Goal: Task Accomplishment & Management: Use online tool/utility

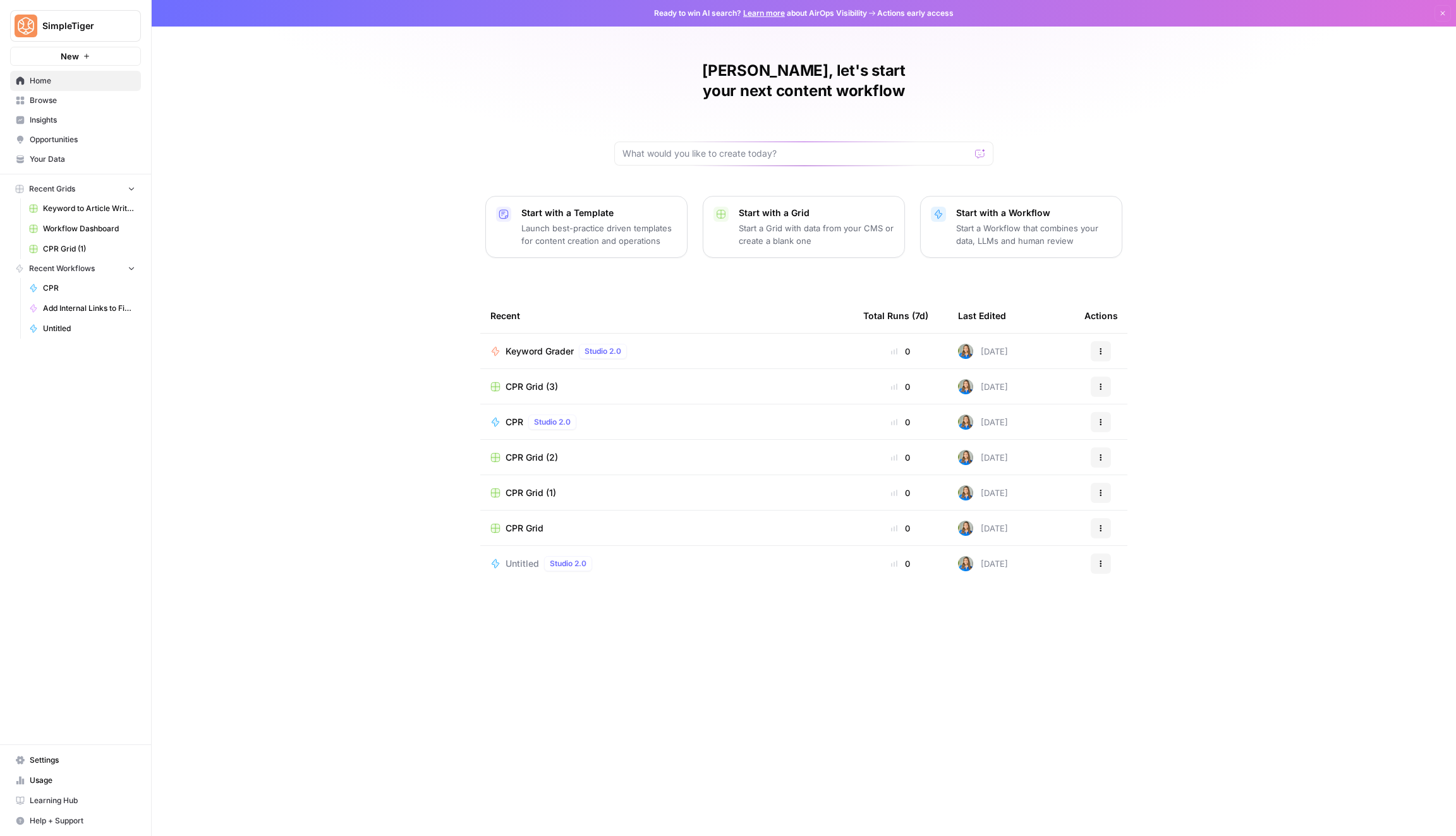
click at [529, 345] on span "Keyword Grader" at bounding box center [540, 351] width 68 height 13
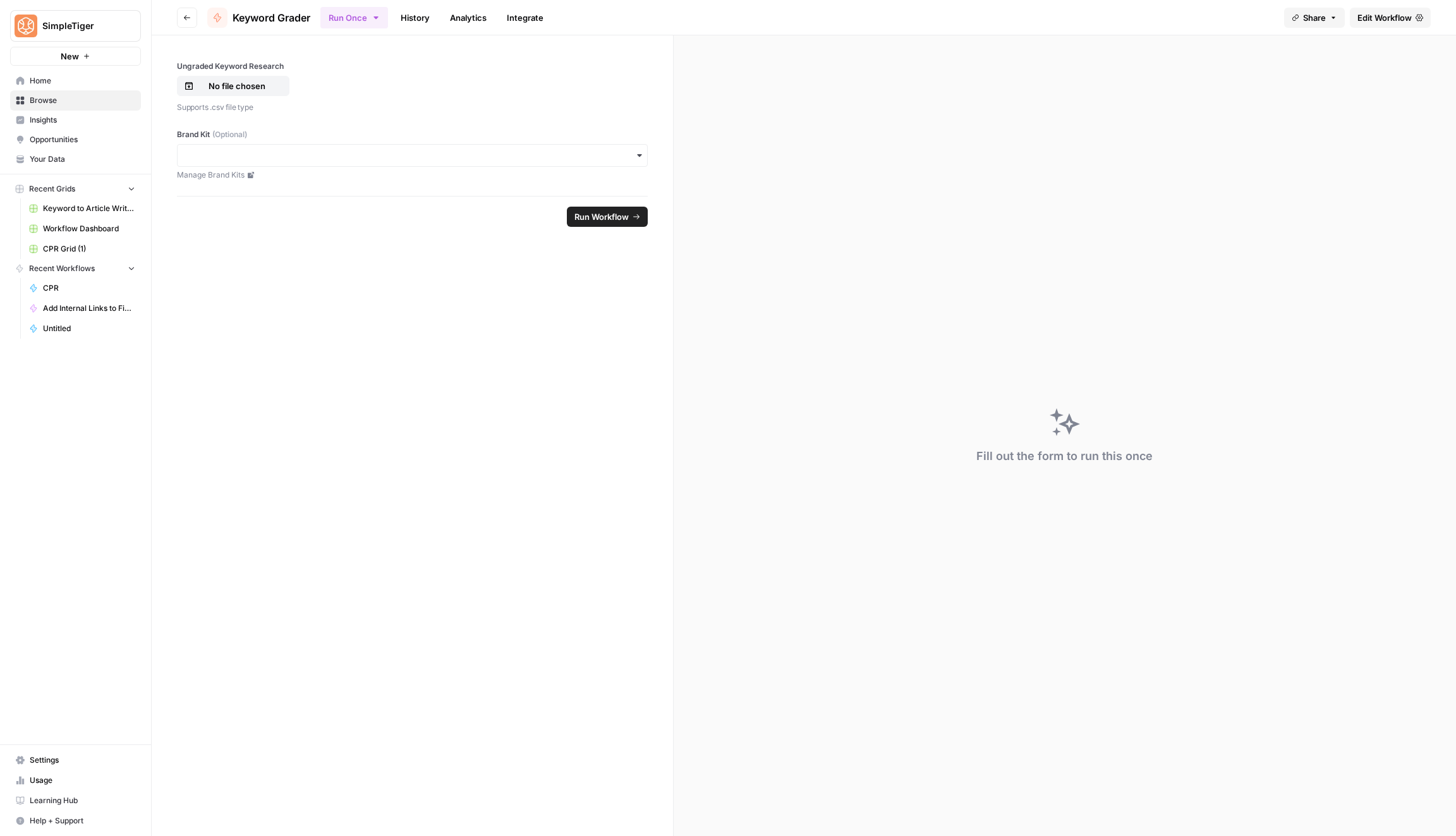
click at [1381, 21] on span "Edit Workflow" at bounding box center [1385, 18] width 54 height 13
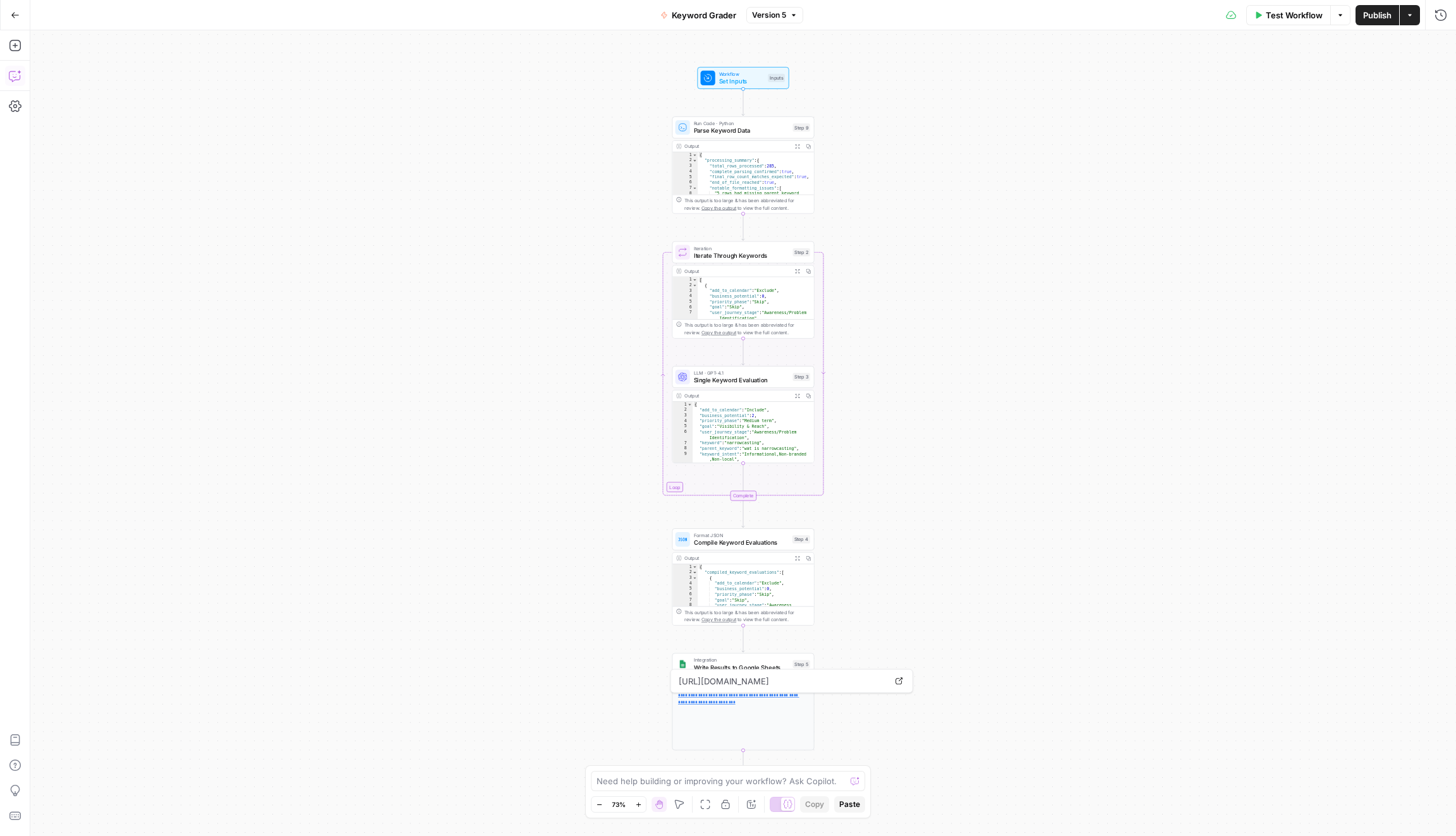
click at [10, 76] on icon "button" at bounding box center [15, 75] width 13 height 13
click at [753, 381] on span "Single Keyword Evaluation" at bounding box center [742, 380] width 95 height 10
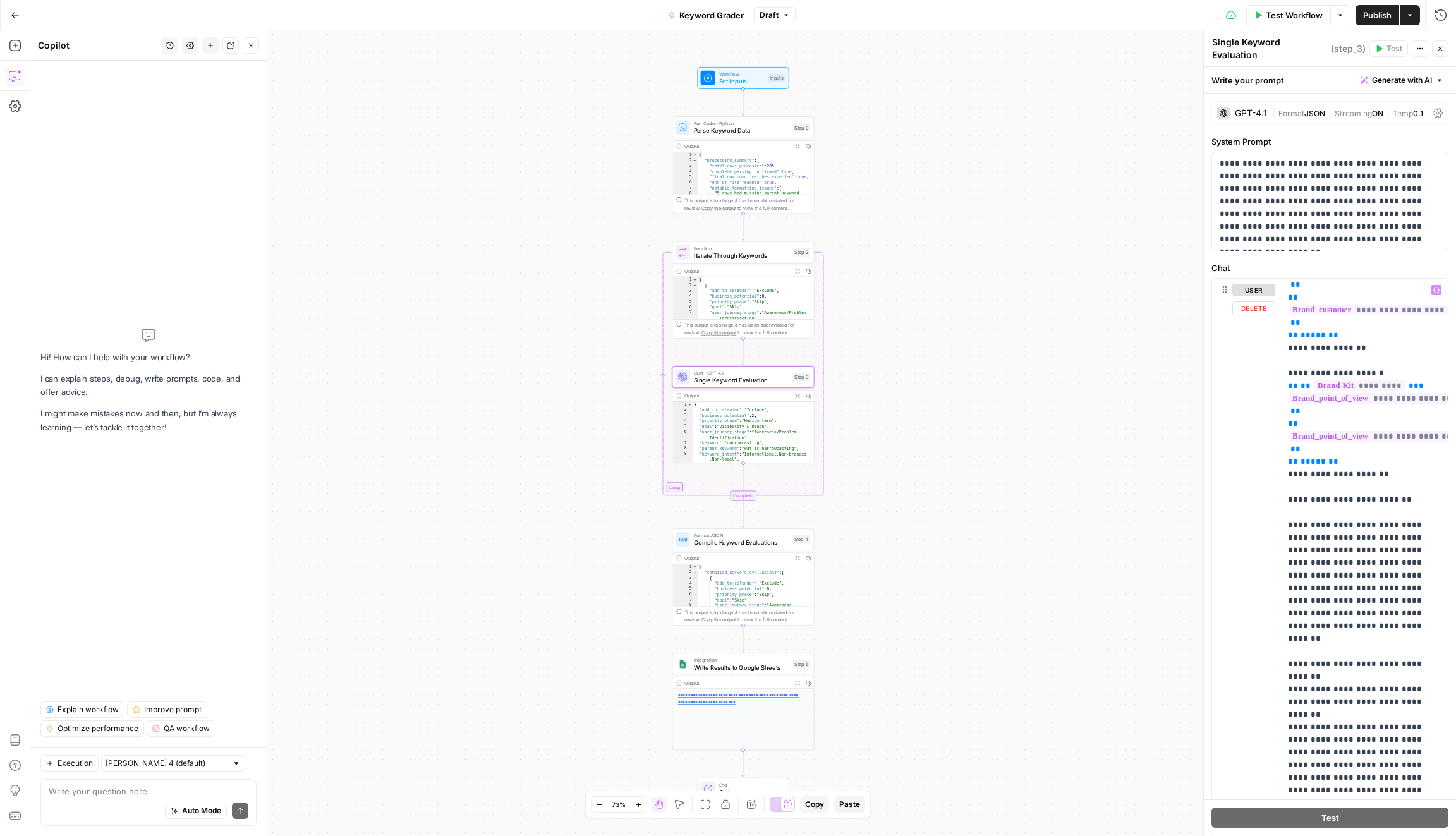
scroll to position [1113, 5]
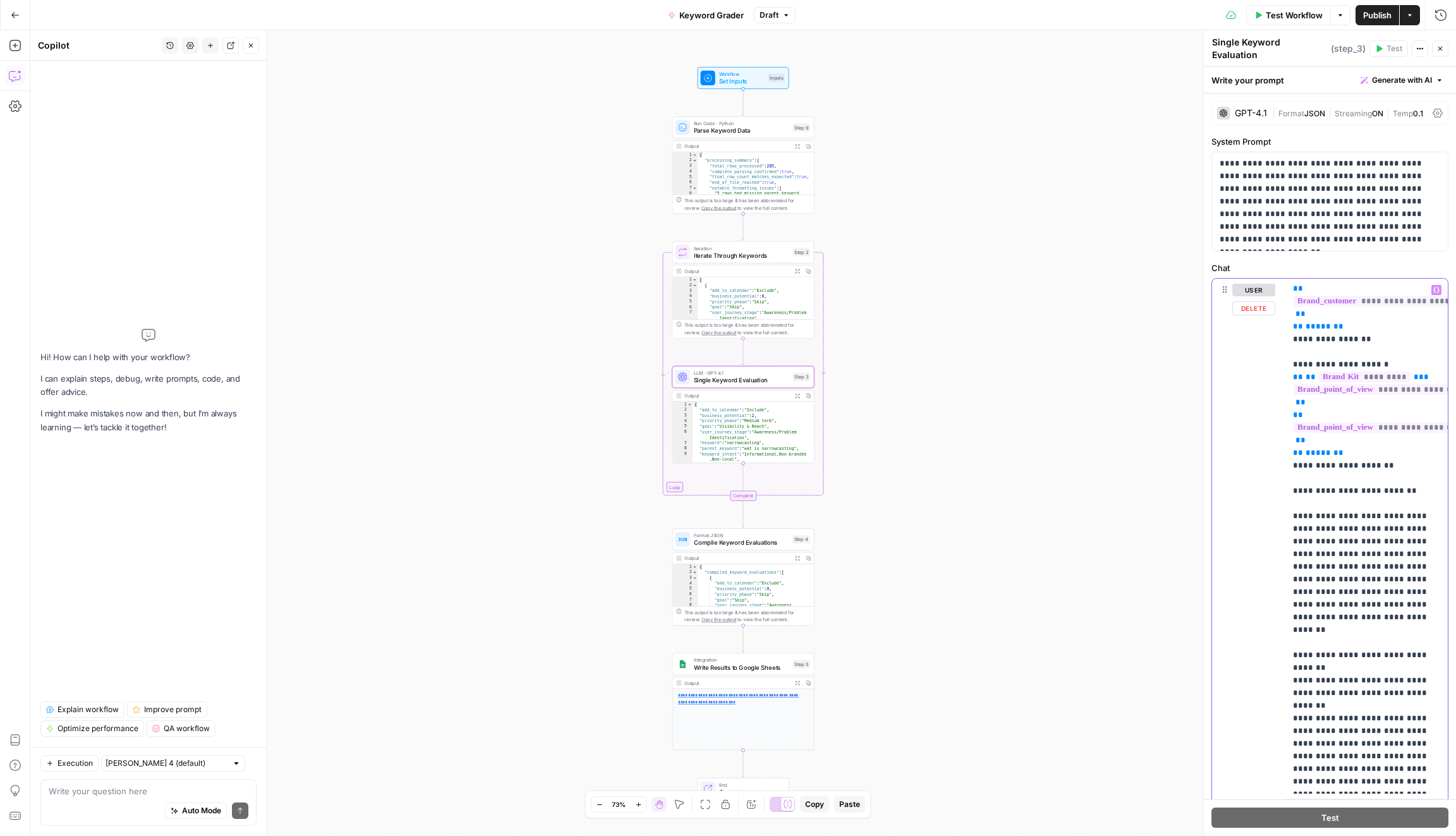
drag, startPoint x: 1288, startPoint y: 446, endPoint x: 1415, endPoint y: 561, distance: 171.3
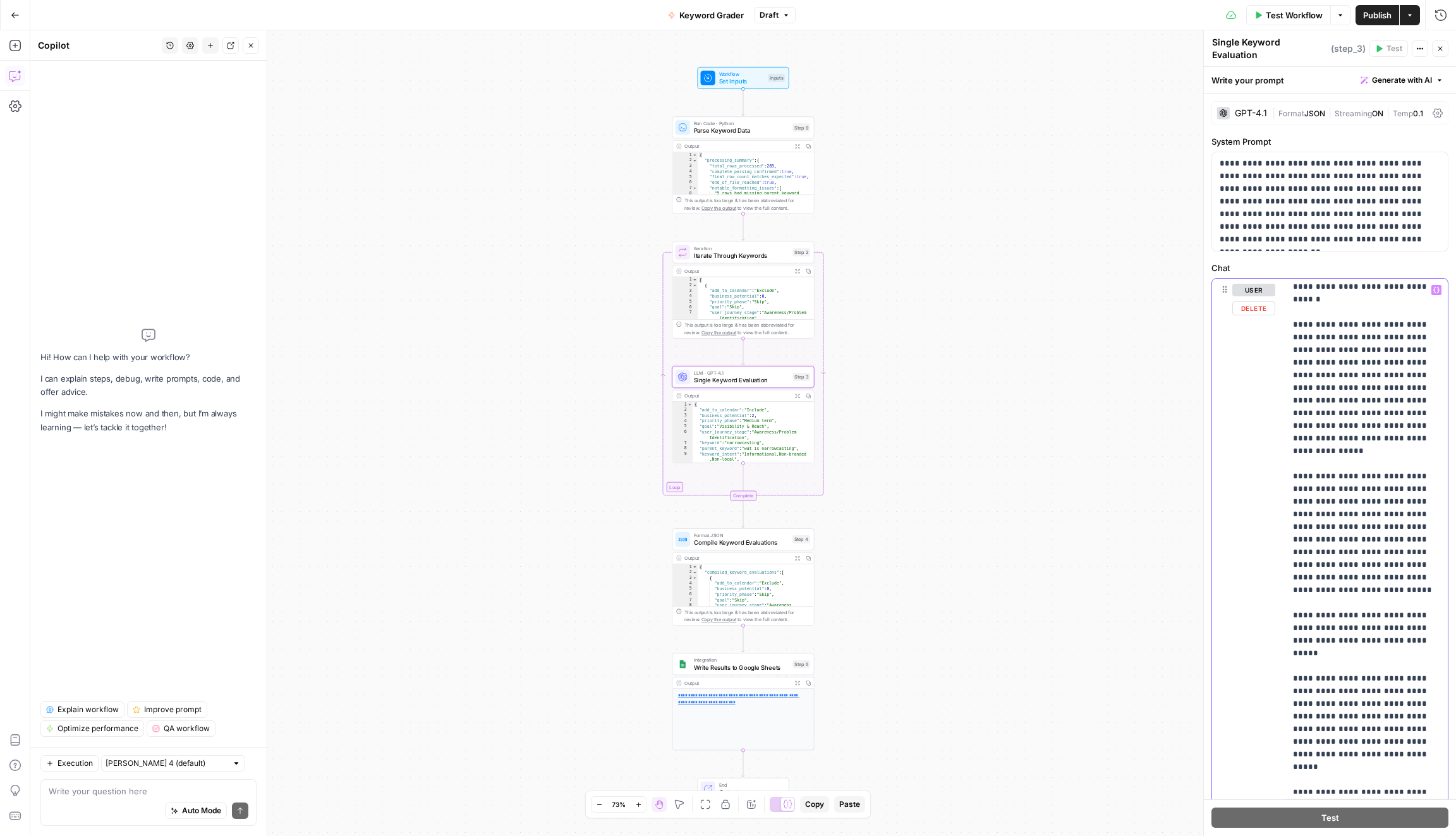
scroll to position [5209, 1]
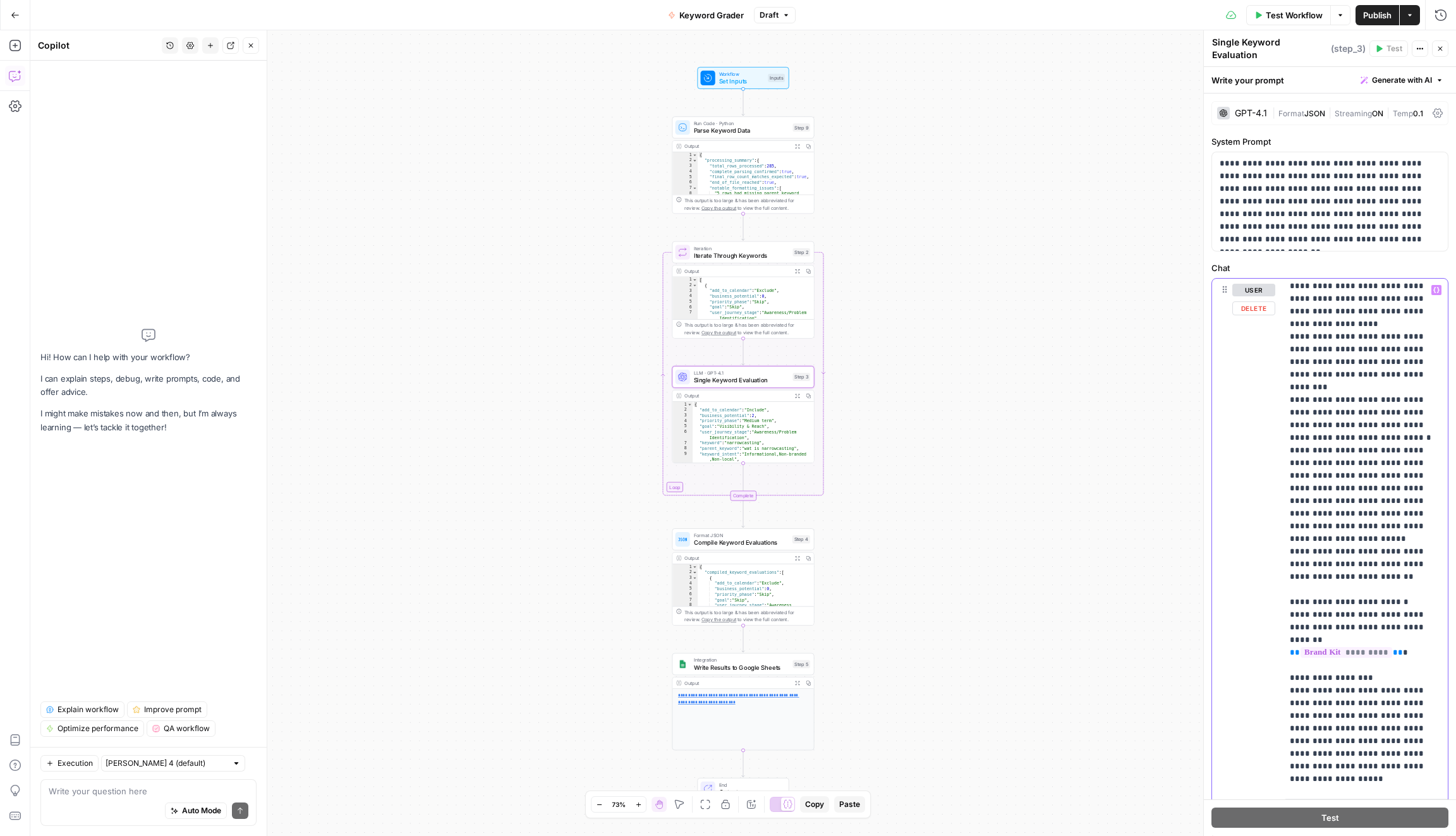
scroll to position [5851, 3]
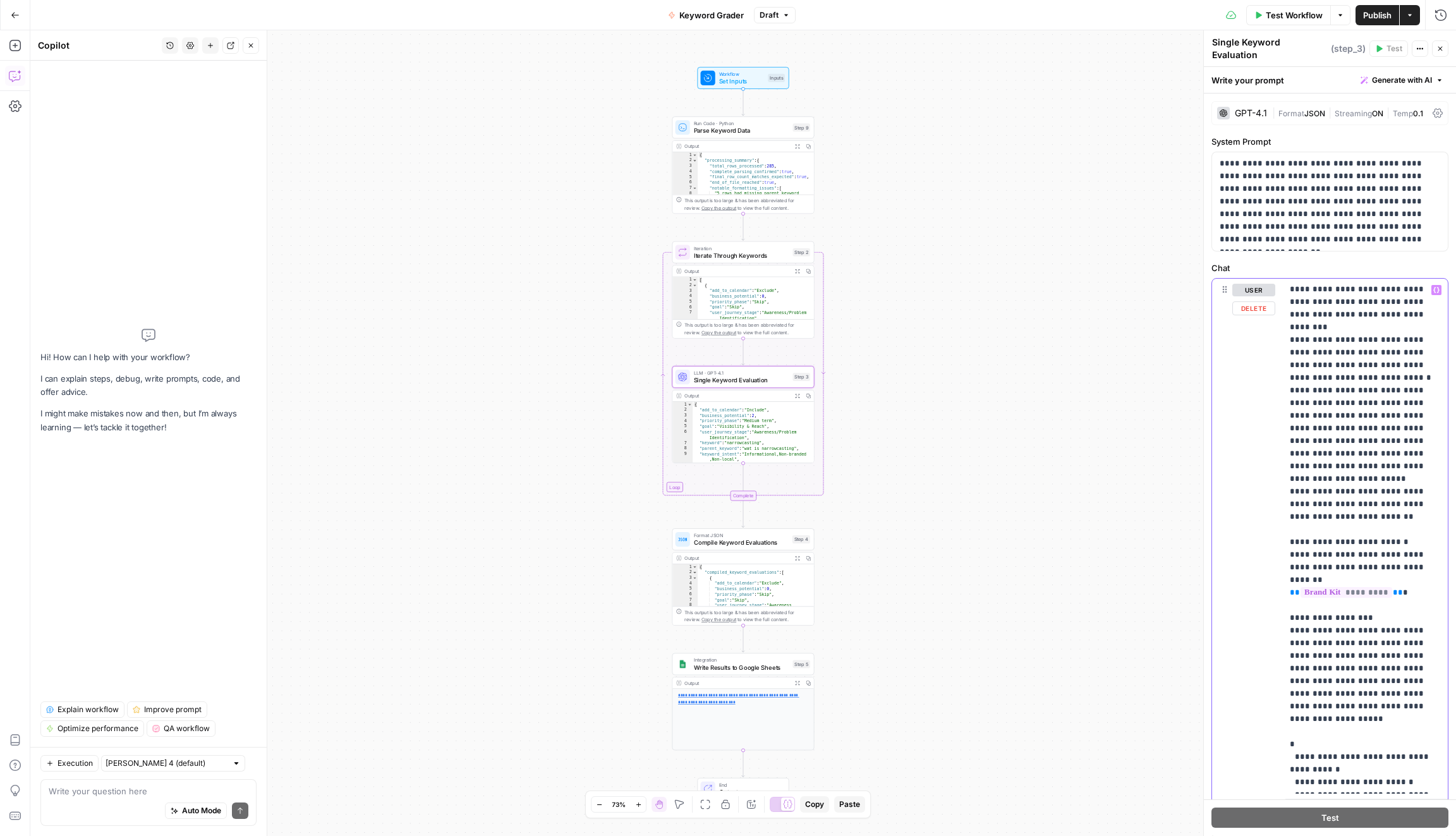
copy p "**********"
click at [90, 799] on div "Auto Mode Send" at bounding box center [149, 811] width 200 height 28
paste textarea "Keyword Keywords are the words and phrases that people type into search engines…"
type textarea "add this context to my prompt in step 3: Keyword Keywords are the words and phr…"
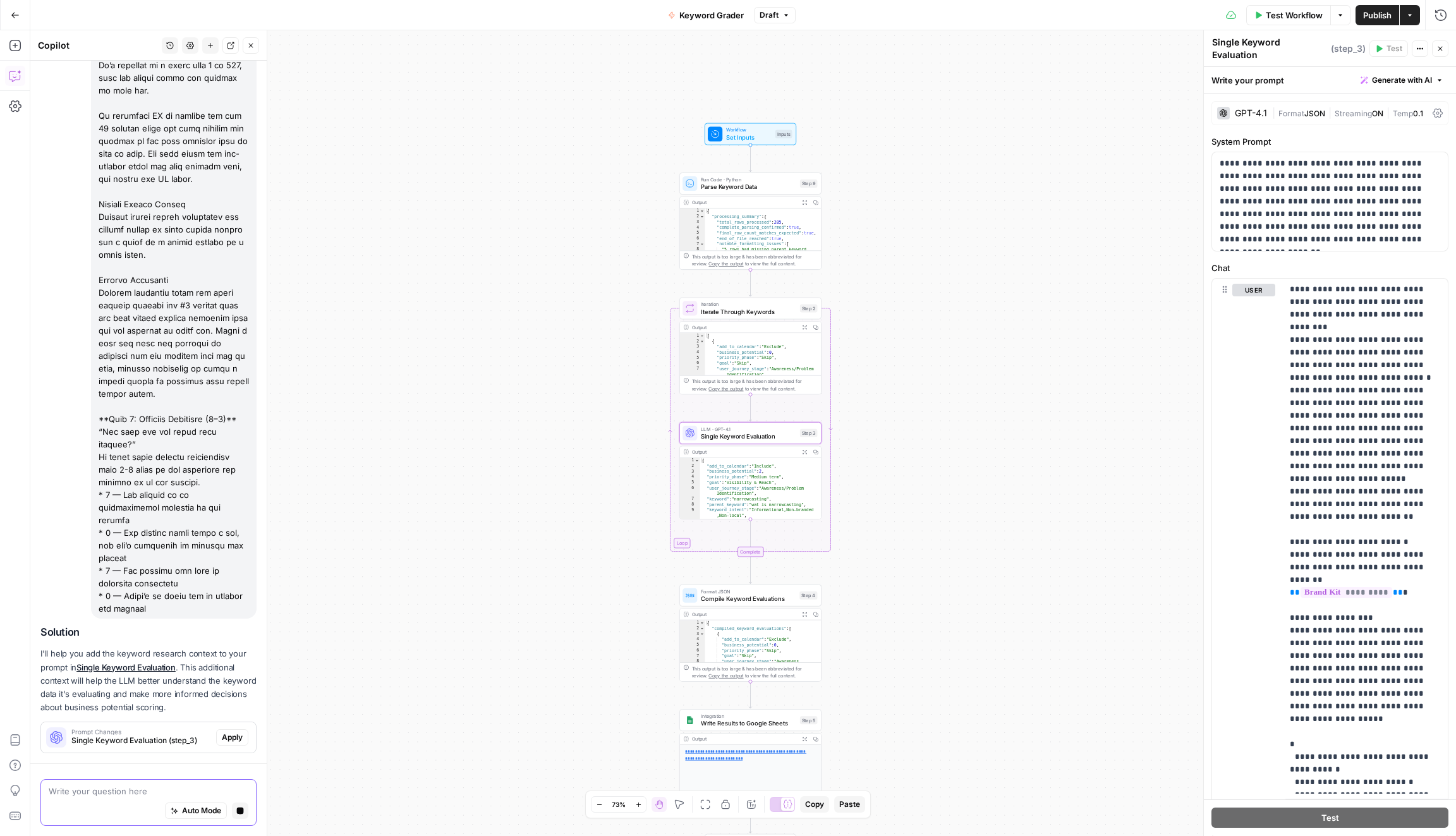
scroll to position [372, 0]
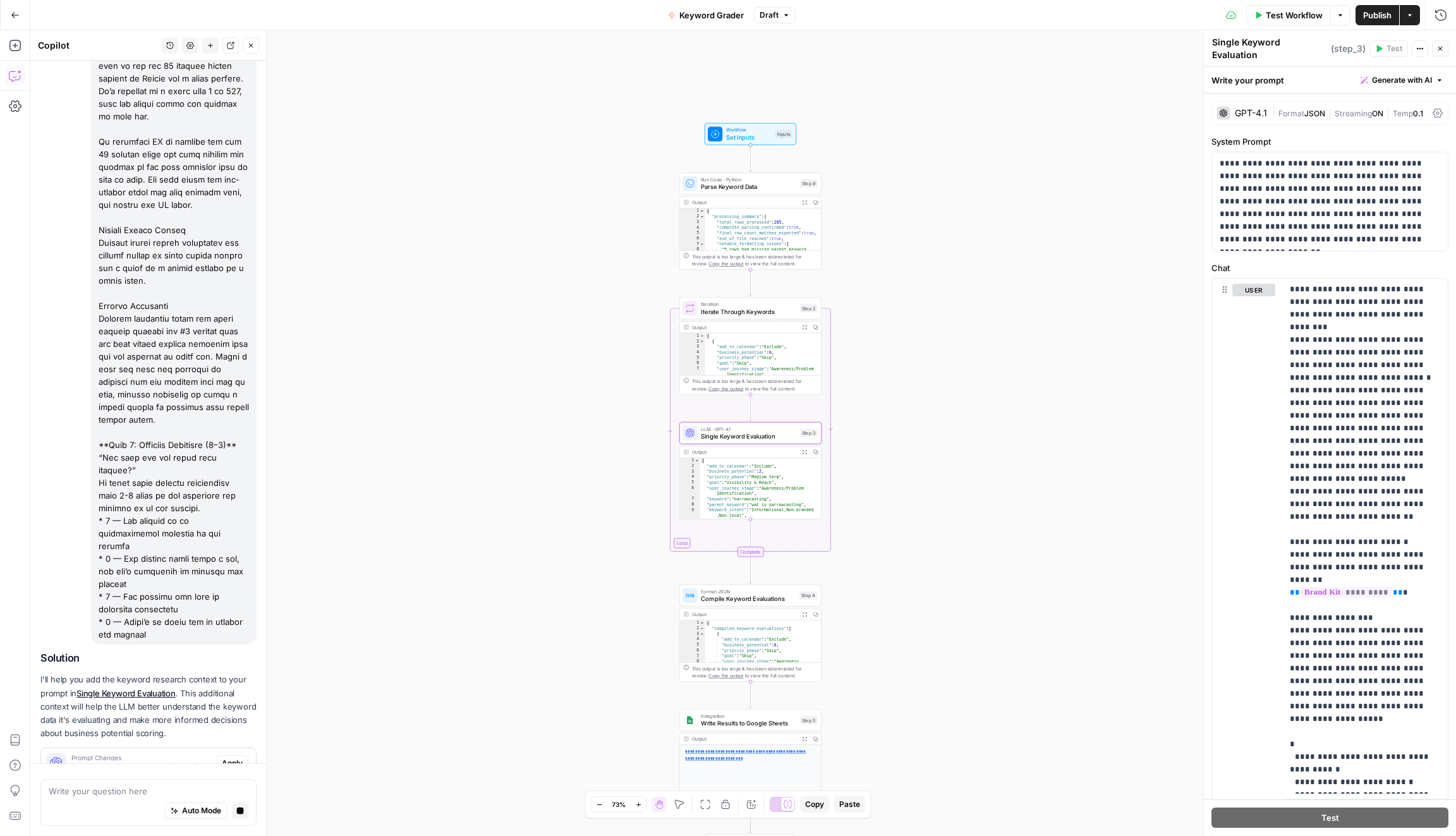
click at [176, 761] on span "Single Keyword Evaluation (step_3)" at bounding box center [141, 766] width 139 height 12
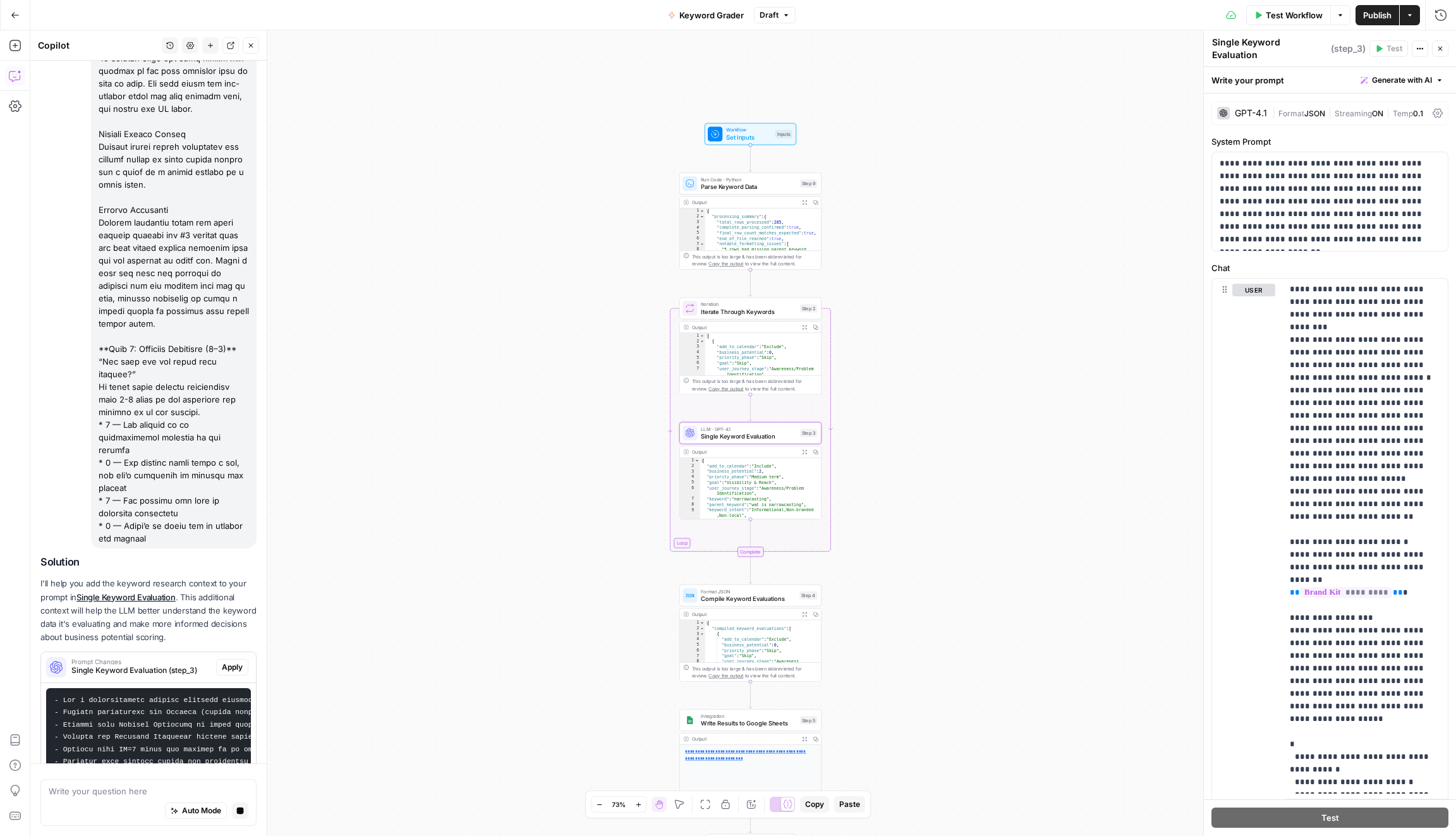
click at [233, 661] on span "Apply" at bounding box center [232, 667] width 21 height 12
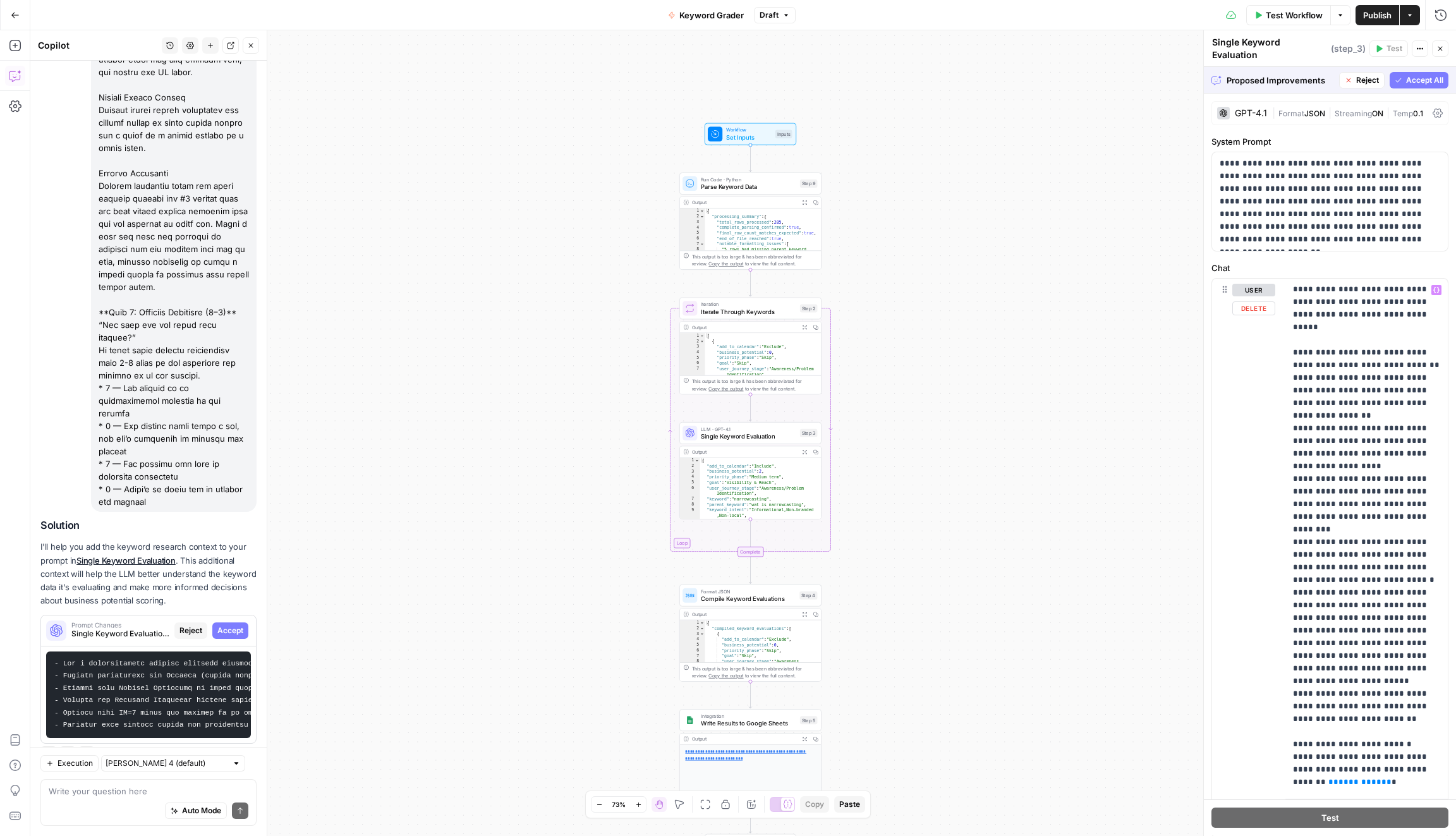
scroll to position [53, 0]
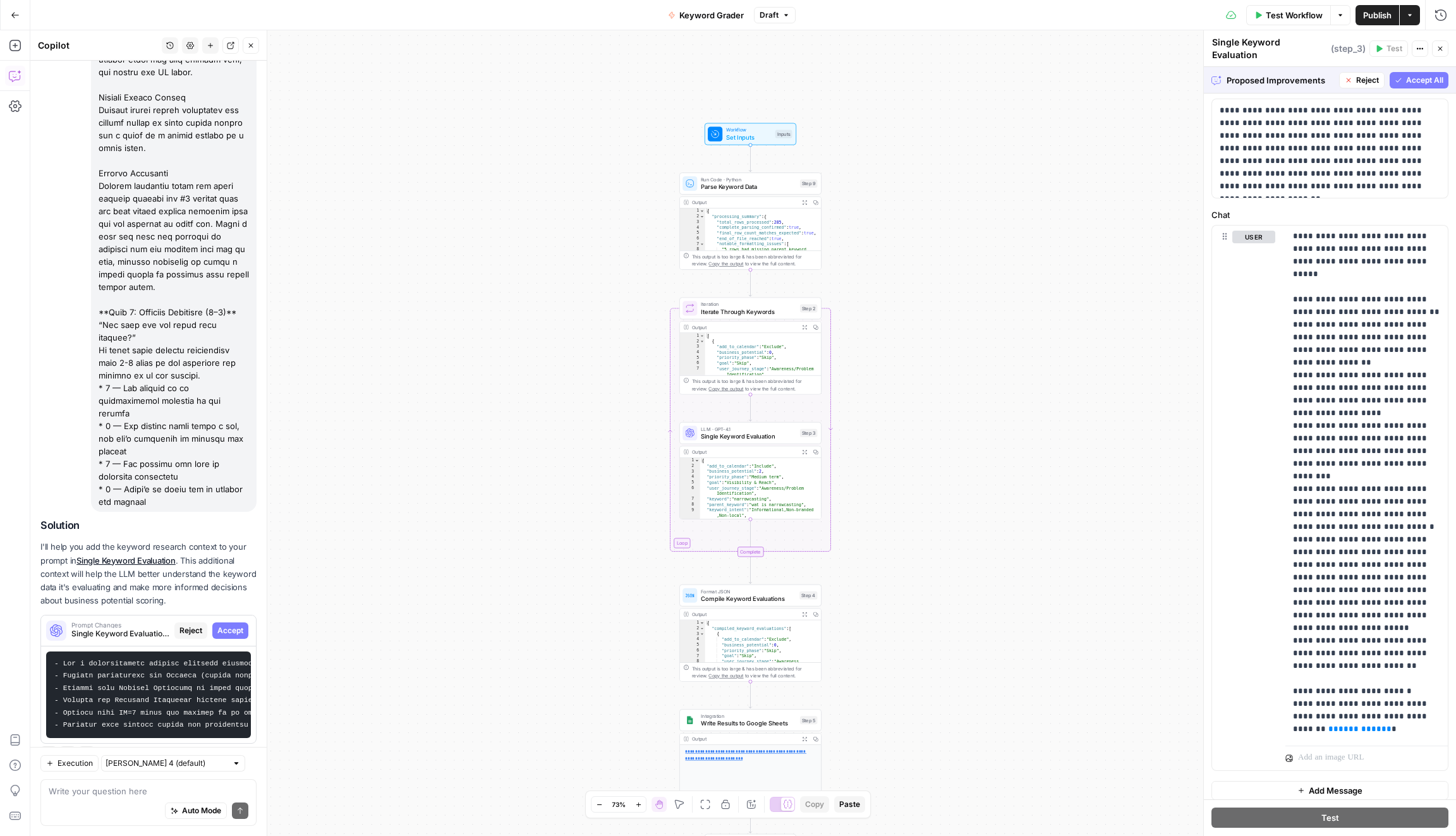
click at [1419, 75] on span "Accept All" at bounding box center [1424, 80] width 37 height 12
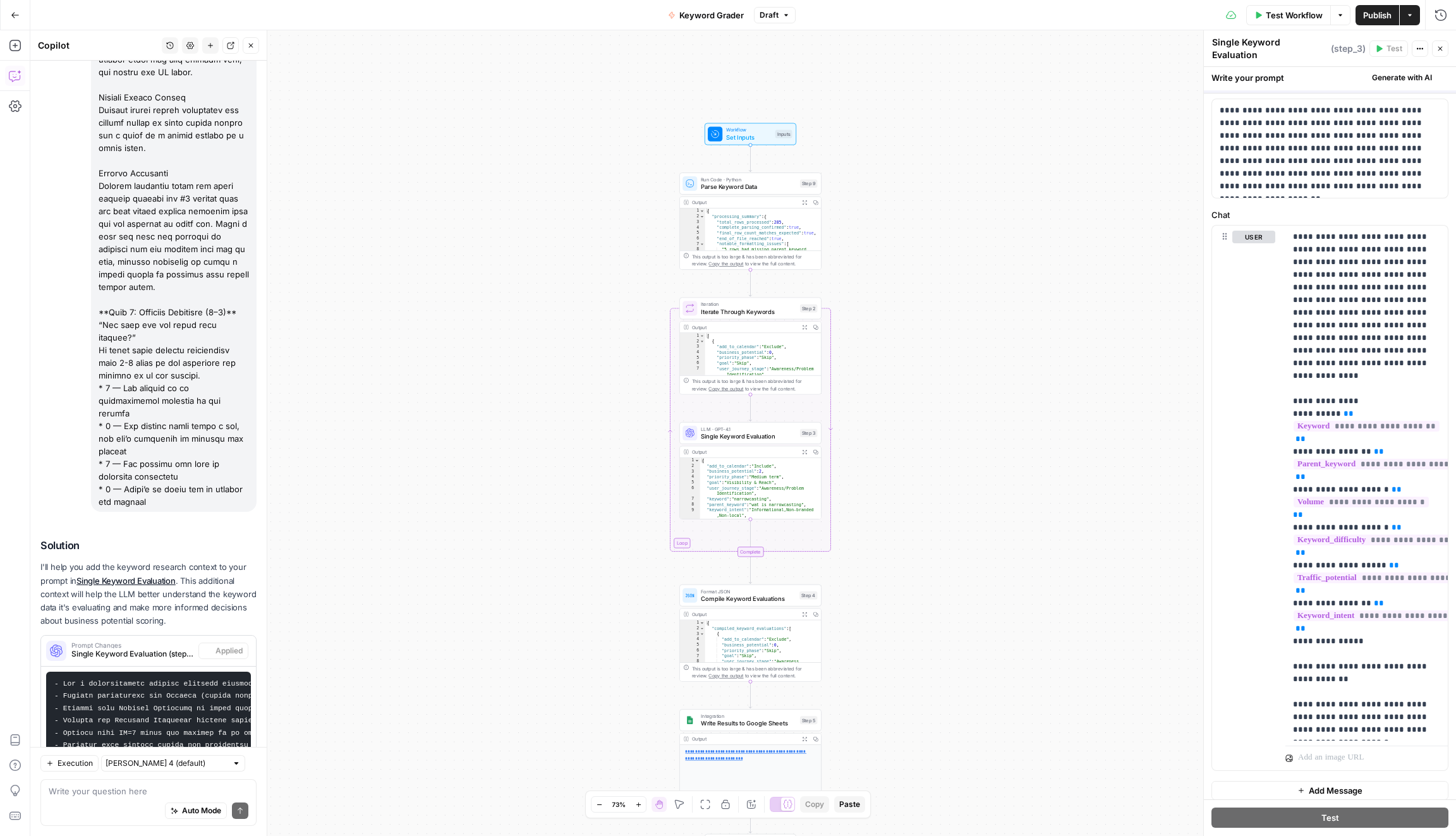
scroll to position [0, 0]
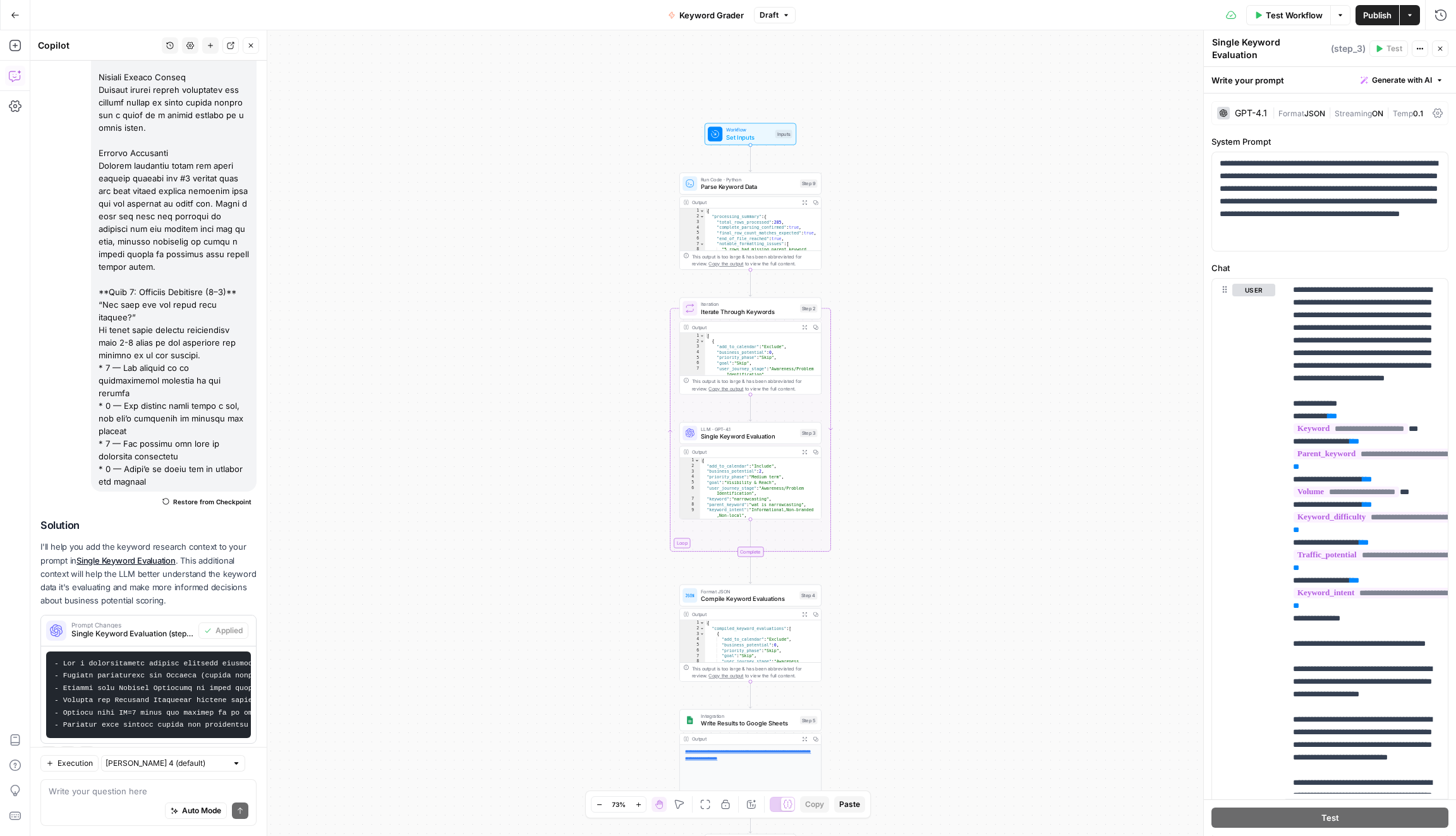
click at [84, 797] on div "Auto Mode Send" at bounding box center [149, 811] width 200 height 28
paste textarea "What is Search Intent? Search intent - also referred to as “user intent” - is a…"
type textarea "Add this context as well: What is Search Intent? Search intent - also referred …"
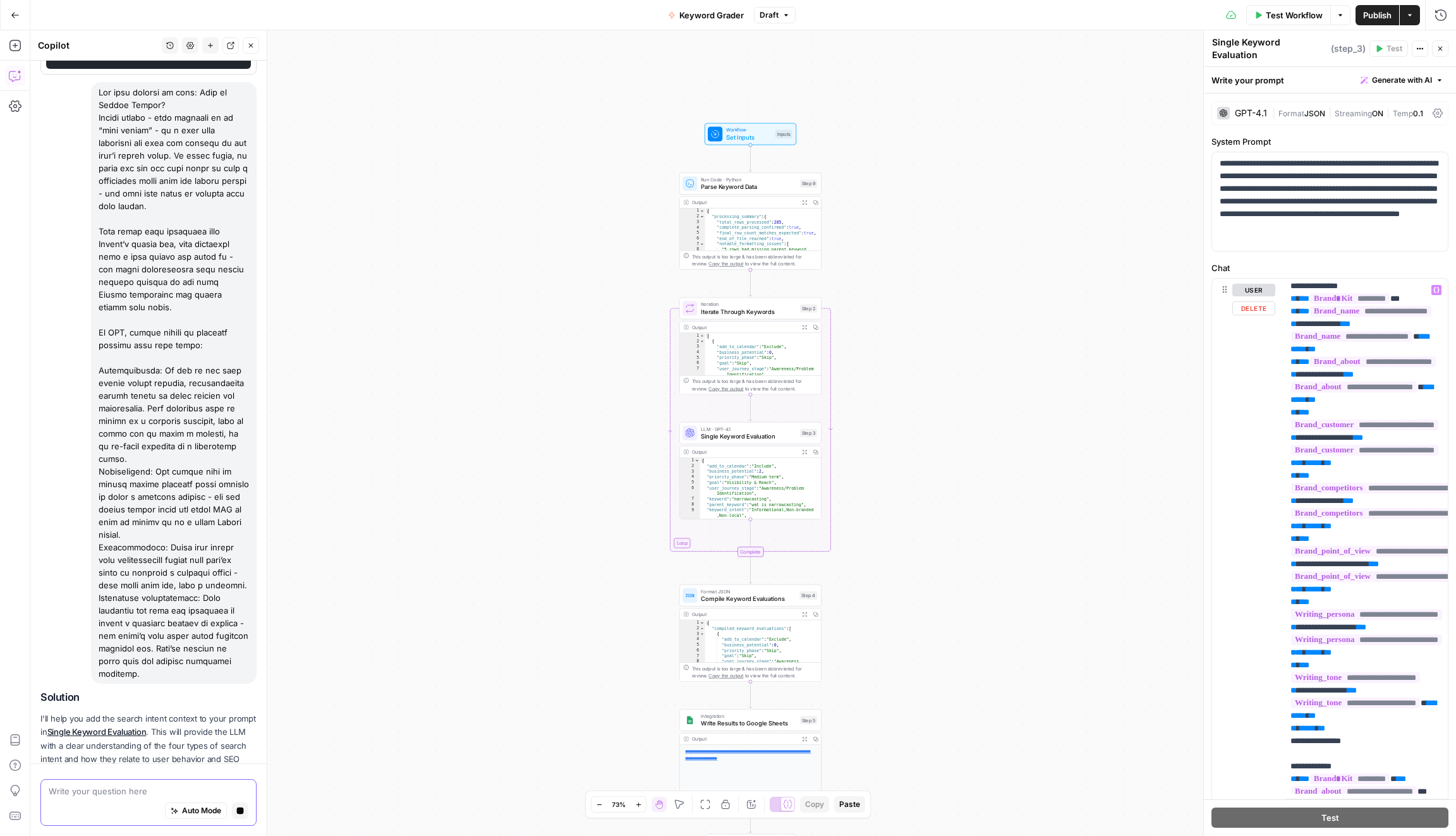
scroll to position [1372, 3]
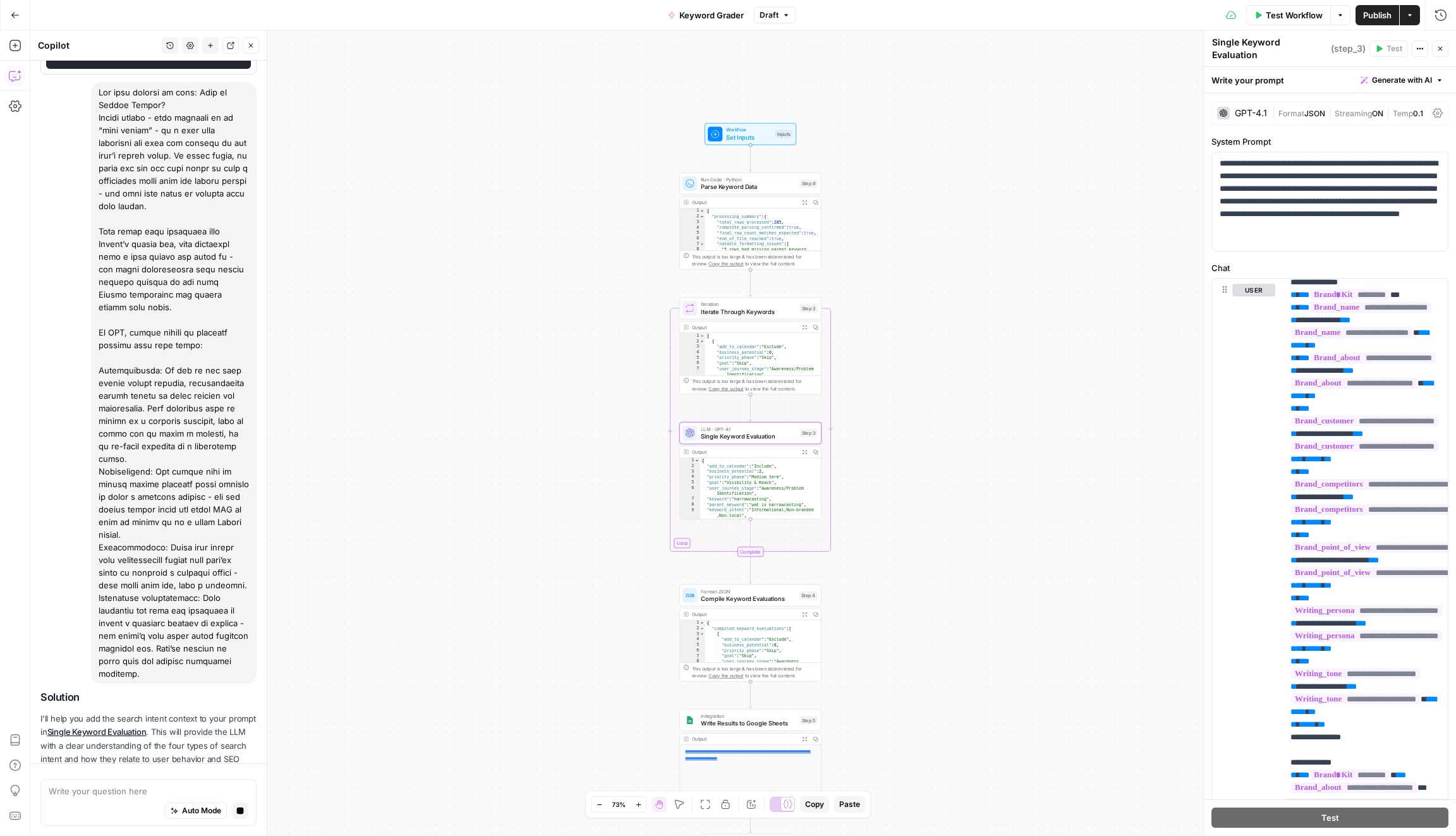
click at [234, 797] on span "Apply" at bounding box center [232, 802] width 21 height 12
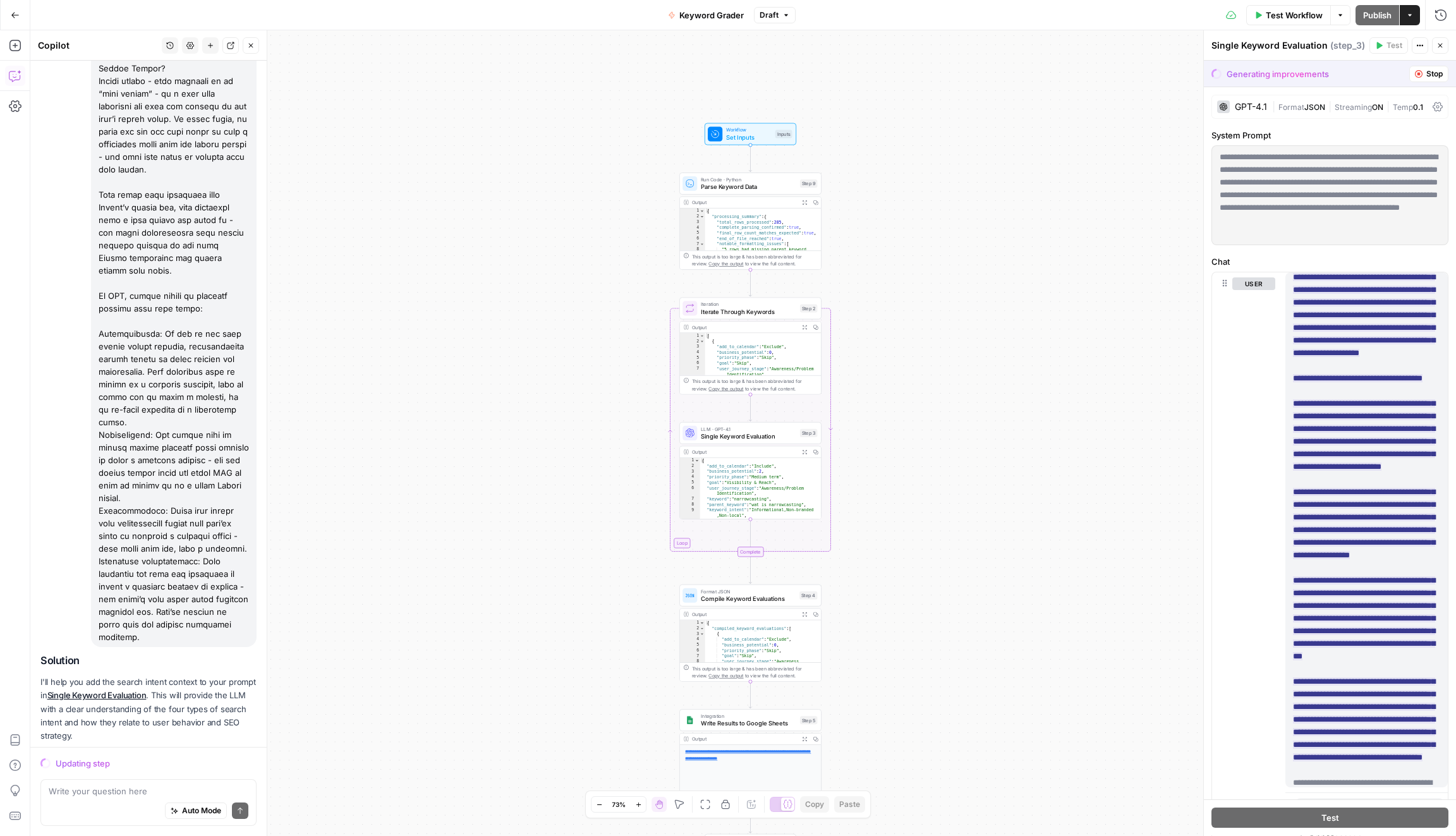
scroll to position [892, 0]
click at [1415, 72] on icon "button" at bounding box center [1418, 73] width 7 height 7
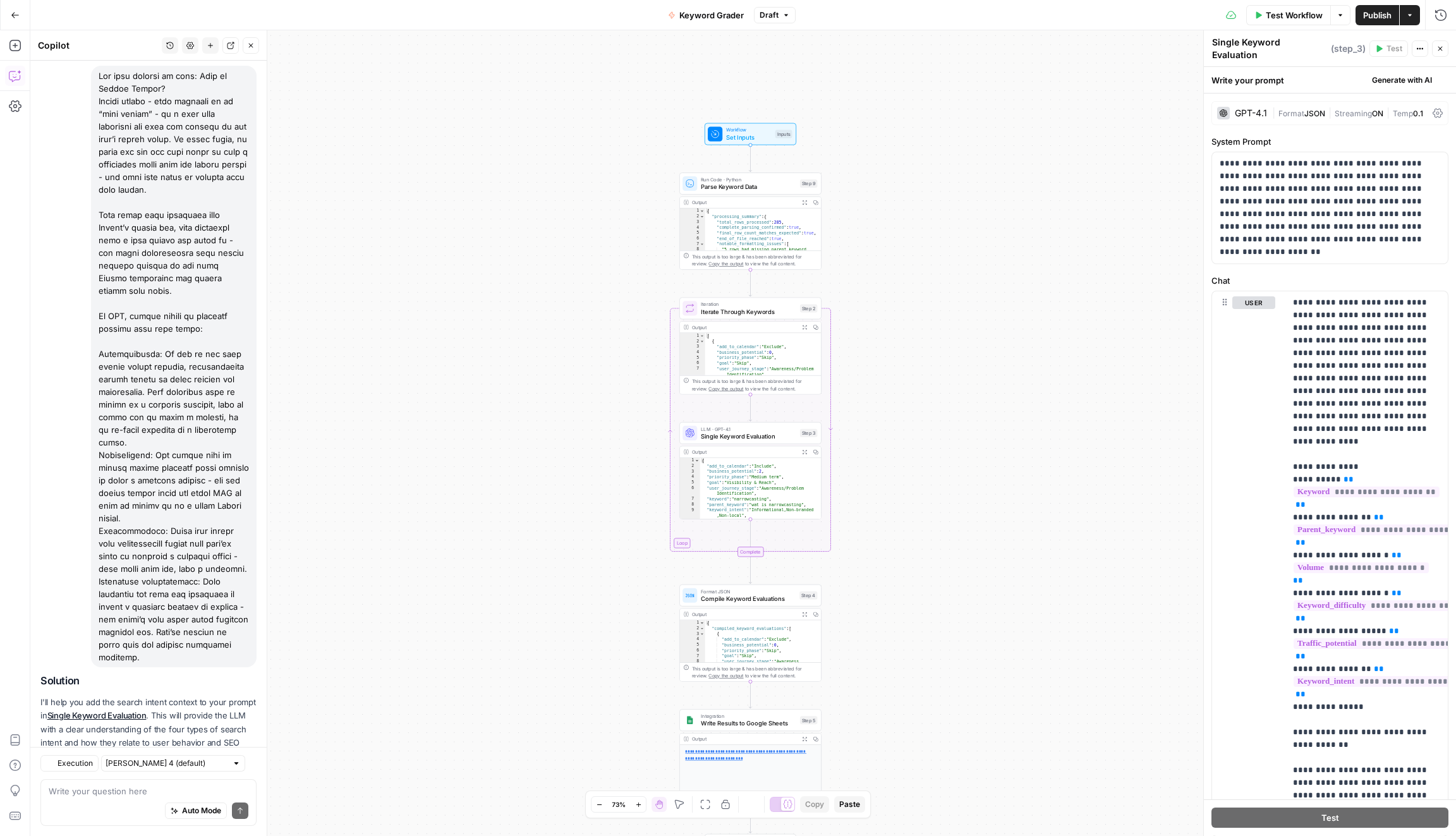
scroll to position [1230, 0]
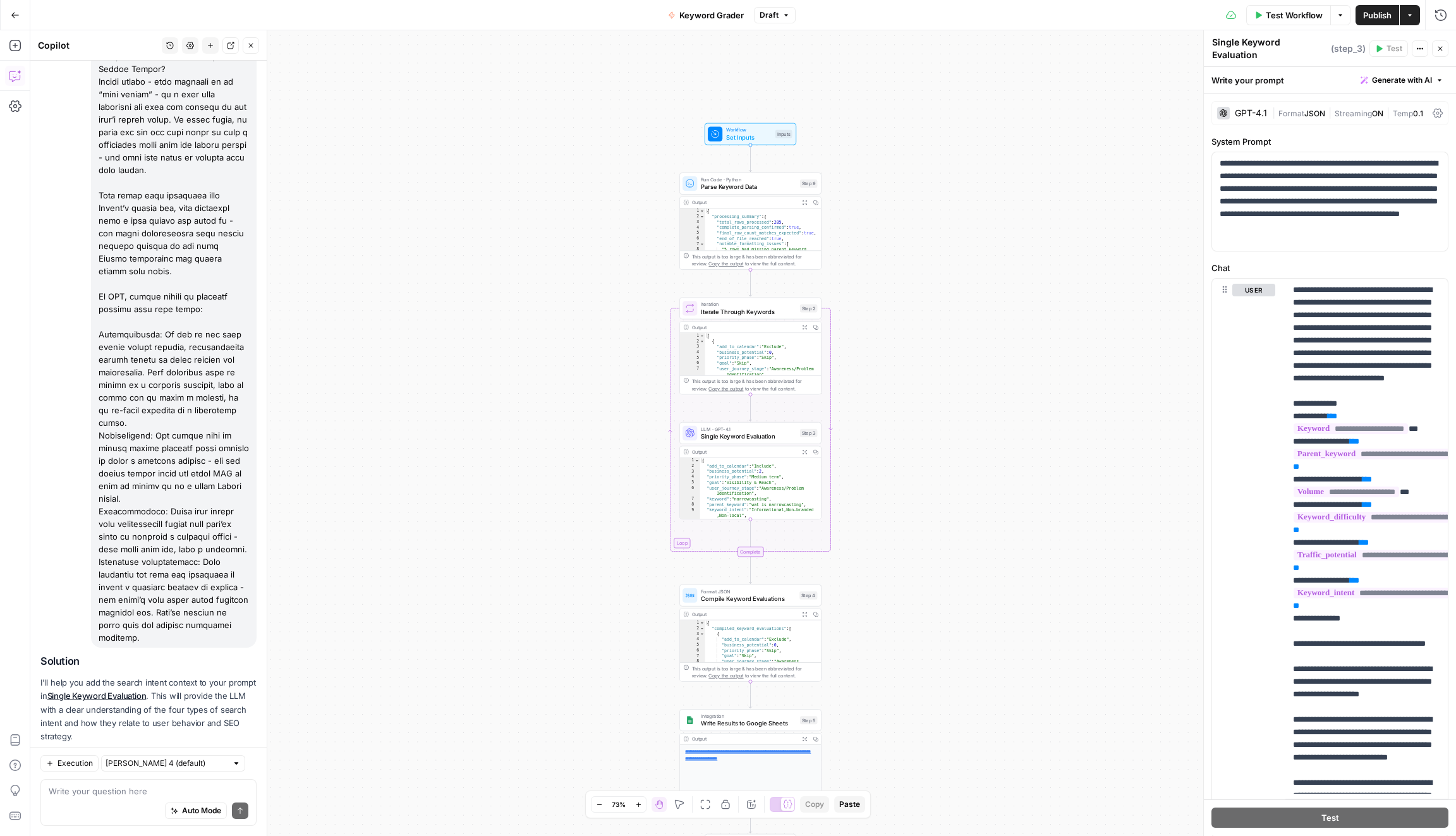
click at [90, 797] on div "Auto Mode Send" at bounding box center [149, 811] width 200 height 28
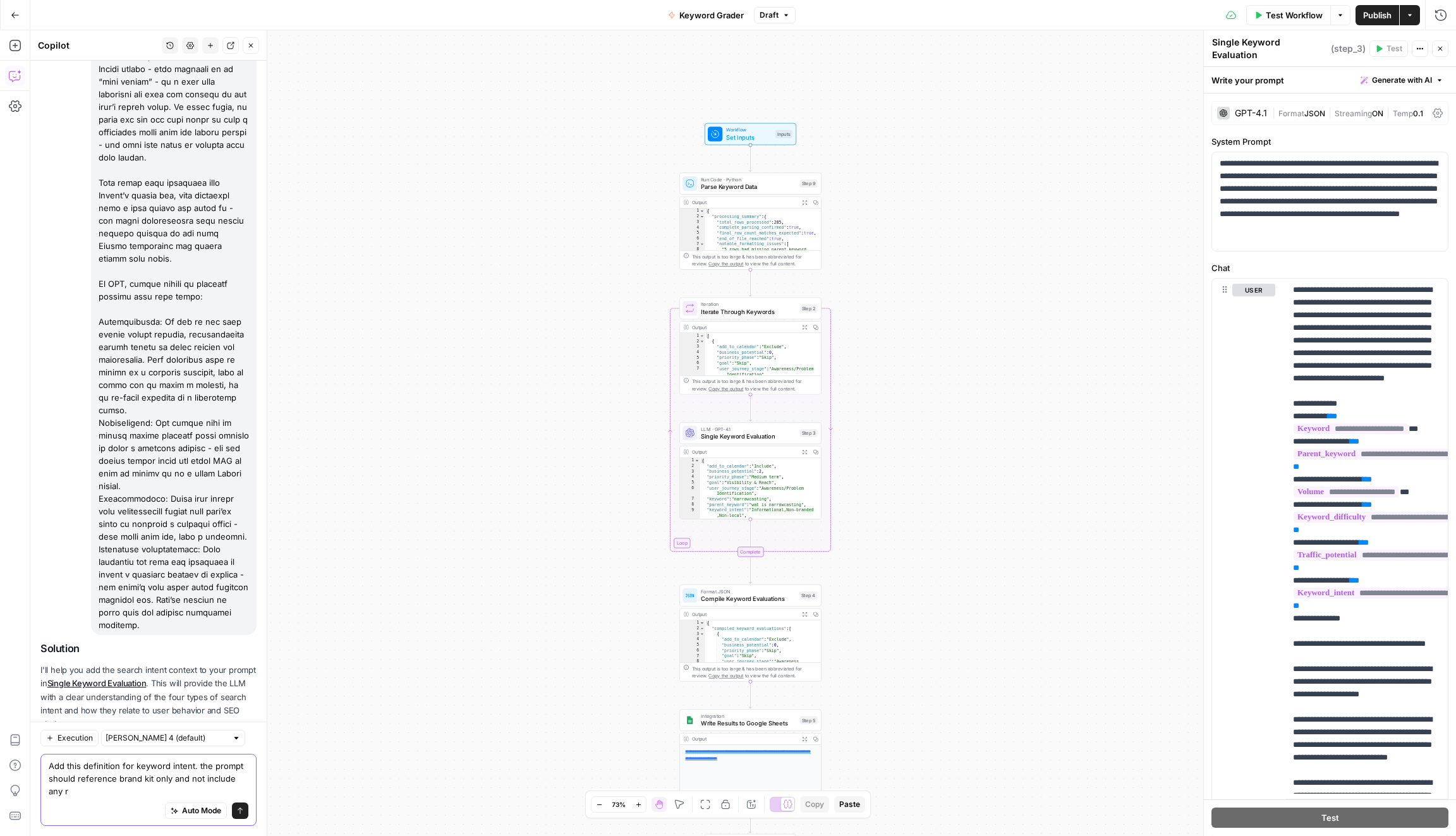
scroll to position [1255, 0]
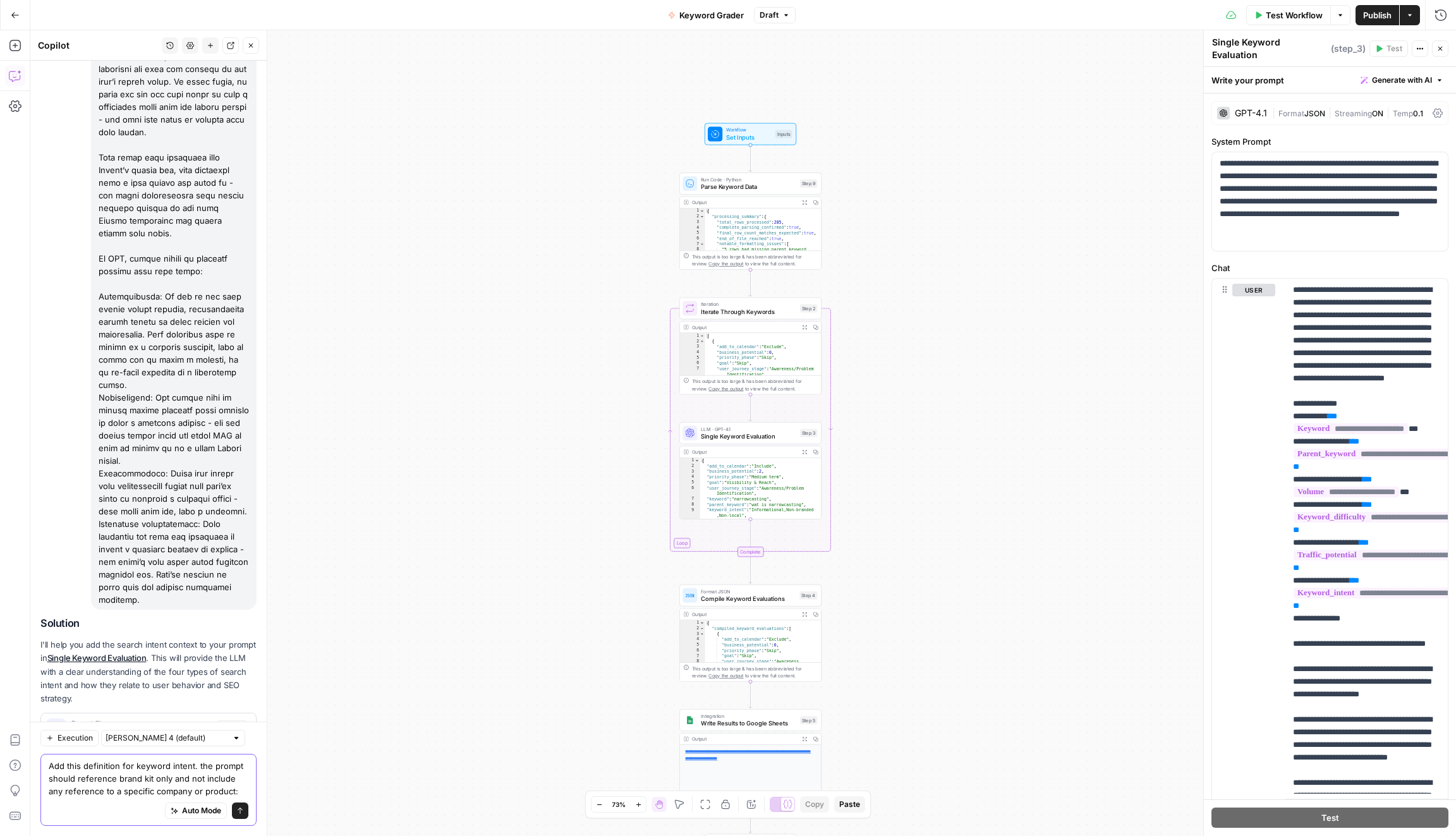
paste textarea "What is Search Intent? Search intent - also referred to as “user intent” - is a…"
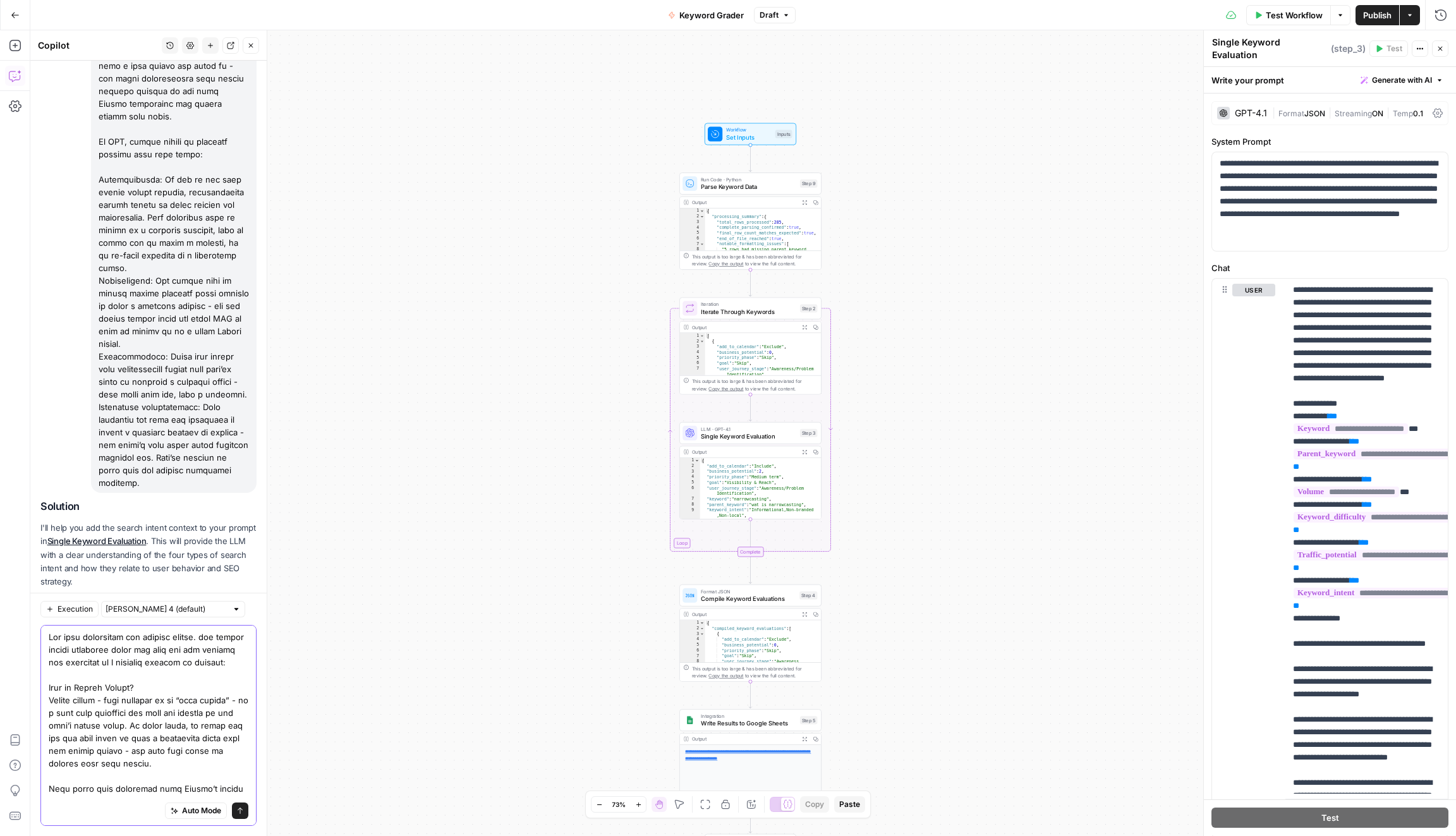
drag, startPoint x: 147, startPoint y: 686, endPoint x: 18, endPoint y: 685, distance: 129.0
click at [18, 685] on body "SimpleTiger New Home Browse Insights Opportunities Your Data Recent Grids Keywo…" at bounding box center [728, 418] width 1456 height 836
drag, startPoint x: 75, startPoint y: 701, endPoint x: 46, endPoint y: 689, distance: 31.4
click at [46, 689] on div "Auto Mode Send" at bounding box center [148, 725] width 216 height 201
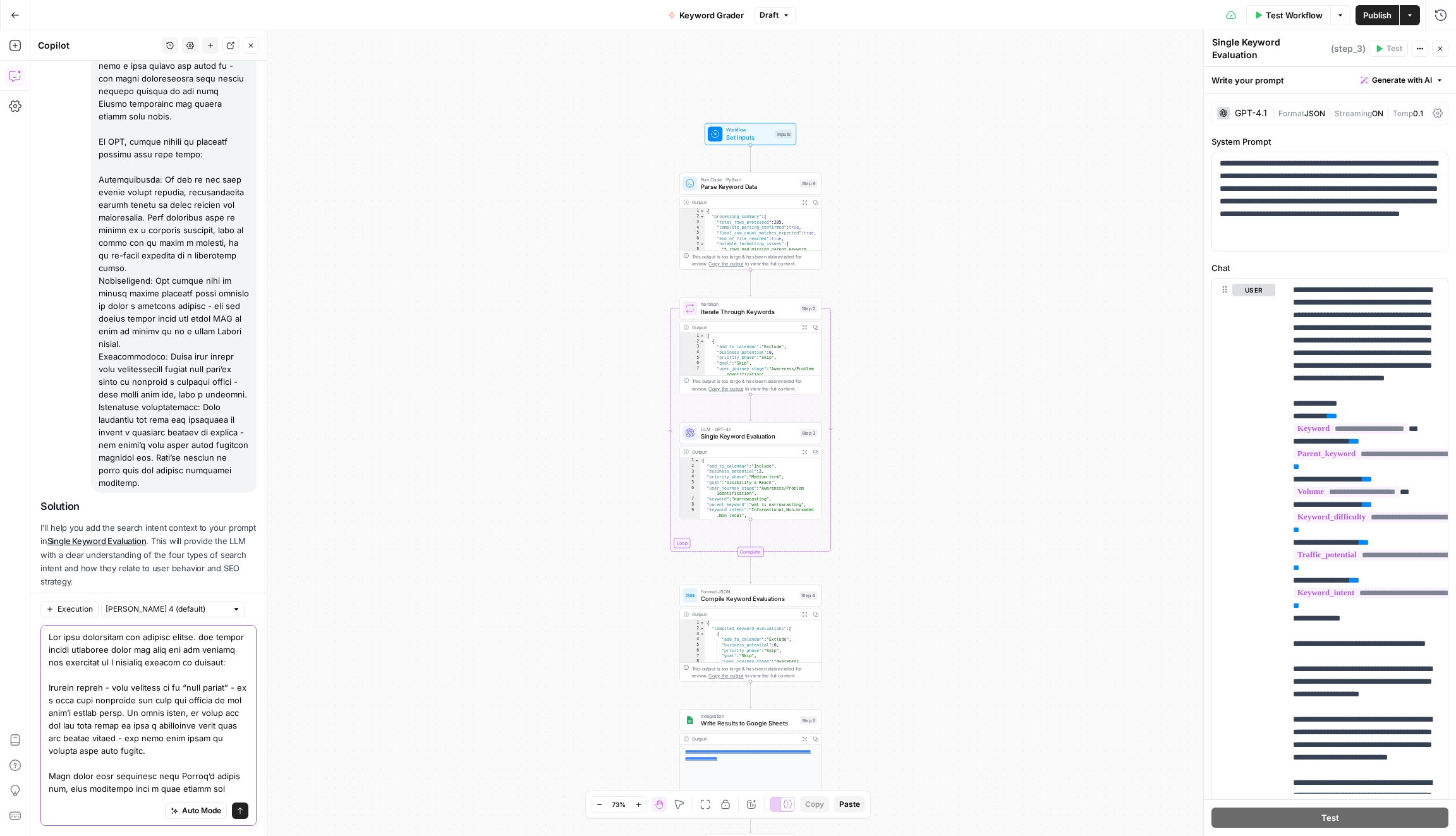
drag, startPoint x: 241, startPoint y: 684, endPoint x: 114, endPoint y: 686, distance: 127.0
click at [48, 635] on div "Auto Mode Send" at bounding box center [148, 725] width 216 height 201
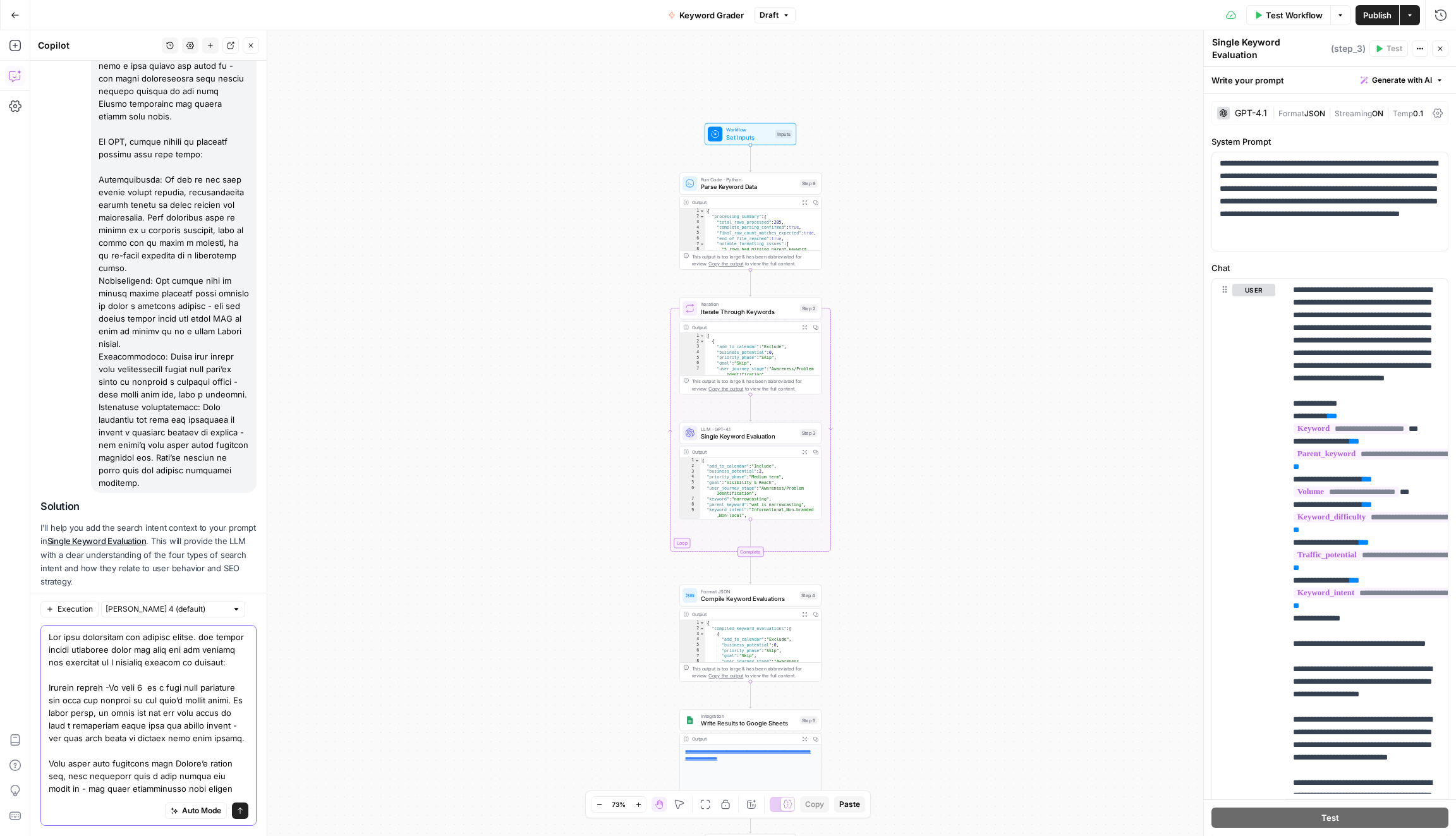
click at [46, 638] on div "Auto Mode Send" at bounding box center [148, 725] width 216 height 201
paste textarea "In step 3"
type textarea "In step 3 Add this definition for keyword intent. the prompt should reference b…"
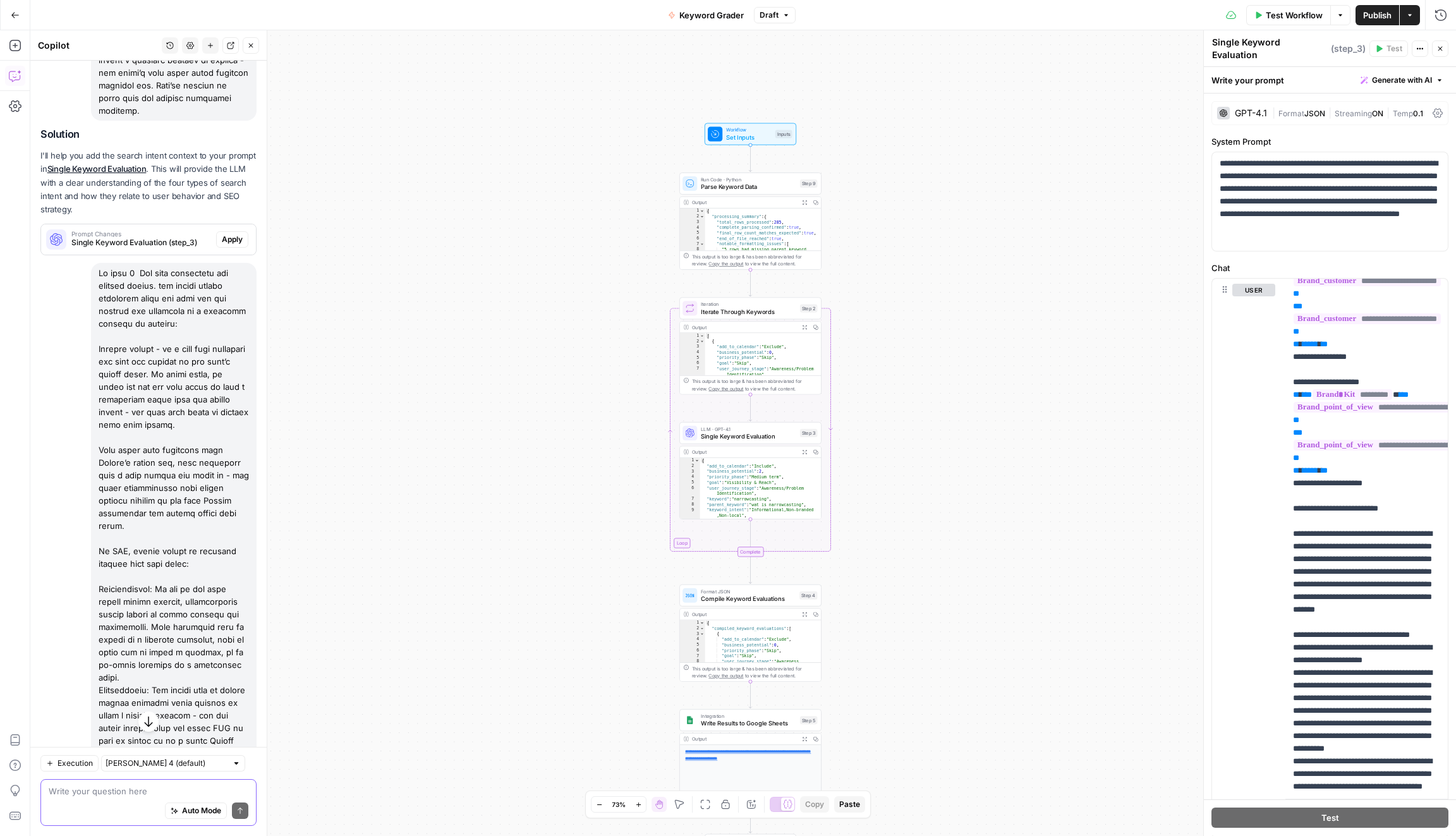
scroll to position [1839, 0]
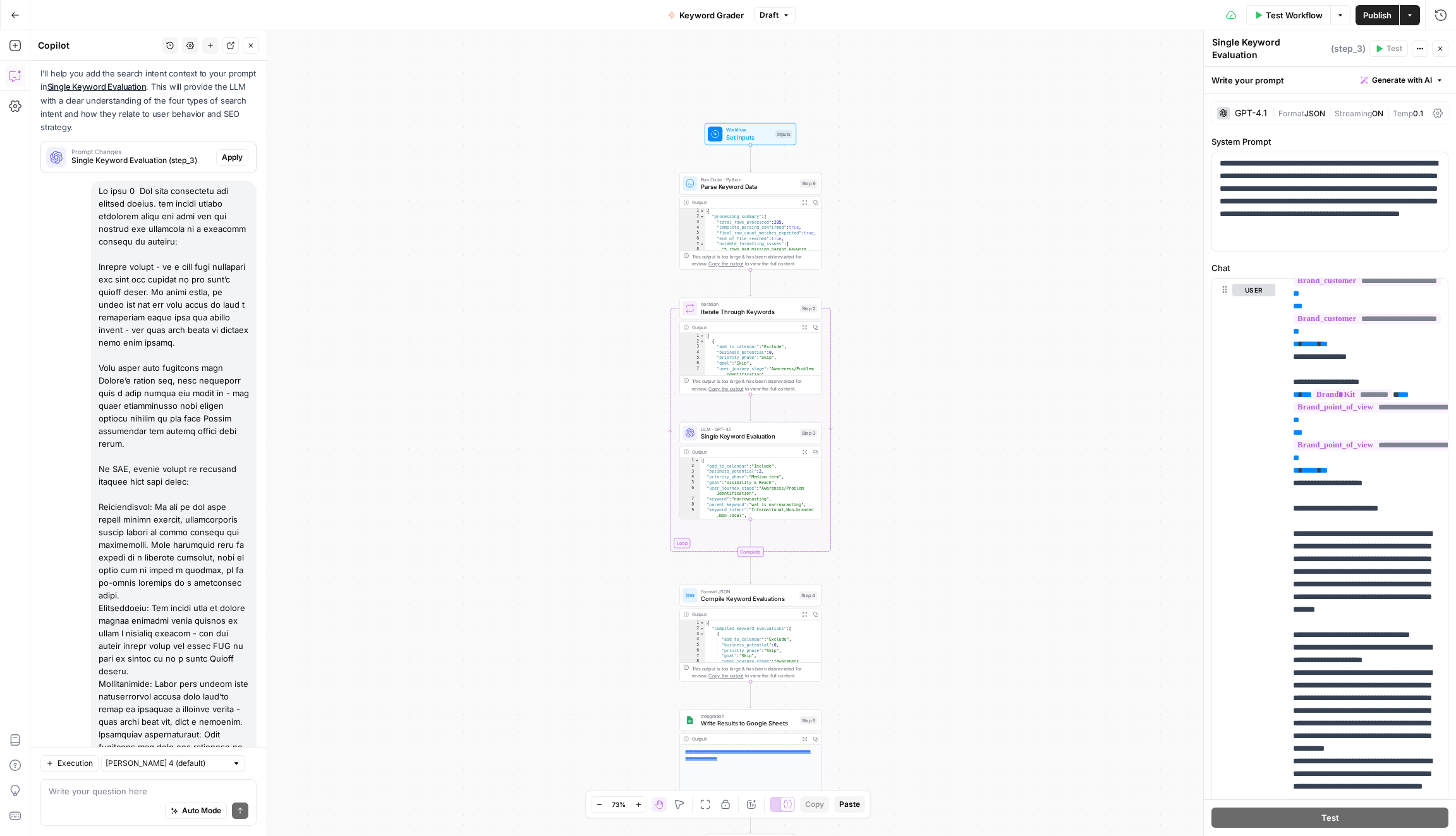
drag, startPoint x: 247, startPoint y: 701, endPoint x: 157, endPoint y: 543, distance: 181.8
click at [157, 543] on div at bounding box center [174, 500] width 166 height 640
drag, startPoint x: 97, startPoint y: 127, endPoint x: 248, endPoint y: 712, distance: 604.2
click at [248, 712] on div at bounding box center [174, 500] width 166 height 640
copy div "In step 3 Add this definition for keyword intent. the prompt should reference b…"
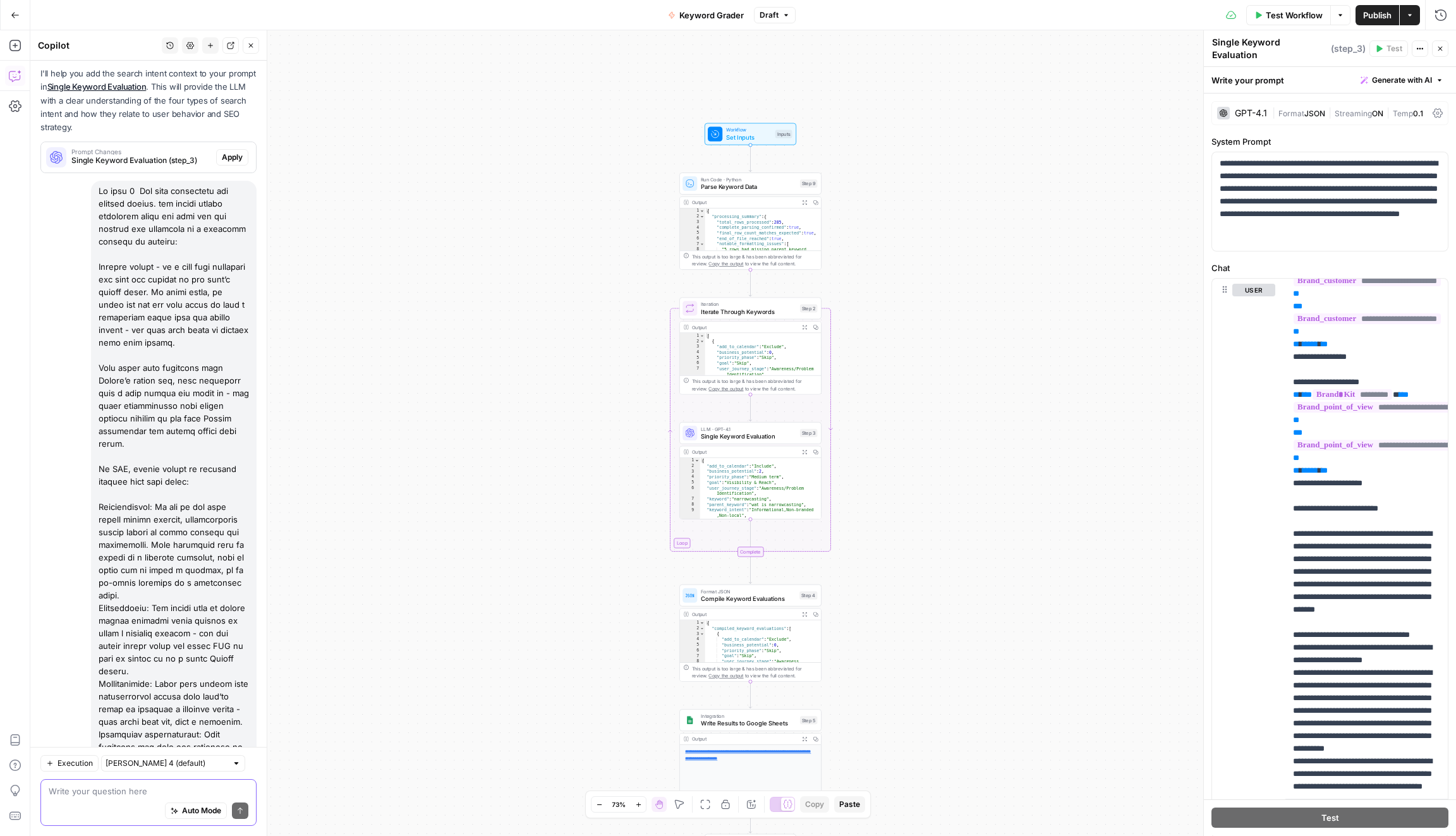
click at [106, 789] on textarea at bounding box center [149, 790] width 200 height 13
paste textarea "In step 3 Add this definition for keyword intent. the prompt should reference b…"
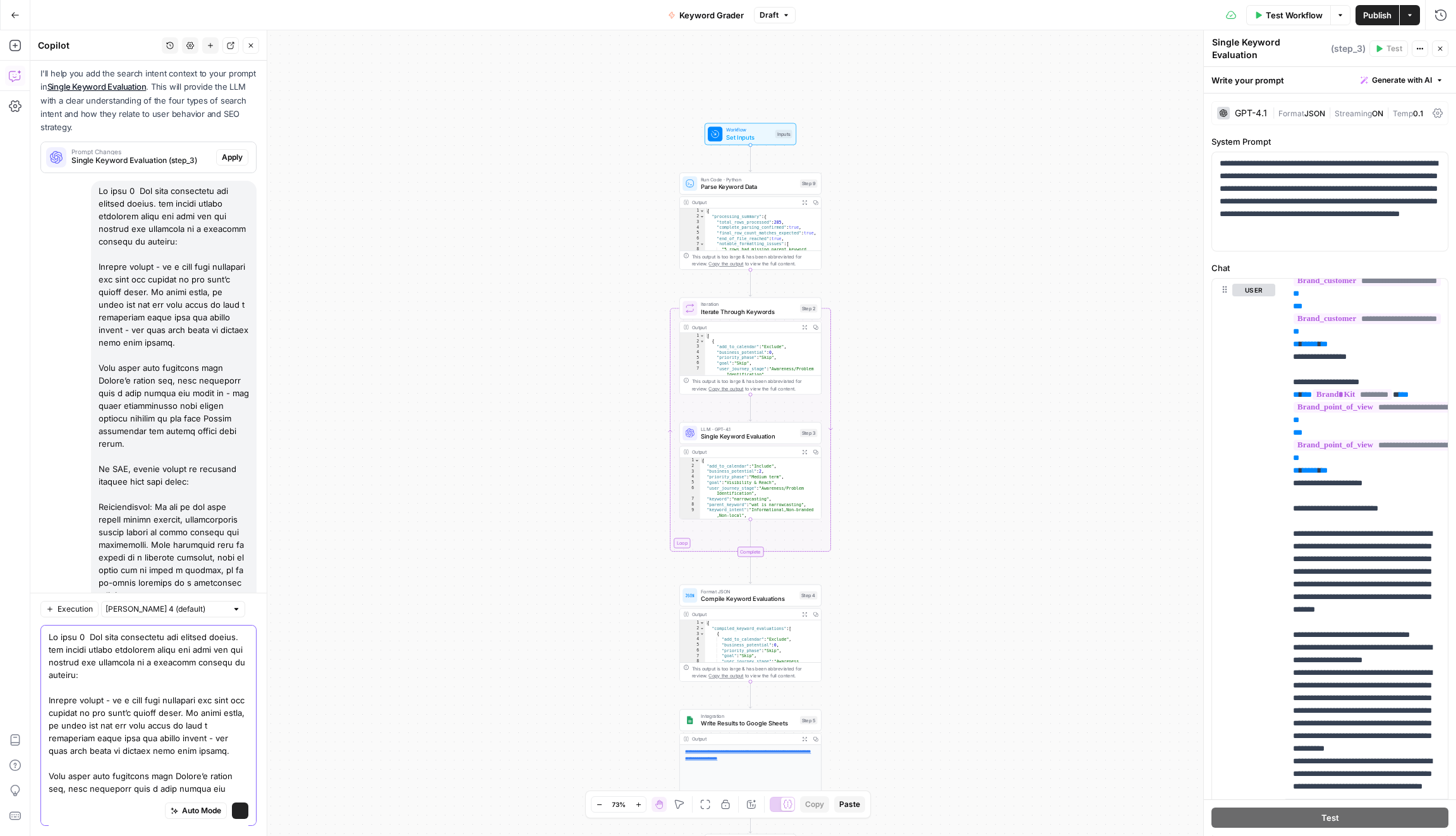
scroll to position [285, 0]
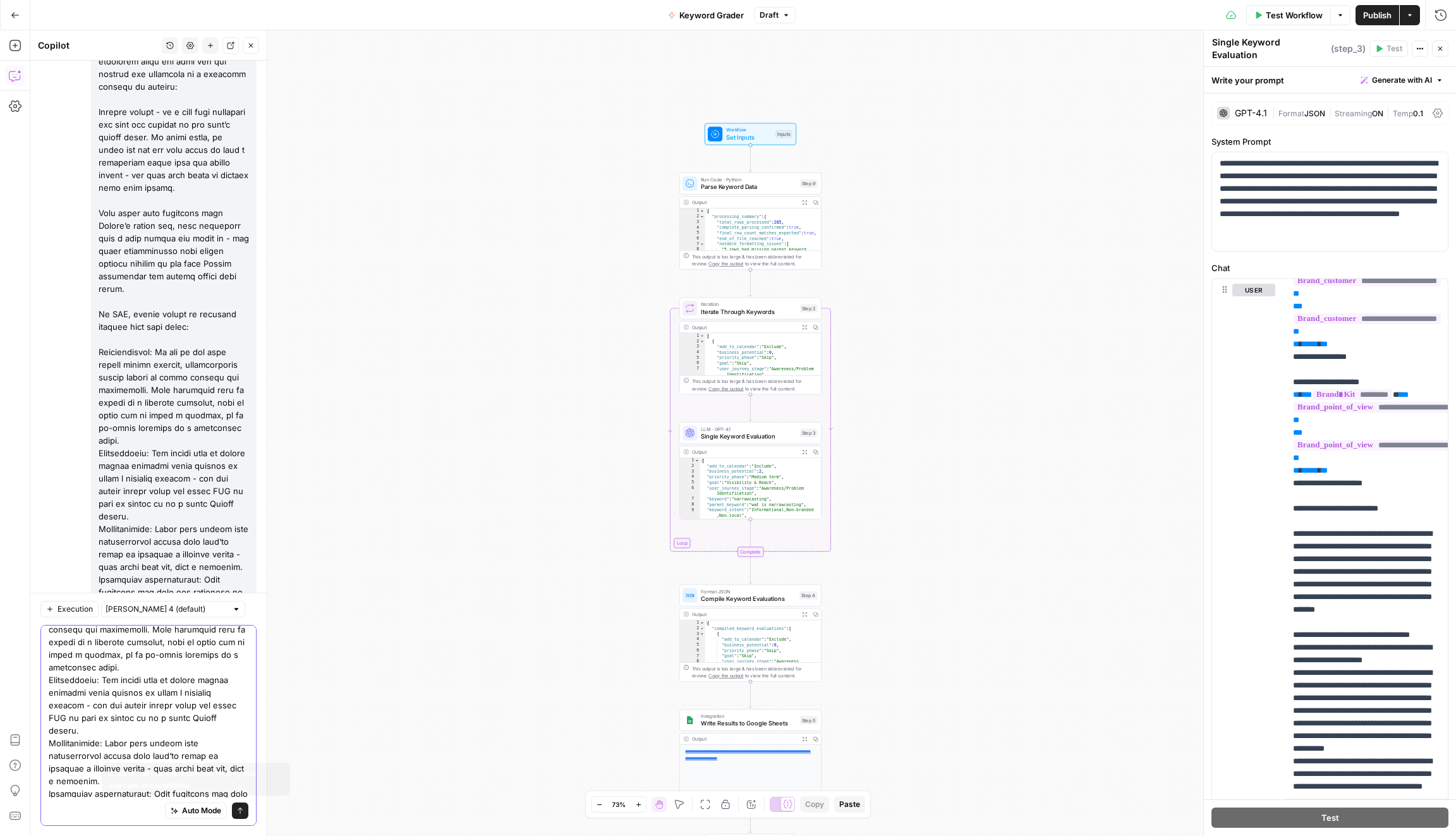
type textarea "In step 3 Add this definition for keyword intent. the prompt should reference b…"
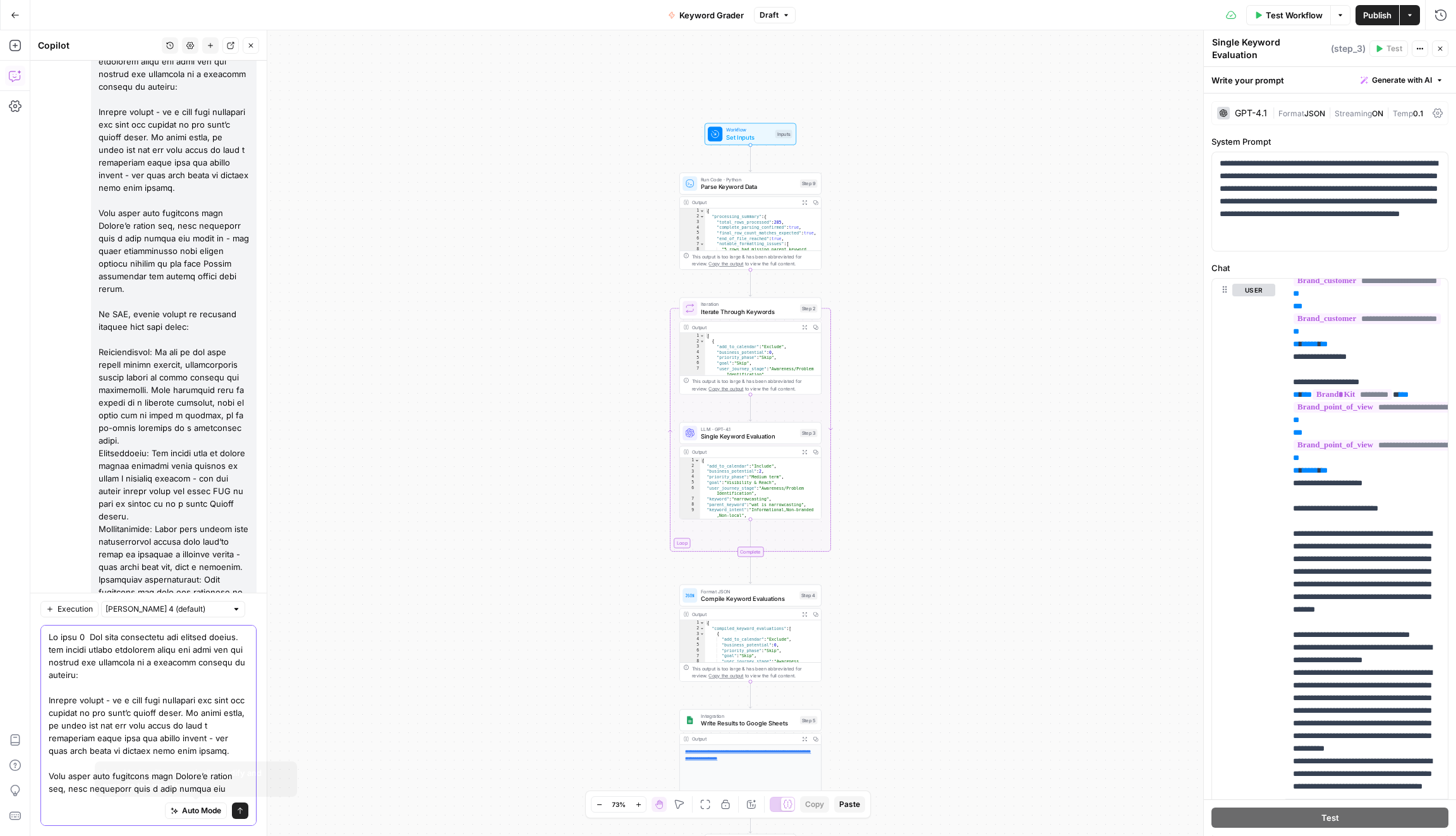
click at [236, 811] on button "Send" at bounding box center [240, 810] width 16 height 16
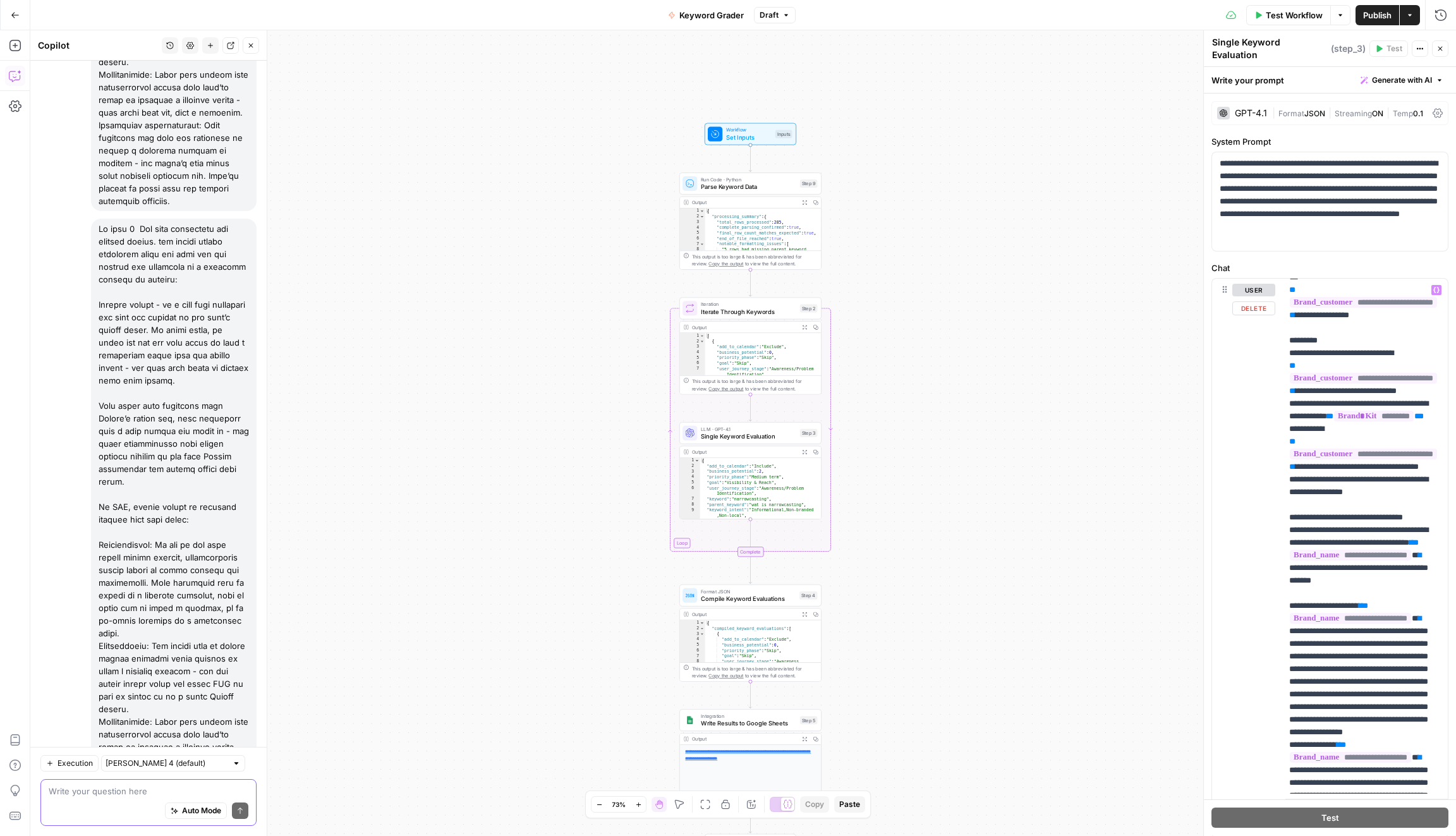
scroll to position [3049, 4]
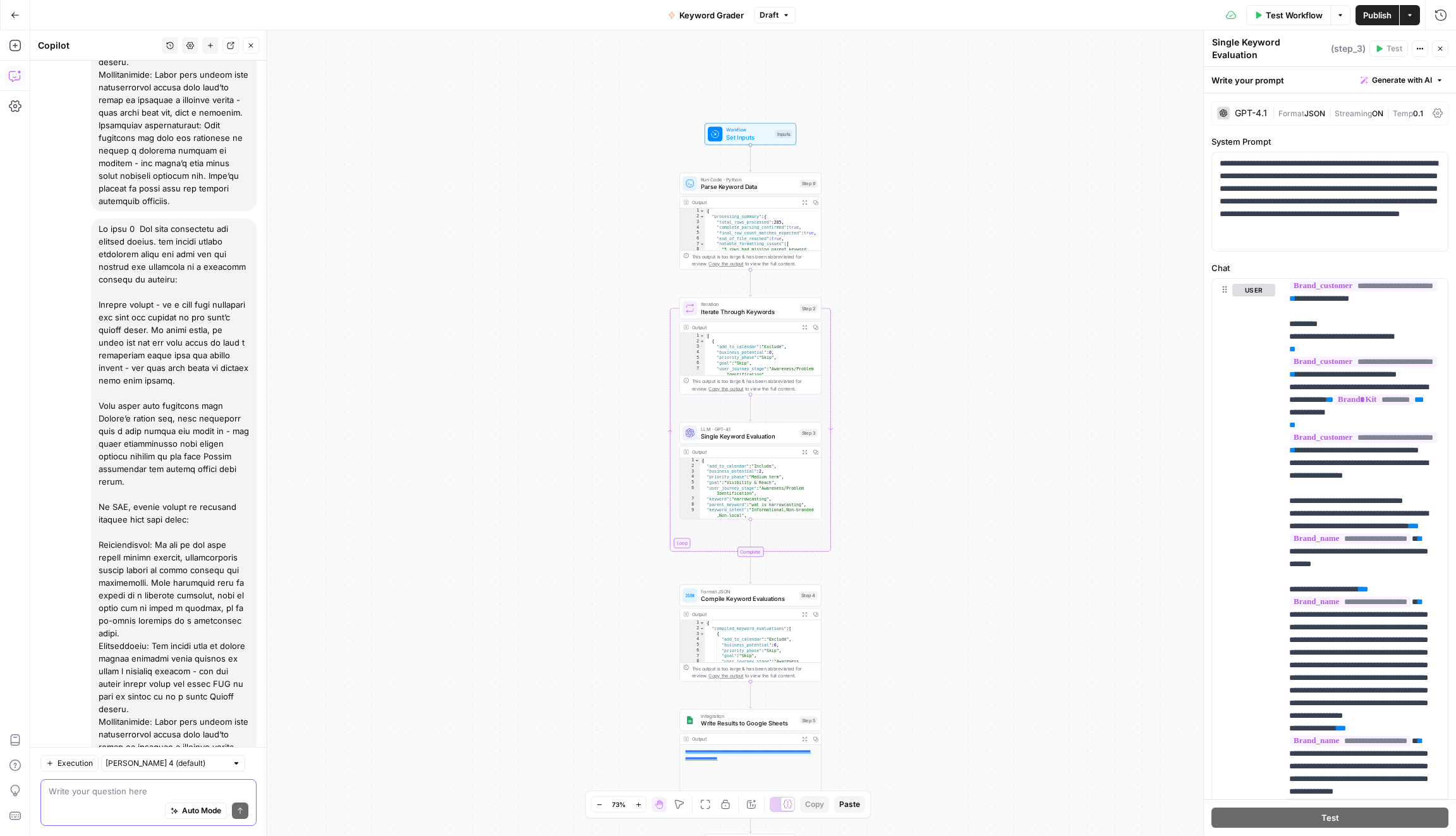
click at [1366, 14] on span "Publish" at bounding box center [1377, 15] width 29 height 13
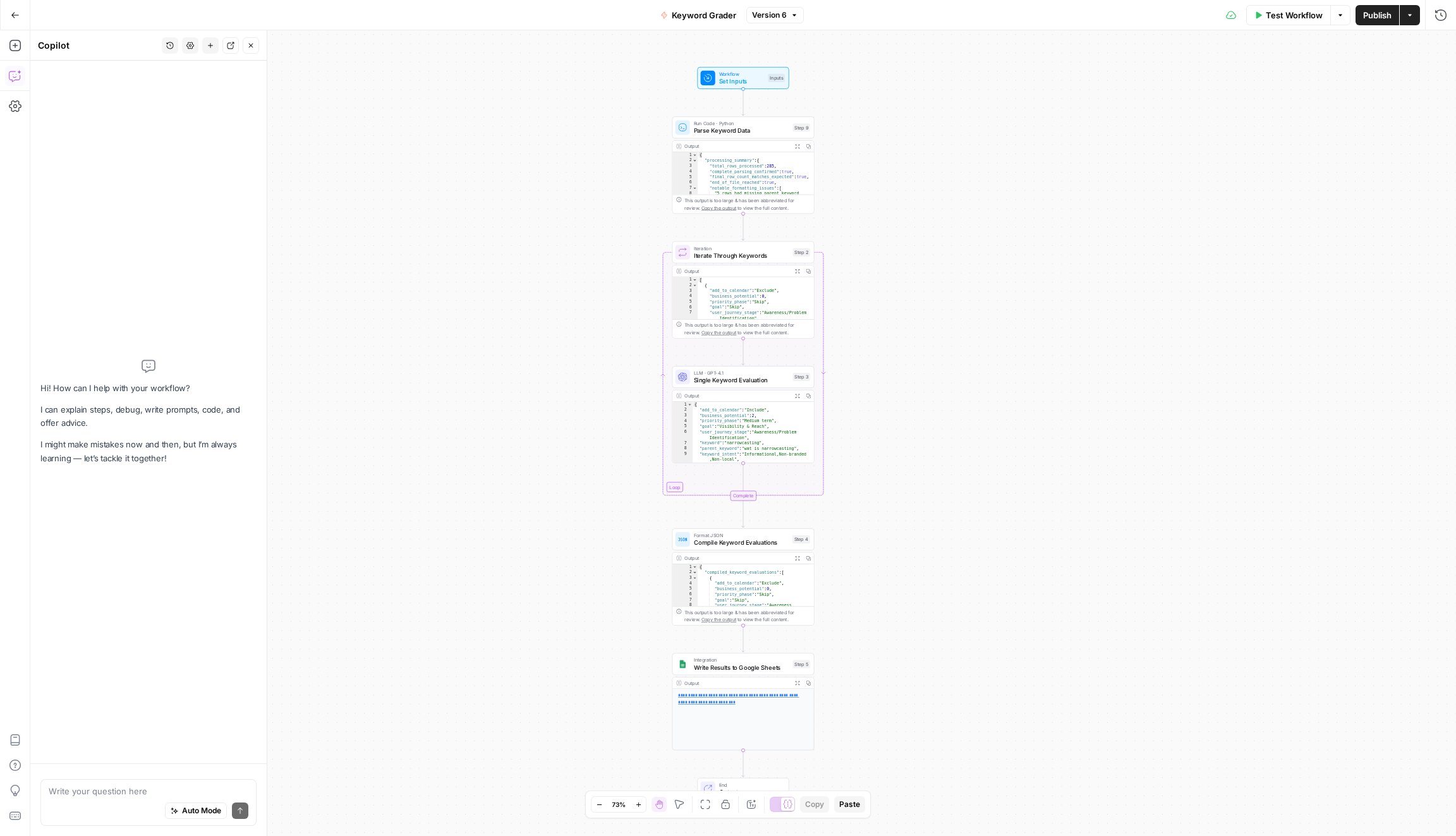
type textarea "In step 3 Add this definition for keyword intent. the prompt should reference b…"
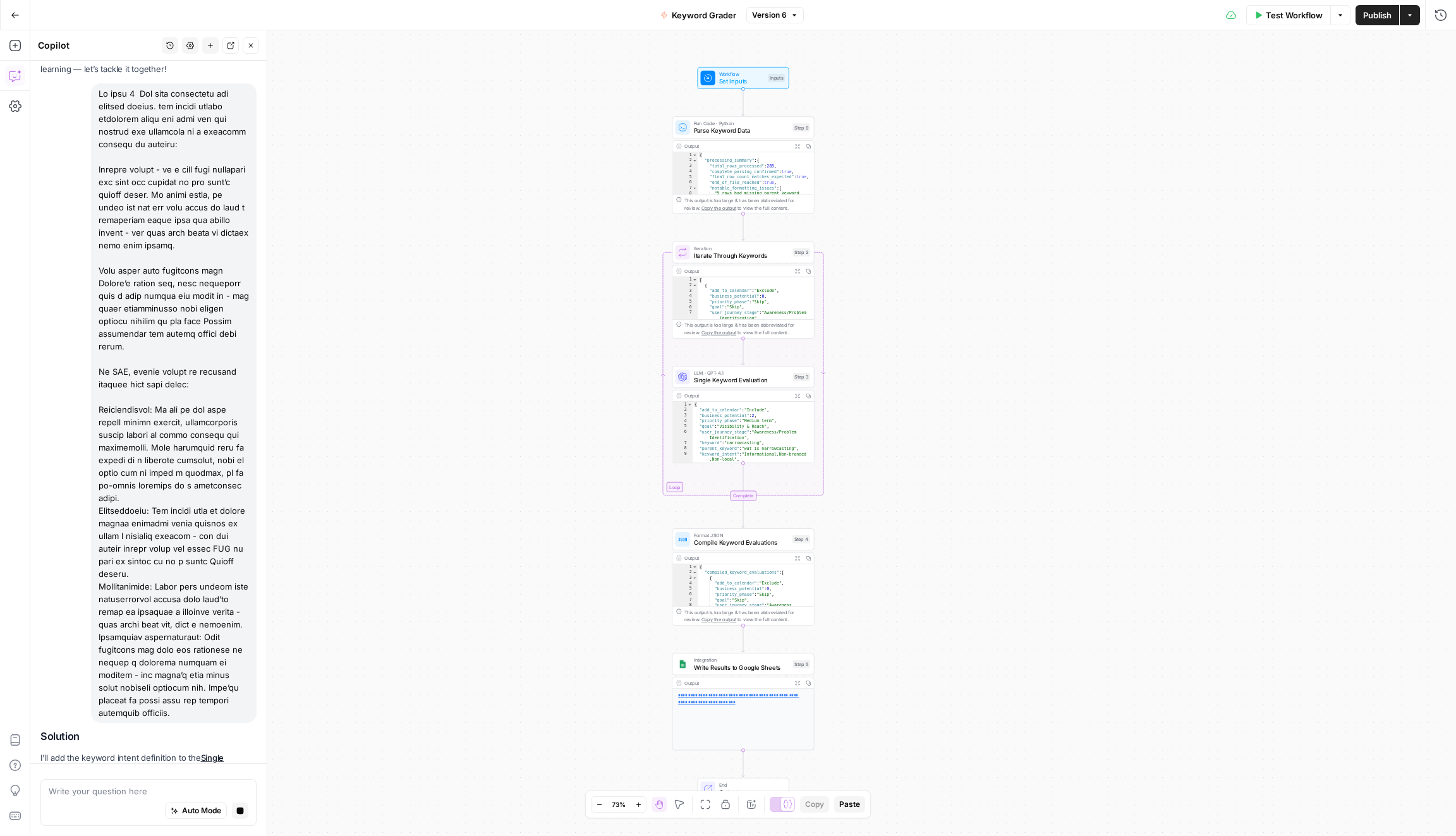
scroll to position [152, 0]
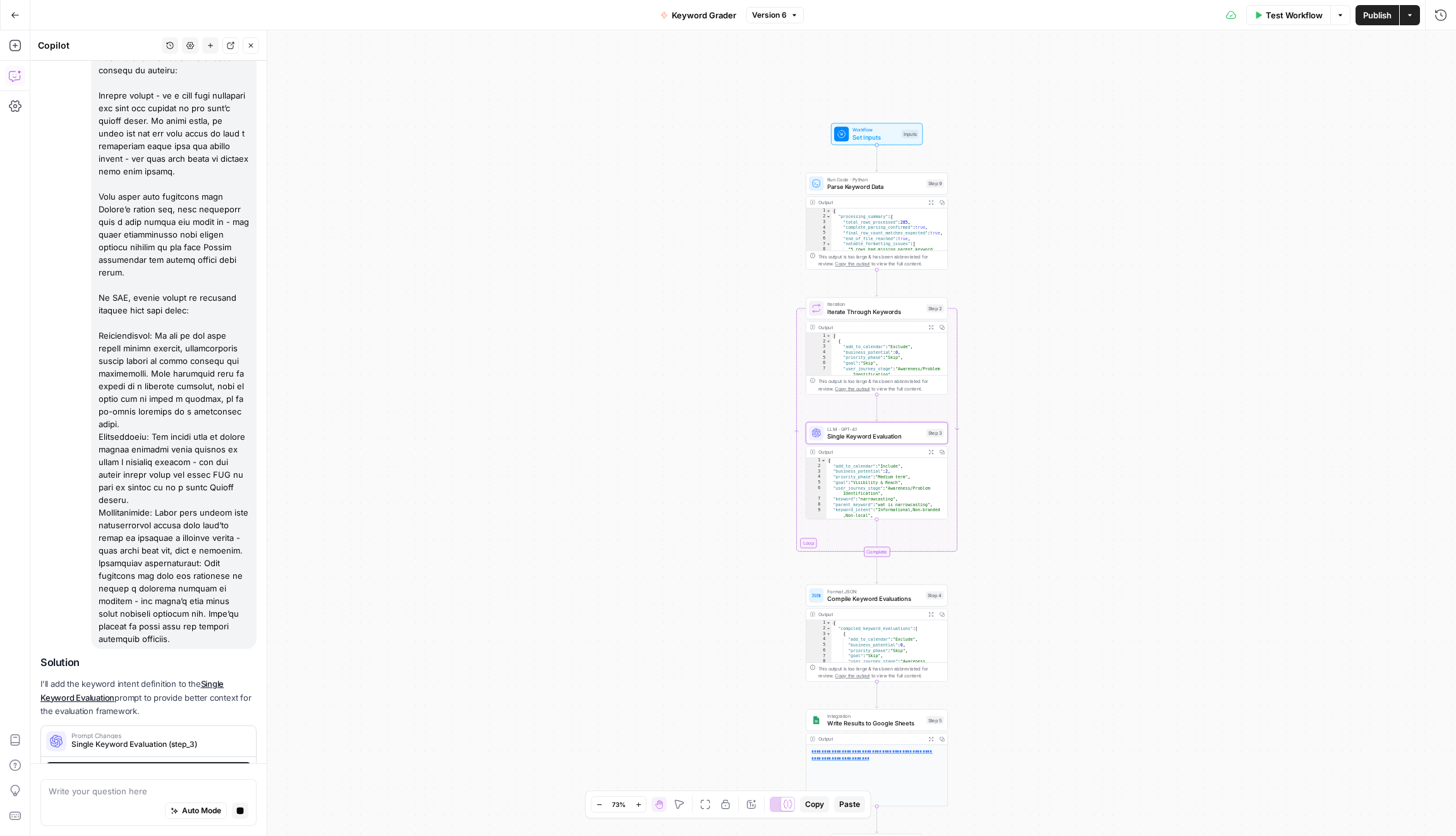
click at [213, 739] on span "Single Keyword Evaluation (step_3)" at bounding box center [157, 744] width 172 height 12
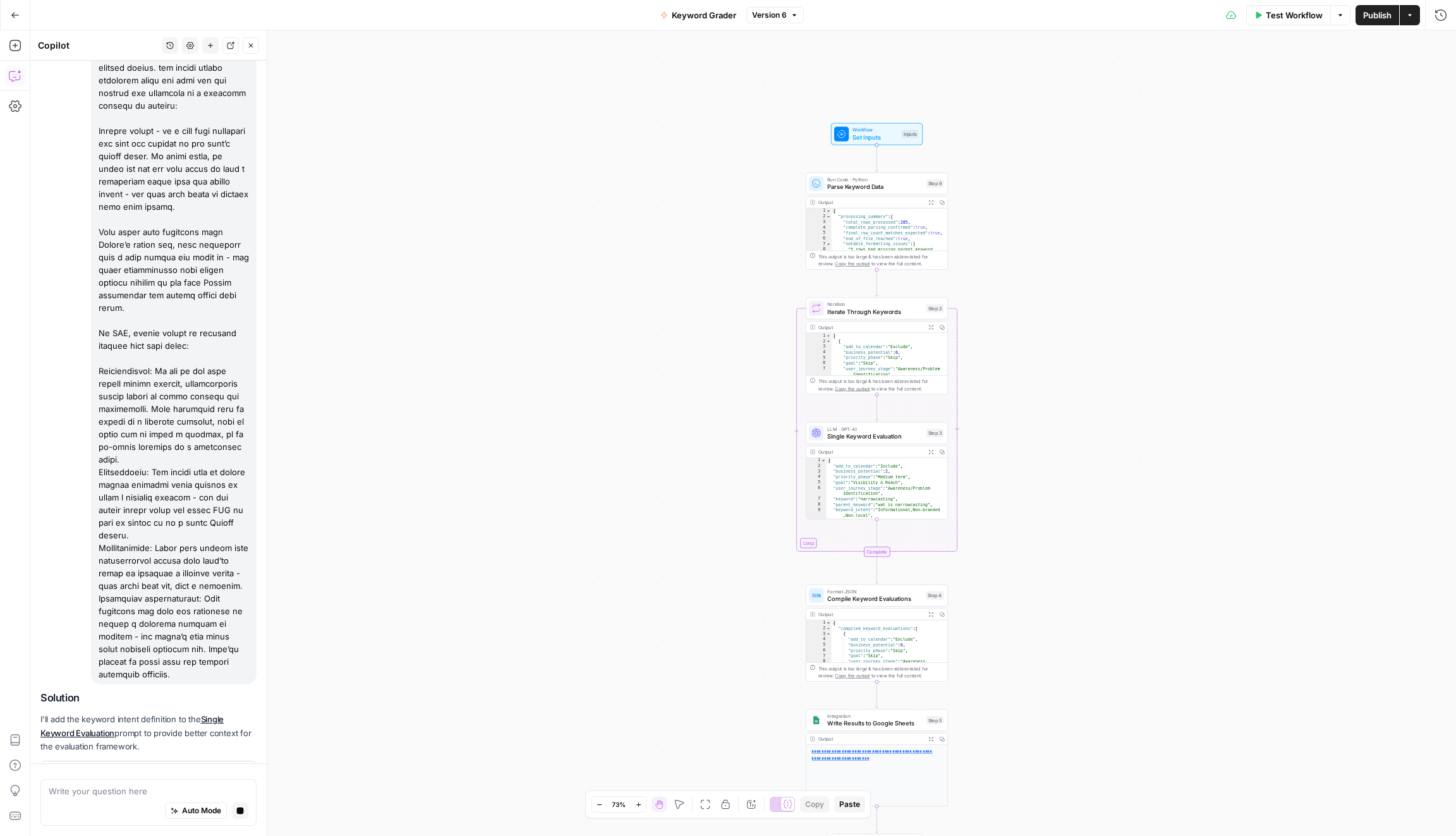
scroll to position [153, 0]
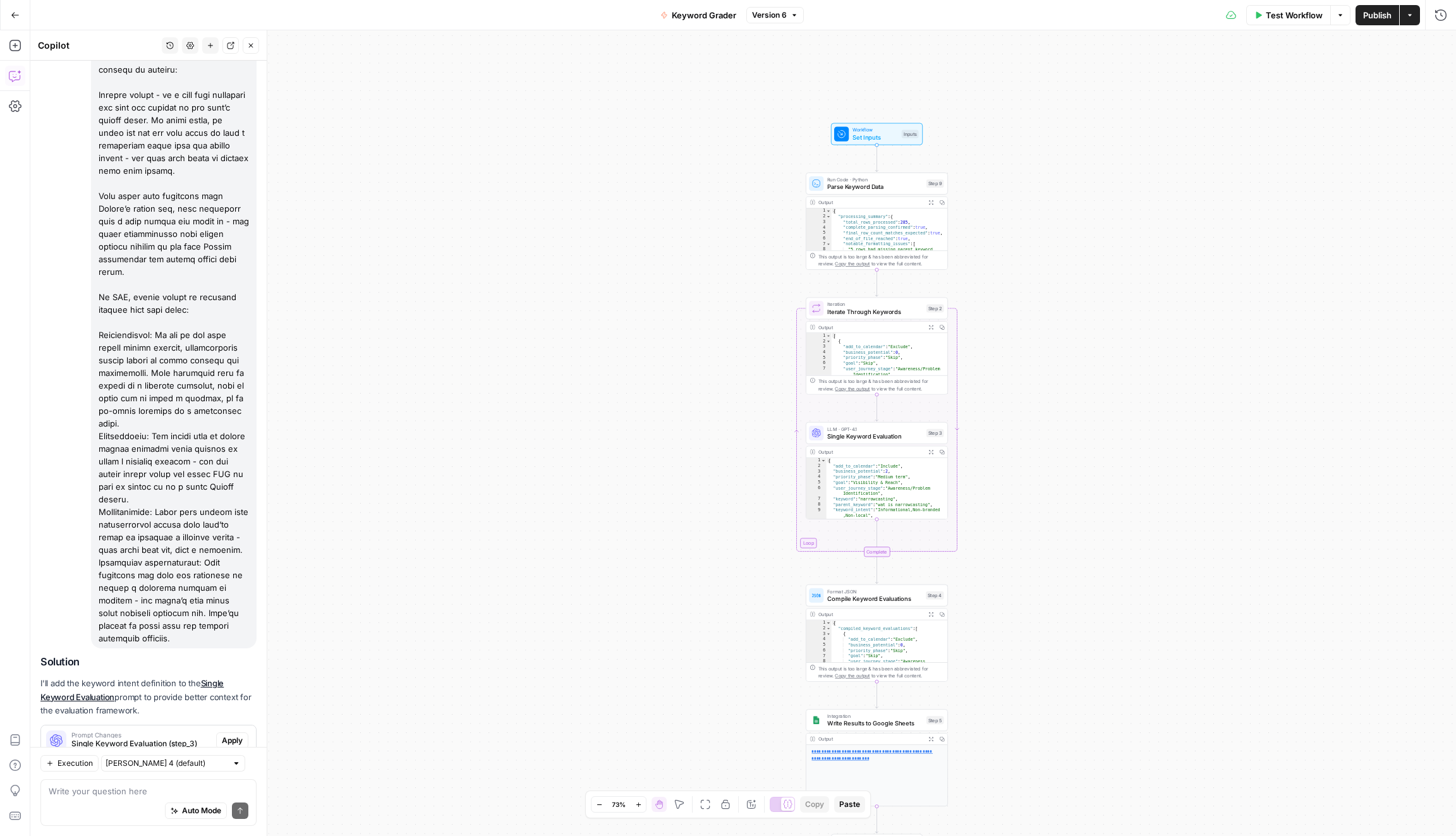
click at [225, 759] on div "Regenerate Helpful Not helpful" at bounding box center [148, 767] width 216 height 16
click at [239, 735] on span "Apply" at bounding box center [232, 740] width 21 height 12
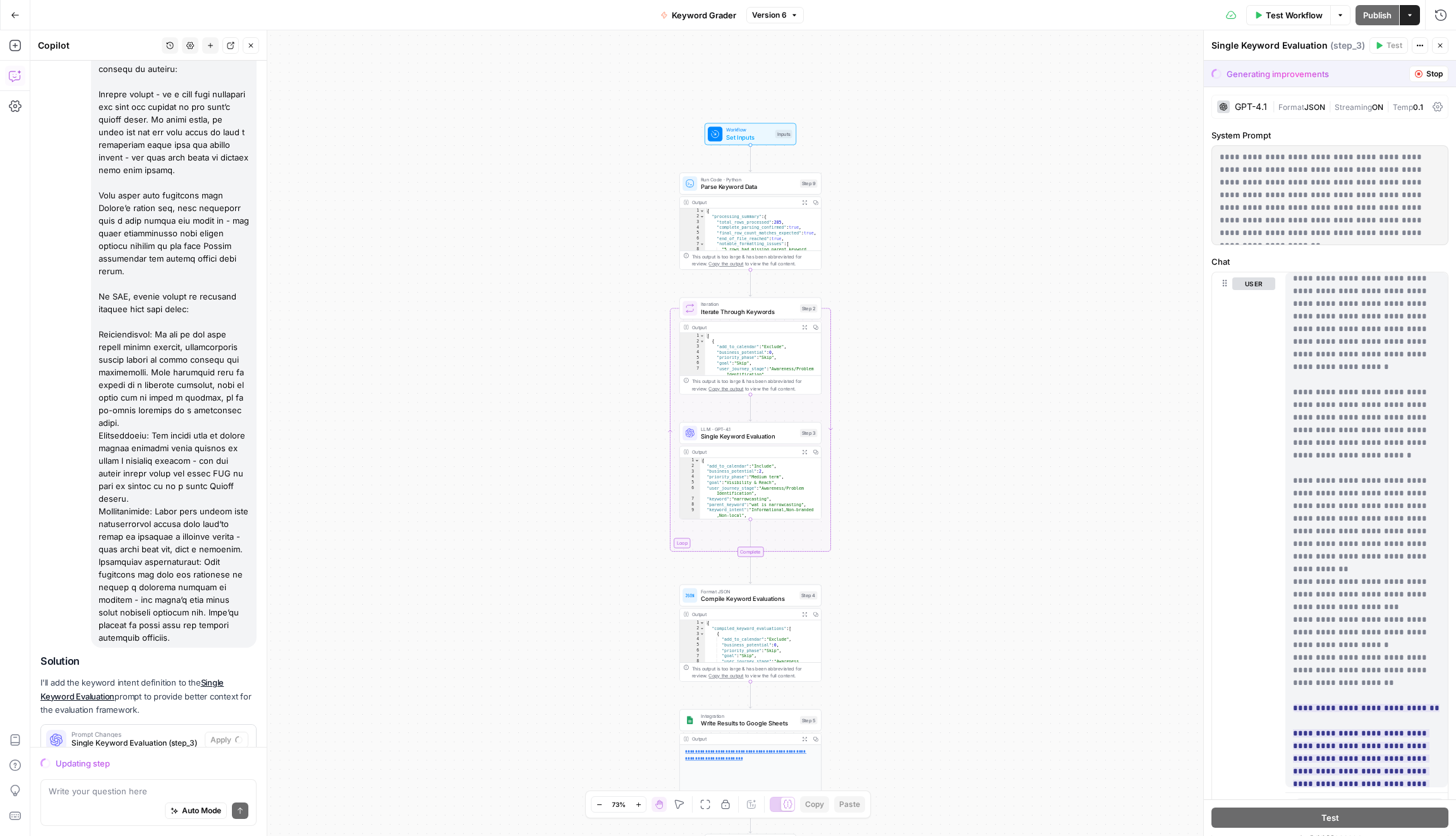
scroll to position [680, 0]
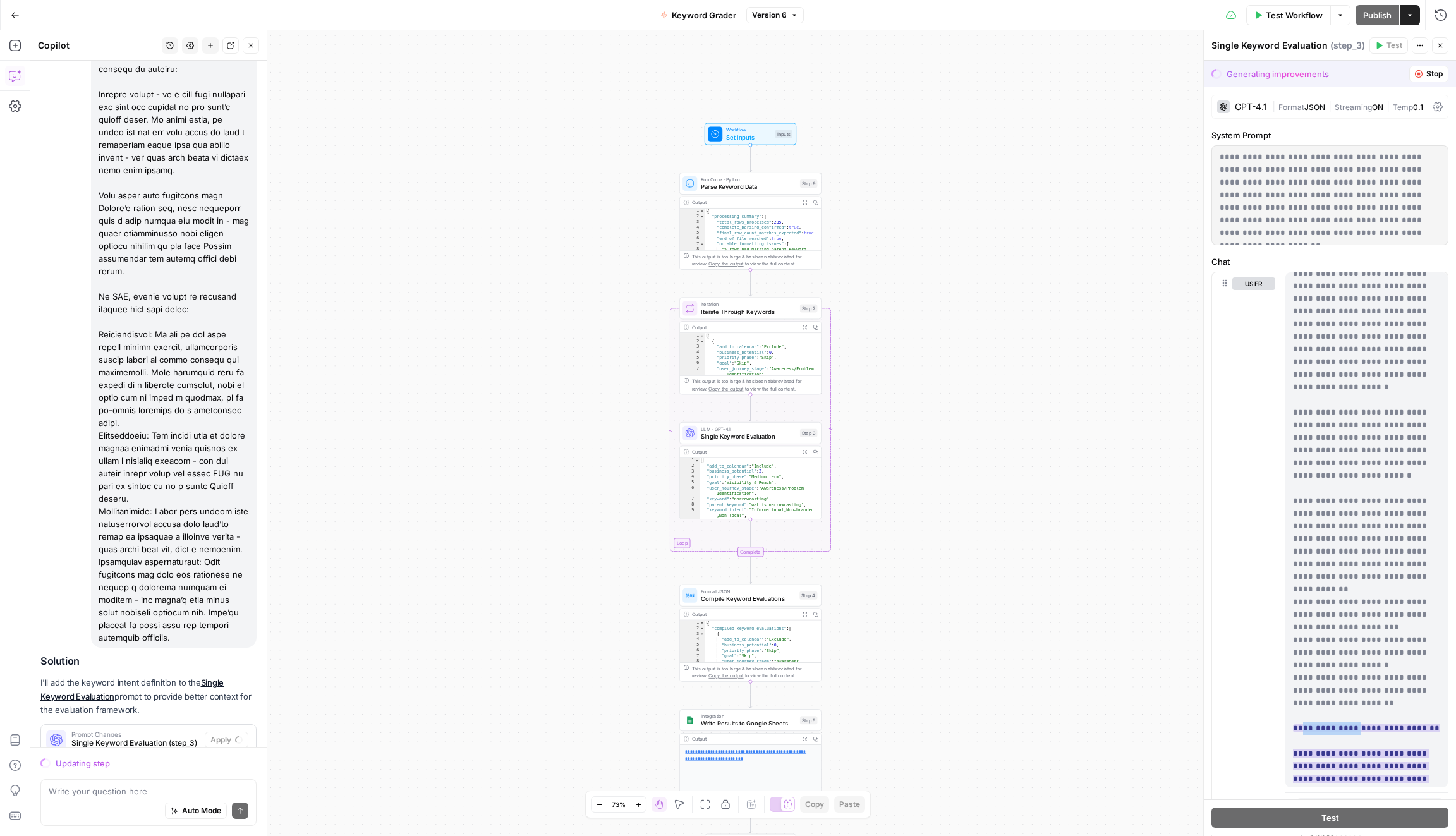
drag, startPoint x: 1357, startPoint y: 639, endPoint x: 1303, endPoint y: 639, distance: 54.0
drag, startPoint x: 1303, startPoint y: 639, endPoint x: 1340, endPoint y: 639, distance: 37.0
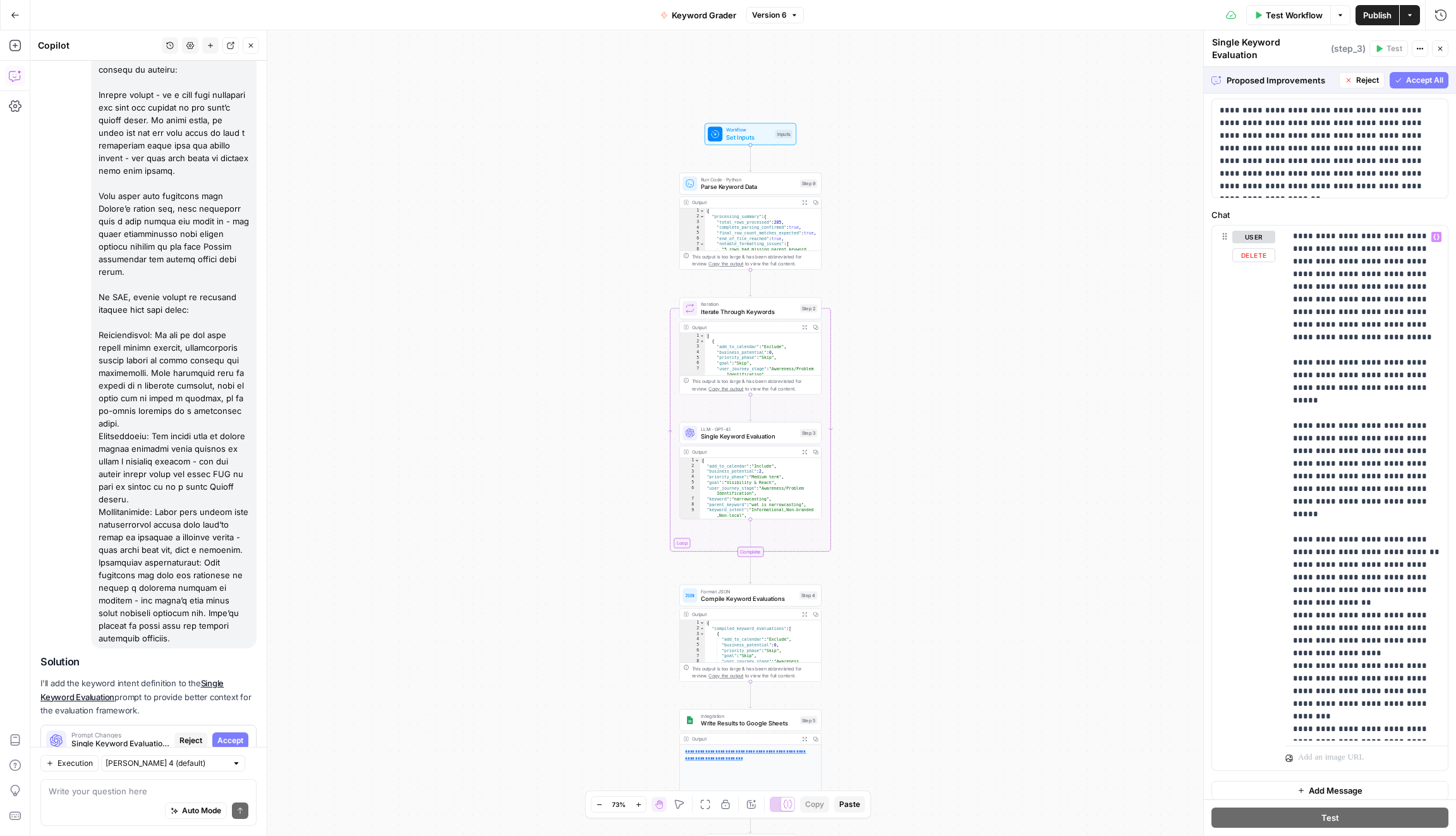
scroll to position [7544, 0]
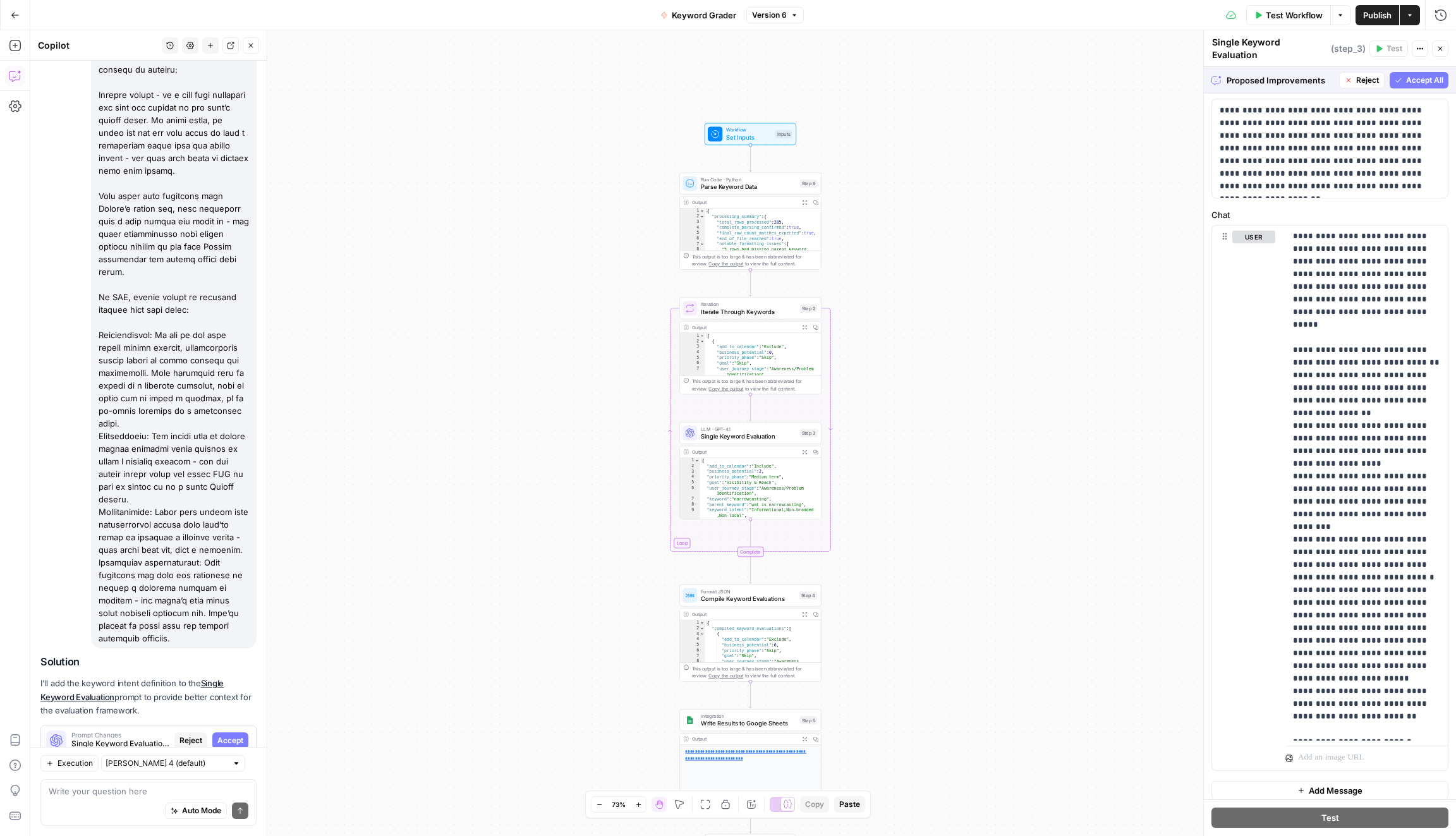
click at [1423, 75] on span "Accept All" at bounding box center [1424, 80] width 37 height 12
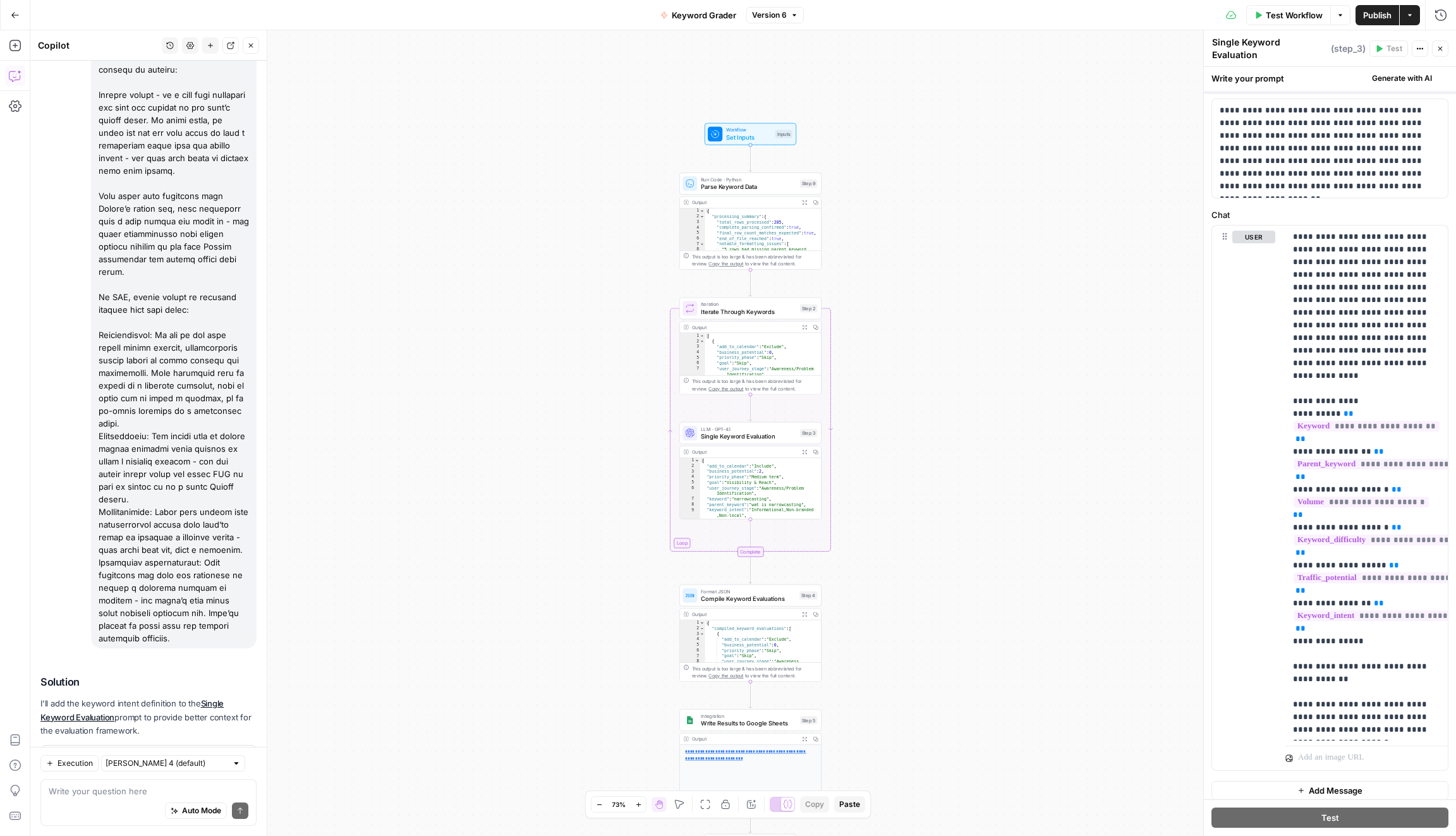
scroll to position [0, 0]
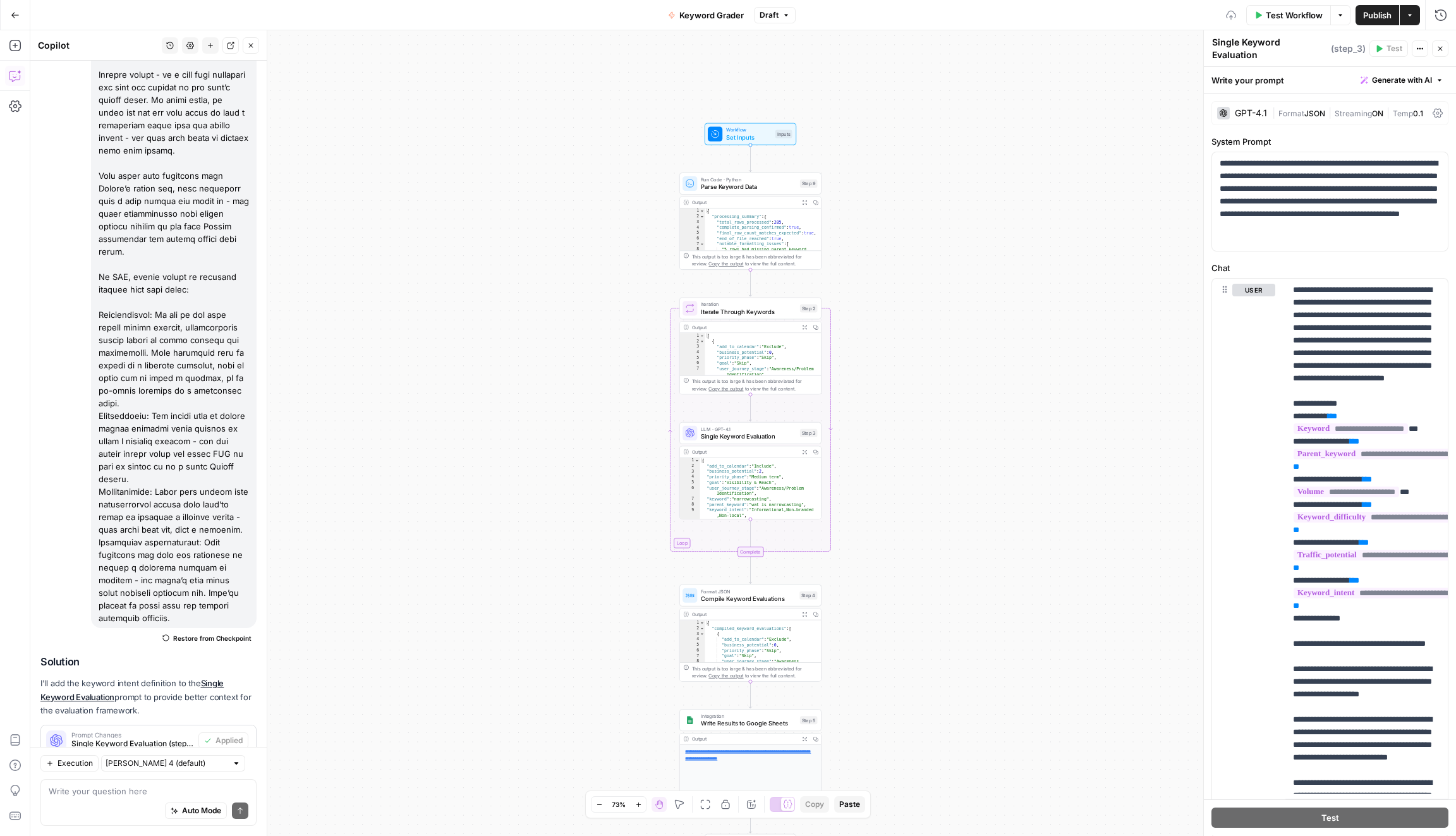
click at [1382, 14] on span "Publish" at bounding box center [1377, 15] width 29 height 13
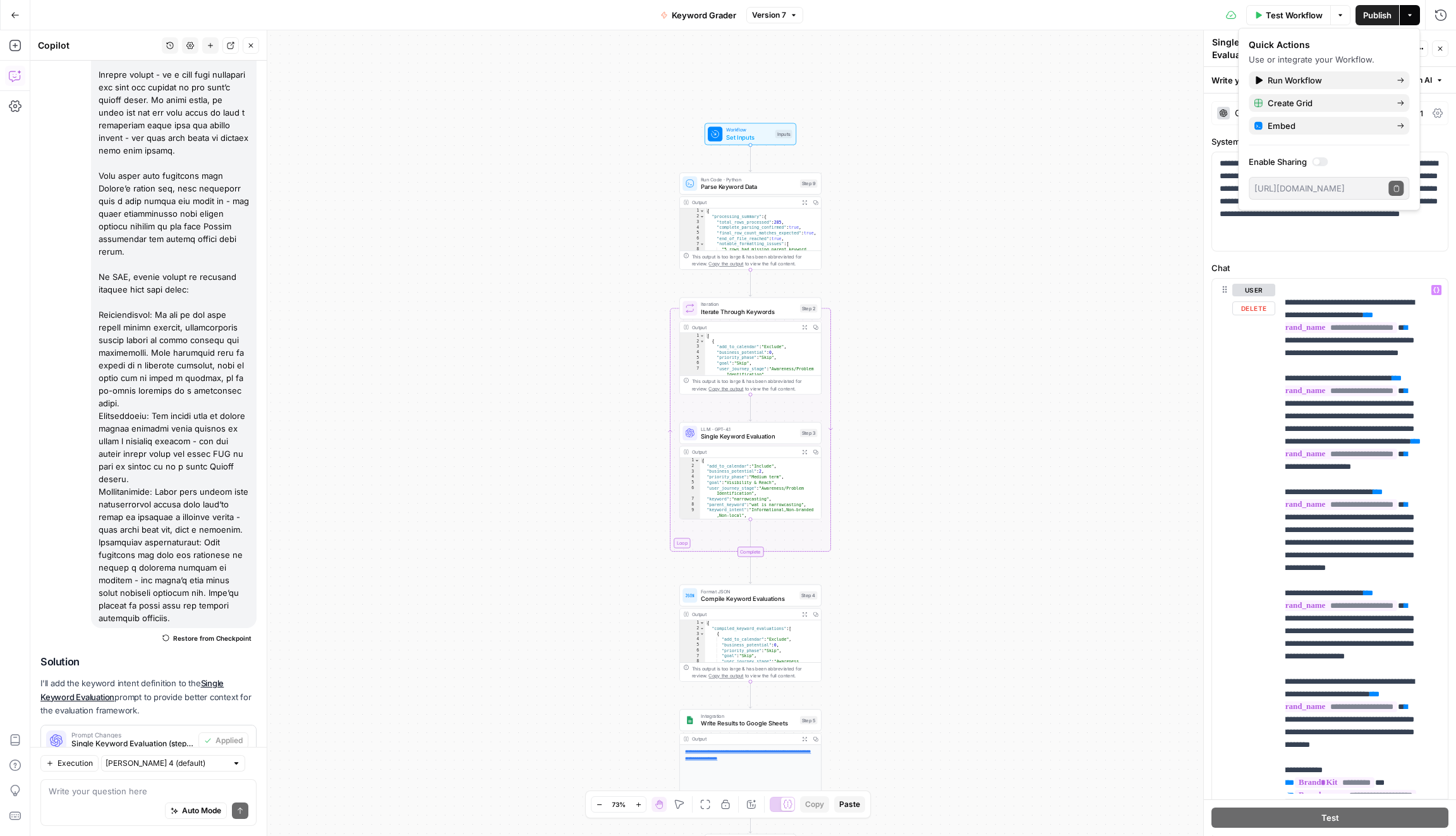
scroll to position [1974, 18]
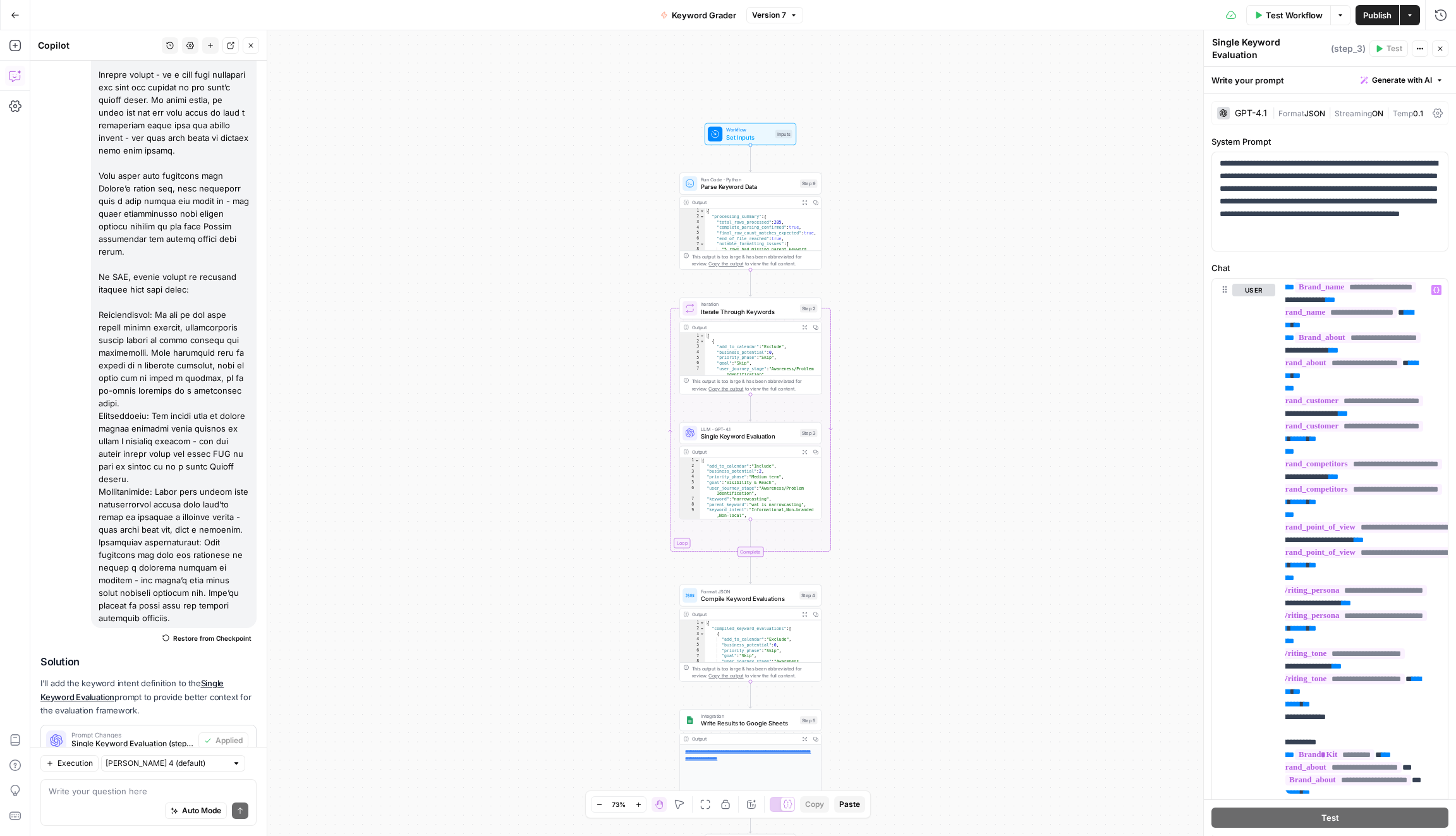
click at [97, 797] on div "Auto Mode Send" at bounding box center [149, 811] width 200 height 28
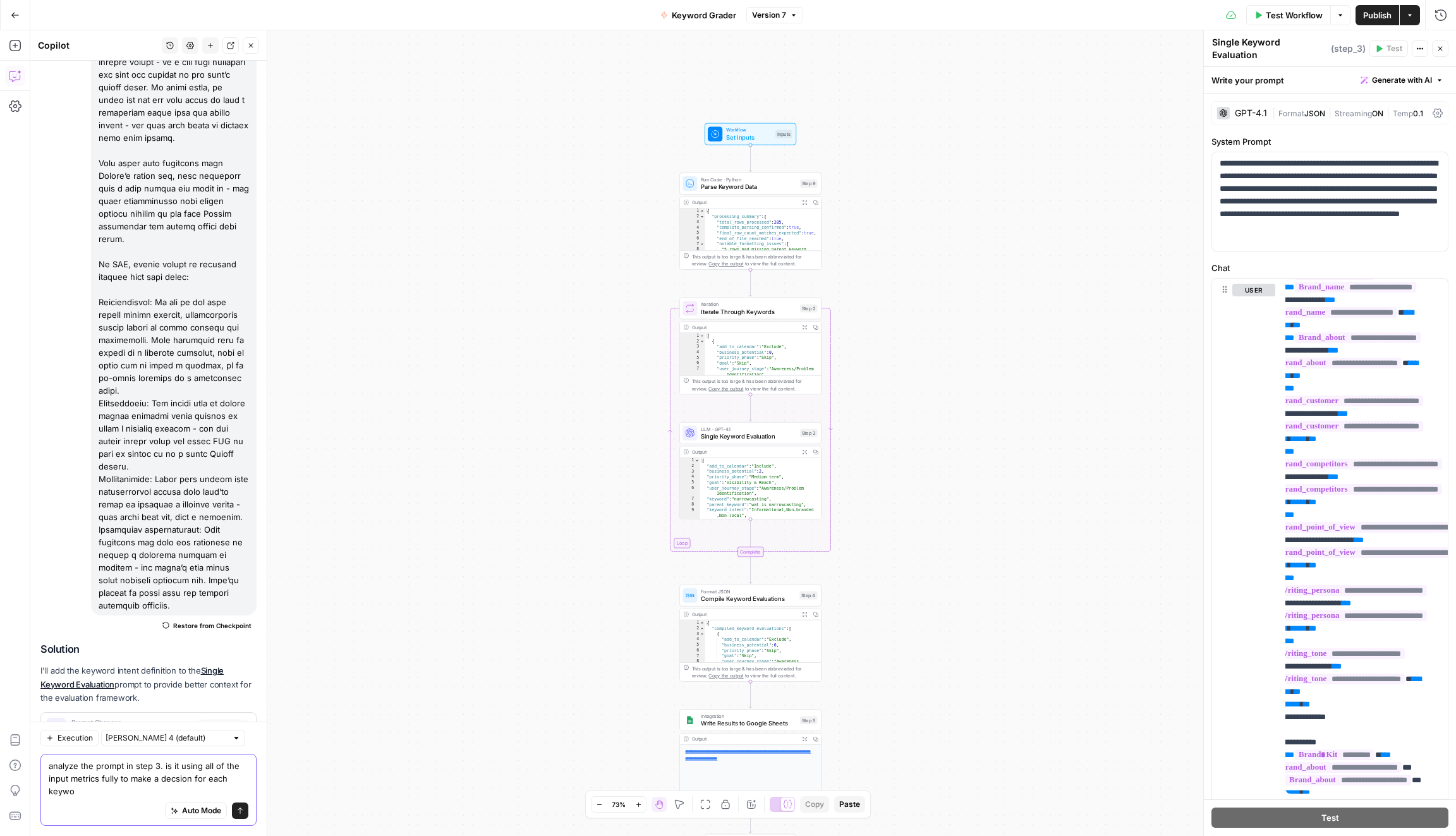
scroll to position [198, 0]
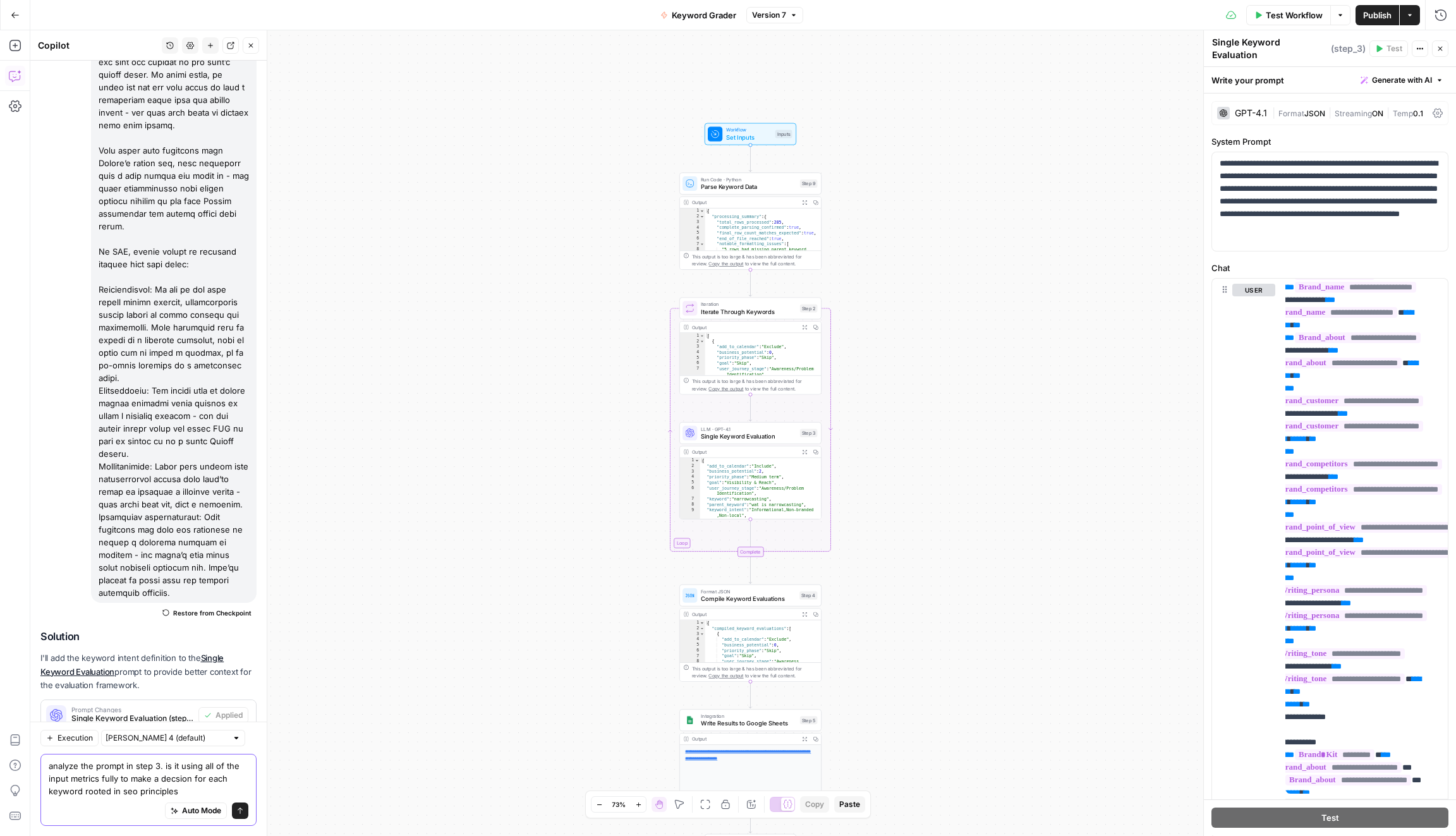
type textarea "analyze the prompt in step 3. is it using all of the input metrics fully to mak…"
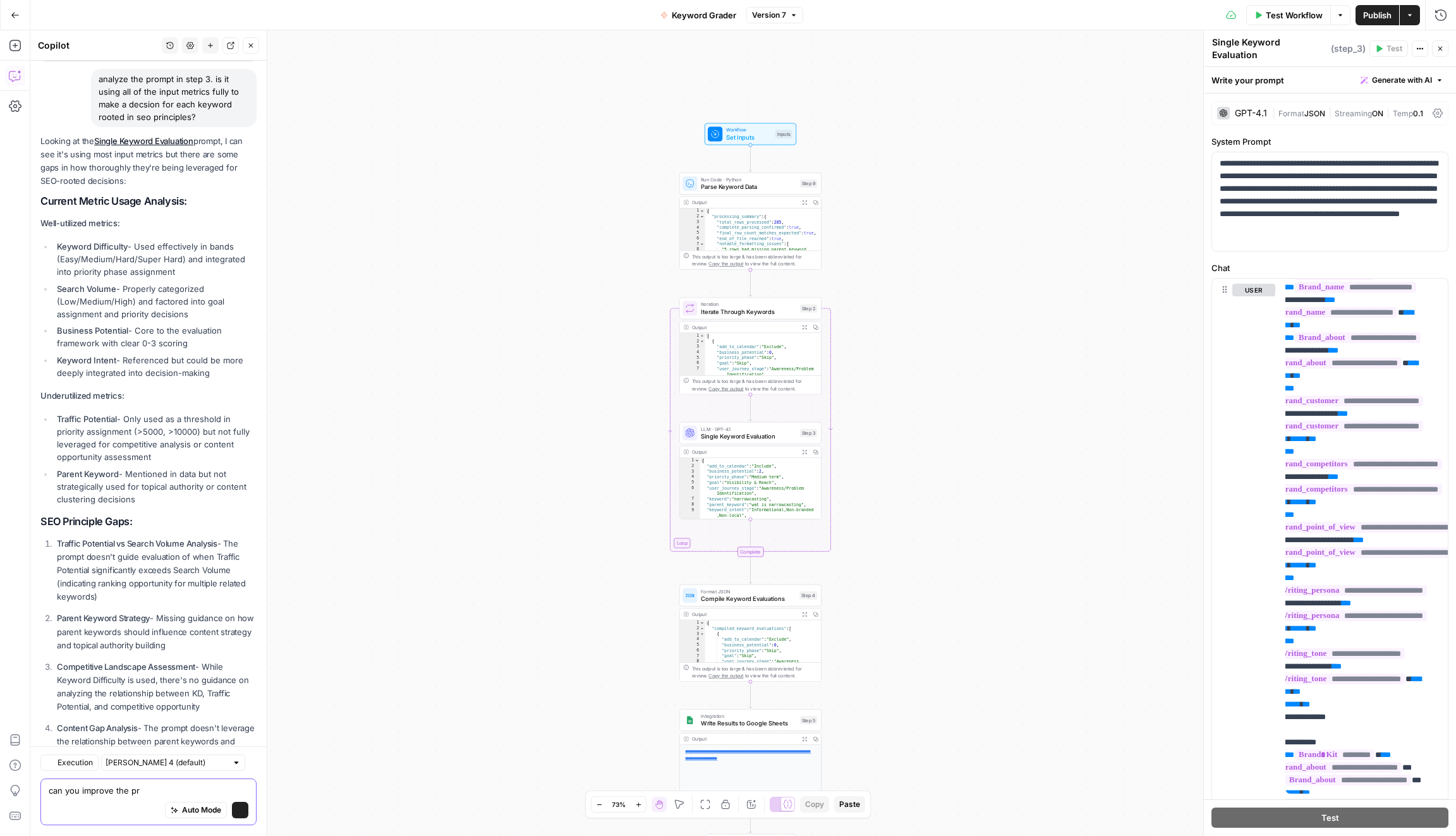
scroll to position [924, 0]
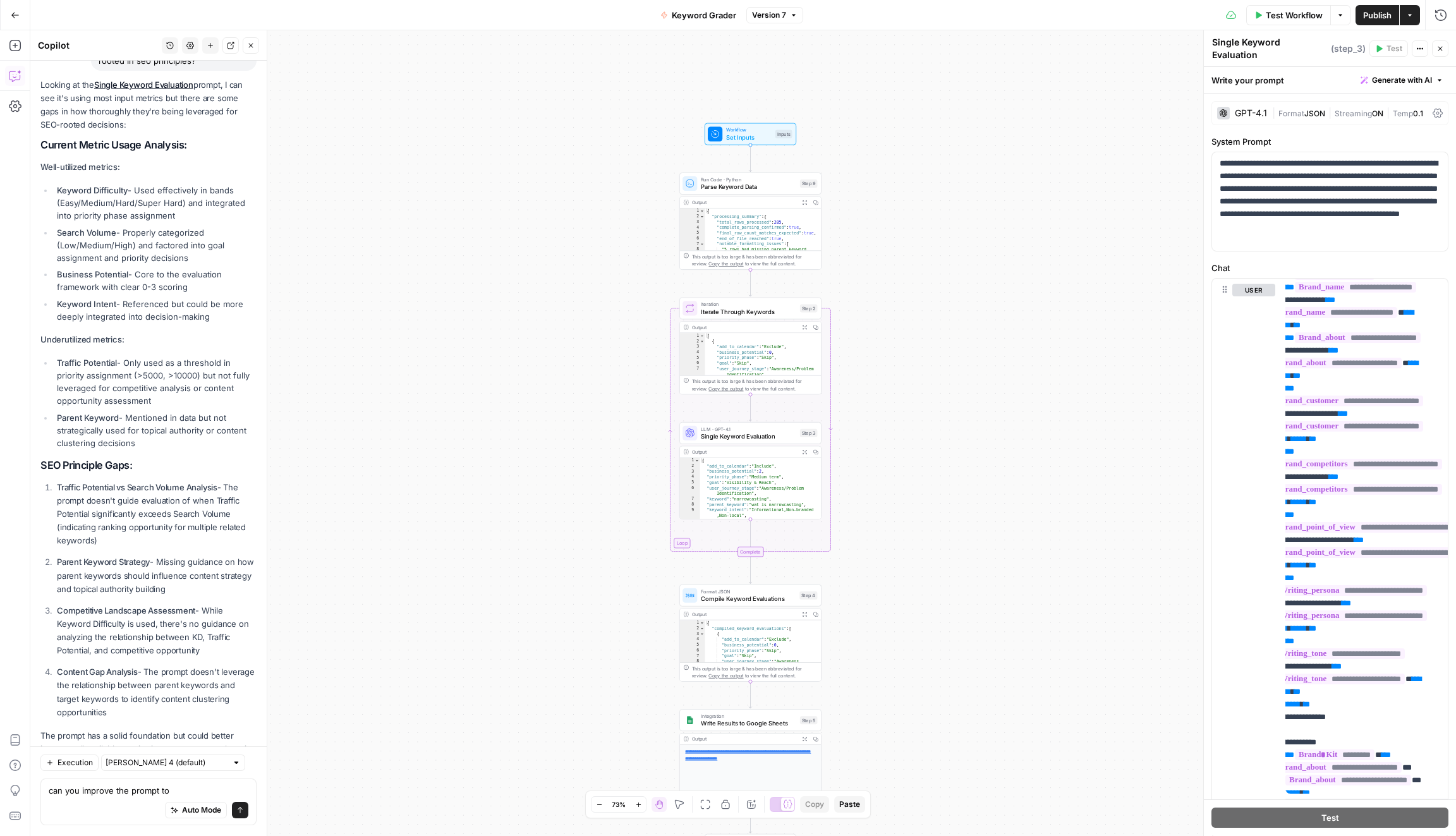
drag, startPoint x: 38, startPoint y: 696, endPoint x: 183, endPoint y: 714, distance: 146.1
copy p "integrate all available metrics into a more comprehensive SEO decision-making f…"
click at [193, 795] on textarea "can you improve the prompt to" at bounding box center [149, 790] width 200 height 13
paste textarea "integrate all available metrics into a more comprehensive SEO decision-making f…"
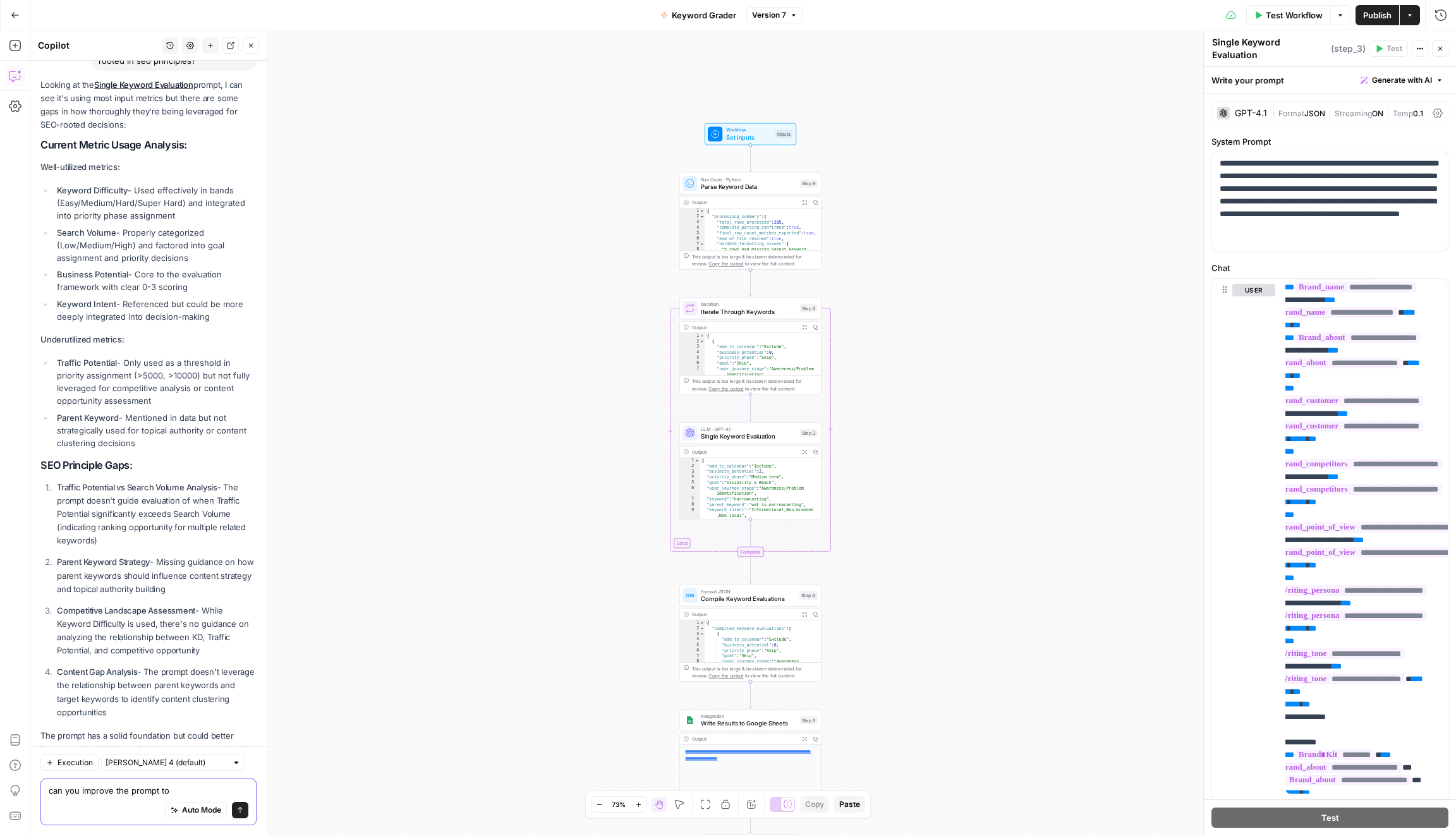
type textarea "can you improve the prompt to integrate all available metrics into a more compr…"
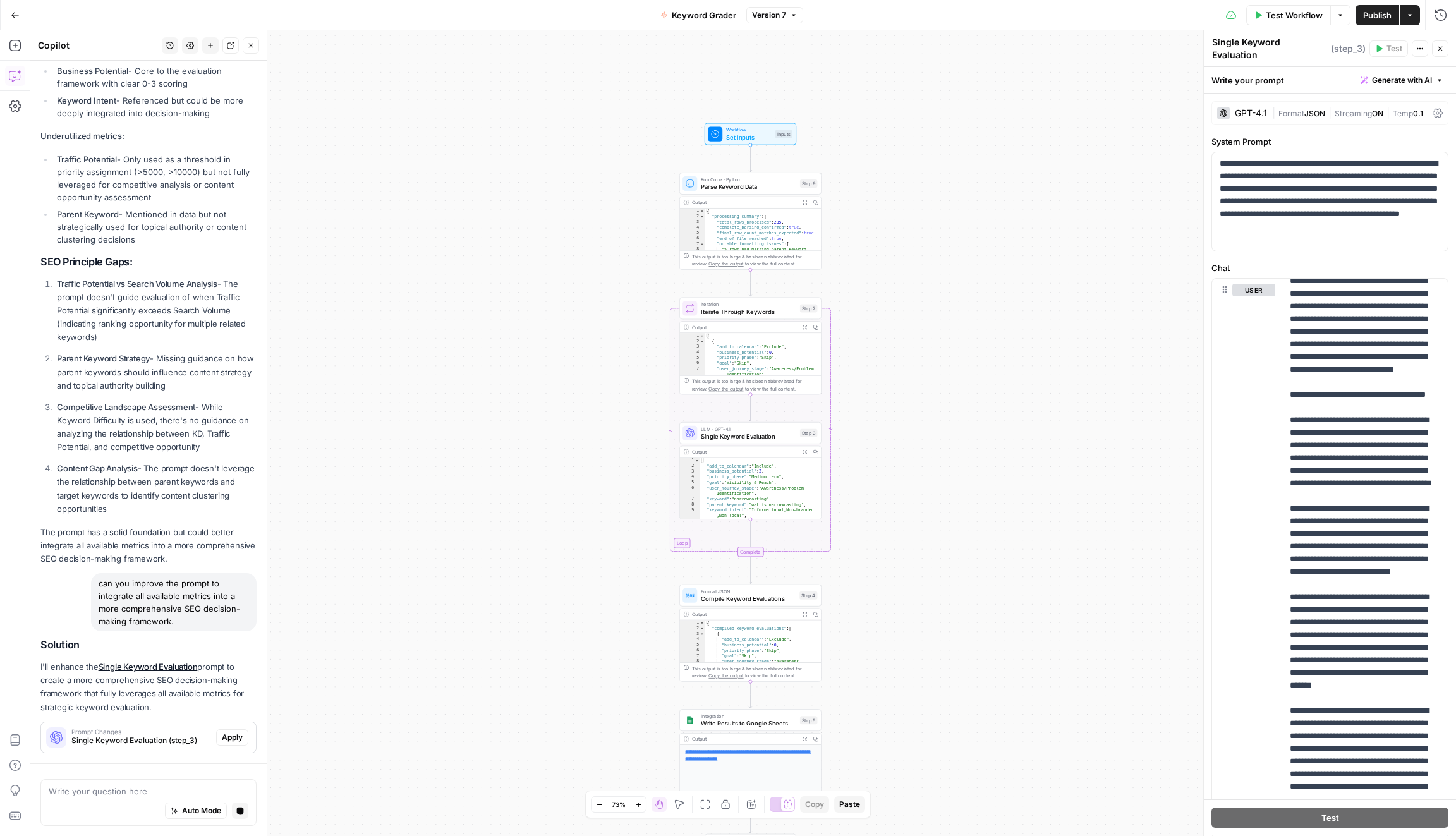
scroll to position [1054, 0]
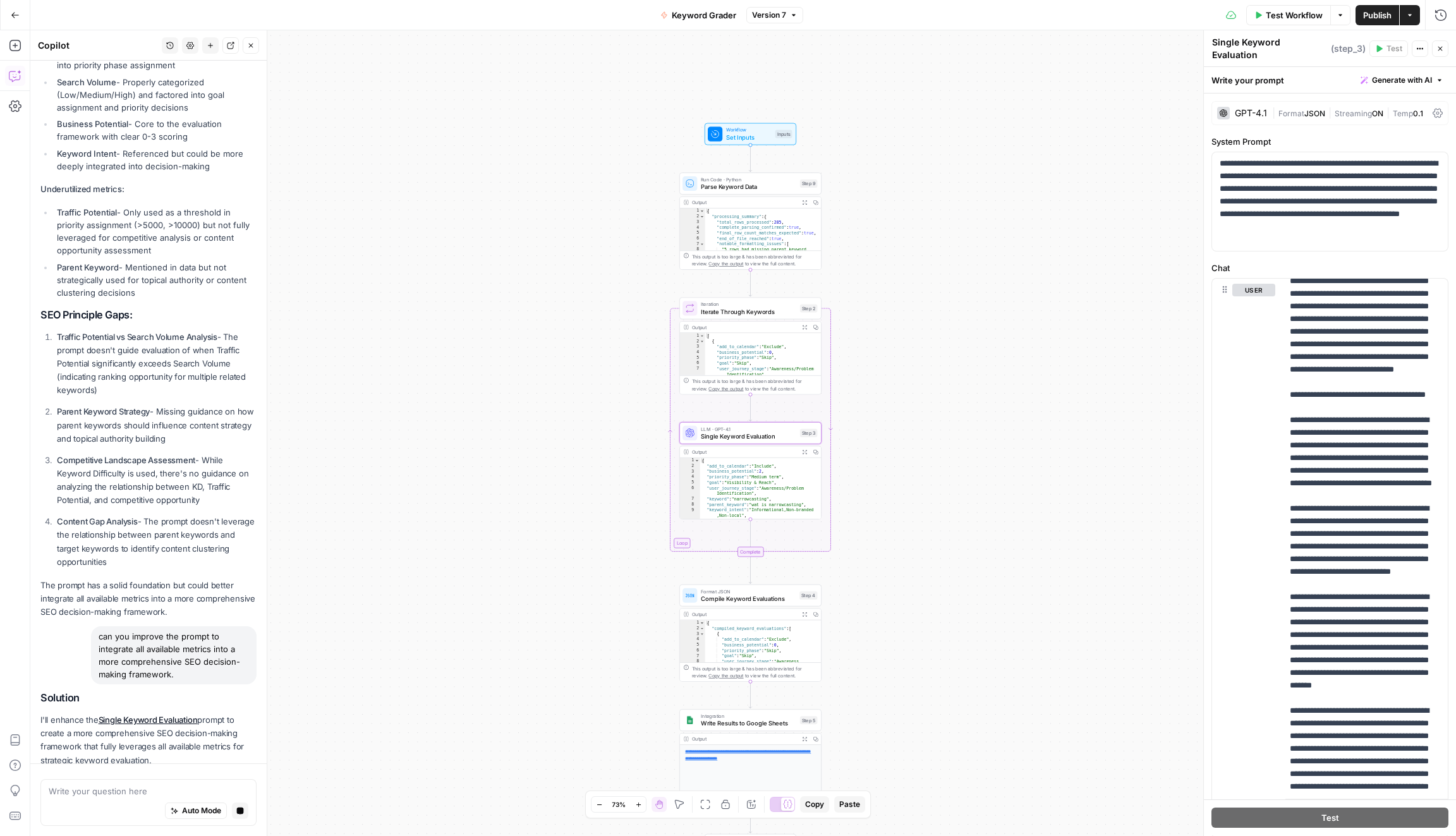
click at [235, 784] on span "Apply" at bounding box center [232, 790] width 21 height 12
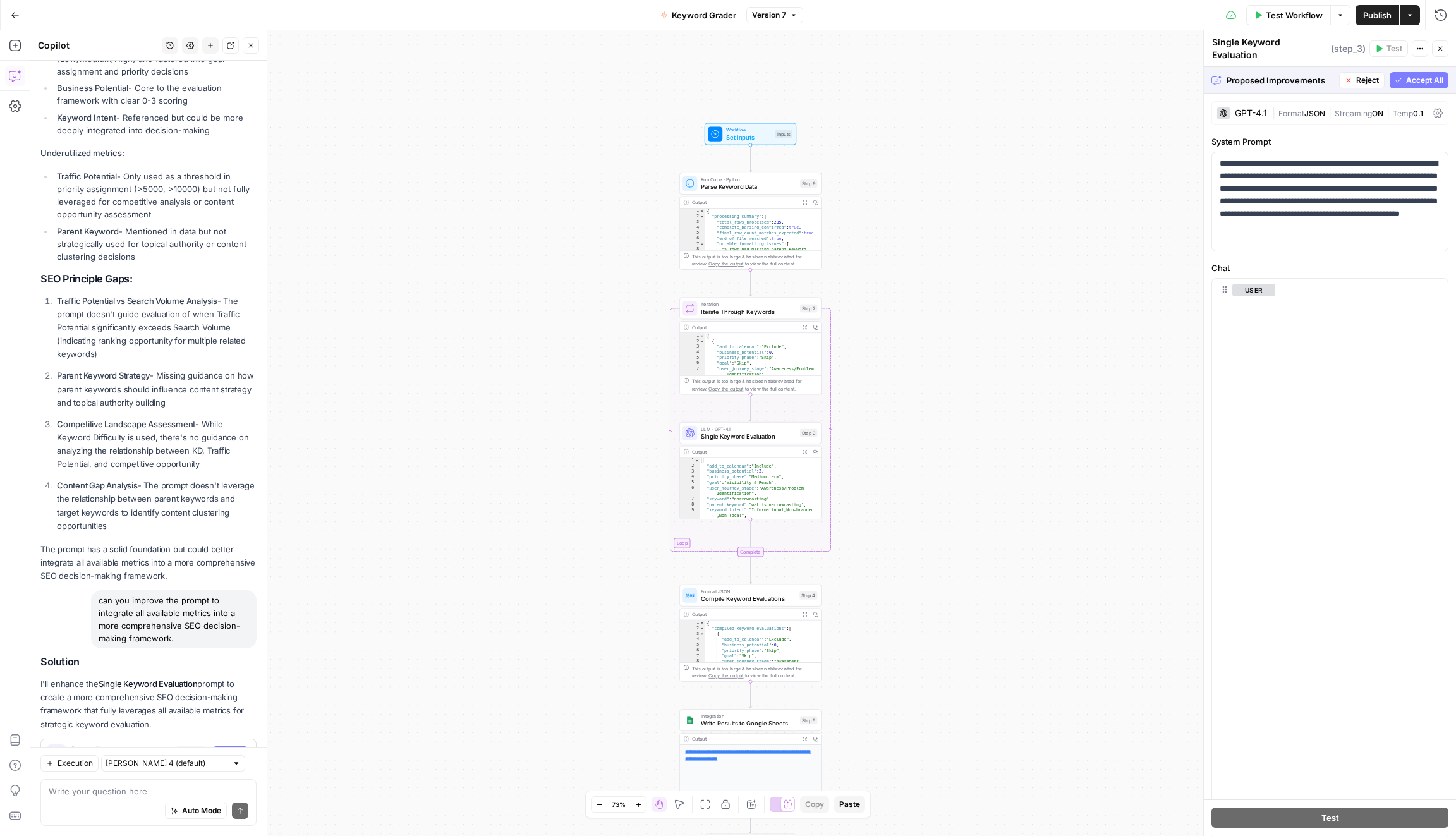
scroll to position [9742, 0]
click at [1421, 76] on span "Accept All" at bounding box center [1424, 80] width 37 height 12
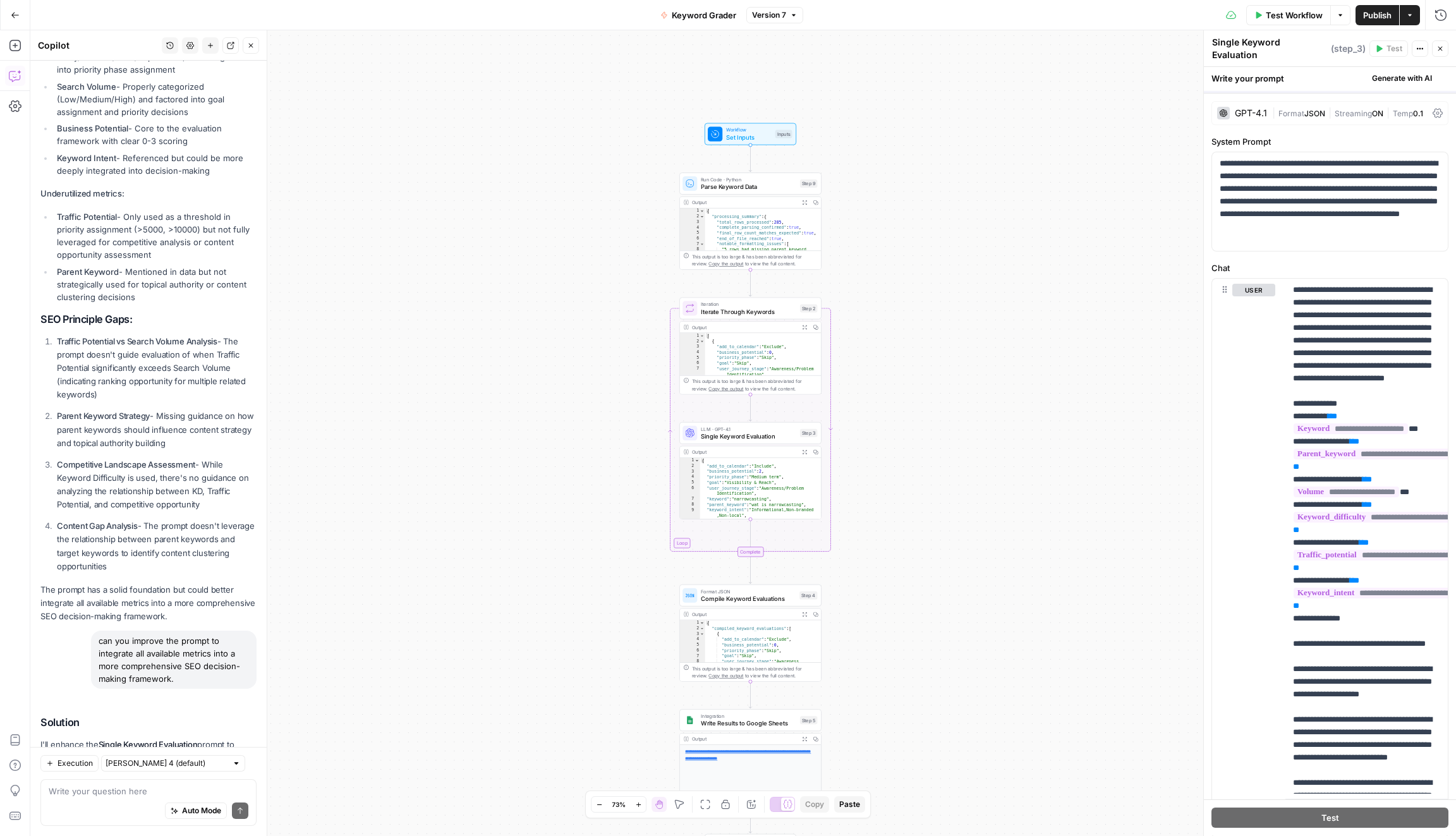
scroll to position [1151, 0]
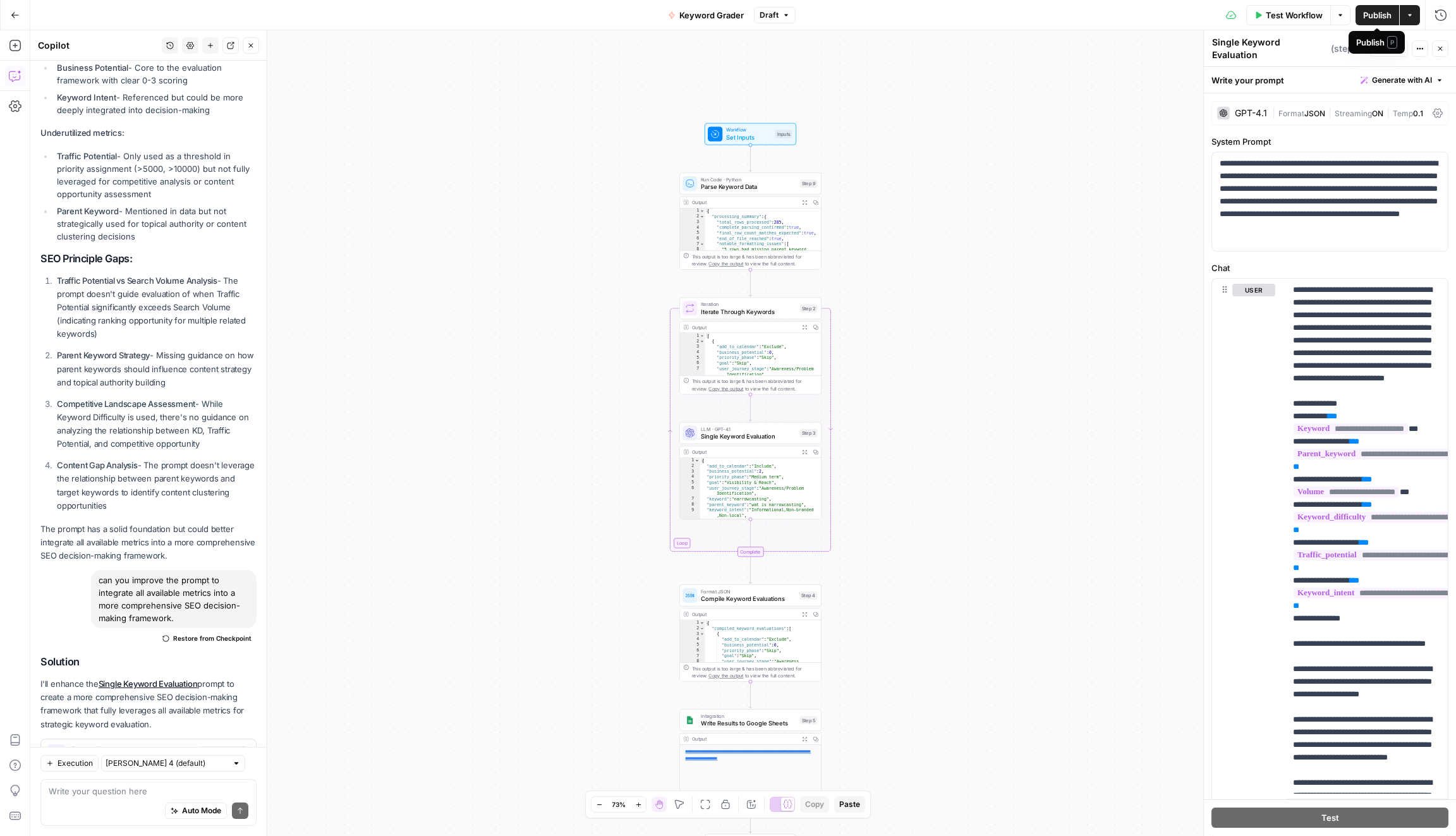
click at [1366, 18] on span "Publish" at bounding box center [1377, 15] width 29 height 13
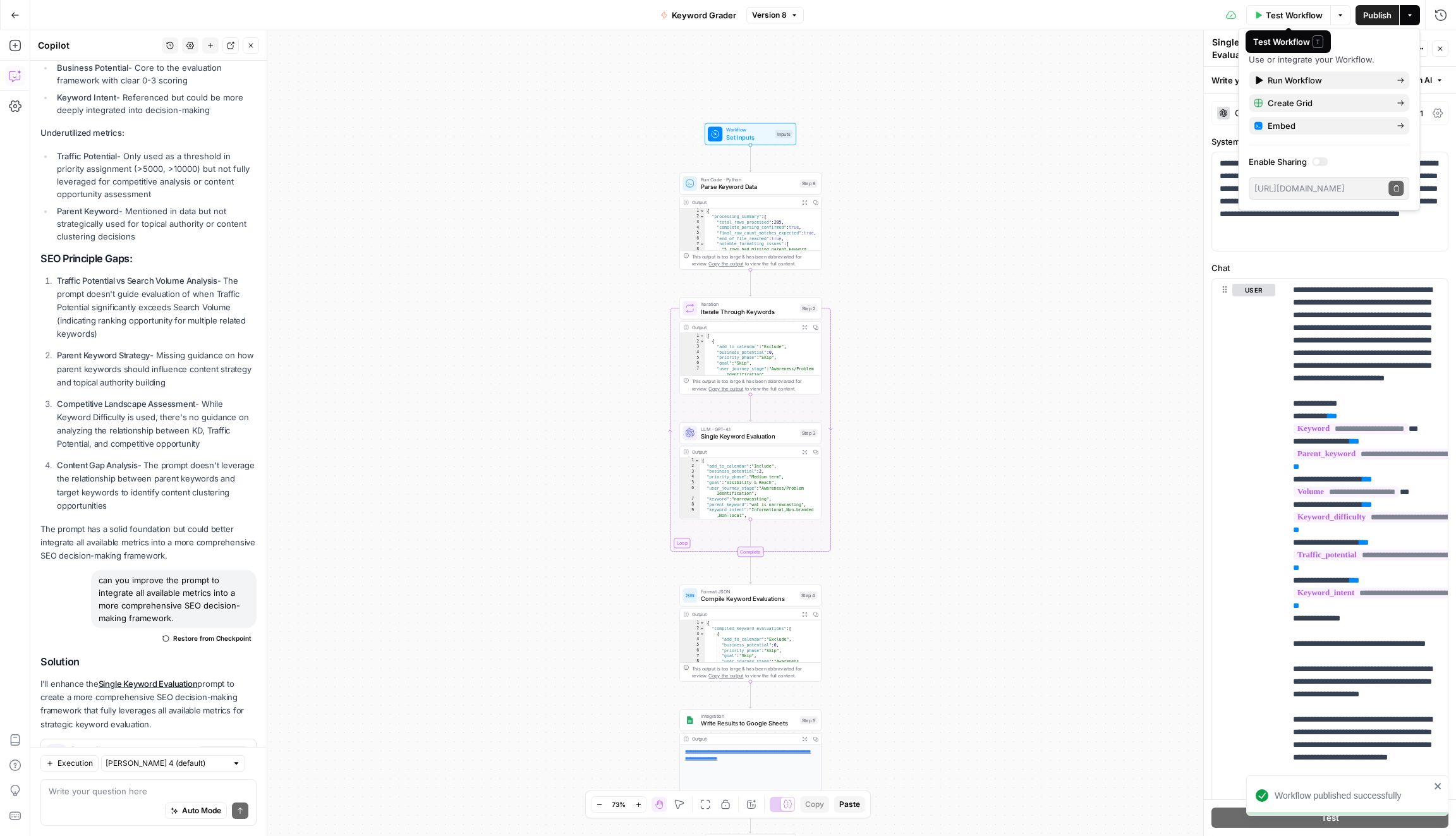
click at [1279, 14] on span "Test Workflow" at bounding box center [1294, 15] width 57 height 13
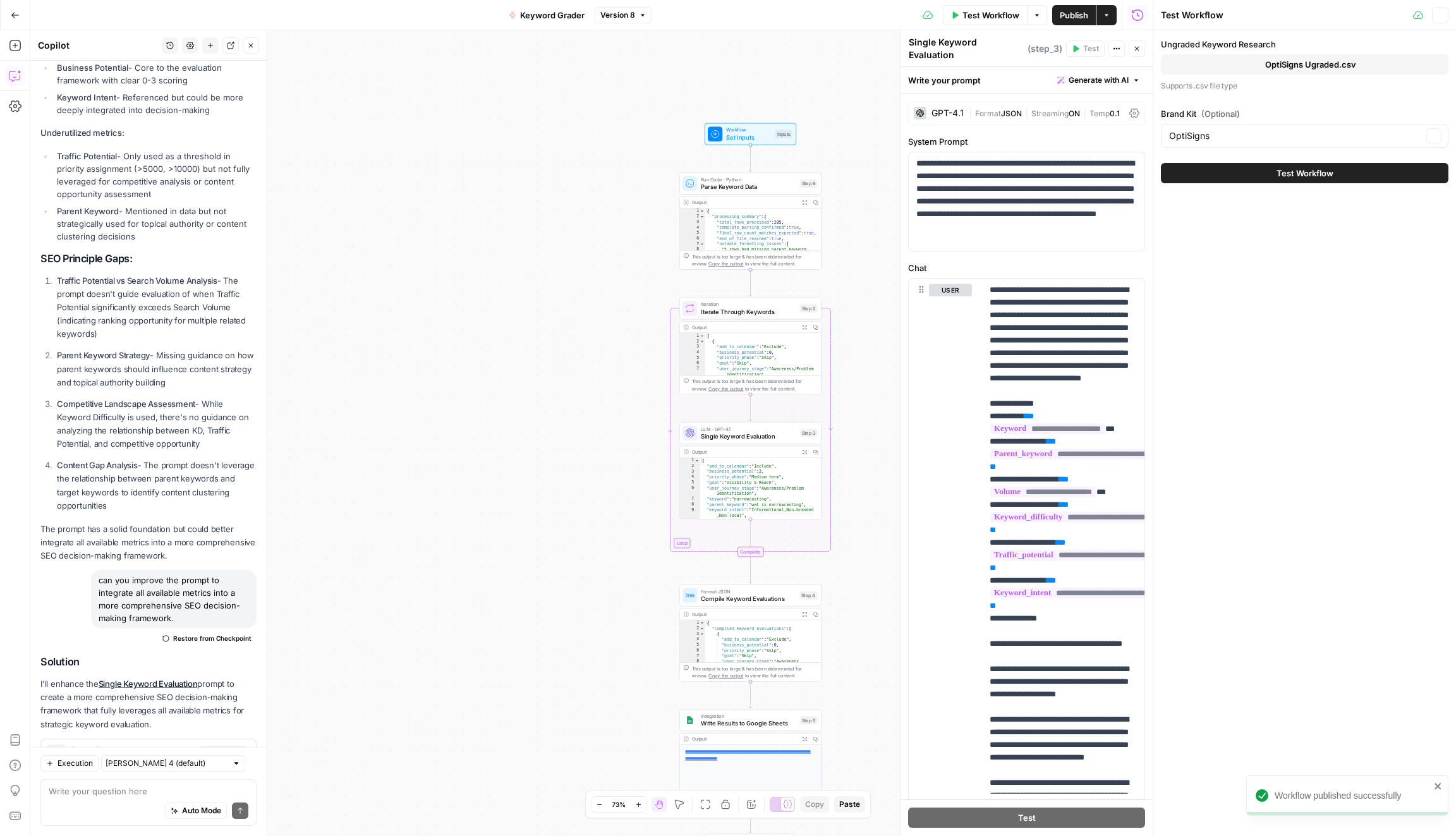
type input "OptiSigns"
click at [1306, 175] on span "Test Workflow" at bounding box center [1305, 173] width 57 height 13
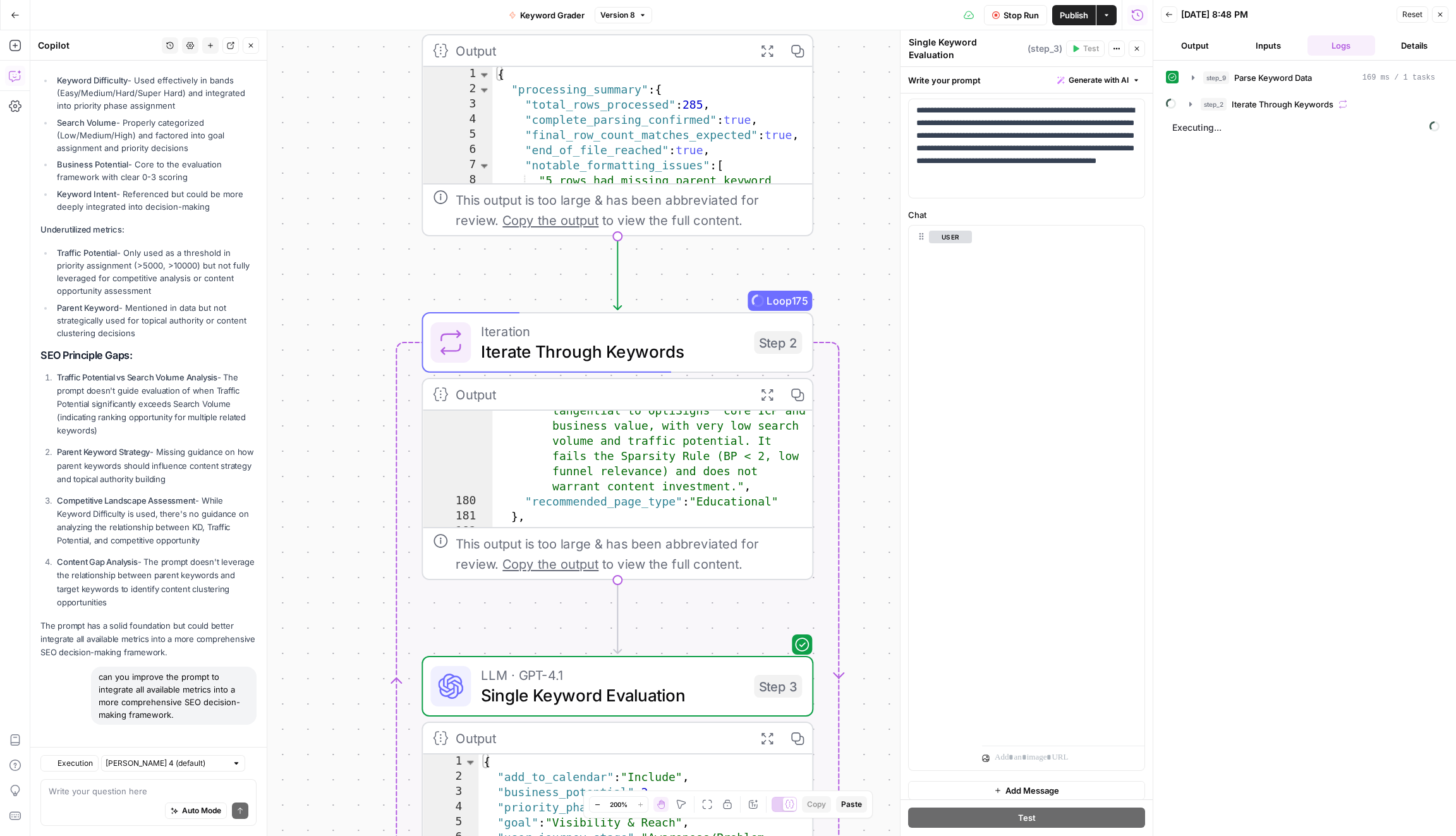
scroll to position [1151, 0]
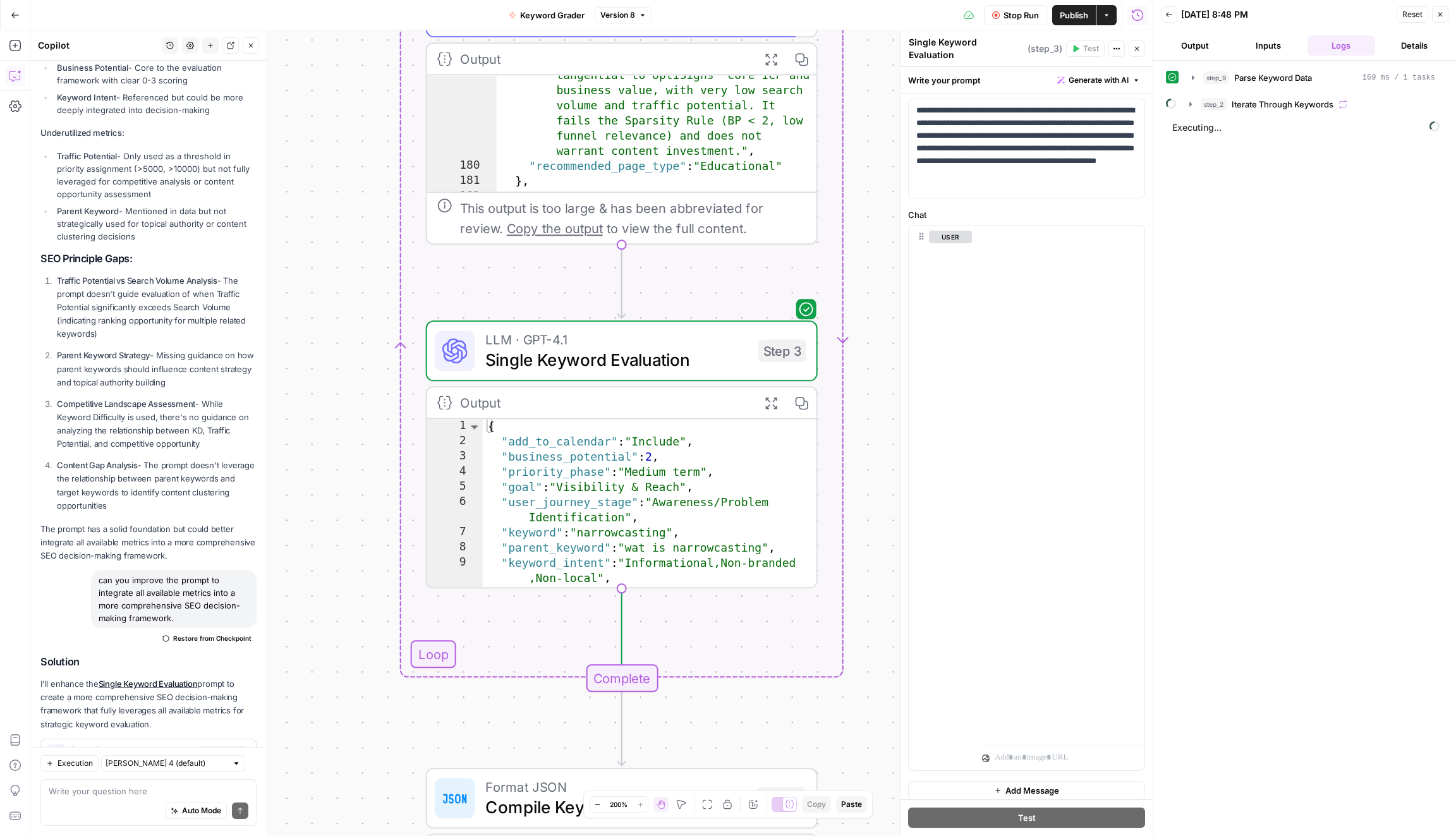
drag, startPoint x: 872, startPoint y: 703, endPoint x: 884, endPoint y: 337, distance: 366.2
click at [884, 338] on div "Workflow Set Inputs Inputs Run Code · Python Parse Keyword Data Step 9 Output E…" at bounding box center [591, 433] width 1122 height 805
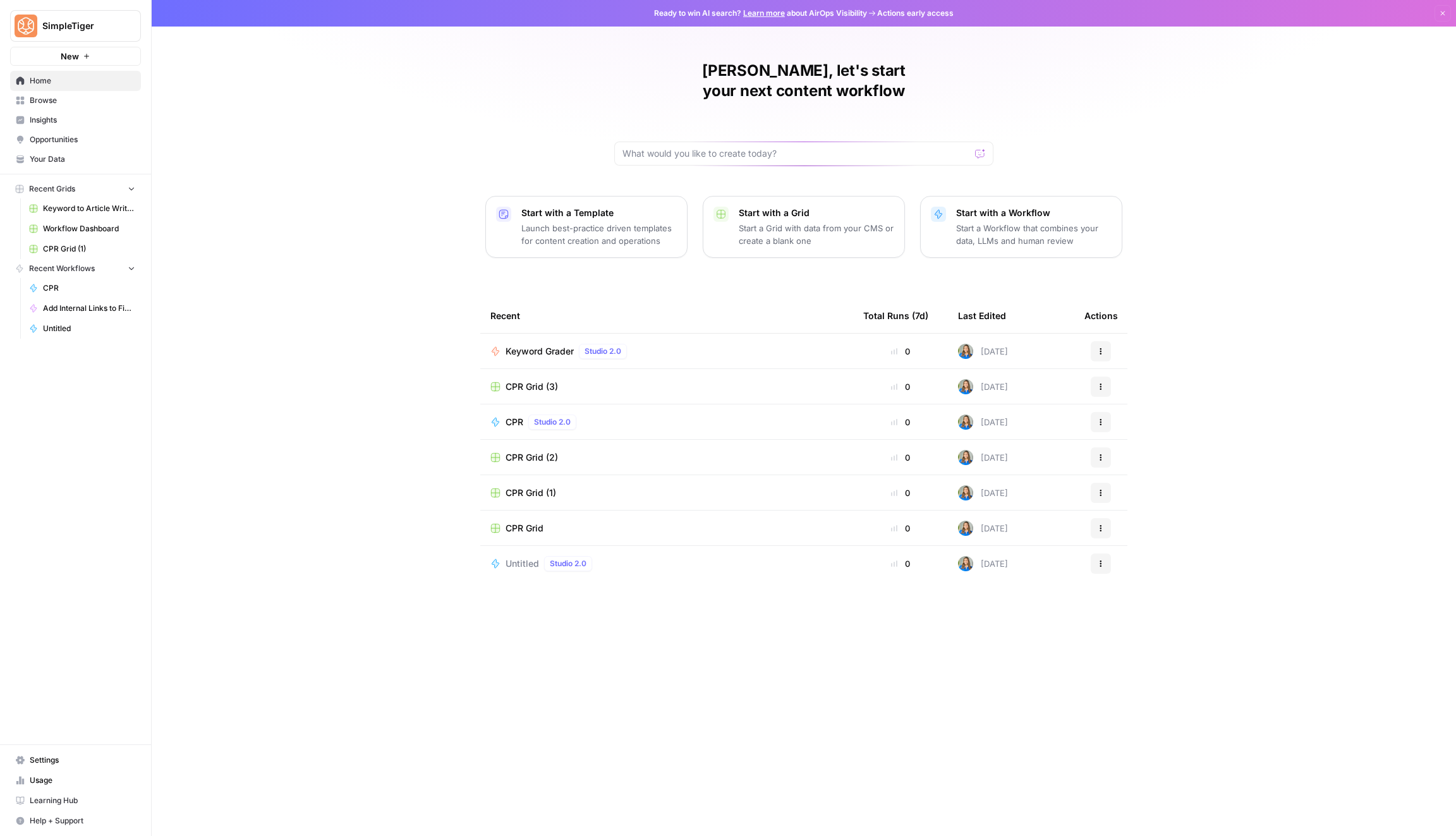
click at [102, 54] on button "New" at bounding box center [75, 56] width 131 height 19
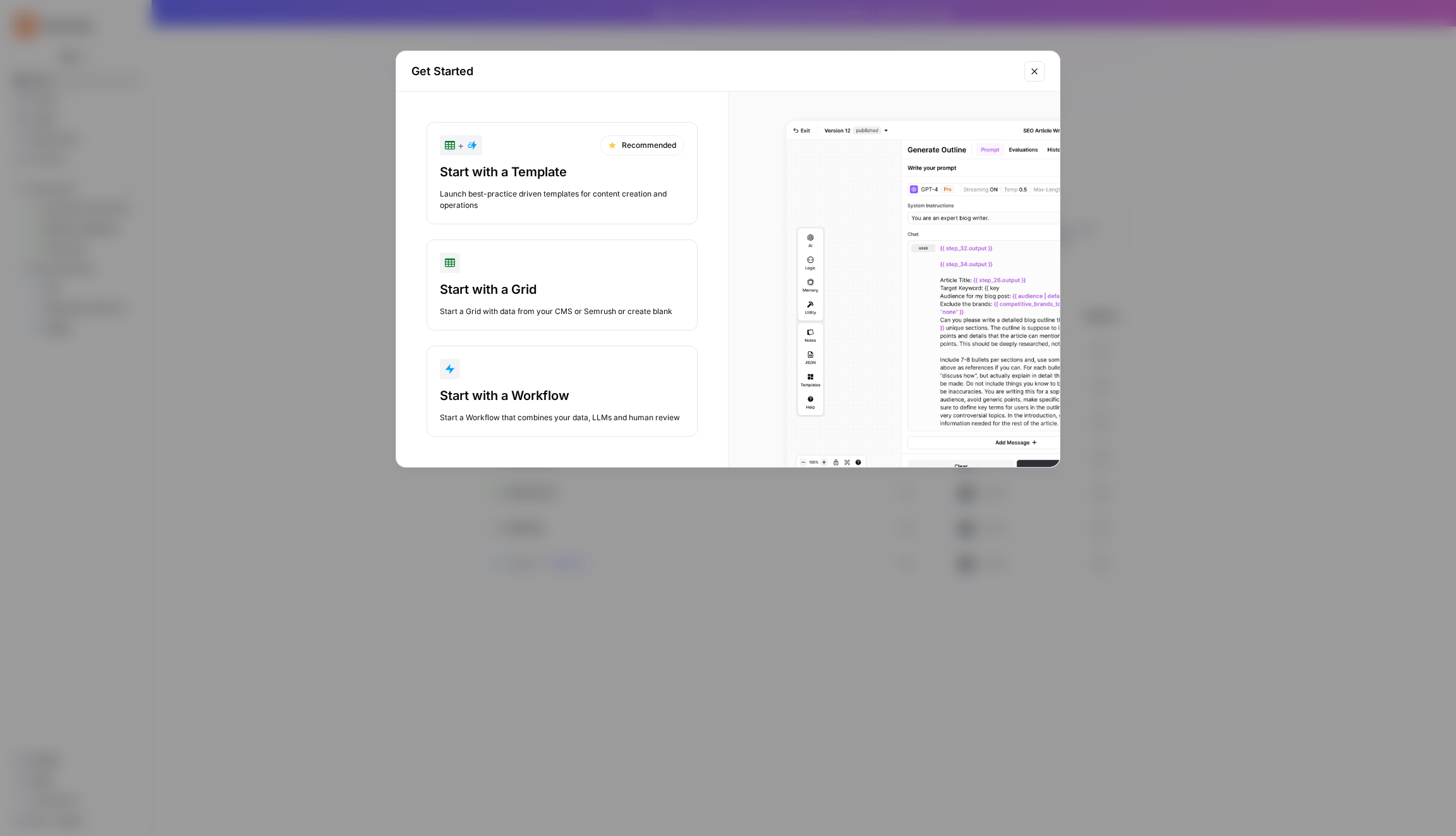
click at [498, 398] on div "Start with a Workflow" at bounding box center [562, 396] width 245 height 18
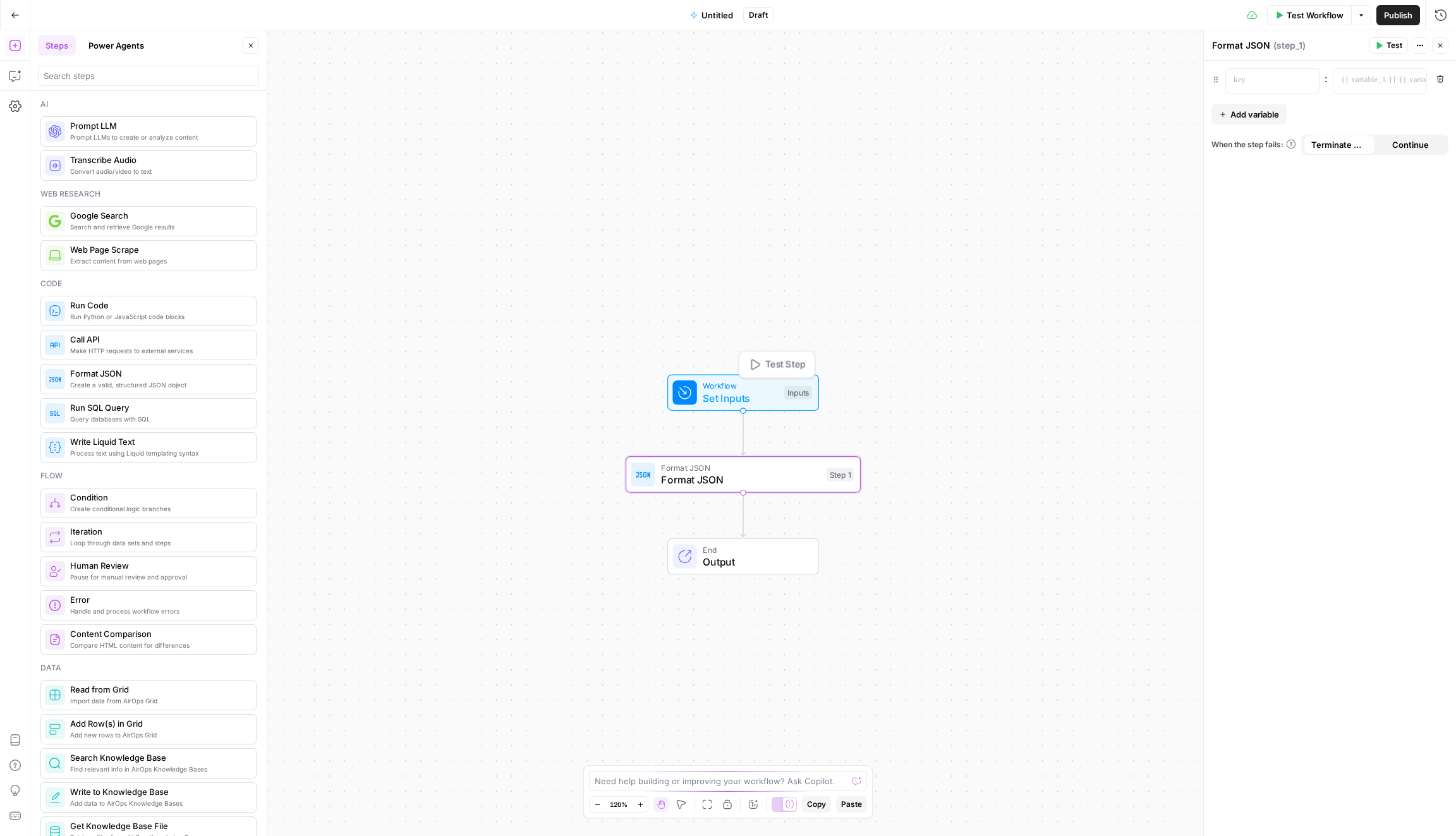
click at [788, 400] on div "Workflow Set Inputs Inputs Test Step" at bounding box center [742, 393] width 139 height 26
click at [1322, 90] on span "Add Field" at bounding box center [1313, 86] width 37 height 13
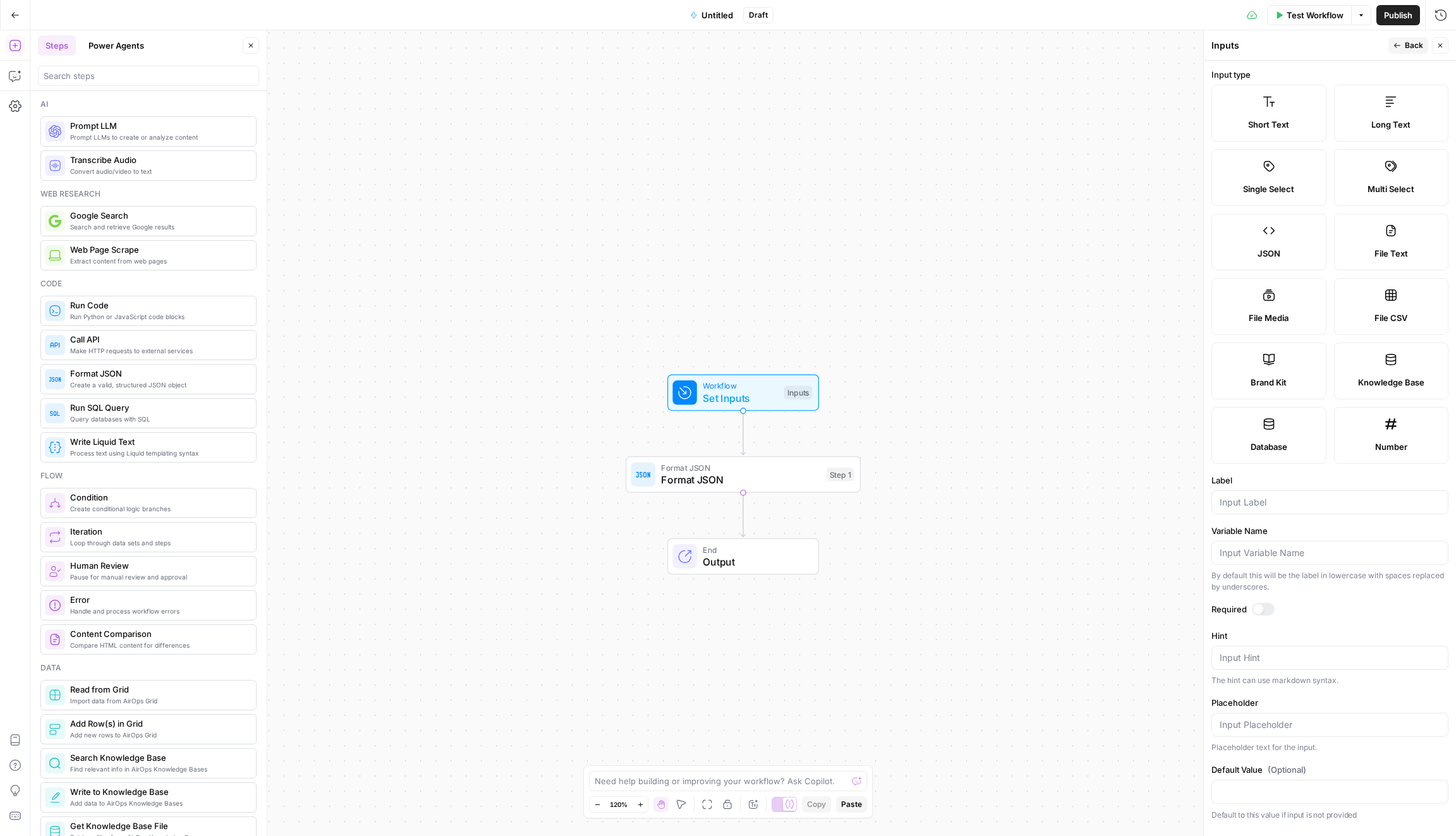
click at [1266, 370] on label "Brand Kit" at bounding box center [1268, 371] width 115 height 57
click at [1230, 490] on div at bounding box center [1330, 502] width 237 height 24
type input "Brand Kit"
click at [1411, 48] on span "Back" at bounding box center [1413, 46] width 18 height 12
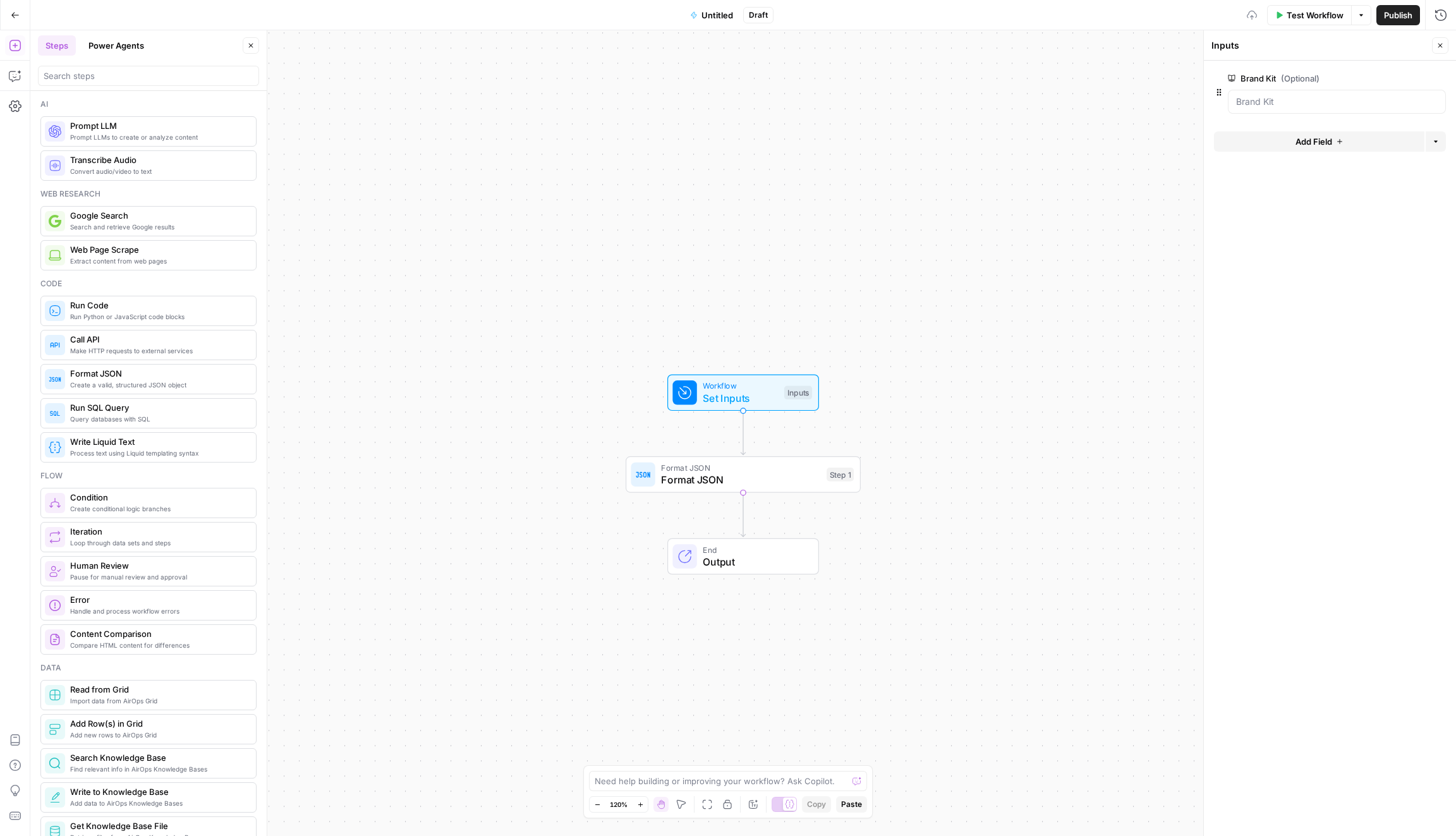
click at [1316, 139] on span "Add Field" at bounding box center [1313, 141] width 37 height 13
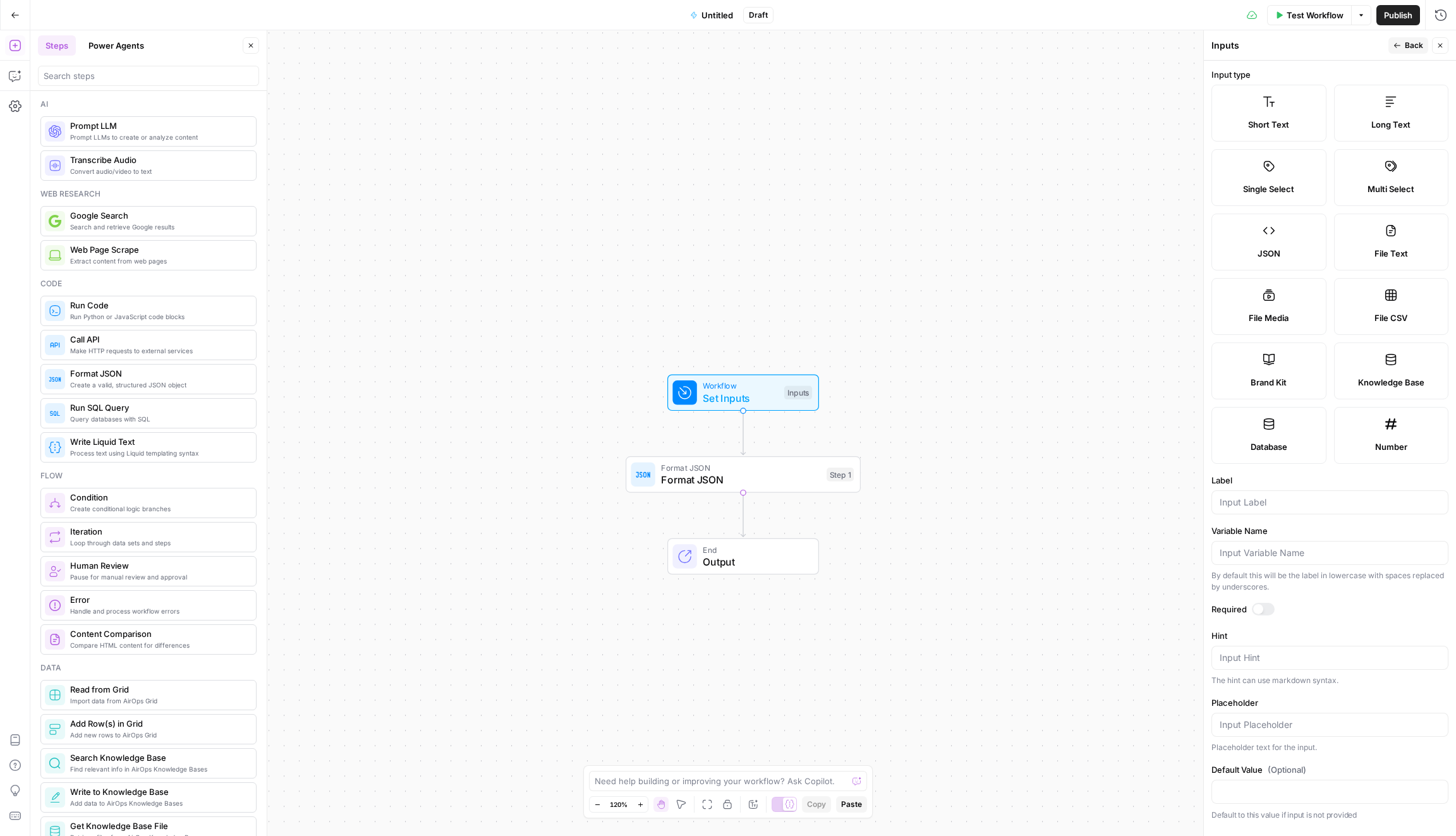
click at [1383, 304] on label "File CSV" at bounding box center [1391, 307] width 115 height 57
type textarea "Supports .csv file type"
click at [1260, 501] on input "Label" at bounding box center [1330, 502] width 220 height 13
type input "Content Pruning Report"
click at [1266, 607] on div at bounding box center [1262, 609] width 22 height 13
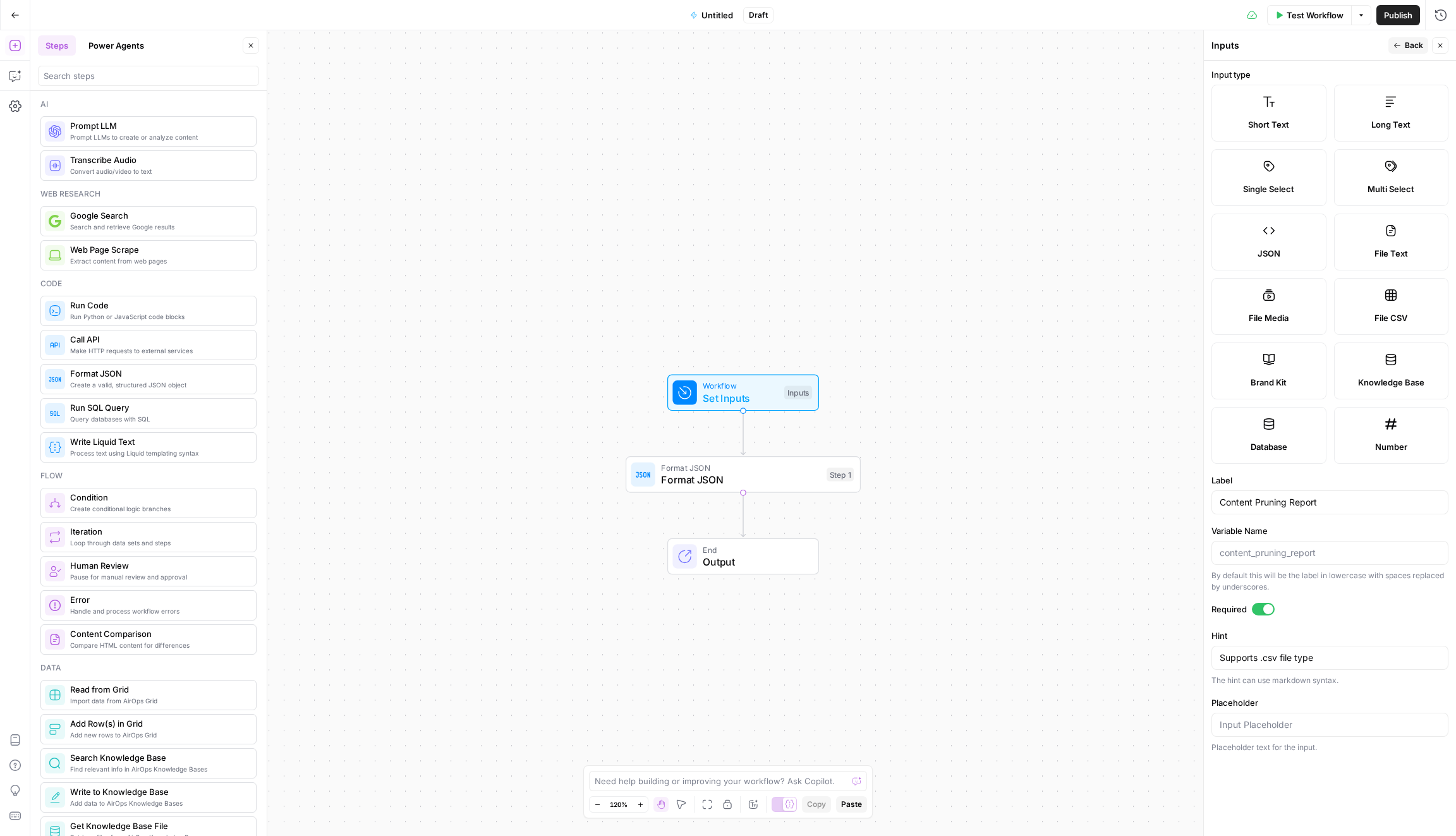
click at [1413, 46] on span "Back" at bounding box center [1413, 46] width 18 height 12
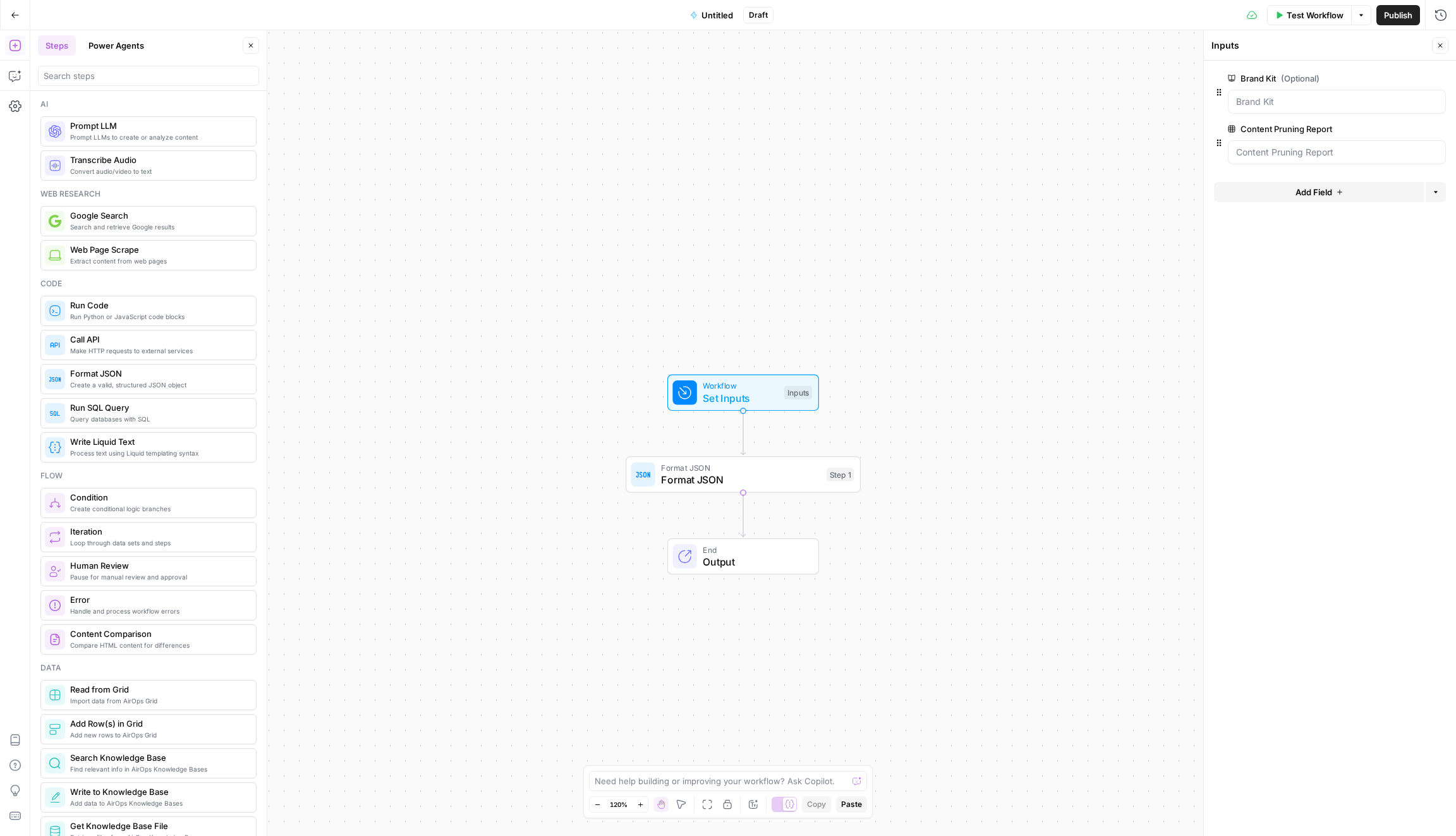
click at [1399, 75] on span "edit field" at bounding box center [1398, 78] width 28 height 10
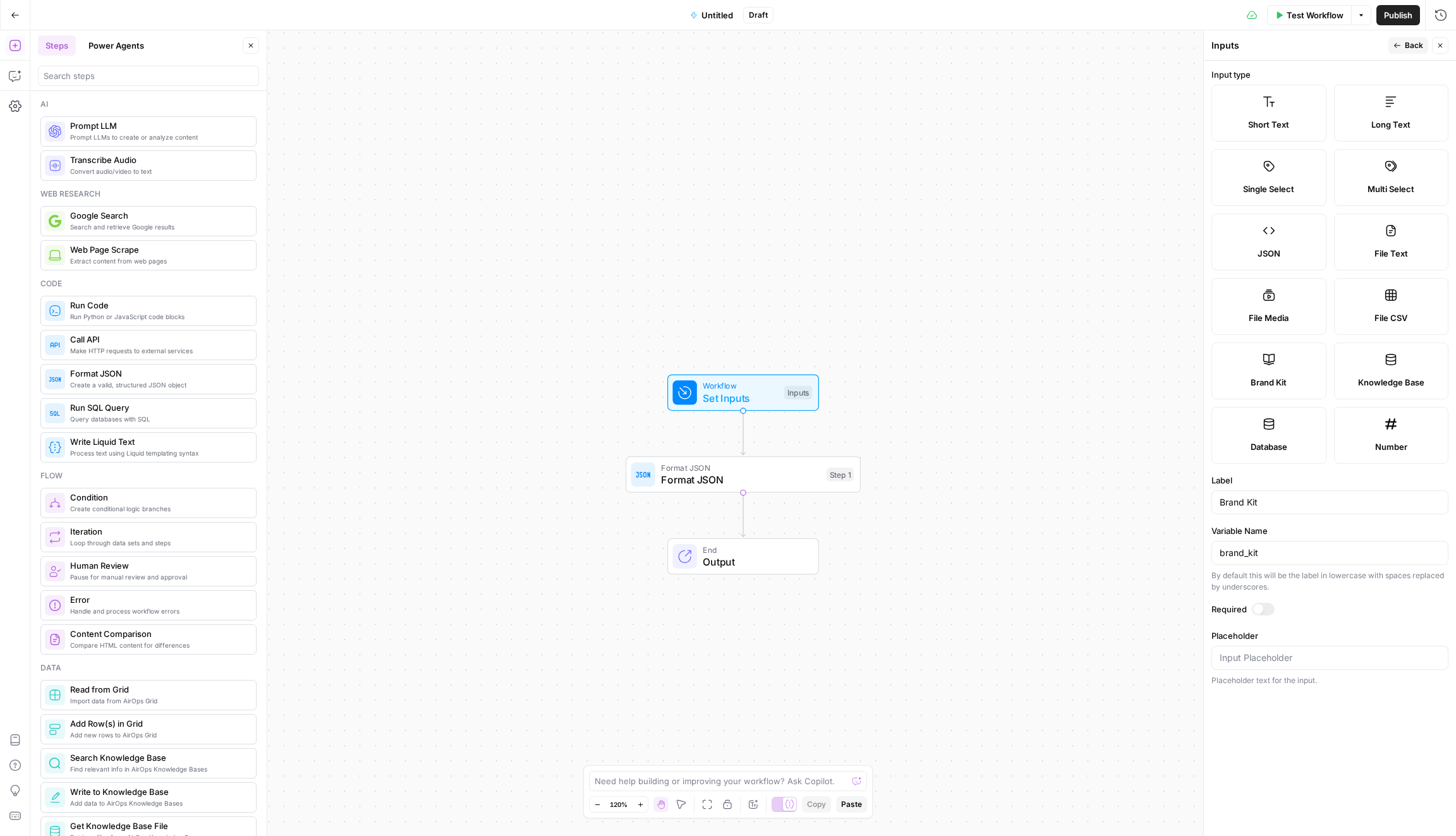
click at [1251, 606] on div at bounding box center [1262, 609] width 22 height 13
click at [1408, 42] on span "Back" at bounding box center [1413, 46] width 18 height 12
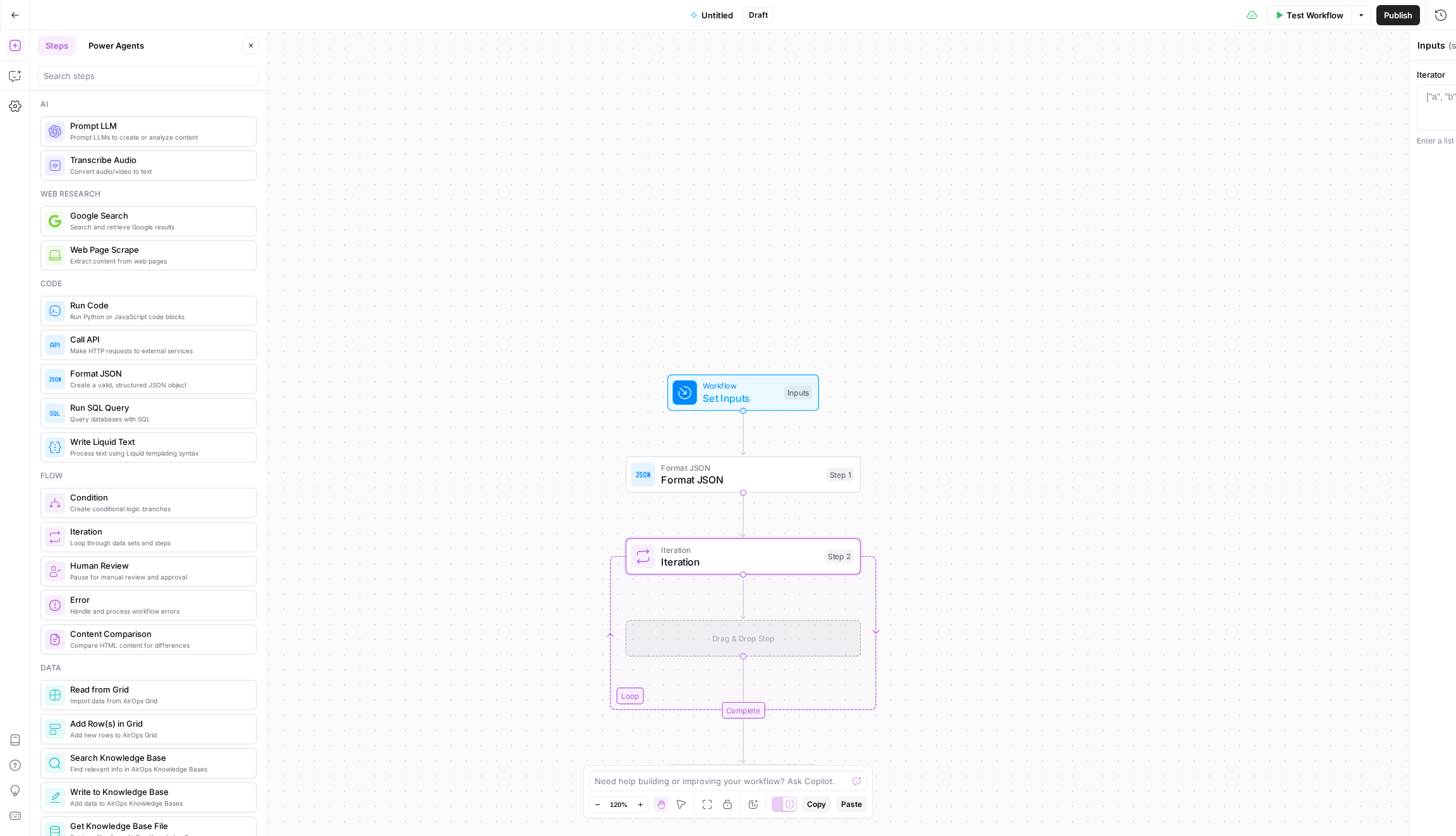
type textarea "Iteration"
type textarea "Format JSON"
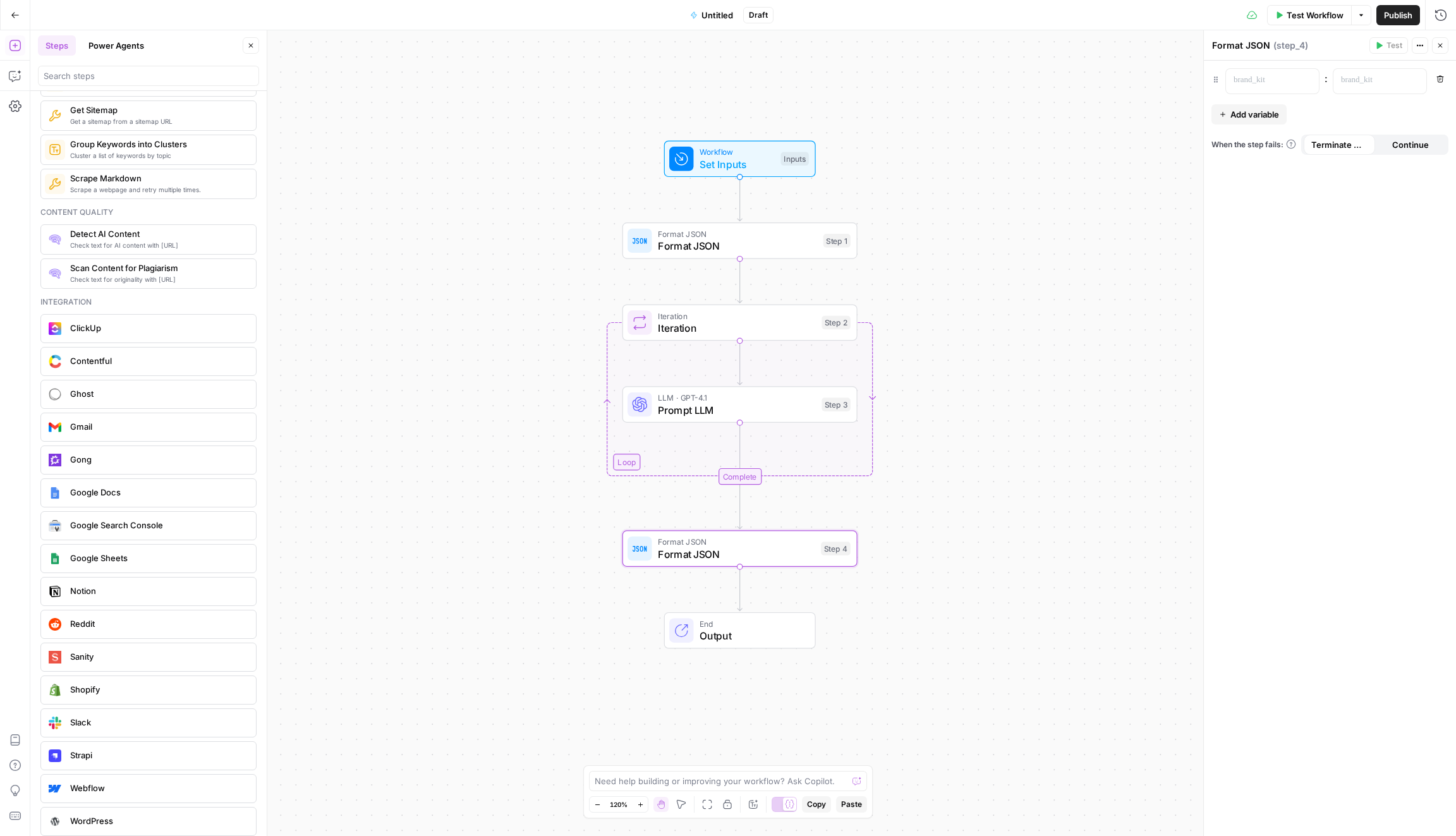
scroll to position [2143, 0]
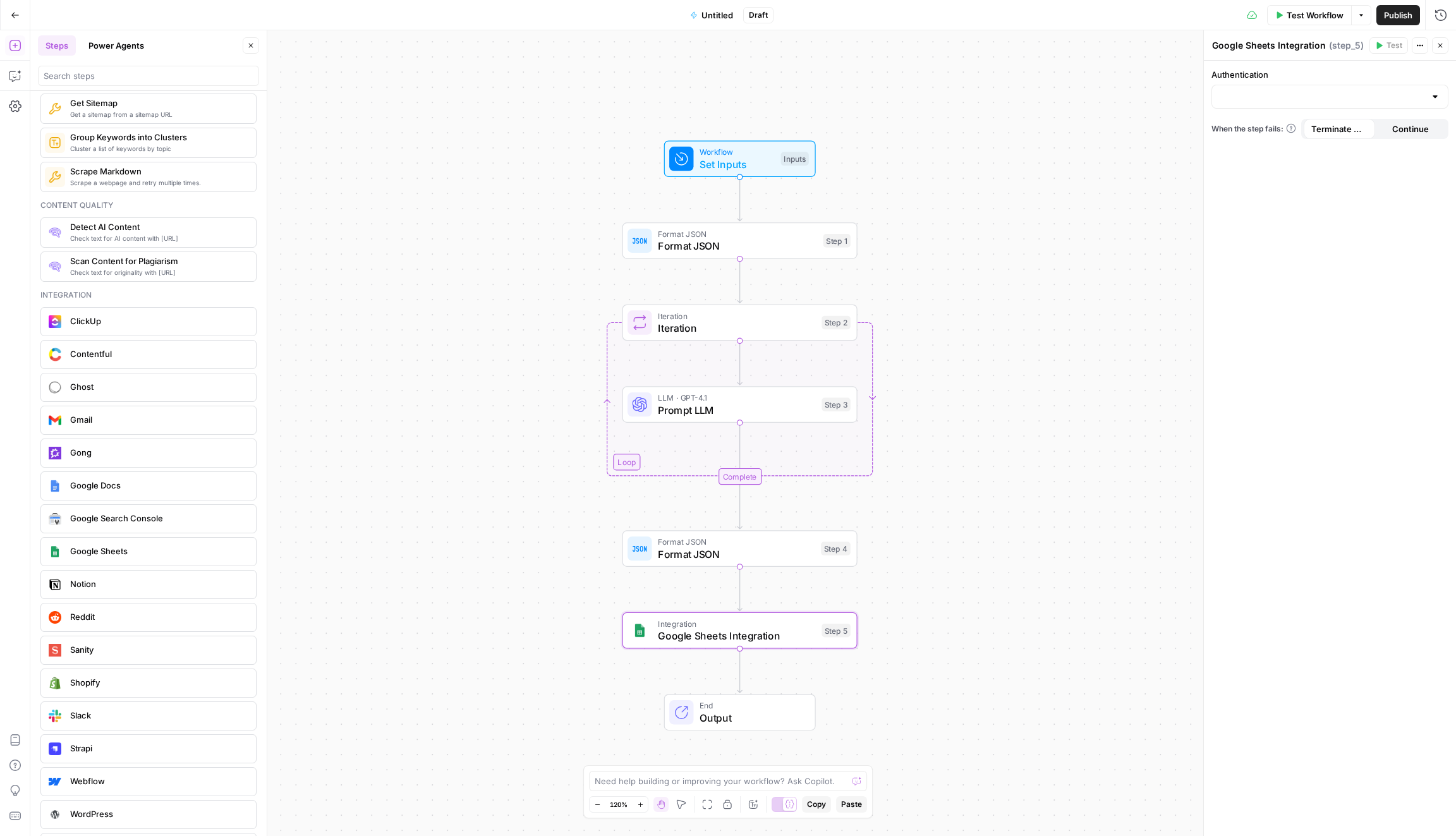
click at [1340, 103] on div at bounding box center [1330, 97] width 237 height 24
click at [1330, 150] on span "Bella Google Sheets Access" at bounding box center [1328, 145] width 211 height 13
type input "Bella Google Sheets Access"
click at [1294, 145] on input "Action" at bounding box center [1322, 147] width 205 height 13
click at [1289, 169] on button "Create Spreadsheet" at bounding box center [1330, 178] width 226 height 18
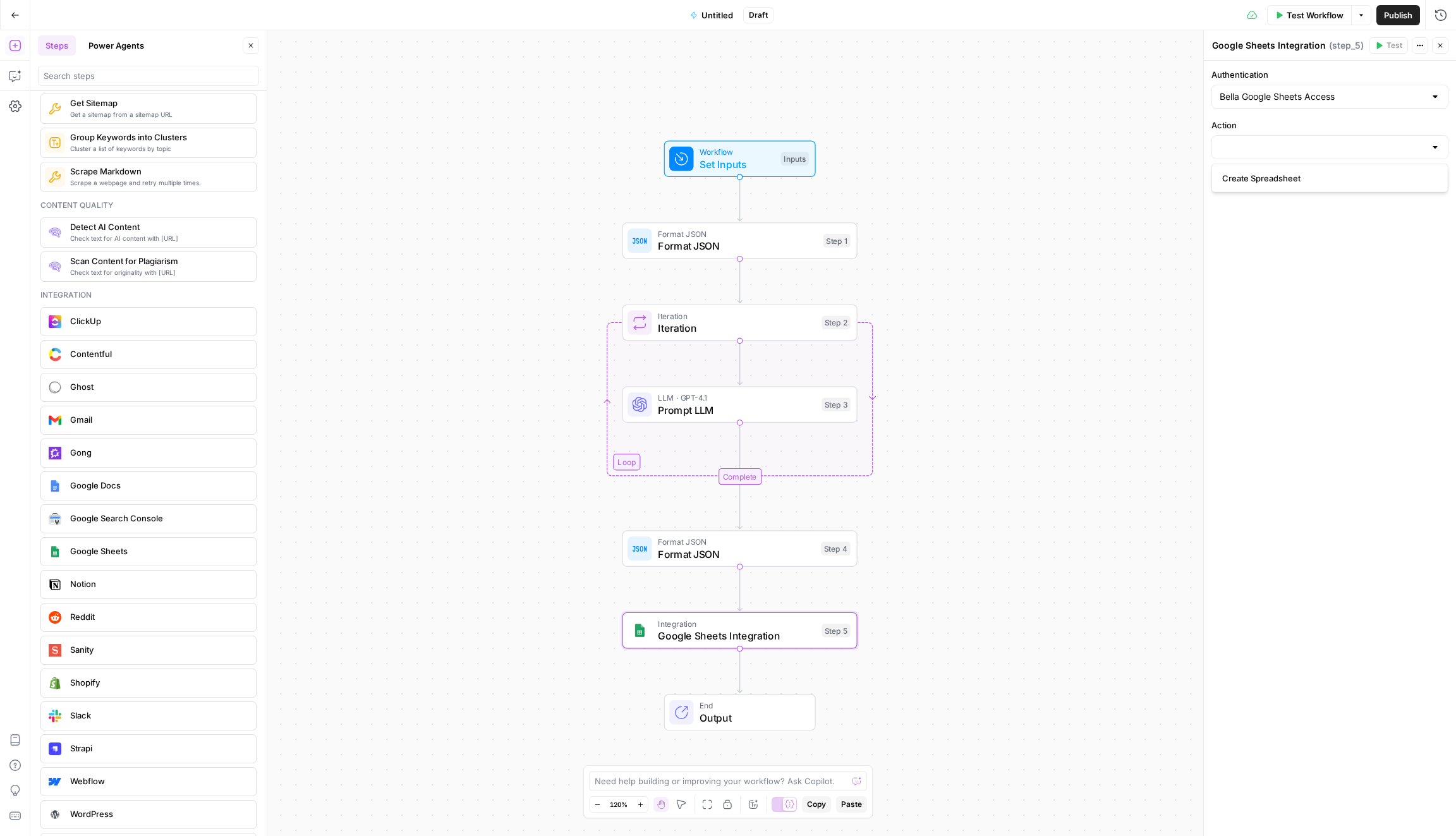
type input "Create Spreadsheet"
click at [1253, 277] on p at bounding box center [1330, 279] width 220 height 13
click at [14, 78] on icon "button" at bounding box center [15, 75] width 13 height 13
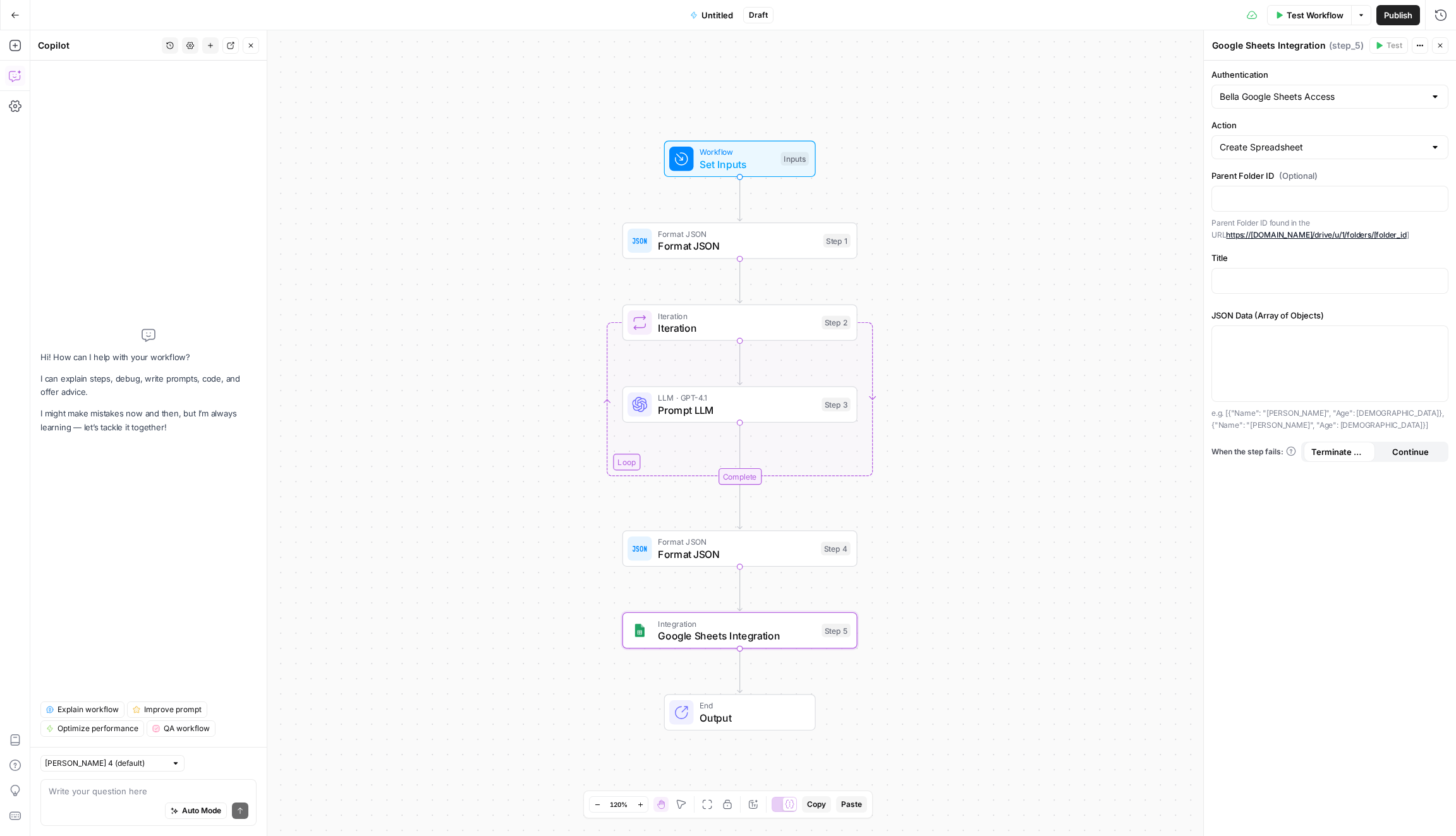
click at [721, 12] on span "Untitled" at bounding box center [717, 15] width 31 height 13
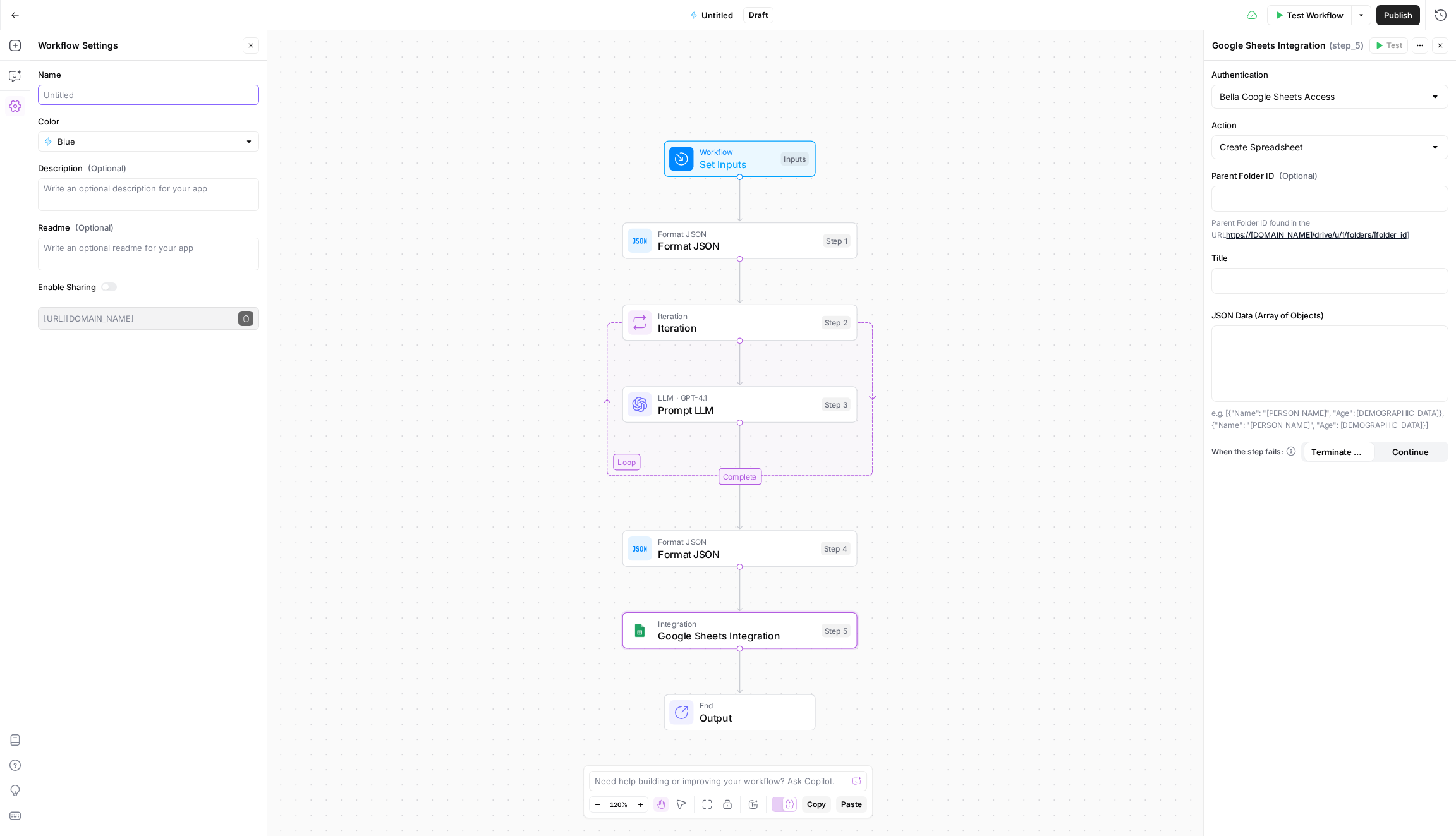
click at [89, 98] on input "Name" at bounding box center [148, 94] width 210 height 13
type input "Content Pruning Report"
click at [14, 75] on icon "button" at bounding box center [15, 75] width 13 height 13
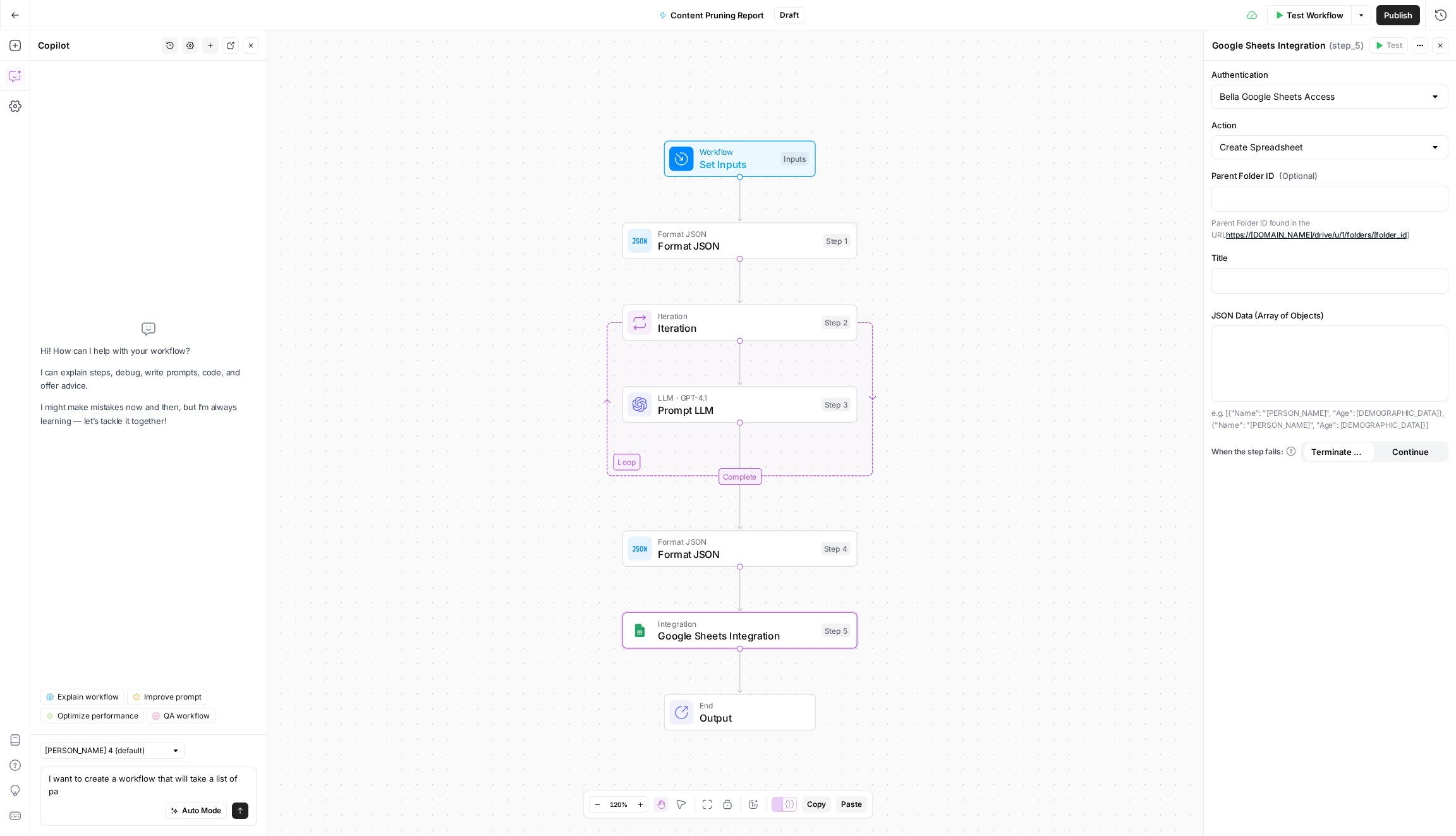
scroll to position [0, 0]
paste textarea "Page Title URL Published Date Last Edited Date Word Count Topic Cluster"
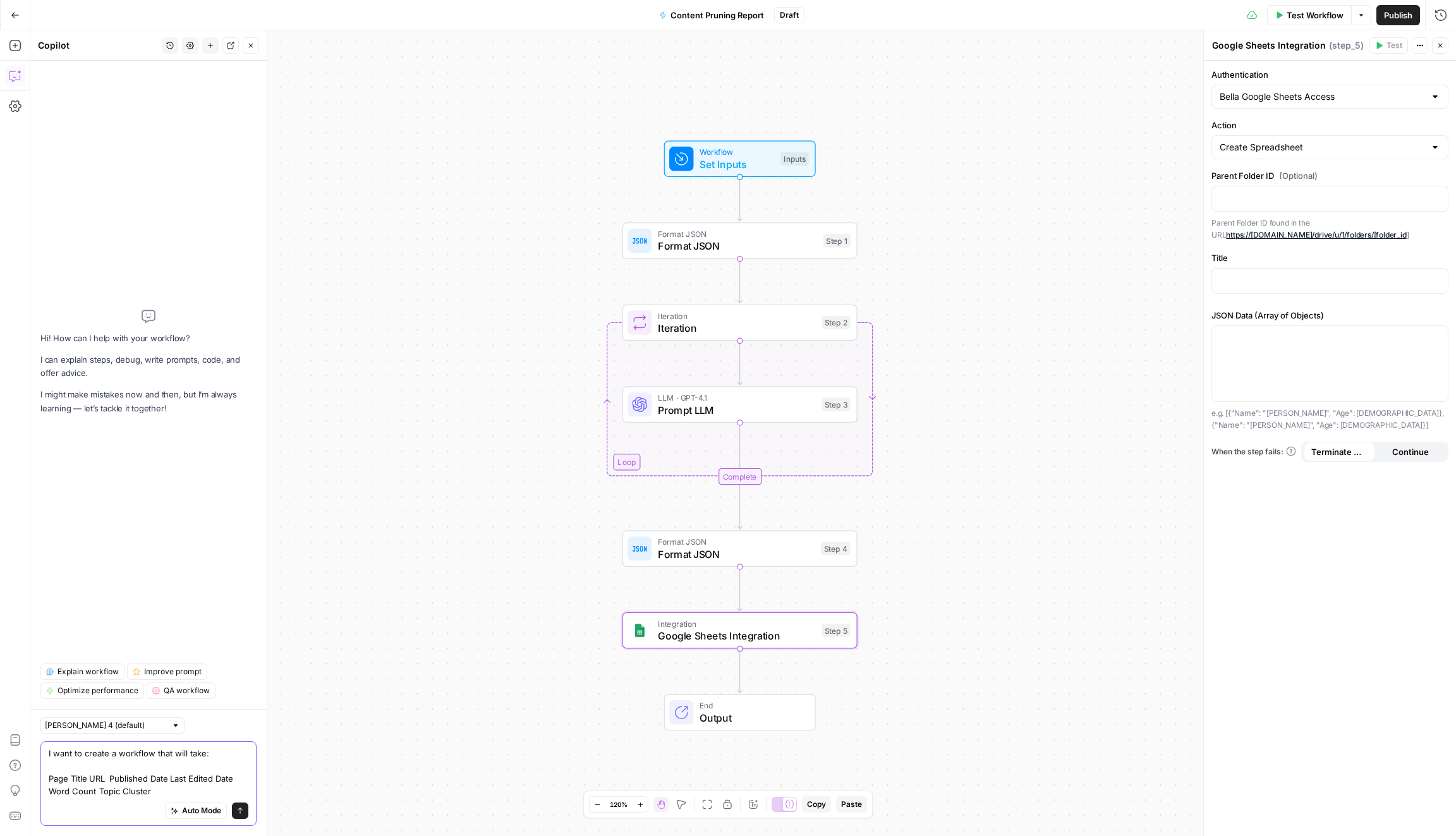
drag, startPoint x: 167, startPoint y: 793, endPoint x: 43, endPoint y: 782, distance: 124.5
click at [43, 782] on div "I want to create a workflow that will take: Page Title URL Published Date Last …" at bounding box center [148, 783] width 216 height 85
paste textarea "U.S. Current Top Keyword Current Top Keyword: Position Total Keywords Total Bac…"
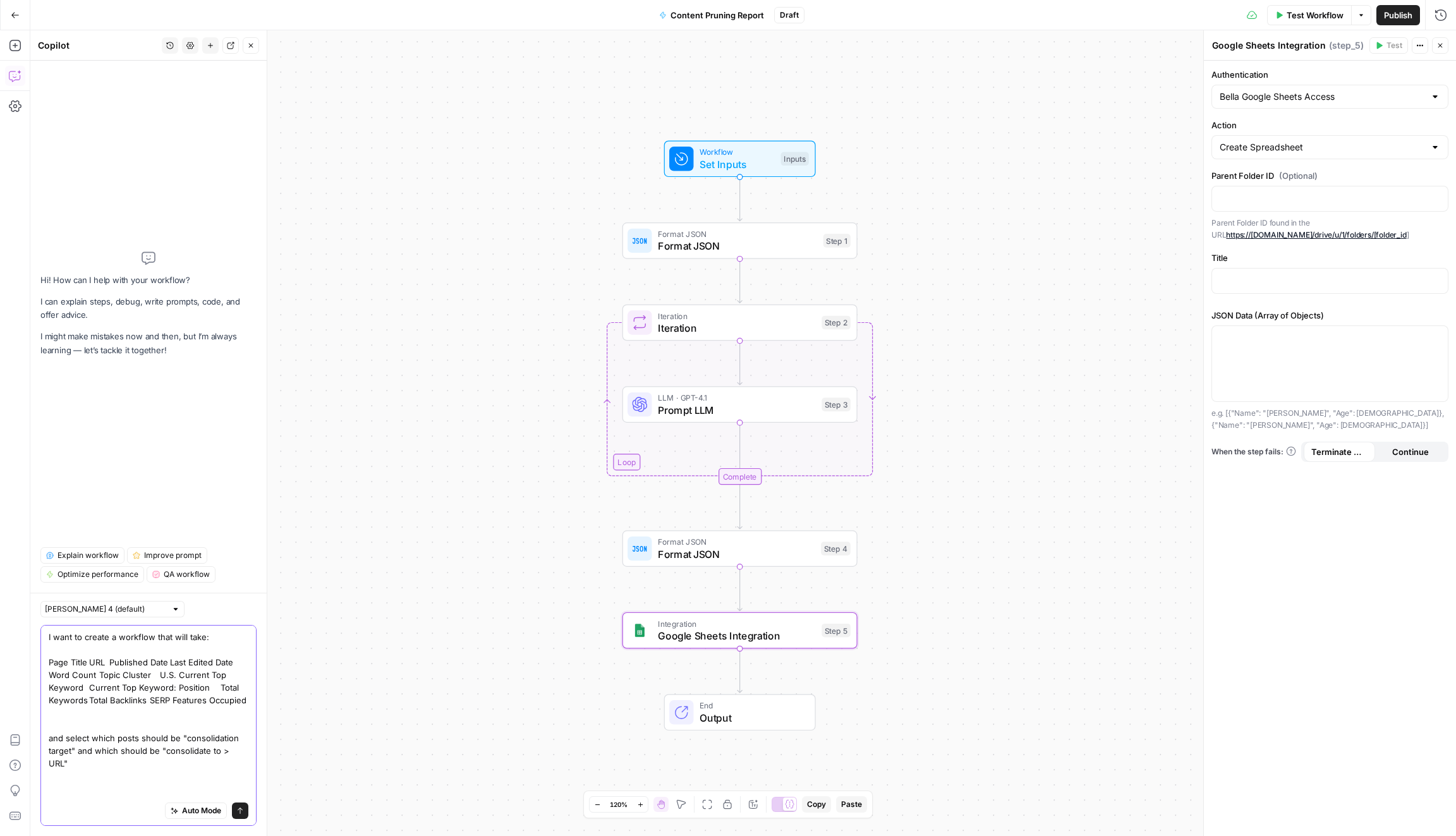
type textarea "I want to create a workflow that will take: Page Title URL Published Date Last …"
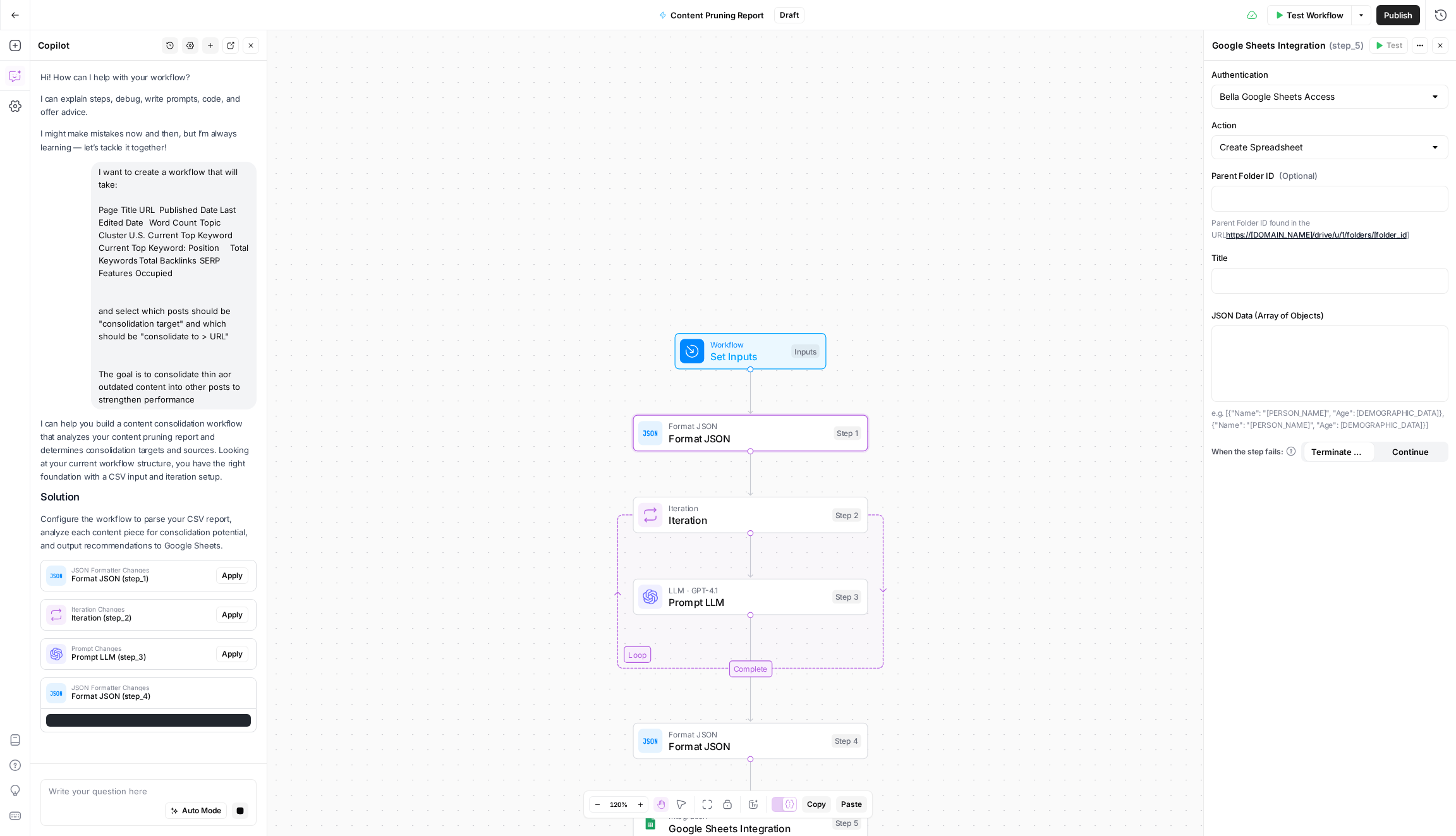
click at [237, 580] on span "Apply" at bounding box center [232, 575] width 21 height 12
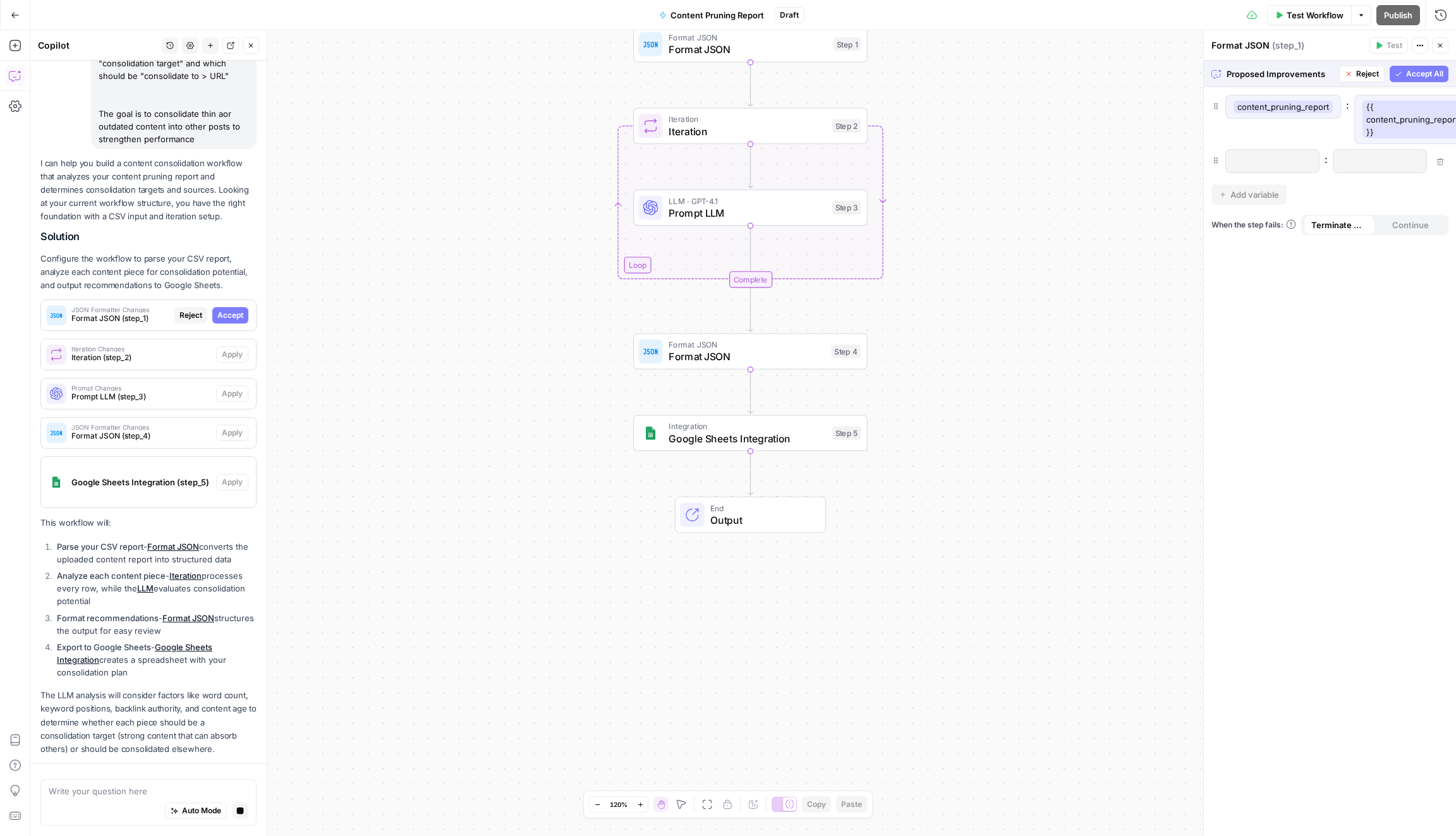
scroll to position [296, 0]
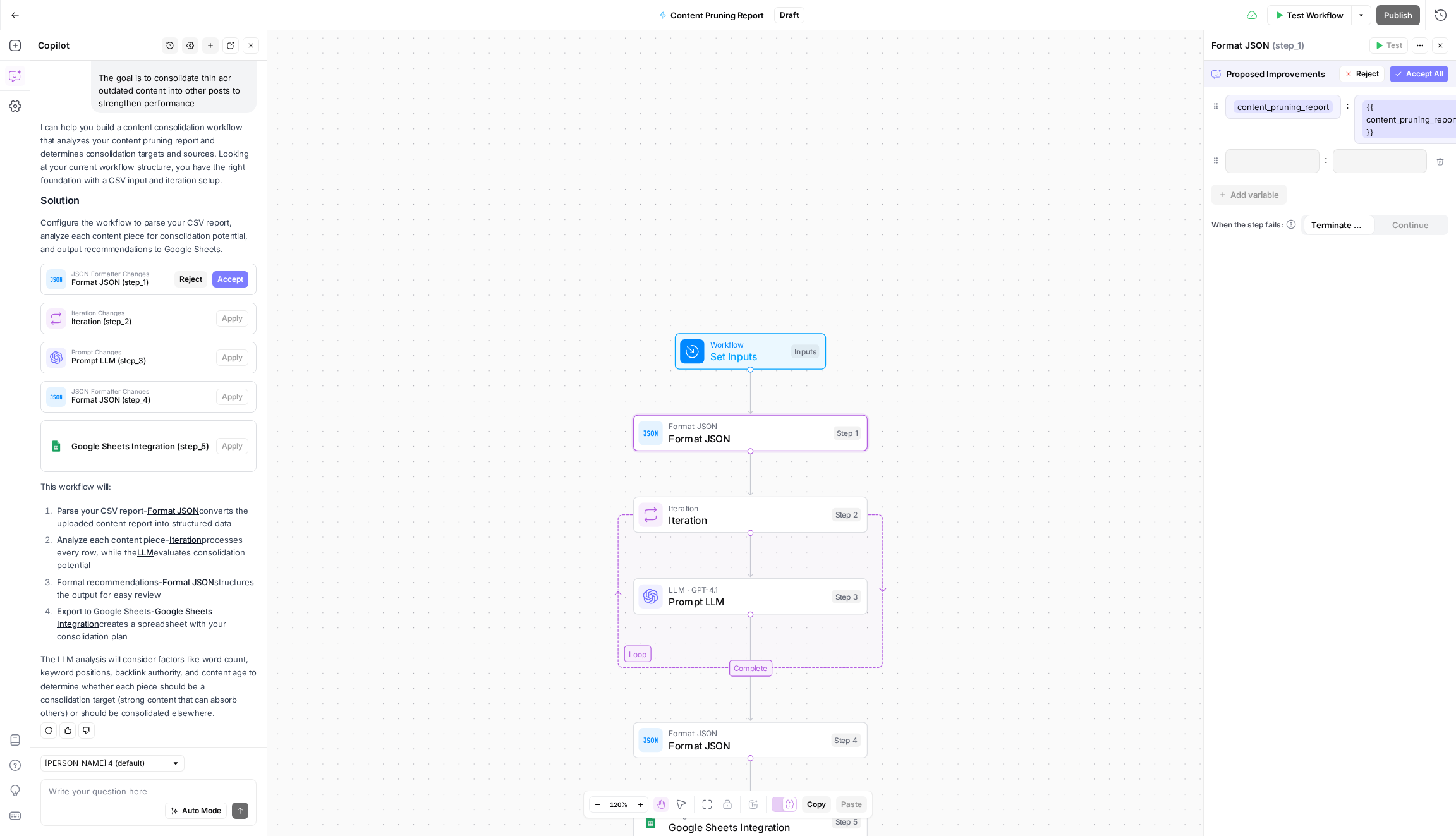
click at [238, 277] on span "Accept" at bounding box center [230, 279] width 26 height 12
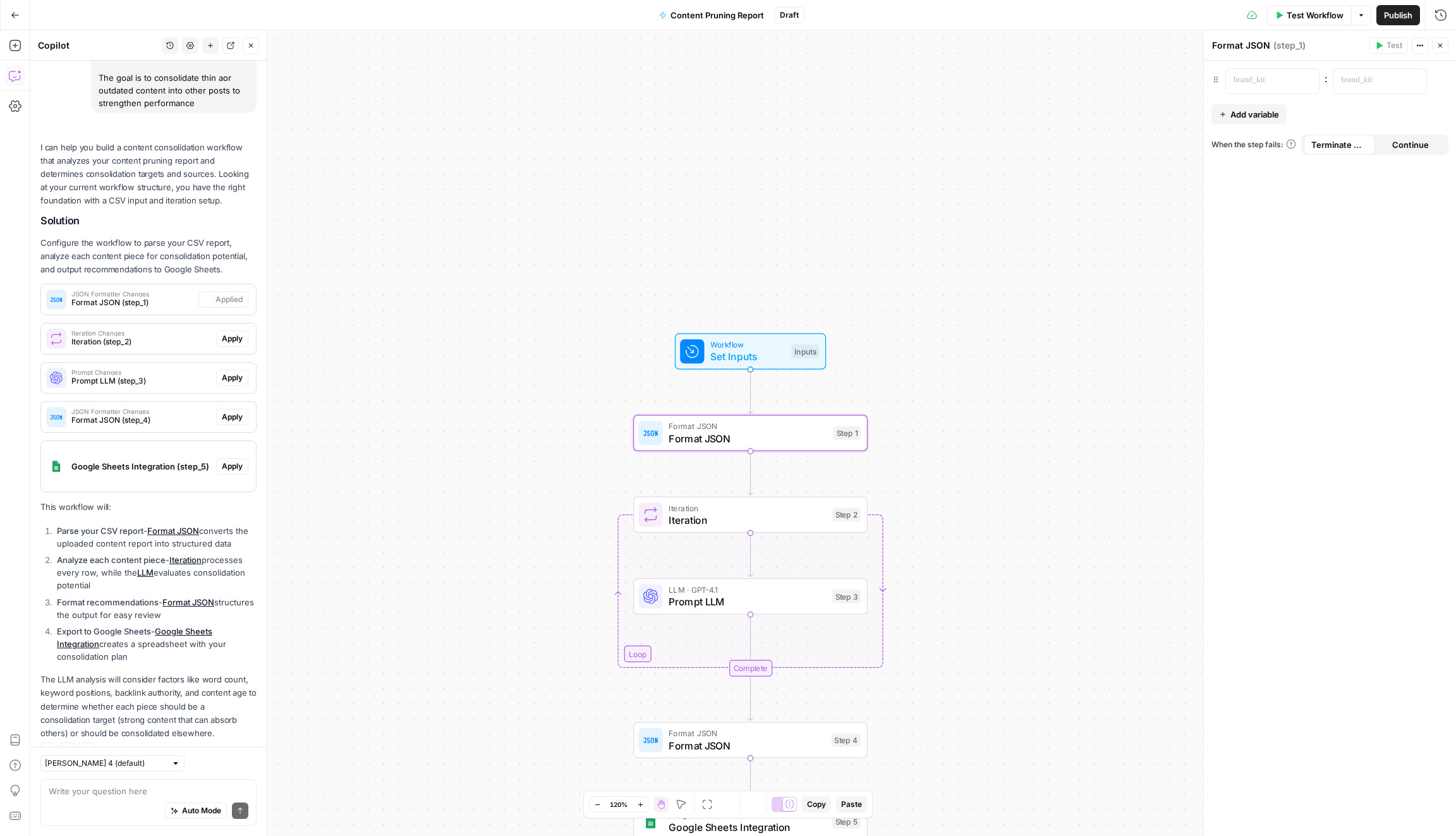
scroll to position [317, 0]
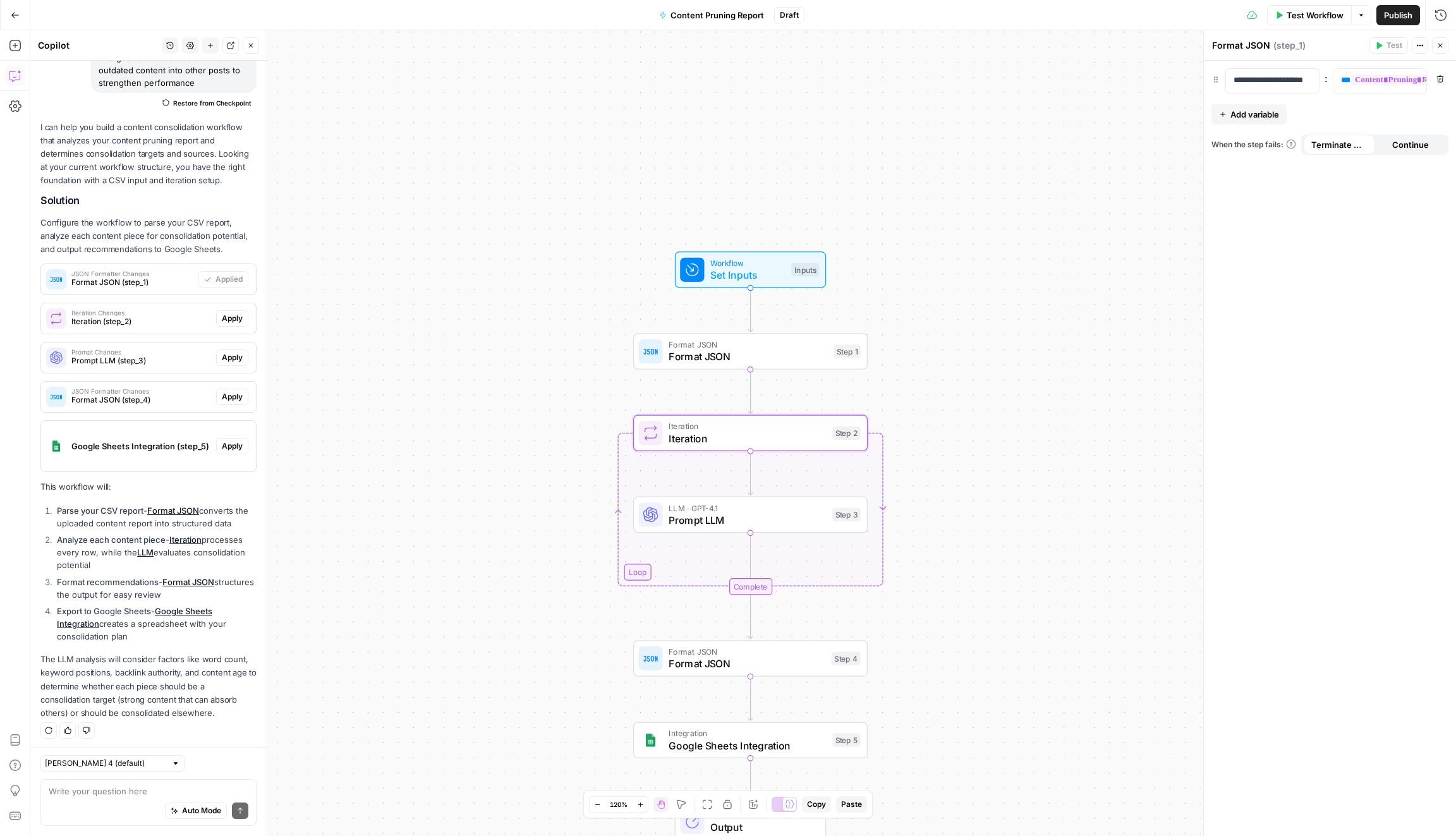
click at [239, 324] on button "Apply" at bounding box center [232, 318] width 32 height 16
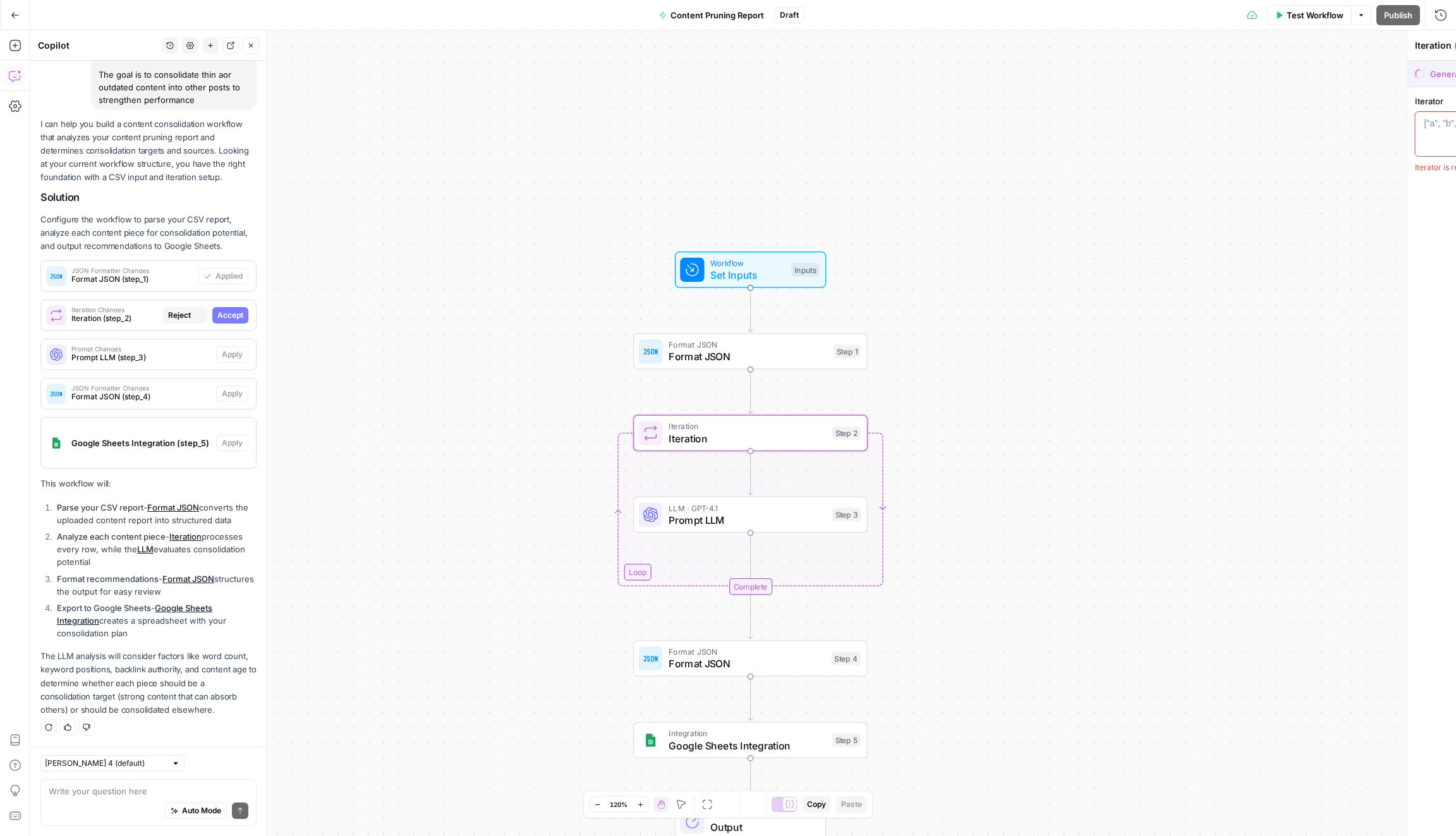
scroll to position [296, 0]
click at [239, 318] on span "Accept" at bounding box center [230, 318] width 26 height 12
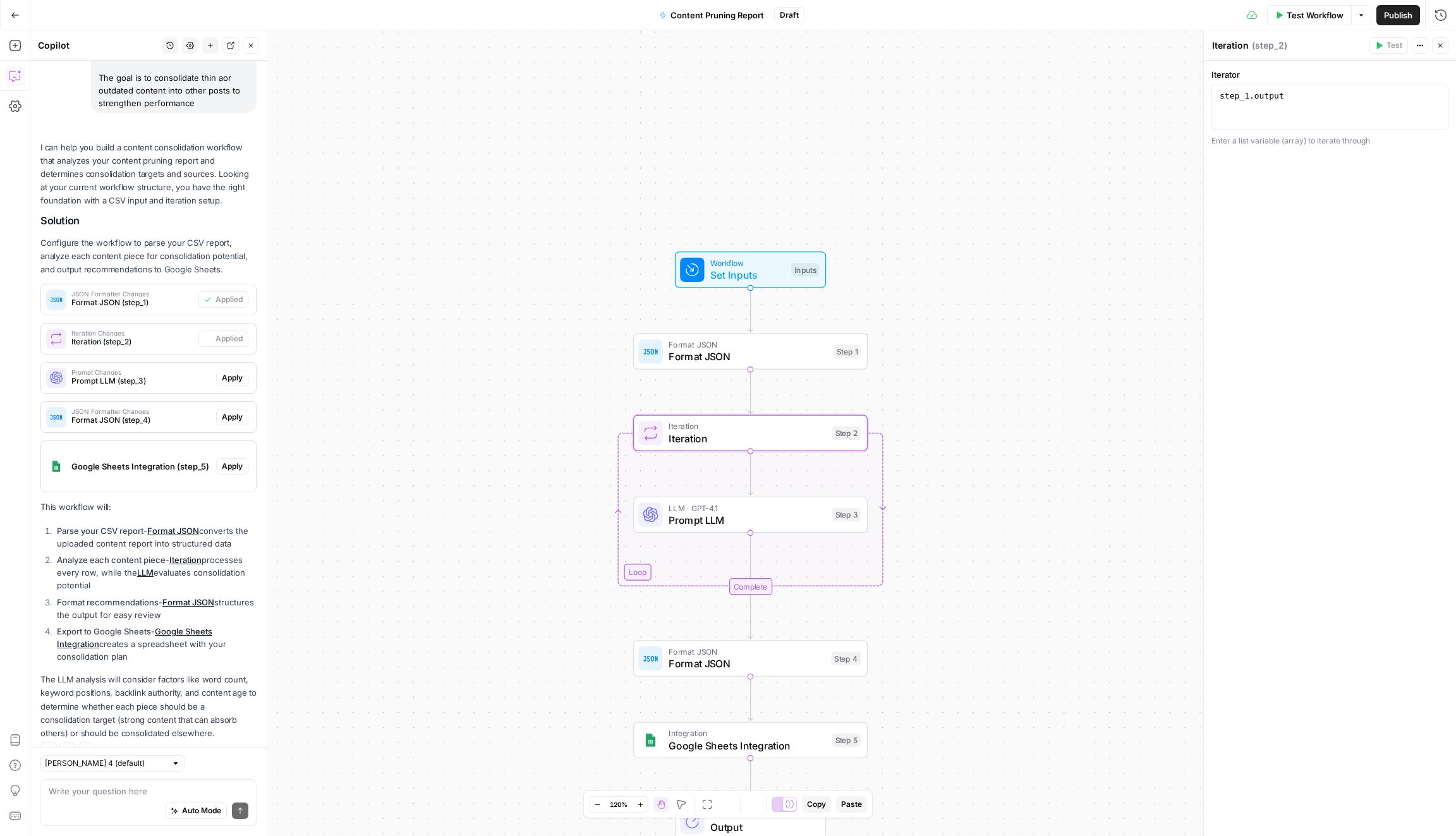
scroll to position [317, 0]
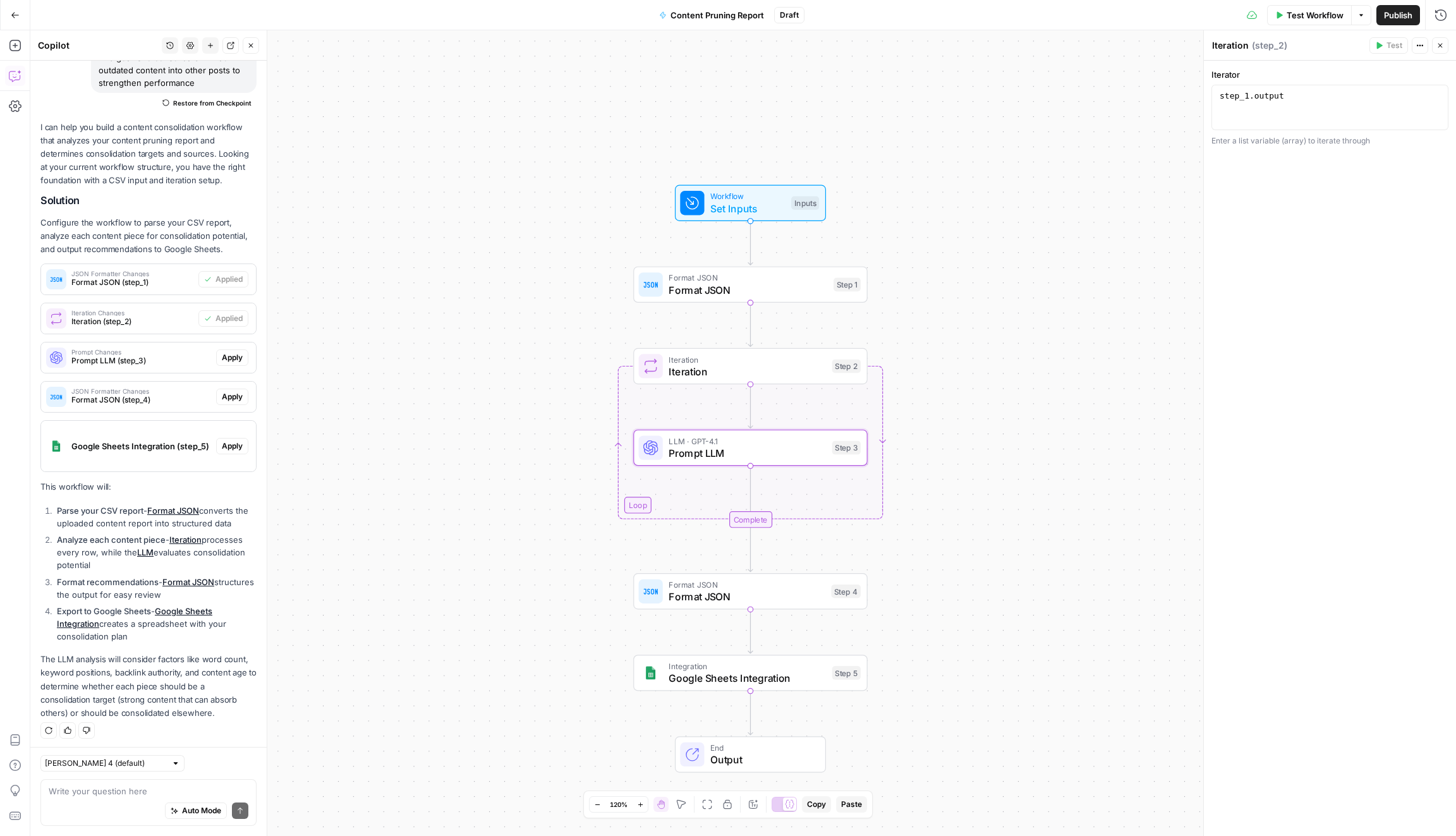
click at [240, 353] on span "Apply" at bounding box center [232, 358] width 21 height 12
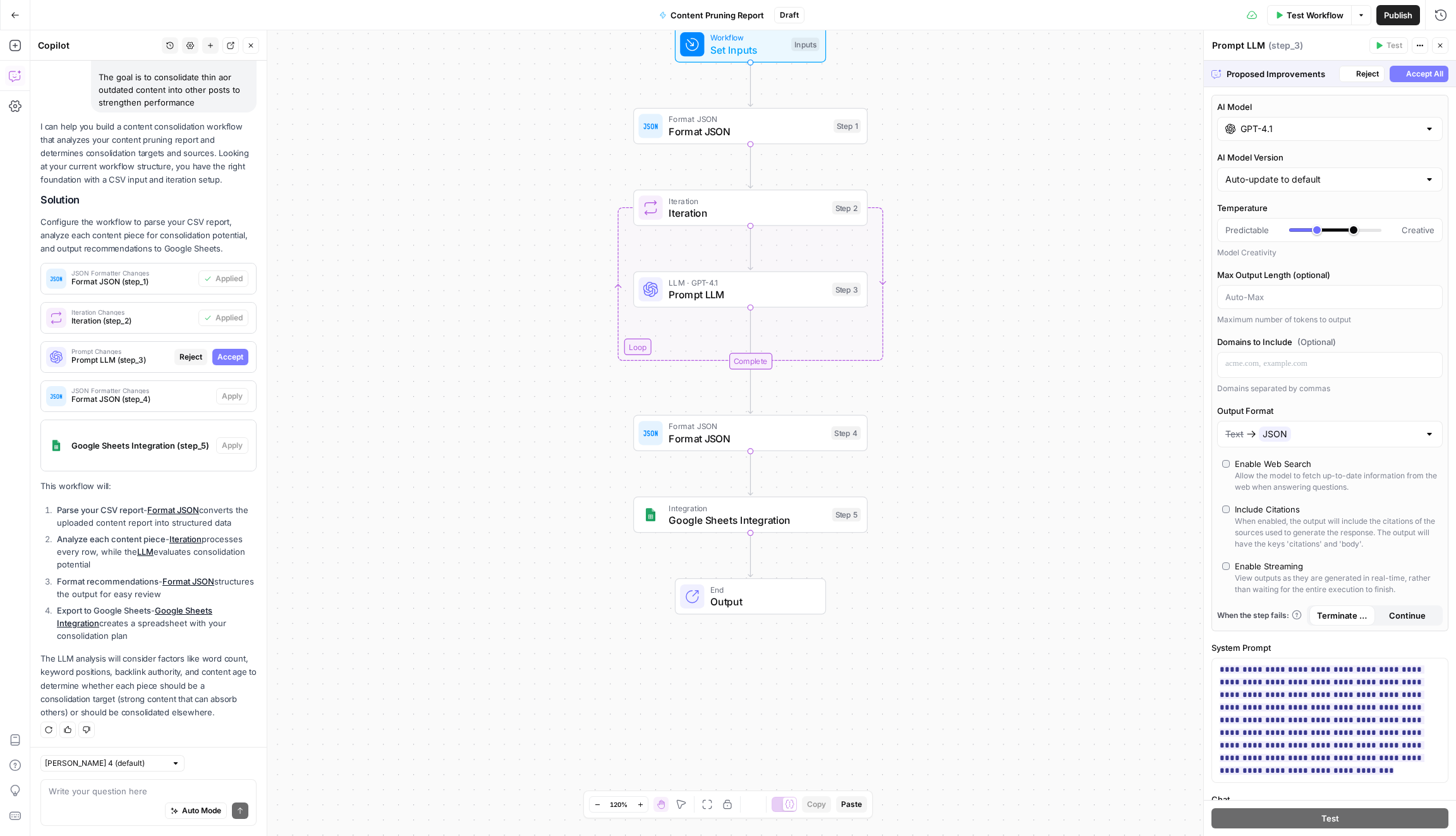
scroll to position [296, 0]
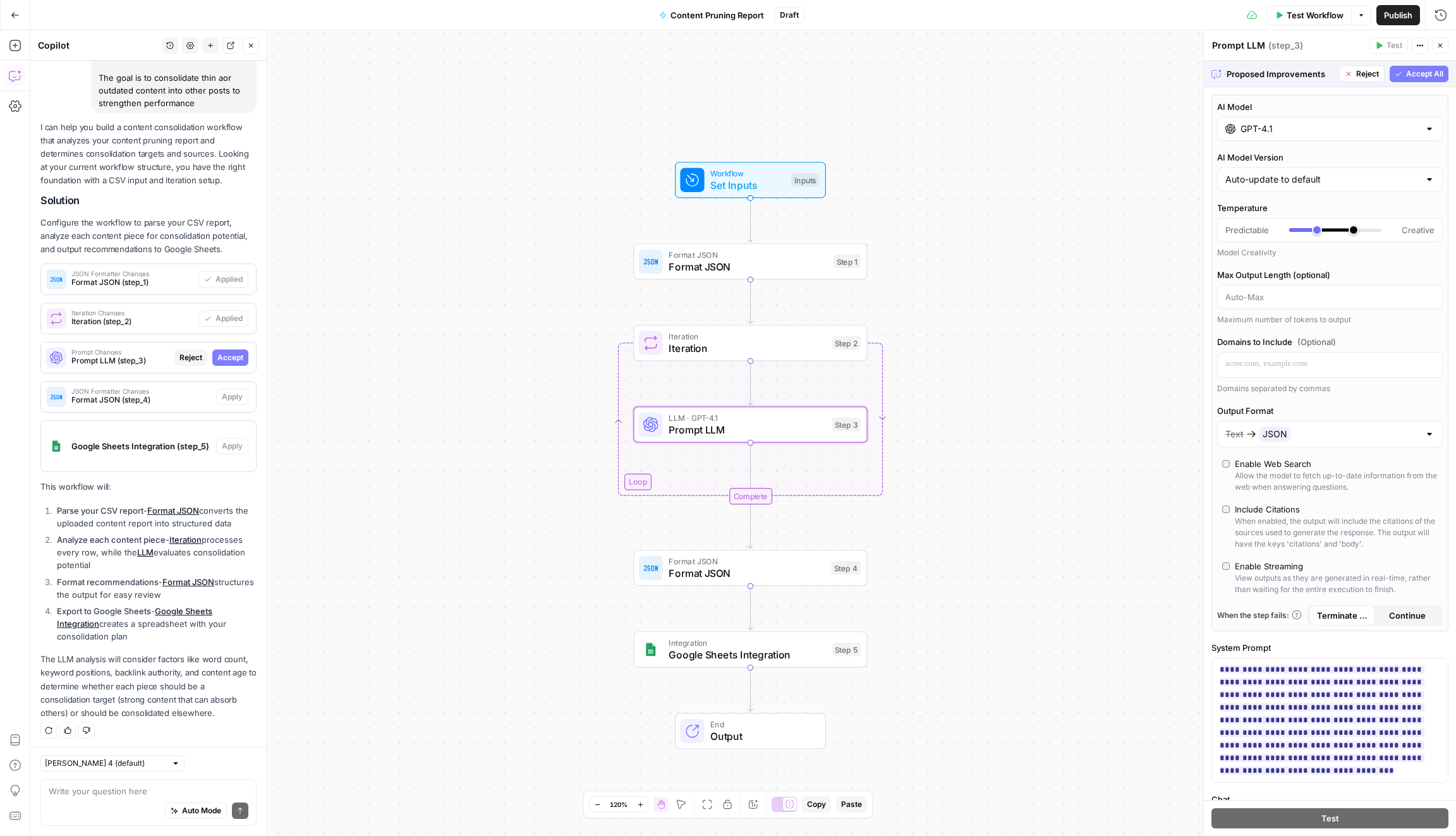
click at [237, 358] on span "Accept" at bounding box center [230, 358] width 26 height 12
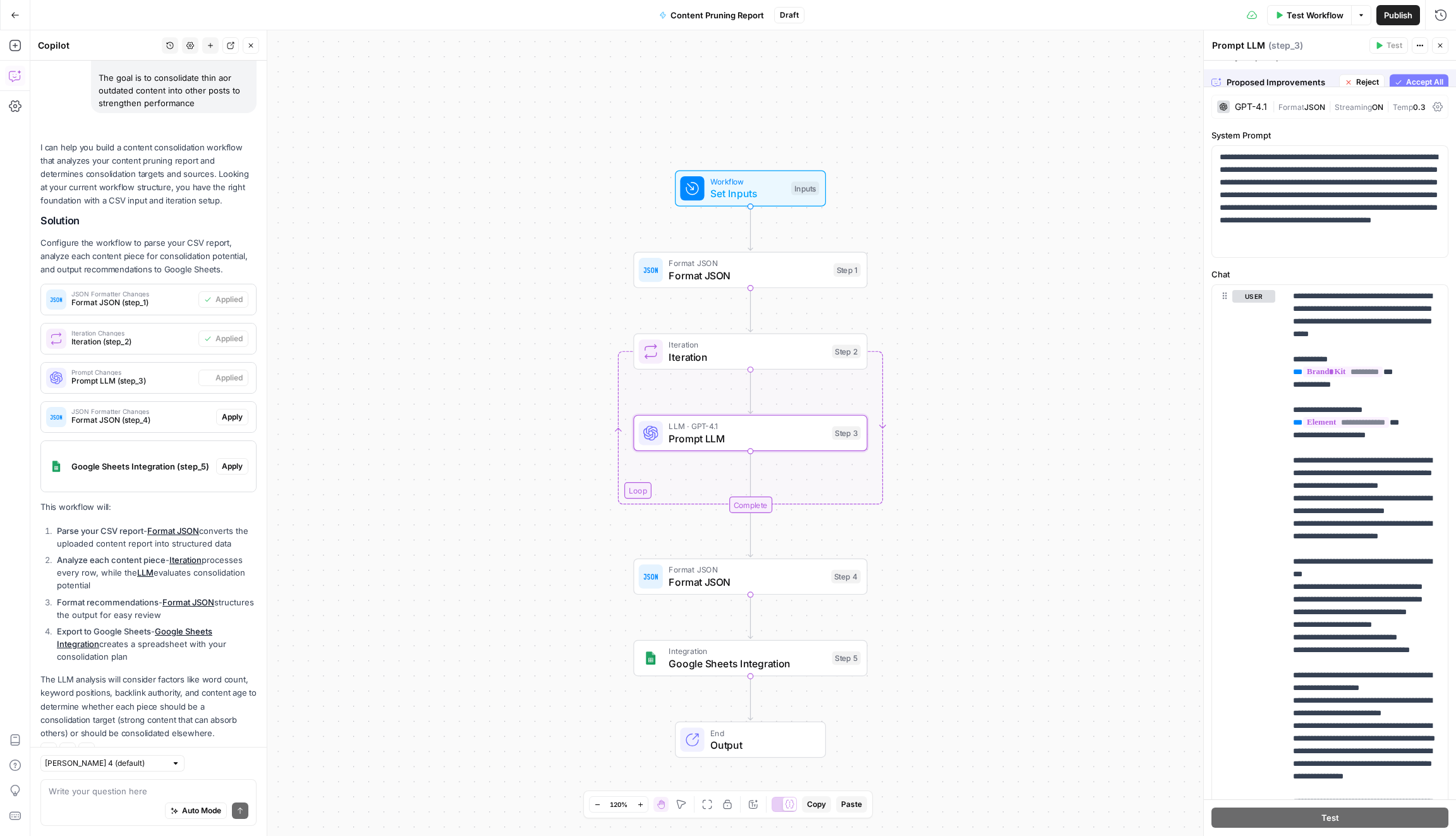
scroll to position [317, 0]
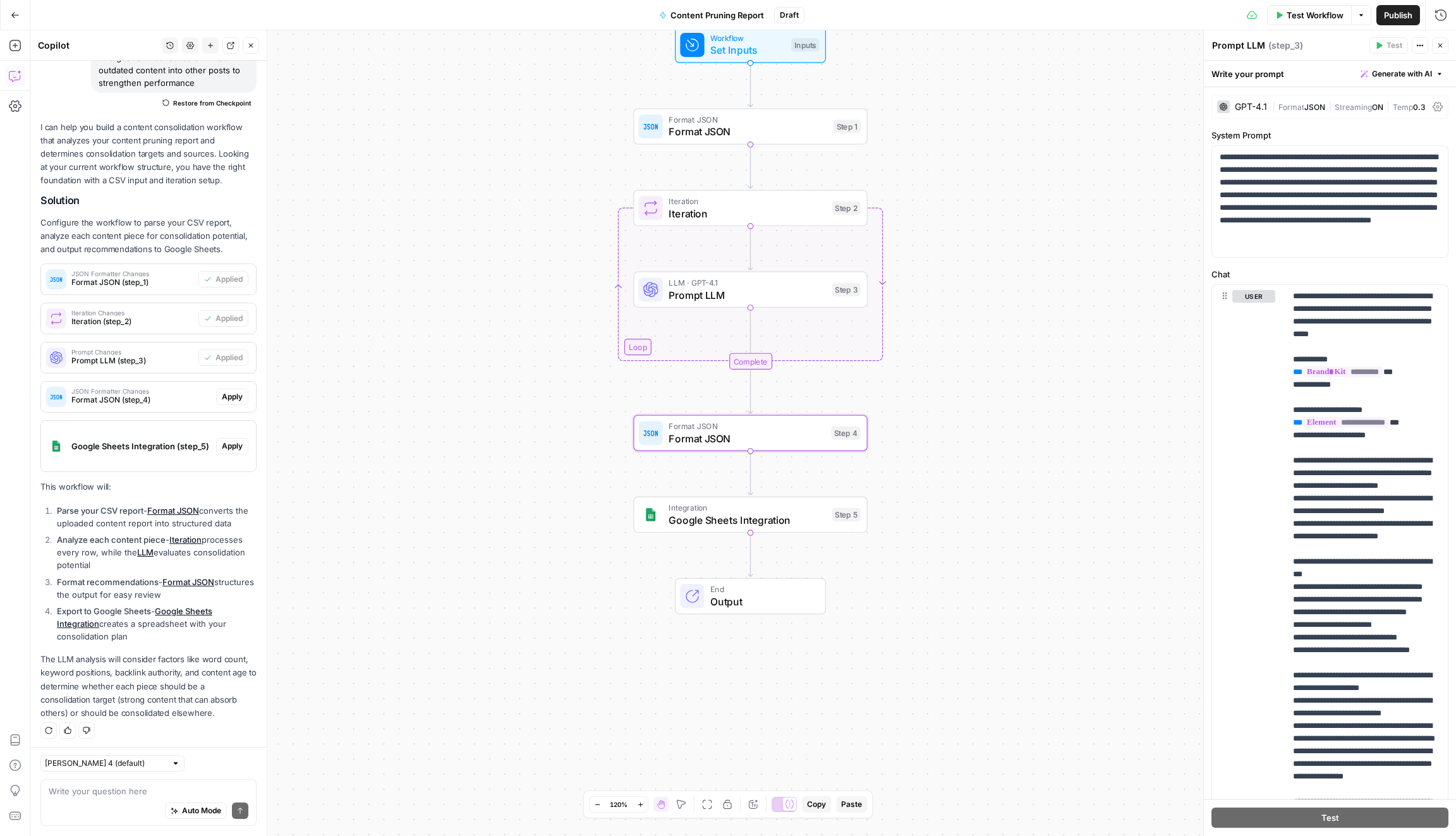
click at [238, 395] on span "Apply" at bounding box center [232, 396] width 21 height 12
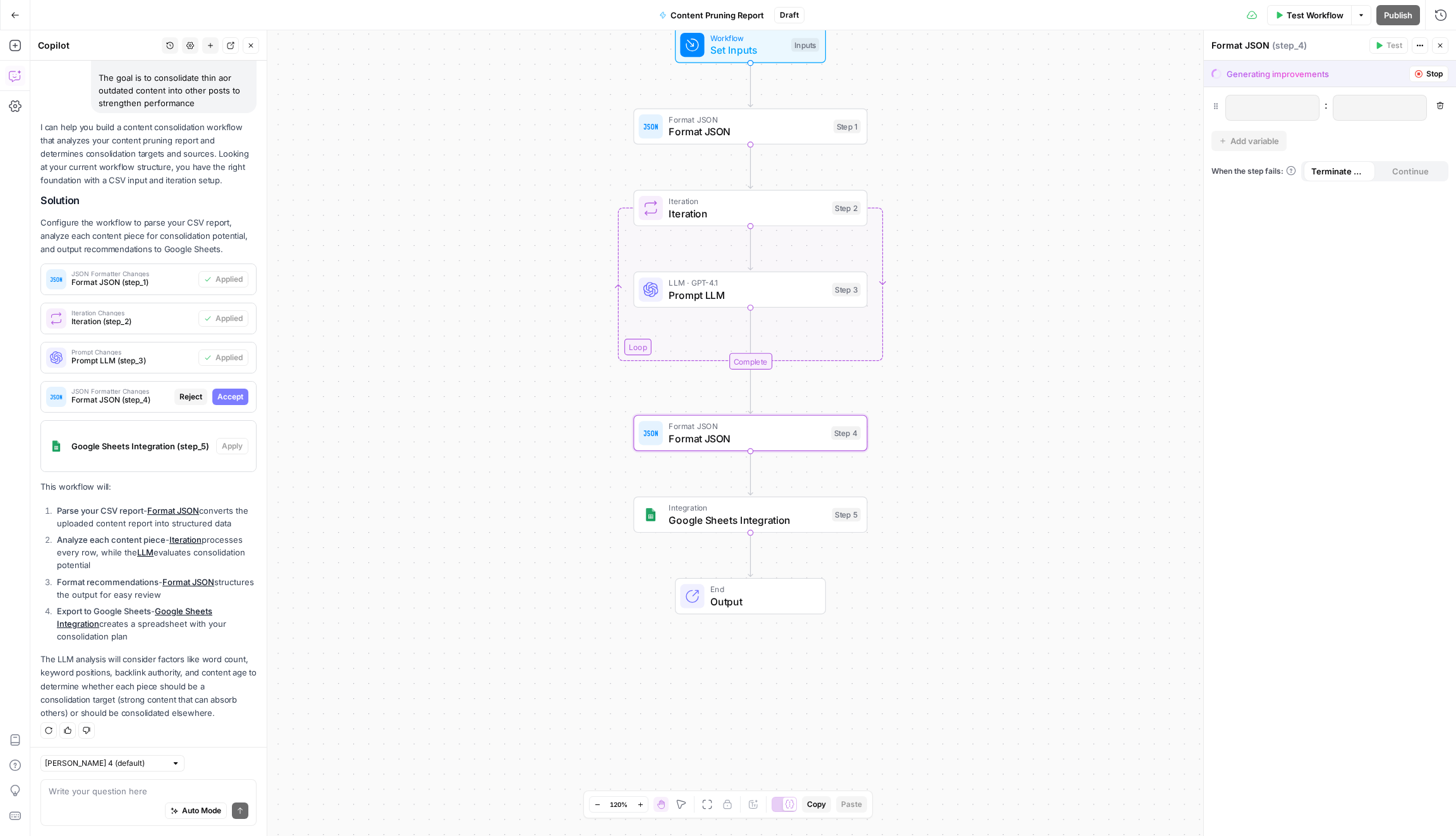
click at [238, 395] on span "Accept" at bounding box center [230, 396] width 26 height 12
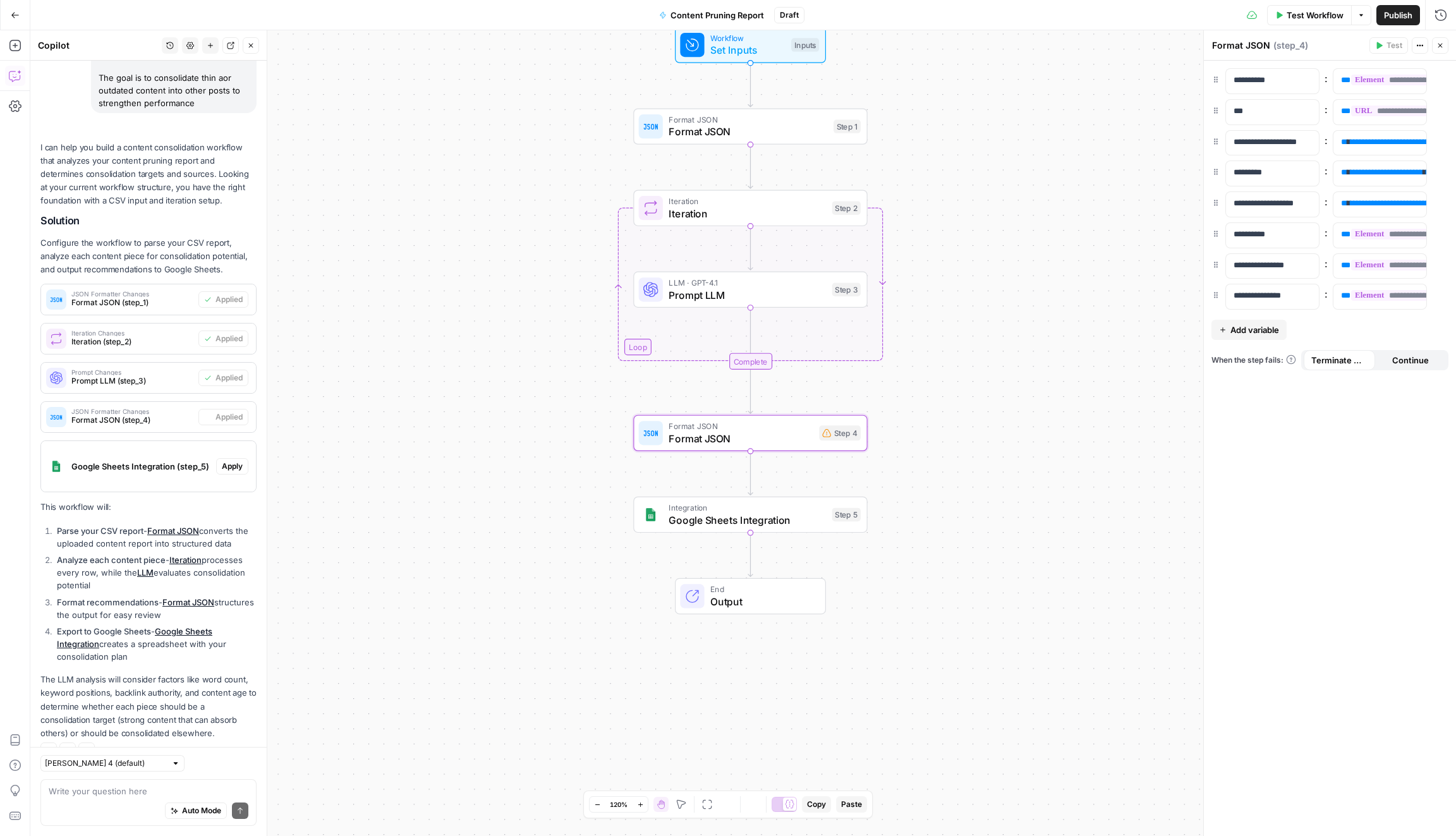
scroll to position [317, 0]
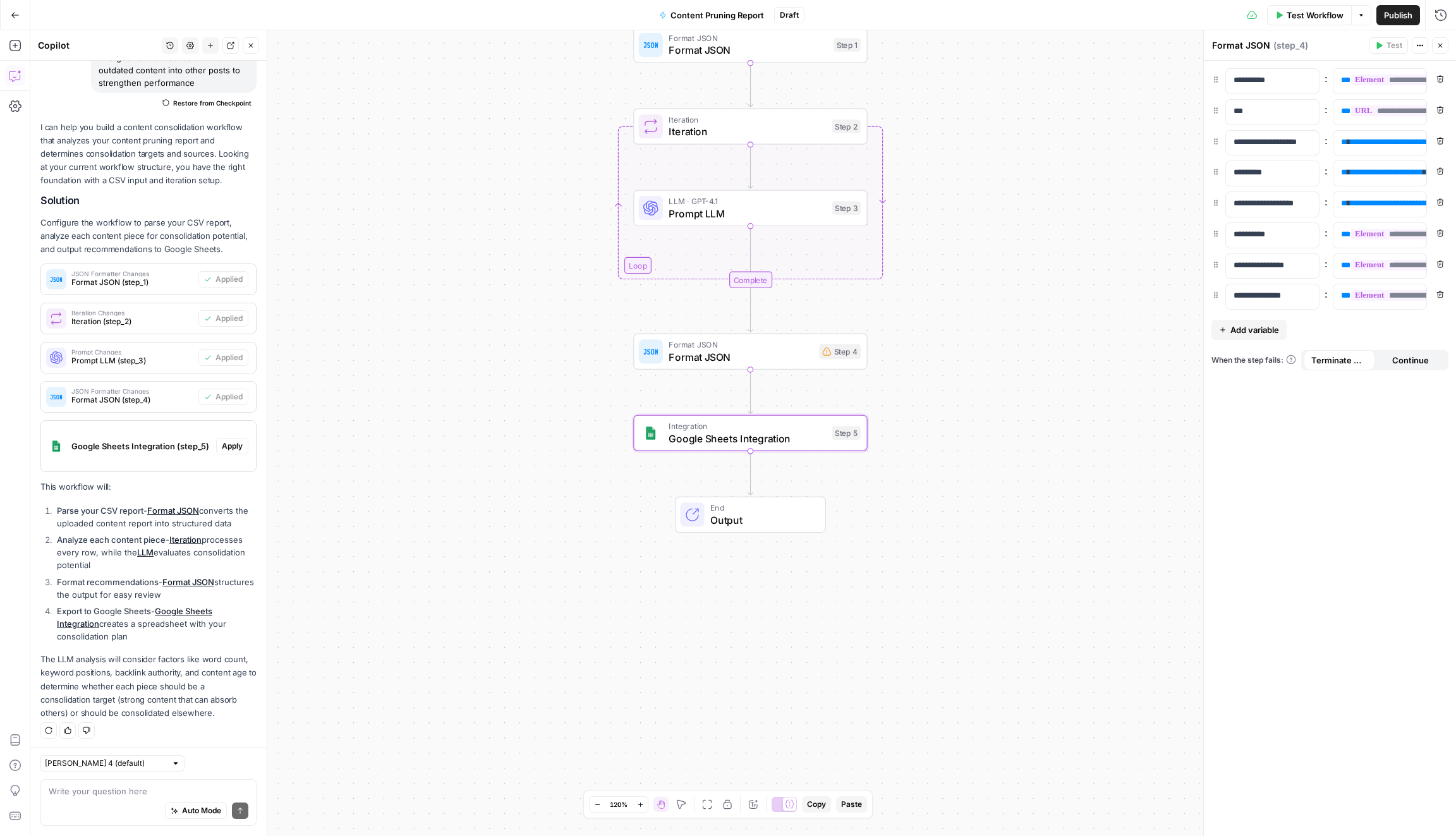
click at [240, 449] on span "Apply" at bounding box center [232, 446] width 21 height 12
click at [720, 159] on span "Apply anyway" at bounding box center [699, 161] width 61 height 13
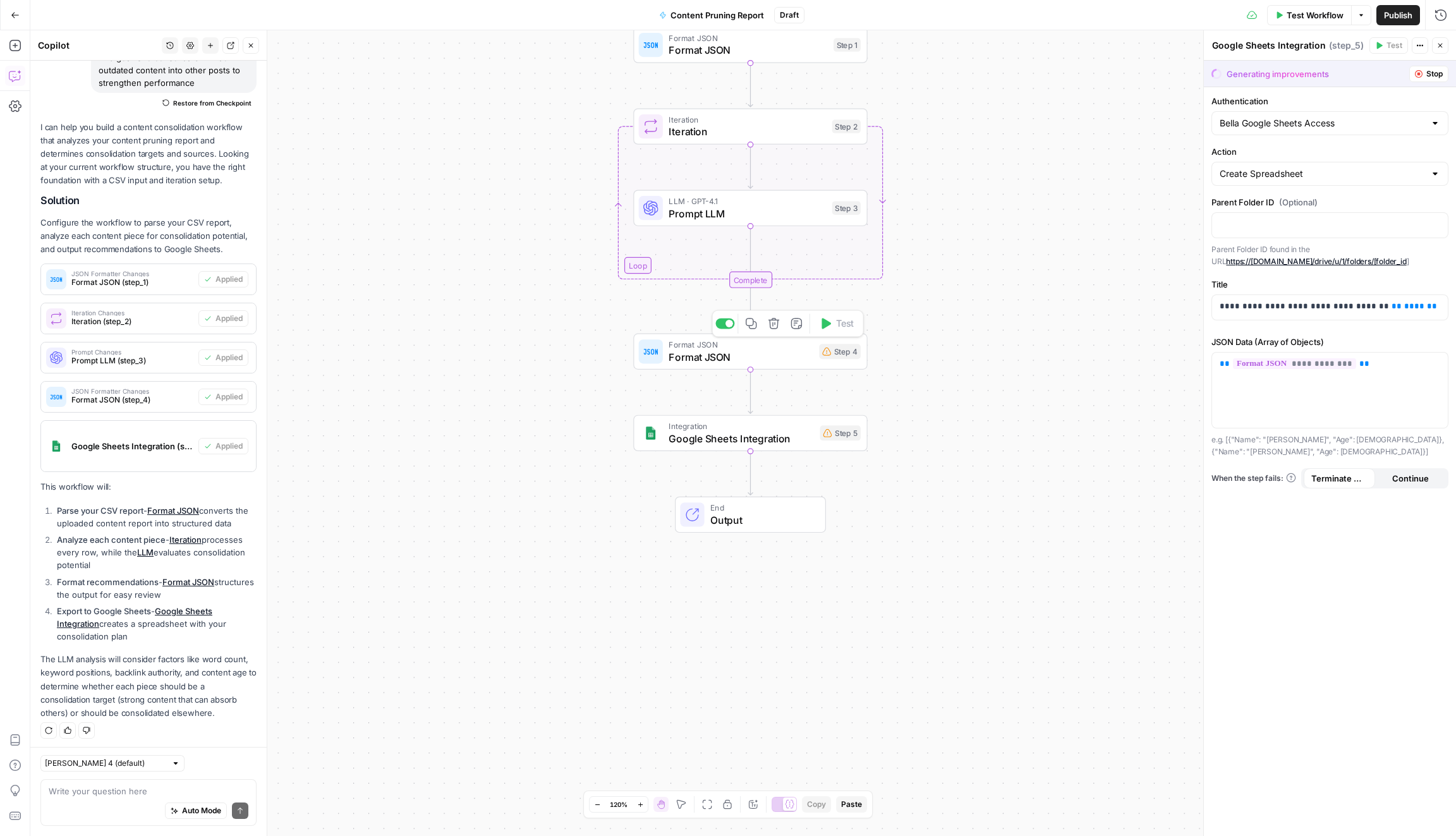
click at [716, 367] on div "Format JSON Format JSON Step 4 Copy step Delete step Add Note Test" at bounding box center [750, 351] width 234 height 36
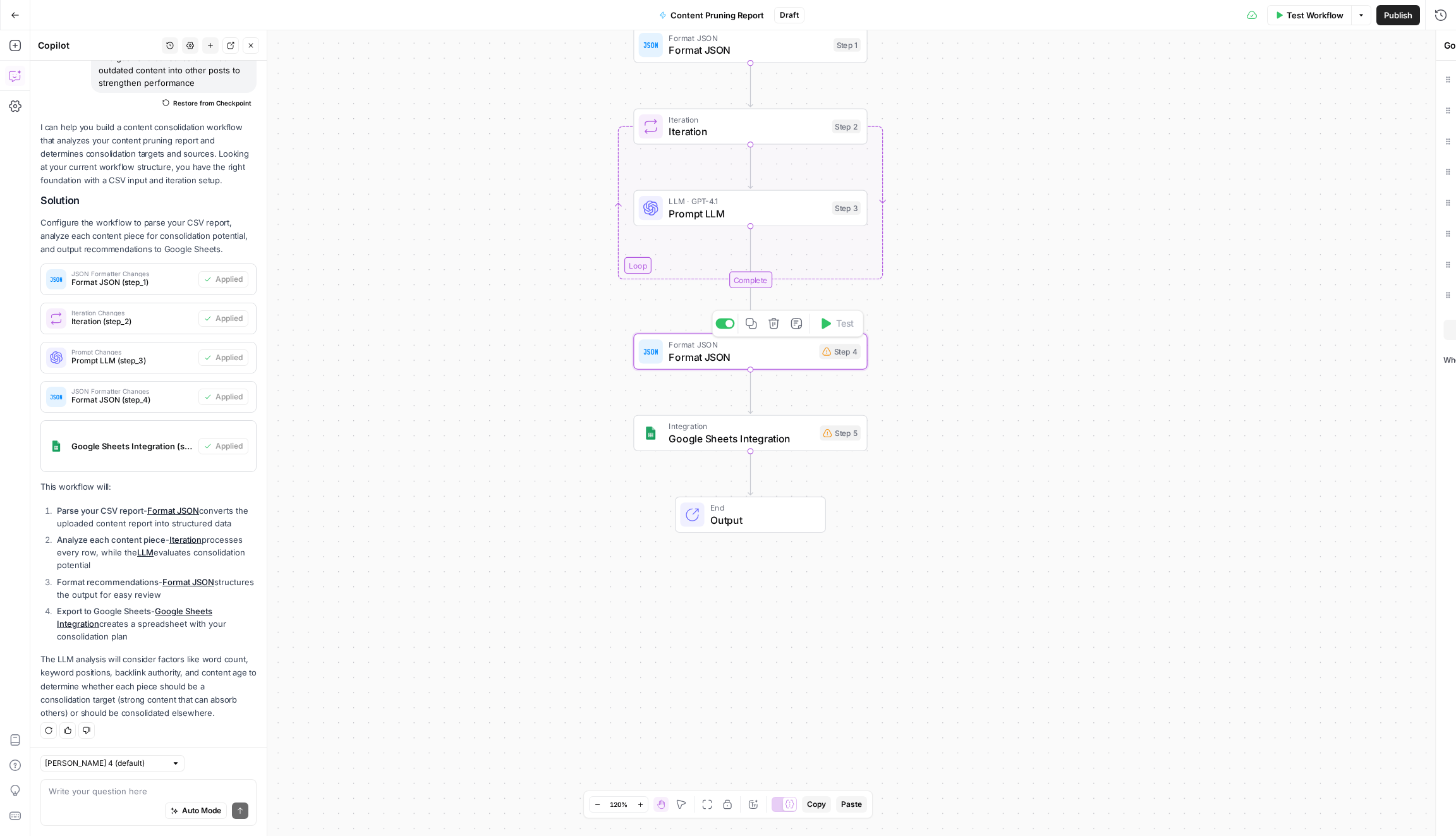
type textarea "Format JSON"
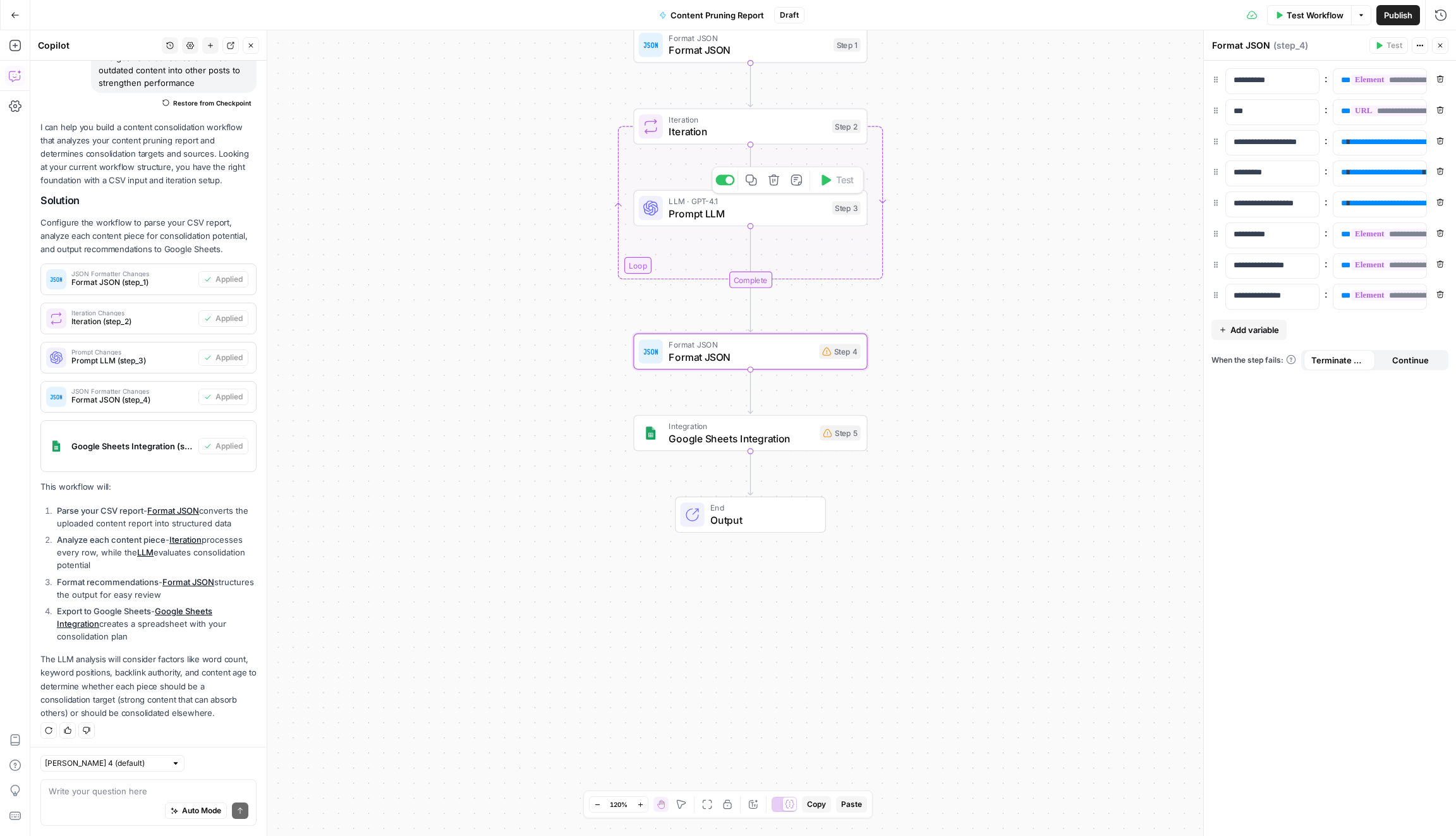
click at [740, 211] on span "Prompt LLM" at bounding box center [746, 213] width 157 height 15
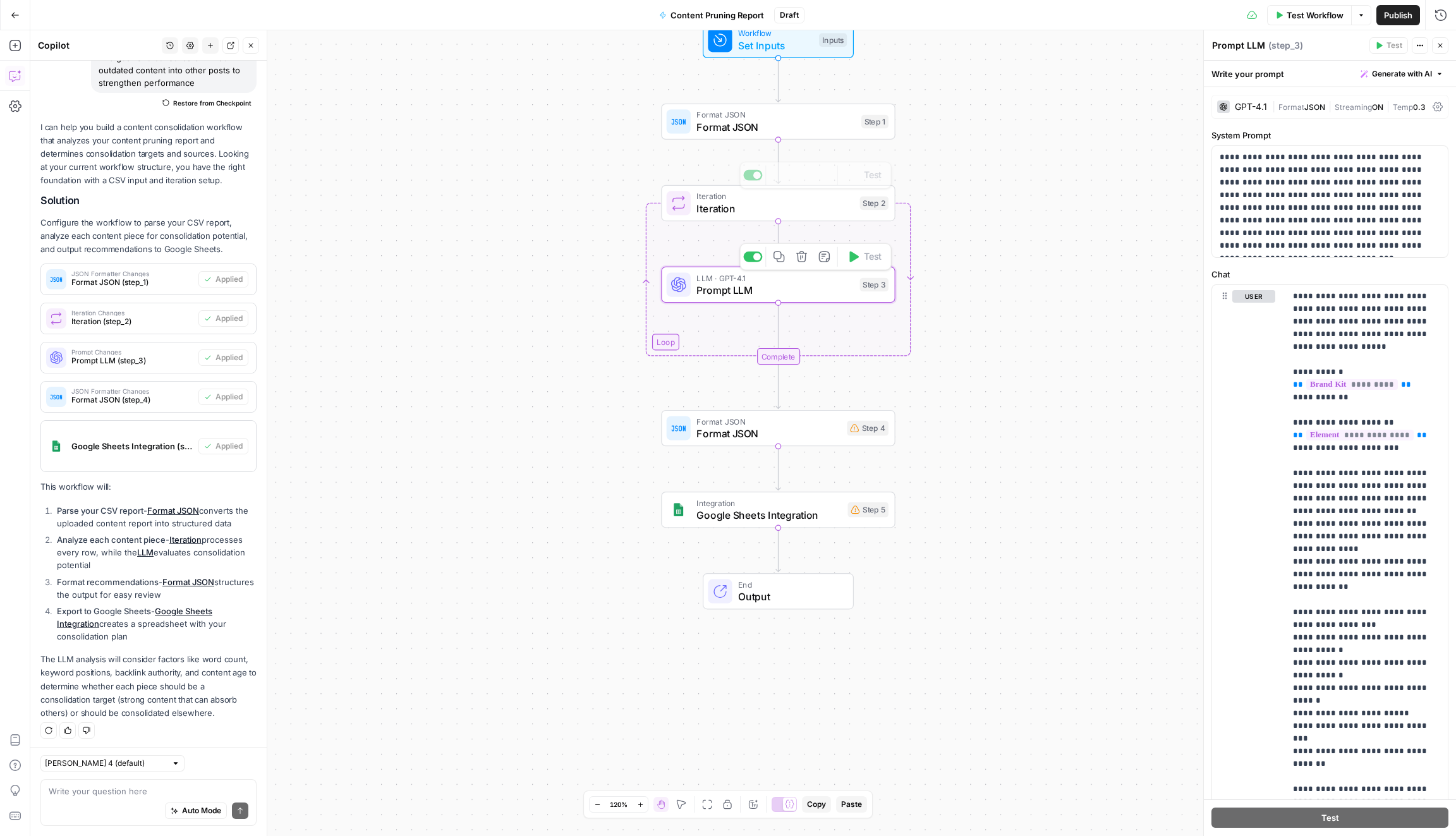
click at [747, 135] on div "Format JSON Format JSON Step 1 Copy step Delete step Add Note Test" at bounding box center [778, 121] width 234 height 36
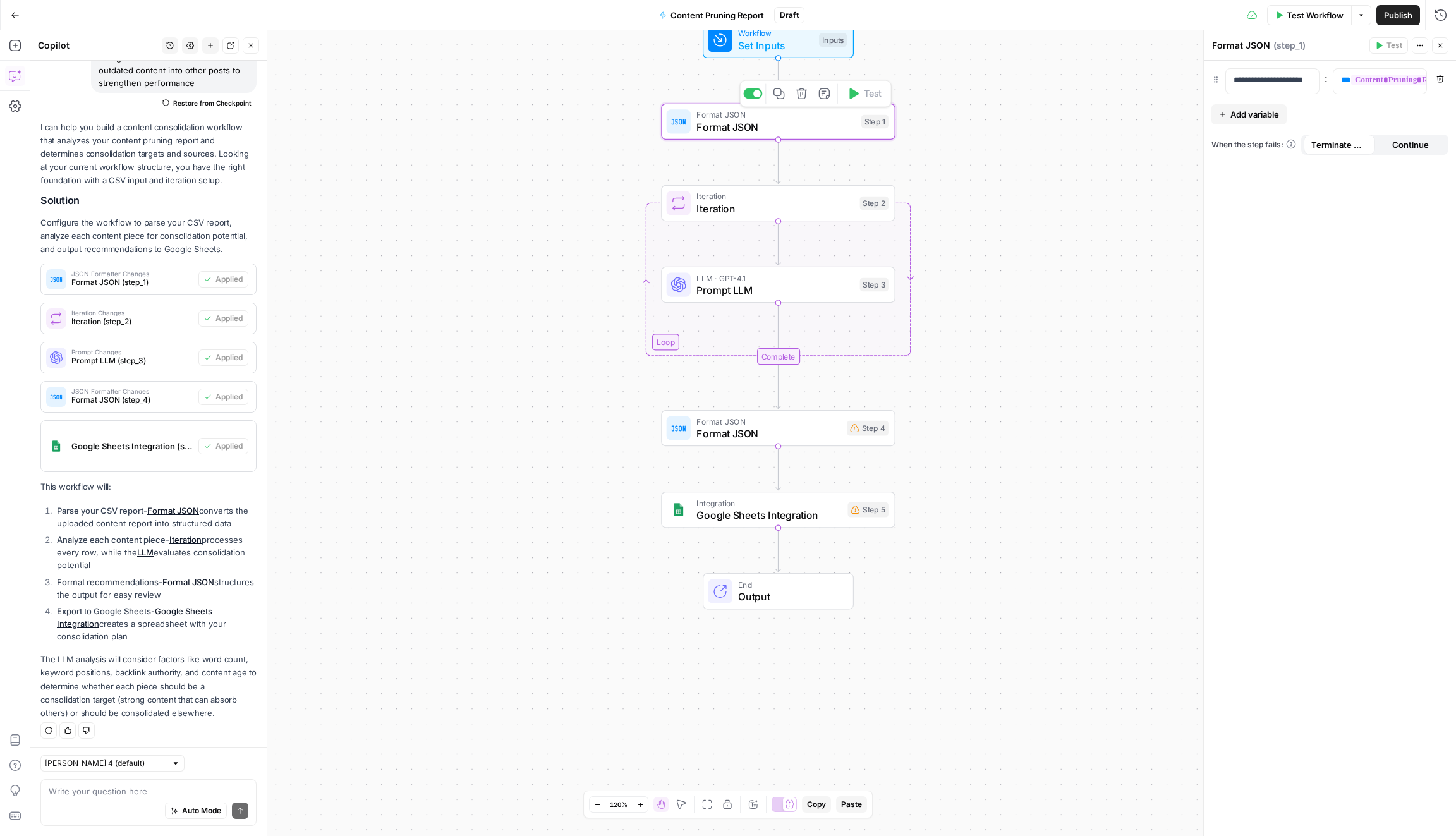
click at [750, 208] on span "Iteration" at bounding box center [774, 209] width 157 height 15
click at [769, 286] on span "Prompt LLM" at bounding box center [774, 290] width 157 height 15
type textarea "Prompt LLM"
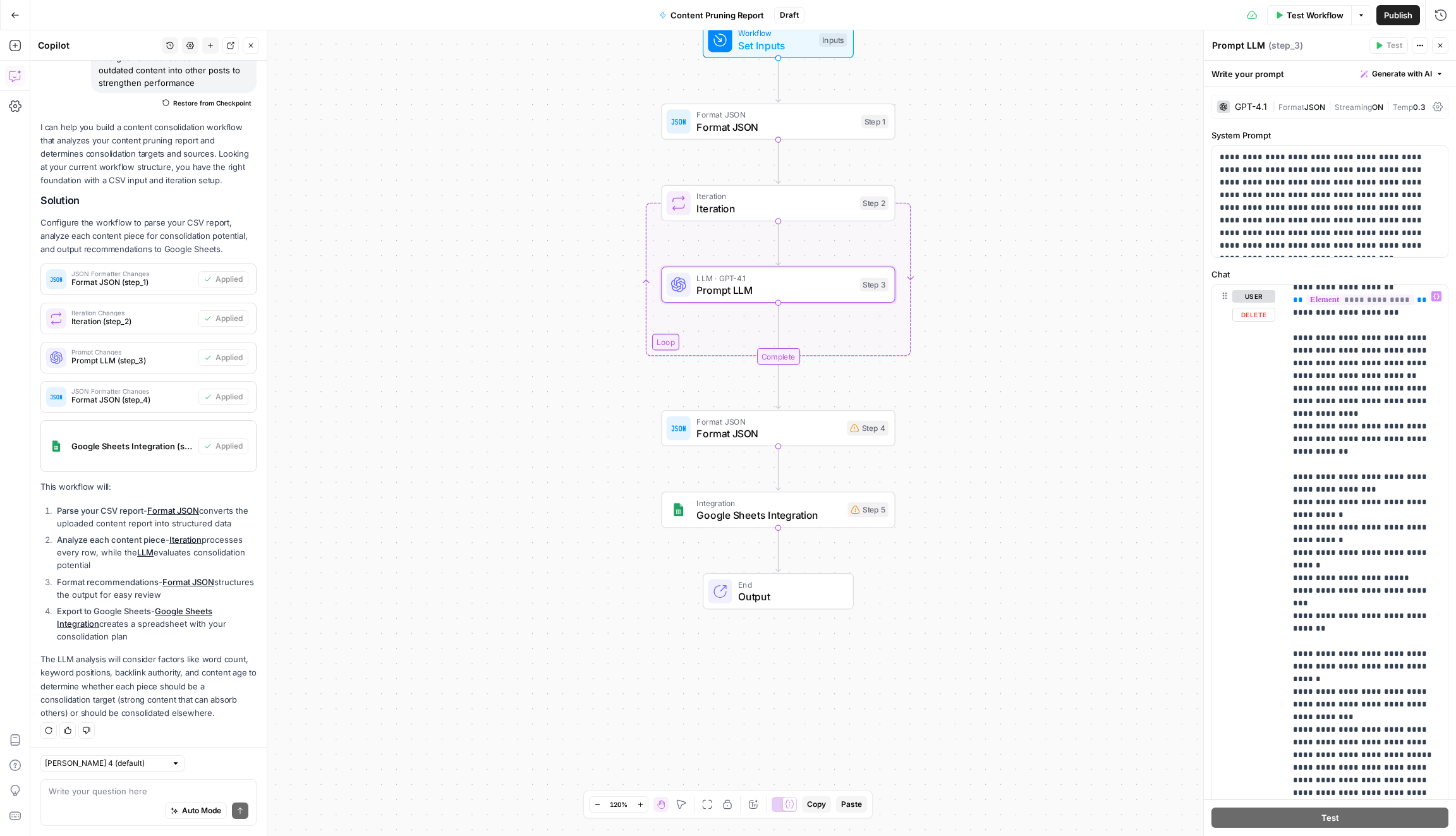
scroll to position [152, 0]
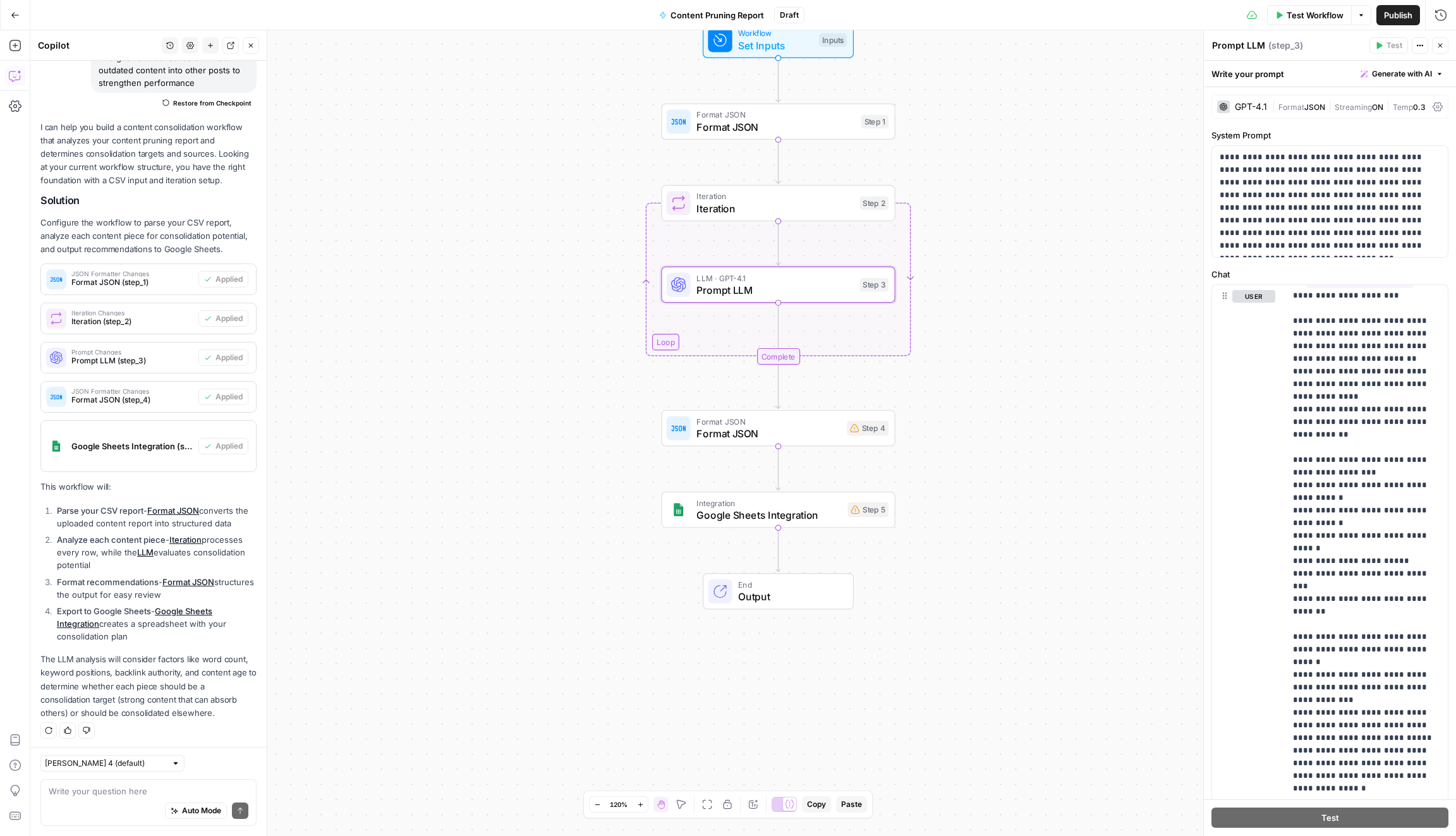
click at [811, 427] on span "Format JSON" at bounding box center [768, 433] width 144 height 15
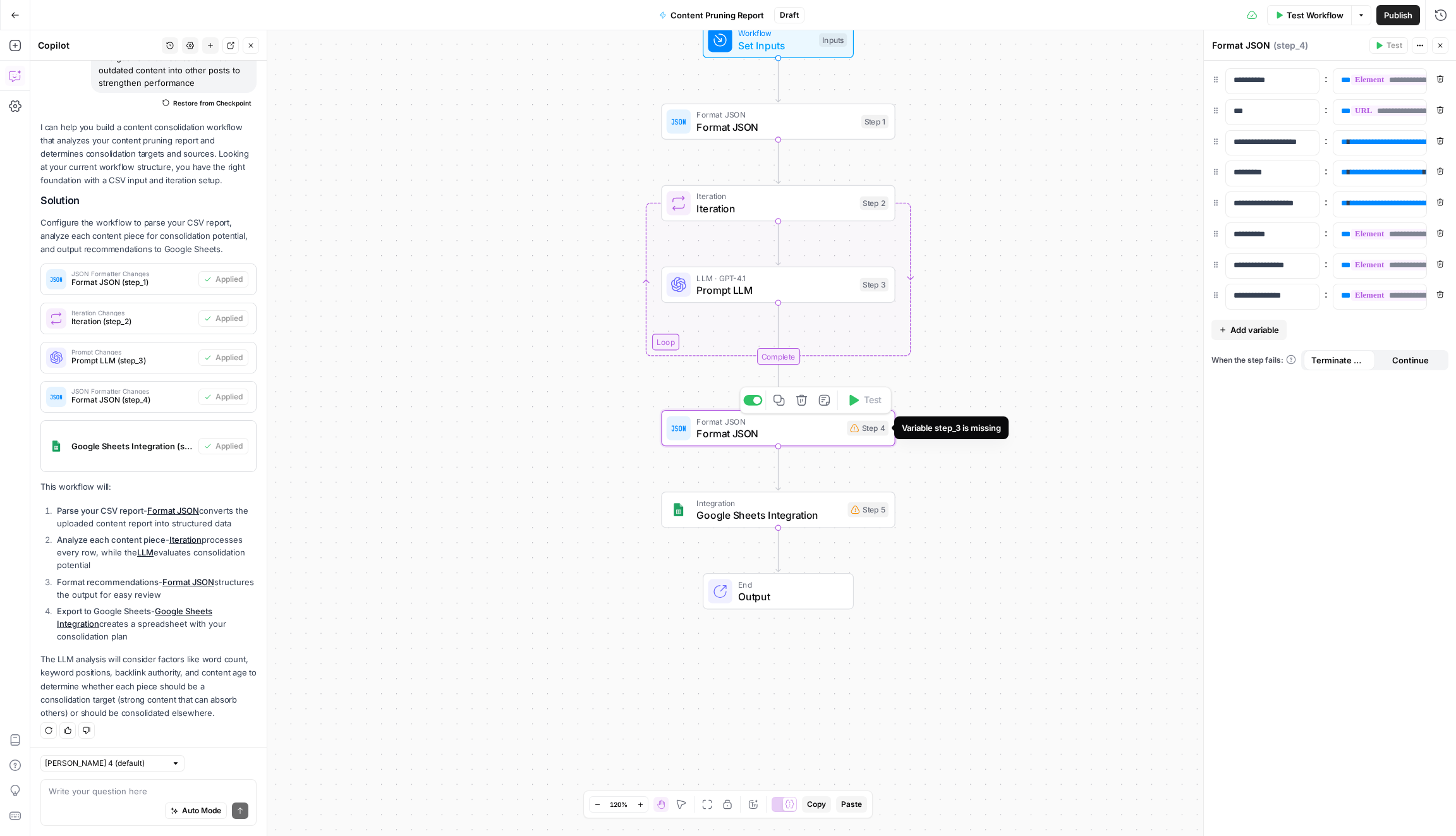
click at [879, 428] on div "Step 4" at bounding box center [867, 428] width 41 height 15
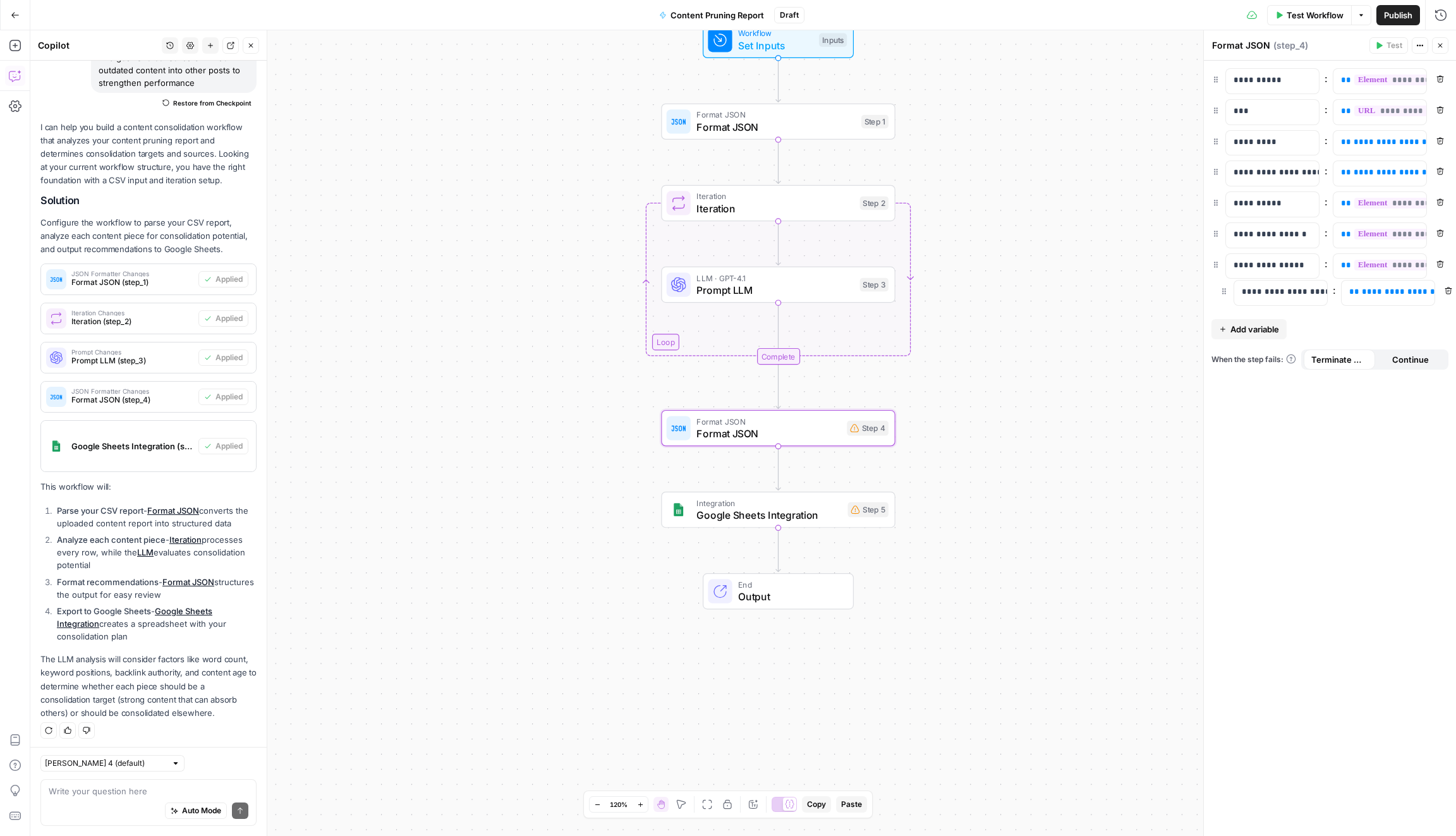
drag, startPoint x: 1214, startPoint y: 142, endPoint x: 1222, endPoint y: 296, distance: 154.2
click at [1370, 205] on span "**********" at bounding box center [1395, 203] width 89 height 11
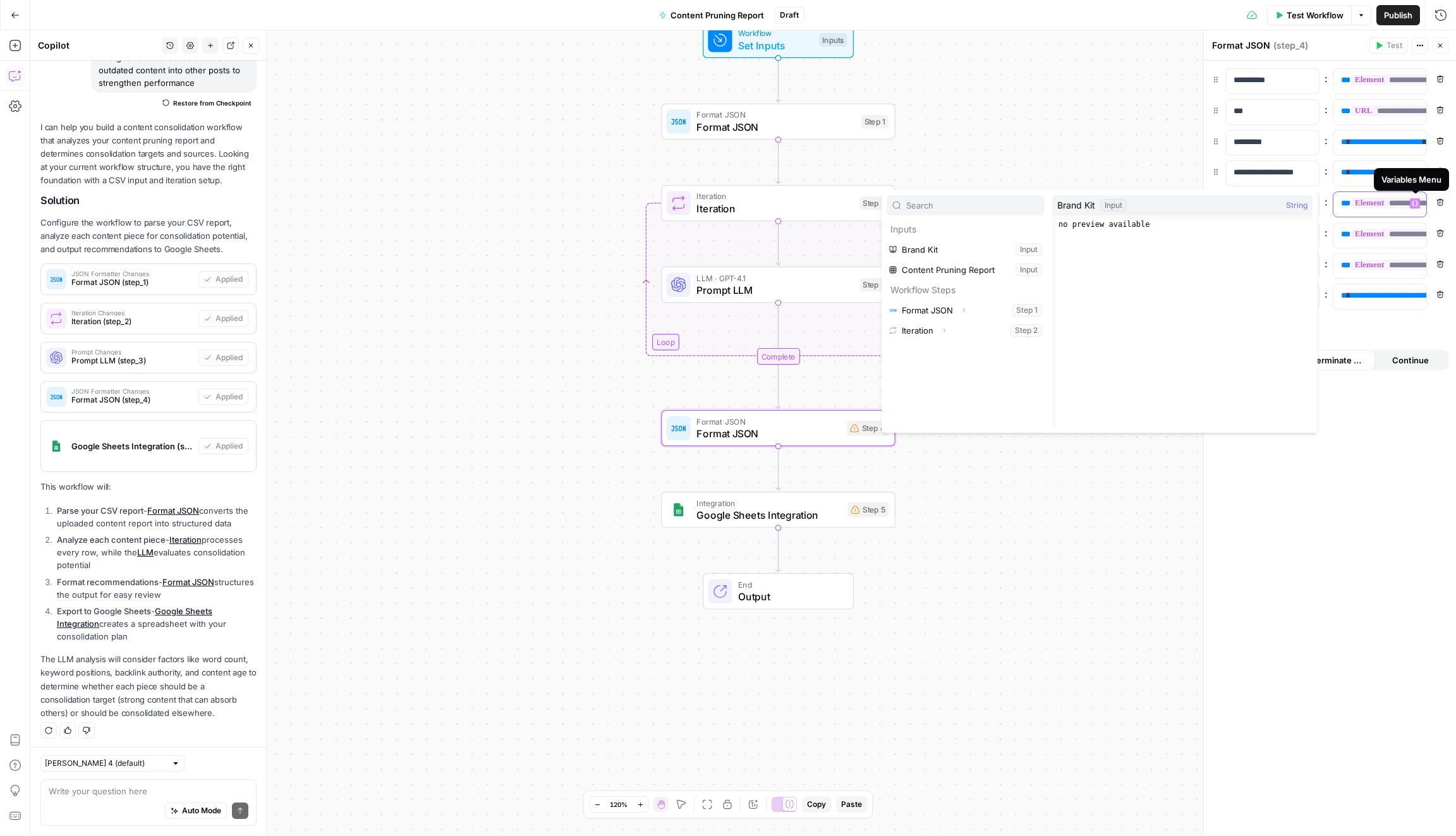
click at [1413, 201] on icon "button" at bounding box center [1414, 203] width 6 height 6
click at [1302, 559] on div "**********" at bounding box center [1330, 448] width 252 height 775
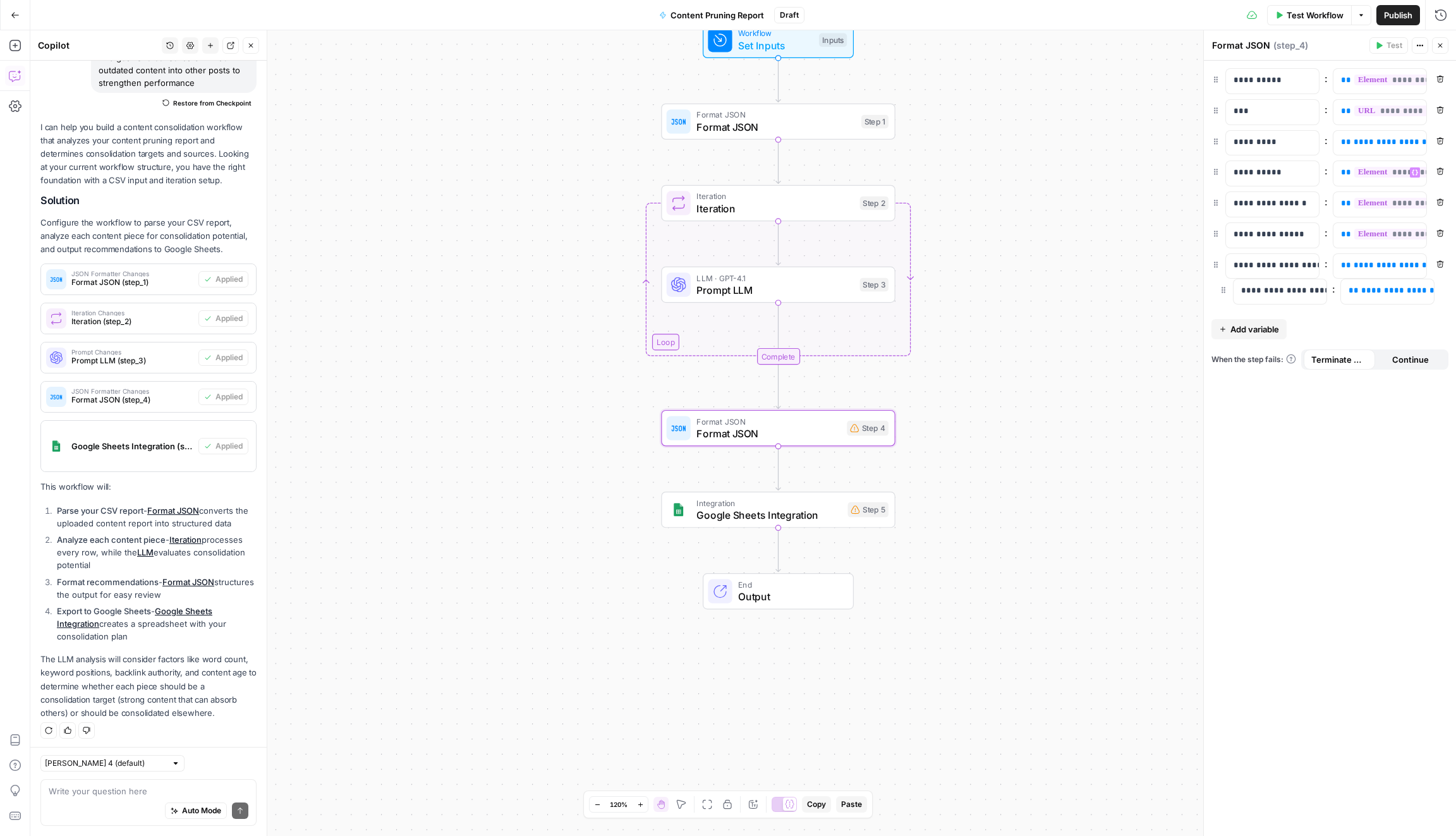
drag, startPoint x: 1215, startPoint y: 174, endPoint x: 1223, endPoint y: 298, distance: 124.3
drag, startPoint x: 1214, startPoint y: 138, endPoint x: 1233, endPoint y: 235, distance: 98.8
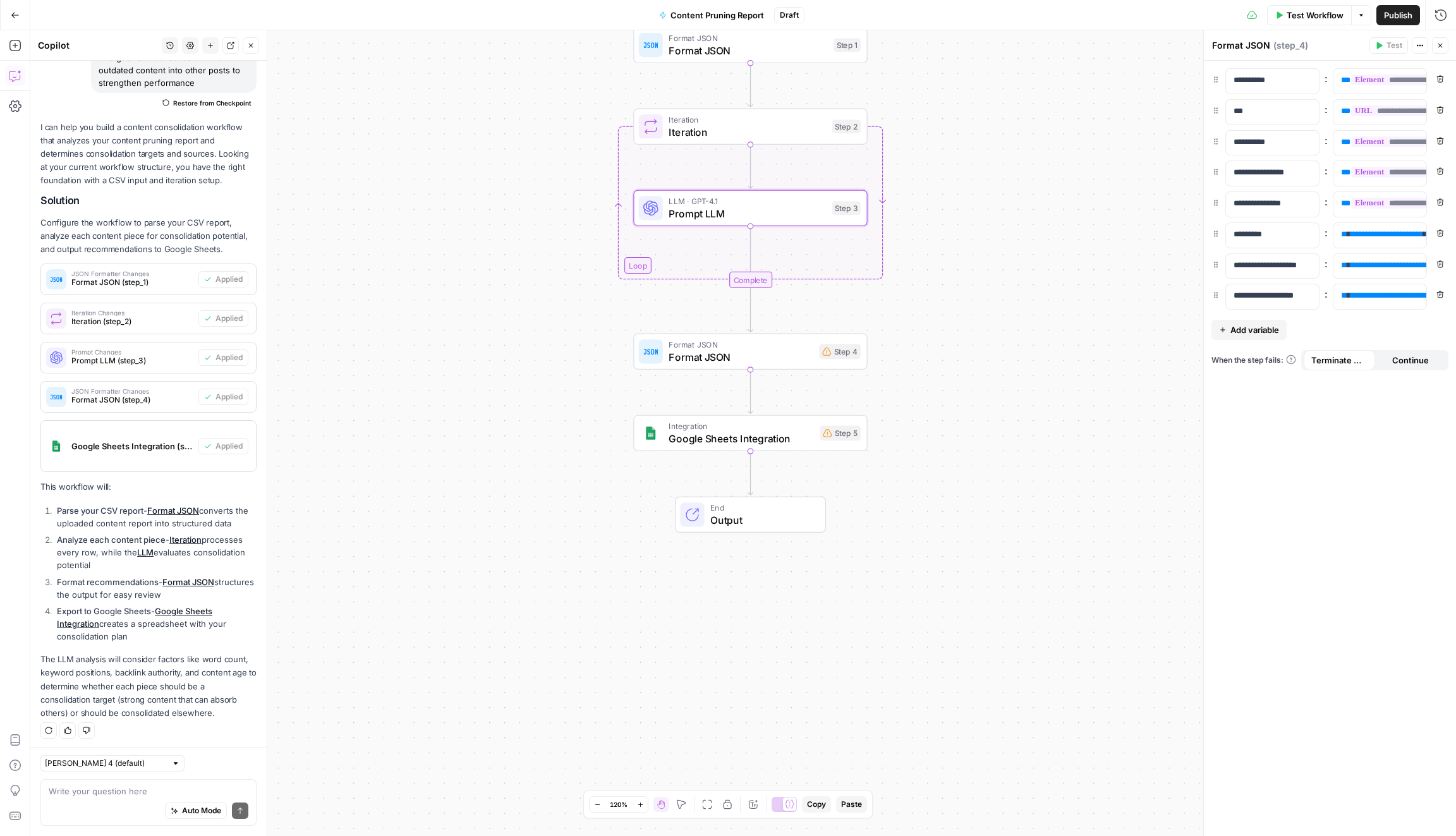
scroll to position [0, 0]
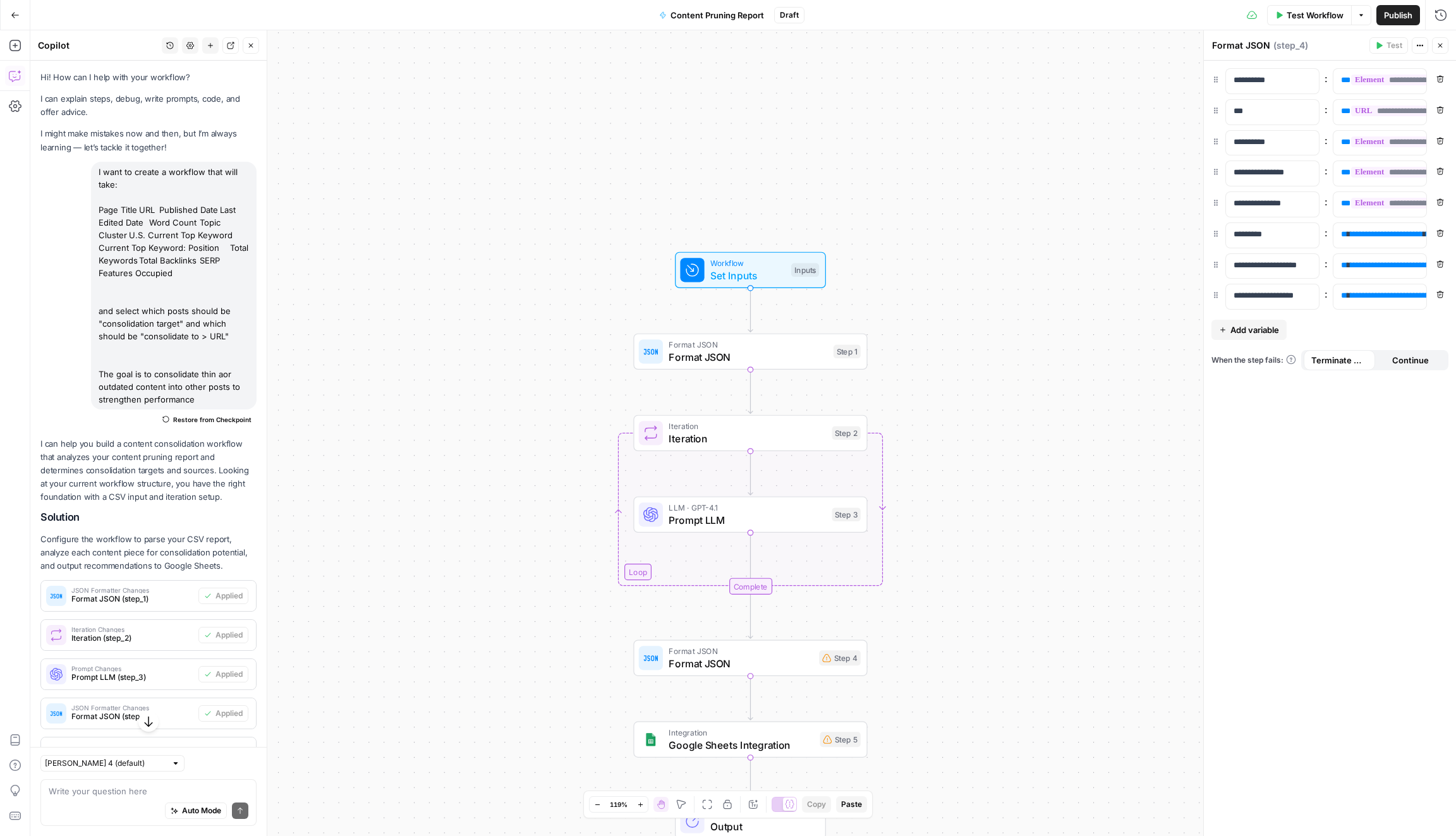
drag, startPoint x: 165, startPoint y: 211, endPoint x: 221, endPoint y: 211, distance: 56.0
click at [221, 211] on div "I want to create a workflow that will take: Page Title URL Published Date Last …" at bounding box center [174, 285] width 166 height 247
copy div "Published Date"
click at [1261, 330] on span "Add variable" at bounding box center [1255, 330] width 49 height 13
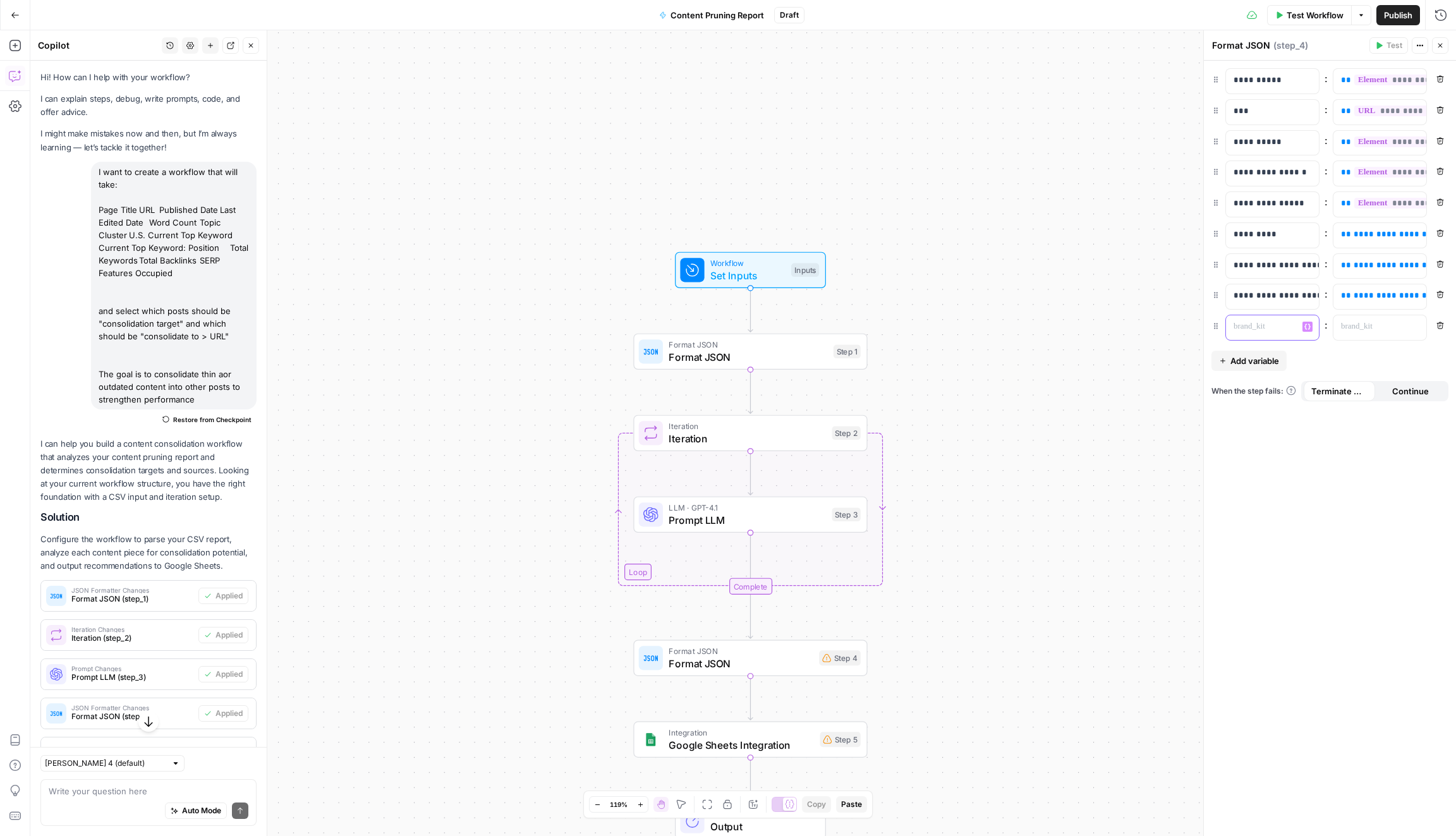
click at [1261, 330] on div at bounding box center [1262, 328] width 73 height 24
paste div
click at [1277, 324] on p "**********" at bounding box center [1262, 326] width 58 height 13
click at [1241, 322] on p "**********" at bounding box center [1262, 326] width 58 height 13
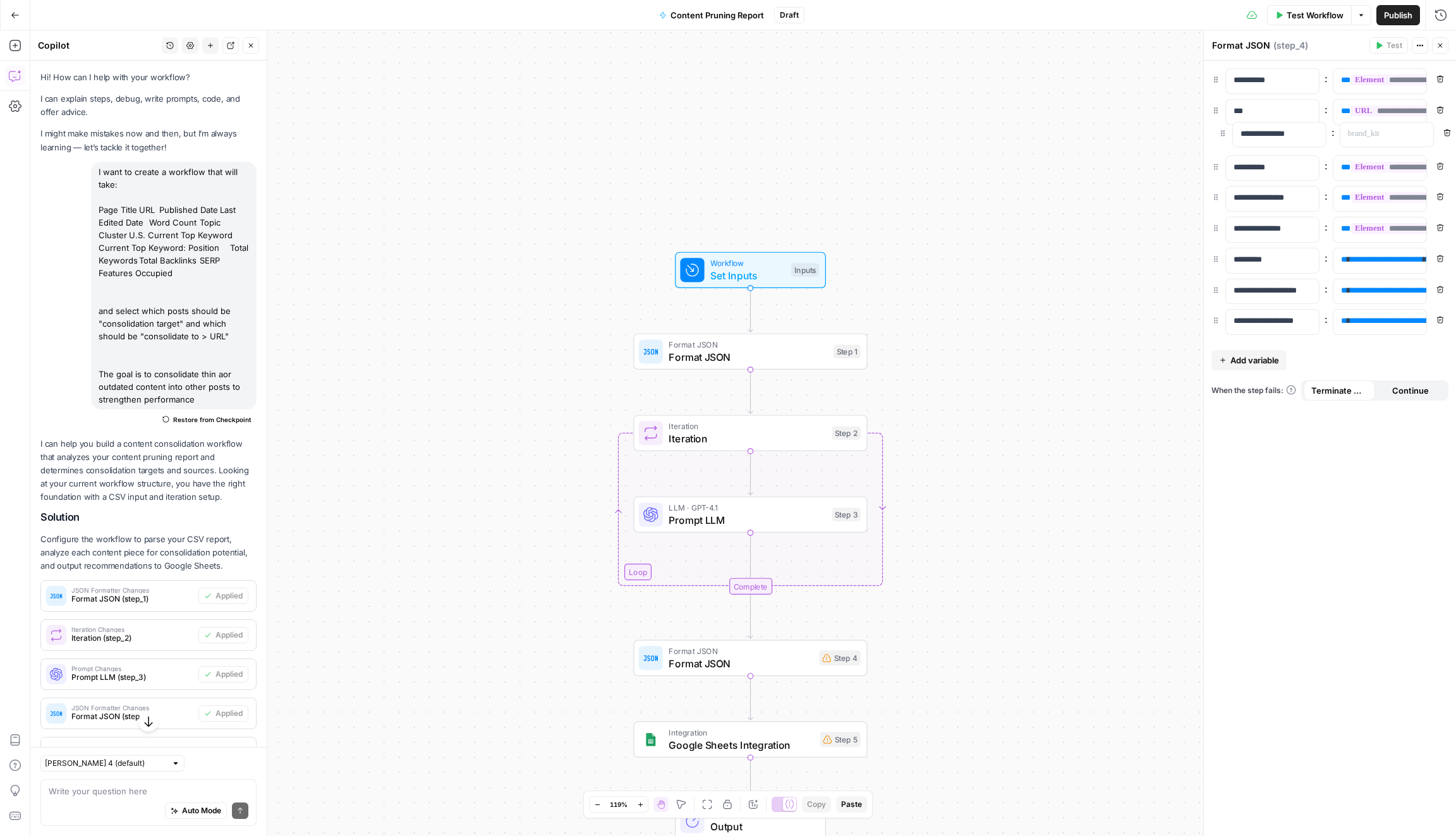
drag, startPoint x: 1216, startPoint y: 322, endPoint x: 1223, endPoint y: 130, distance: 192.1
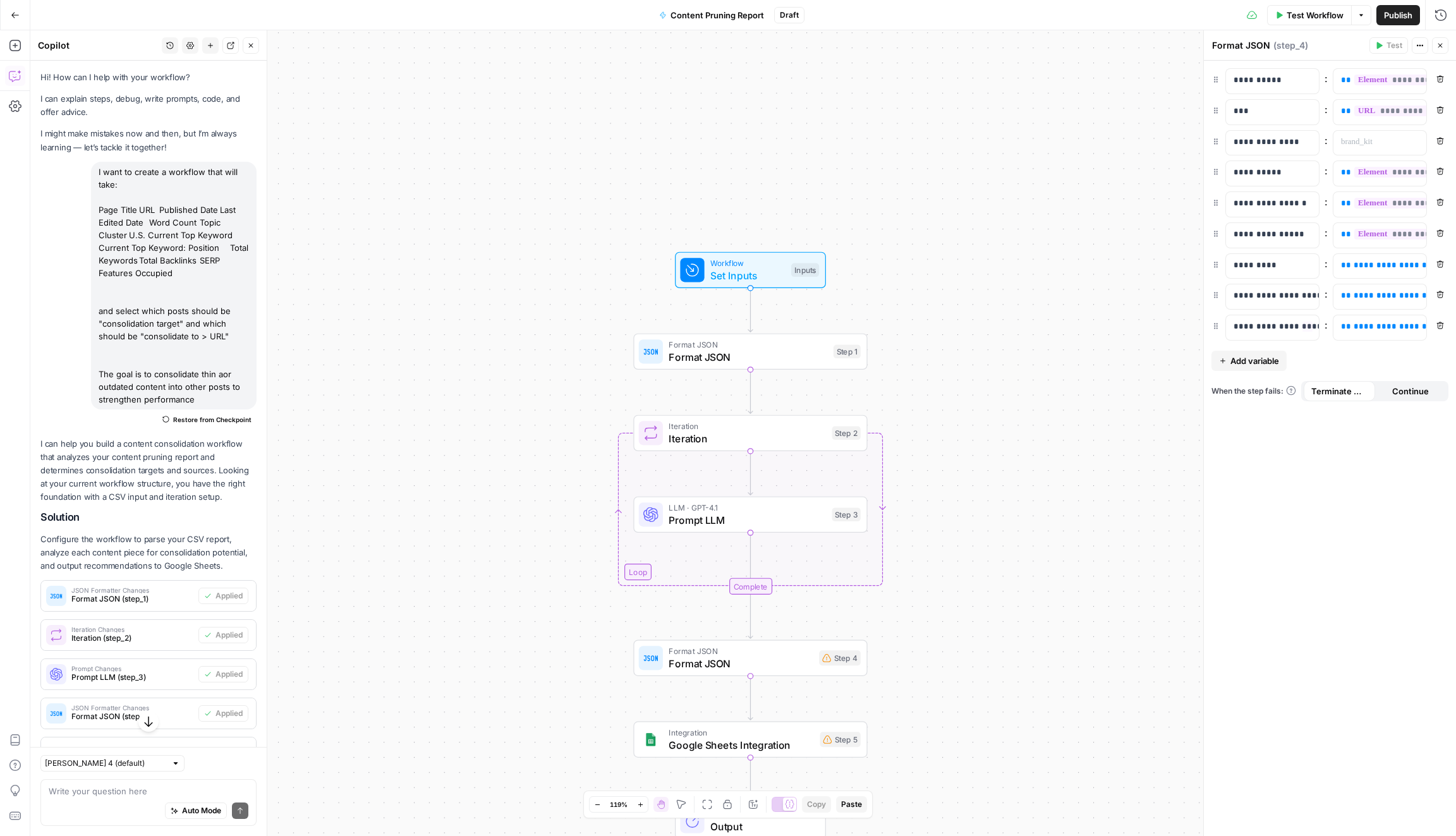
click at [1234, 354] on span "Add variable" at bounding box center [1255, 360] width 49 height 13
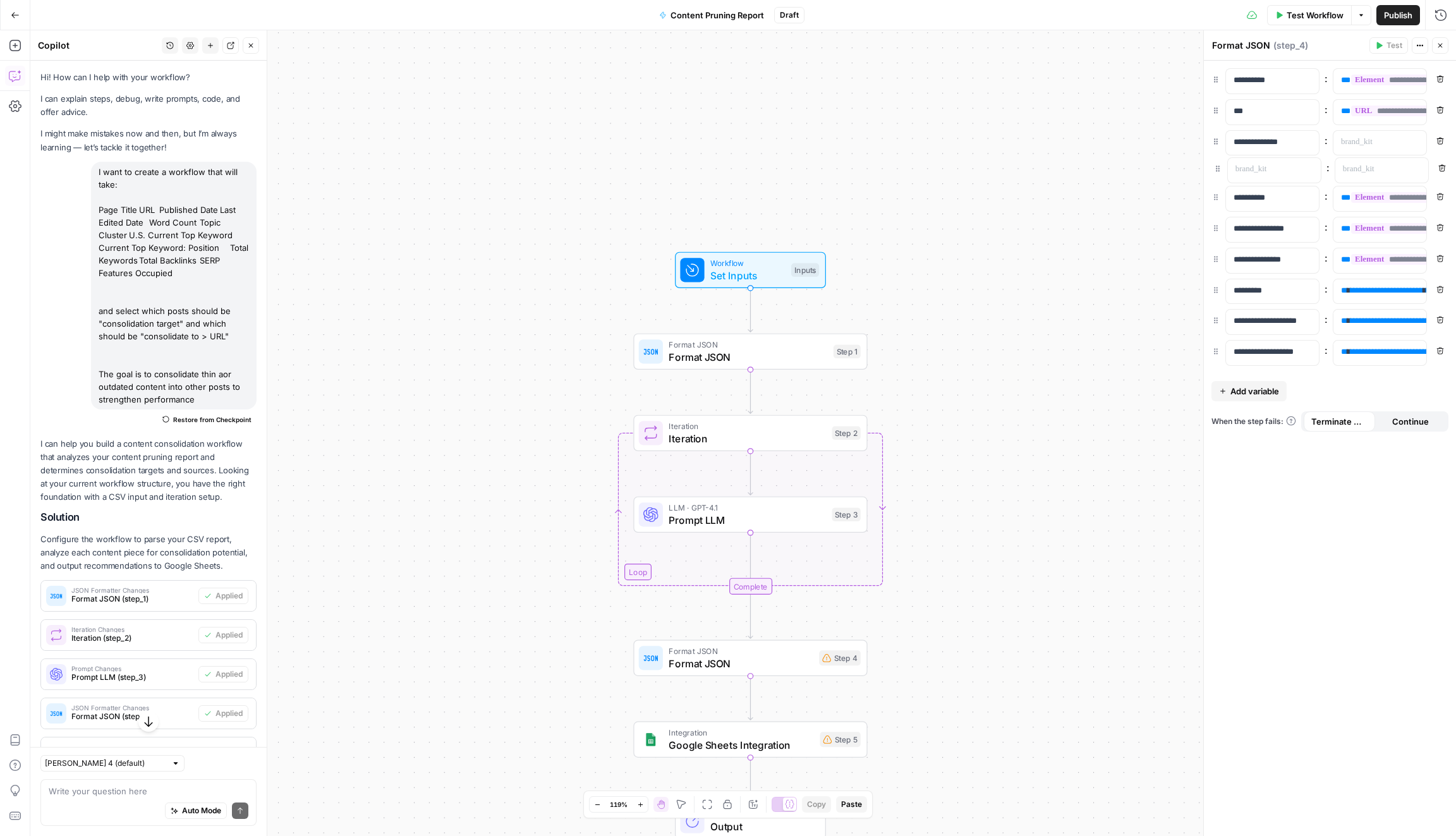
drag, startPoint x: 1216, startPoint y: 355, endPoint x: 1218, endPoint y: 166, distance: 189.0
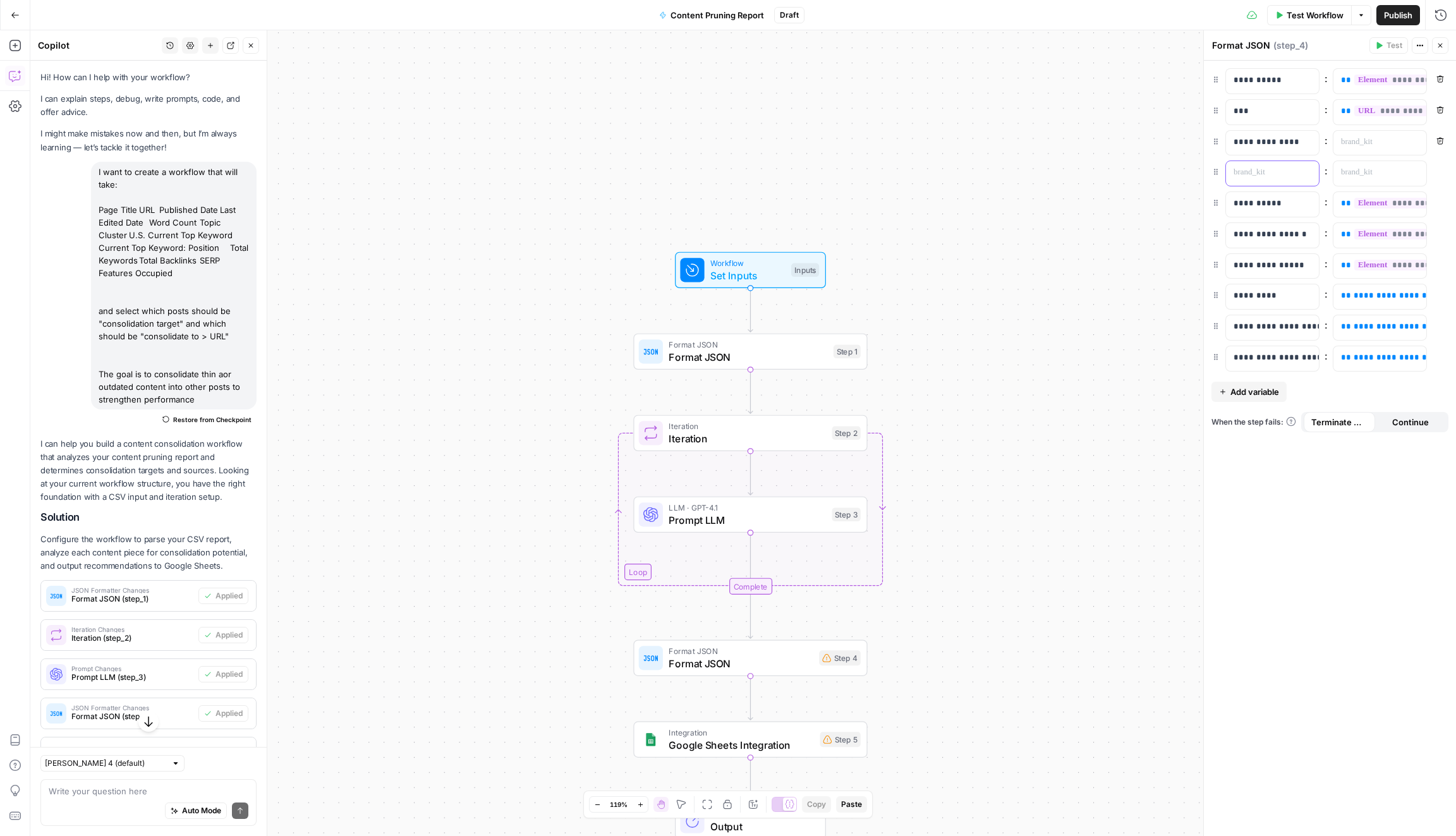
click at [1245, 171] on p at bounding box center [1262, 172] width 58 height 13
click at [1275, 389] on span "Add variable" at bounding box center [1255, 391] width 49 height 13
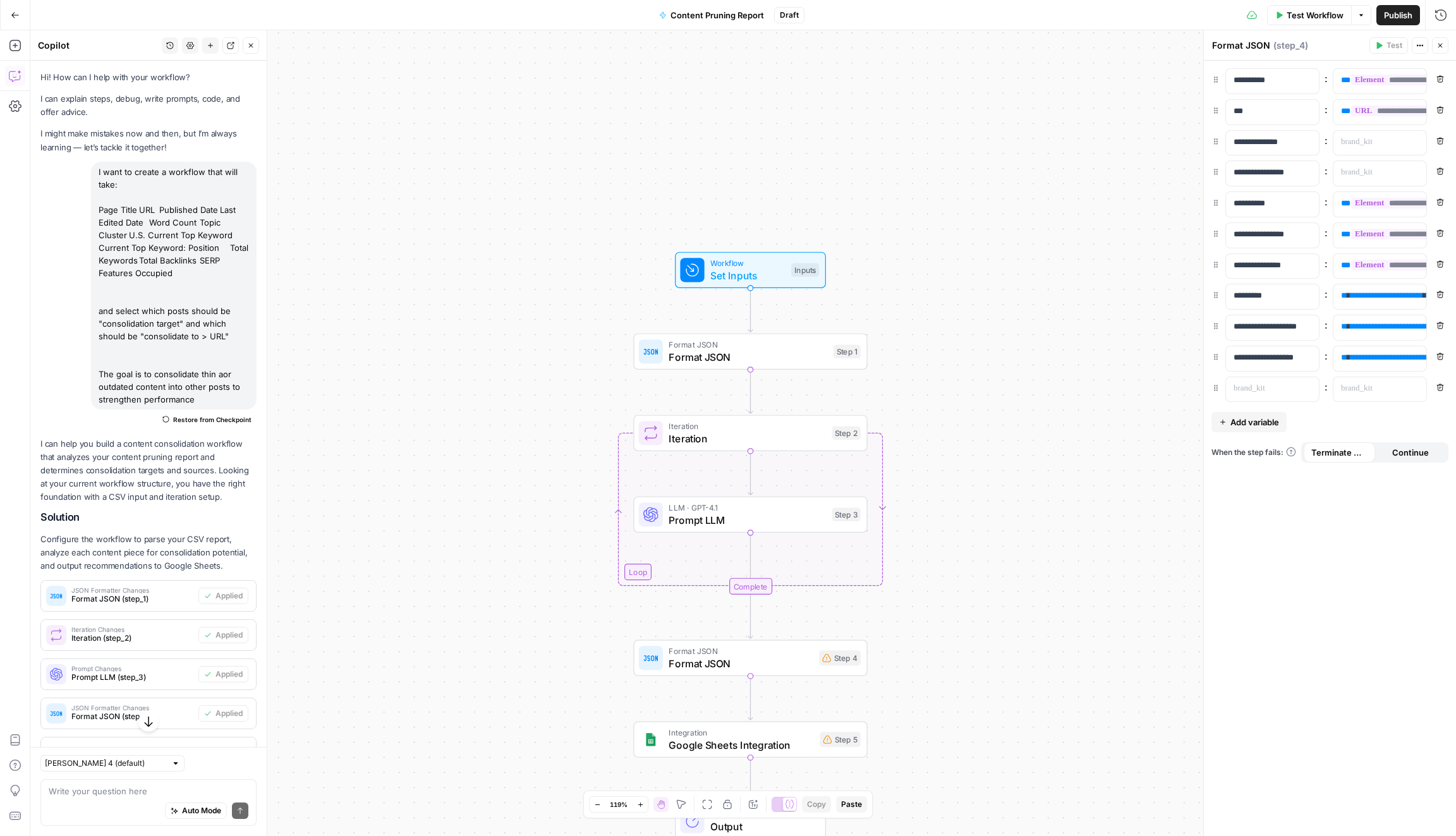
click at [1217, 389] on div ": Remove" at bounding box center [1330, 389] width 237 height 26
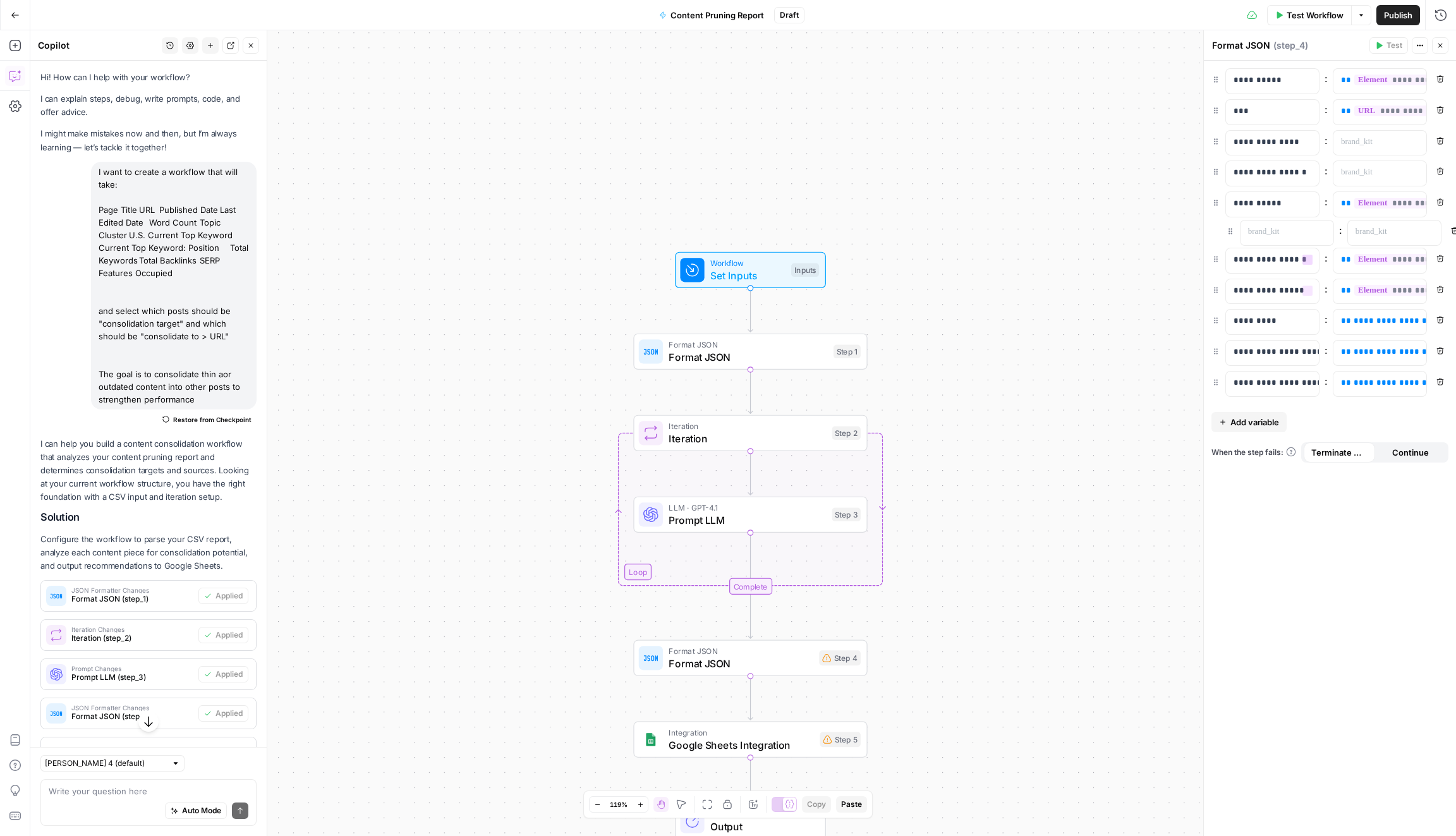
drag, startPoint x: 1215, startPoint y: 386, endPoint x: 1229, endPoint y: 229, distance: 157.6
click at [1238, 229] on p at bounding box center [1272, 234] width 77 height 13
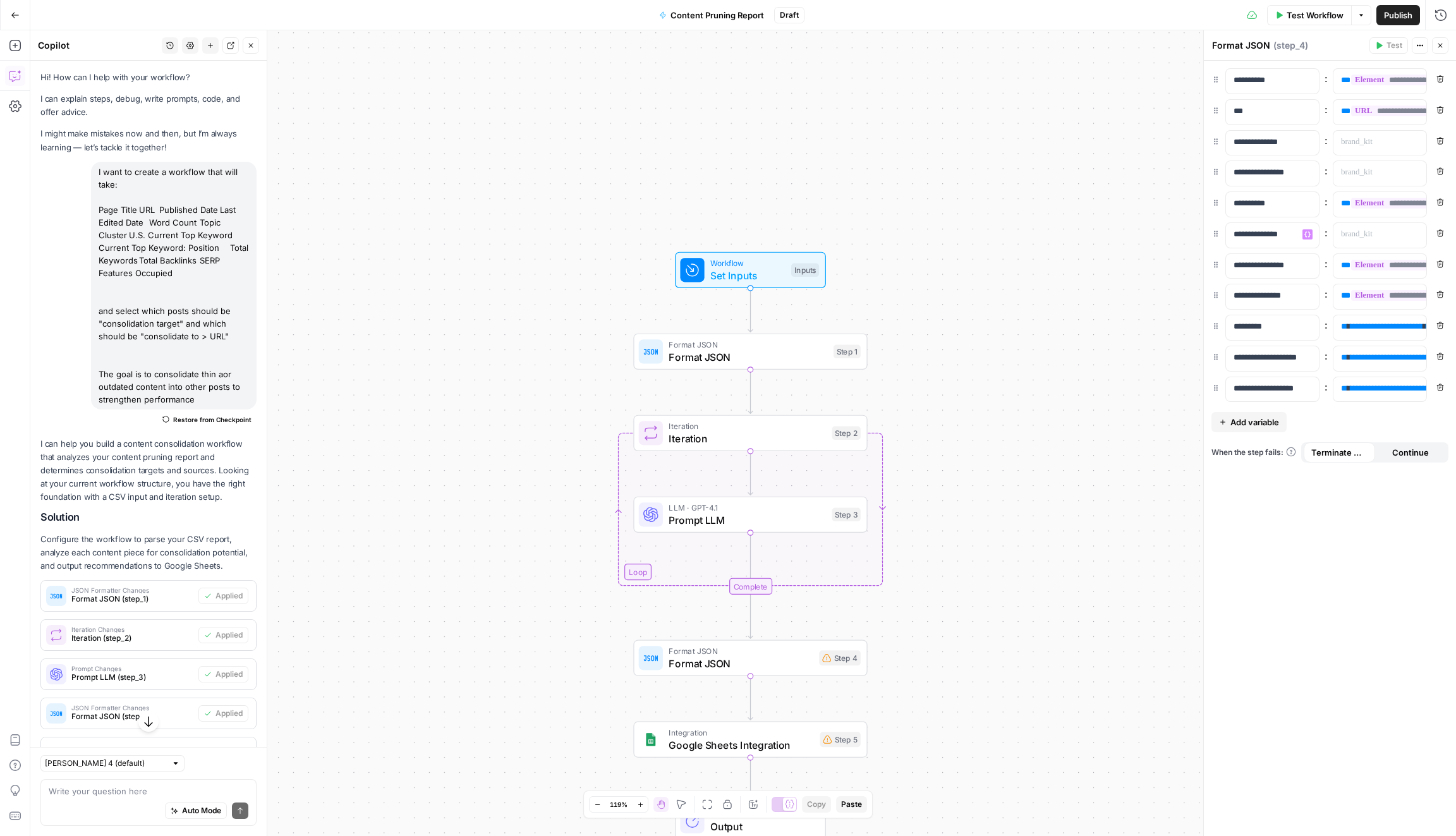
click at [1246, 420] on span "Add variable" at bounding box center [1255, 422] width 49 height 13
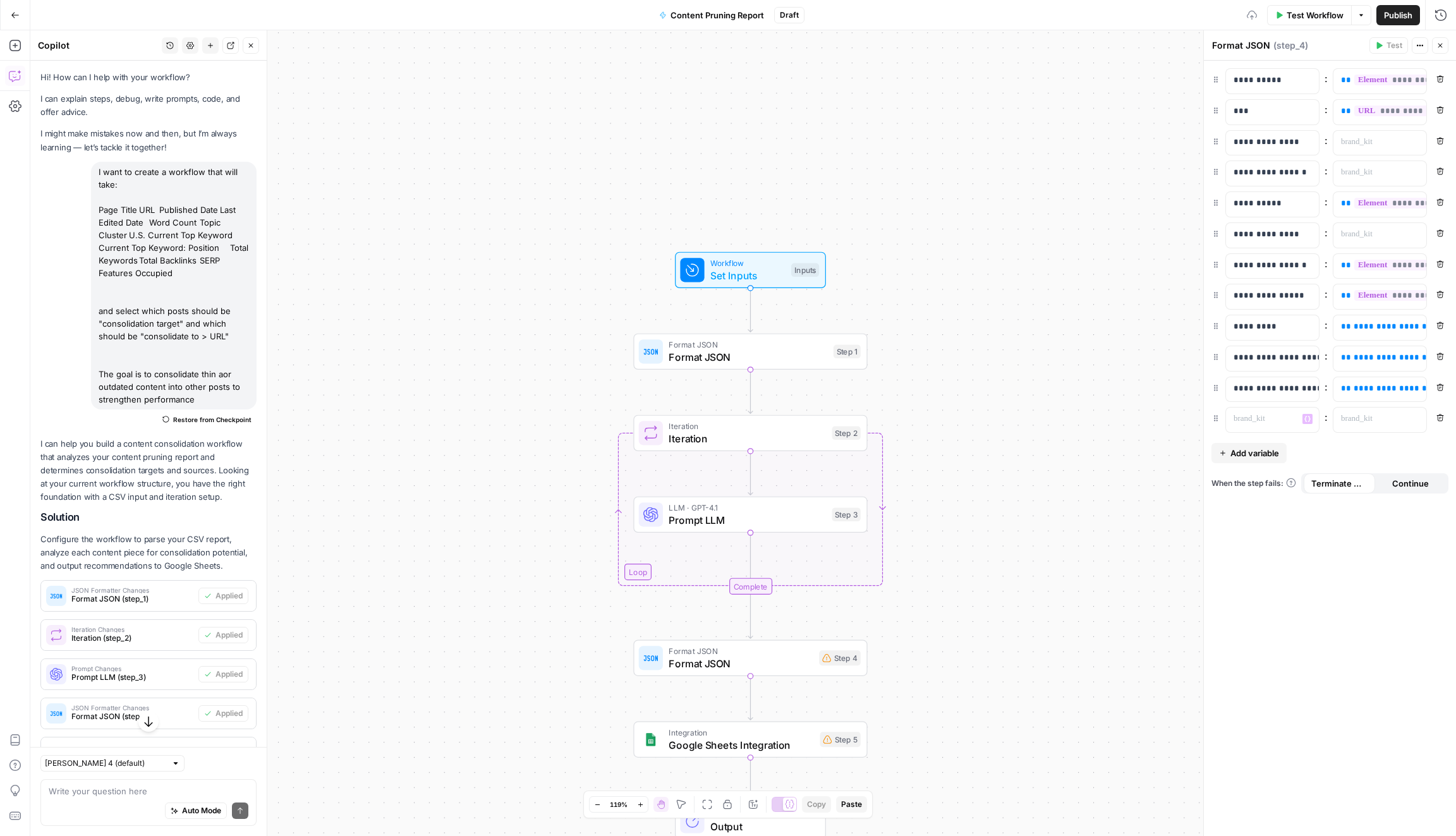
click at [1221, 414] on div "“/” to reference Variables Menu : Remove" at bounding box center [1330, 420] width 237 height 26
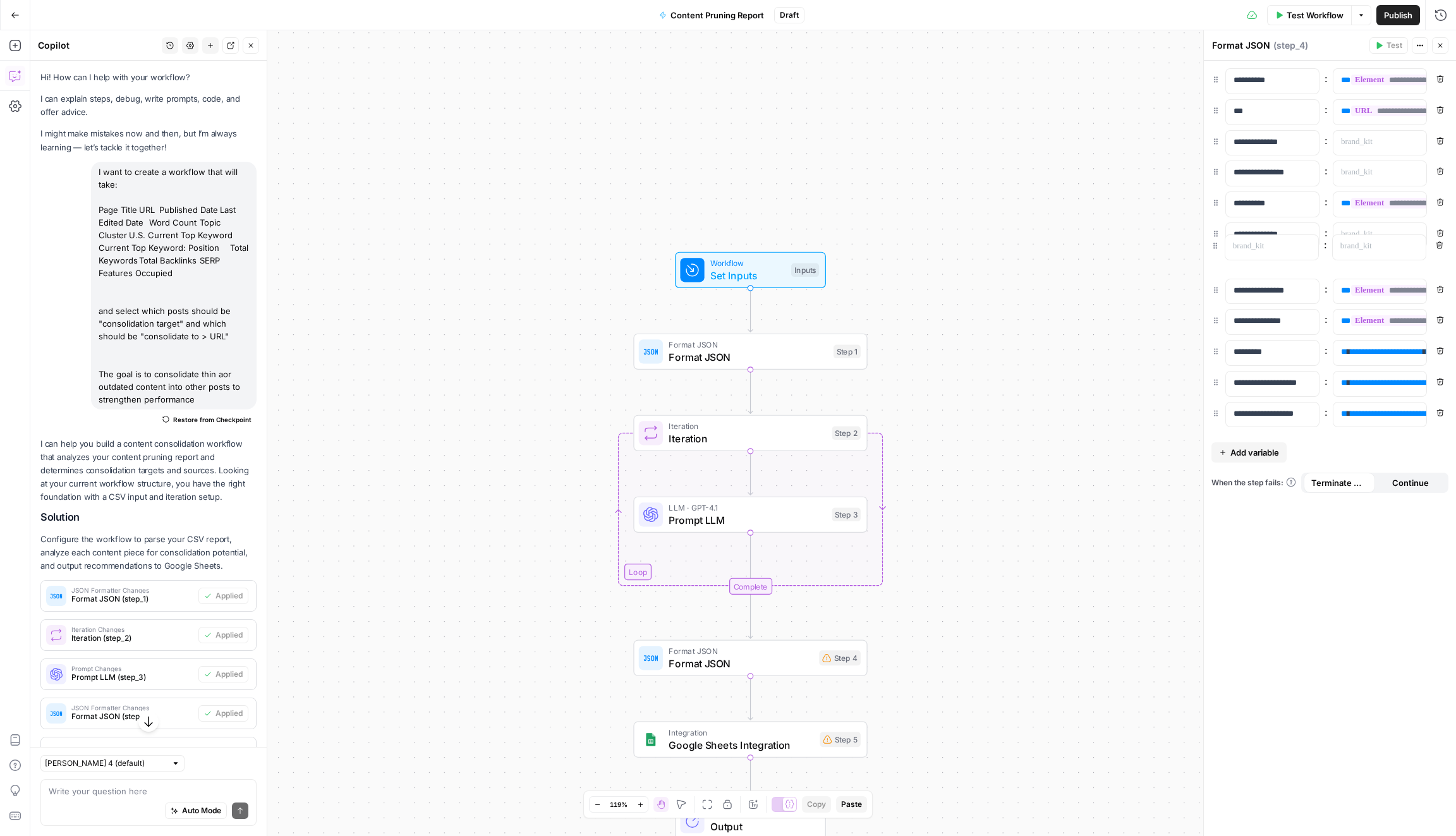
drag, startPoint x: 1217, startPoint y: 414, endPoint x: 1217, endPoint y: 243, distance: 171.0
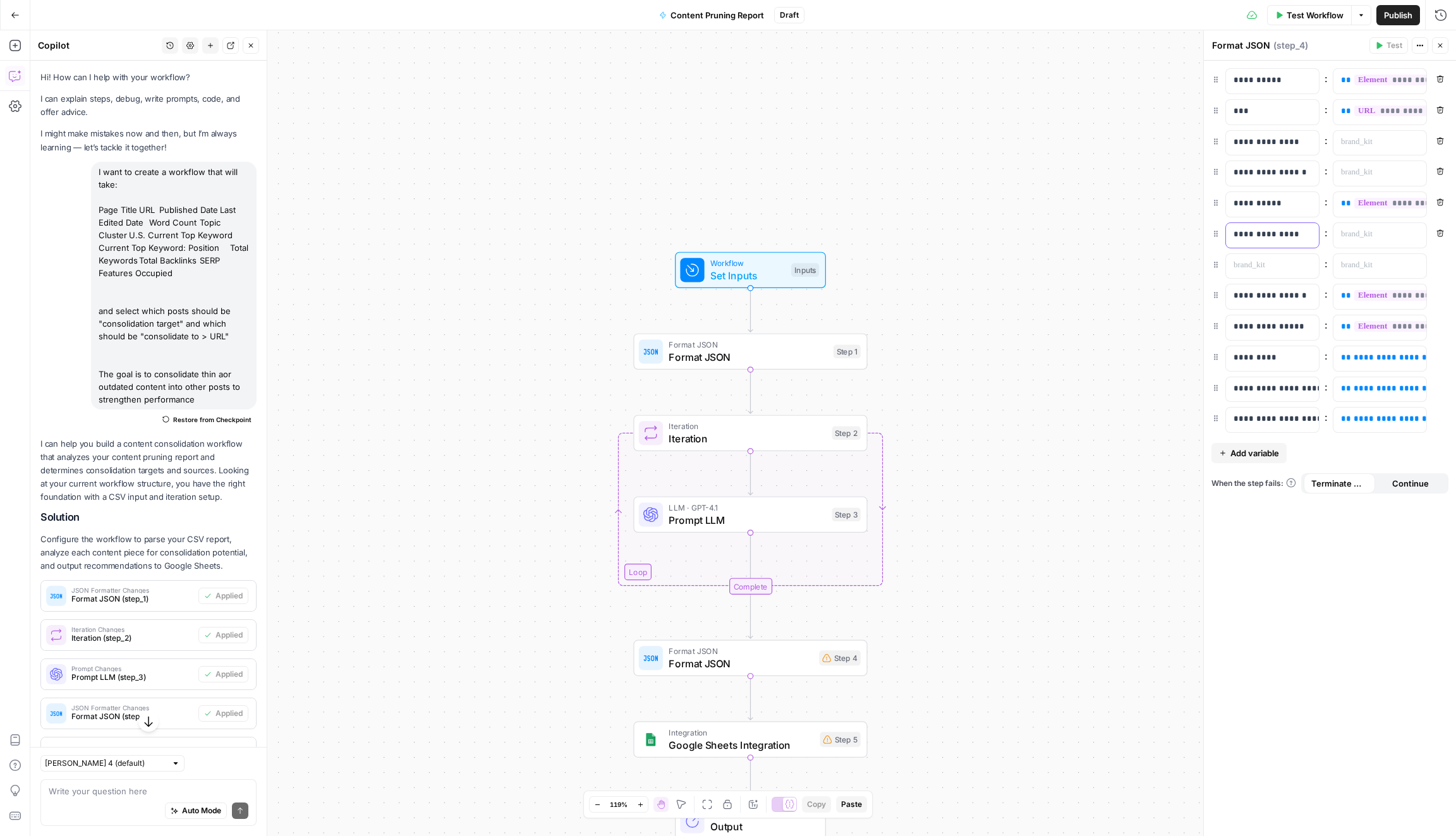
click at [1251, 232] on p "**********" at bounding box center [1272, 234] width 78 height 13
click at [1258, 269] on div at bounding box center [1262, 266] width 73 height 24
drag, startPoint x: 1265, startPoint y: 264, endPoint x: 1168, endPoint y: 264, distance: 97.0
click at [1168, 264] on body "SimpleTiger New Home Browse Insights Opportunities Your Data Recent Grids Keywo…" at bounding box center [728, 418] width 1456 height 836
drag, startPoint x: 1248, startPoint y: 266, endPoint x: 1215, endPoint y: 266, distance: 33.0
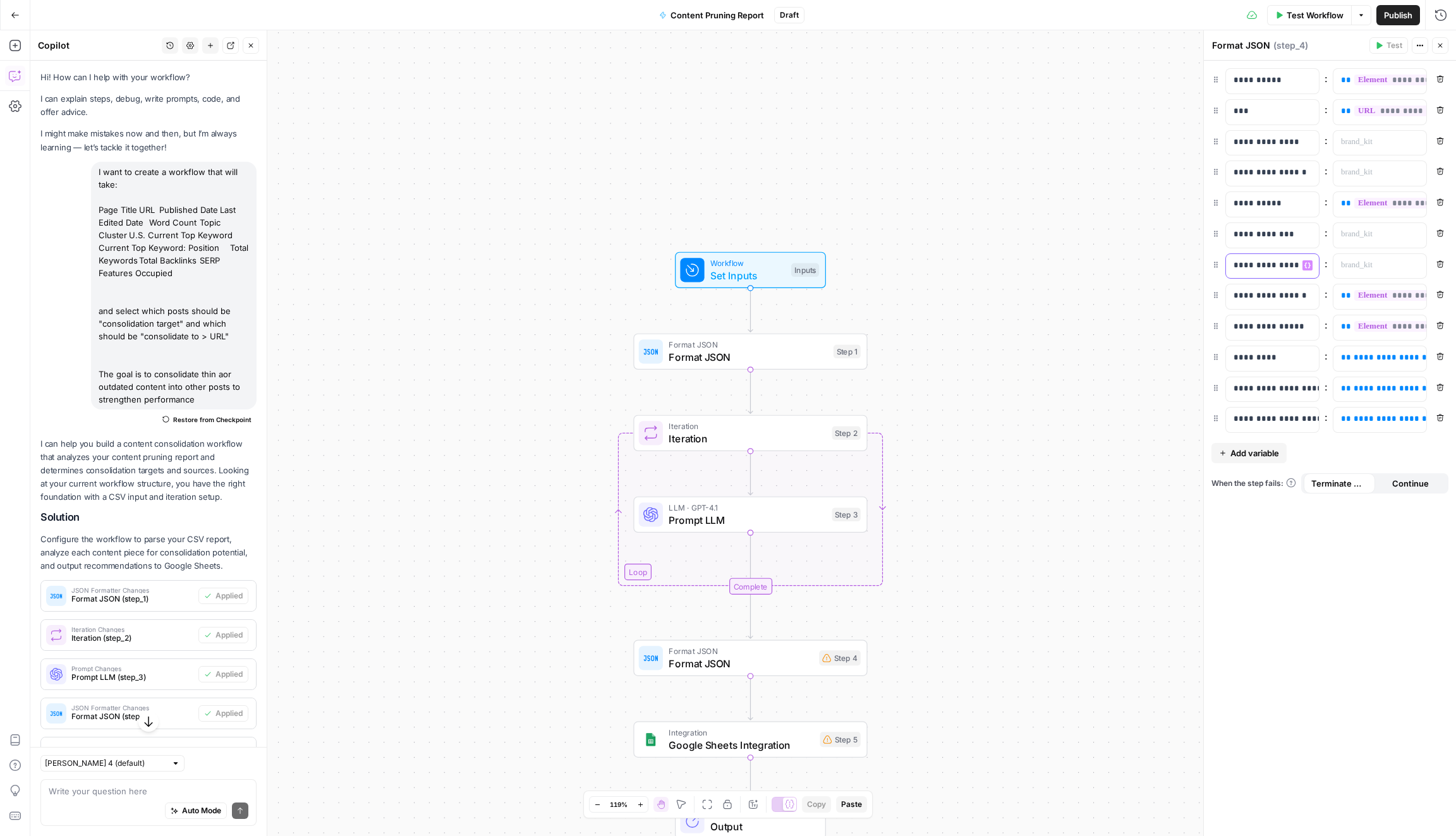
click at [1215, 266] on div "**********" at bounding box center [1330, 266] width 237 height 26
click at [1258, 449] on span "Add variable" at bounding box center [1255, 453] width 49 height 13
drag, startPoint x: 1215, startPoint y: 447, endPoint x: 1222, endPoint y: 321, distance: 126.2
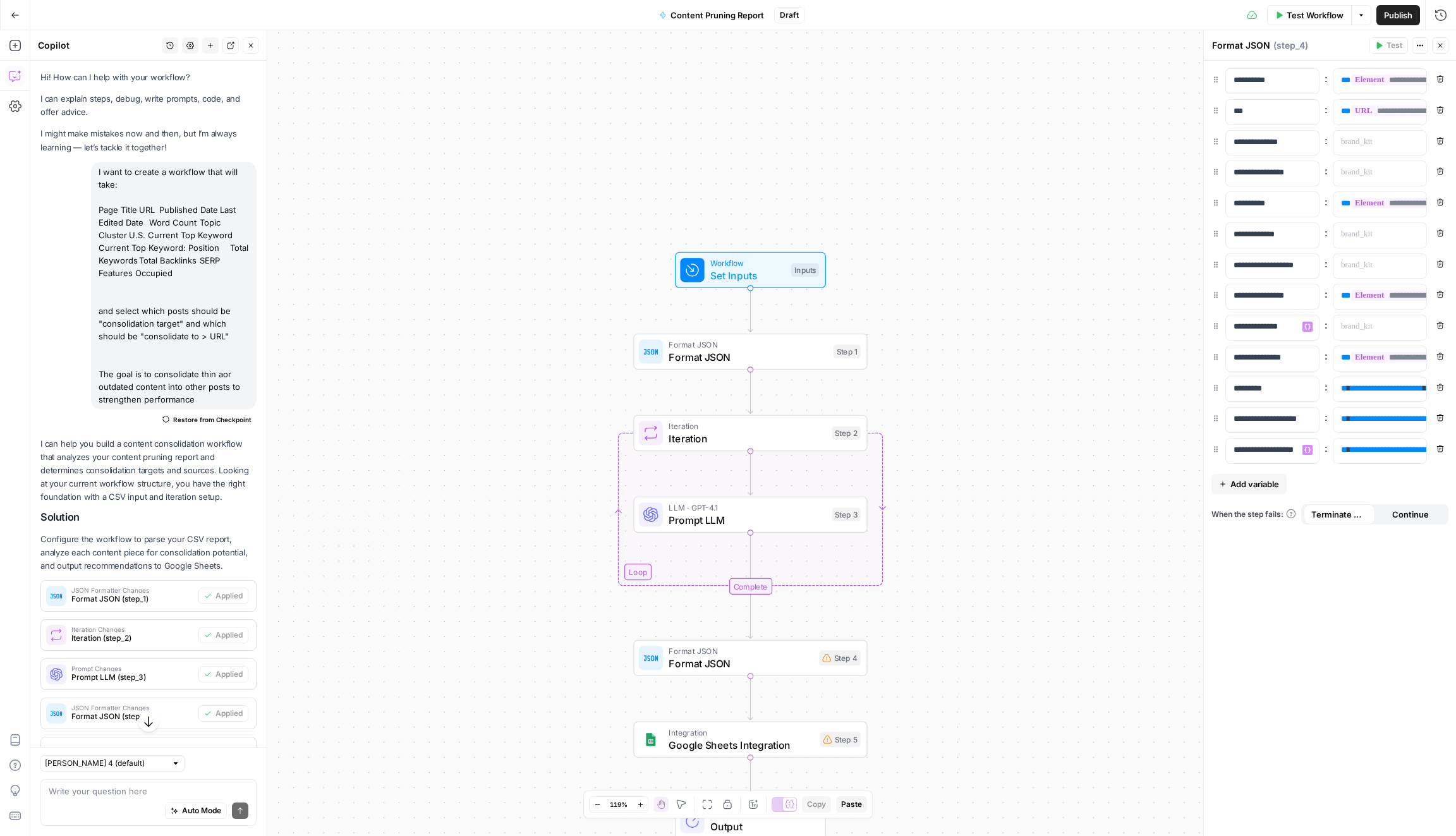
click at [1259, 488] on button "Add variable" at bounding box center [1249, 484] width 75 height 20
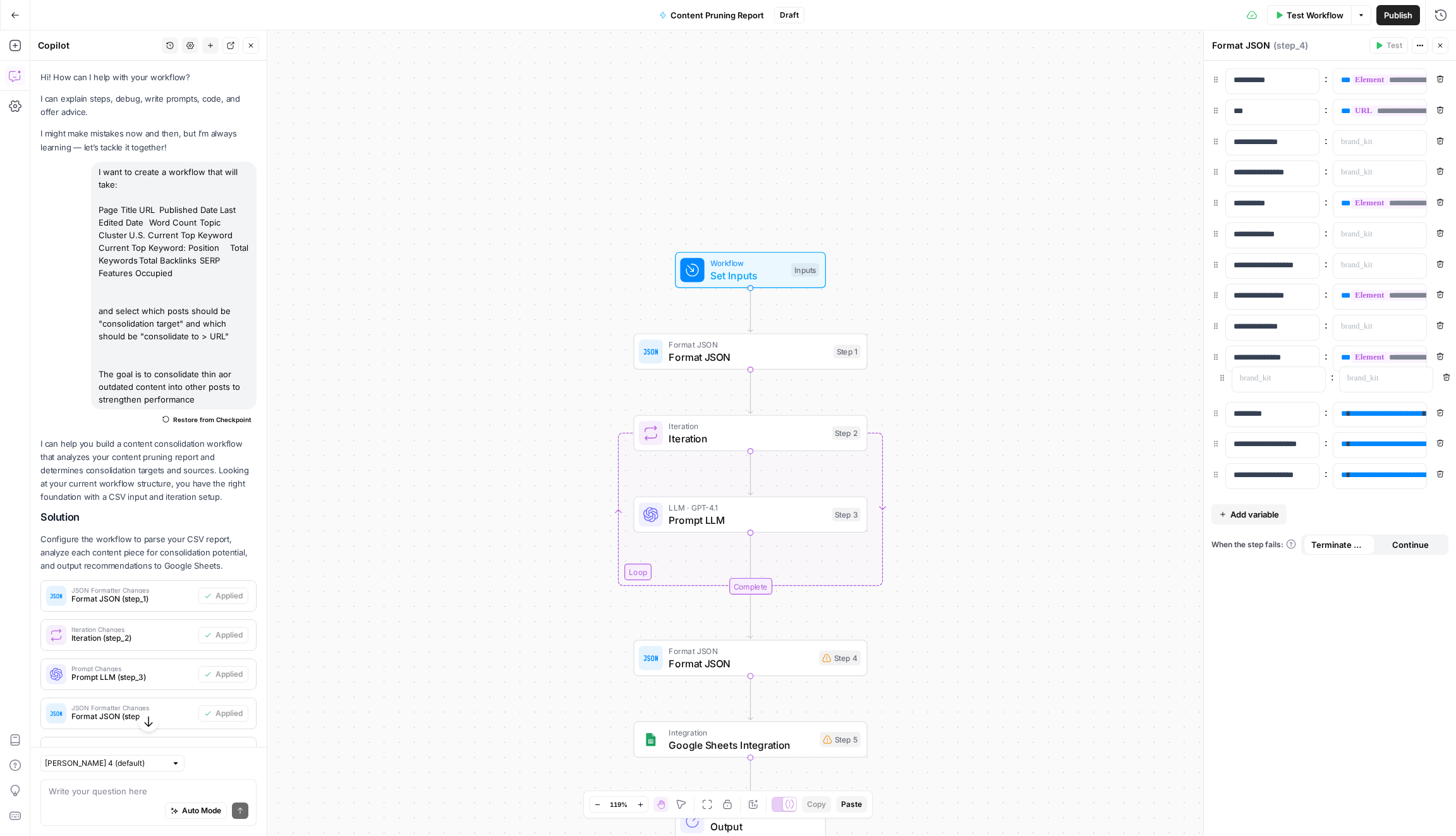
drag, startPoint x: 1215, startPoint y: 475, endPoint x: 1222, endPoint y: 373, distance: 102.2
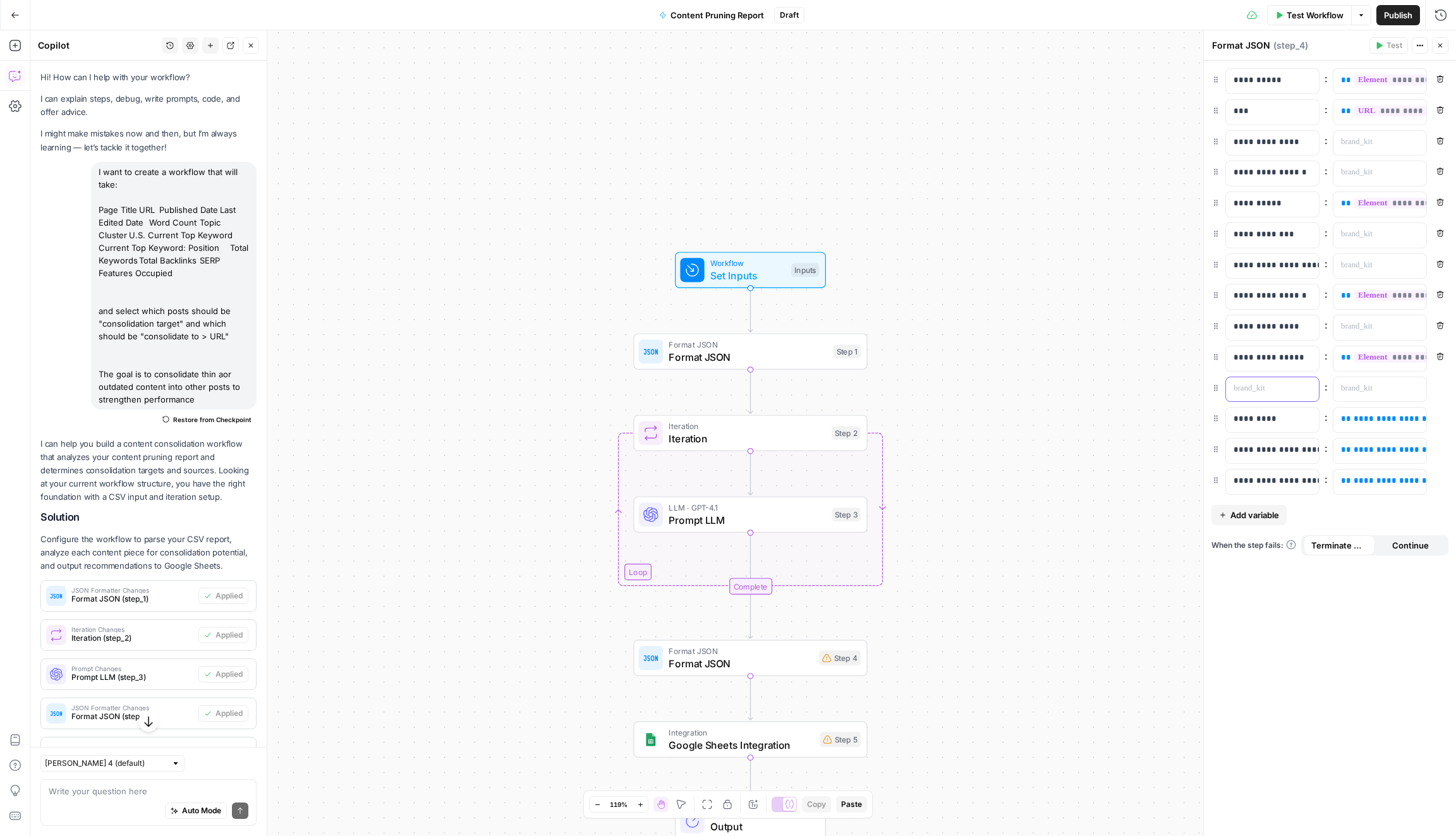
click at [1245, 382] on p at bounding box center [1262, 388] width 58 height 13
click at [1411, 141] on icon "button" at bounding box center [1414, 141] width 6 height 5
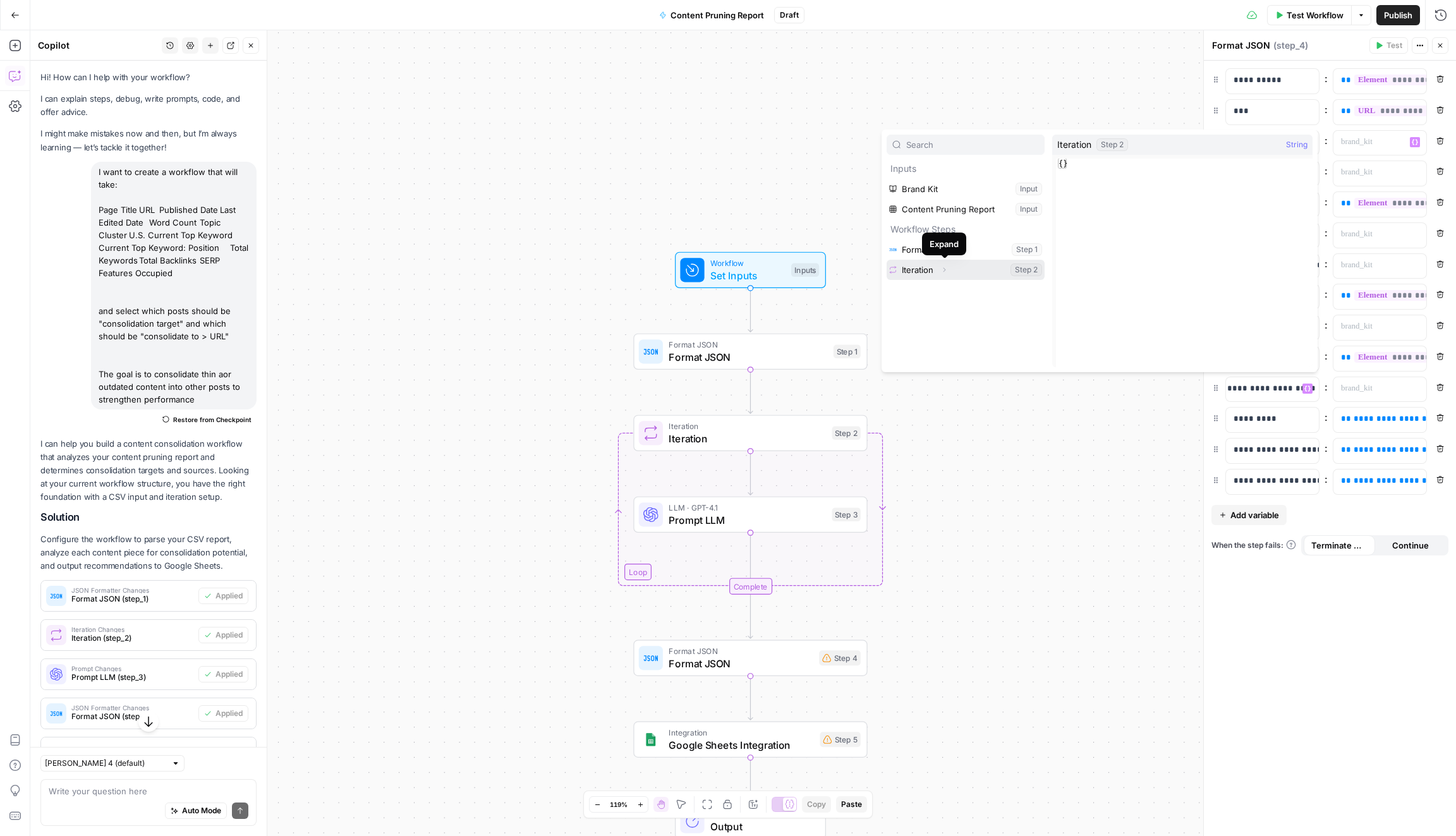
click at [939, 266] on button "Expand" at bounding box center [944, 270] width 16 height 16
click at [1039, 459] on div "Workflow Set Inputs Inputs Format JSON Format JSON Step 1 Loop Iteration Iterat…" at bounding box center [743, 433] width 1425 height 805
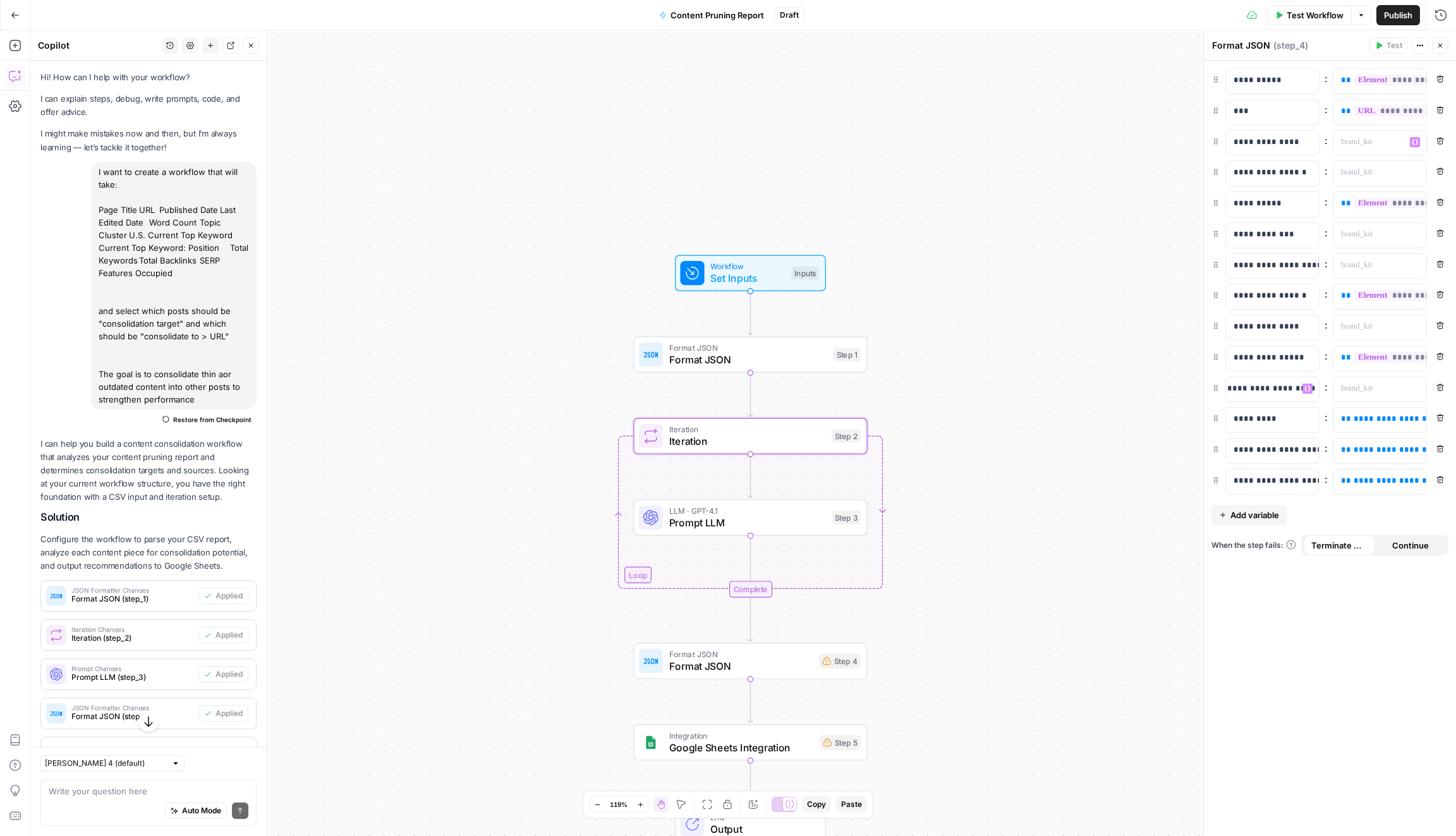
scroll to position [317, 0]
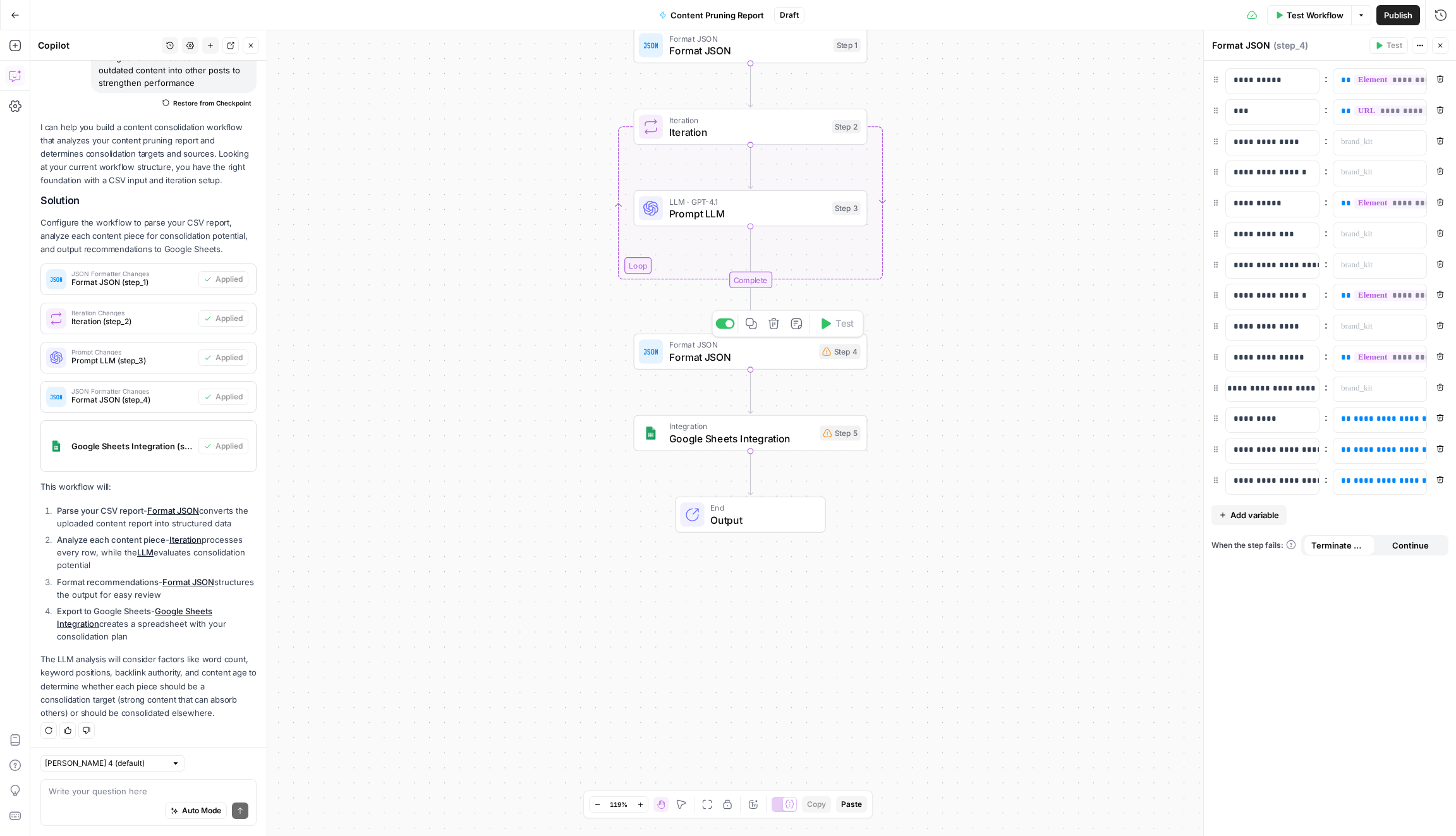
click at [795, 362] on span "Format JSON" at bounding box center [741, 357] width 144 height 15
click at [795, 434] on span "Google Sheets Integration" at bounding box center [741, 438] width 145 height 15
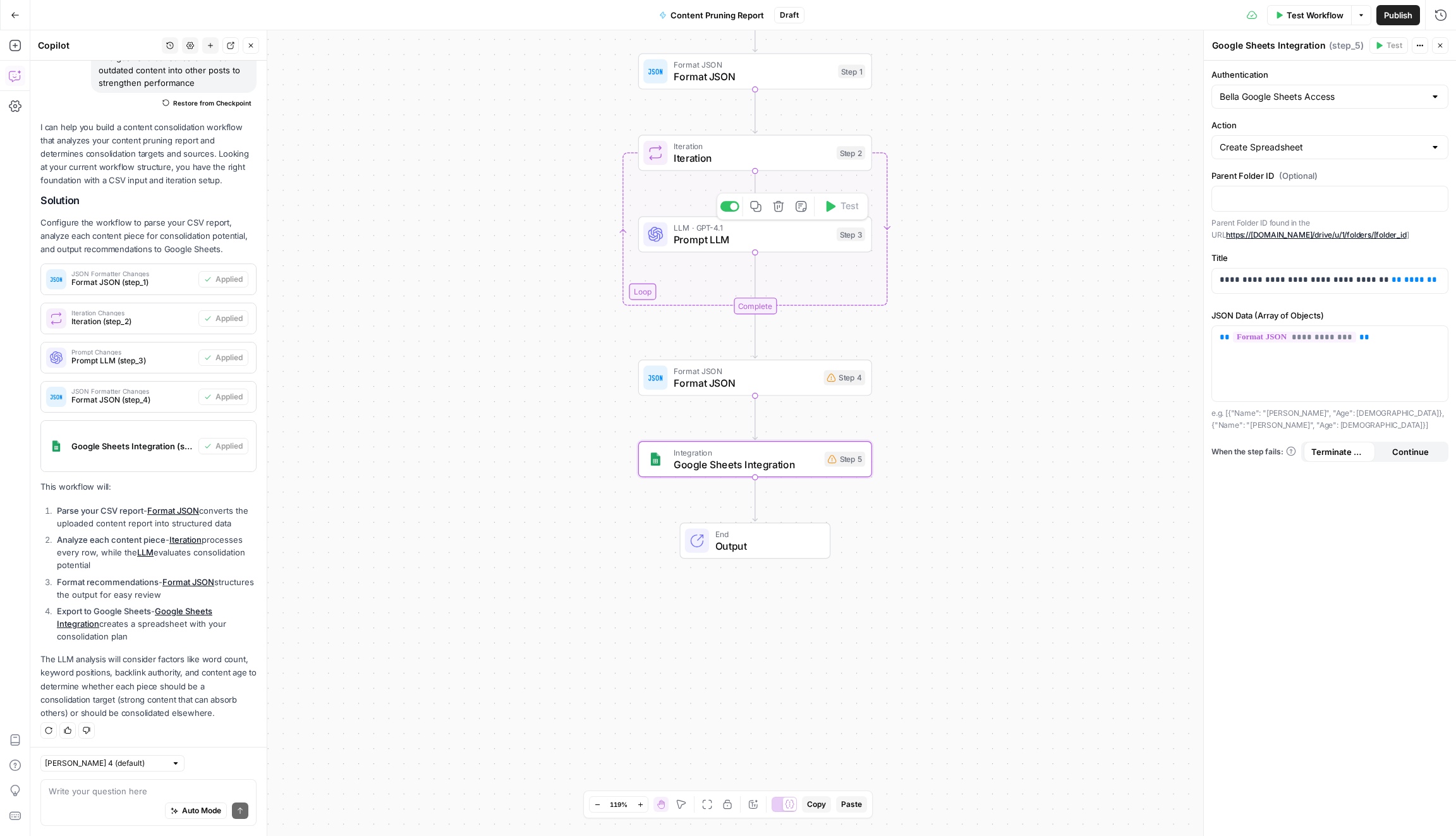
click at [702, 234] on span "Prompt LLM" at bounding box center [752, 239] width 157 height 15
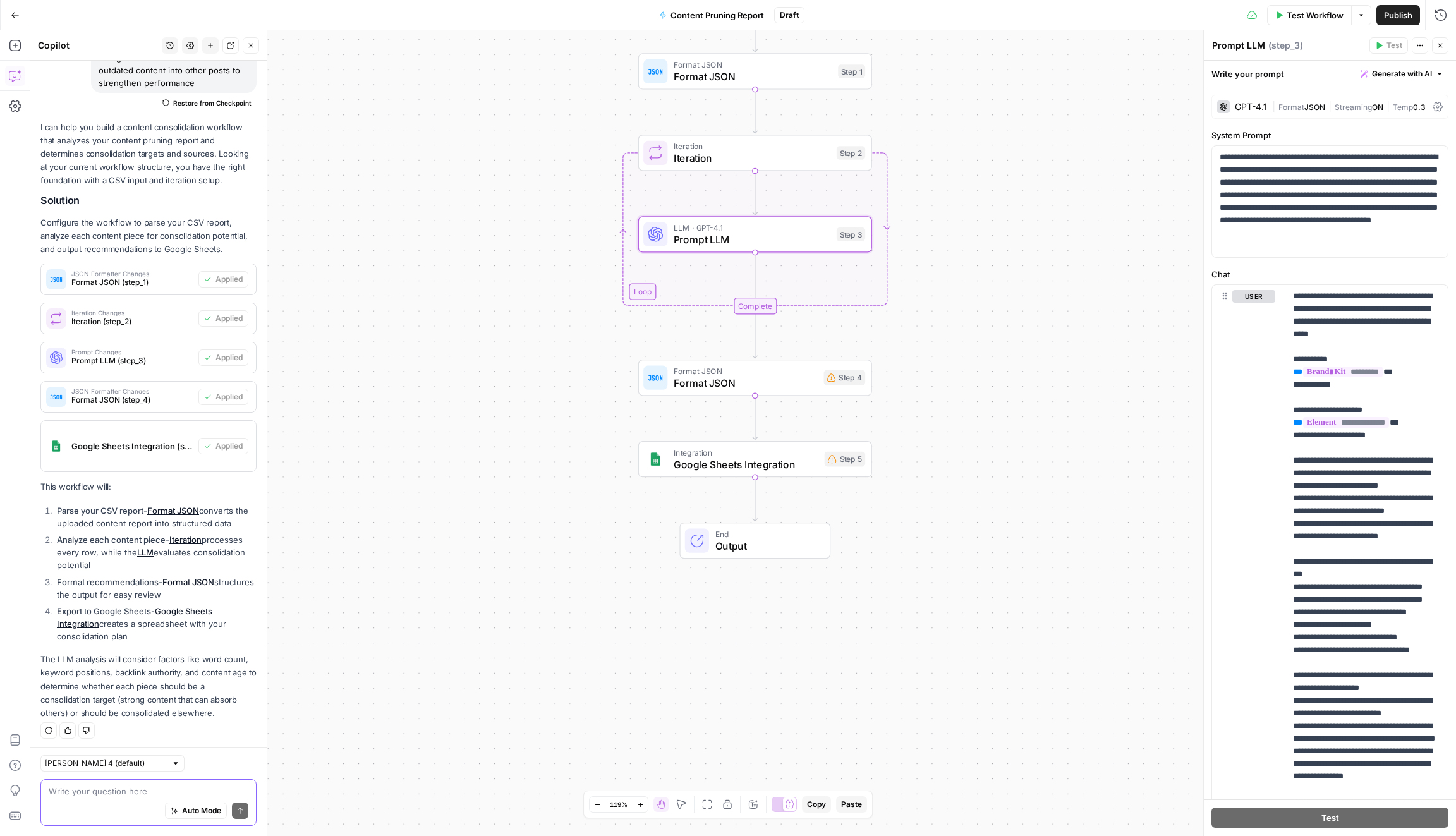
click at [201, 788] on textarea at bounding box center [149, 790] width 200 height 13
type textarea "troubleshoot"
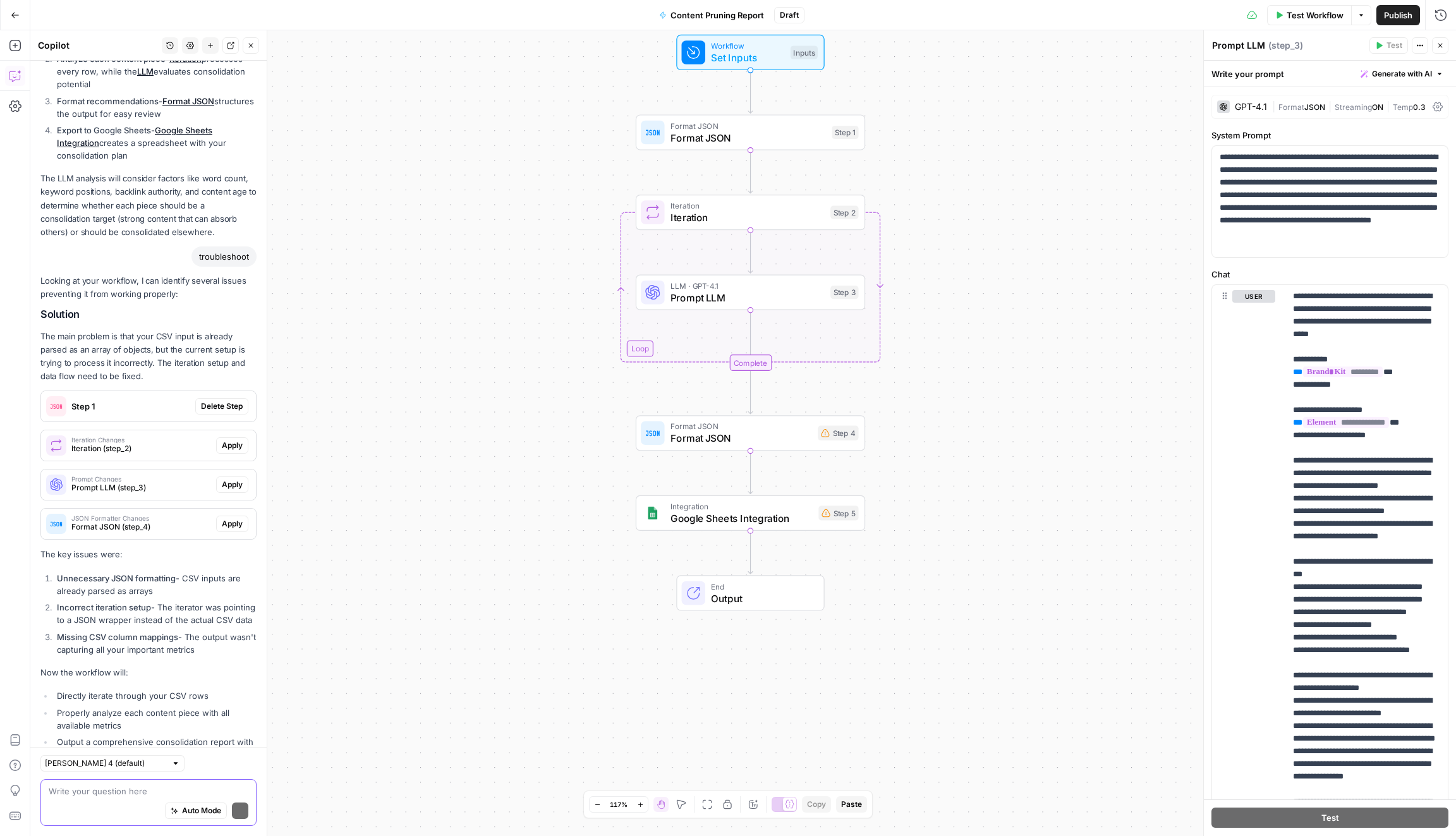
scroll to position [854, 0]
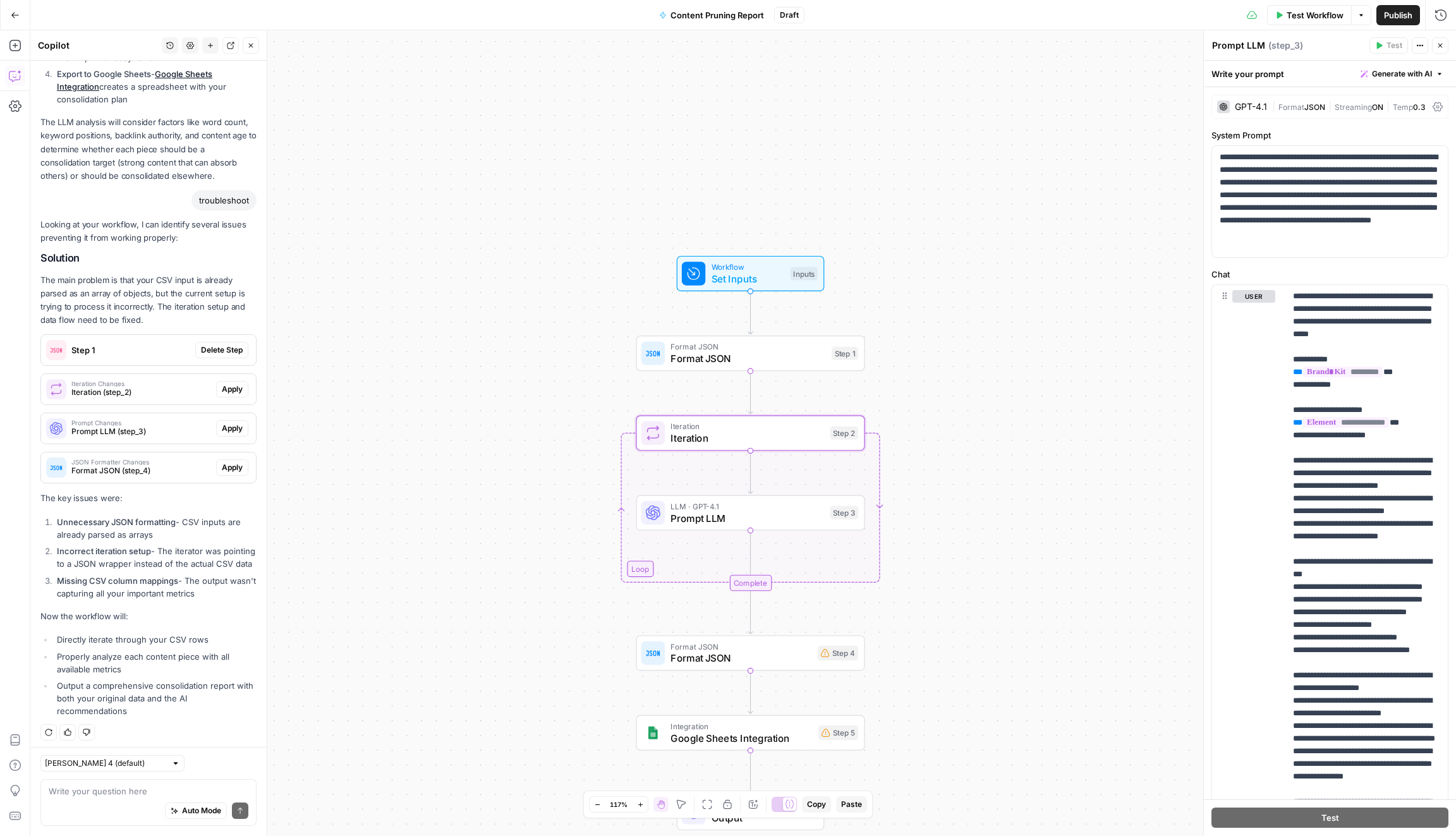
click at [175, 381] on span "Iteration Changes" at bounding box center [141, 383] width 139 height 6
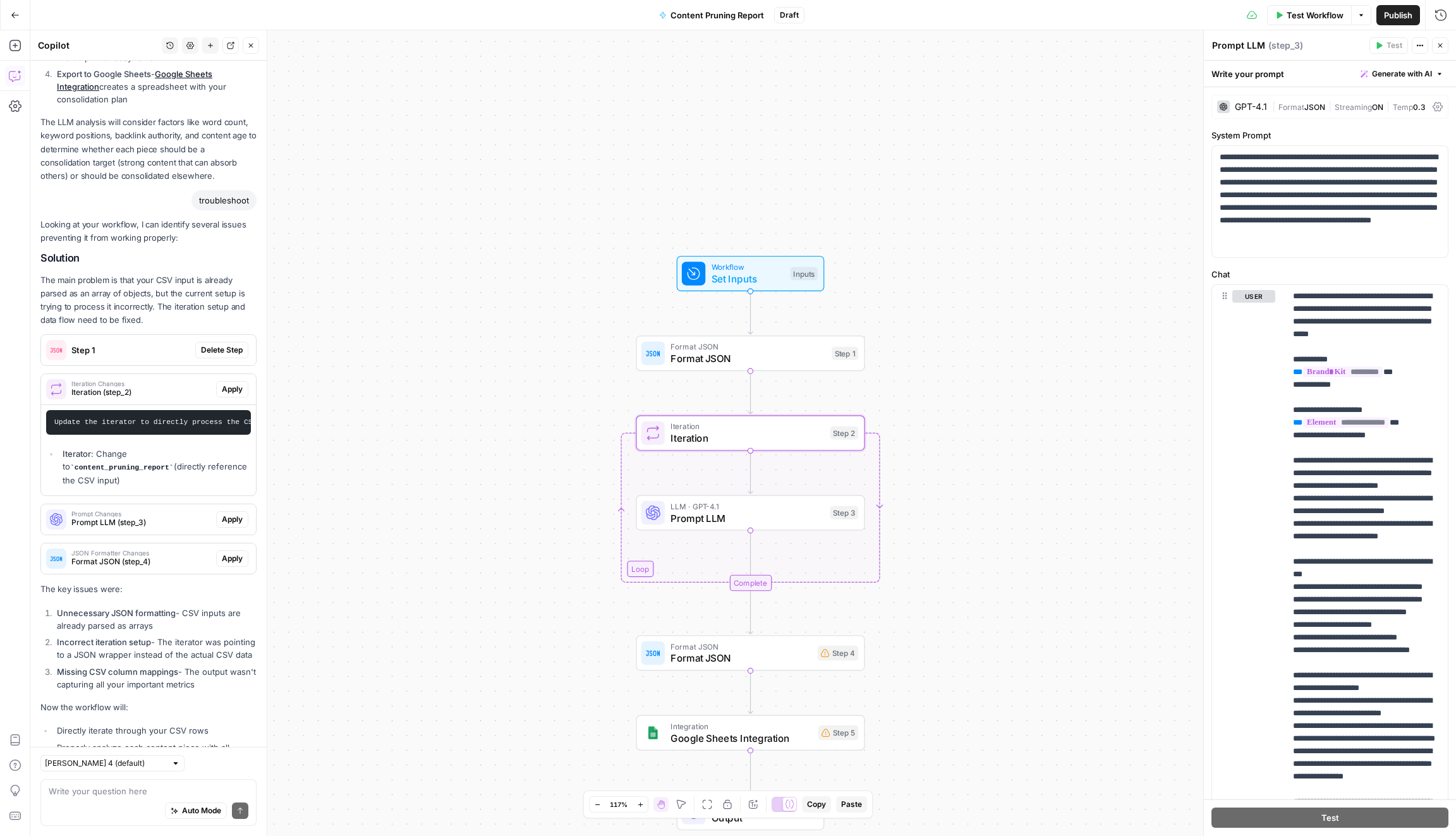
scroll to position [931, 0]
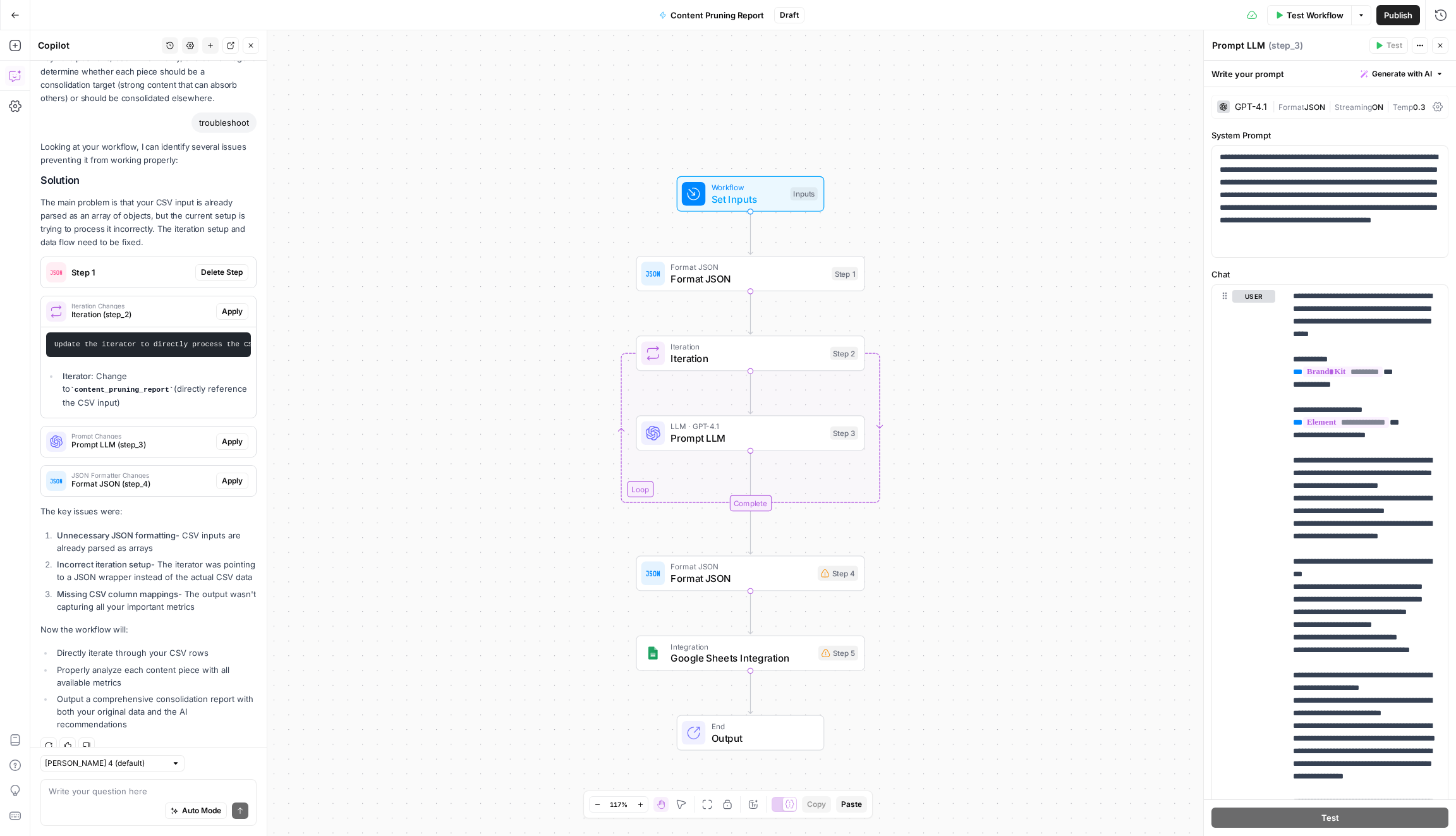
click at [748, 202] on span "Set Inputs" at bounding box center [748, 198] width 73 height 14
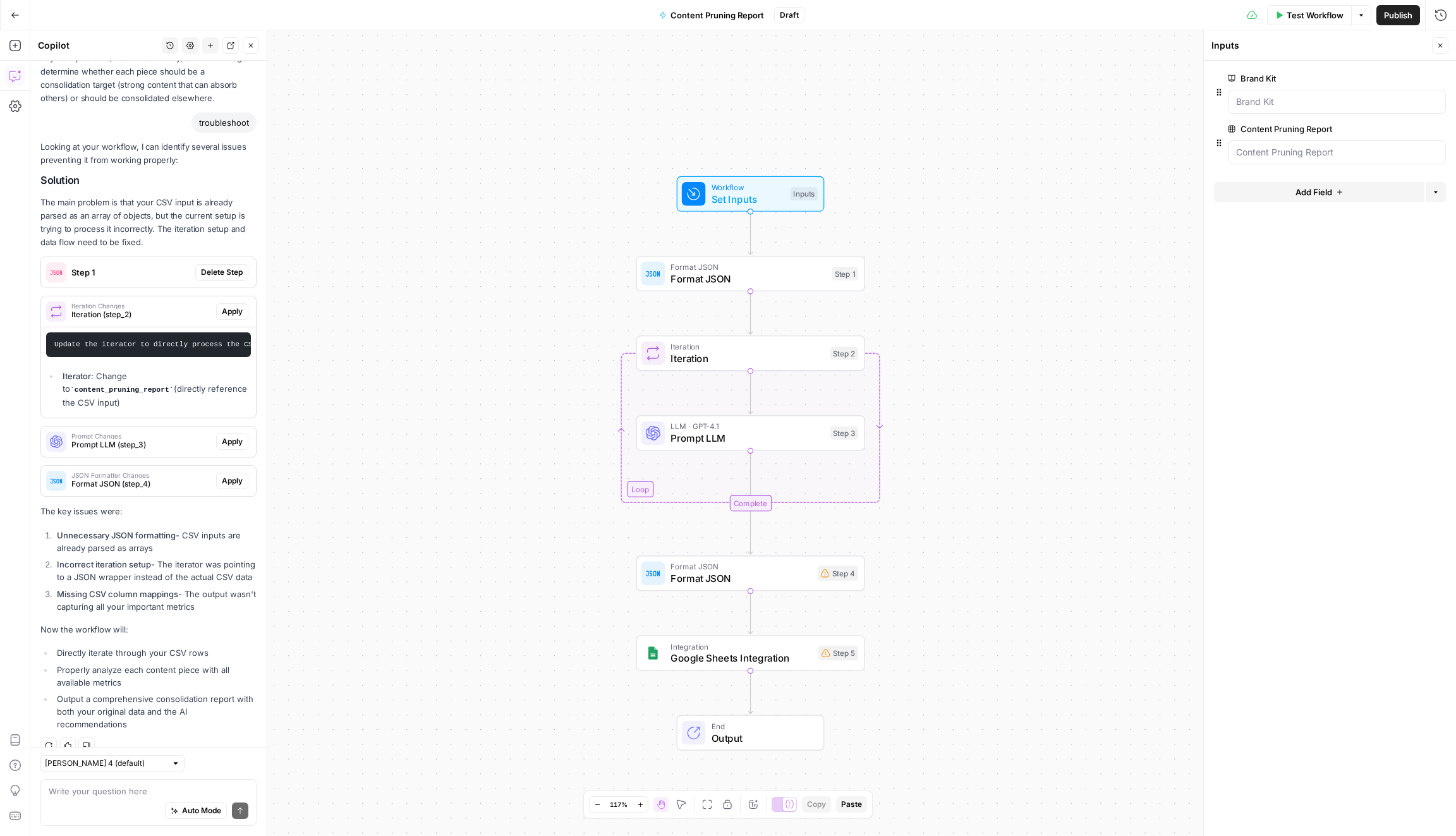
click at [128, 800] on div "Auto Mode Send" at bounding box center [149, 811] width 200 height 28
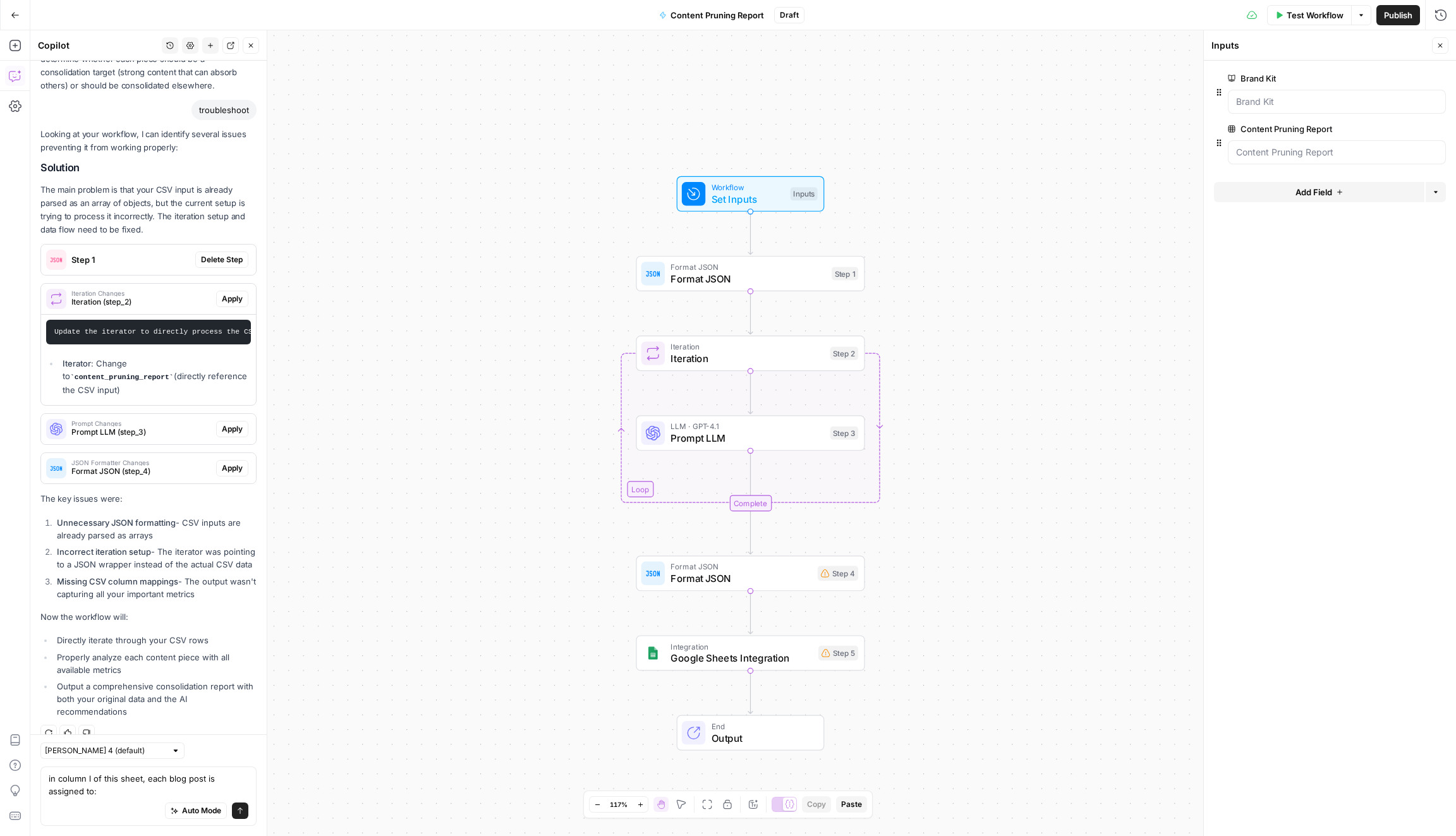
click at [118, 800] on div "Auto Mode Send" at bounding box center [149, 811] width 200 height 28
paste textarea "Main Task"
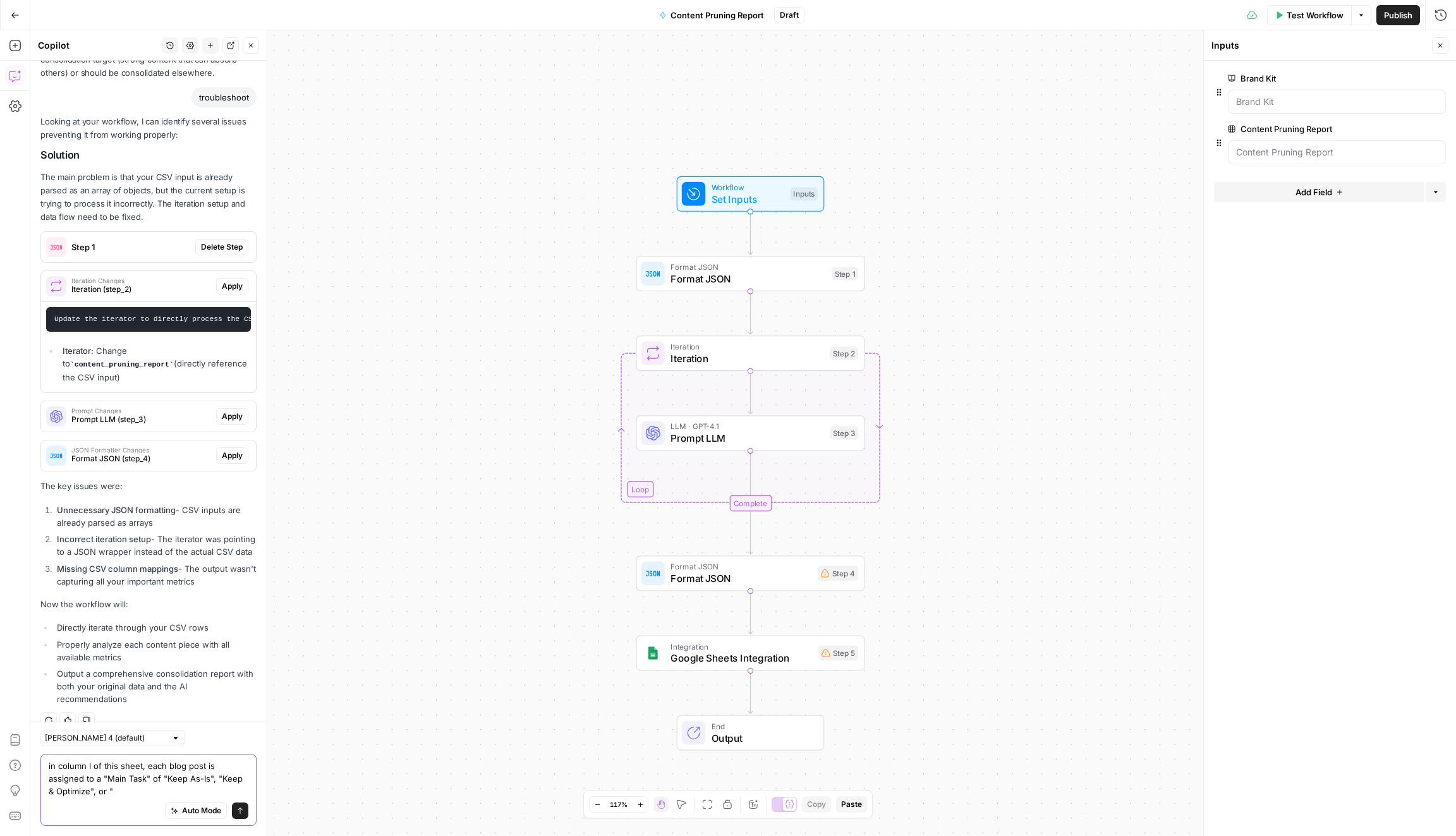
paste textarea "Consolidate & Optimize"
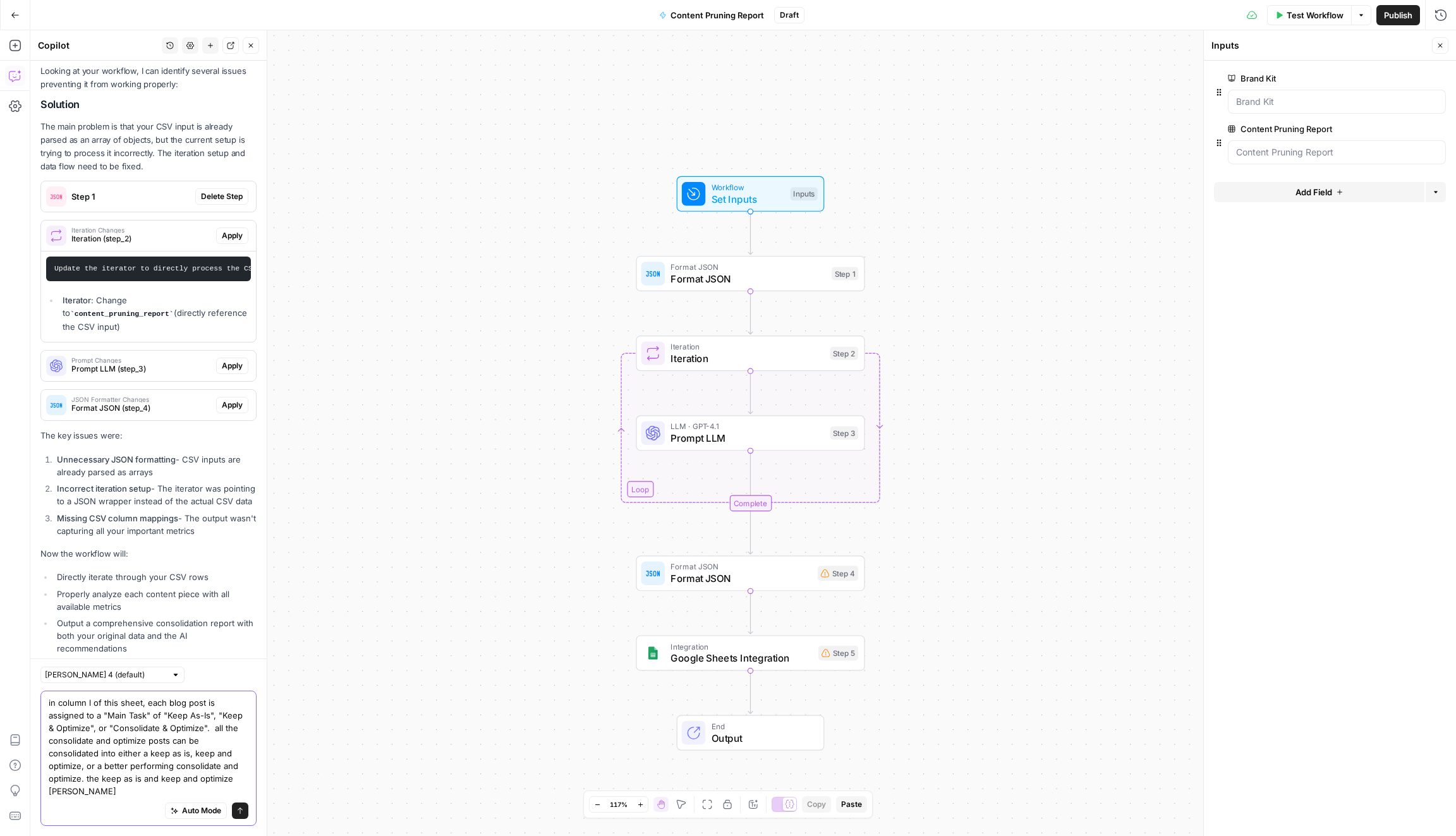
scroll to position [1020, 0]
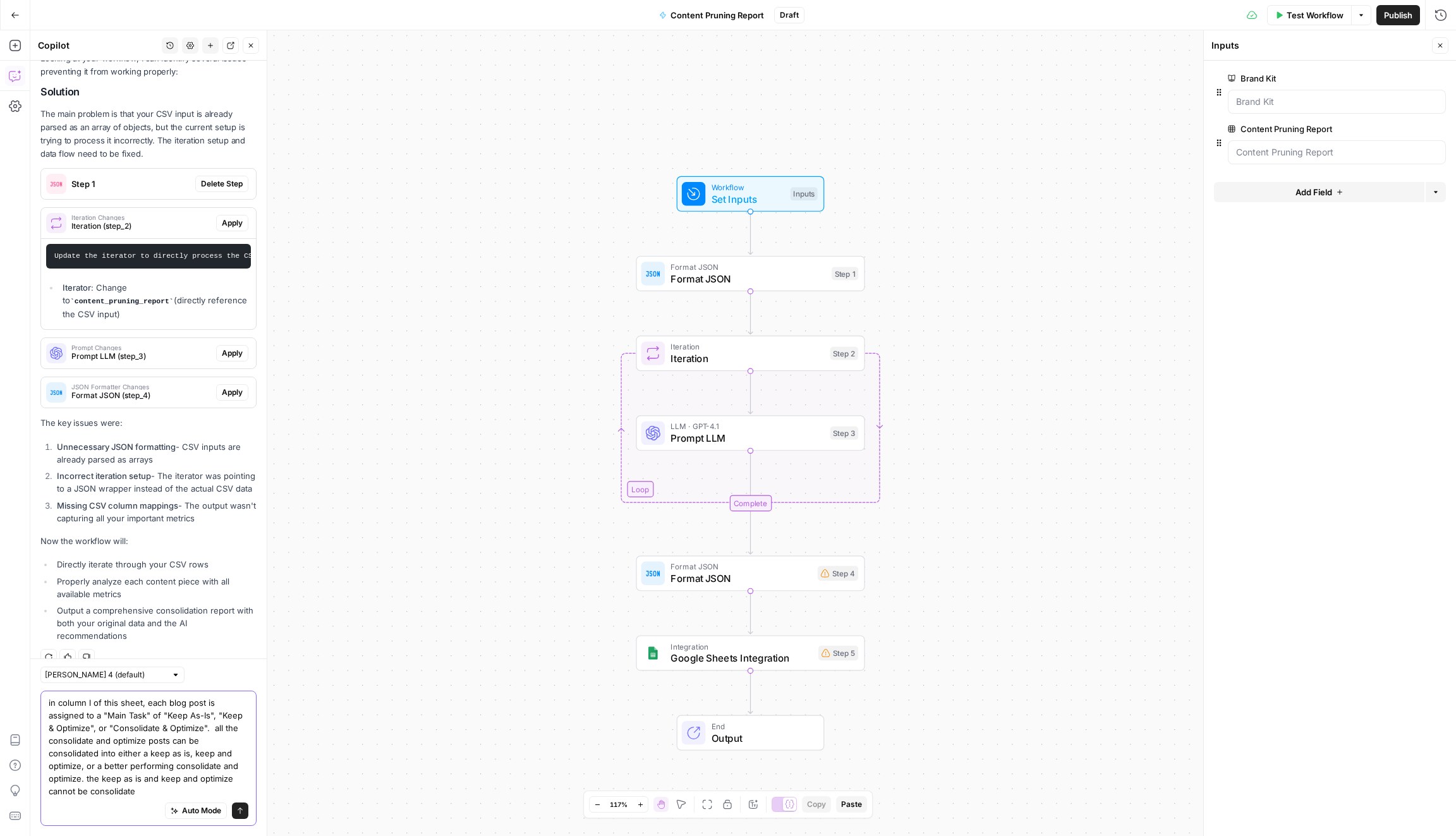
type textarea "in column l of this sheet, each blog post is assigned to a "Main Task" of "Keep…"
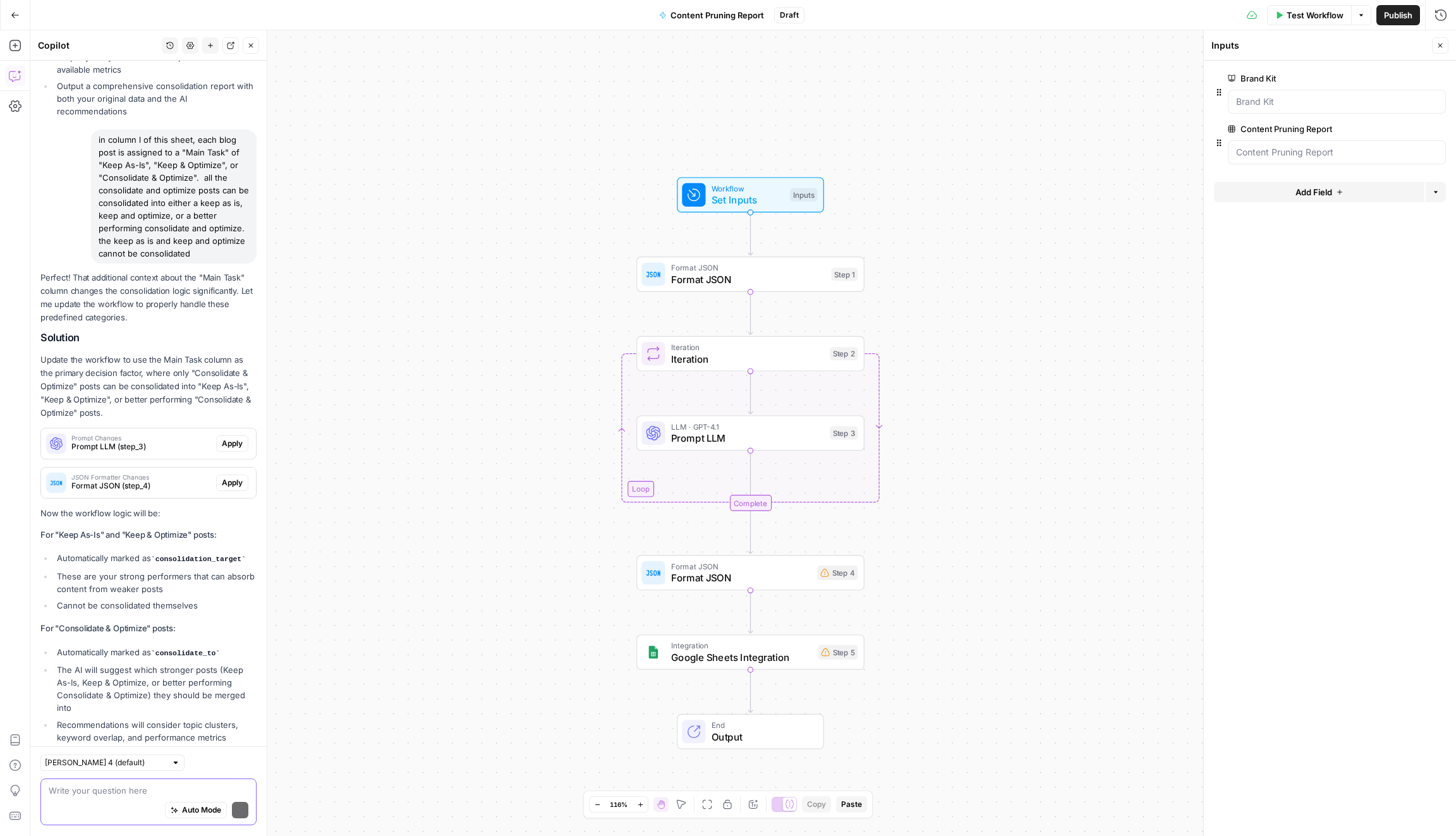
scroll to position [1600, 0]
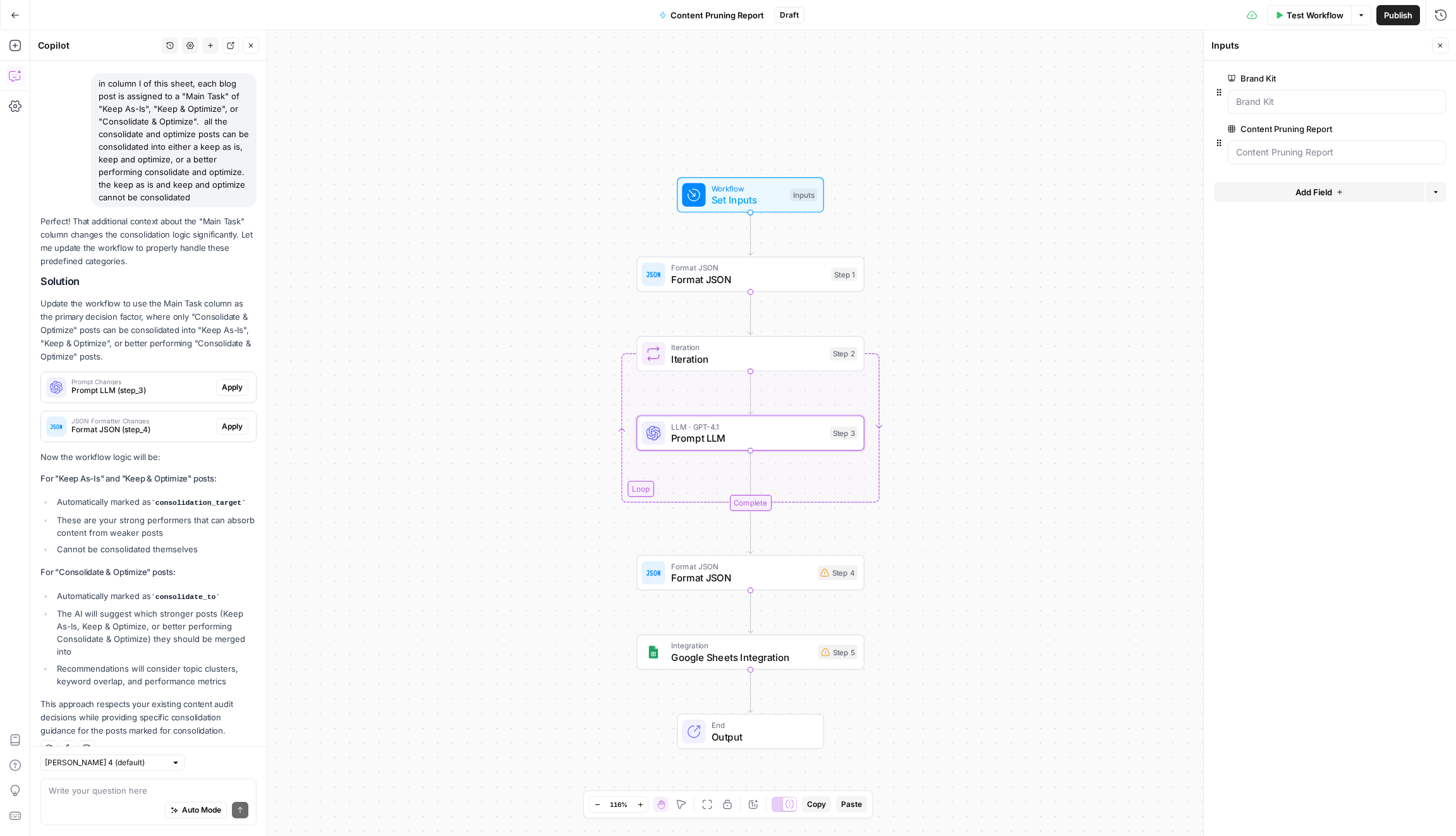
click at [239, 381] on span "Apply" at bounding box center [232, 387] width 21 height 12
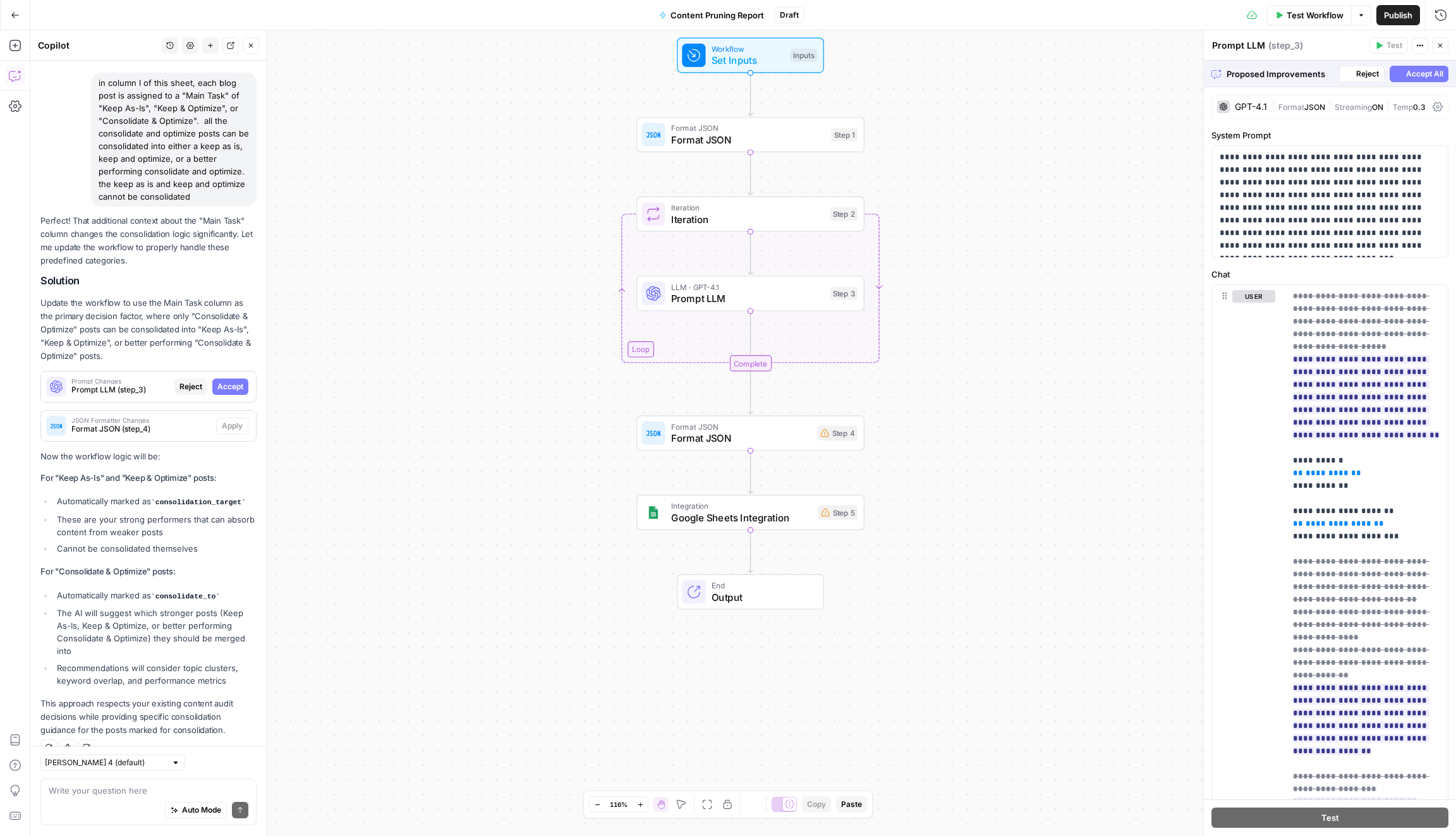
scroll to position [1580, 0]
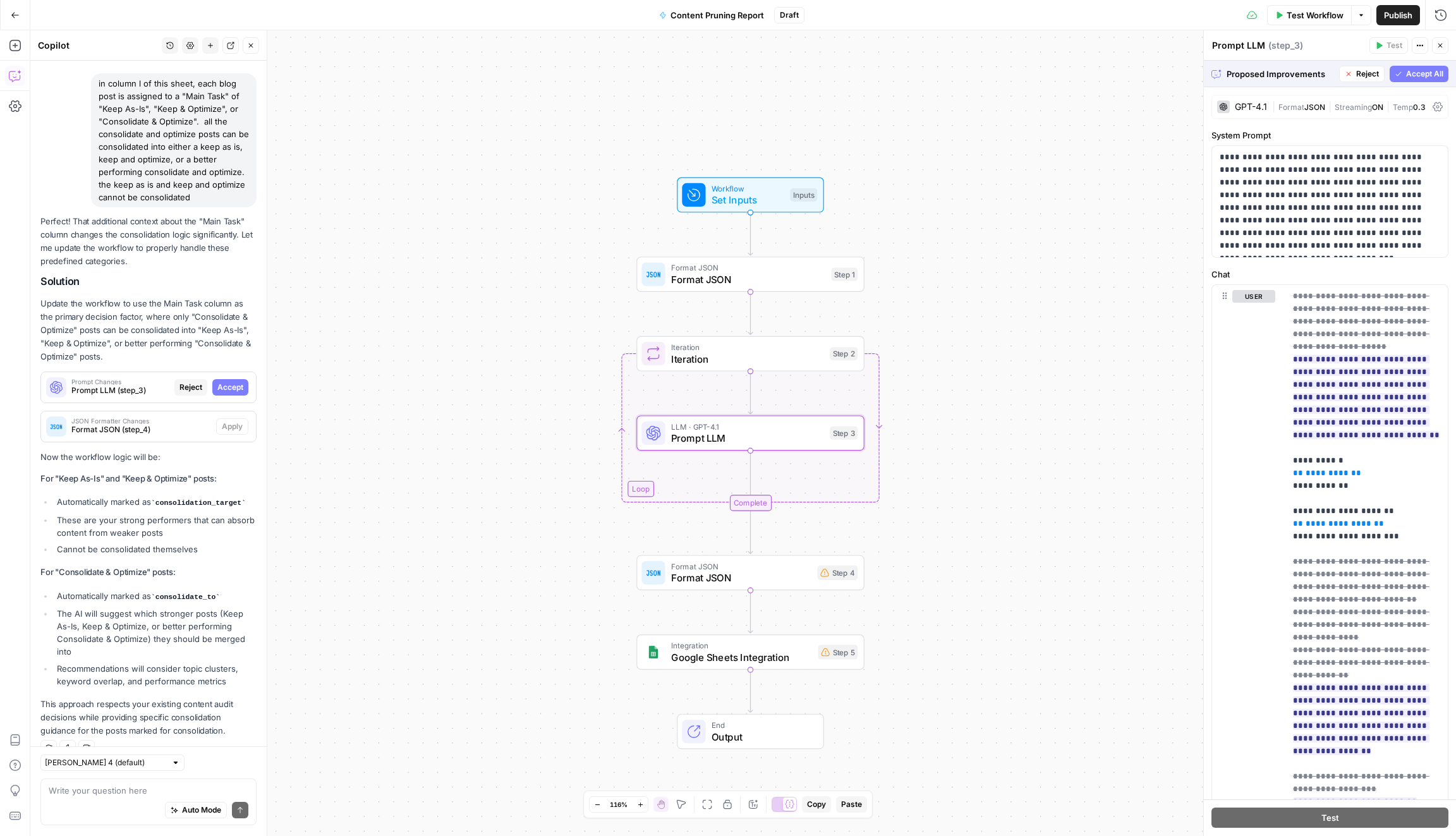
click at [227, 381] on span "Accept" at bounding box center [230, 387] width 26 height 12
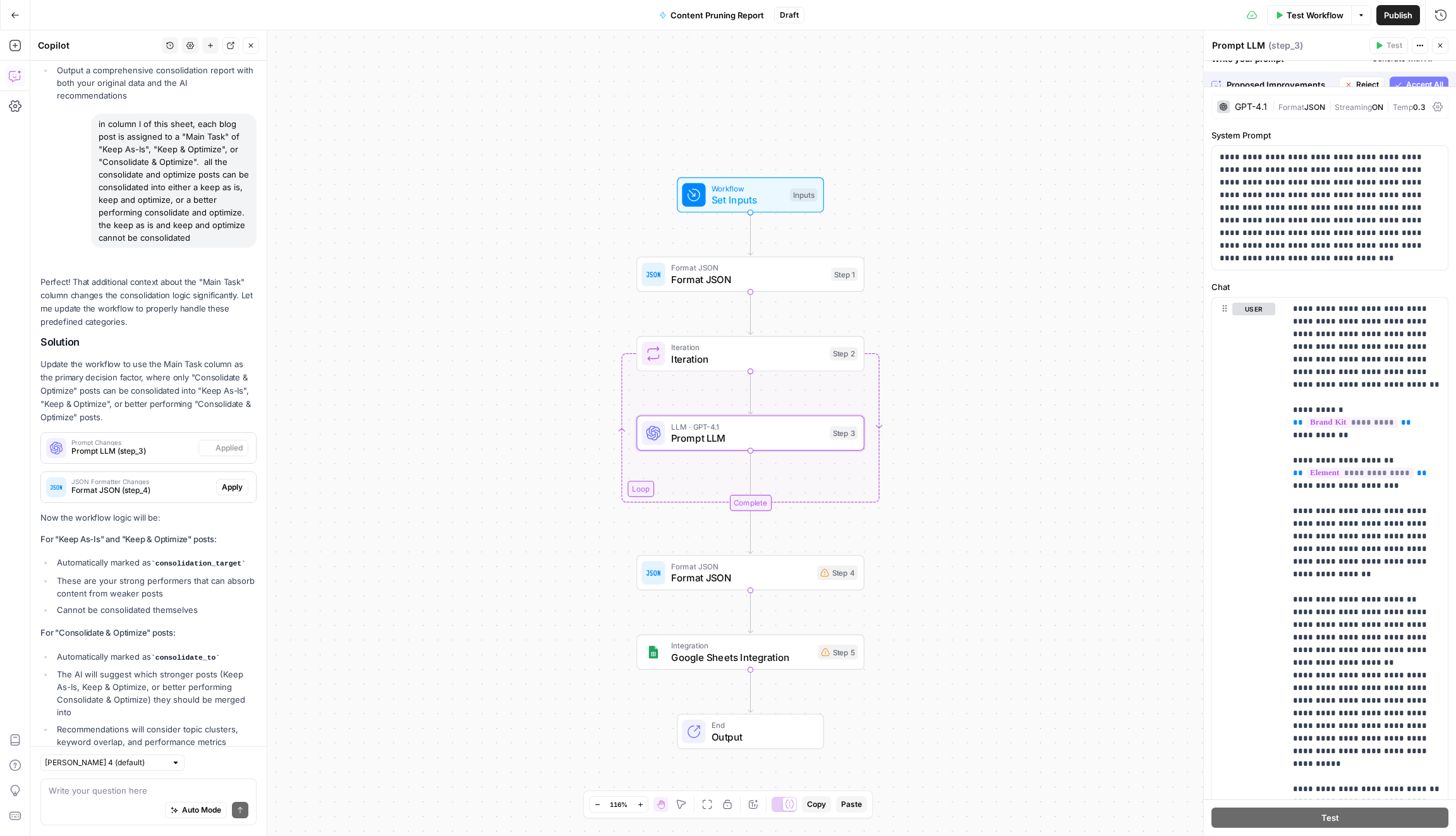
scroll to position [1641, 0]
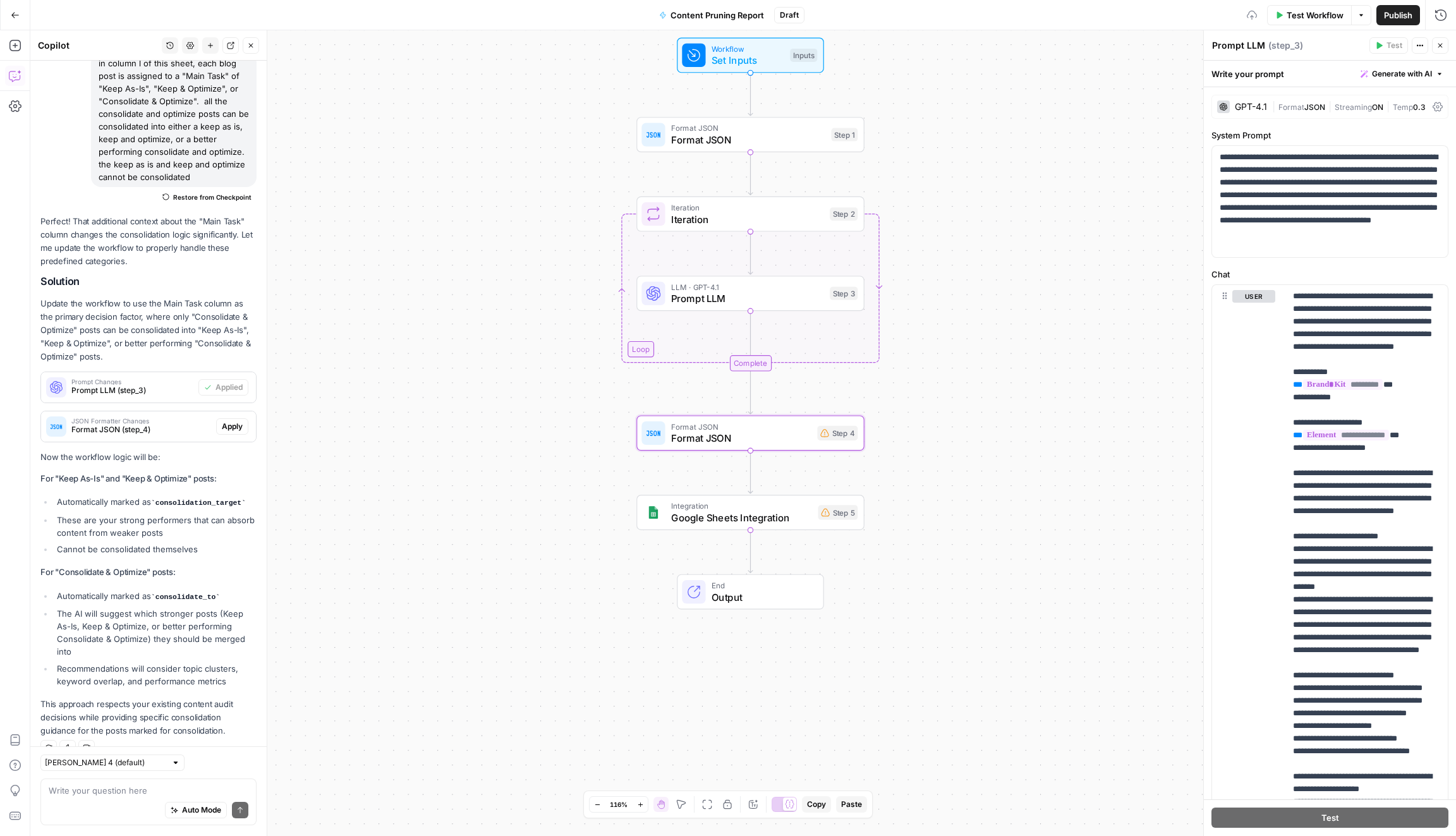
click at [242, 421] on span "Apply" at bounding box center [232, 426] width 21 height 12
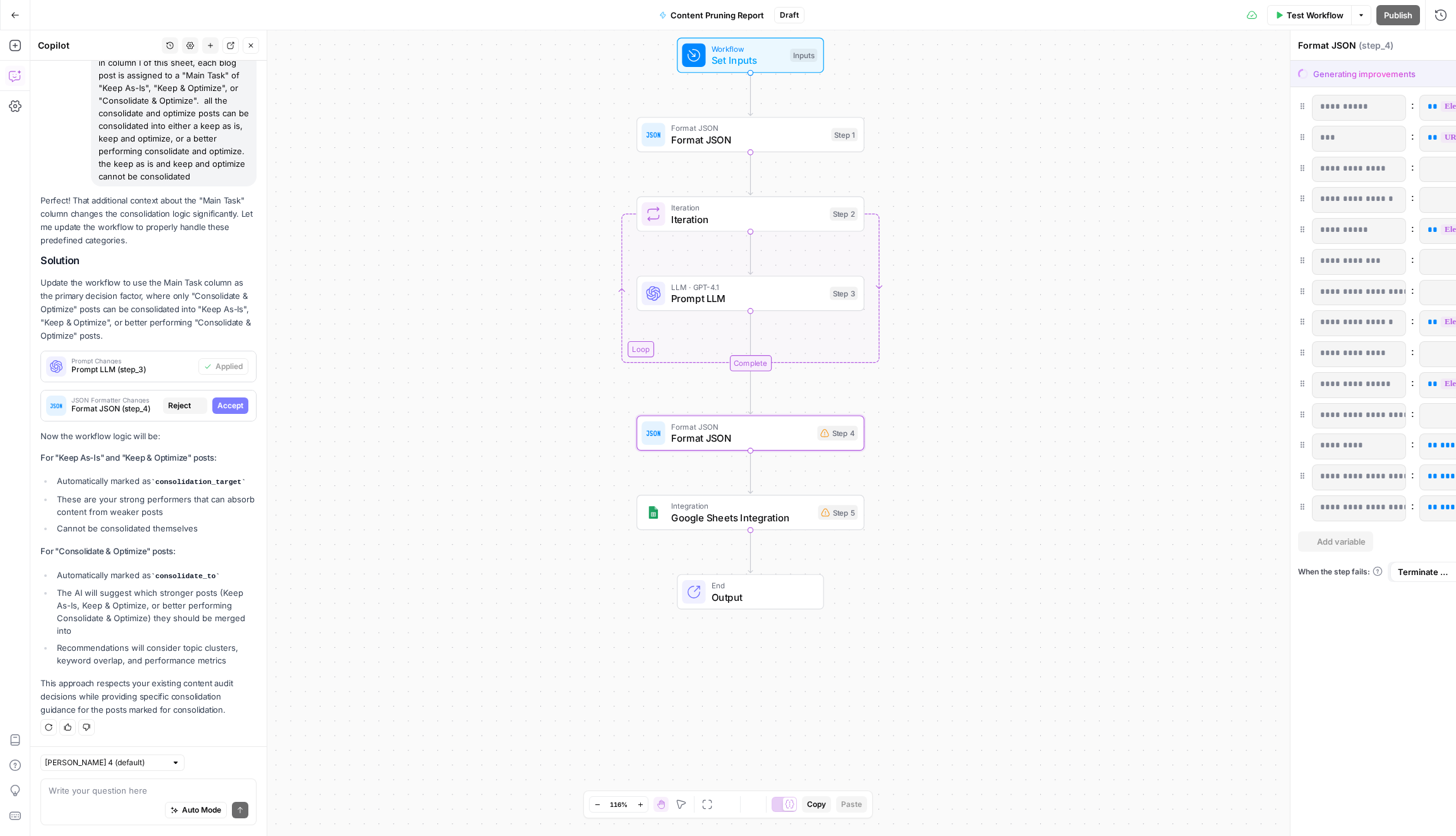
scroll to position [1580, 0]
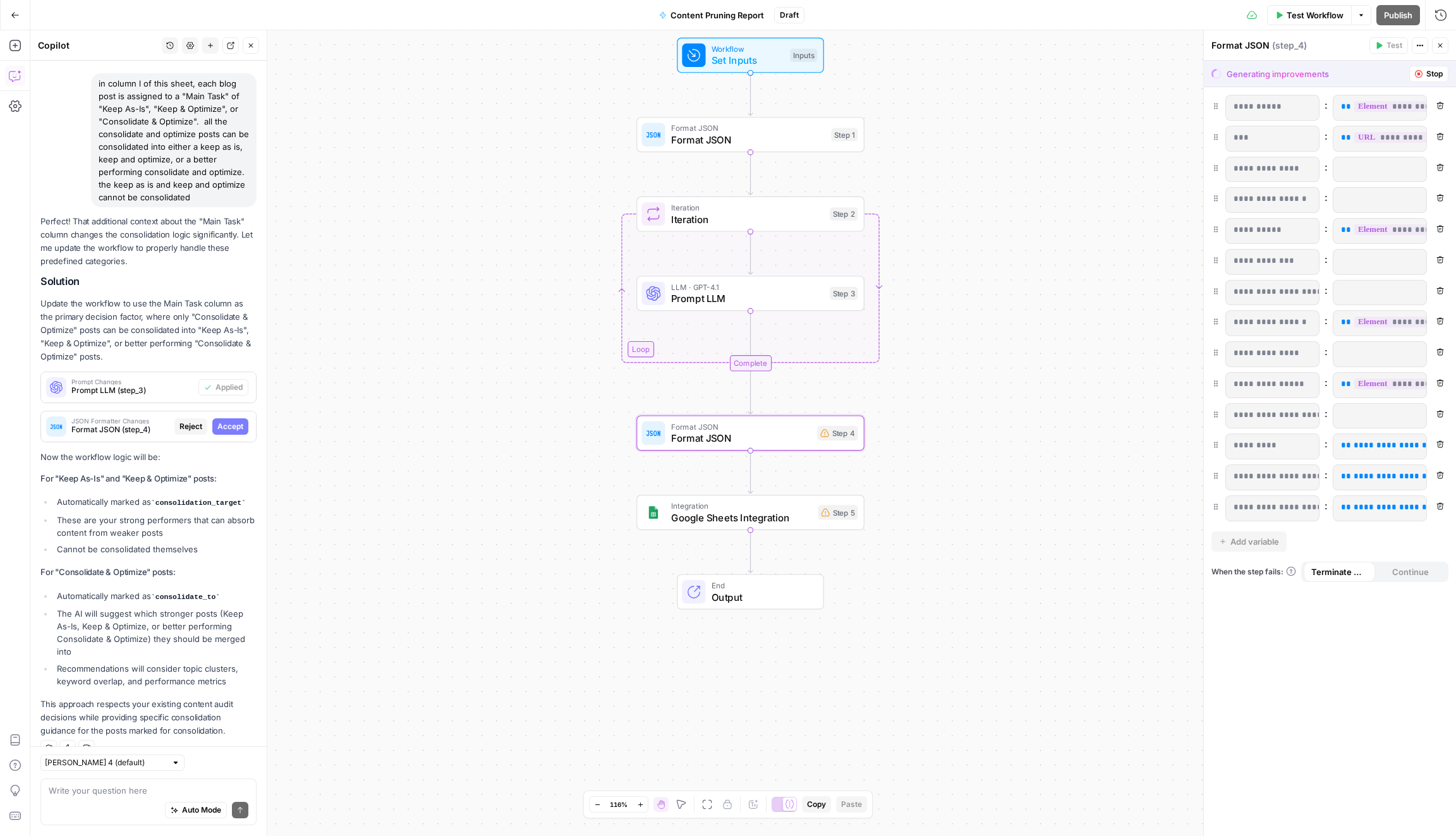
click at [242, 421] on span "Accept" at bounding box center [230, 426] width 26 height 12
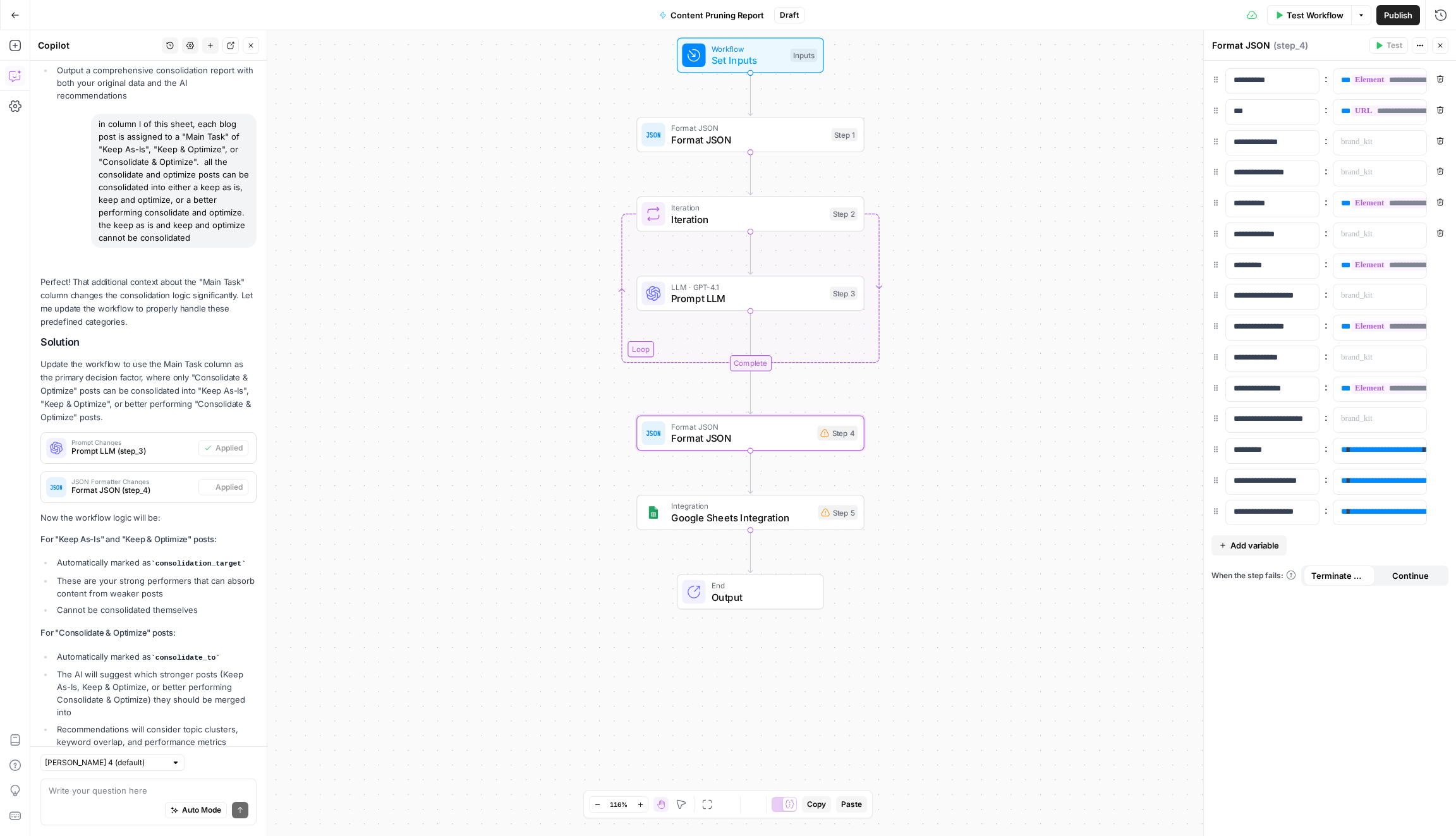
scroll to position [1641, 0]
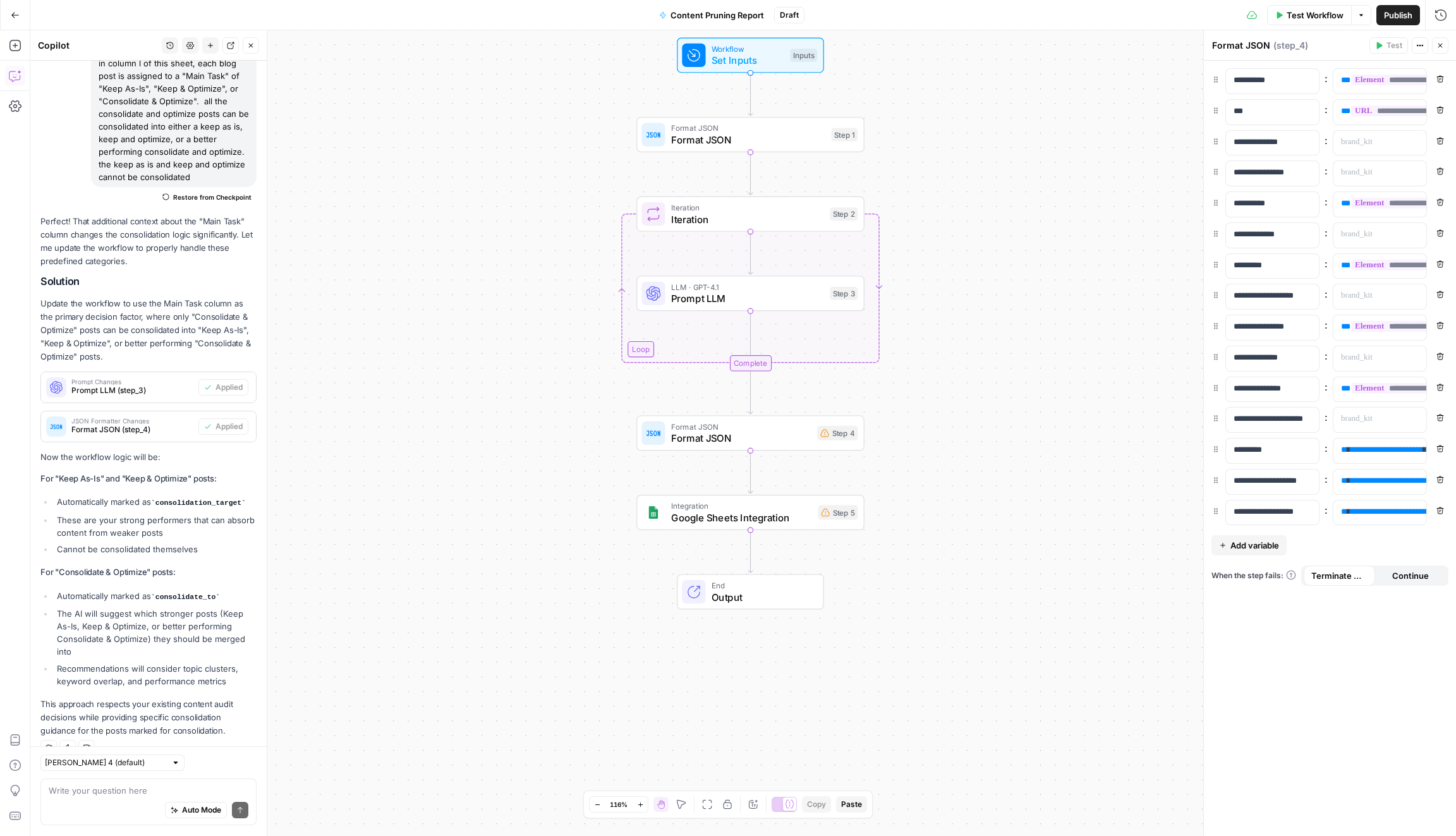
click at [729, 50] on span "Workflow" at bounding box center [748, 49] width 73 height 12
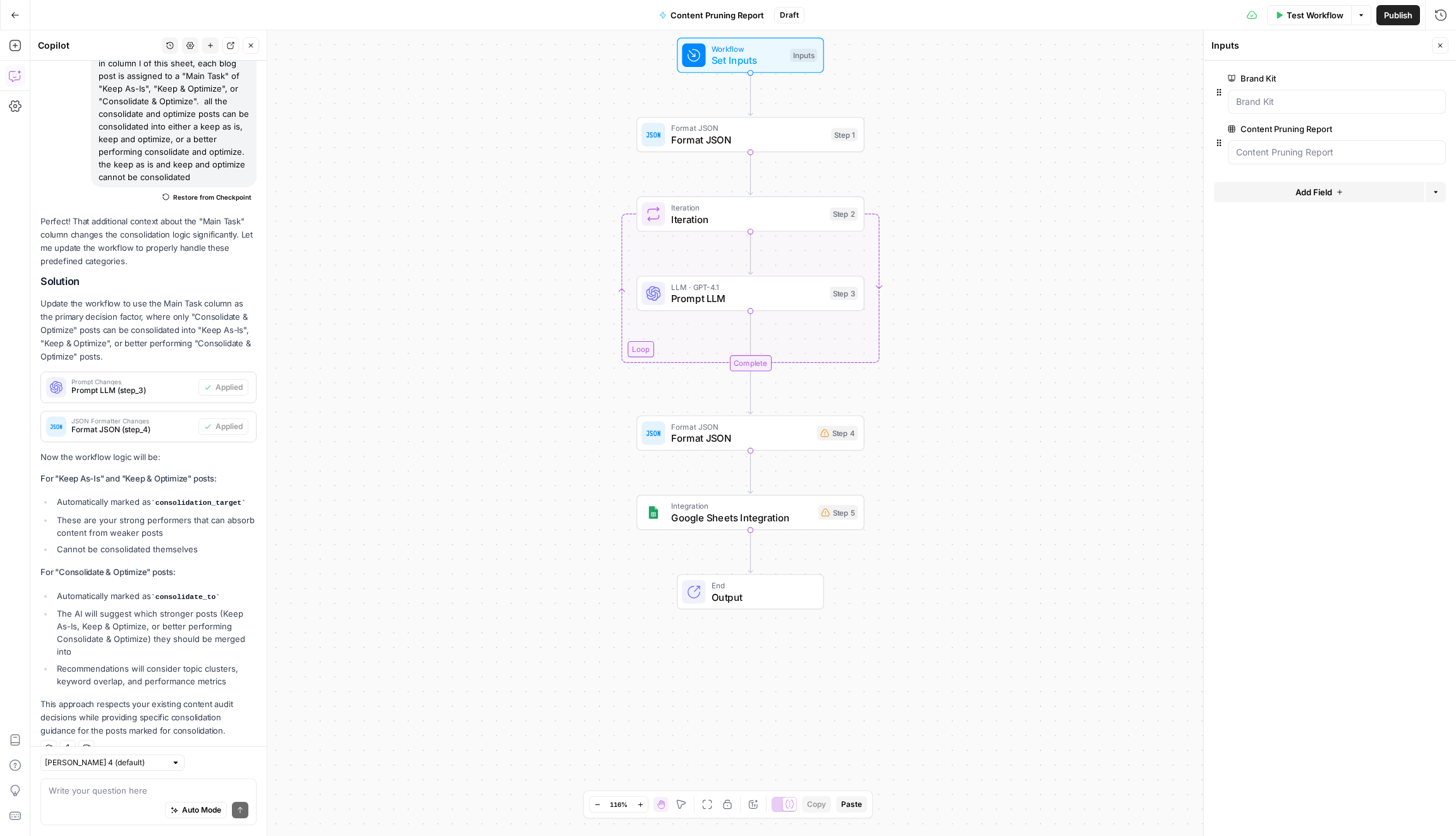
click at [1297, 22] on button "Test Workflow" at bounding box center [1309, 15] width 85 height 20
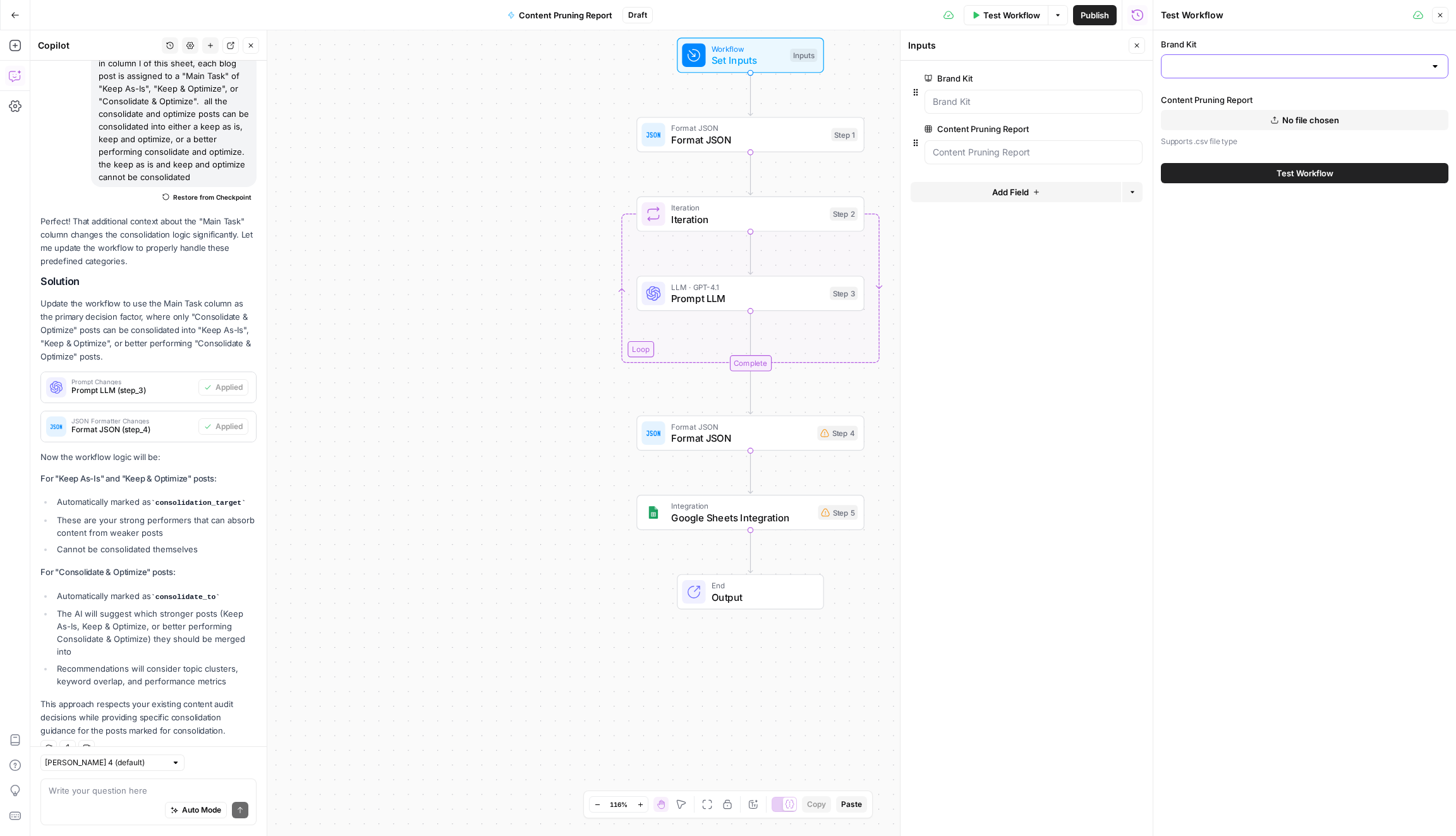
click at [1303, 70] on input "Brand Kit" at bounding box center [1297, 66] width 256 height 13
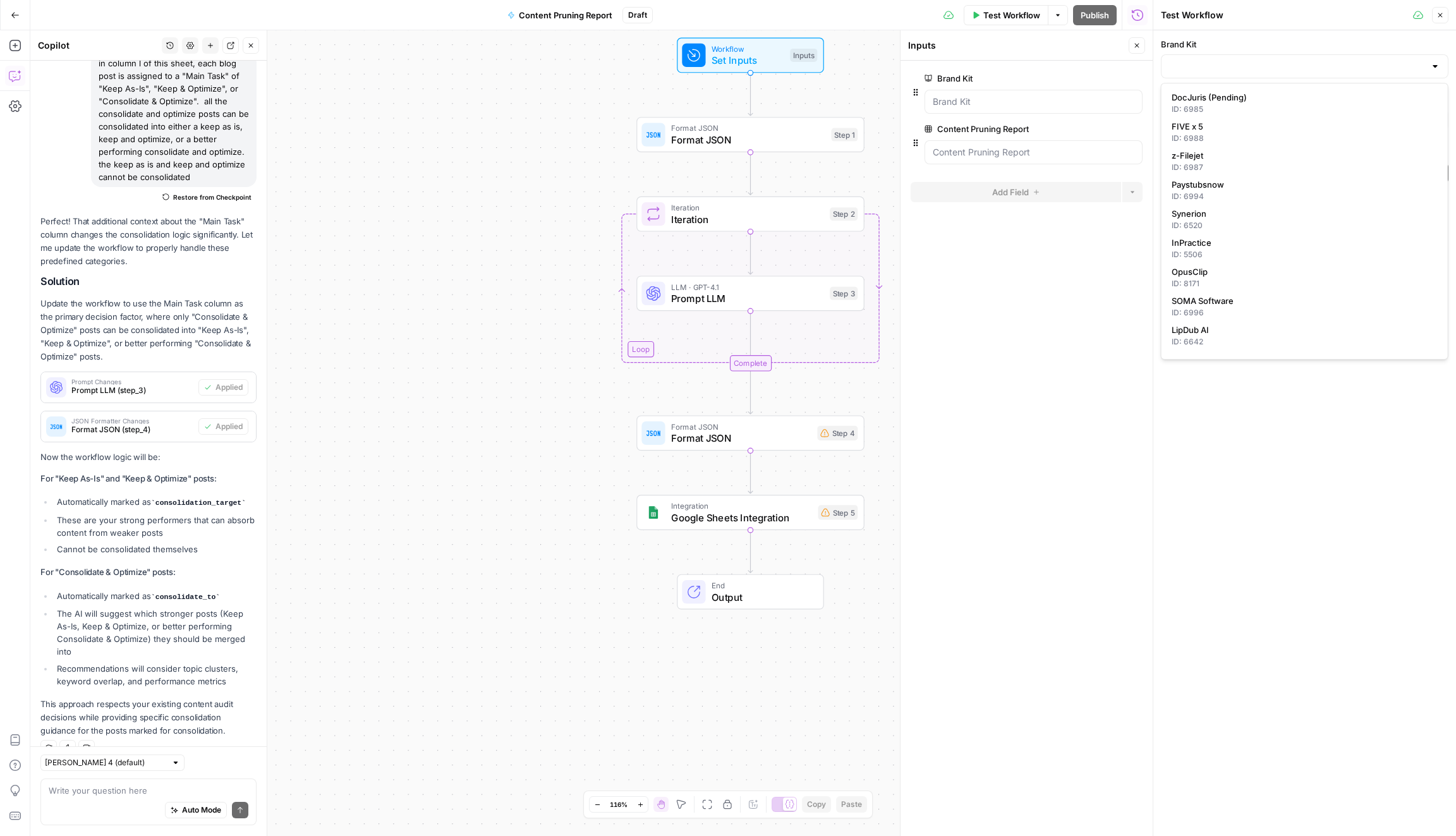
click at [1214, 56] on div at bounding box center [1304, 66] width 288 height 24
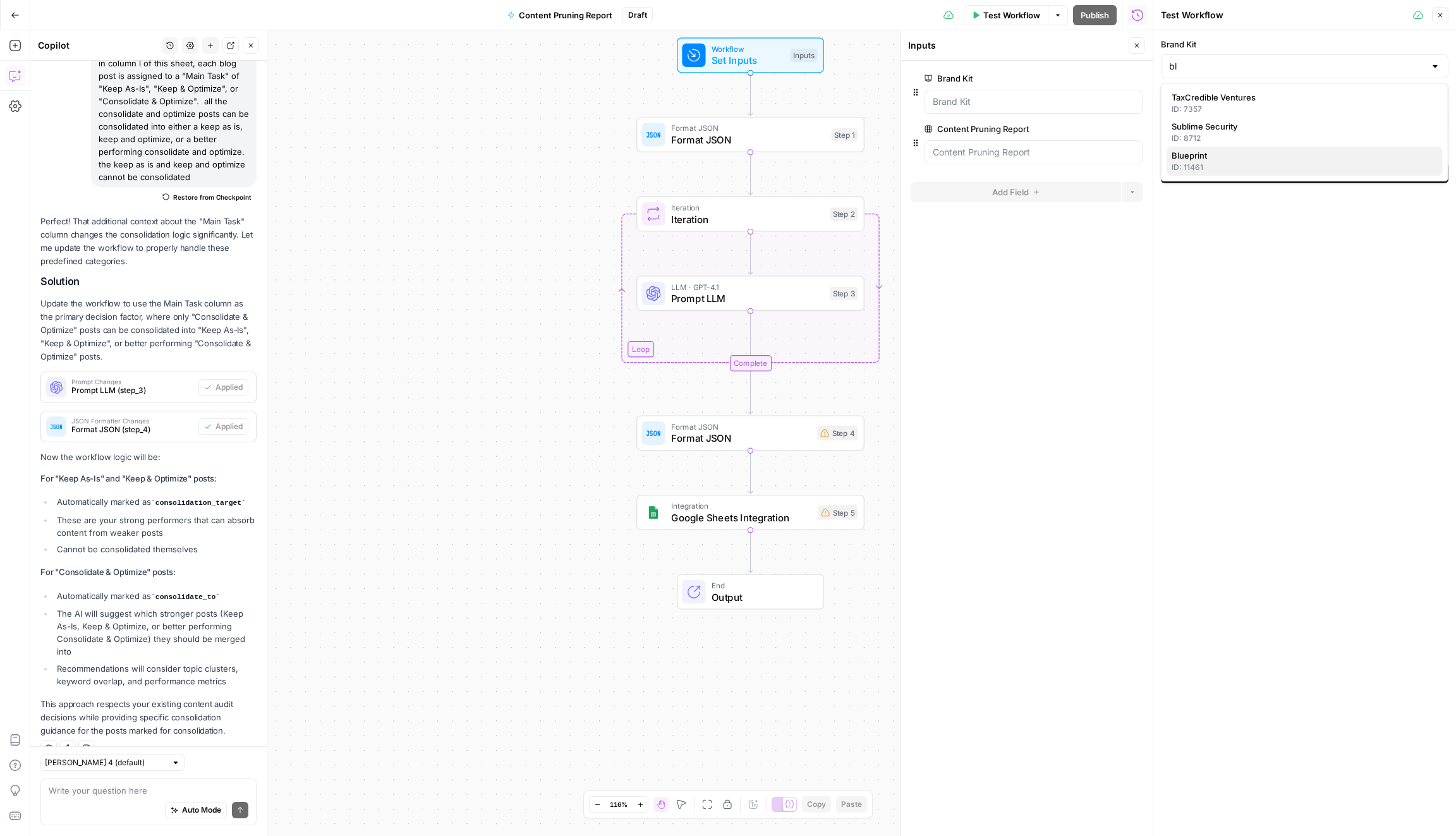
click at [1243, 163] on div "ID: 11461" at bounding box center [1304, 167] width 266 height 12
type input "Blueprint"
click at [1253, 116] on button "No file chosen" at bounding box center [1304, 120] width 288 height 20
click at [1259, 117] on button "No file chosen" at bounding box center [1304, 120] width 288 height 20
click at [1312, 277] on div "Brand Kit Blueprint Content Pruning Report No file chosen Can't be blank Test W…" at bounding box center [1304, 433] width 302 height 805
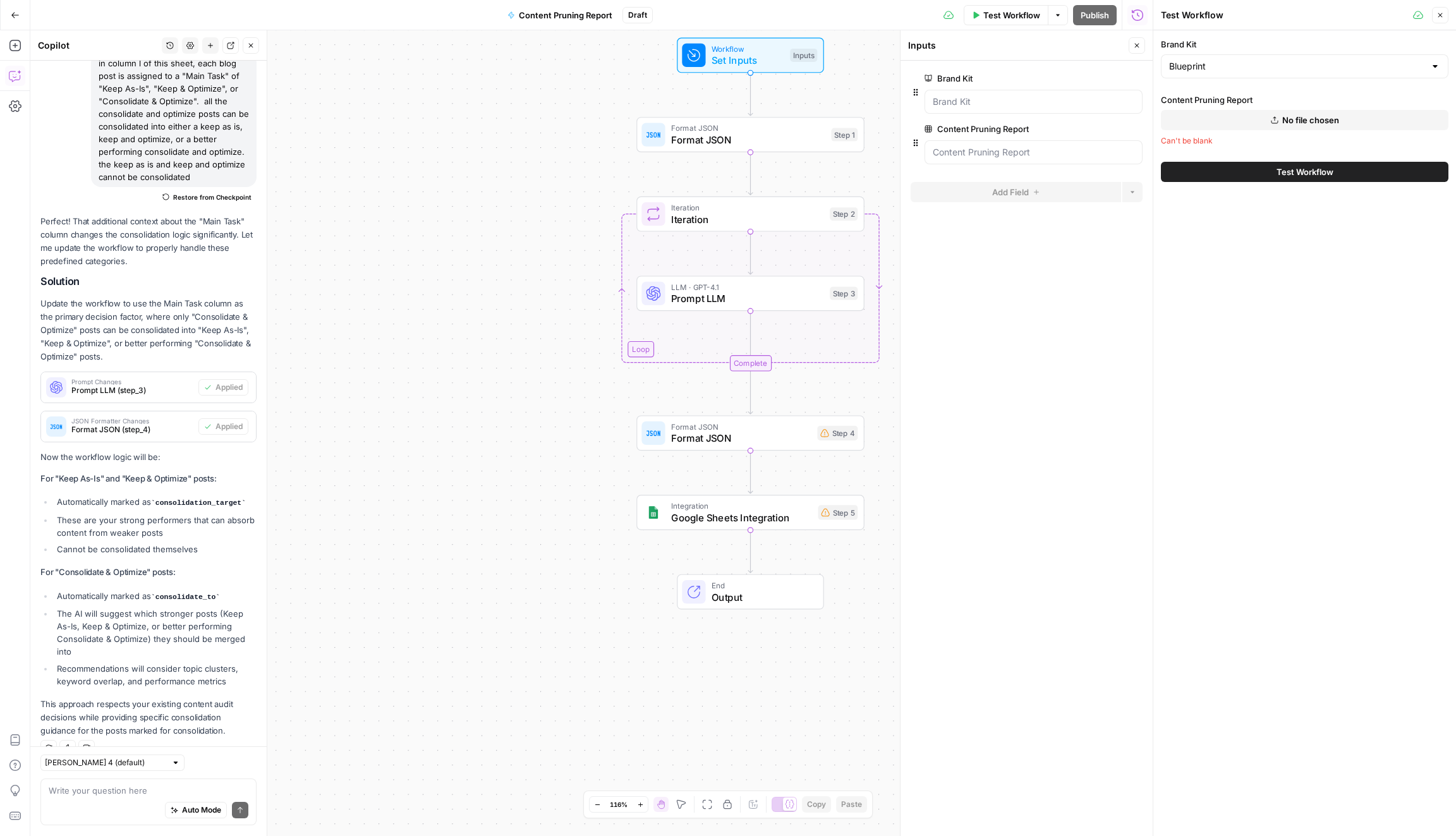
click at [1330, 116] on span "No file chosen" at bounding box center [1311, 120] width 57 height 13
click at [1371, 121] on button "No file chosen" at bounding box center [1304, 120] width 288 height 20
click at [1280, 120] on button "No file chosen" at bounding box center [1304, 120] width 288 height 20
click at [1346, 166] on button "Test Workflow" at bounding box center [1304, 173] width 288 height 20
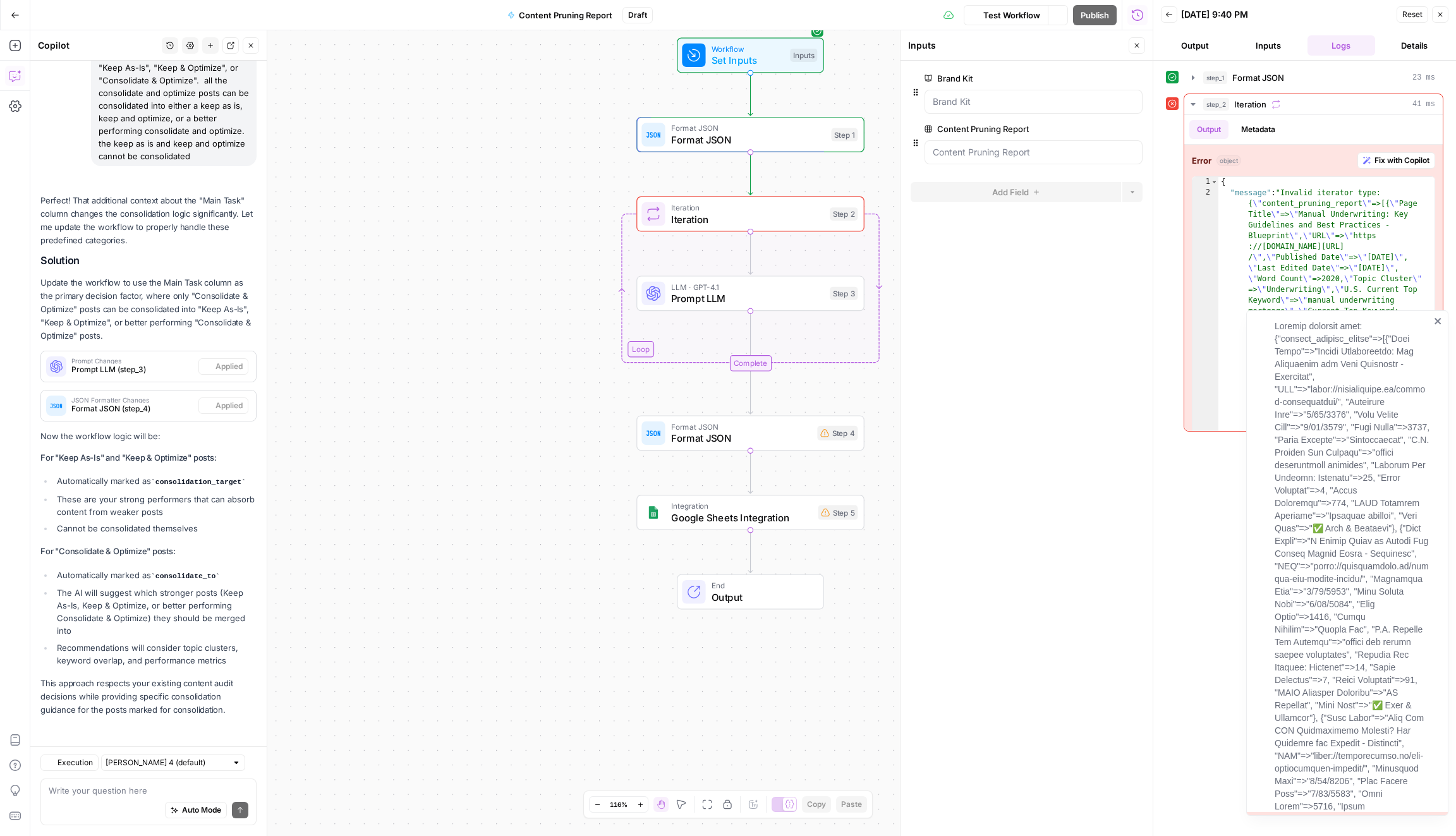
scroll to position [1563, 0]
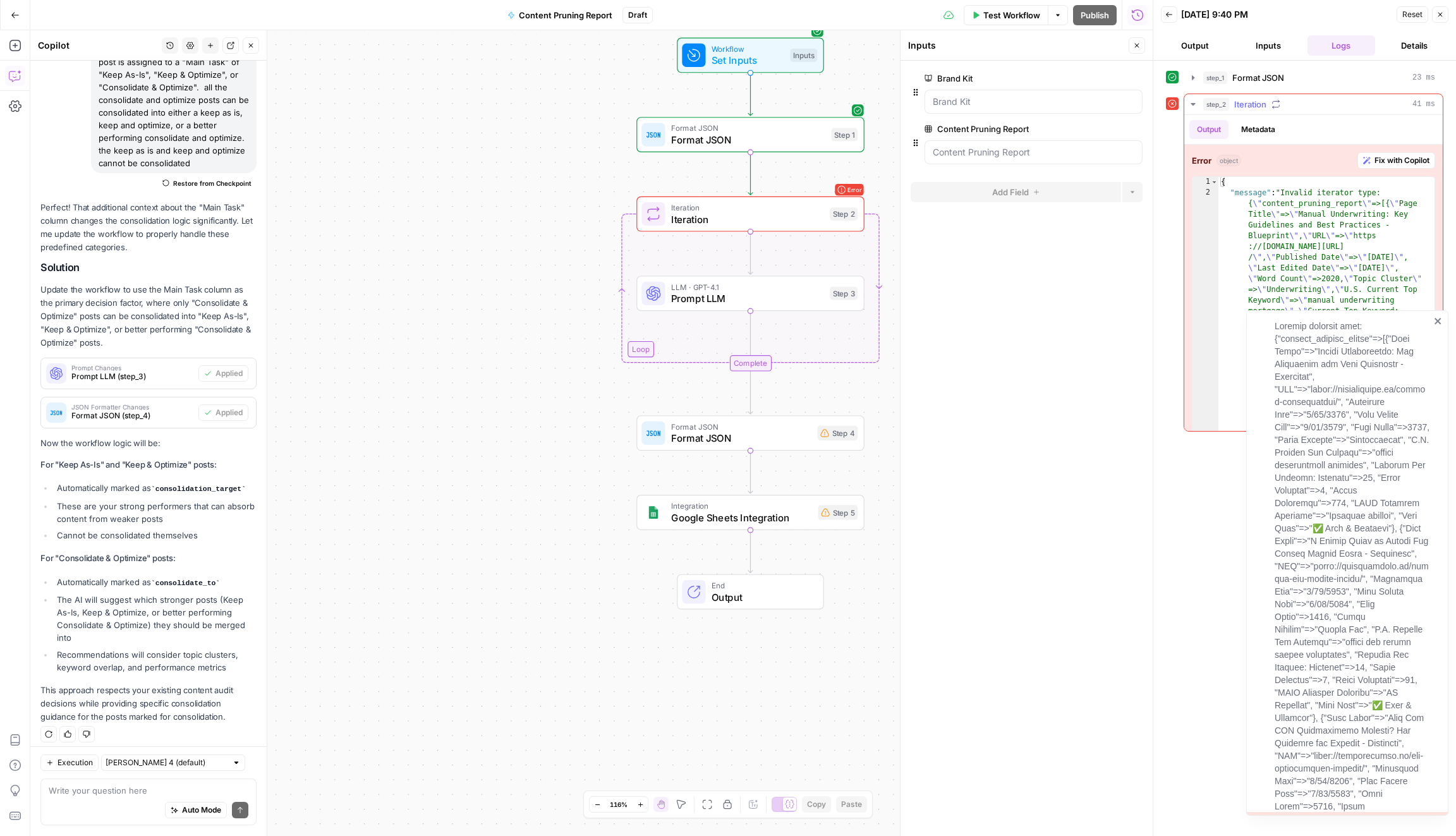
click at [1401, 163] on span "Fix with Copilot" at bounding box center [1402, 160] width 55 height 12
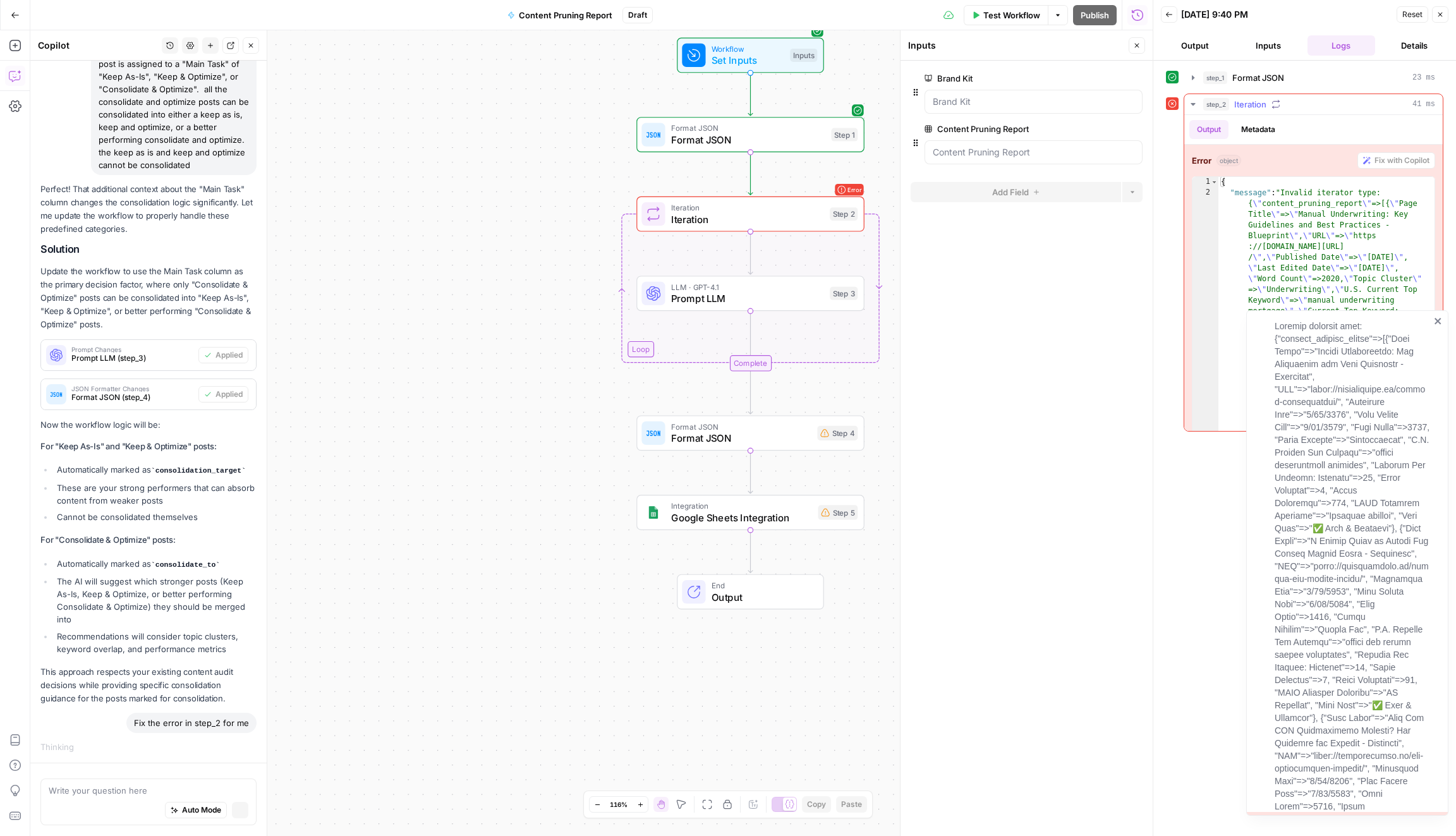
scroll to position [1515, 0]
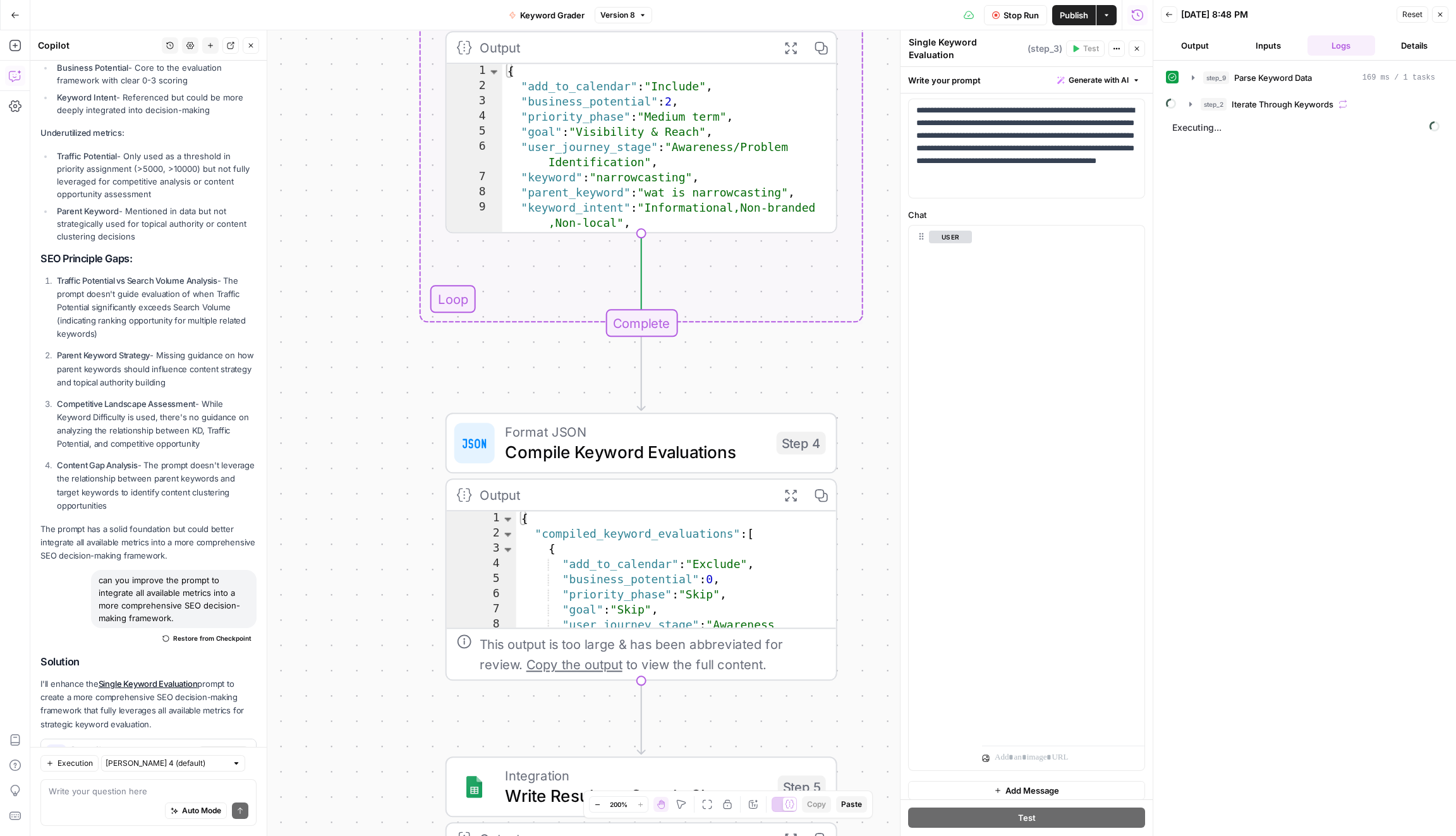
click at [853, 345] on div "Workflow Set Inputs Inputs Run Code · Python Parse Keyword Data Step 9 Output E…" at bounding box center [591, 433] width 1122 height 805
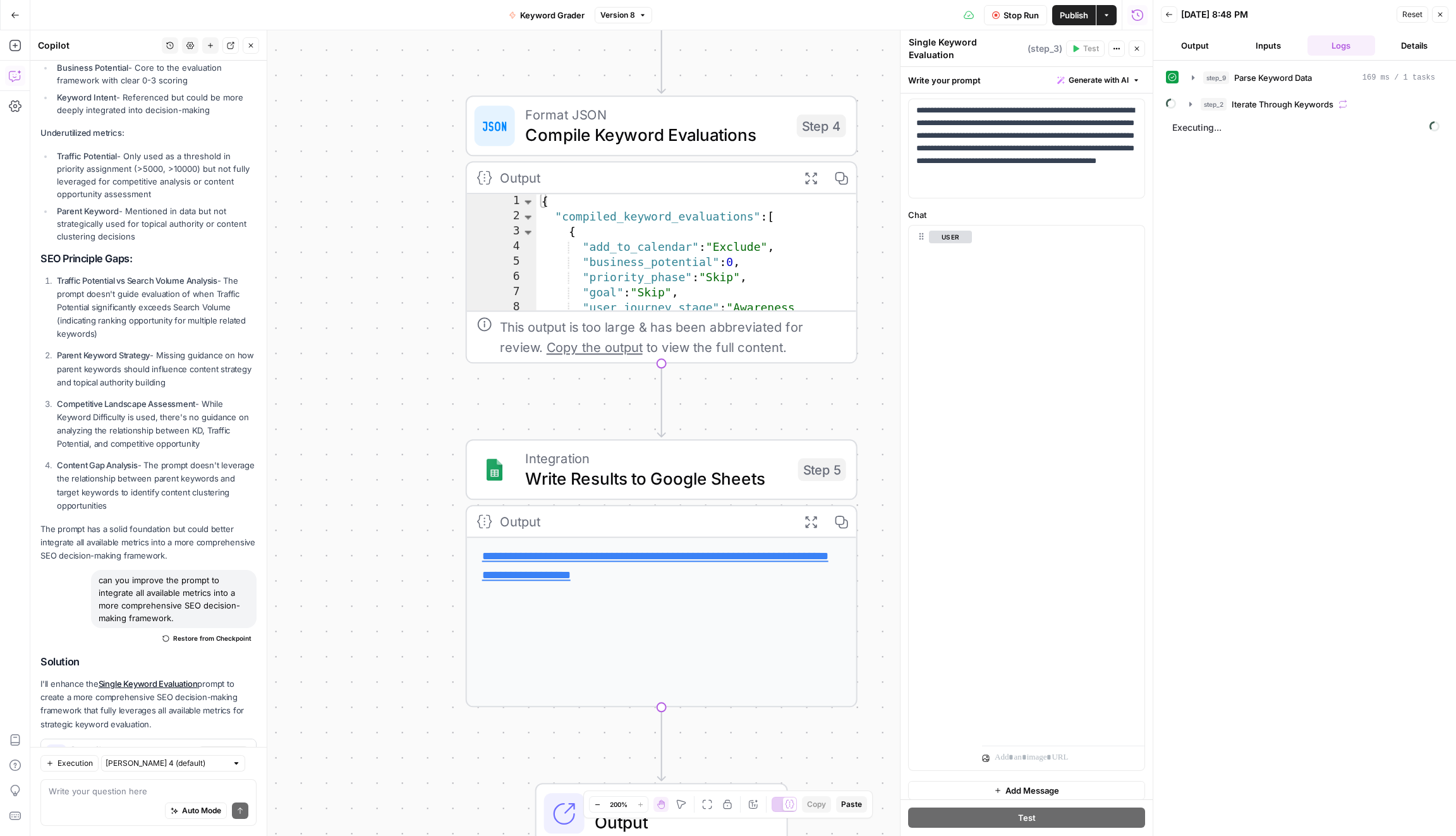
drag, startPoint x: 873, startPoint y: 635, endPoint x: 891, endPoint y: 350, distance: 285.6
click at [891, 350] on div "Workflow Set Inputs Inputs Run Code · Python Parse Keyword Data Step 9 Output E…" at bounding box center [591, 433] width 1122 height 805
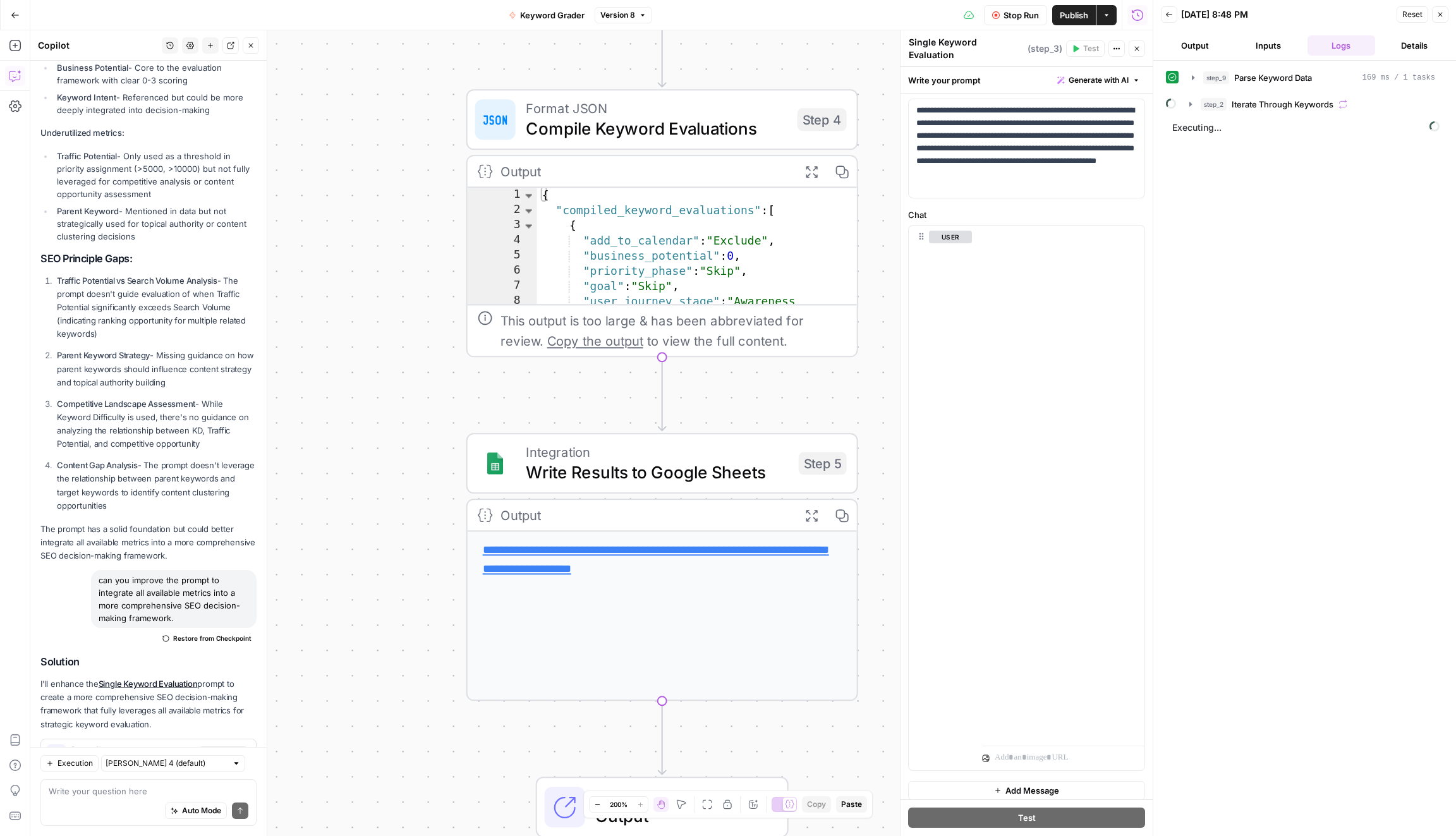
drag, startPoint x: 881, startPoint y: 213, endPoint x: 880, endPoint y: 476, distance: 263.0
click at [881, 474] on div "Workflow Set Inputs Inputs Run Code · Python Parse Keyword Data Step 9 Output E…" at bounding box center [591, 433] width 1122 height 805
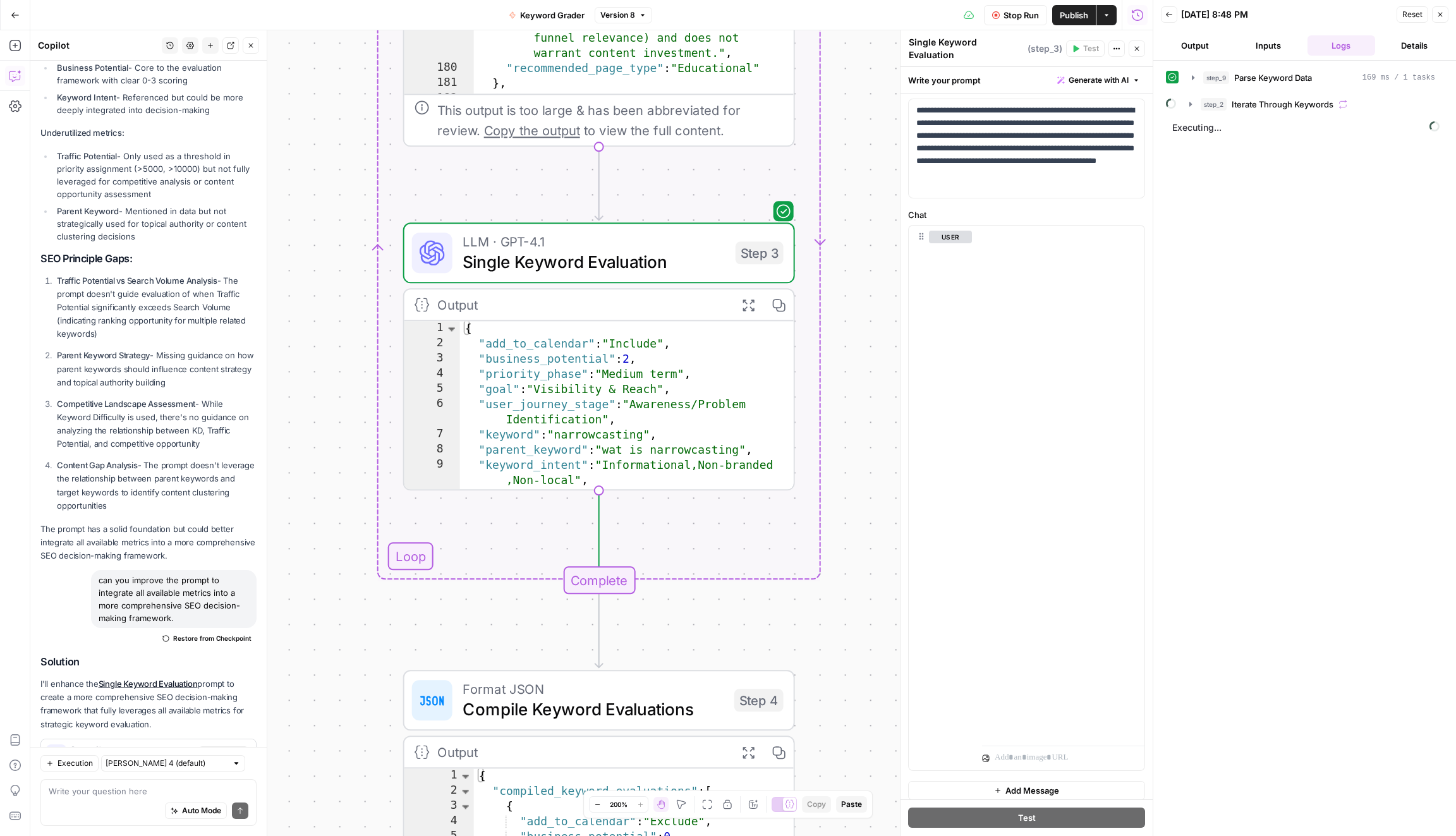
drag, startPoint x: 886, startPoint y: 238, endPoint x: 820, endPoint y: 556, distance: 324.8
click at [822, 557] on div "Workflow Set Inputs Inputs Run Code · Python Parse Keyword Data Step 9 Output E…" at bounding box center [591, 433] width 1122 height 805
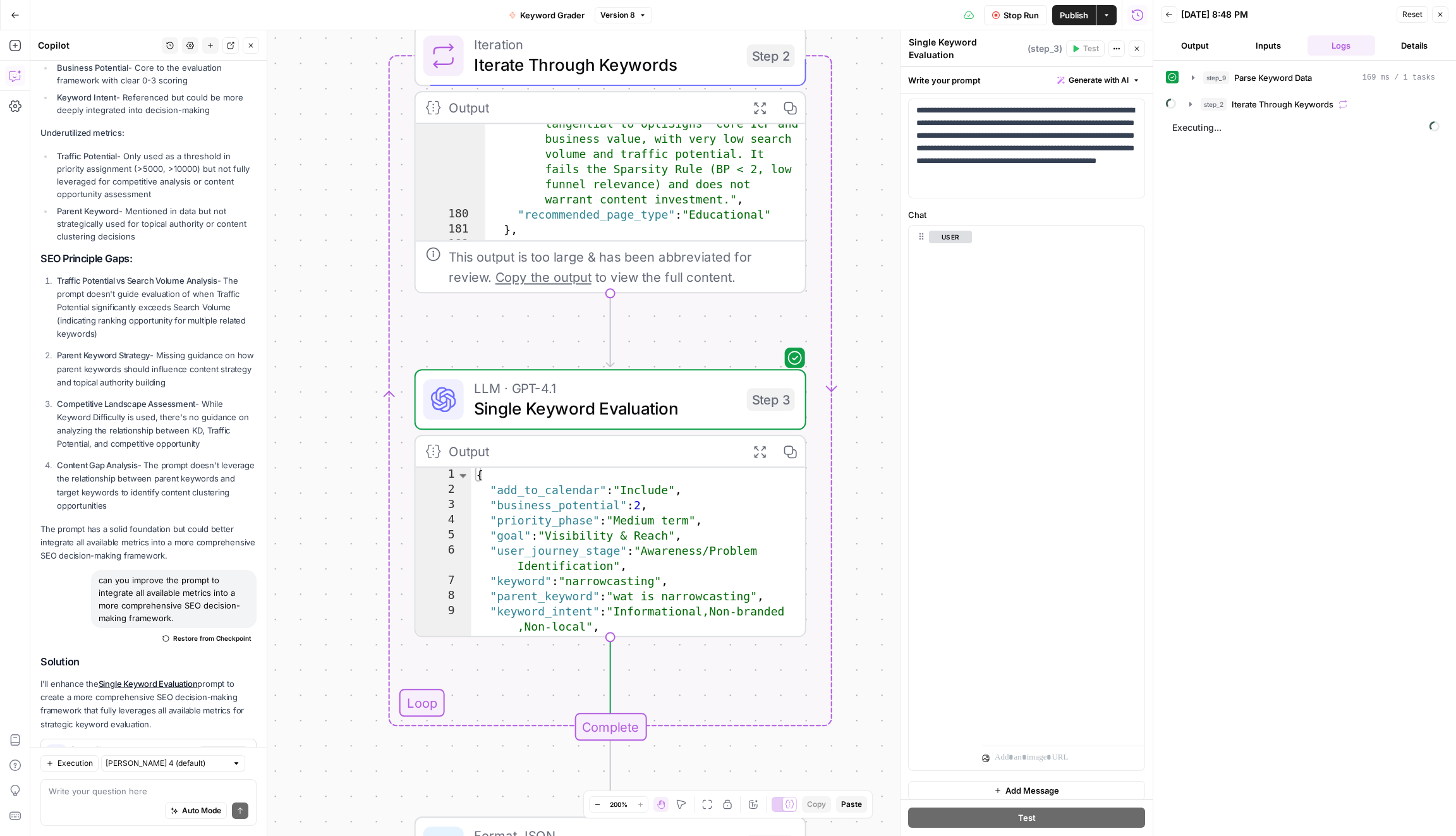
drag, startPoint x: 855, startPoint y: 175, endPoint x: 865, endPoint y: 309, distance: 134.4
click at [865, 309] on div "Workflow Set Inputs Inputs Run Code · Python Parse Keyword Data Step 9 Output E…" at bounding box center [591, 433] width 1122 height 805
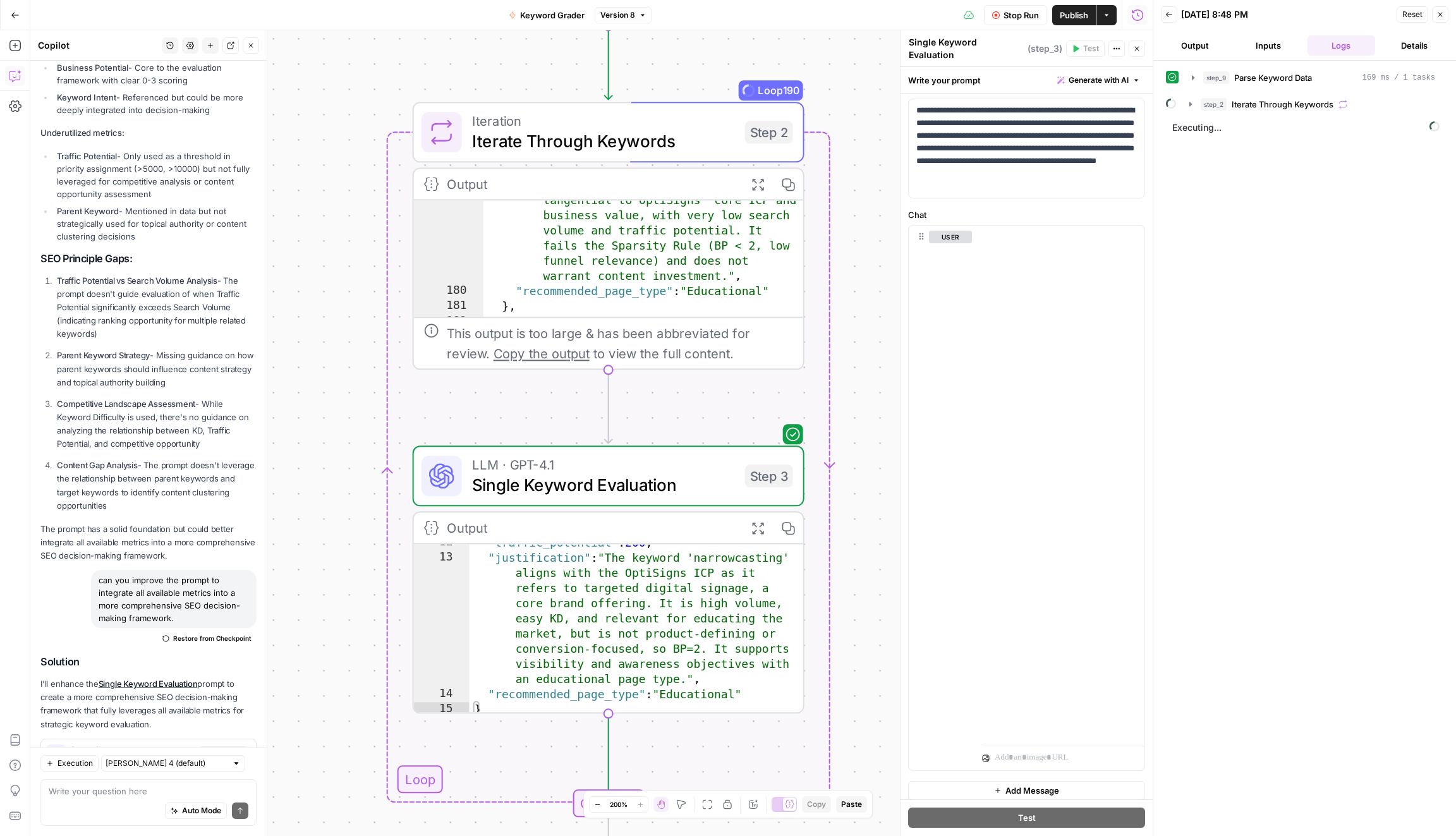
drag, startPoint x: 863, startPoint y: 193, endPoint x: 862, endPoint y: 264, distance: 71.0
click at [863, 265] on div "Workflow Set Inputs Inputs Run Code · Python Parse Keyword Data Step 9 Output E…" at bounding box center [591, 433] width 1122 height 805
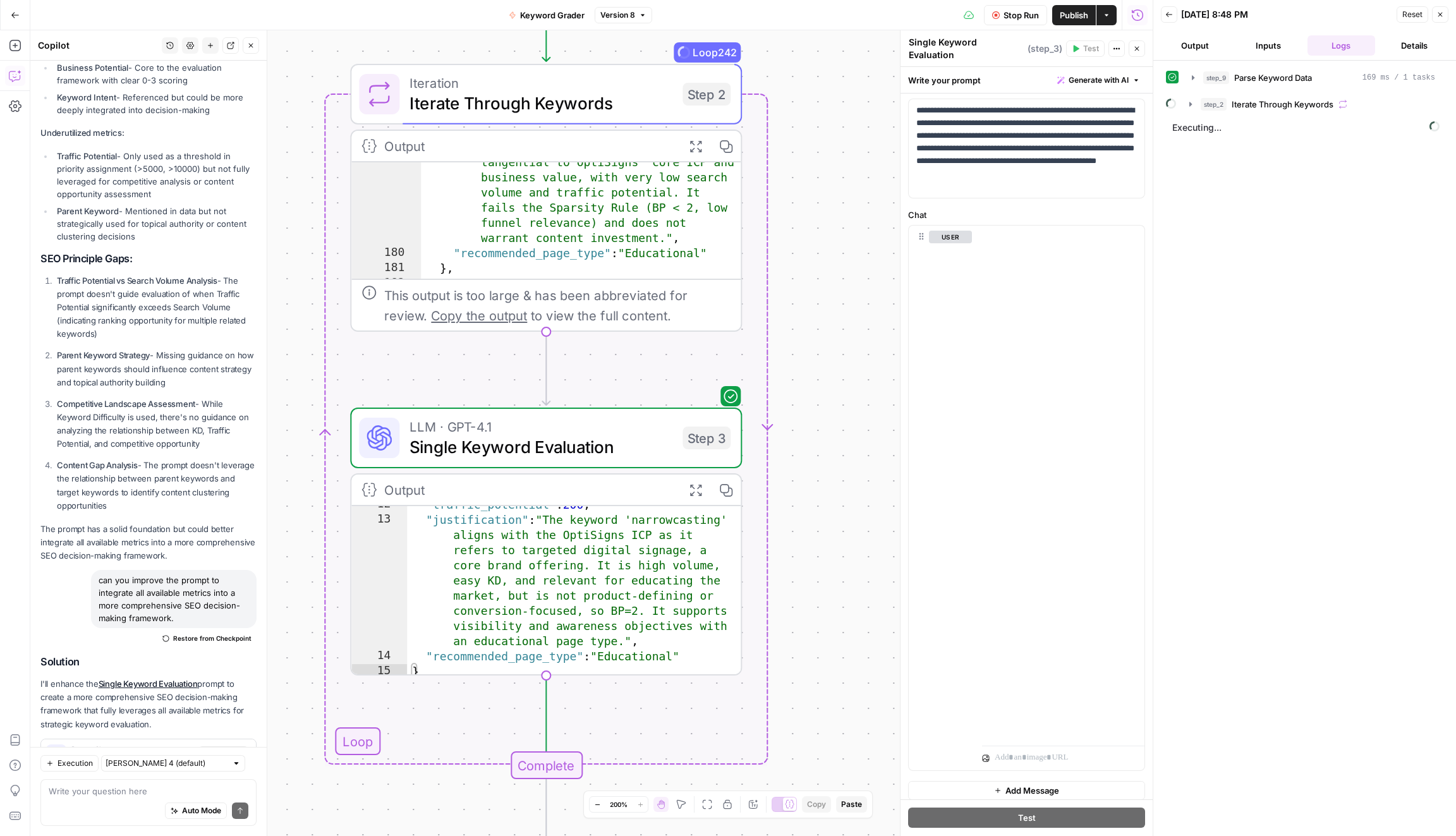
drag, startPoint x: 847, startPoint y: 166, endPoint x: 822, endPoint y: 712, distance: 546.6
click at [822, 712] on div "Workflow Set Inputs Inputs Run Code · Python Parse Keyword Data Step 9 Output E…" at bounding box center [591, 433] width 1122 height 805
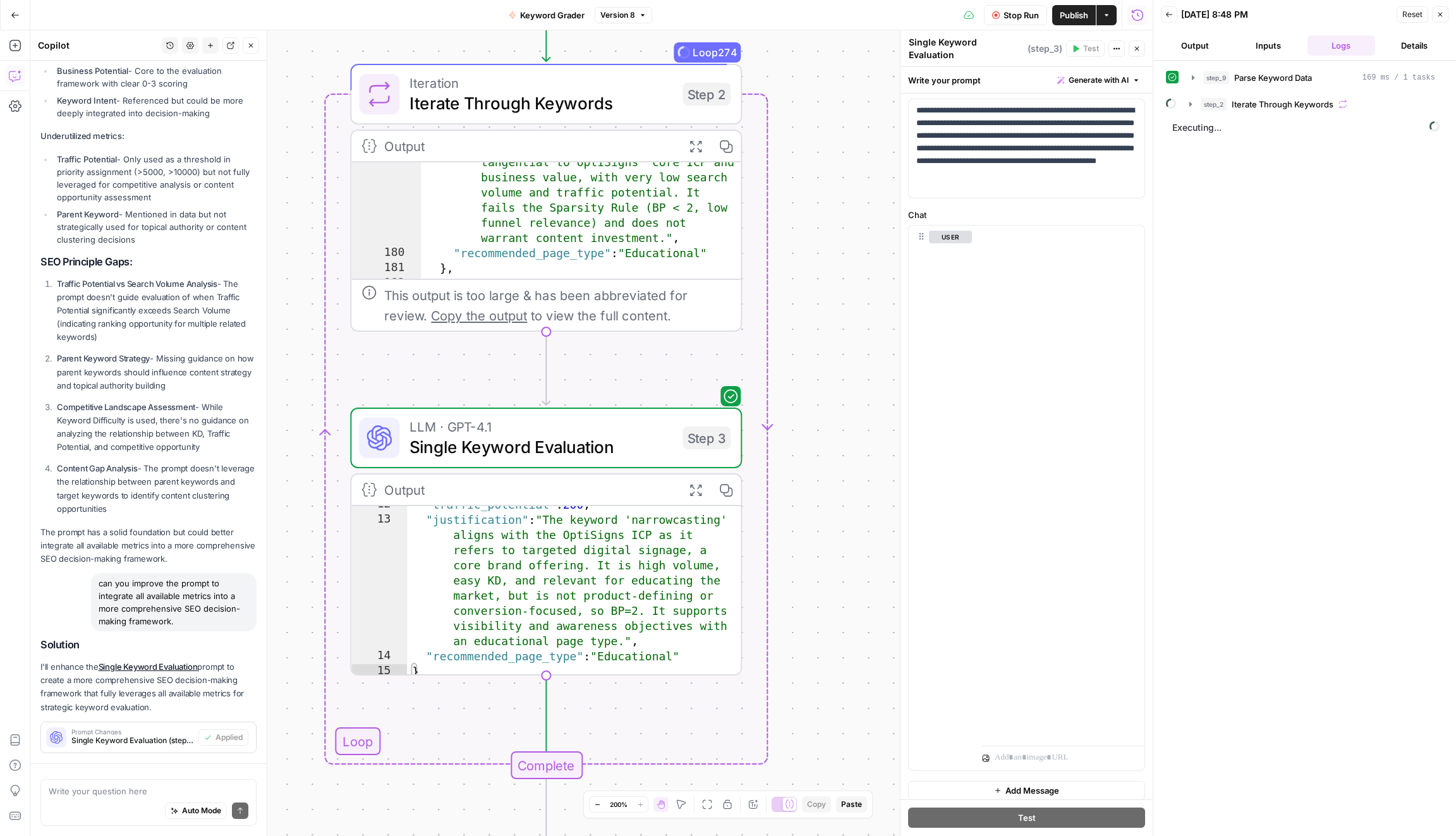
scroll to position [1054, 0]
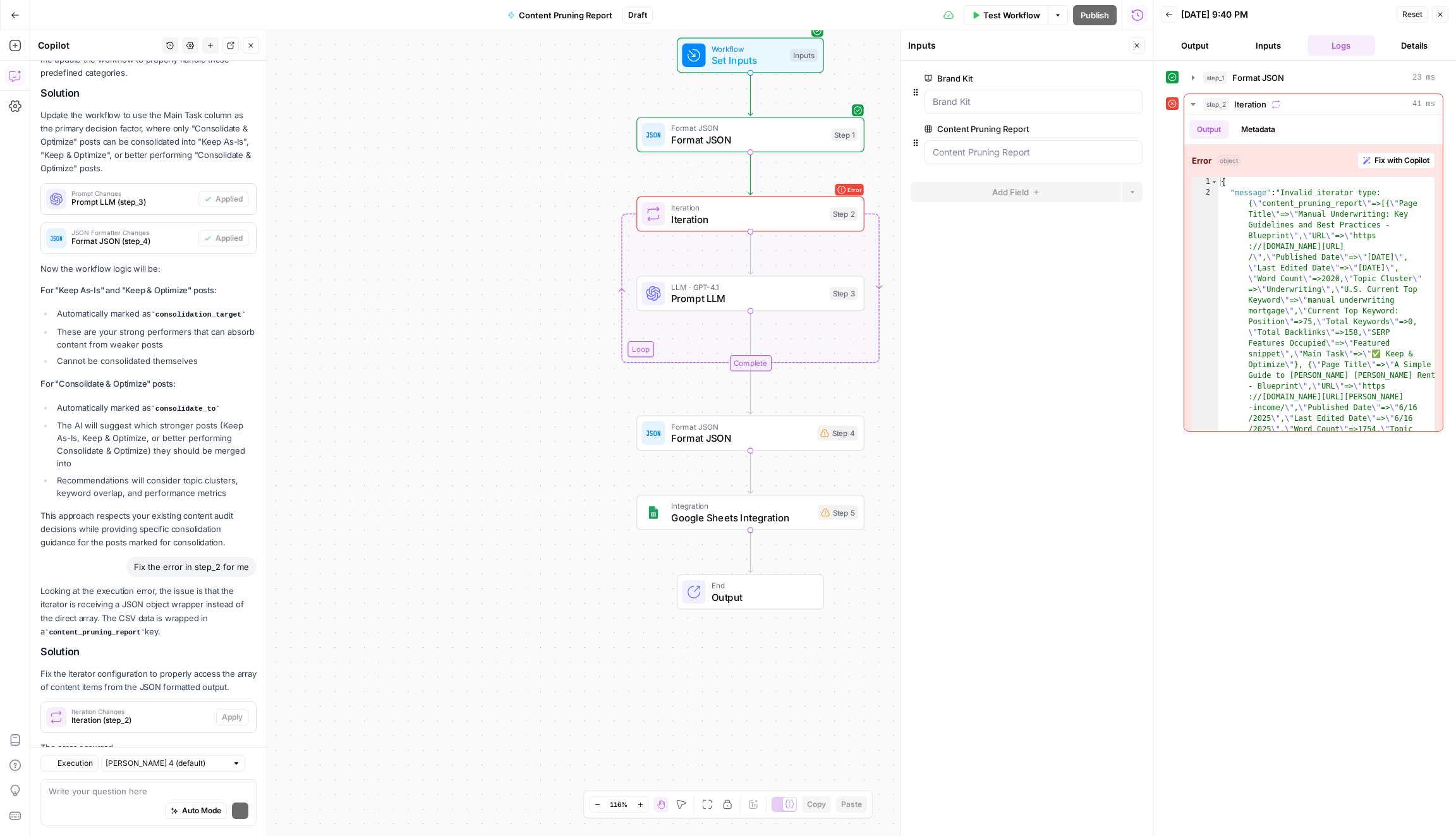
scroll to position [1834, 0]
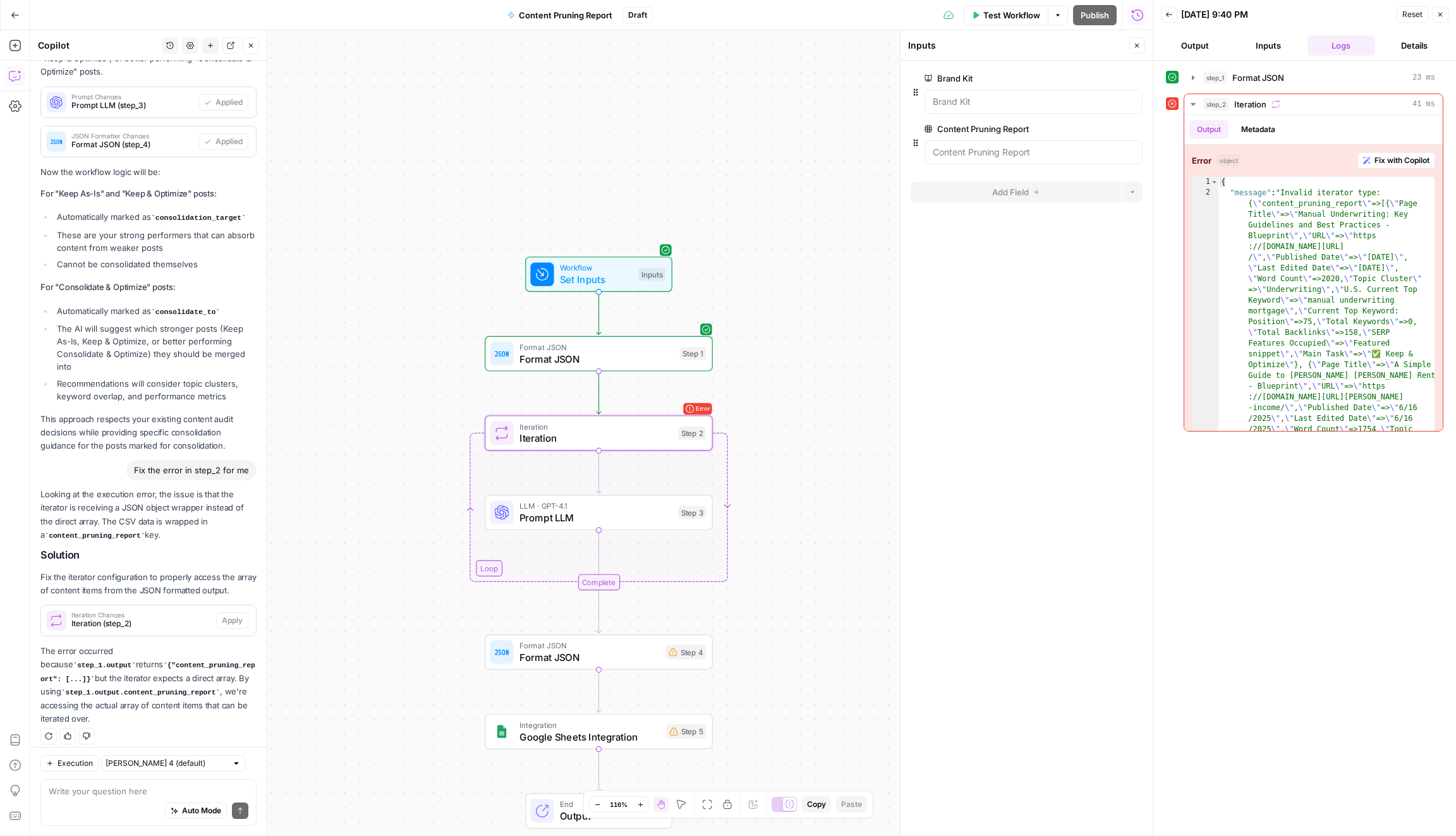
click at [184, 612] on span "Iteration Changes" at bounding box center [141, 614] width 139 height 6
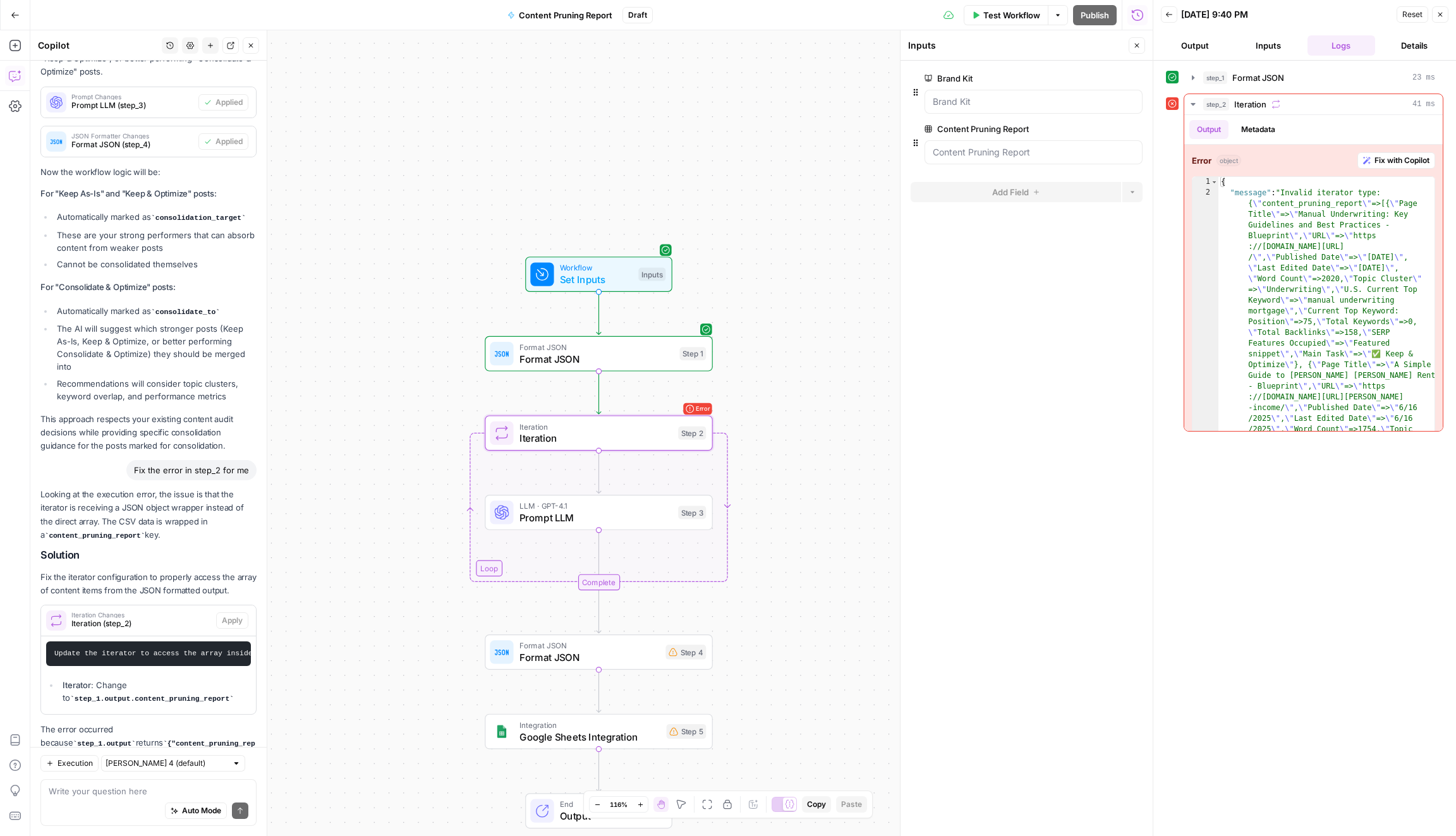
click at [202, 650] on code "Update the iterator to access the array inside the JSON wrapper" at bounding box center [190, 653] width 271 height 7
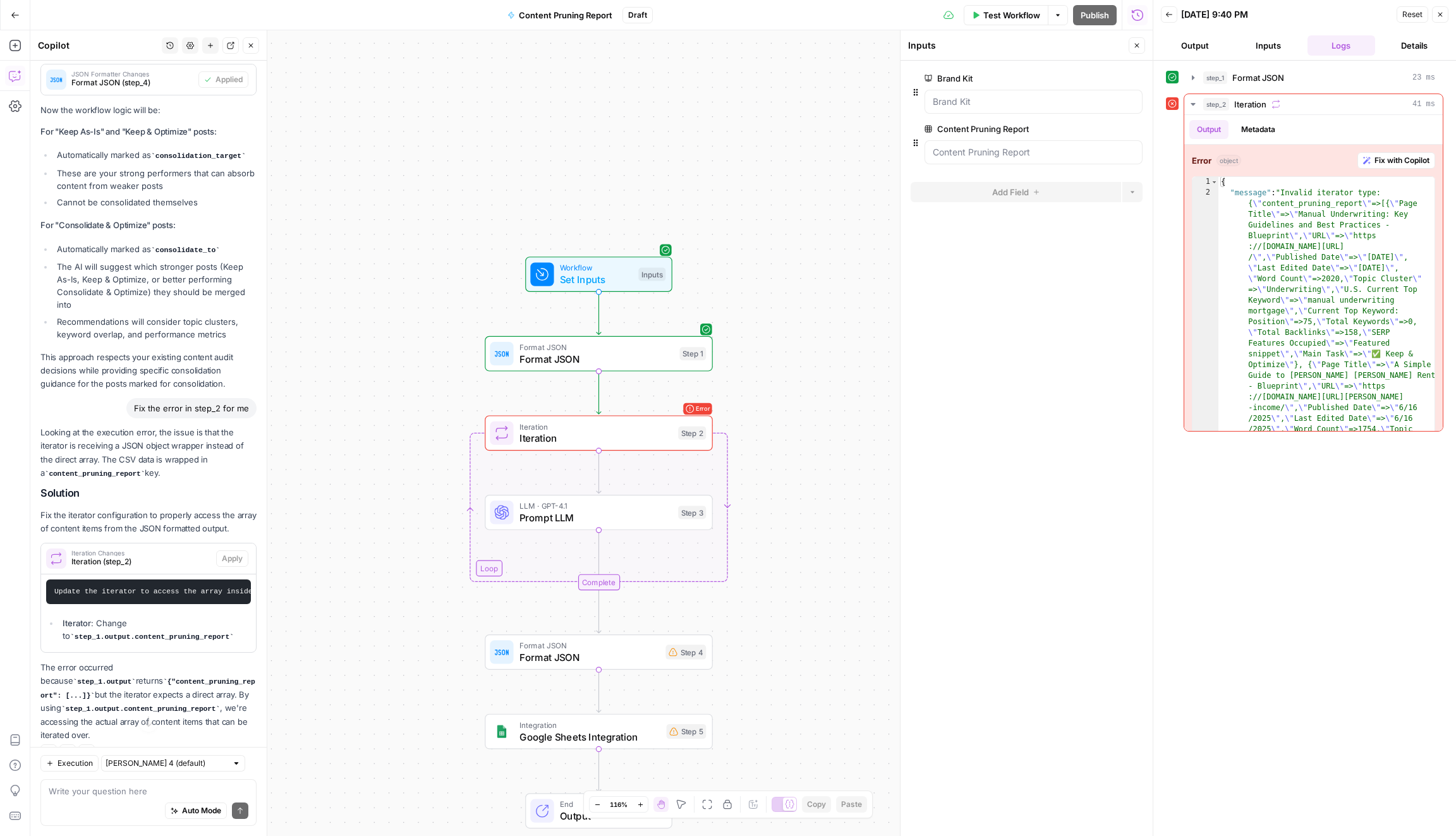
scroll to position [1912, 0]
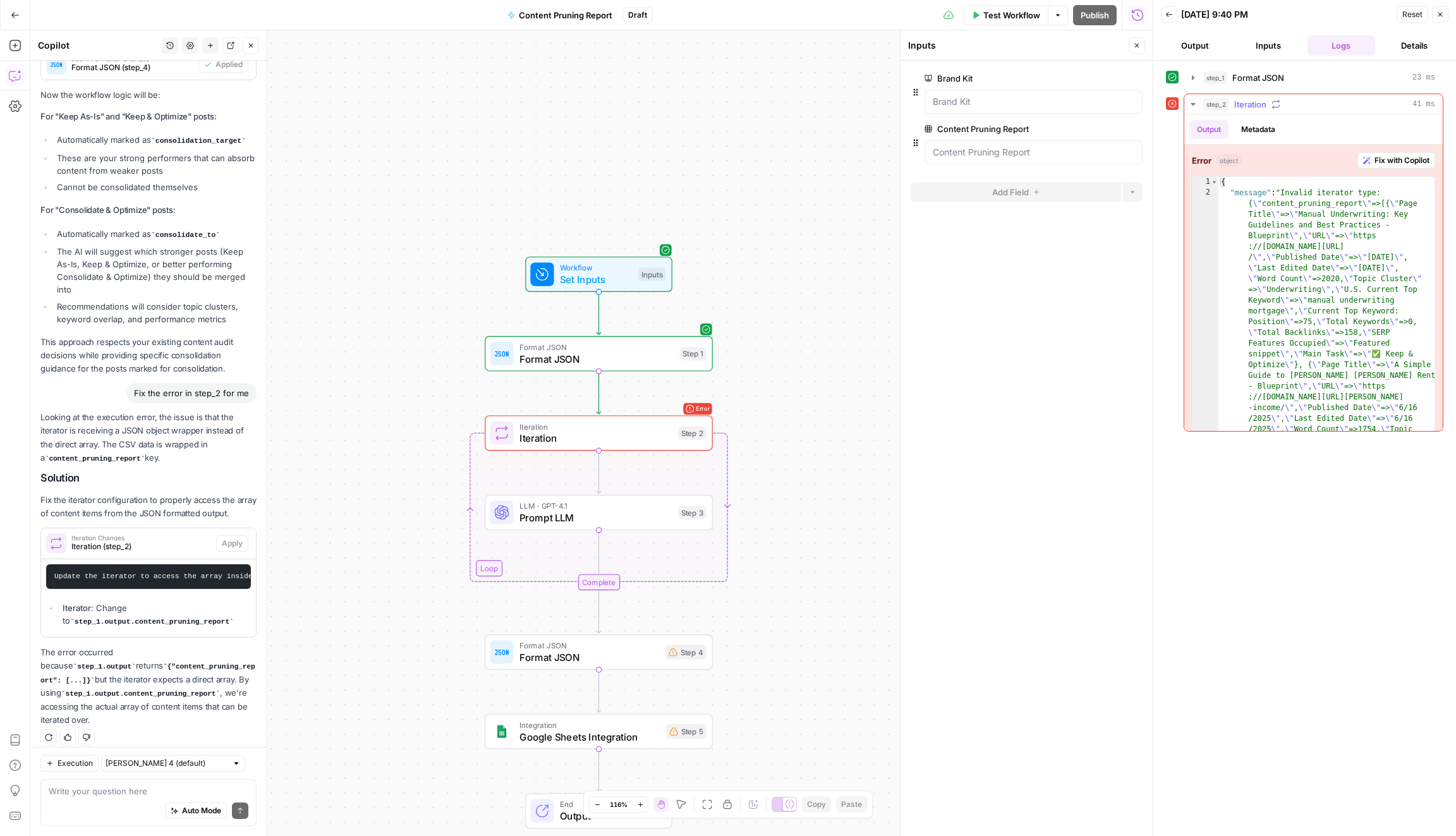
click at [1416, 156] on span "Fix with Copilot" at bounding box center [1402, 160] width 55 height 12
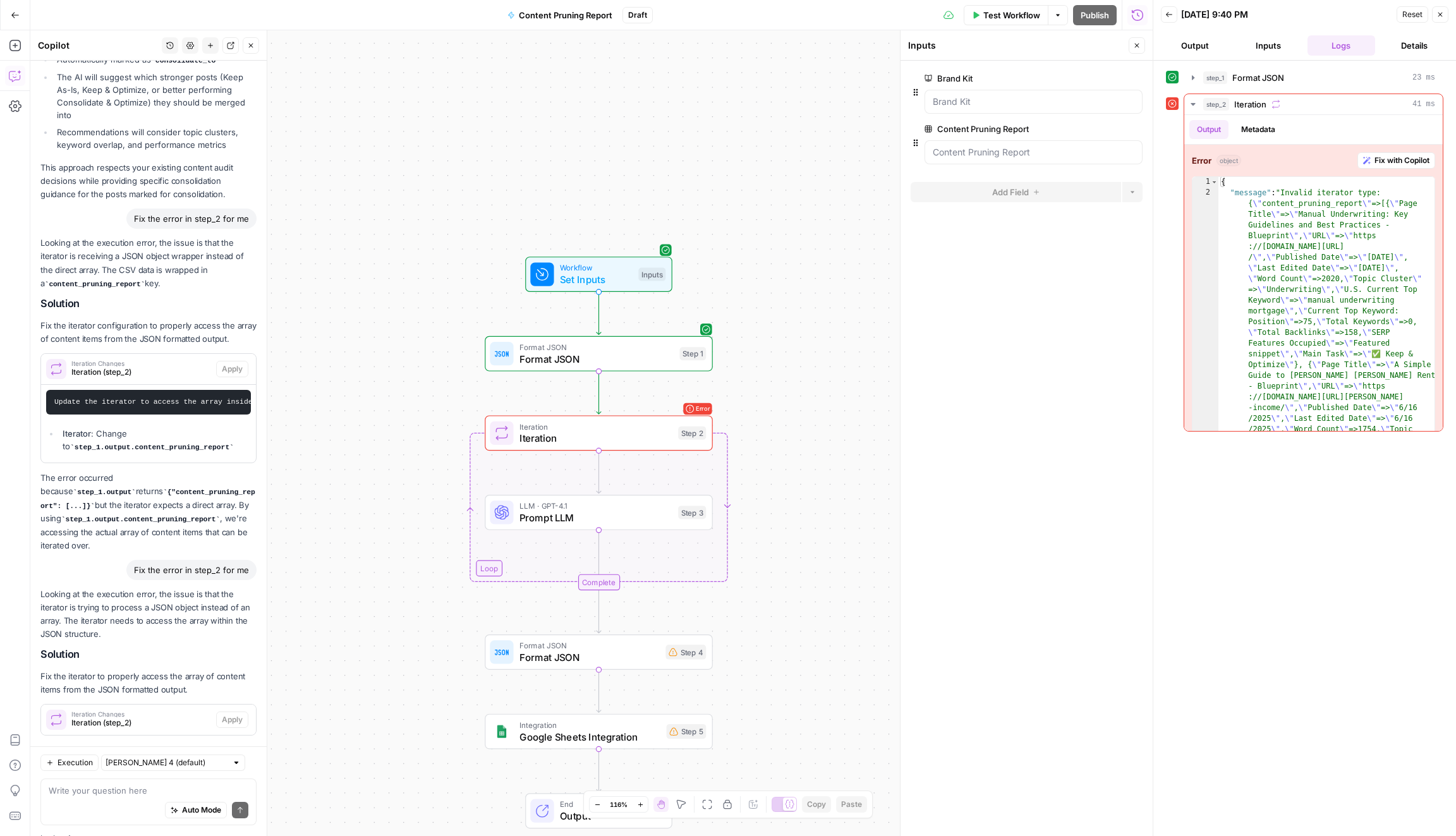
scroll to position [2183, 0]
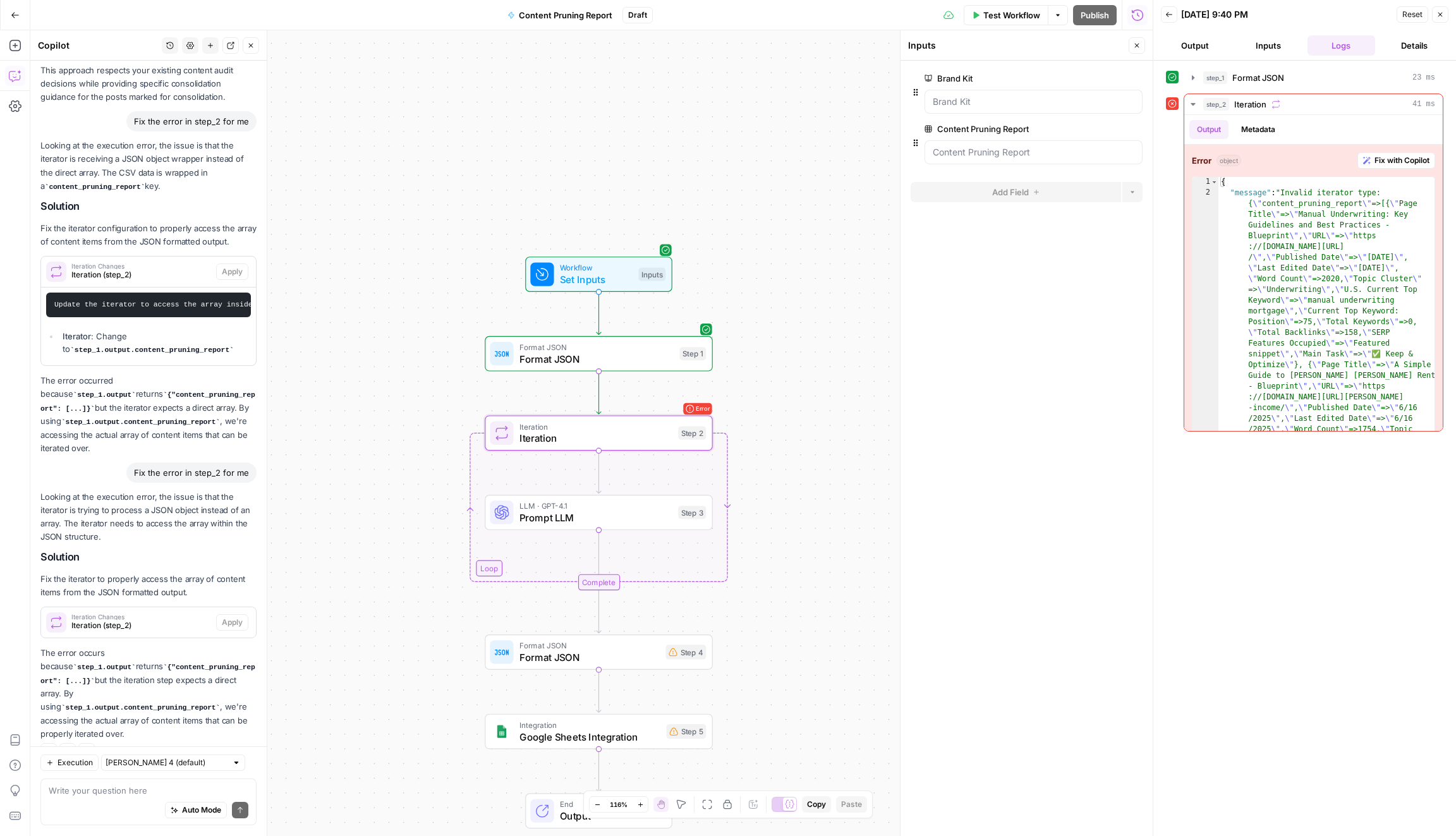
click at [192, 620] on span "Iteration (step_2)" at bounding box center [141, 625] width 139 height 12
click at [189, 651] on pre "Update the iterator to access the array inside the JSON wrapper" at bounding box center [148, 655] width 205 height 24
click at [192, 651] on code "Update the iterator to access the array inside the JSON wrapper" at bounding box center [190, 655] width 271 height 7
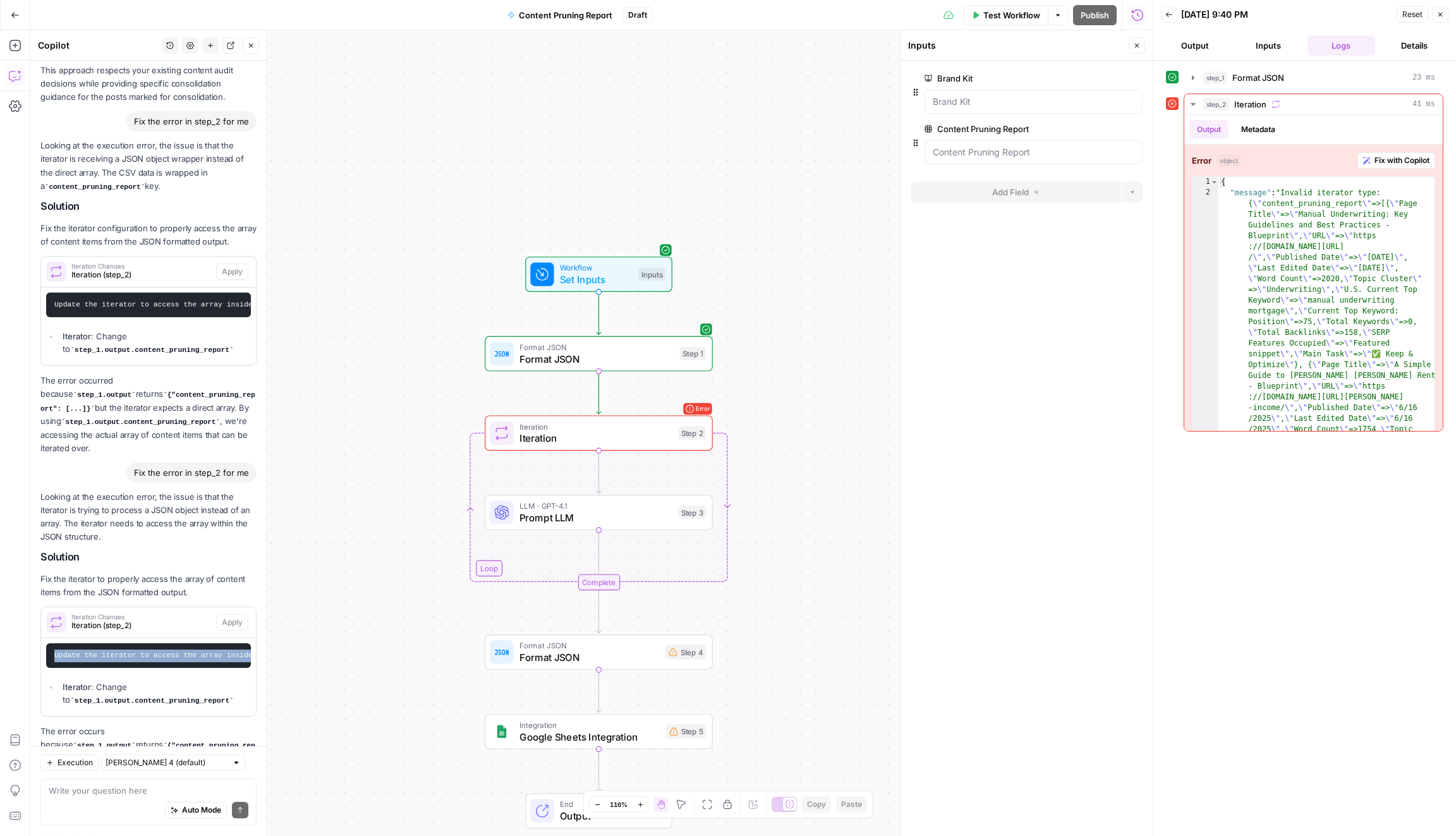
copy div "Update the iterator to access the array inside the JSON wrapper"
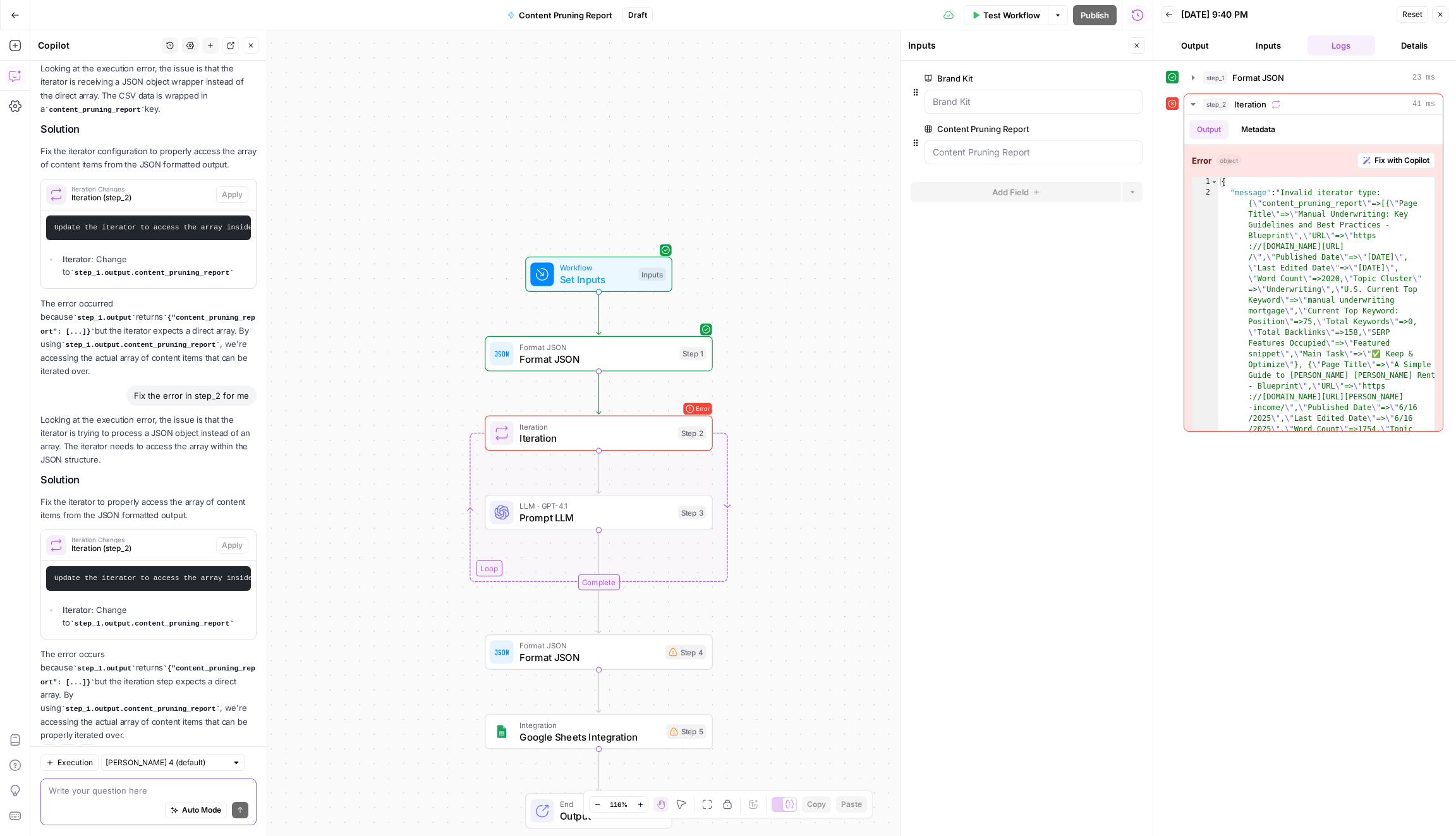
click at [165, 790] on textarea at bounding box center [149, 790] width 200 height 13
paste textarea "Update the iterator to access the array inside the JSON wrapper"
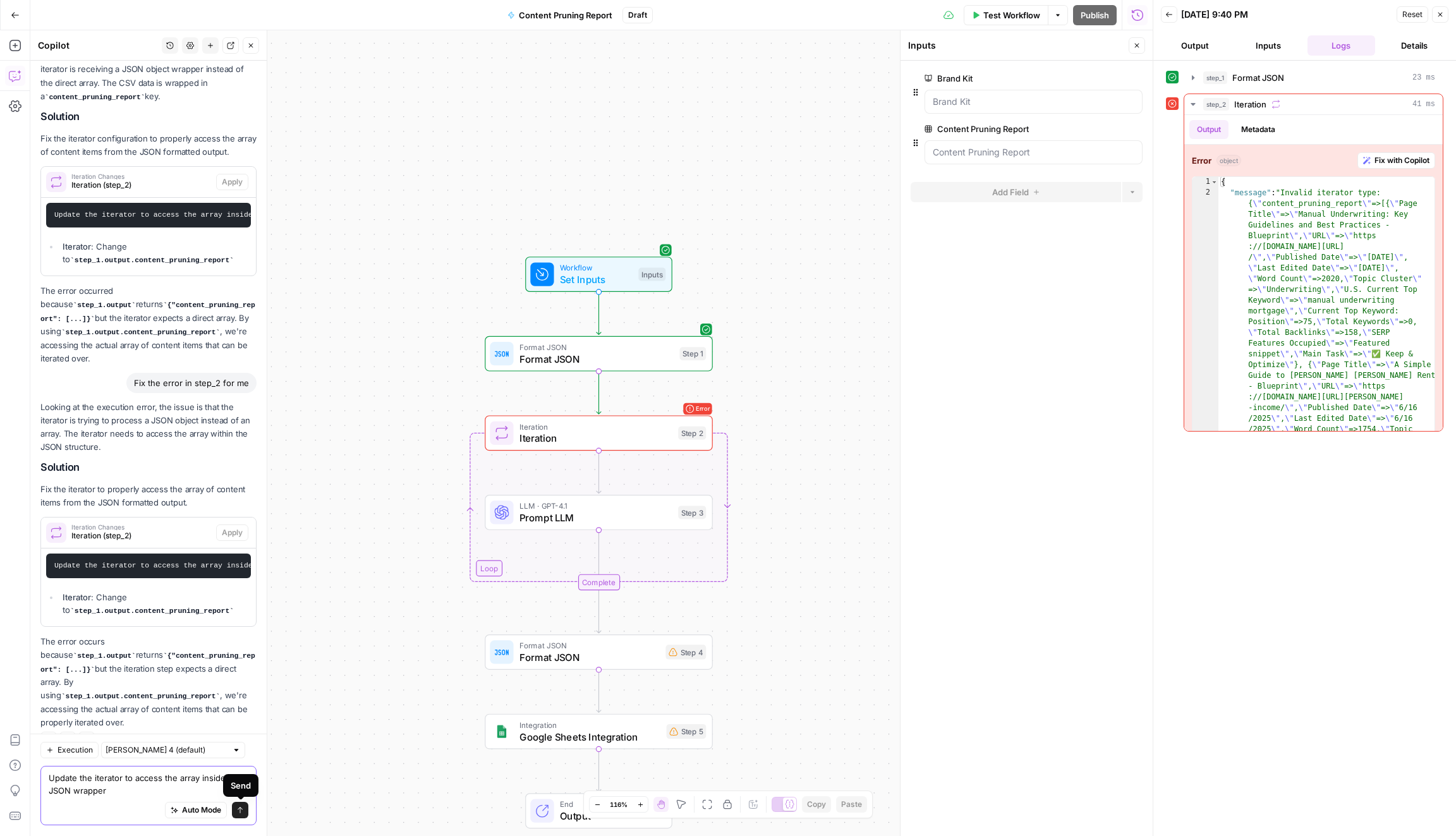
type textarea "Update the iterator to access the array inside the JSON wrapper"
click at [241, 809] on icon "submit" at bounding box center [240, 810] width 7 height 7
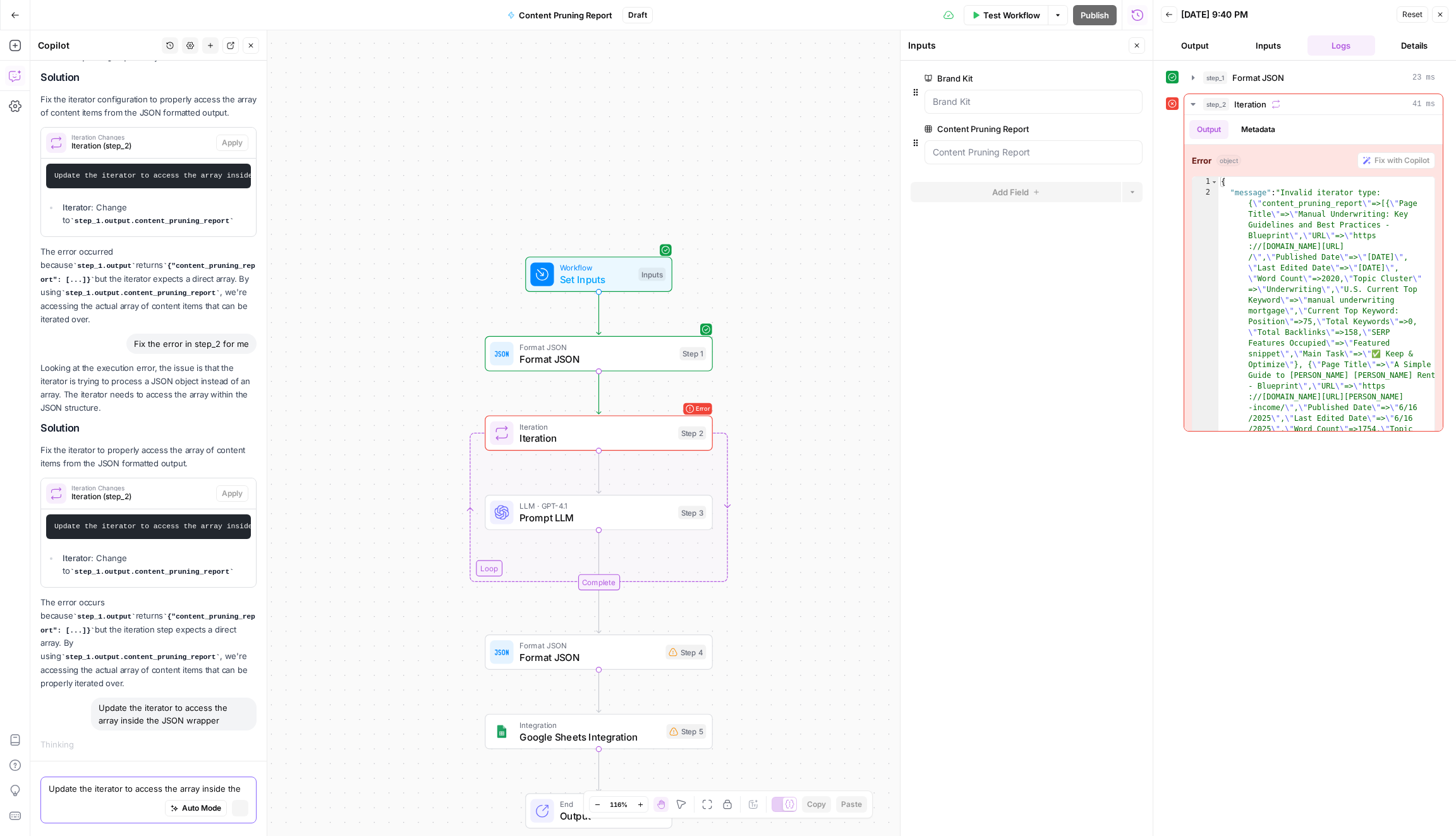
scroll to position [2225, 0]
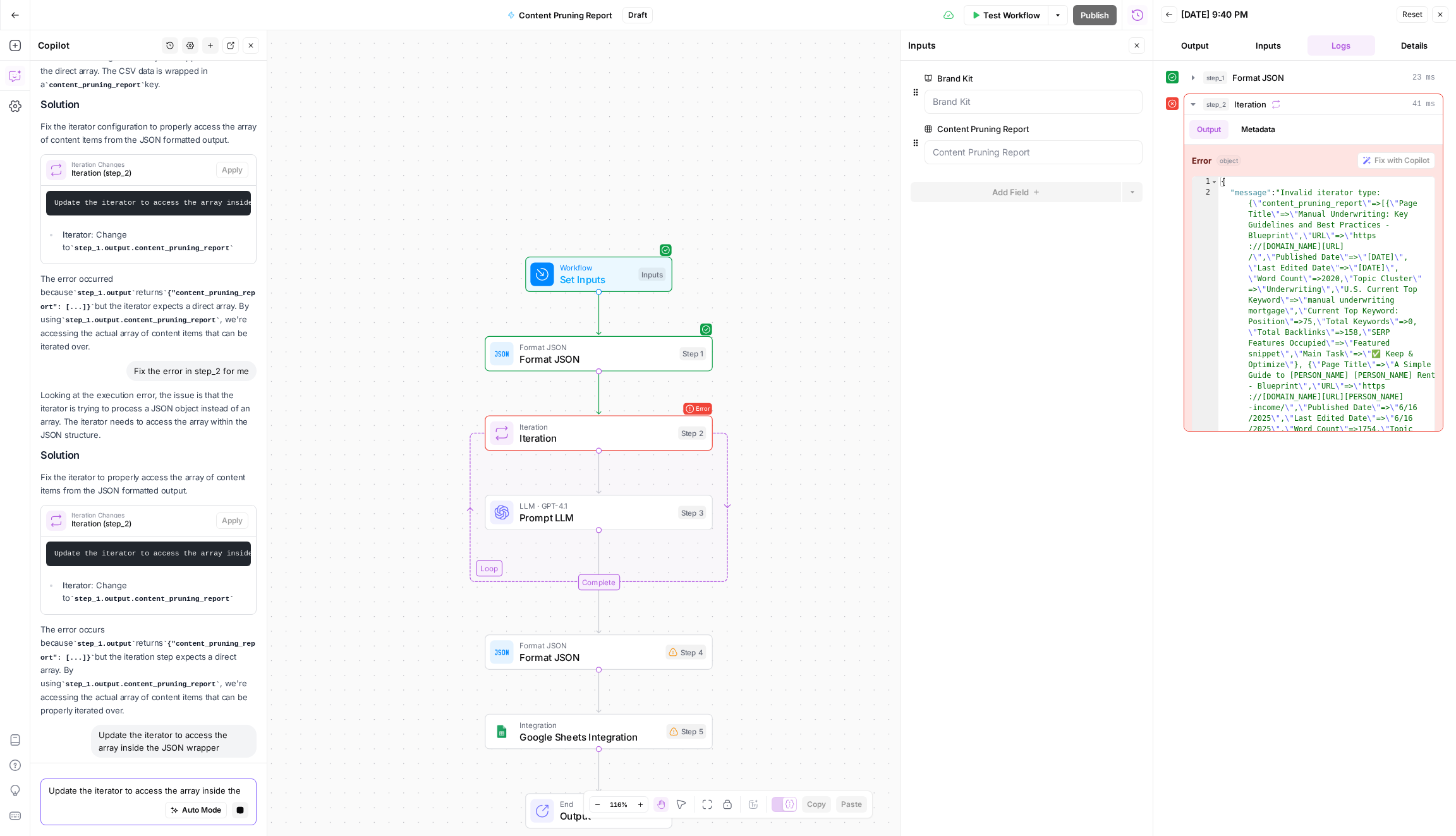
click at [659, 347] on span "Format JSON" at bounding box center [596, 347] width 154 height 12
click at [1043, 77] on span "**" at bounding box center [1042, 80] width 10 height 8
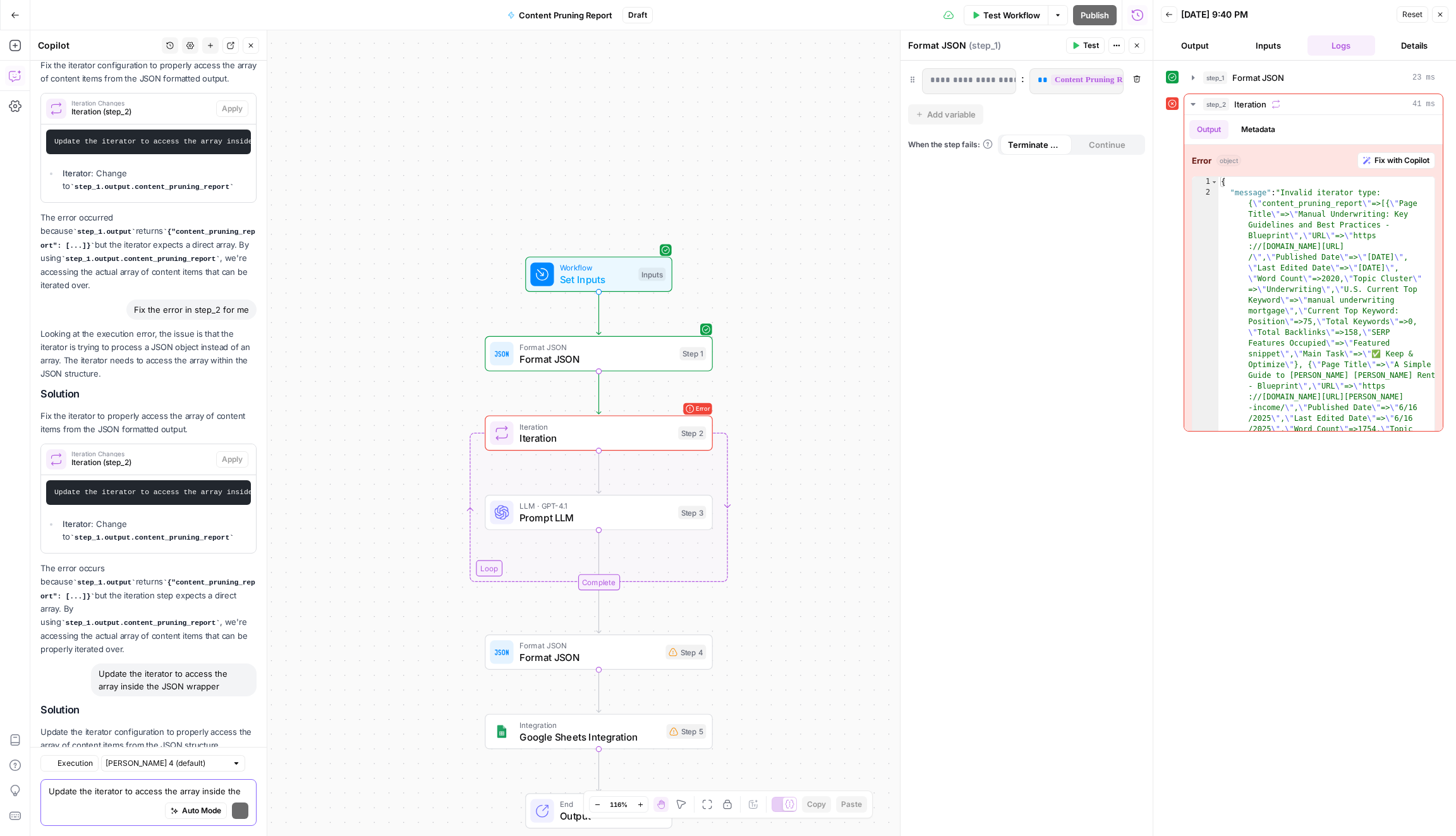
scroll to position [2443, 0]
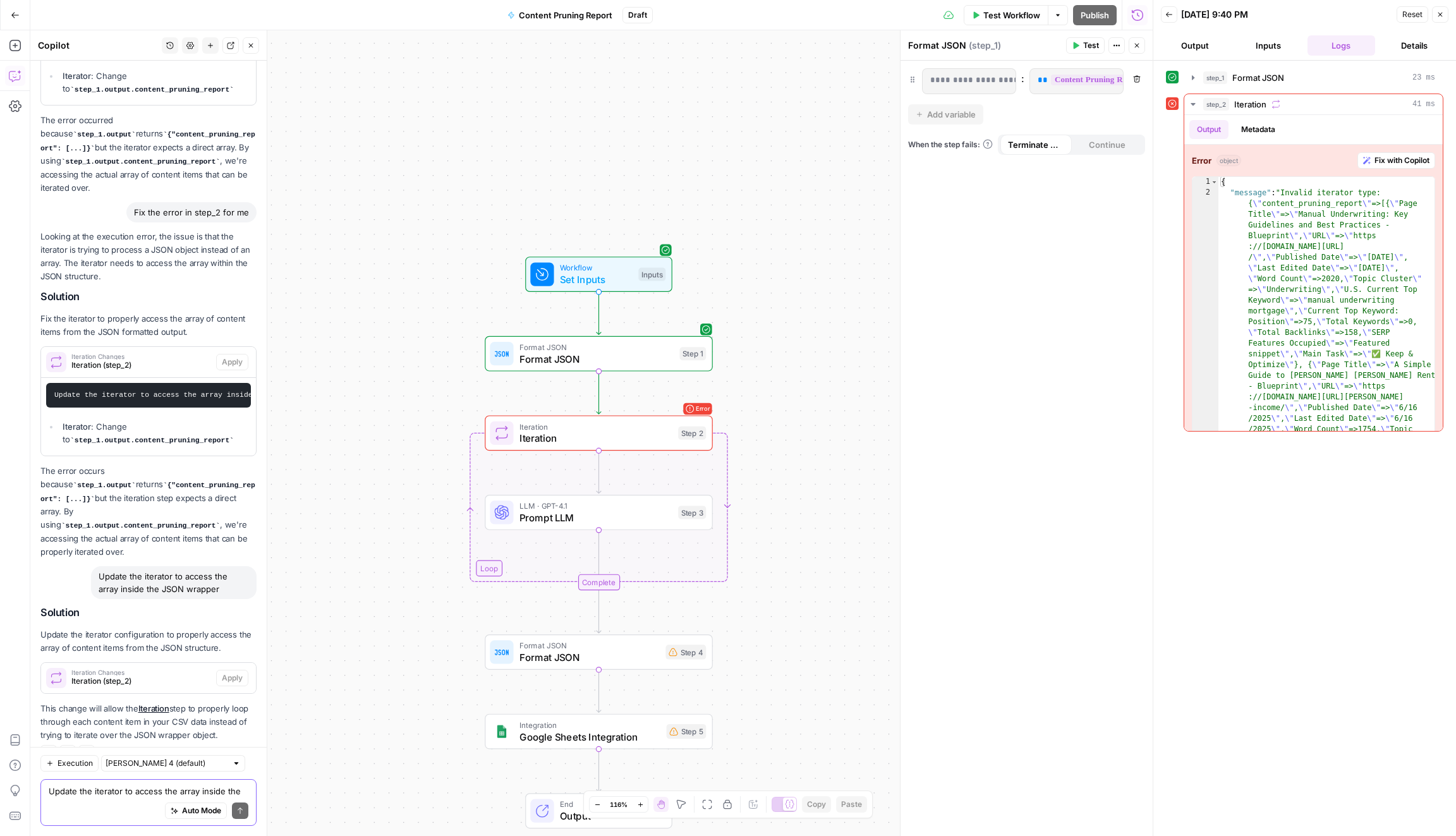
click at [1016, 16] on span "Test Workflow" at bounding box center [1011, 15] width 57 height 13
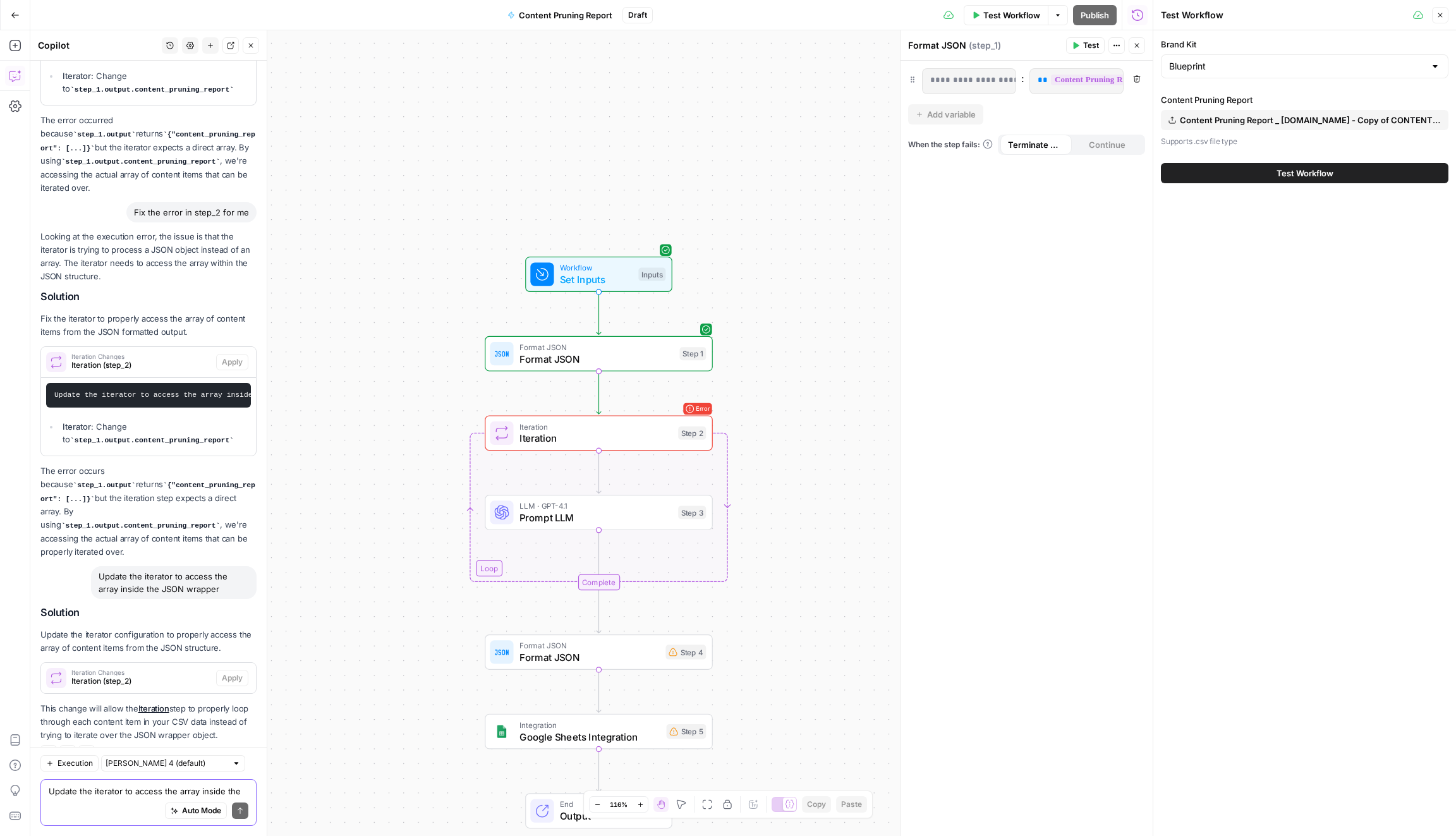
click at [1084, 43] on span "Test" at bounding box center [1090, 46] width 16 height 12
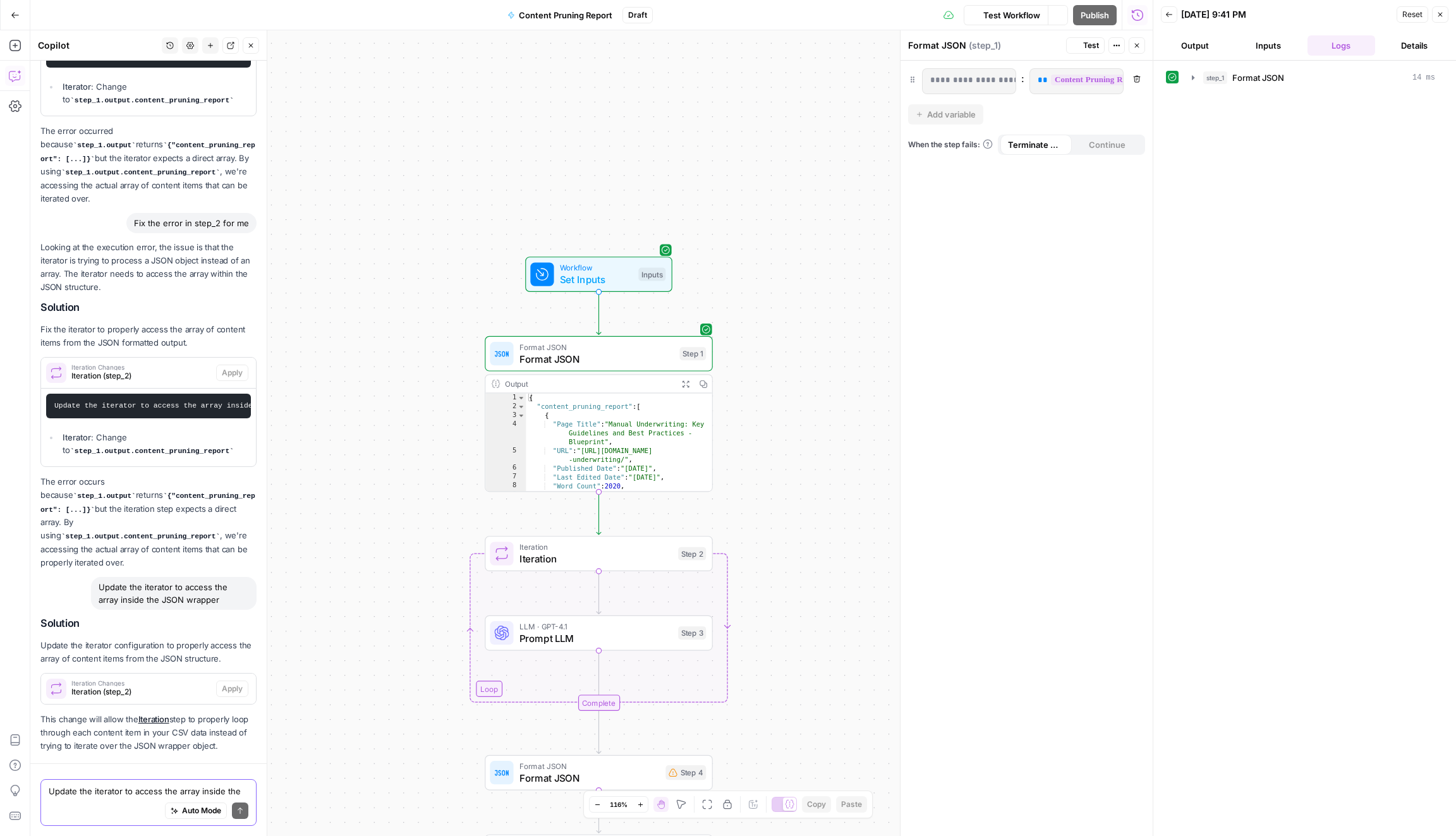
scroll to position [2289, 0]
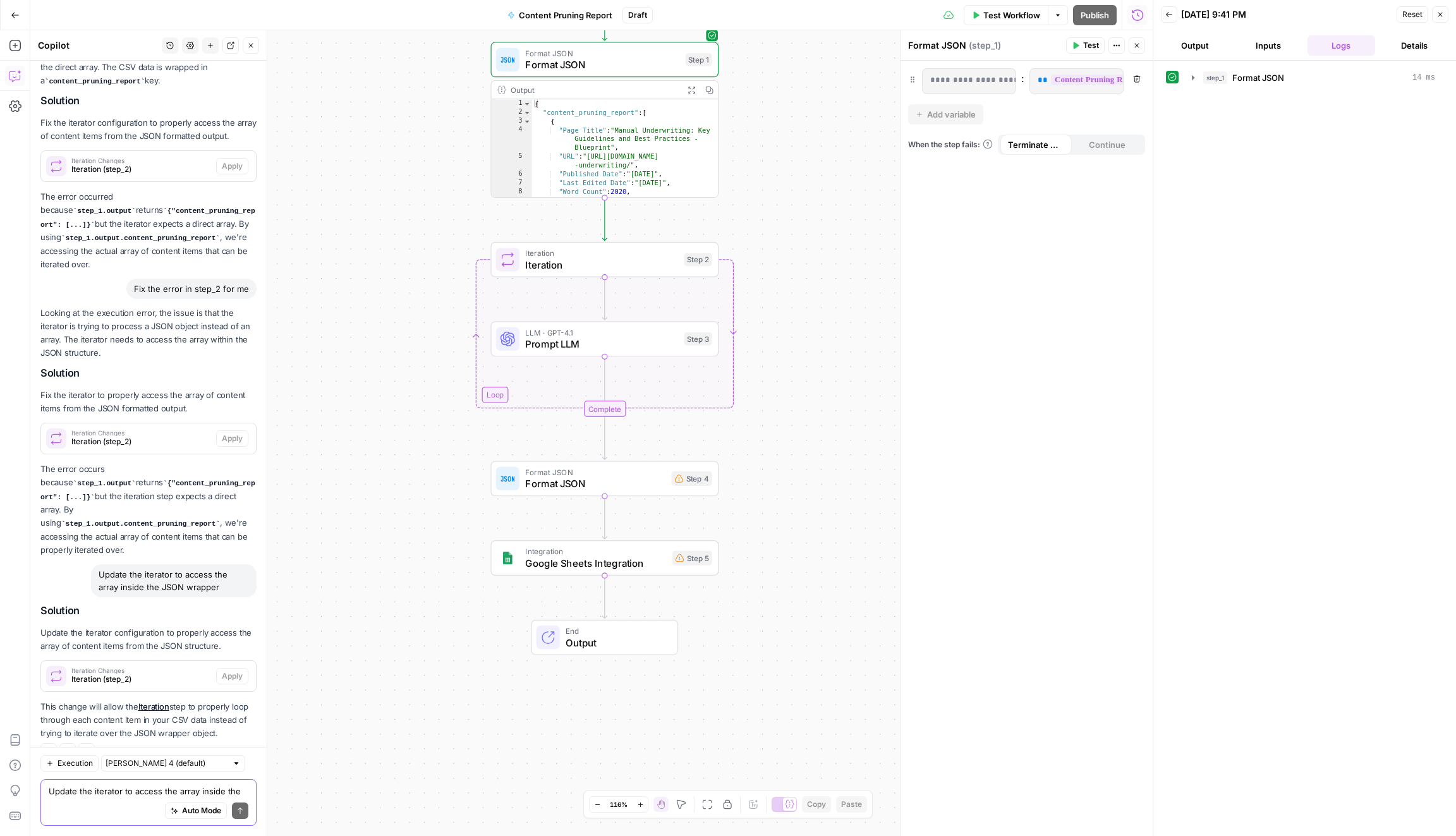
type textarea "**********"
click at [644, 150] on div "{ "content_pruning_report" : [ { "Page Title" : "Manual Underwriting: Key Guide…" at bounding box center [625, 162] width 186 height 125
click at [617, 265] on span "Iteration" at bounding box center [601, 264] width 153 height 14
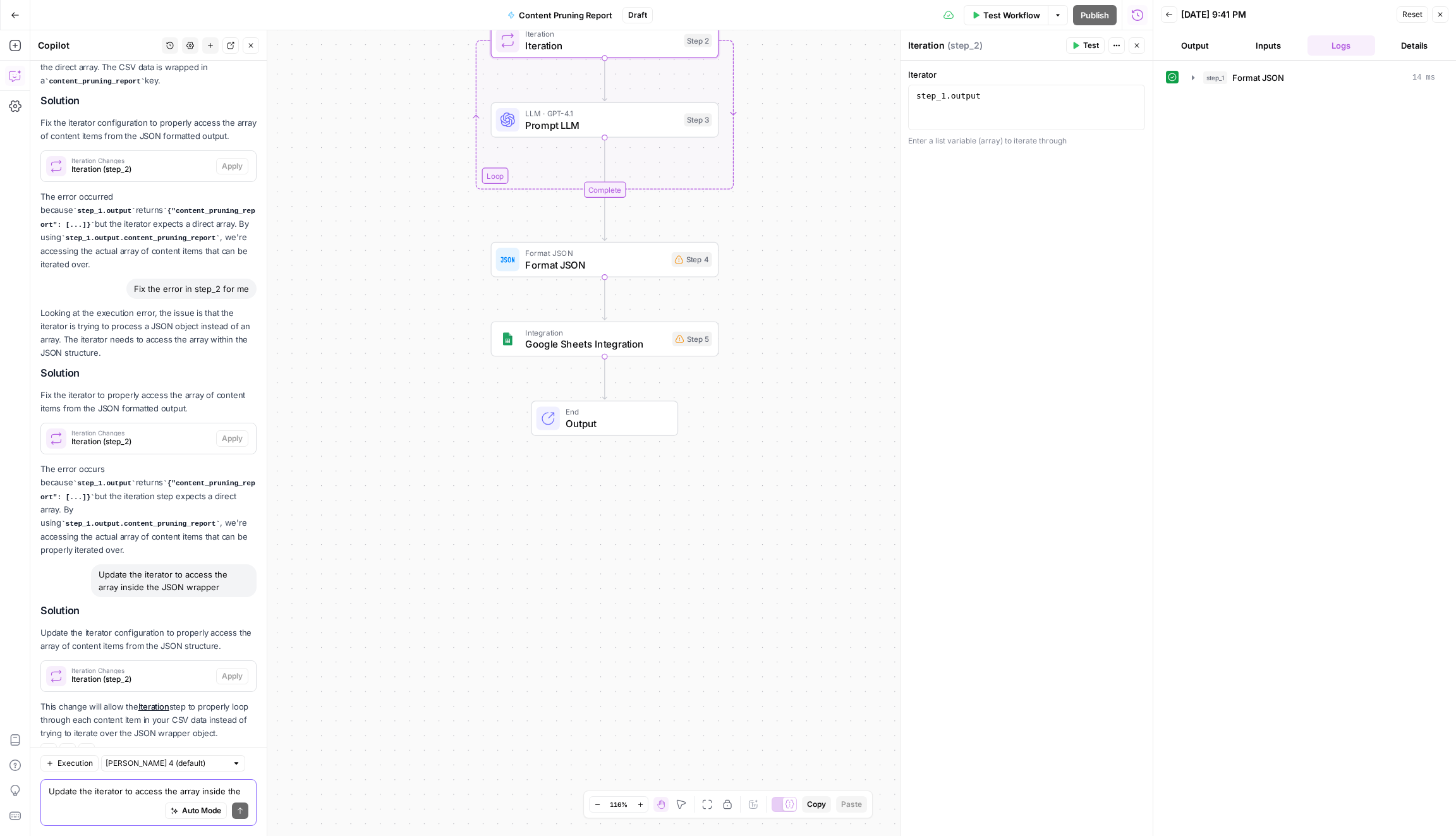
click at [621, 256] on span "Format JSON" at bounding box center [595, 253] width 140 height 12
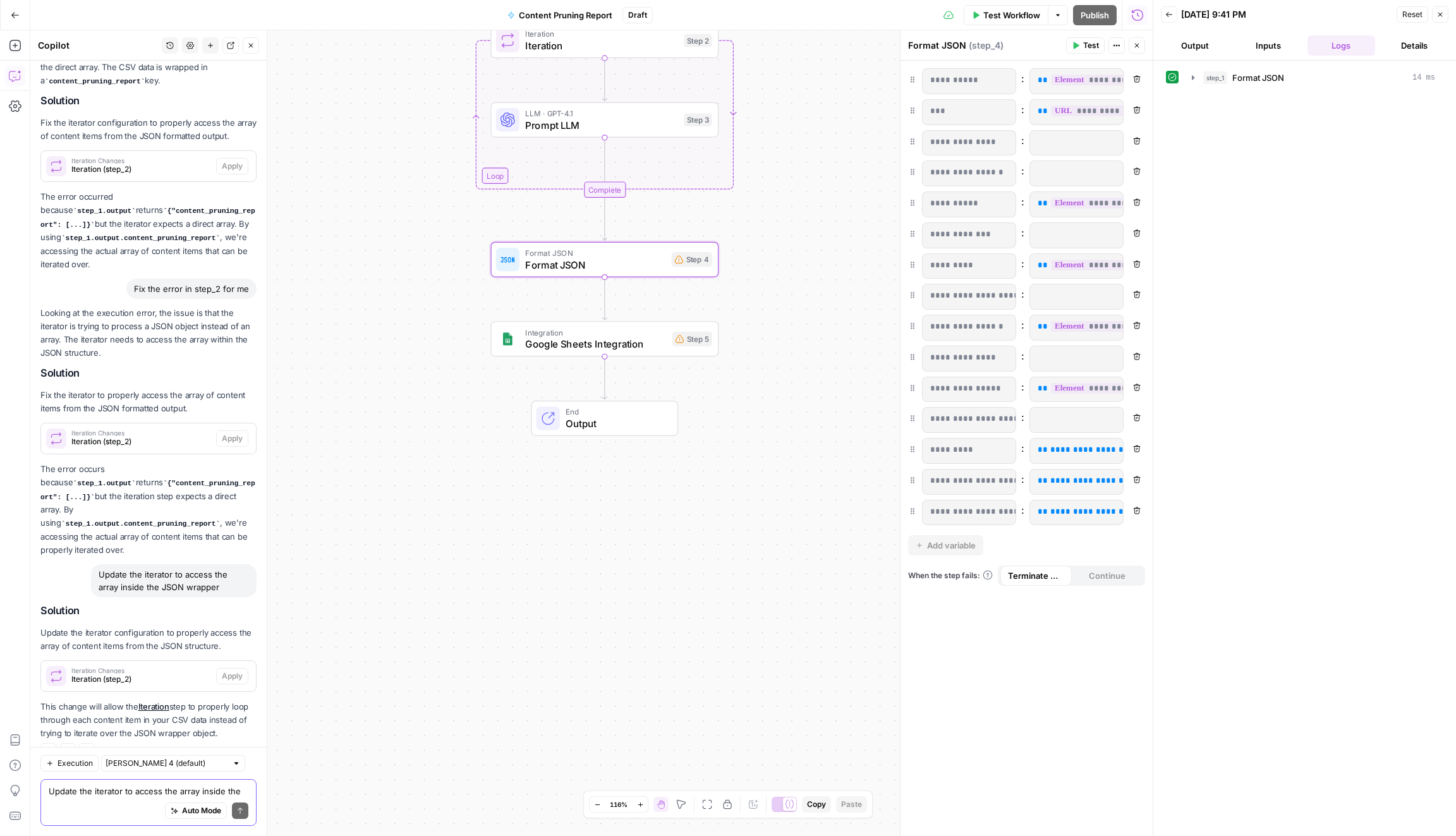
click at [1003, 7] on button "Test Workflow" at bounding box center [1005, 15] width 85 height 20
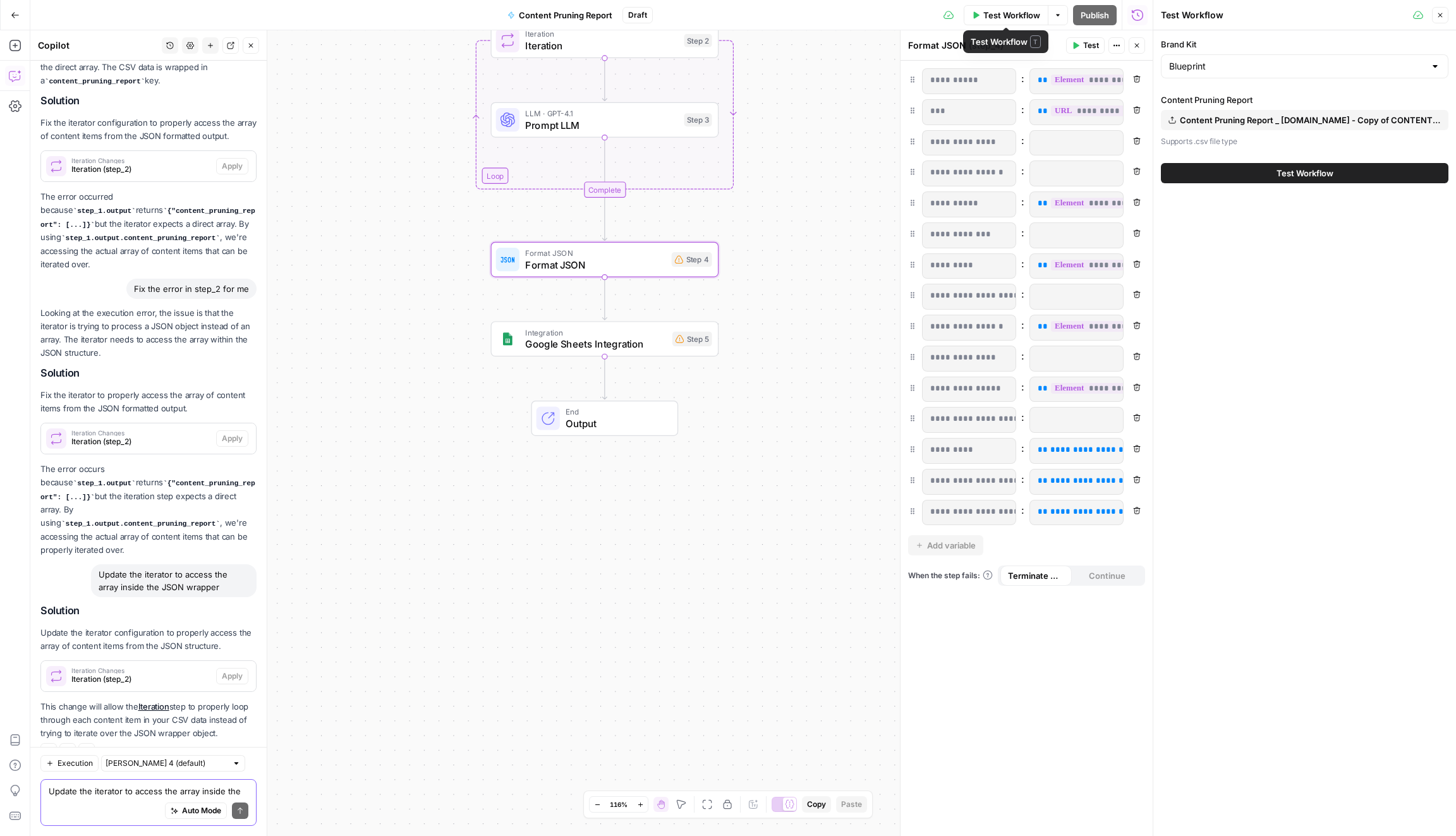
click at [1301, 177] on span "Test Workflow" at bounding box center [1305, 173] width 57 height 13
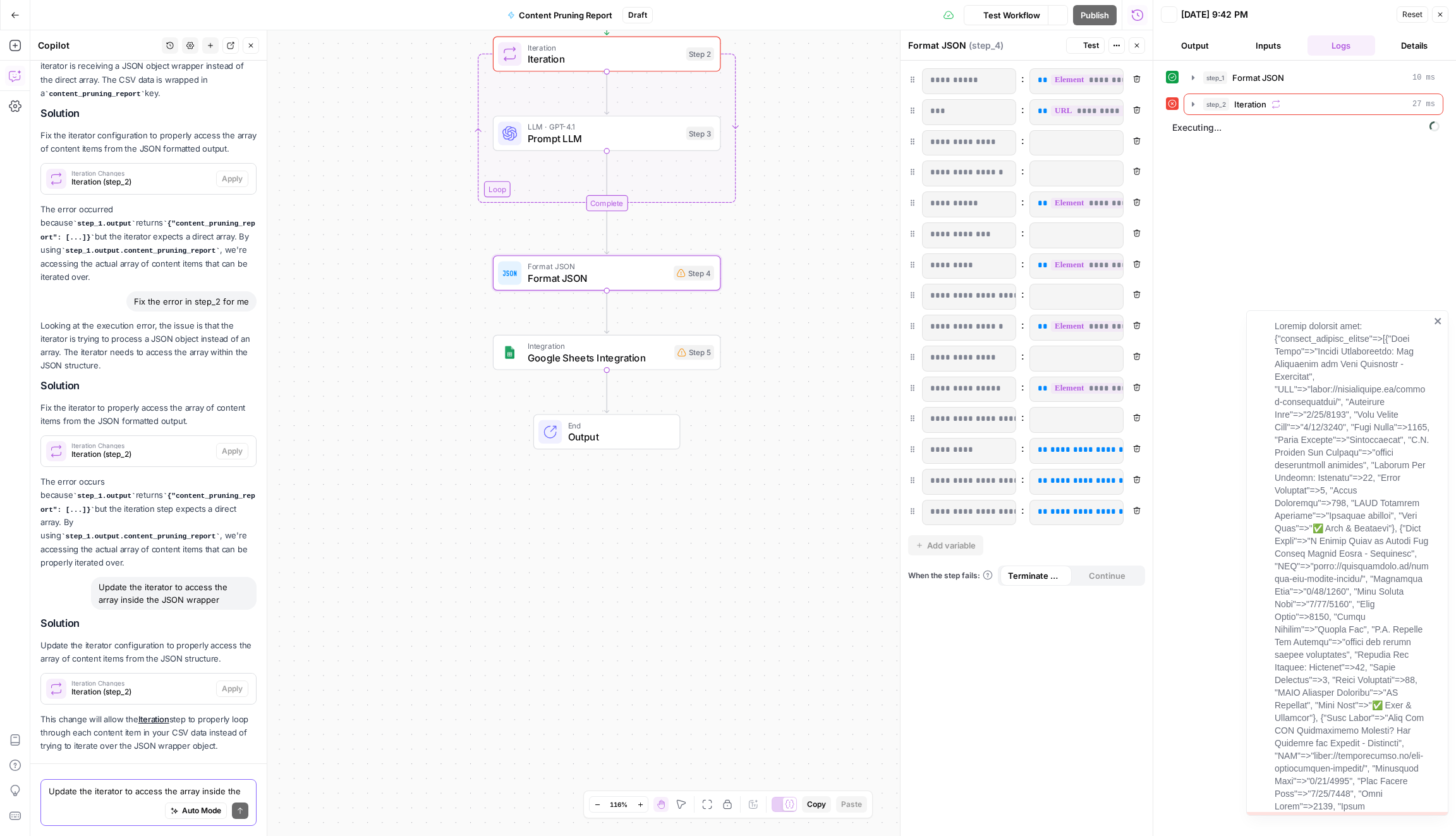
scroll to position [2289, 0]
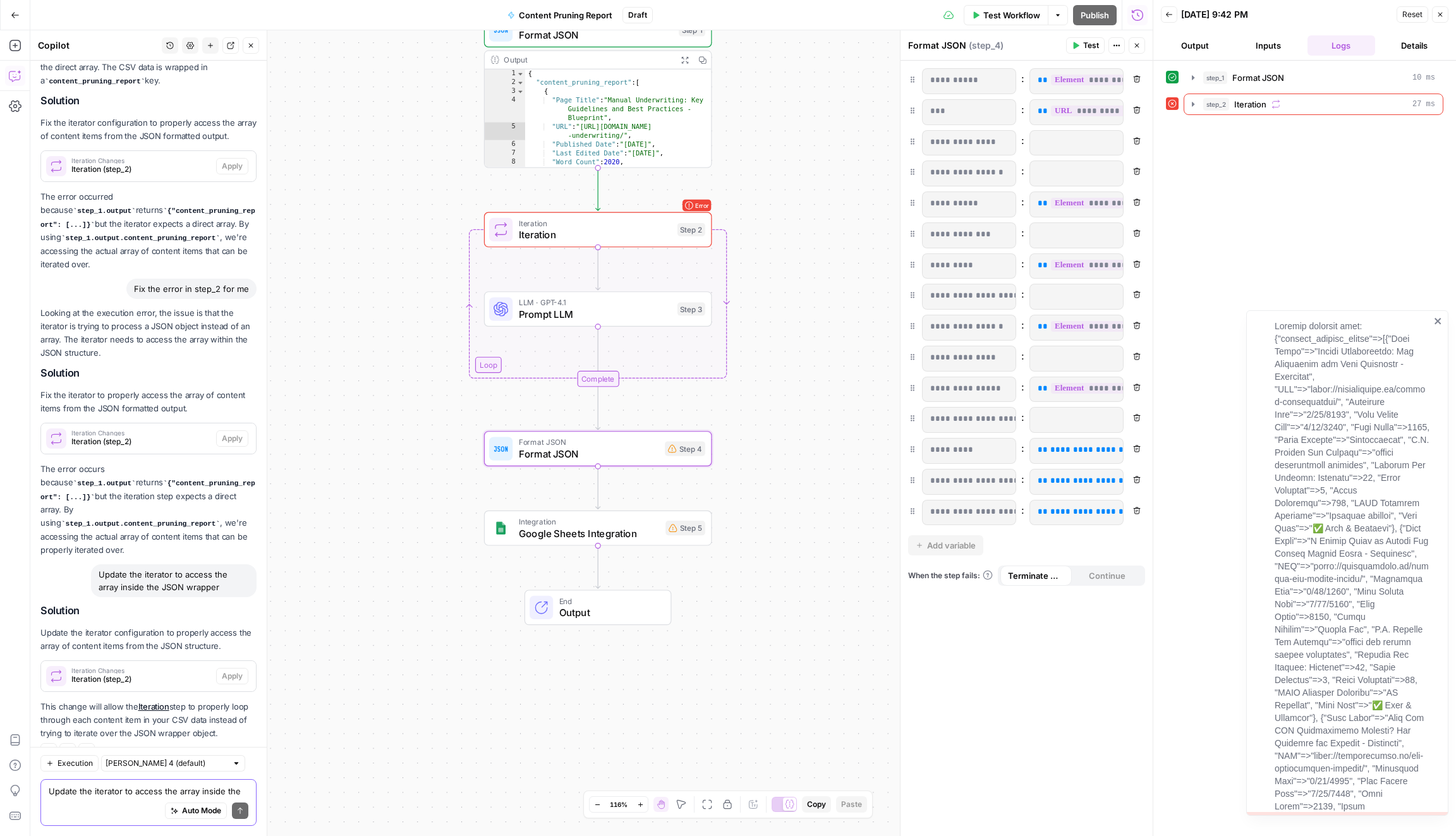
click at [1436, 318] on icon "close" at bounding box center [1437, 321] width 6 height 6
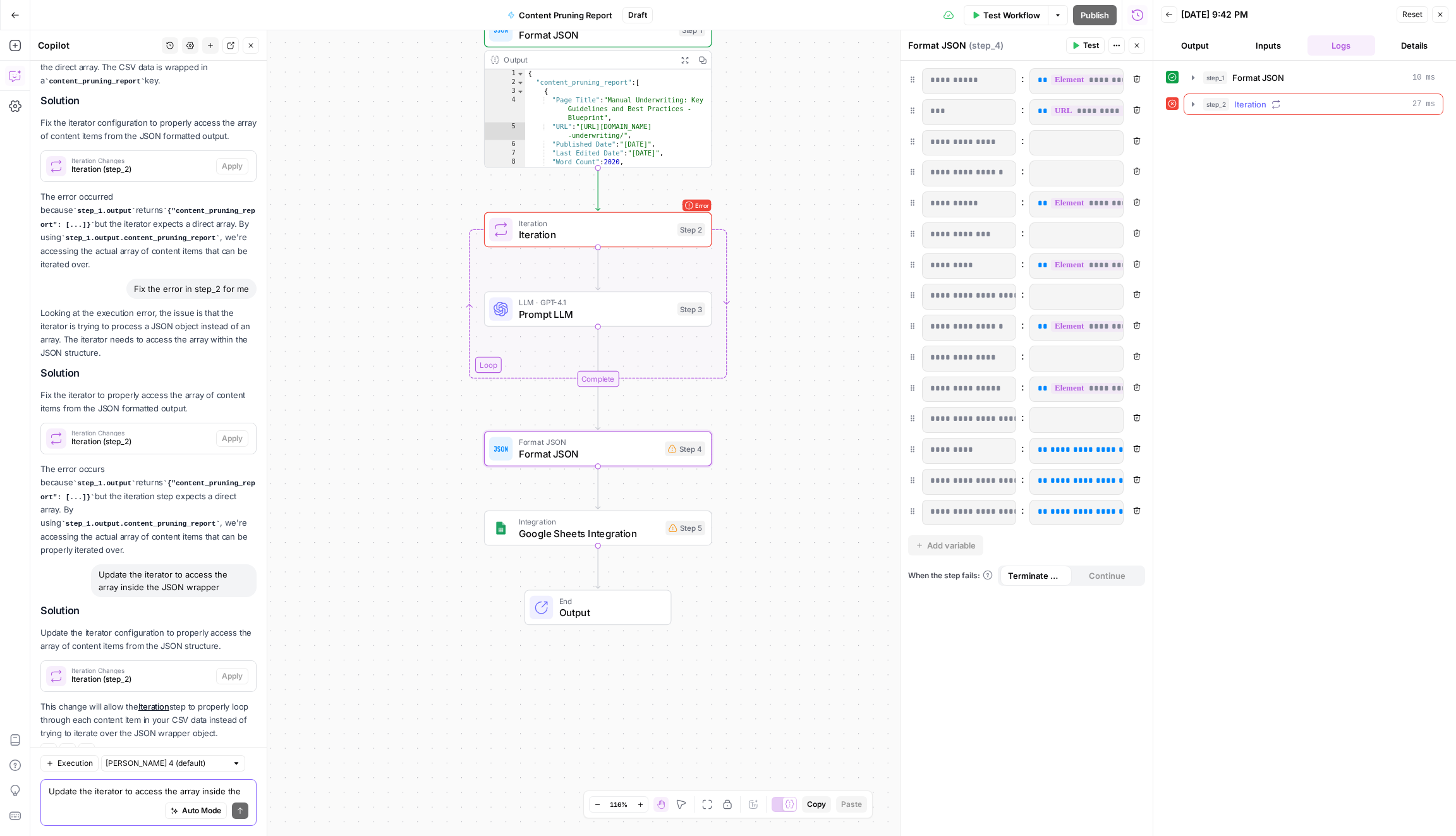
click at [1320, 98] on div "step_2 Iteration 27 ms" at bounding box center [1319, 104] width 232 height 13
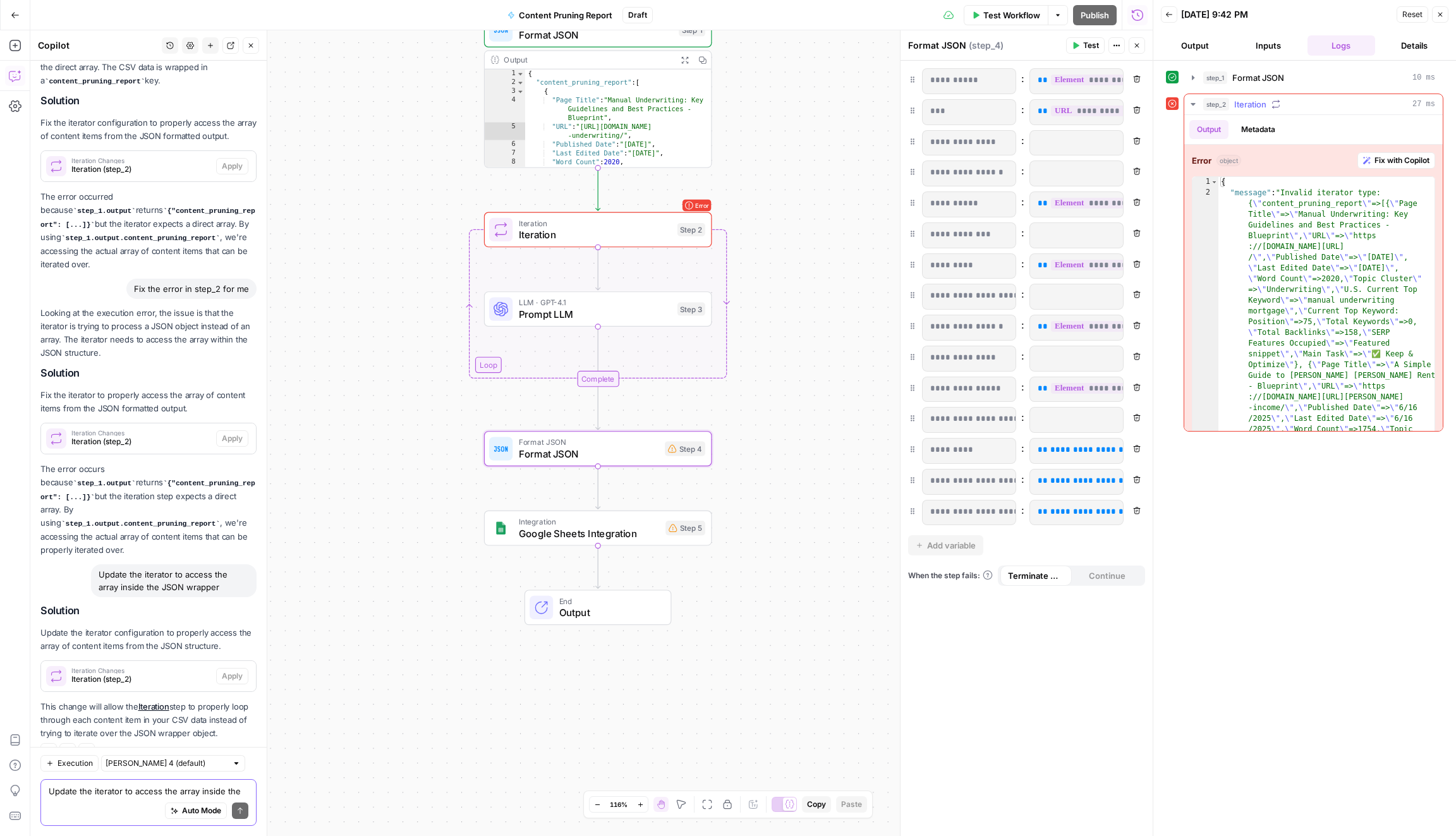
click at [1371, 155] on button "Fix with Copilot" at bounding box center [1396, 160] width 77 height 16
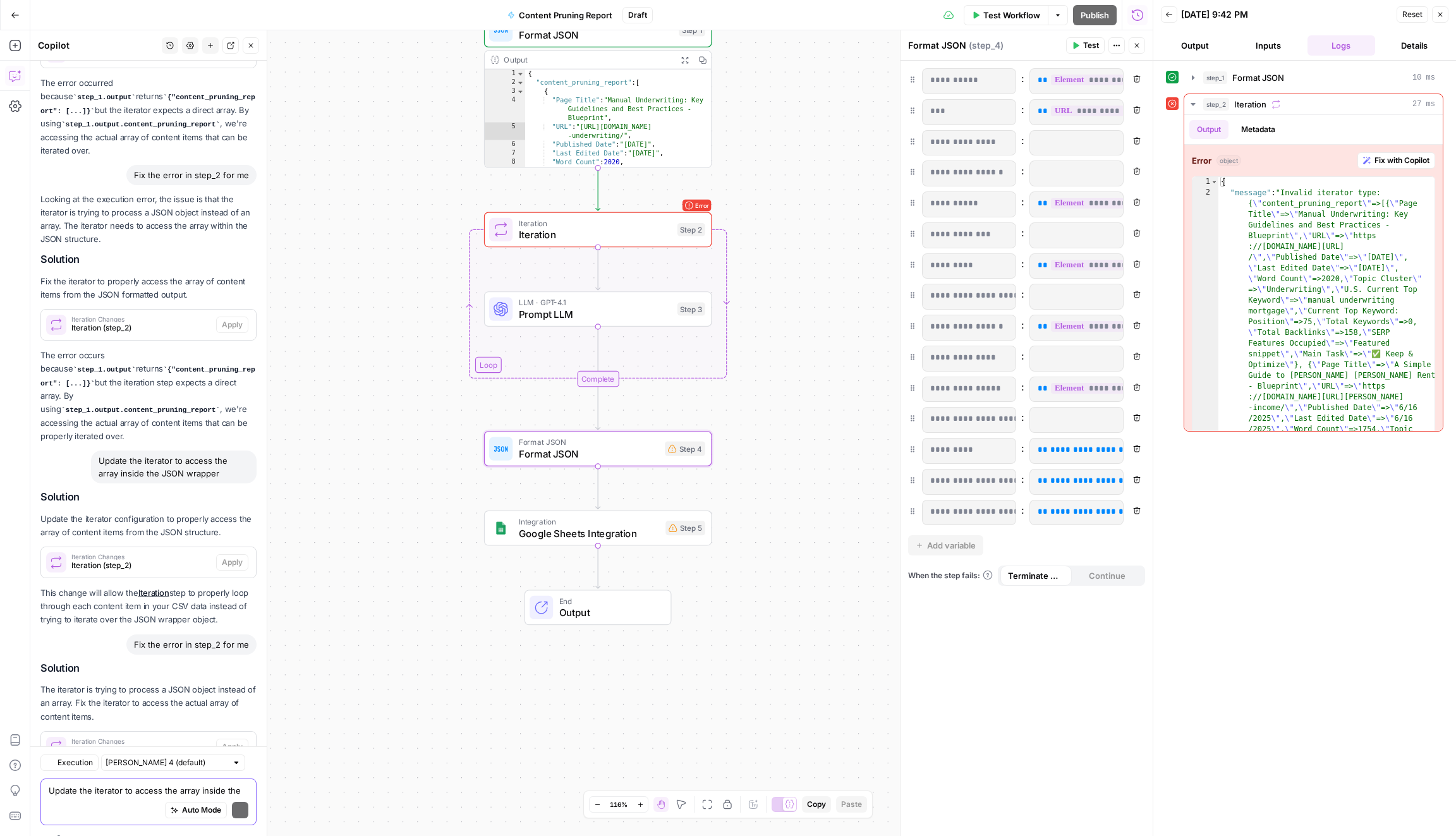
scroll to position [2499, 0]
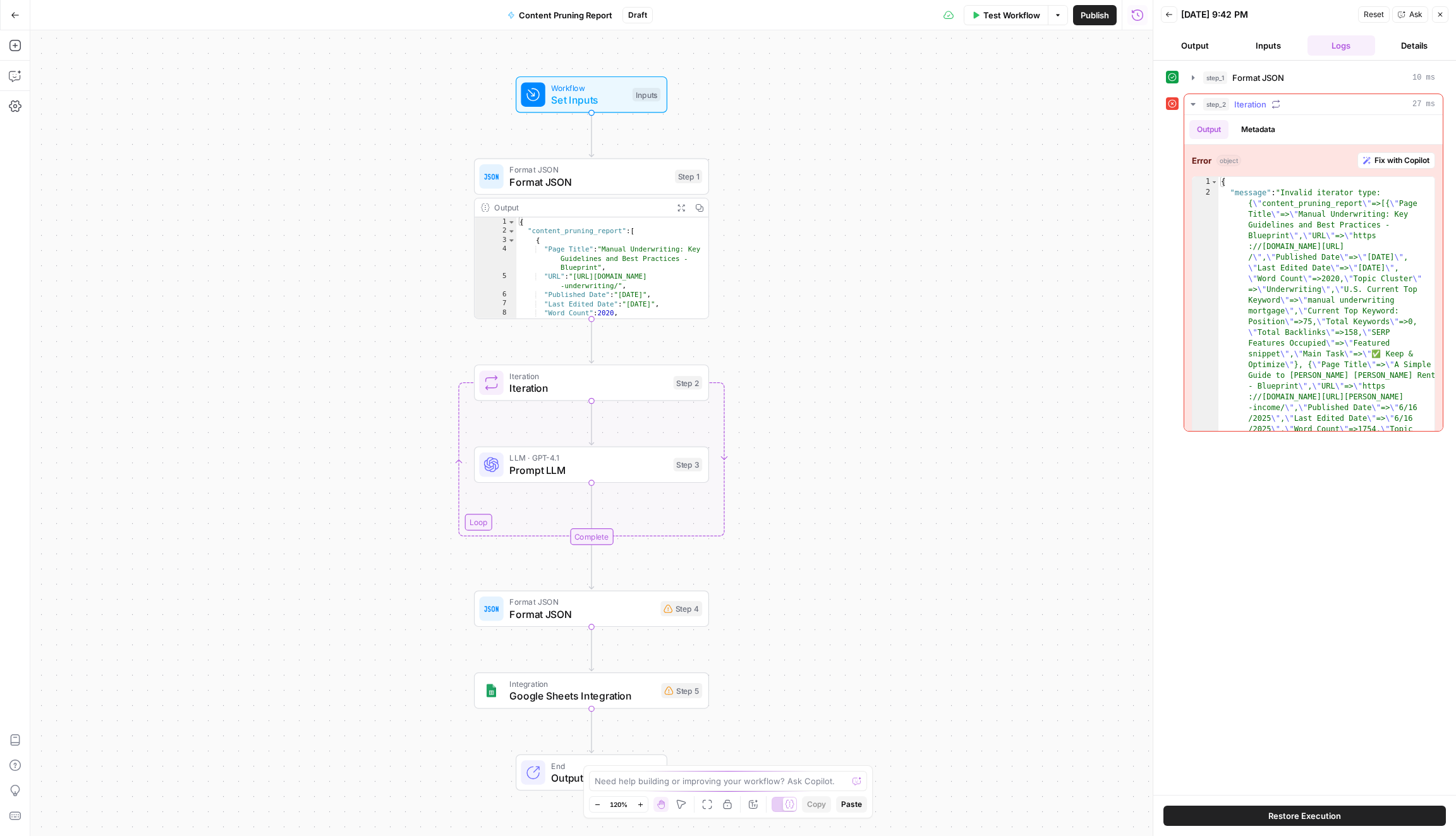
click at [1391, 163] on span "Fix with Copilot" at bounding box center [1402, 160] width 55 height 12
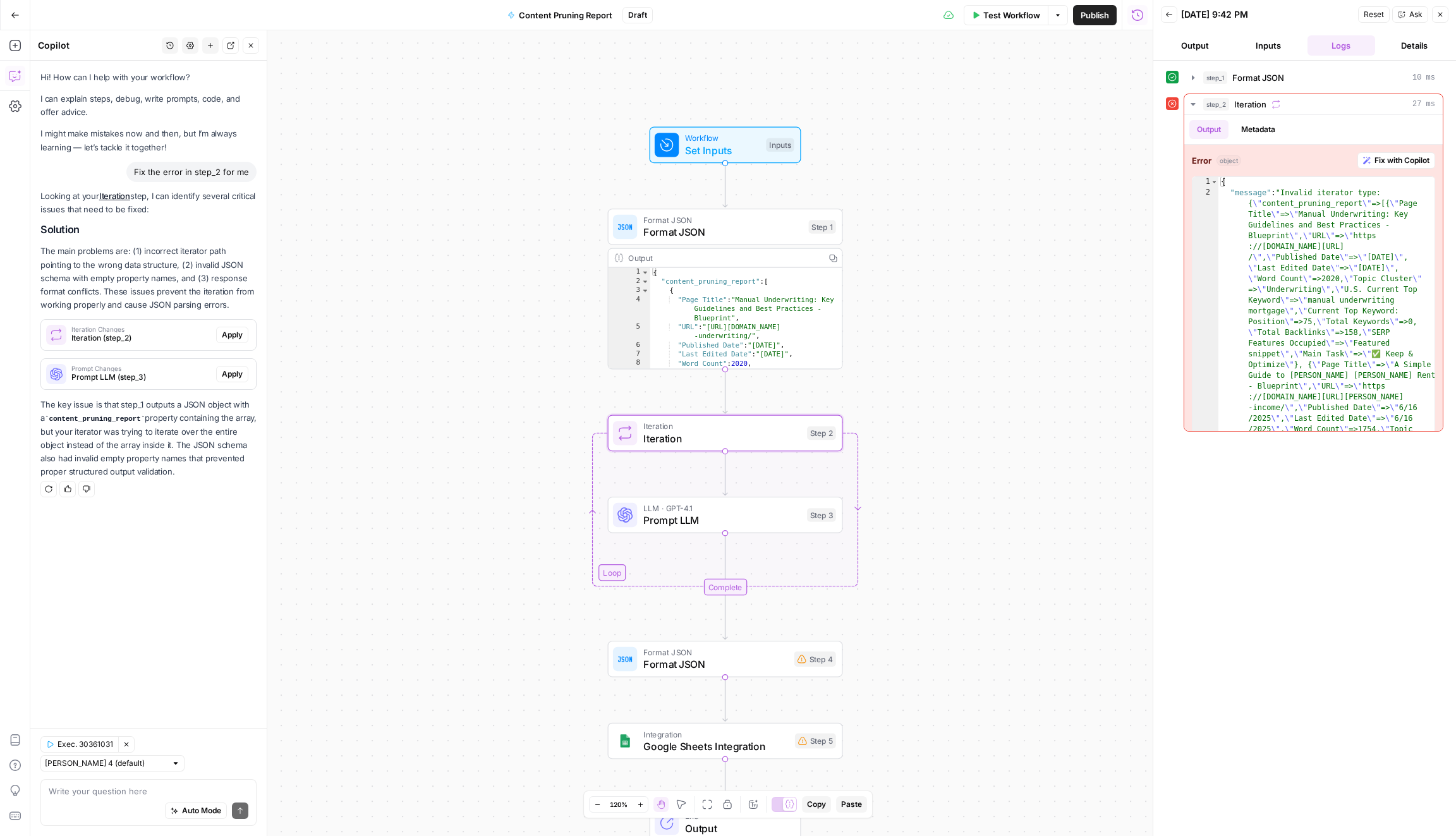
click at [241, 341] on button "Apply" at bounding box center [232, 335] width 32 height 16
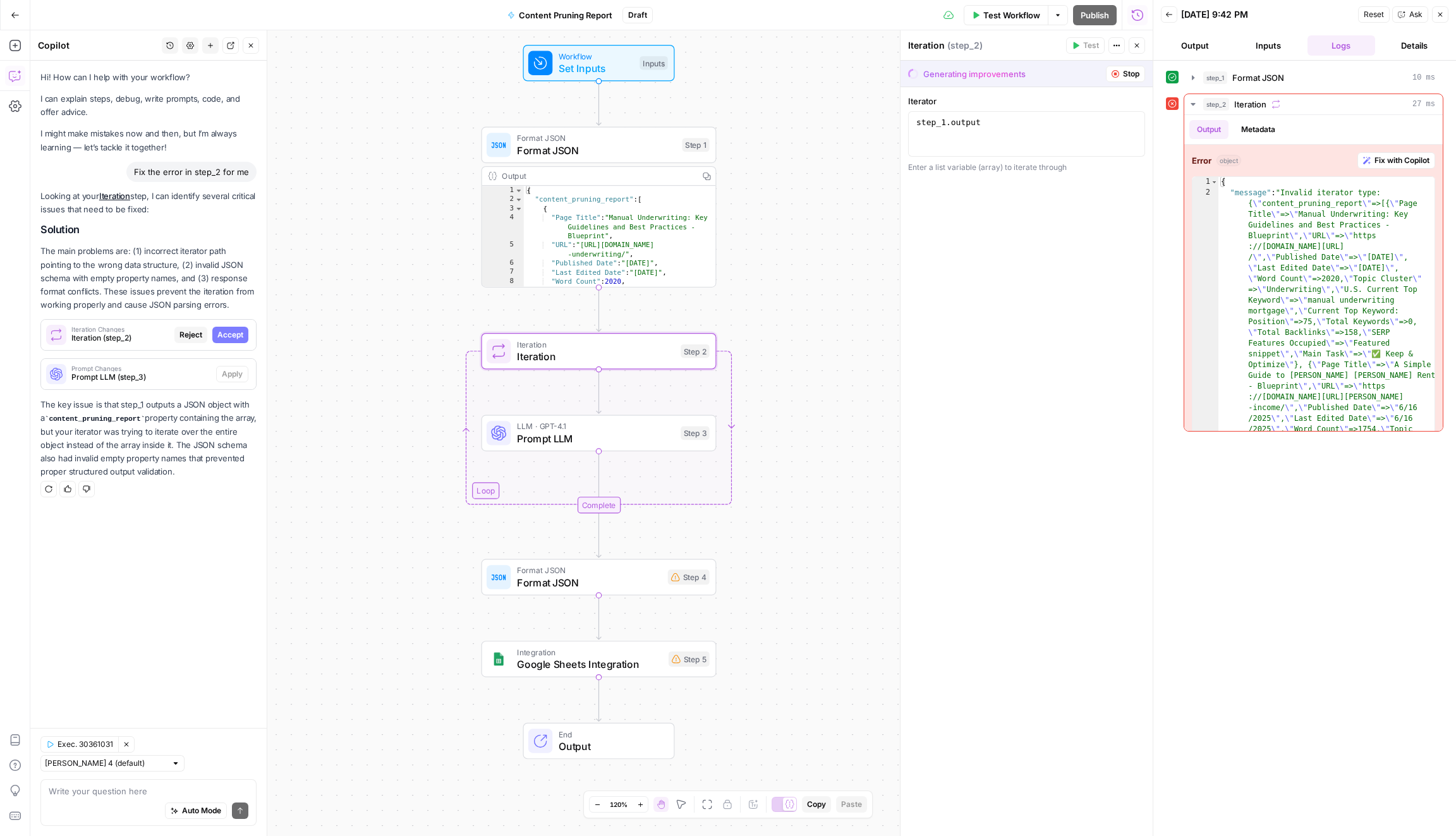
click at [237, 332] on span "Accept" at bounding box center [230, 334] width 26 height 12
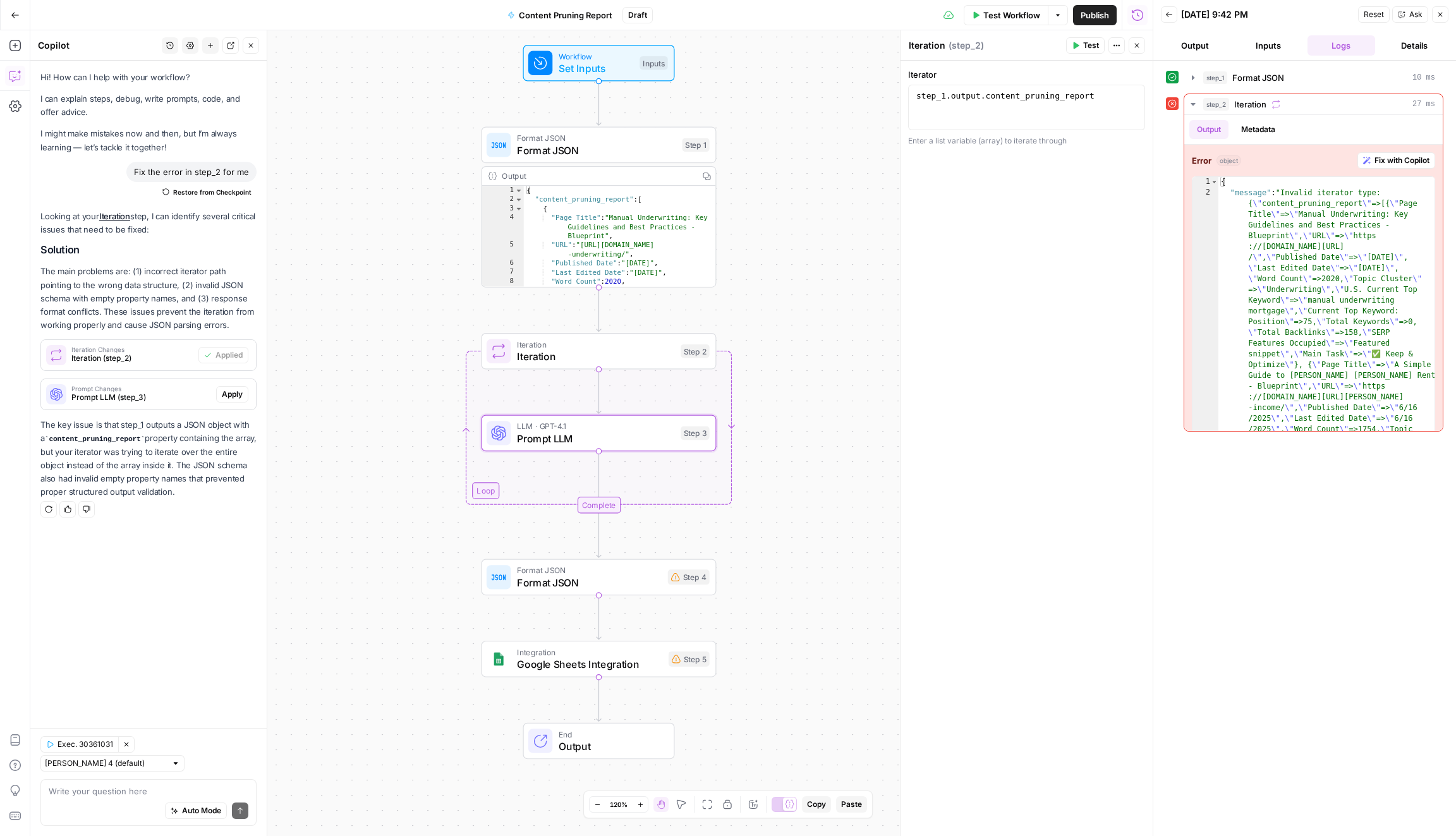
click at [242, 391] on span "Apply" at bounding box center [232, 394] width 21 height 12
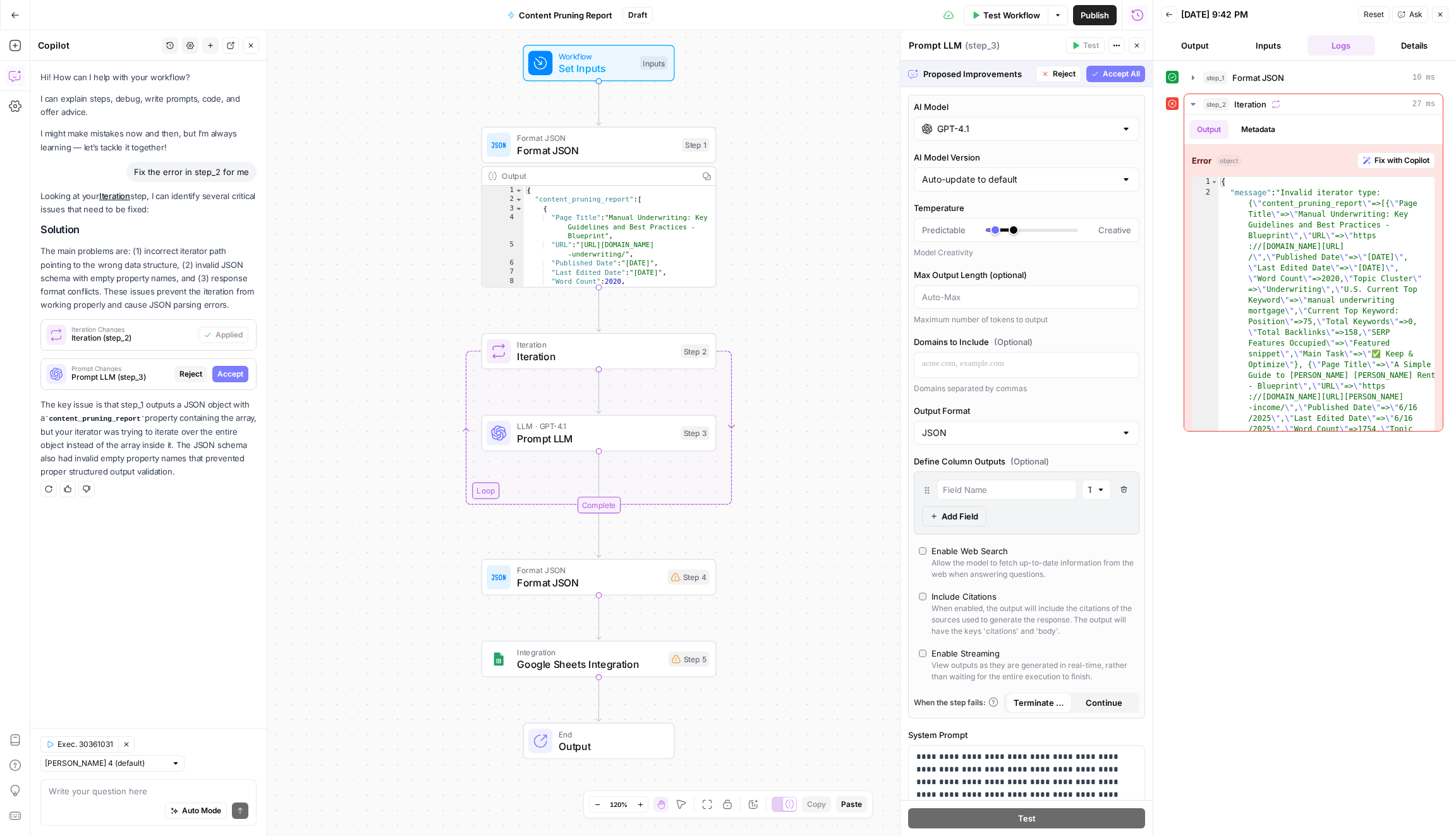
click at [1196, 42] on button "Output" at bounding box center [1194, 46] width 68 height 20
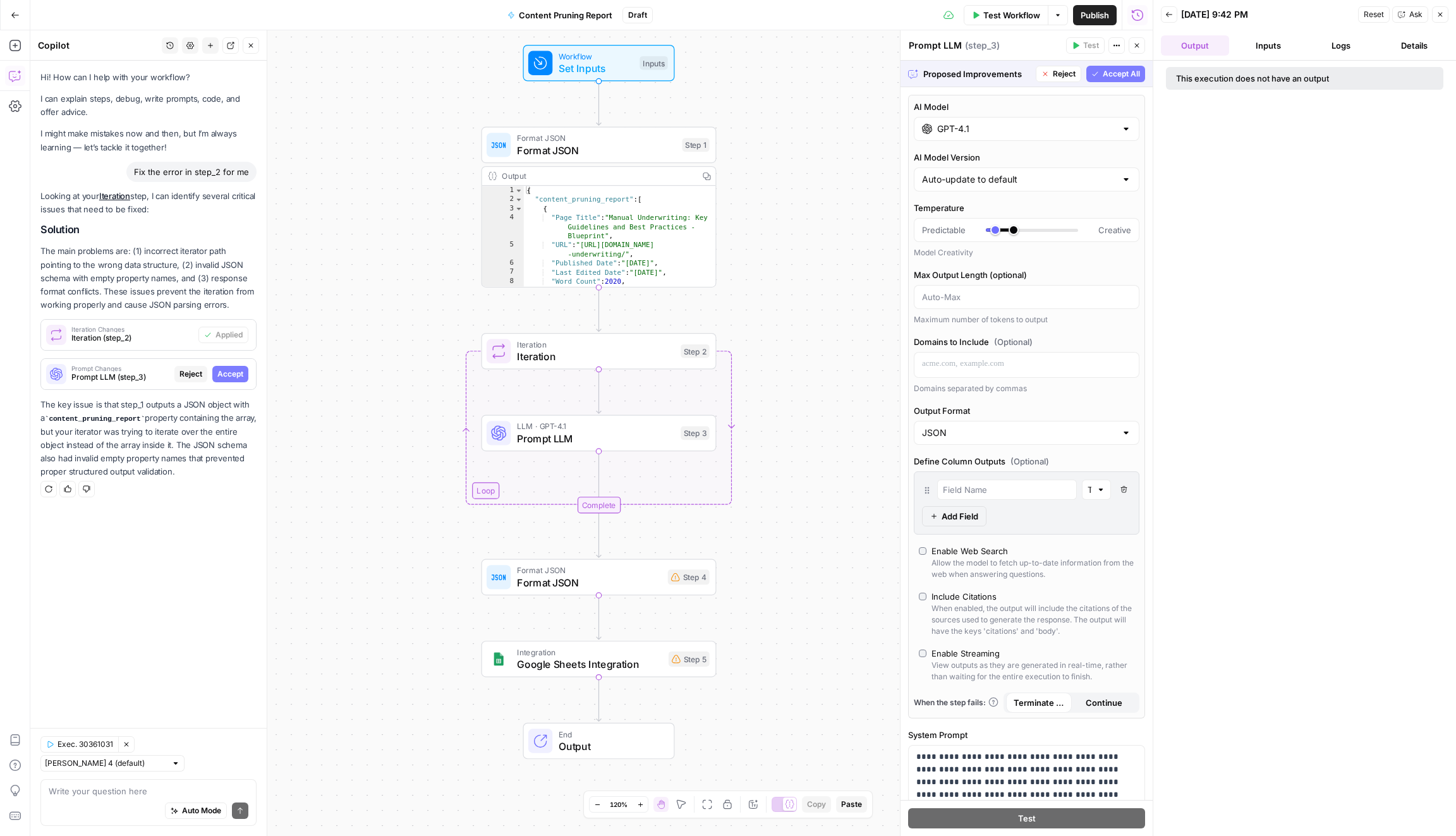
click at [1007, 16] on span "Test Workflow" at bounding box center [1011, 15] width 57 height 13
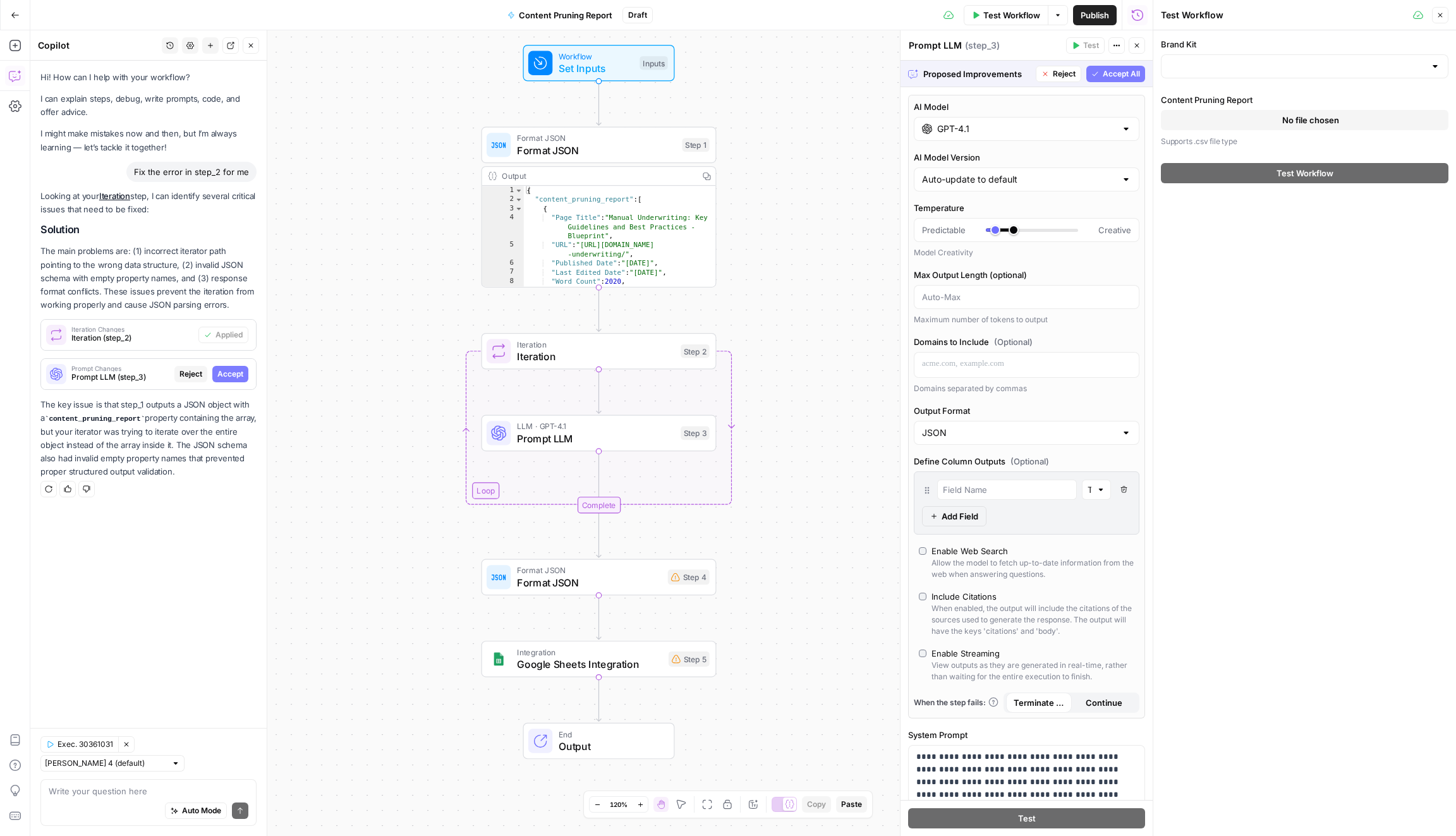
type input "Blueprint"
click at [1115, 73] on span "Accept All" at bounding box center [1121, 73] width 37 height 12
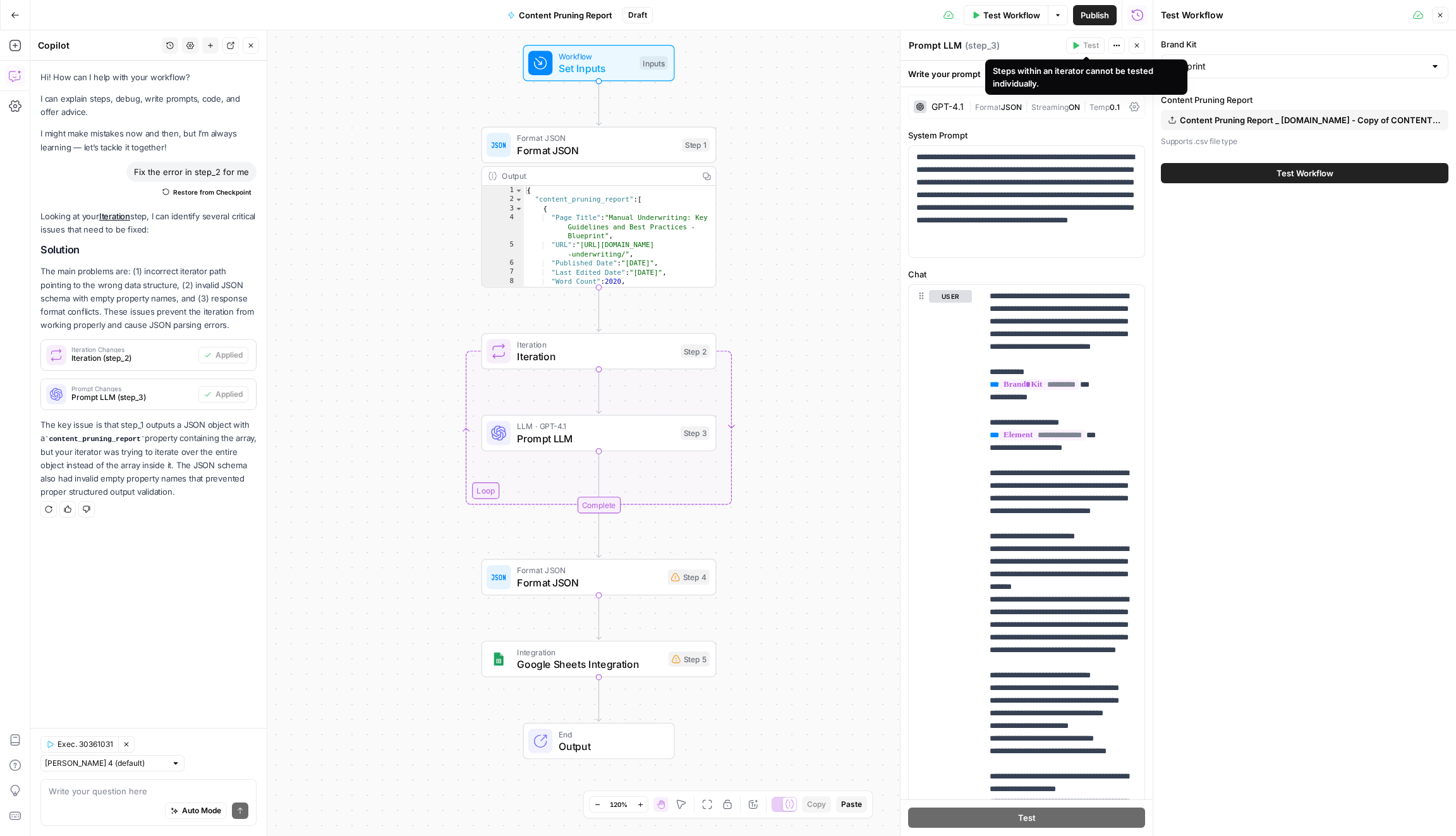
click at [1094, 13] on span "Publish" at bounding box center [1094, 15] width 29 height 13
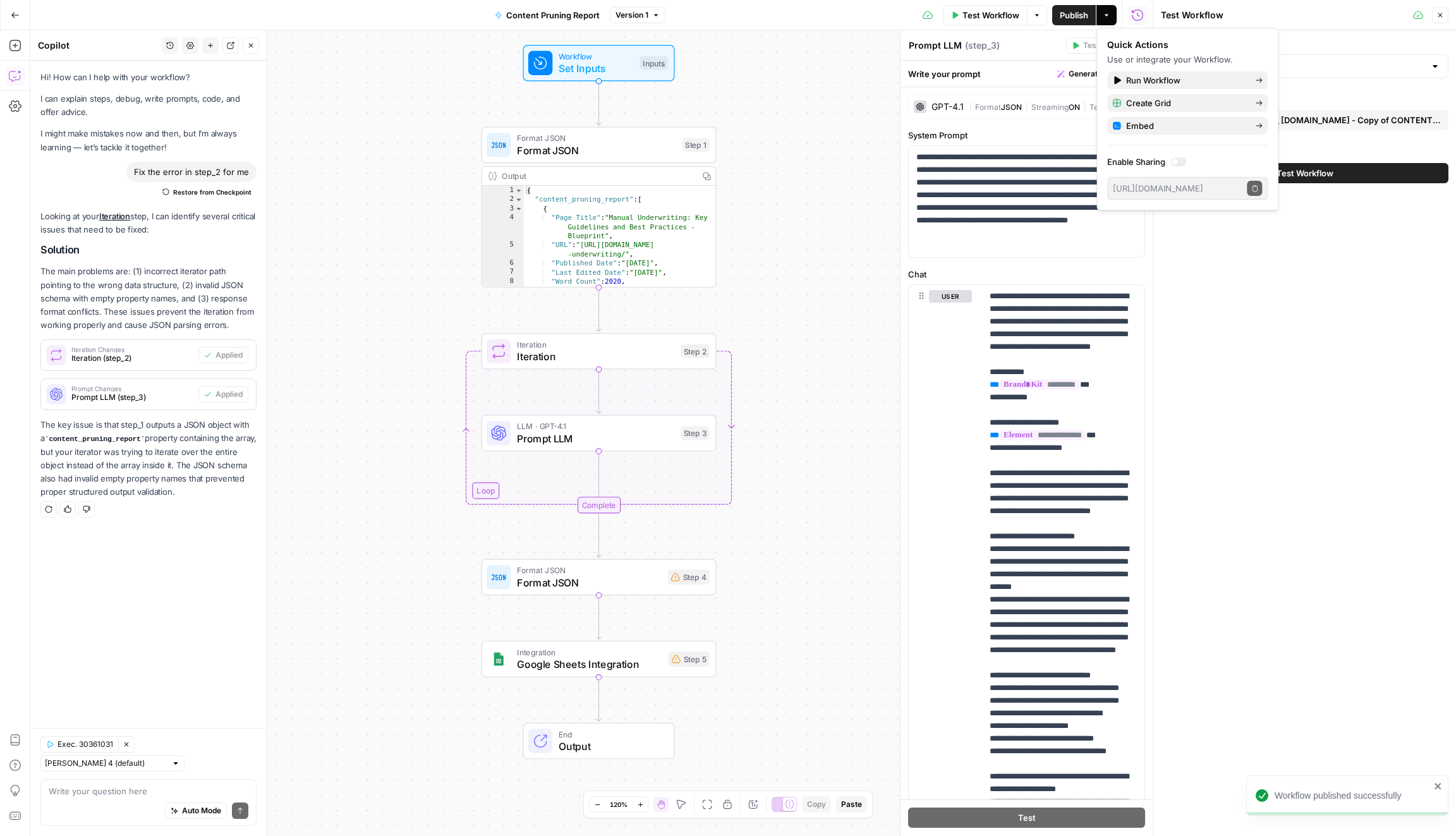
click at [1336, 183] on div "Test Workflow" at bounding box center [1304, 173] width 288 height 35
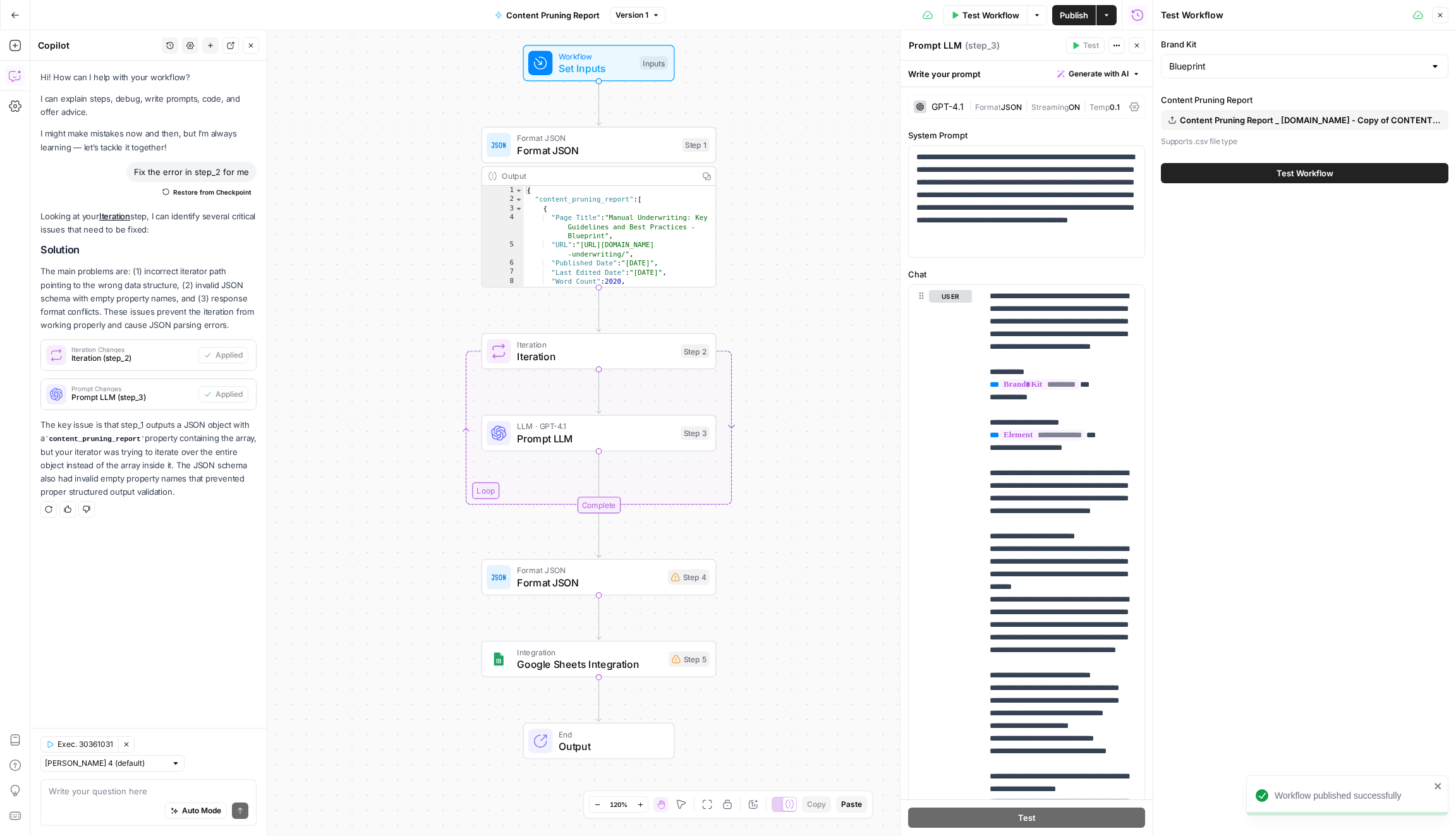
click at [1335, 174] on button "Test Workflow" at bounding box center [1304, 173] width 288 height 20
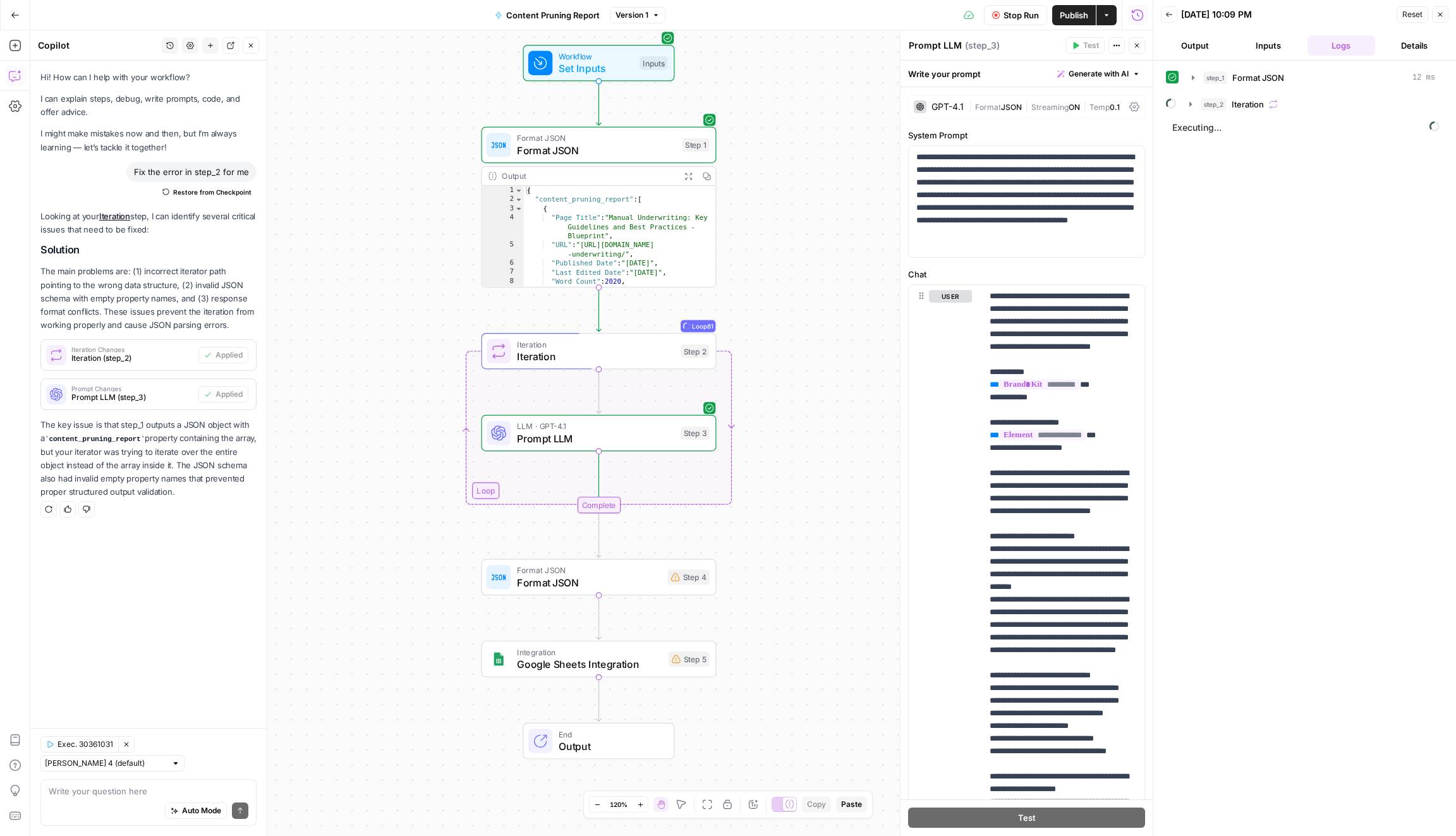
type textarea "**********"
click at [674, 227] on div "{ "content_pruning_report" : [ { "Page Title" : "Manual Underwriting: Key Guide…" at bounding box center [620, 250] width 192 height 129
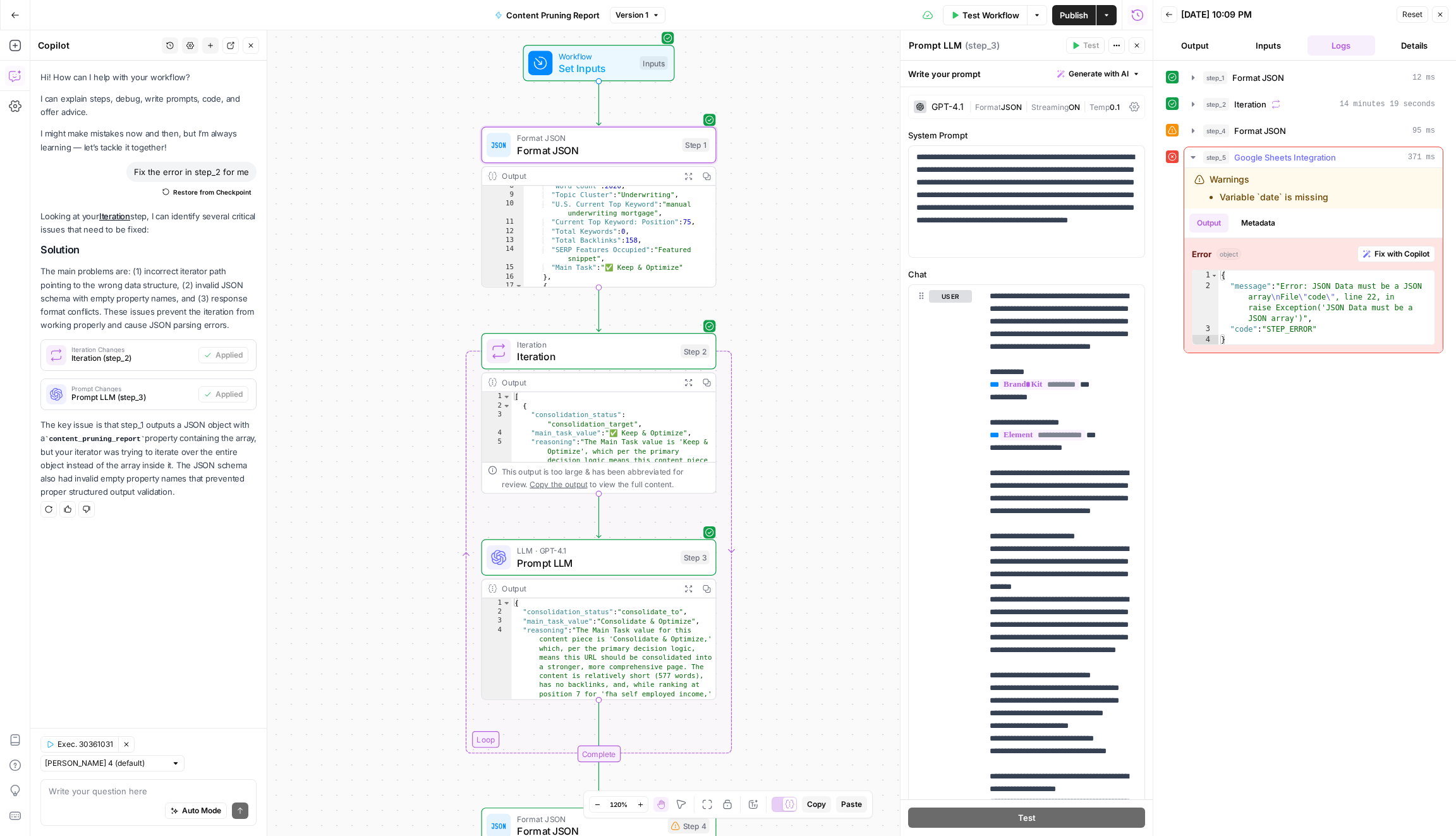
click at [1386, 248] on span "Fix with Copilot" at bounding box center [1402, 254] width 55 height 12
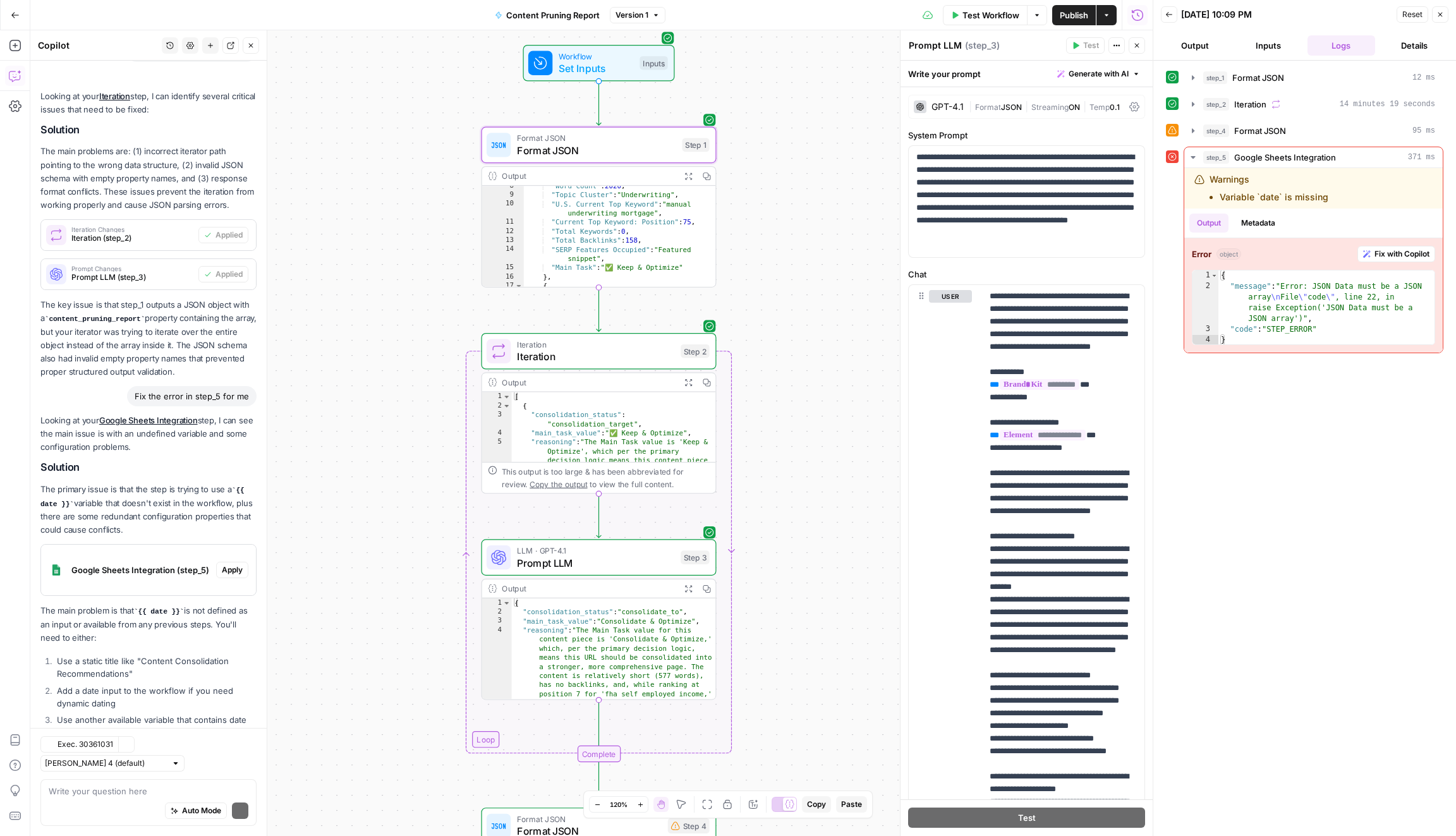
scroll to position [176, 0]
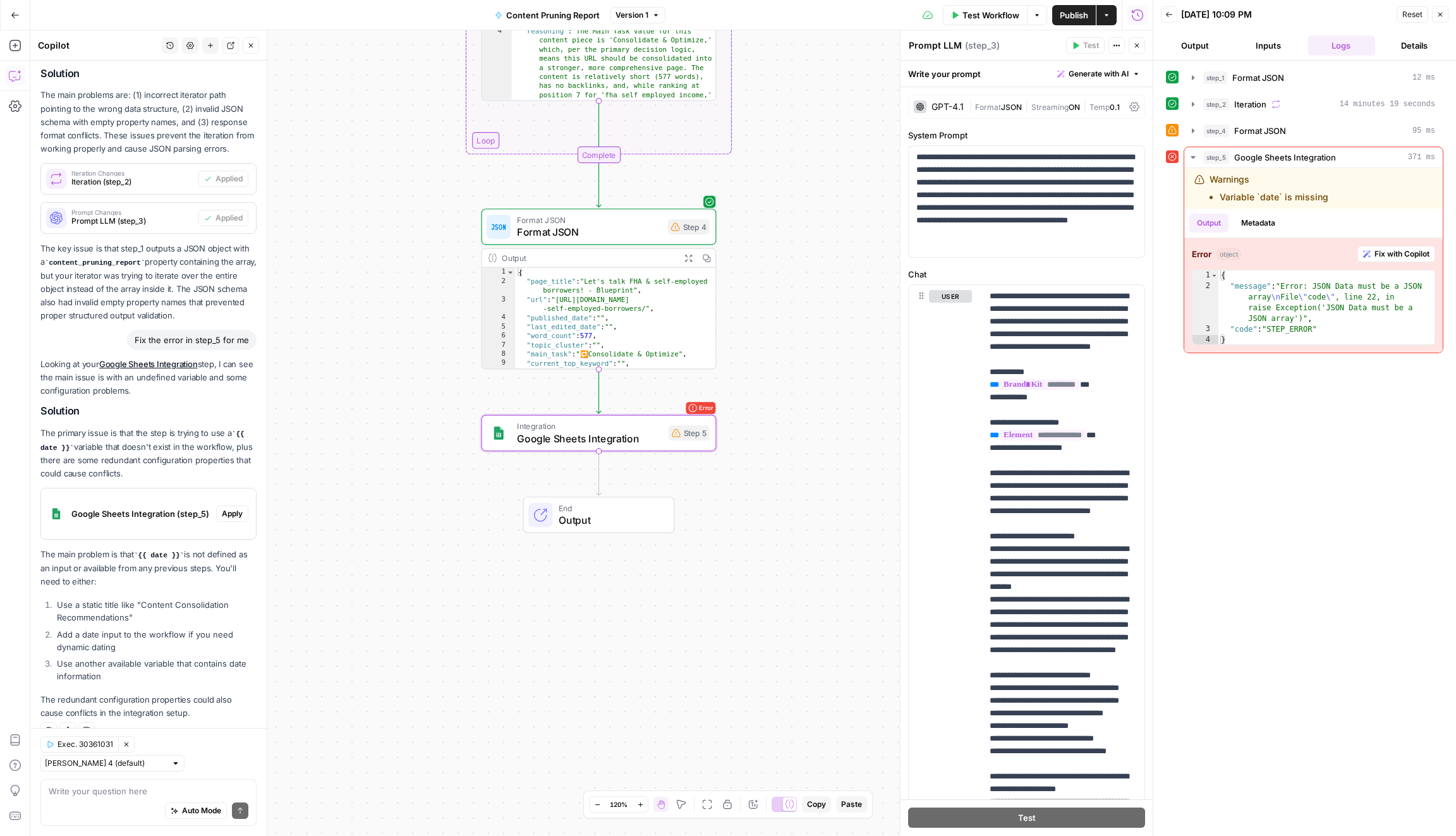
click at [237, 515] on span "Apply" at bounding box center [232, 513] width 21 height 12
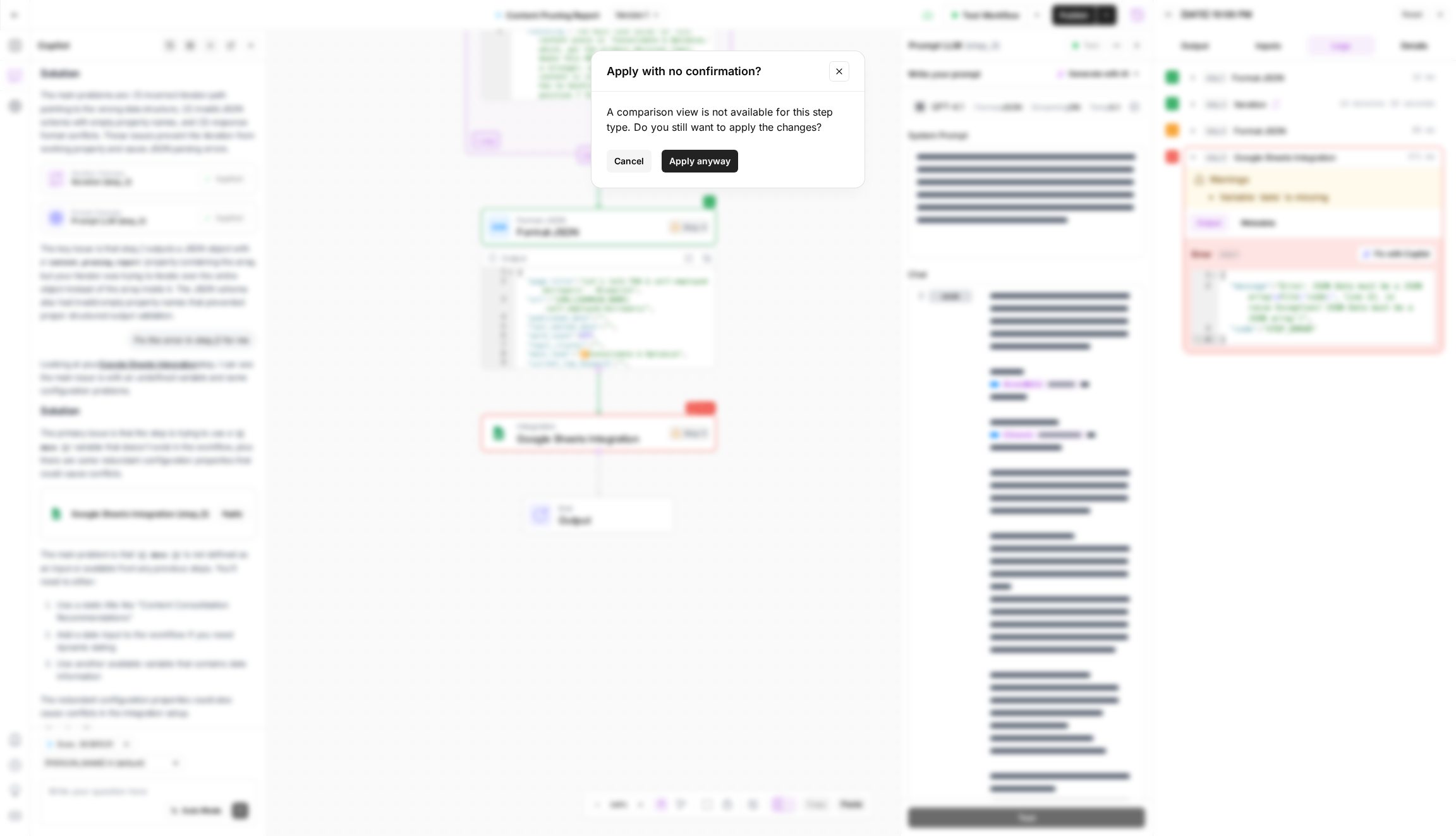
click at [718, 159] on span "Apply anyway" at bounding box center [699, 161] width 61 height 13
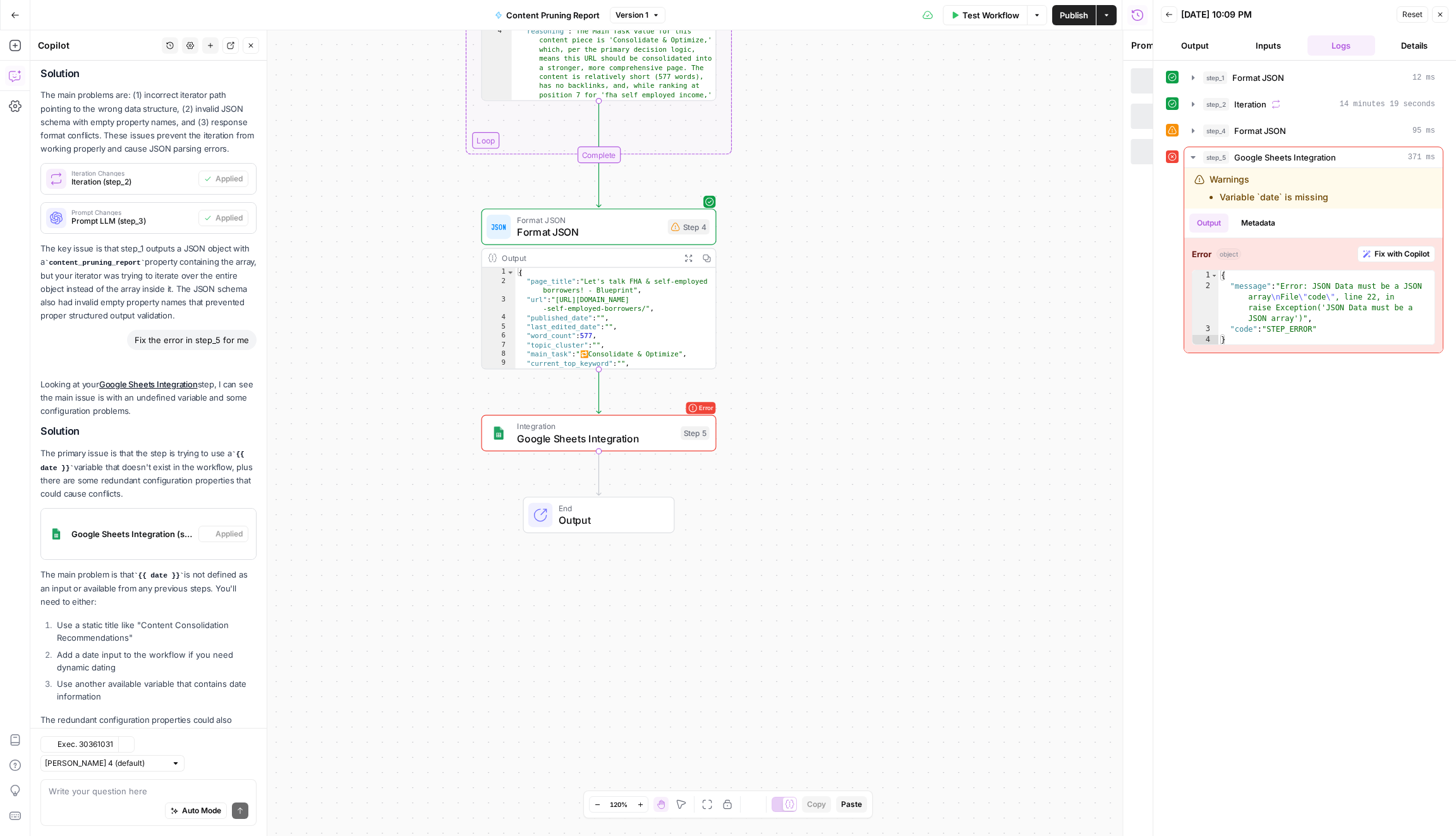
type textarea "Google Sheets Integration"
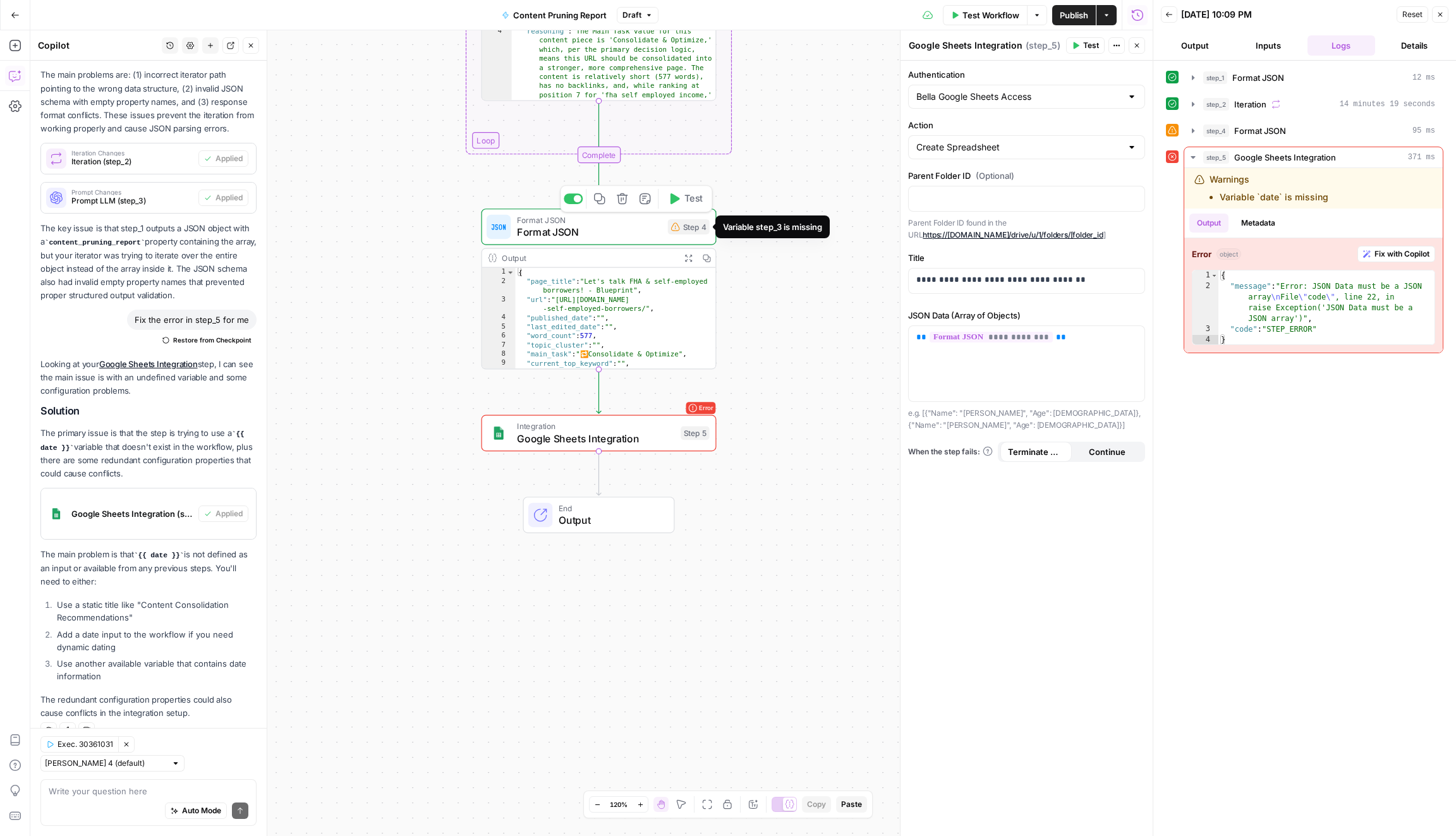
click at [694, 202] on span "Test" at bounding box center [693, 199] width 18 height 14
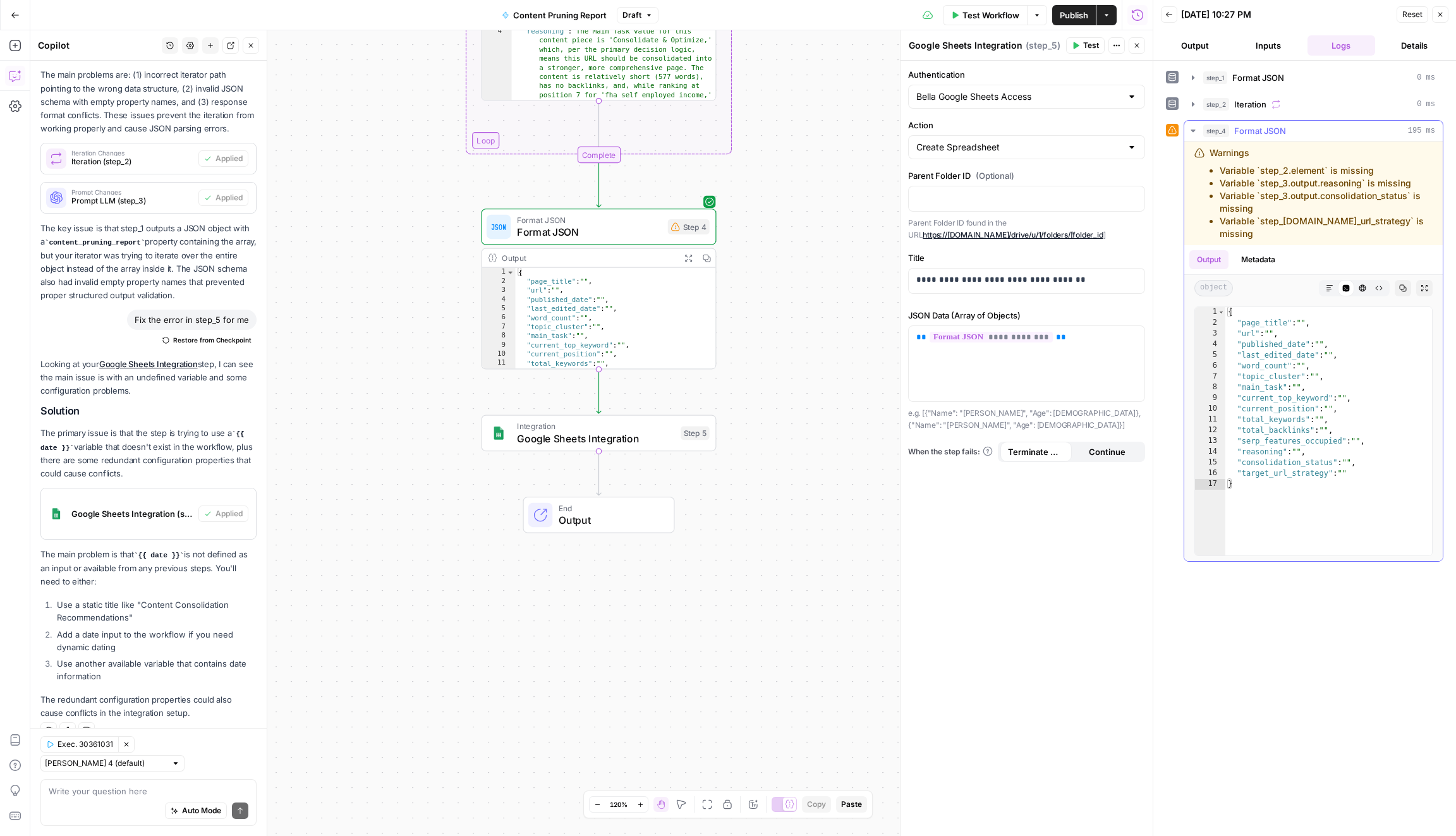
drag, startPoint x: 1254, startPoint y: 230, endPoint x: 1198, endPoint y: 127, distance: 117.2
click at [1198, 127] on div "step_4 Format JSON 195 ms Warnings Variable `step_2.element` is missing Variabl…" at bounding box center [1313, 341] width 260 height 442
copy div "step_4 Format JSON 195 ms Warnings Variable `step_2.element` is missing Variabl…"
click at [143, 796] on textarea at bounding box center [149, 790] width 200 height 13
paste textarea "step_4 Format JSON 195 ms Warnings Variable `step_2.element` is missing Variabl…"
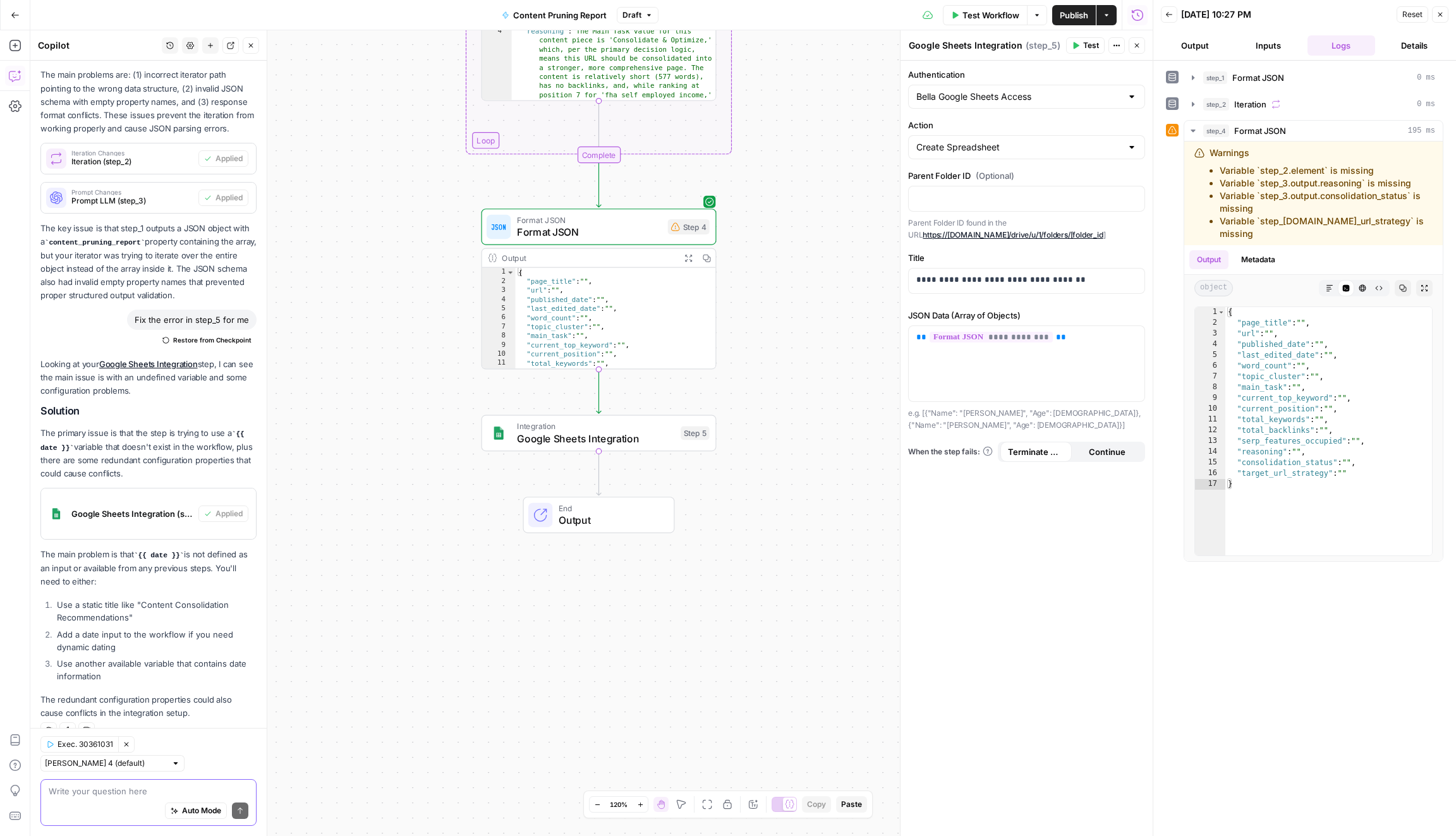
type textarea "step_4 Format JSON 195 ms Warnings Variable `step_2.element` is missing Variabl…"
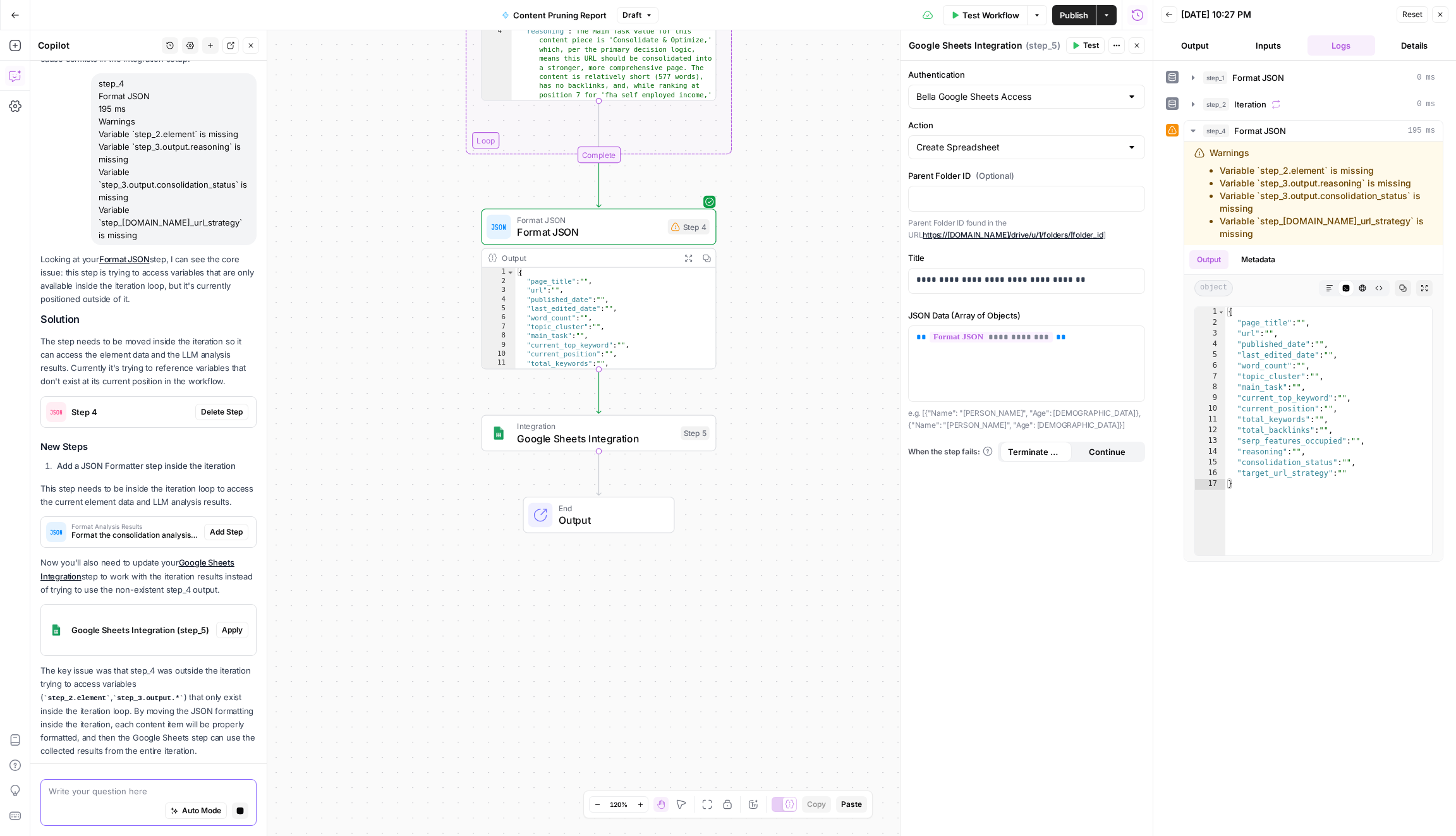
scroll to position [891, 0]
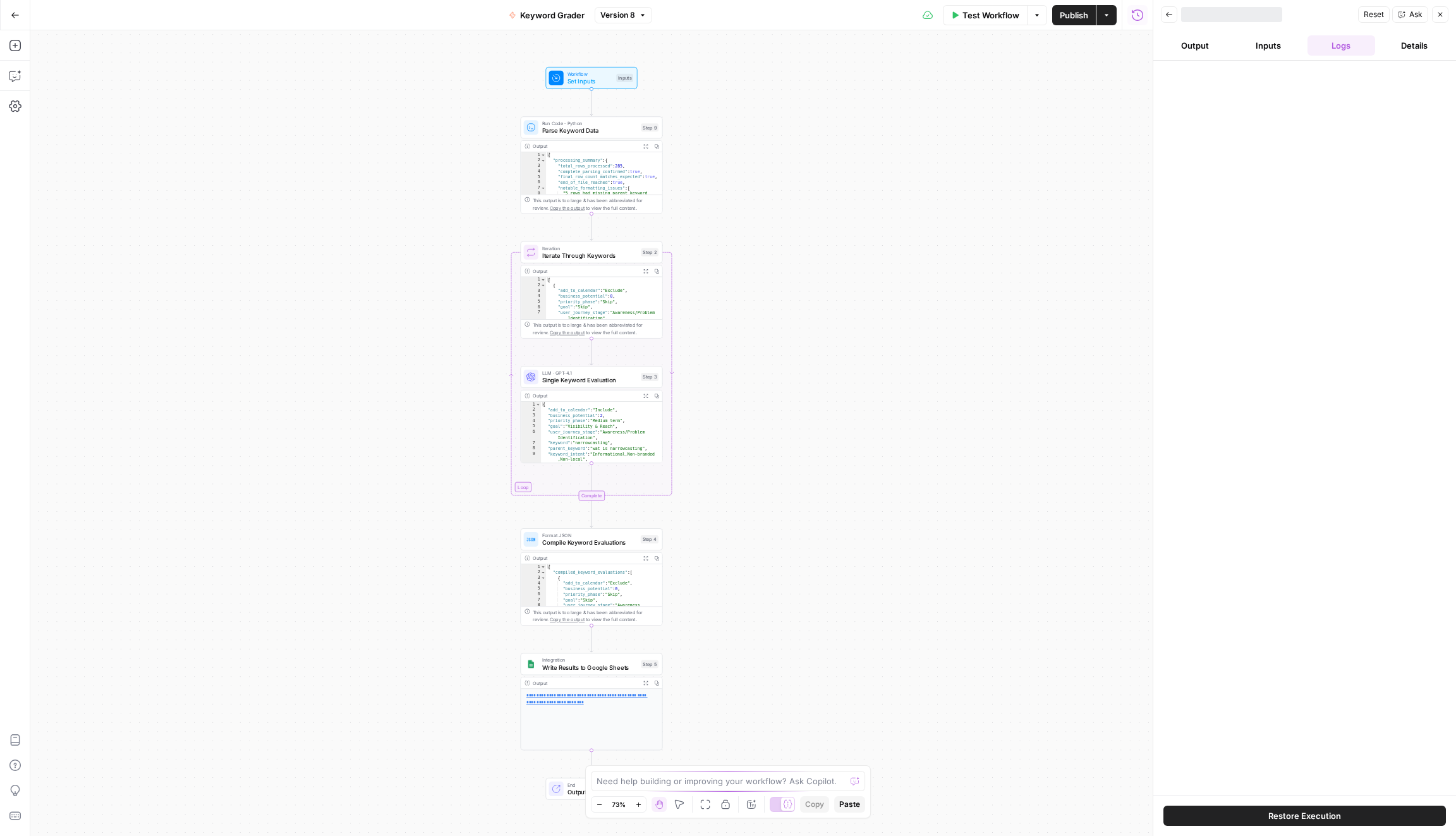
click at [1291, 812] on span "Restore Execution" at bounding box center [1304, 816] width 73 height 13
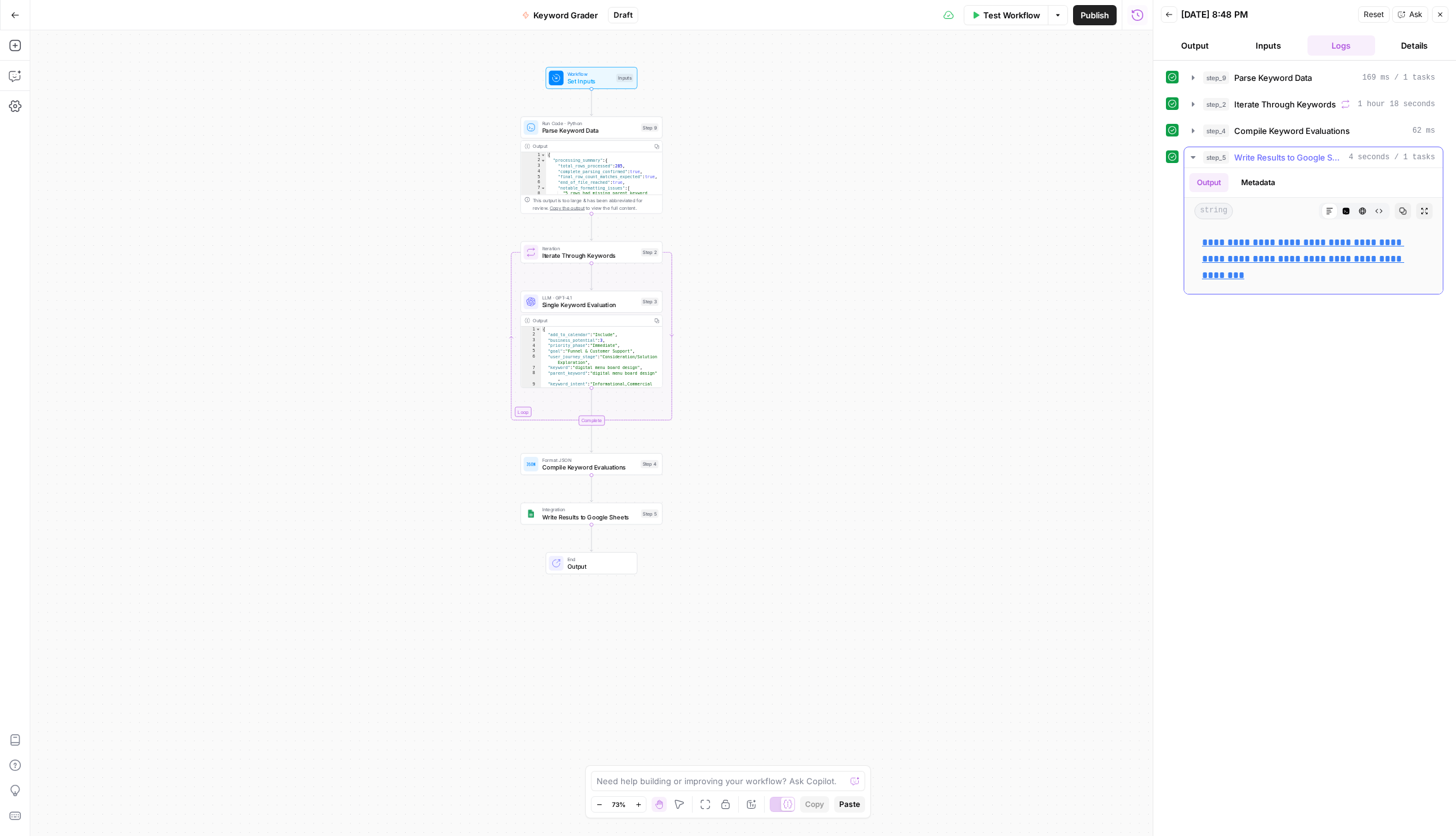
click at [1226, 266] on link "**********" at bounding box center [1302, 258] width 202 height 42
click at [1171, 12] on icon "button" at bounding box center [1168, 14] width 7 height 7
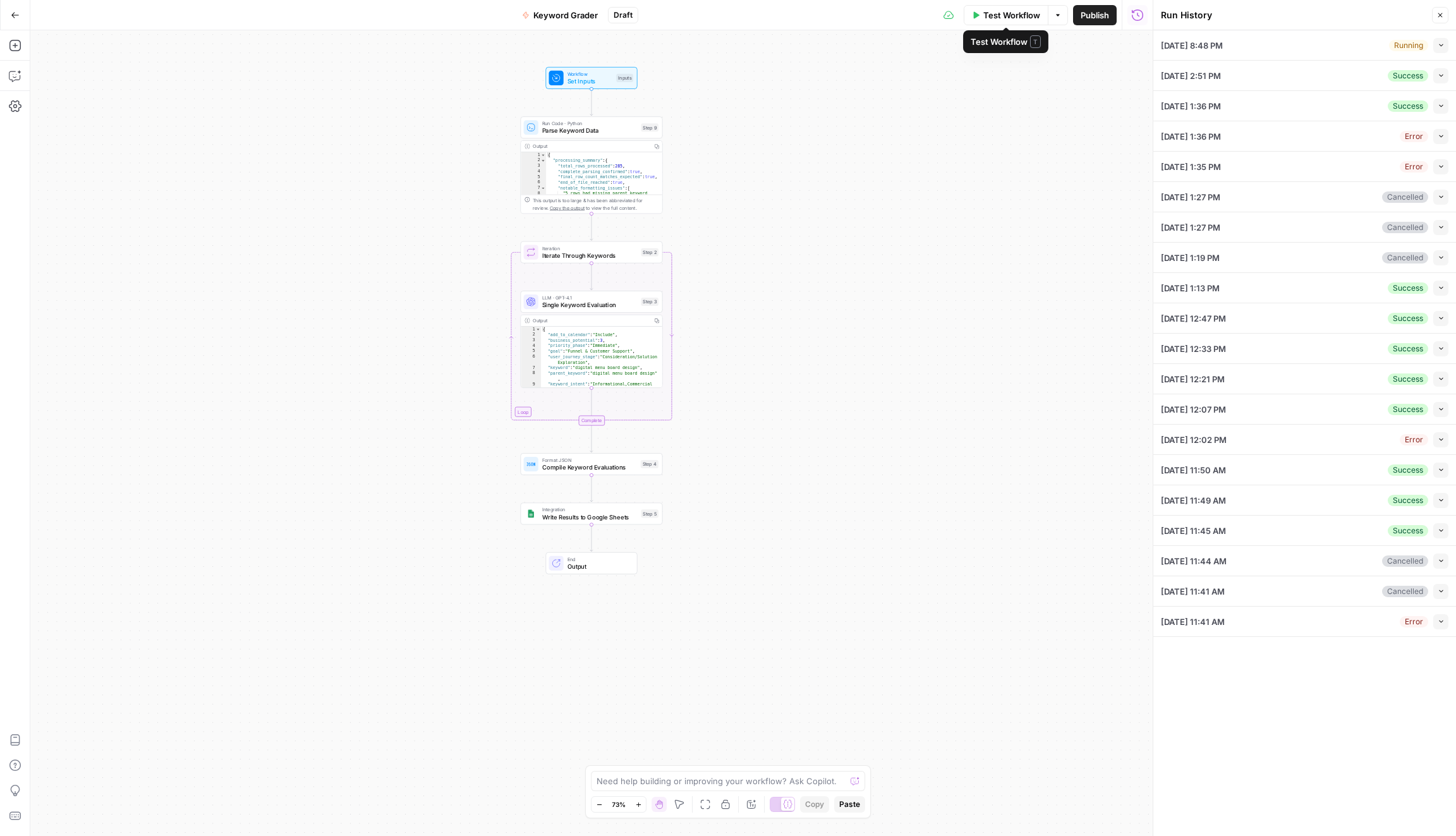
click at [1013, 12] on span "Test Workflow" at bounding box center [1011, 15] width 57 height 13
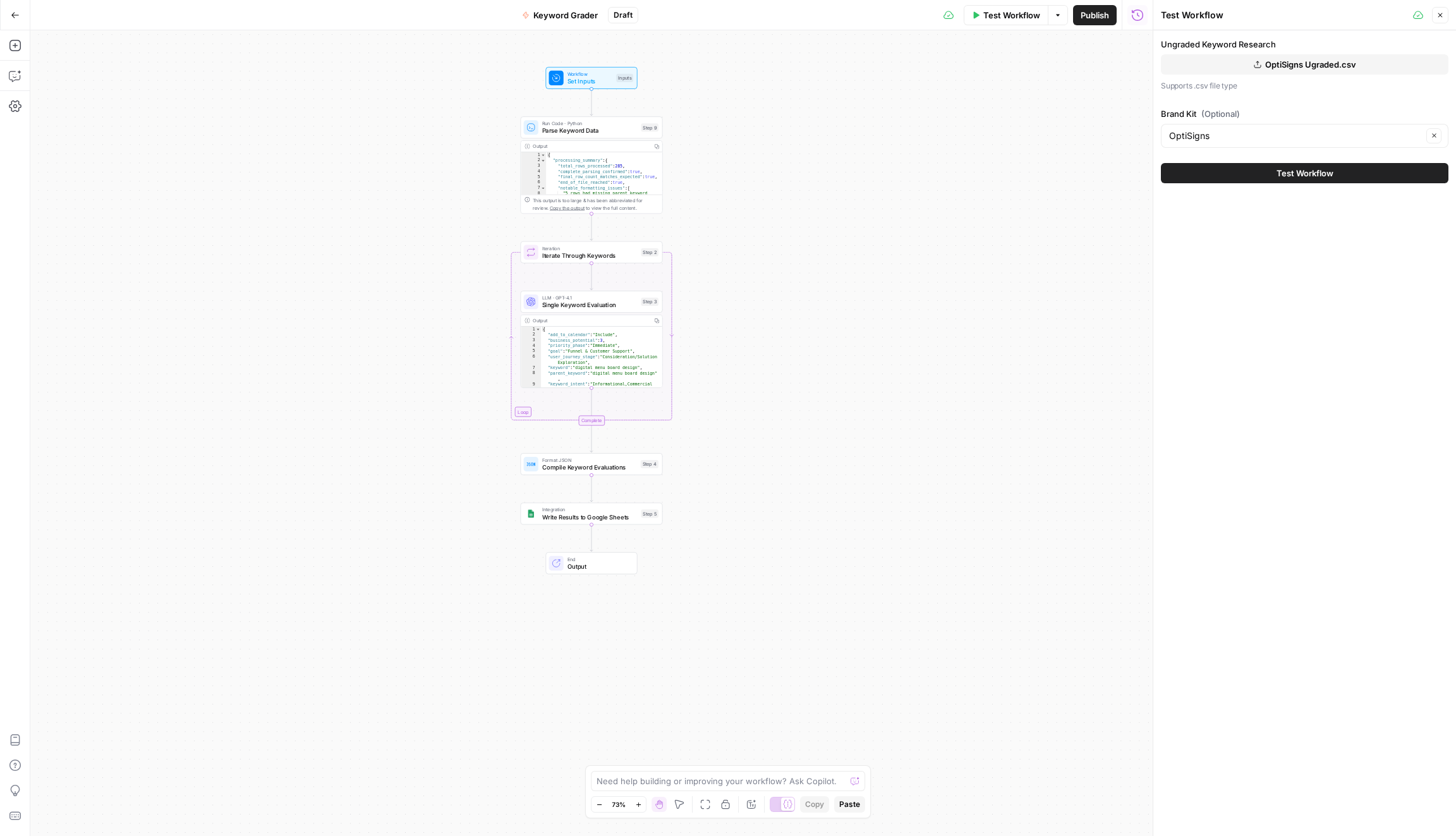
click at [1318, 62] on span "OptiSigns Ugraded.csv" at bounding box center [1311, 65] width 91 height 13
click at [1270, 69] on span "OptiSigns Ugraded.csv" at bounding box center [1311, 65] width 91 height 13
click at [1279, 135] on input "OptiSigns" at bounding box center [1296, 135] width 254 height 13
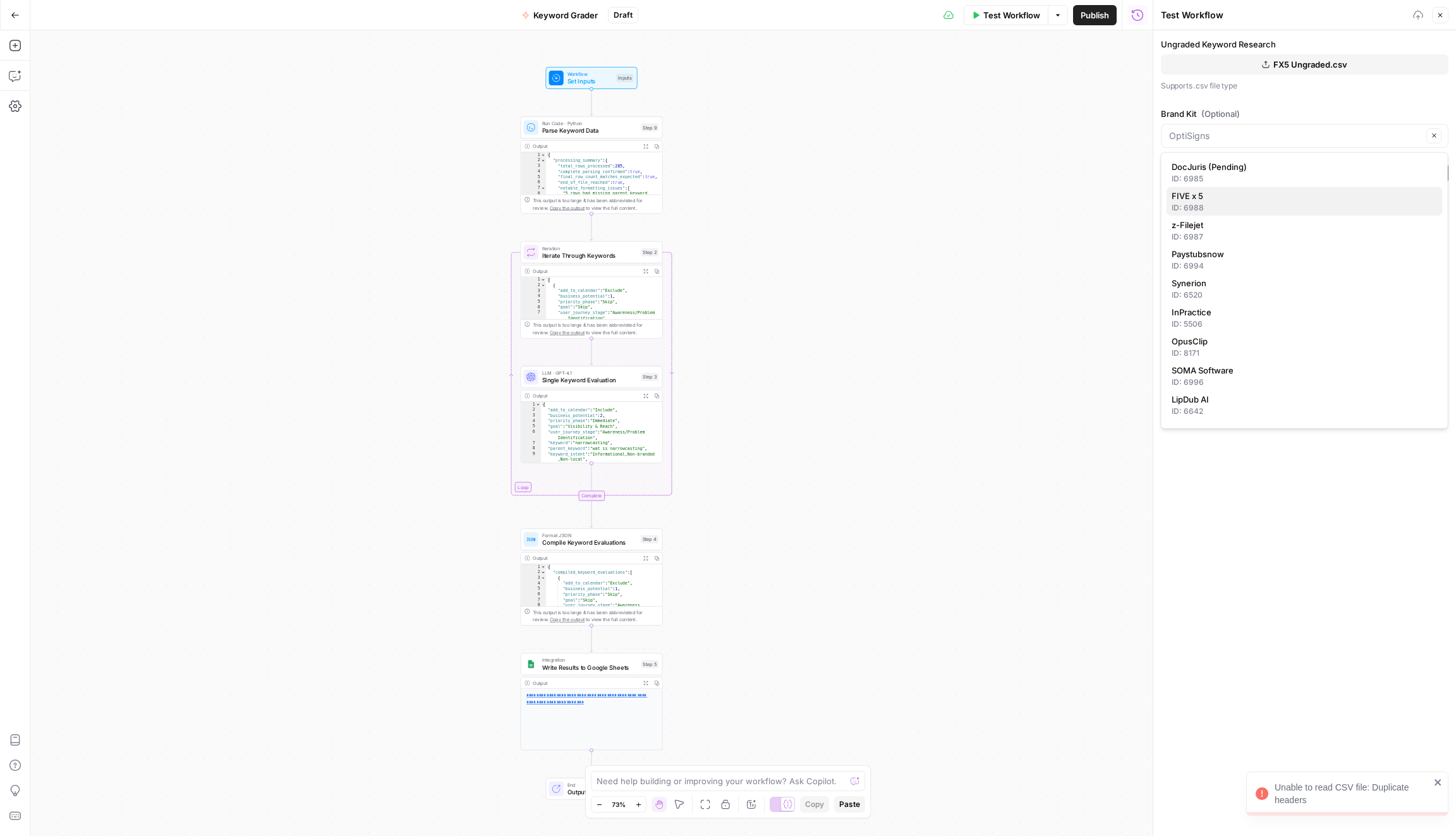
click at [1259, 197] on span "FIVE x 5" at bounding box center [1302, 196] width 261 height 13
type input "FIVE x 5"
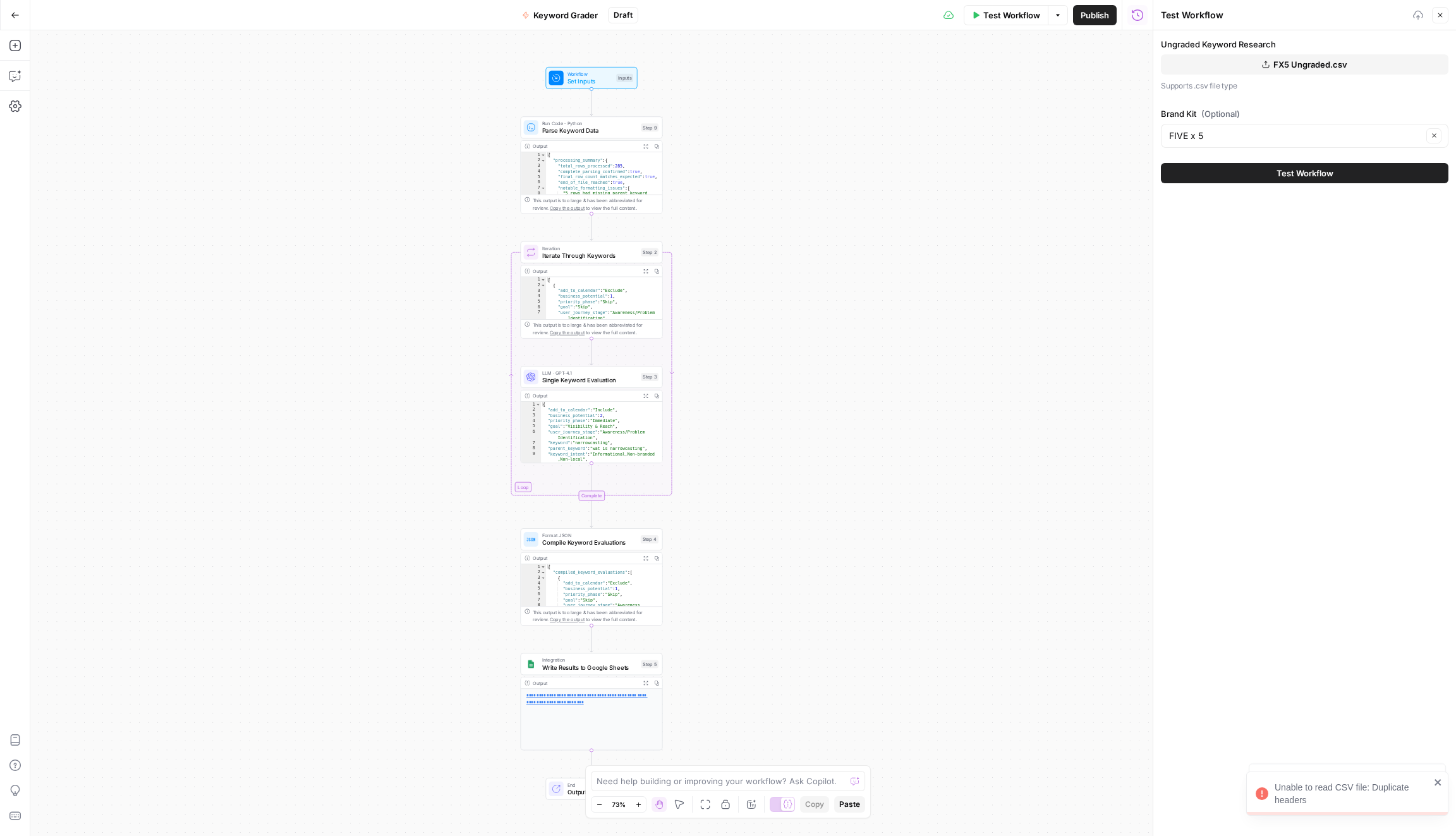
click at [1266, 171] on button "Test Workflow" at bounding box center [1304, 173] width 288 height 20
click at [1266, 65] on icon "button" at bounding box center [1265, 64] width 7 height 7
click at [1315, 173] on span "Test Workflow" at bounding box center [1305, 173] width 57 height 13
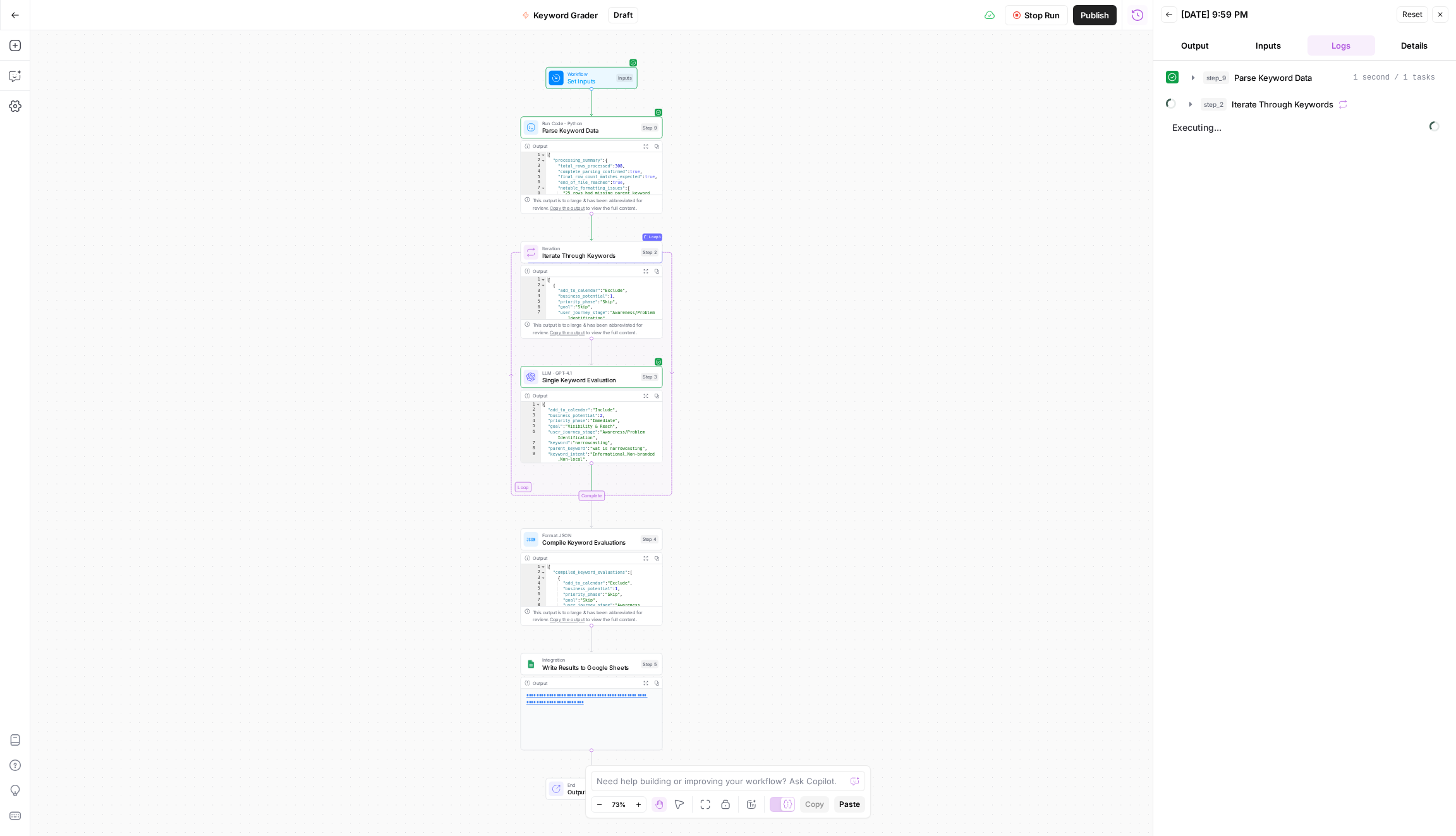
click at [1039, 20] on span "Stop Run" at bounding box center [1042, 15] width 35 height 13
click at [1173, 13] on button "Back" at bounding box center [1168, 14] width 16 height 16
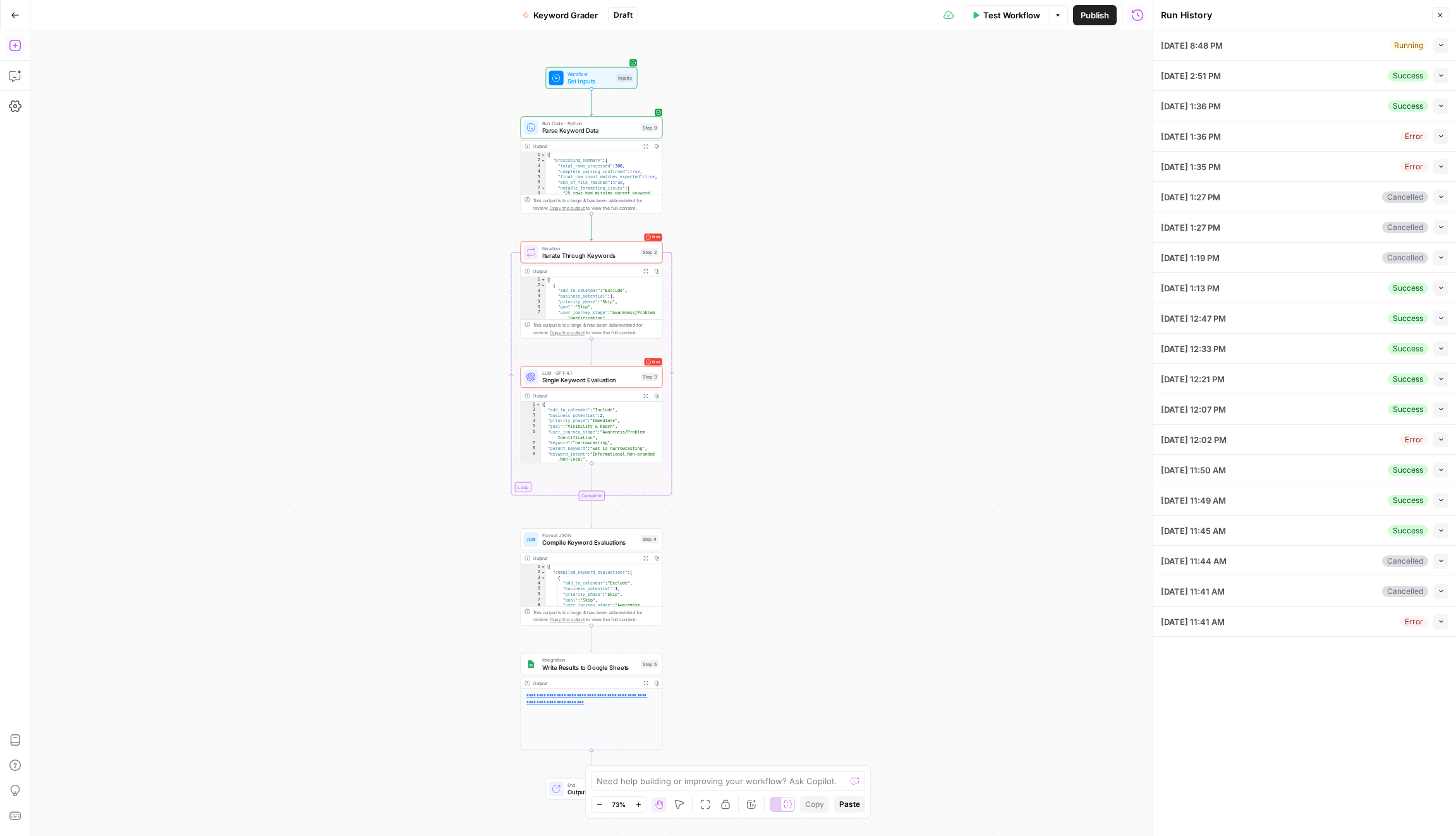
click at [19, 52] on button "Add Steps" at bounding box center [15, 46] width 20 height 20
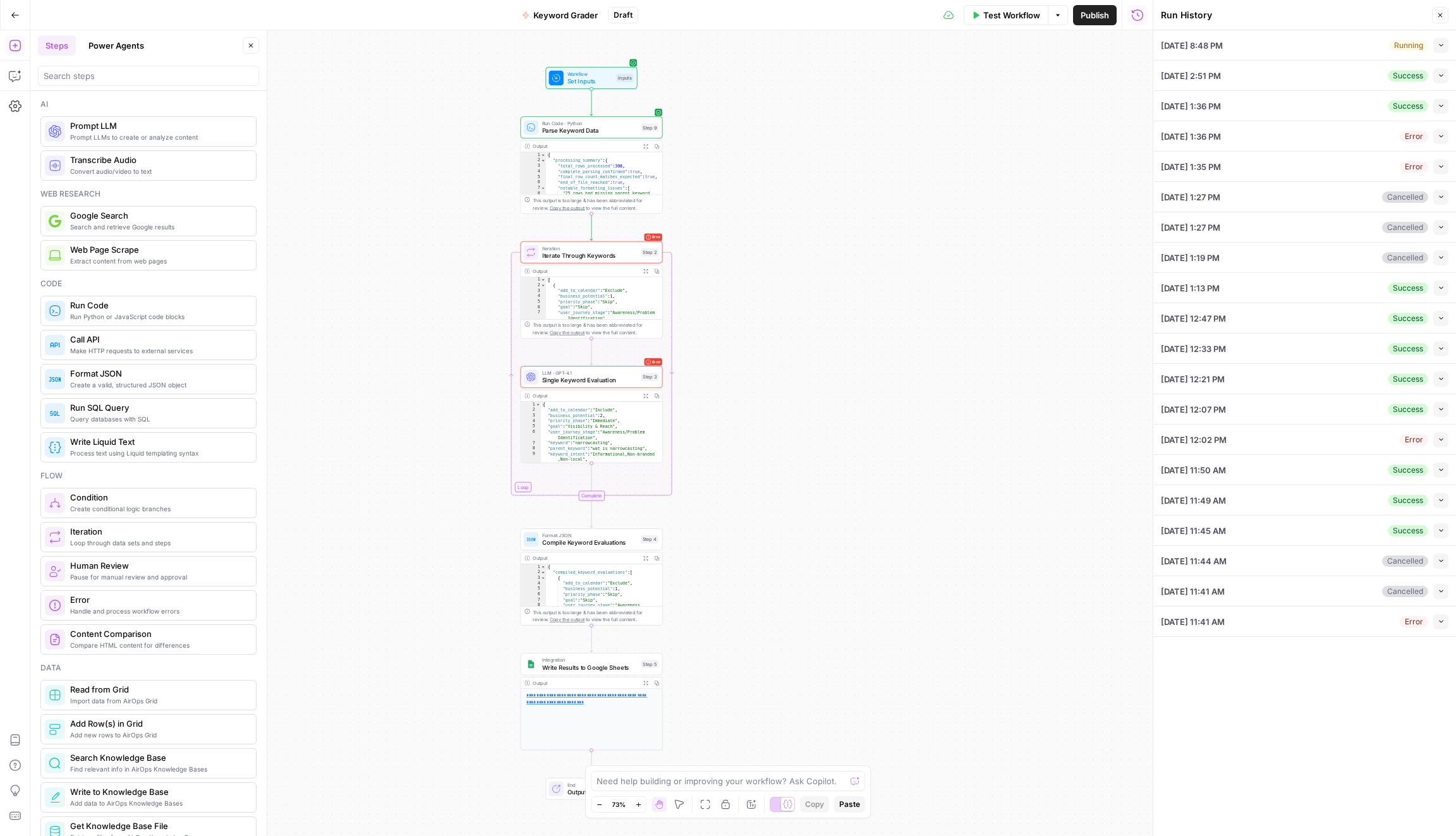
click at [622, 379] on span "Single Keyword Evaluation" at bounding box center [589, 380] width 95 height 10
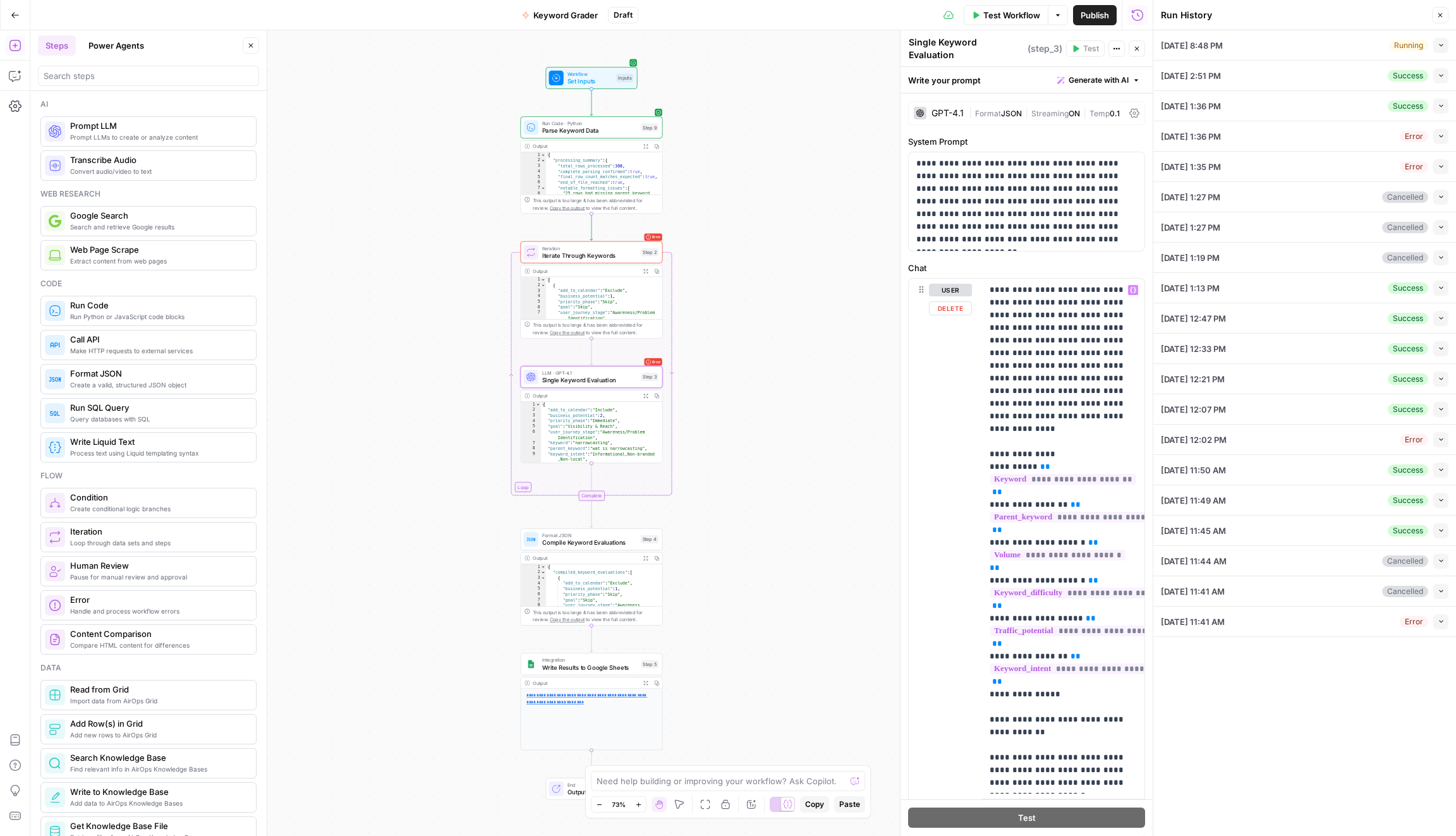
scroll to position [9091, 0]
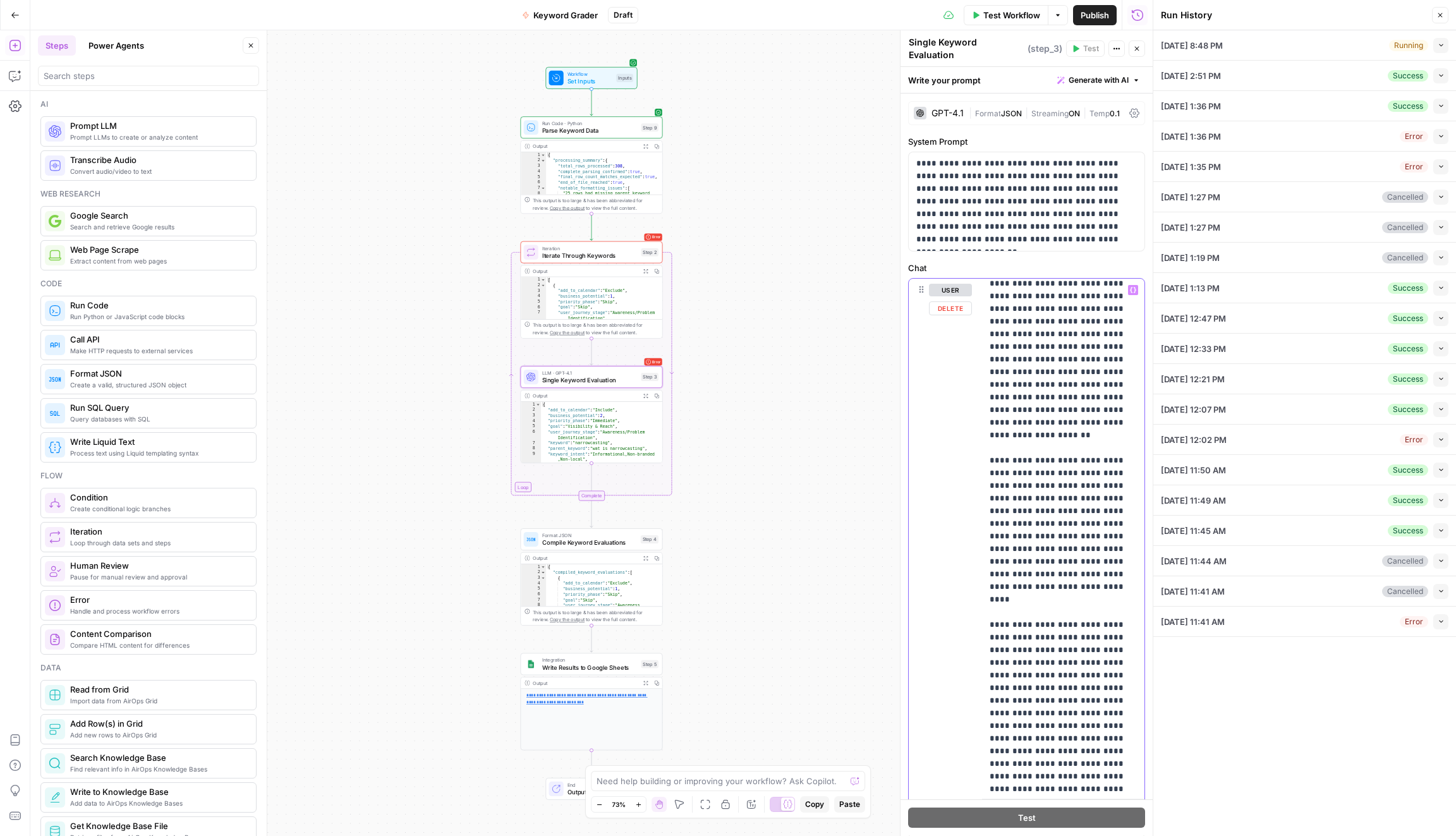
drag, startPoint x: 1067, startPoint y: 553, endPoint x: 967, endPoint y: 526, distance: 103.6
click at [967, 526] on div "**********" at bounding box center [1026, 551] width 236 height 544
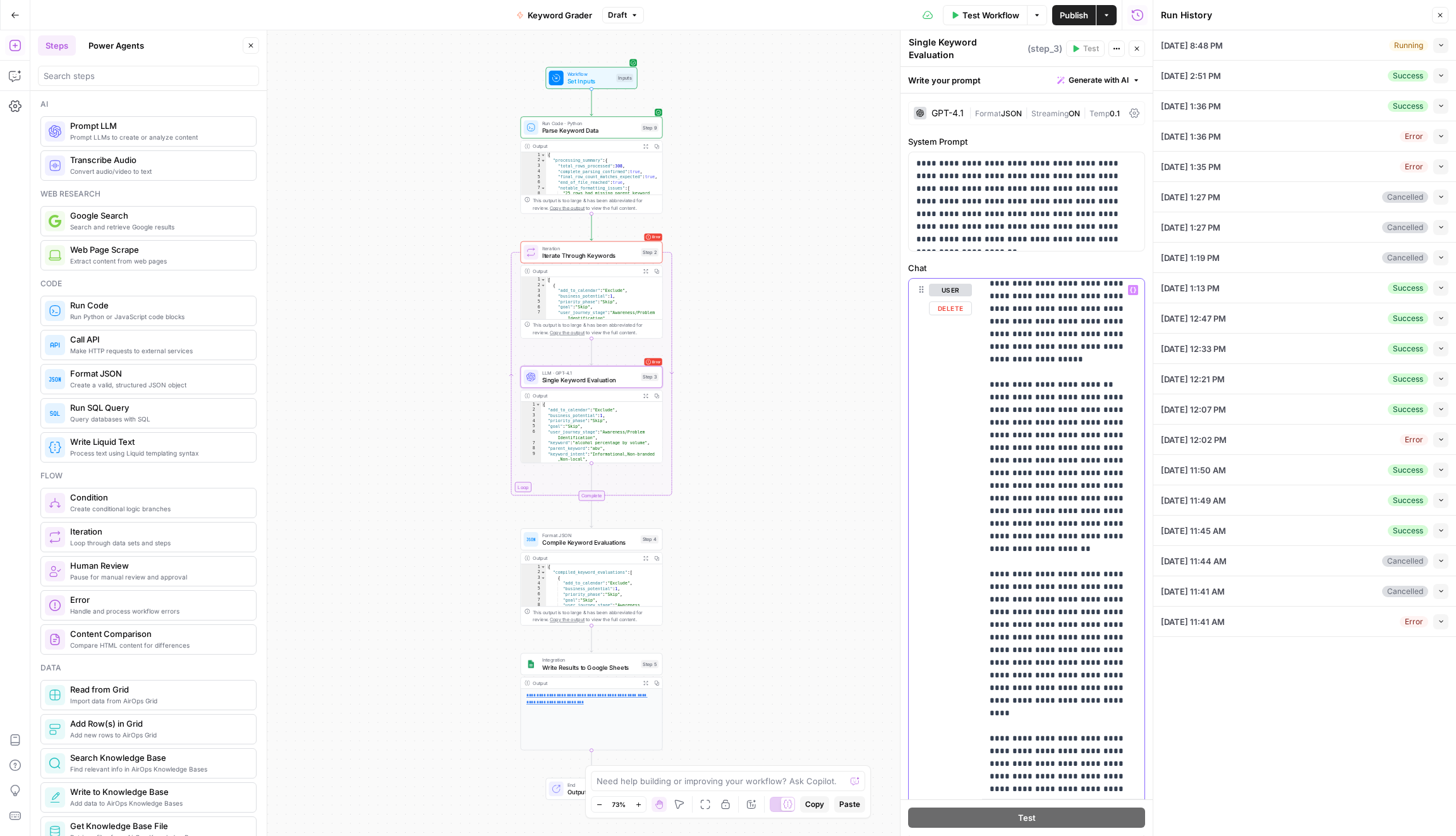
scroll to position [8954, 0]
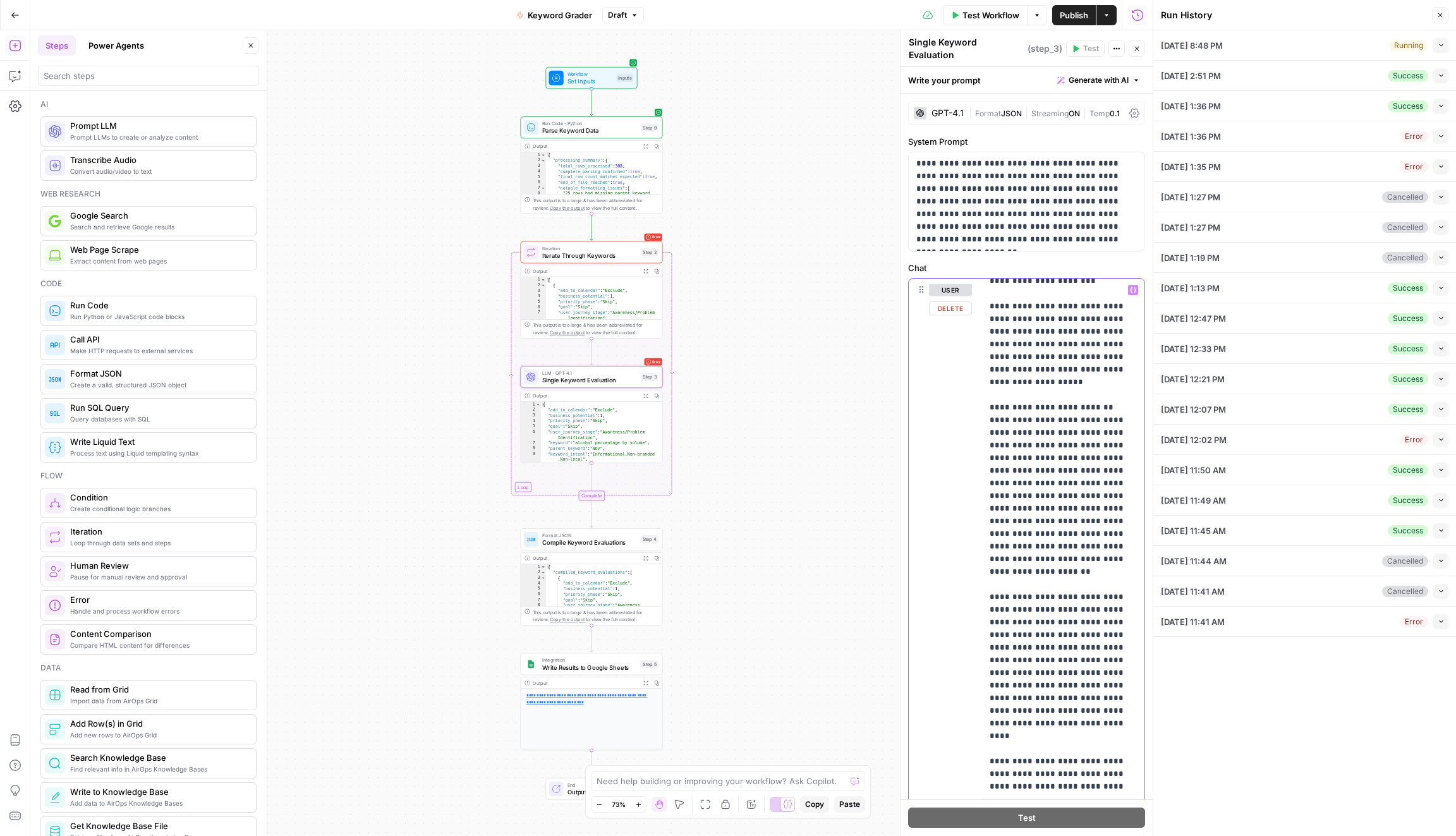
drag, startPoint x: 1053, startPoint y: 451, endPoint x: 984, endPoint y: 417, distance: 76.9
click at [984, 417] on div "**********" at bounding box center [1063, 536] width 163 height 515
drag, startPoint x: 1115, startPoint y: 451, endPoint x: 984, endPoint y: 419, distance: 134.9
click at [984, 419] on div "**********" at bounding box center [1063, 536] width 163 height 515
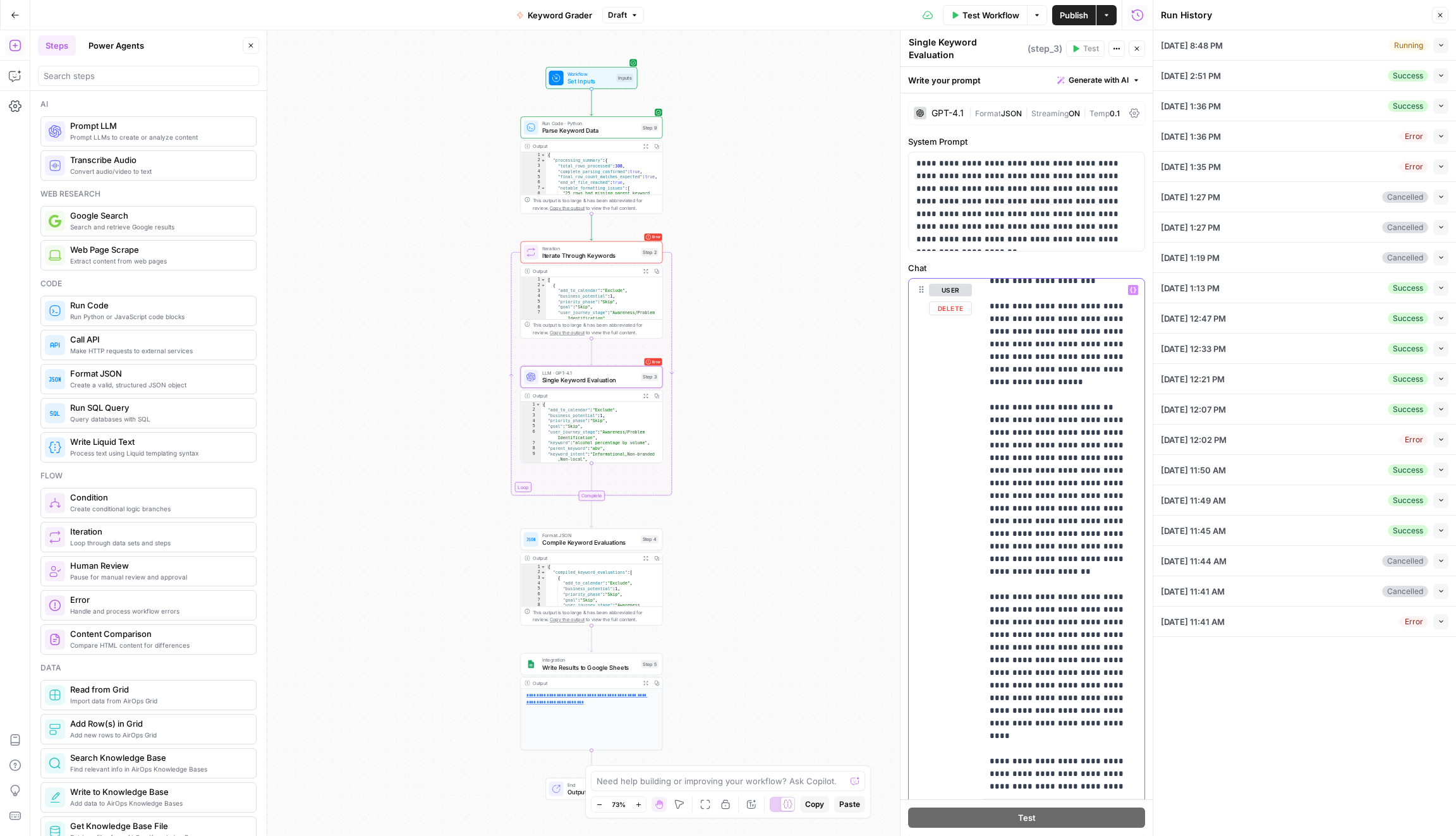
drag, startPoint x: 1117, startPoint y: 410, endPoint x: 980, endPoint y: 410, distance: 137.0
click at [980, 410] on div "**********" at bounding box center [1026, 551] width 236 height 544
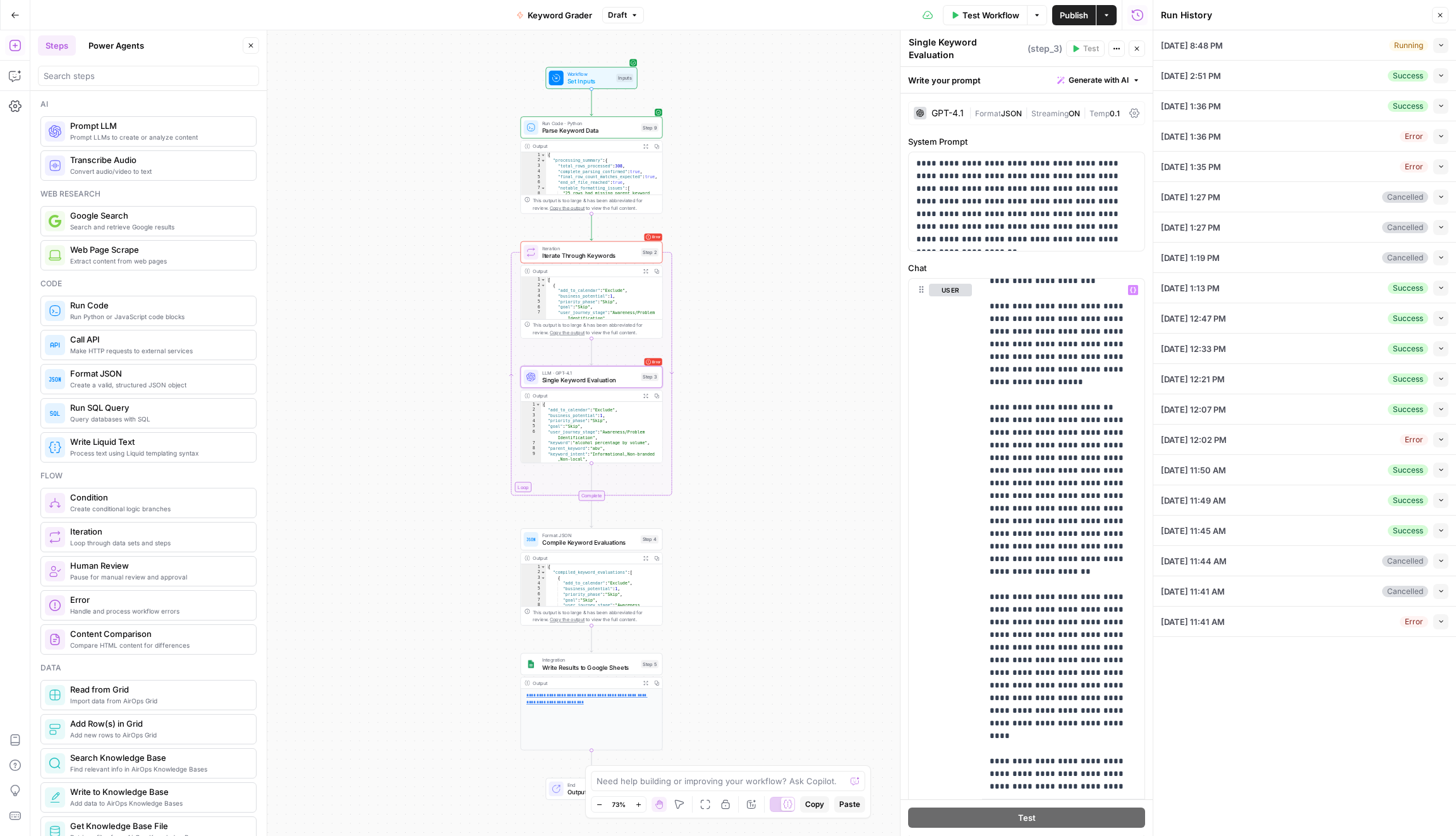
click at [1065, 9] on span "Publish" at bounding box center [1074, 15] width 29 height 13
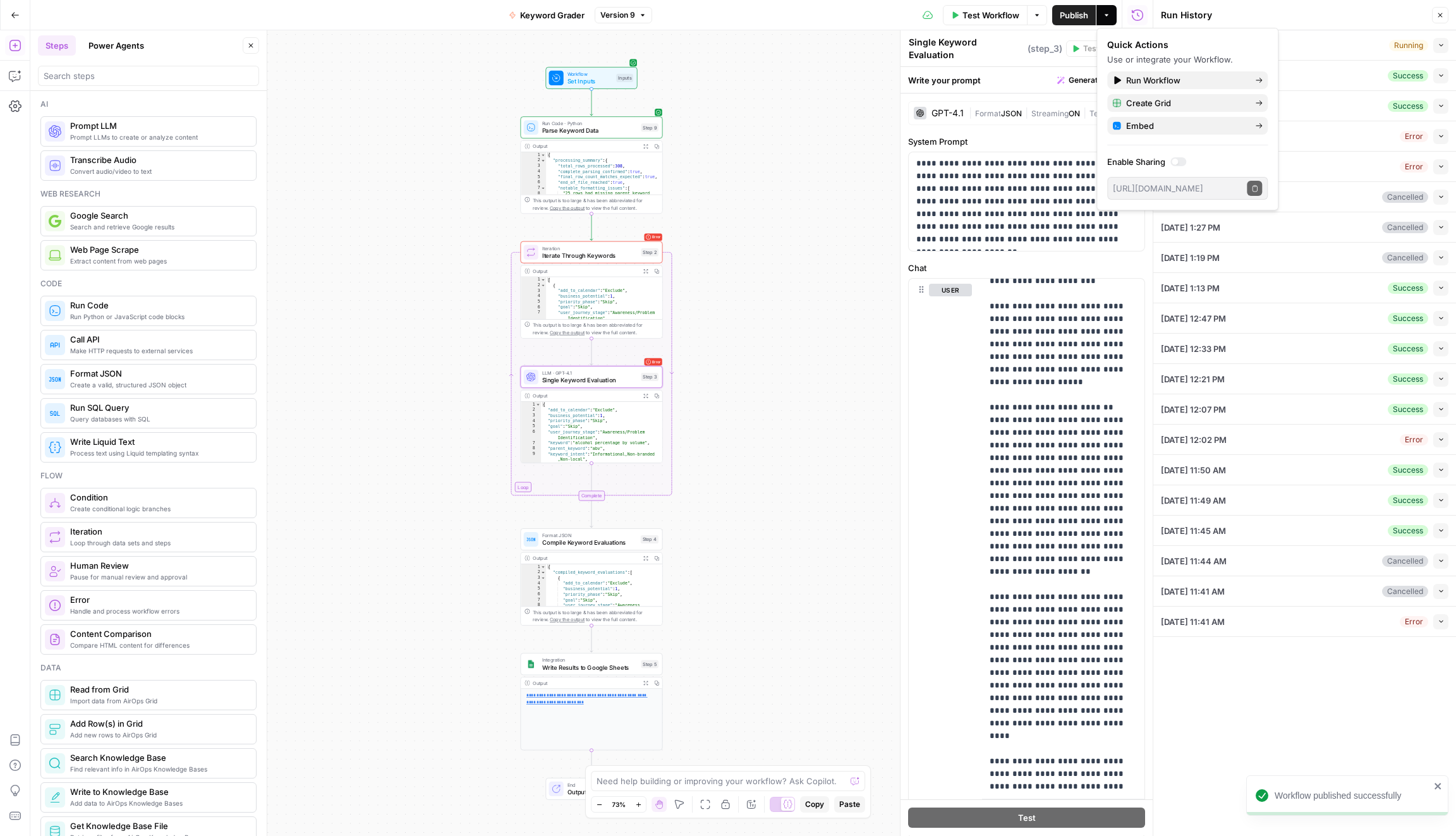
click at [1005, 15] on span "Test Workflow" at bounding box center [991, 15] width 57 height 13
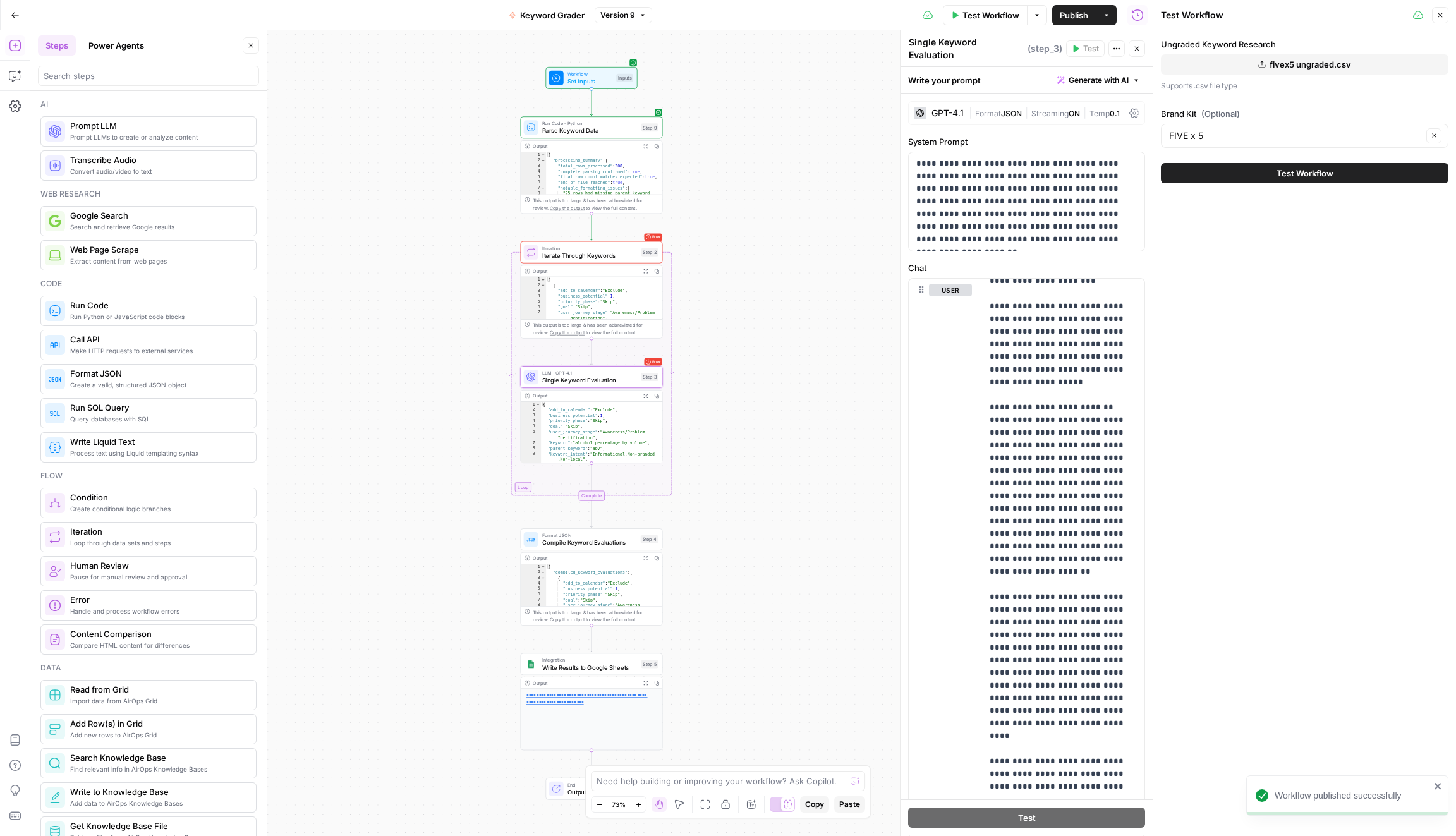
click at [1343, 176] on button "Test Workflow" at bounding box center [1304, 173] width 288 height 20
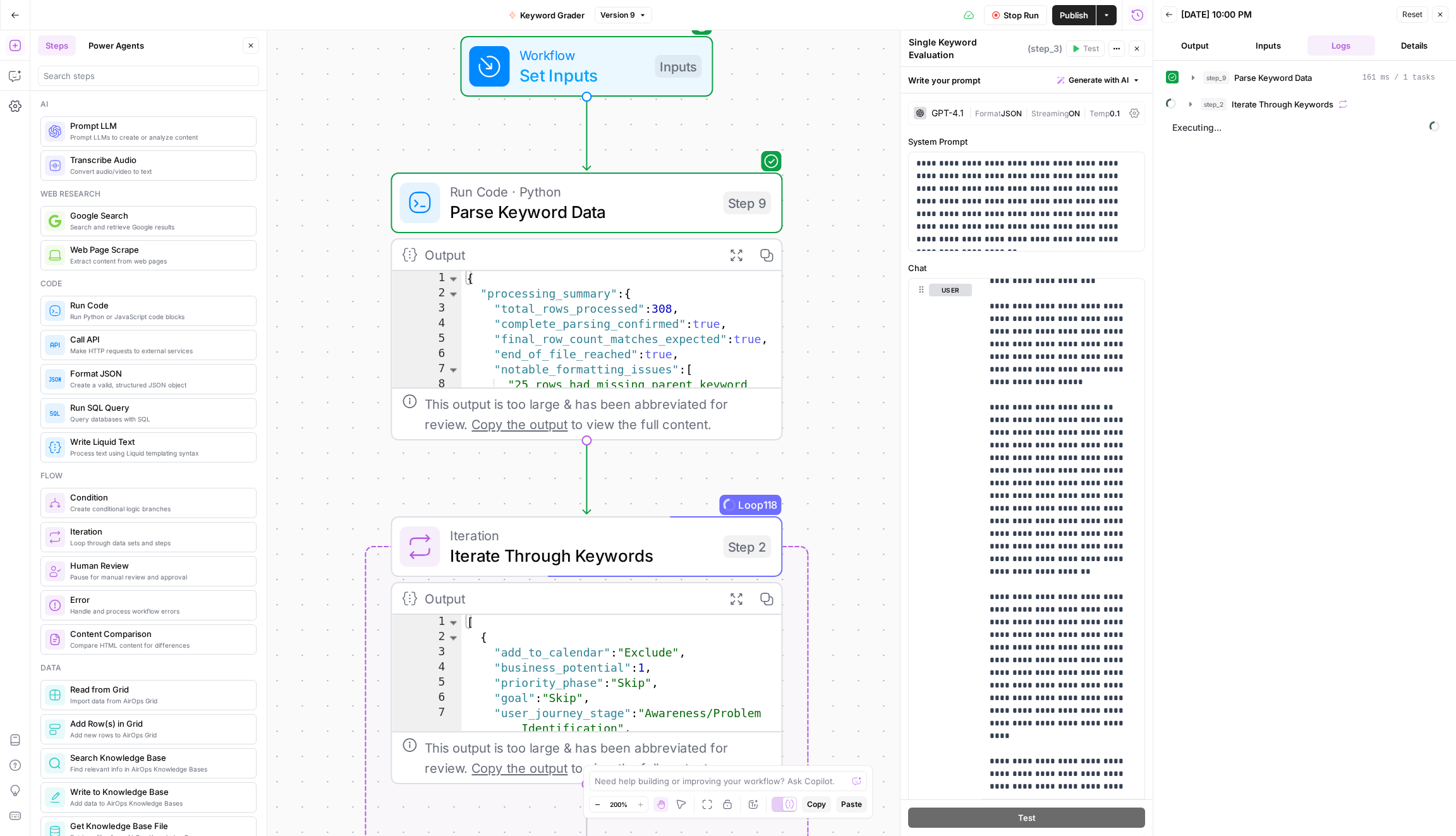
drag, startPoint x: 824, startPoint y: 124, endPoint x: 846, endPoint y: 363, distance: 240.0
click at [846, 363] on div "Workflow Set Inputs Inputs Run Code · Python Parse Keyword Data Step 9 Output E…" at bounding box center [591, 433] width 1122 height 805
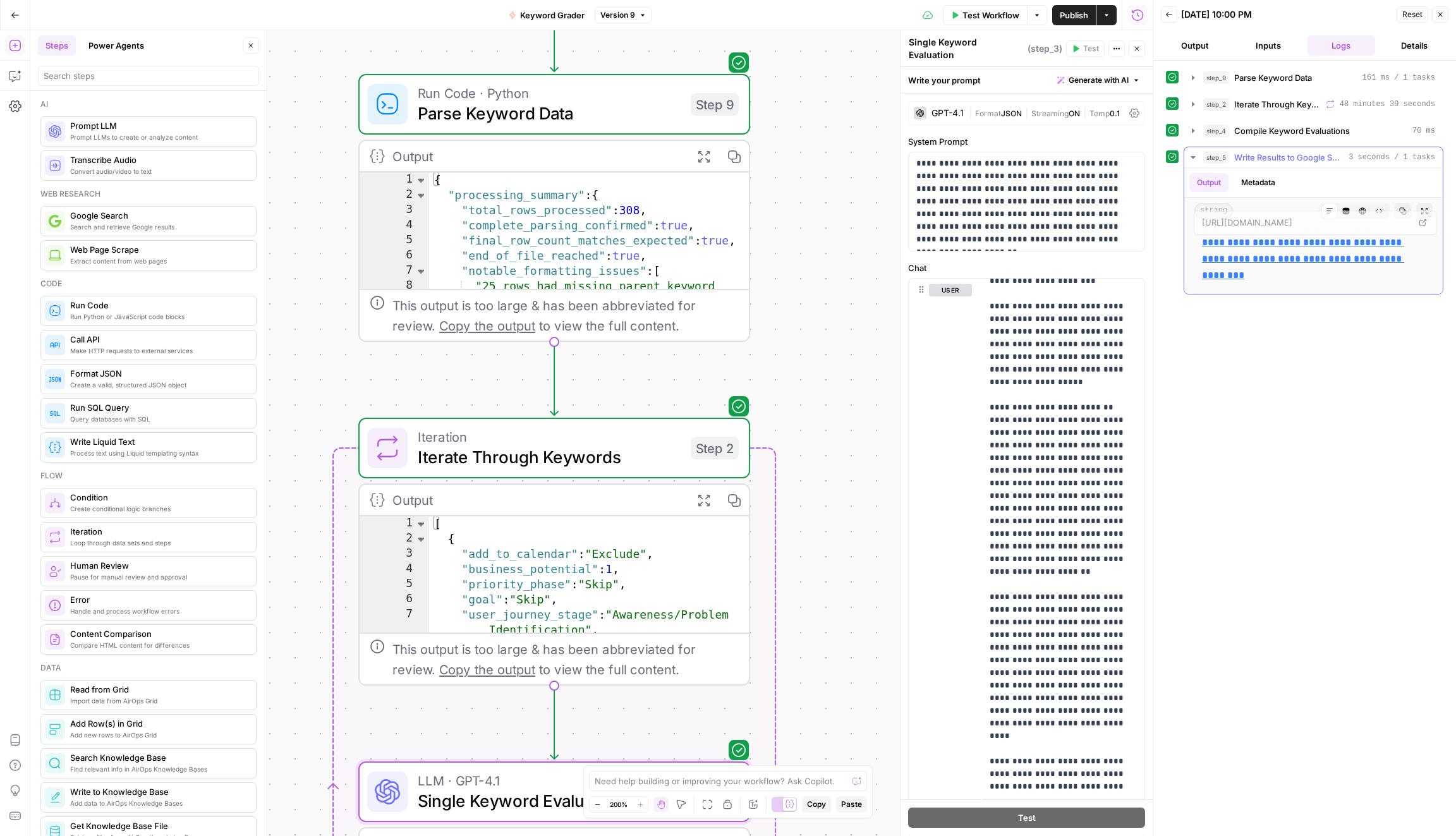
click at [1356, 254] on link "**********" at bounding box center [1302, 258] width 202 height 42
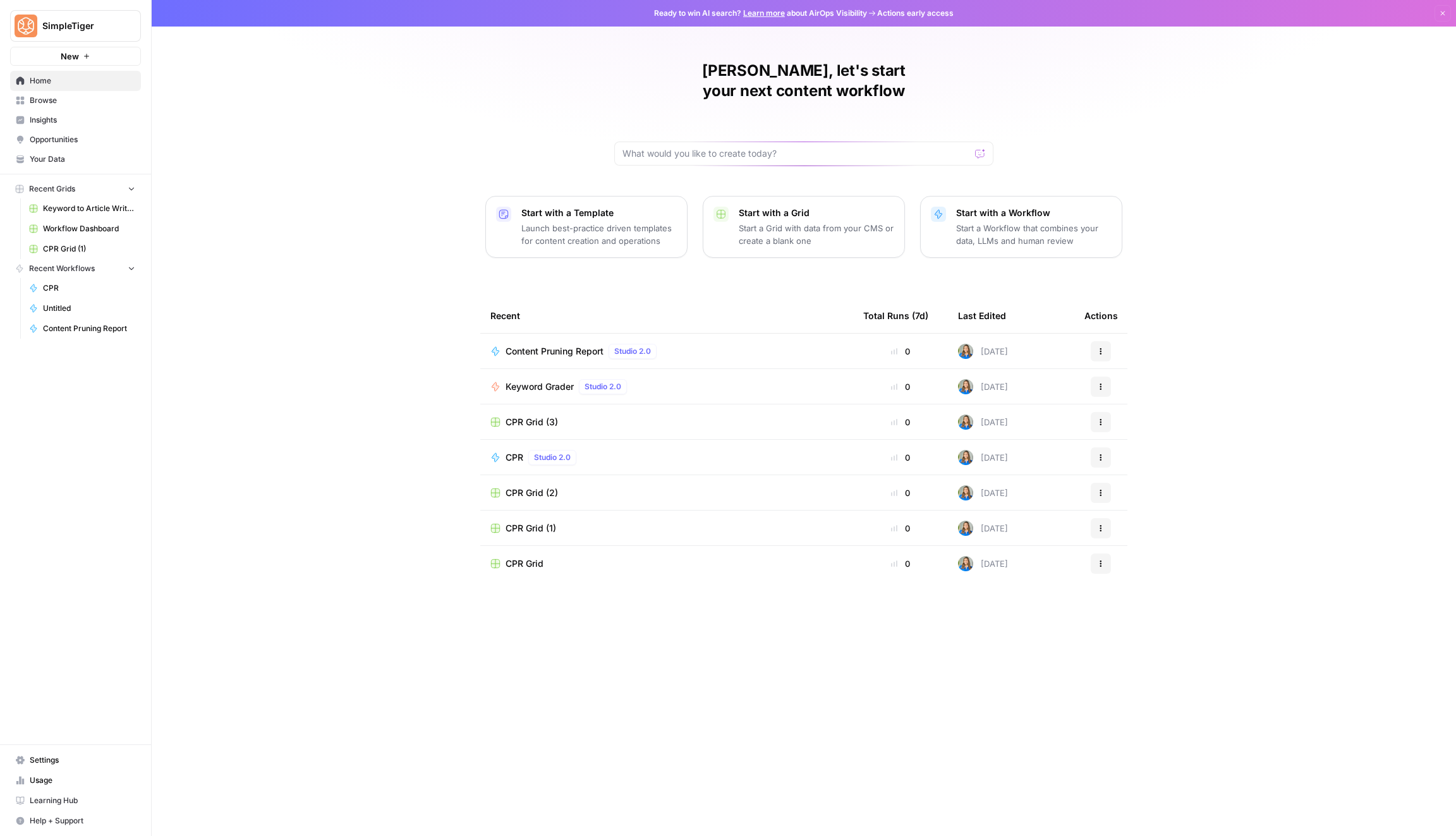
click at [86, 157] on span "Your Data" at bounding box center [82, 159] width 105 height 12
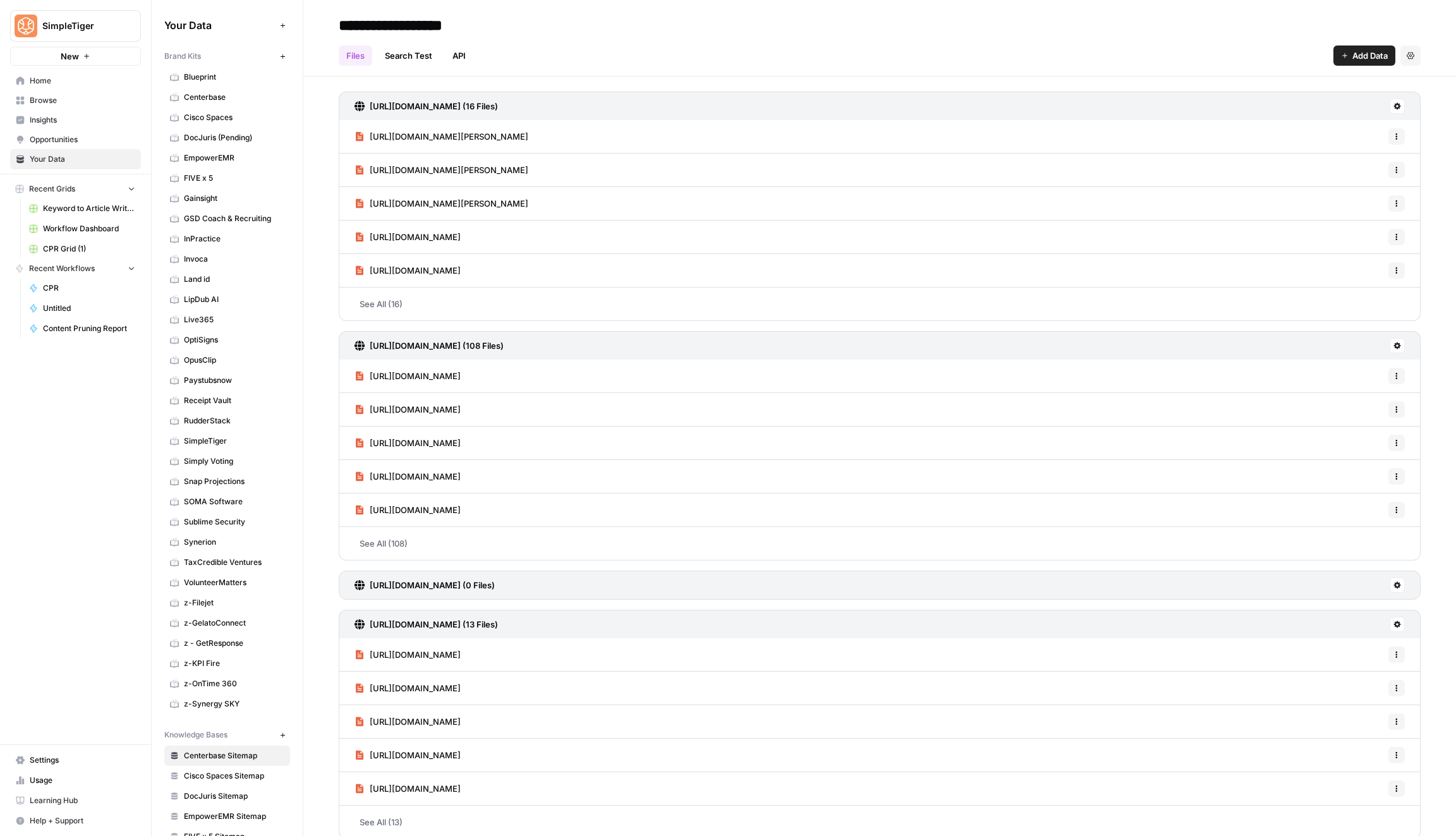
click at [215, 334] on span "OptiSigns" at bounding box center [234, 340] width 101 height 12
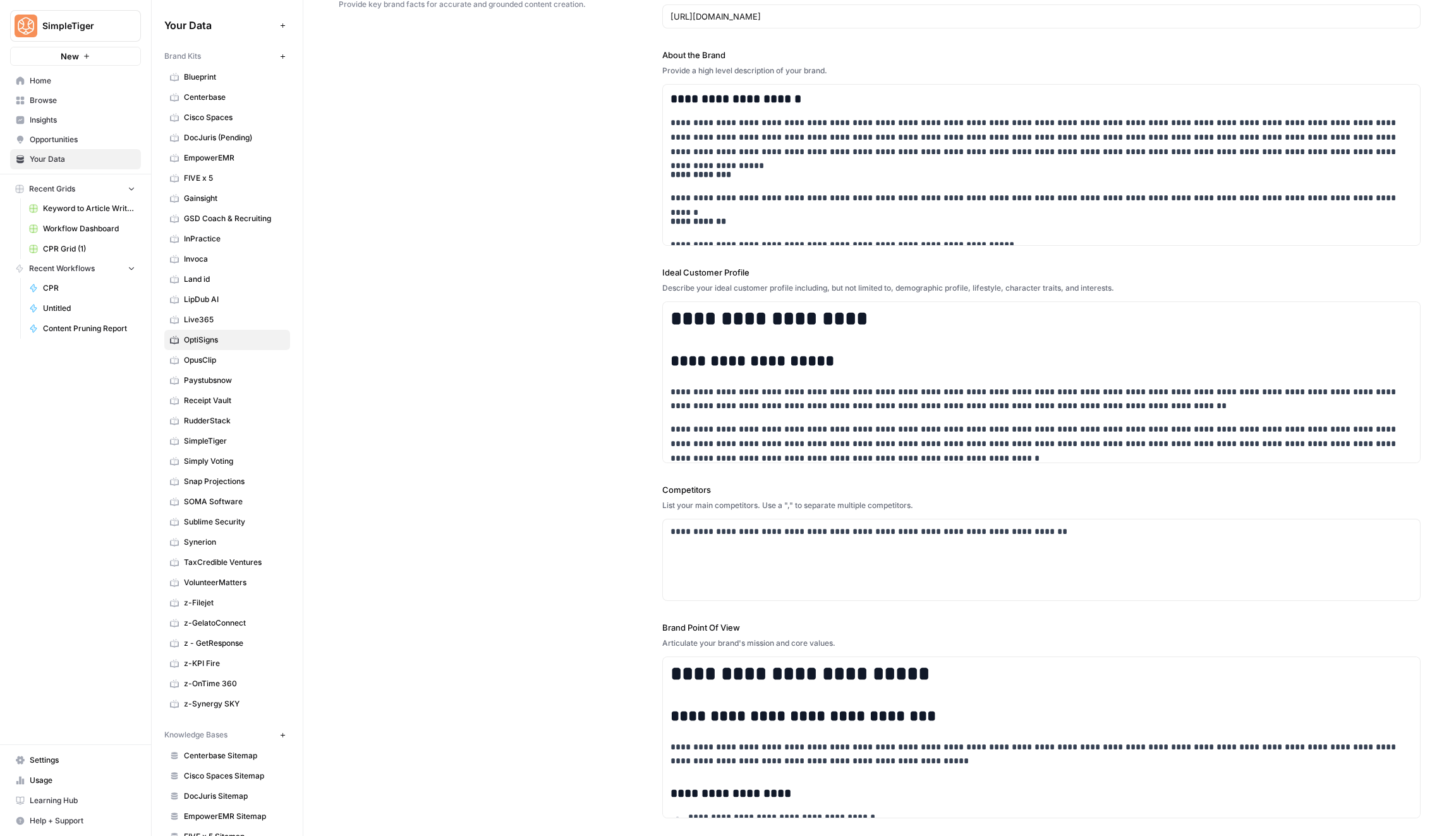
scroll to position [105, 0]
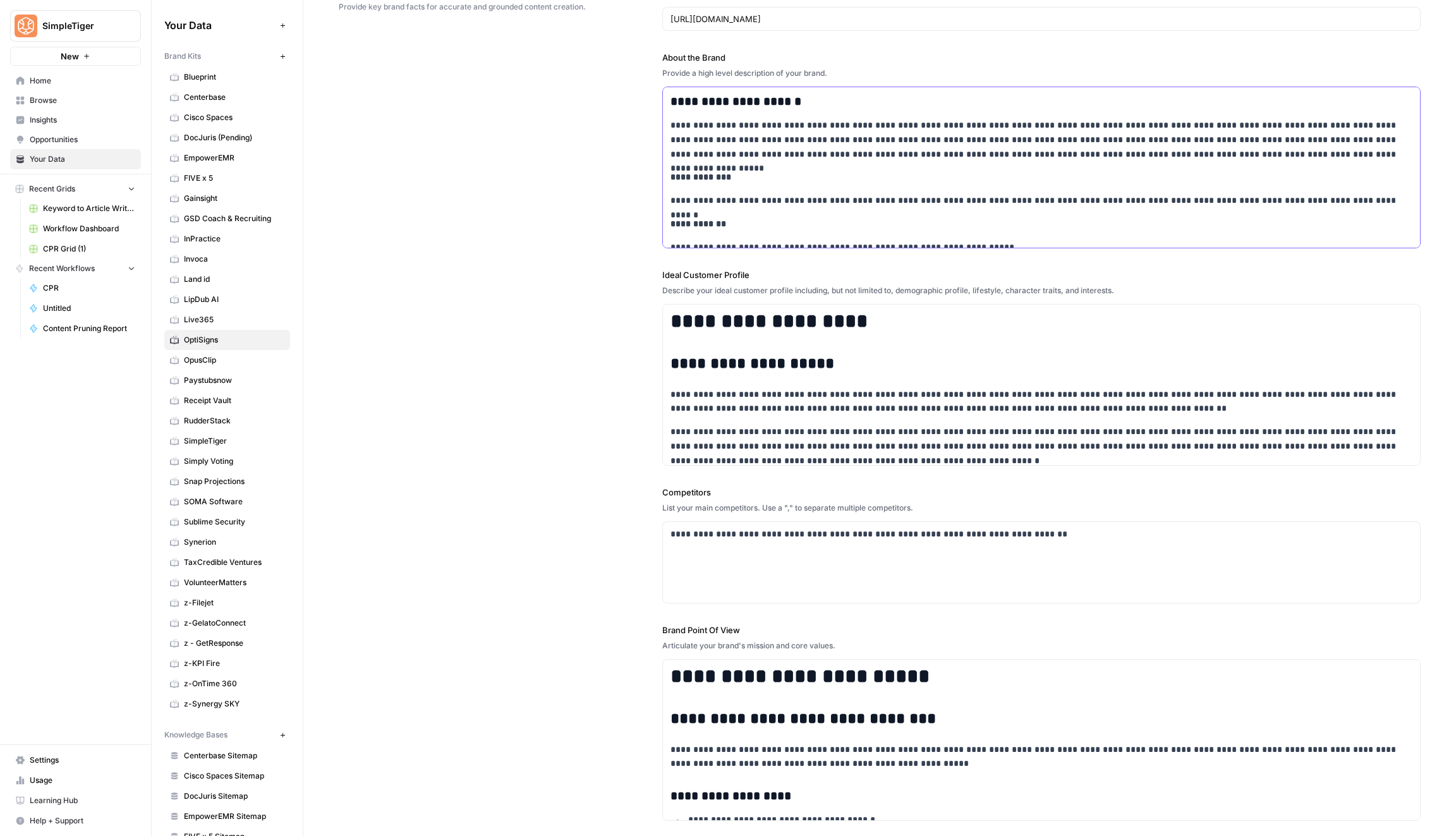
drag, startPoint x: 1154, startPoint y: 232, endPoint x: 1154, endPoint y: 321, distance: 89.0
click at [1154, 323] on div "**********" at bounding box center [1041, 396] width 758 height 900
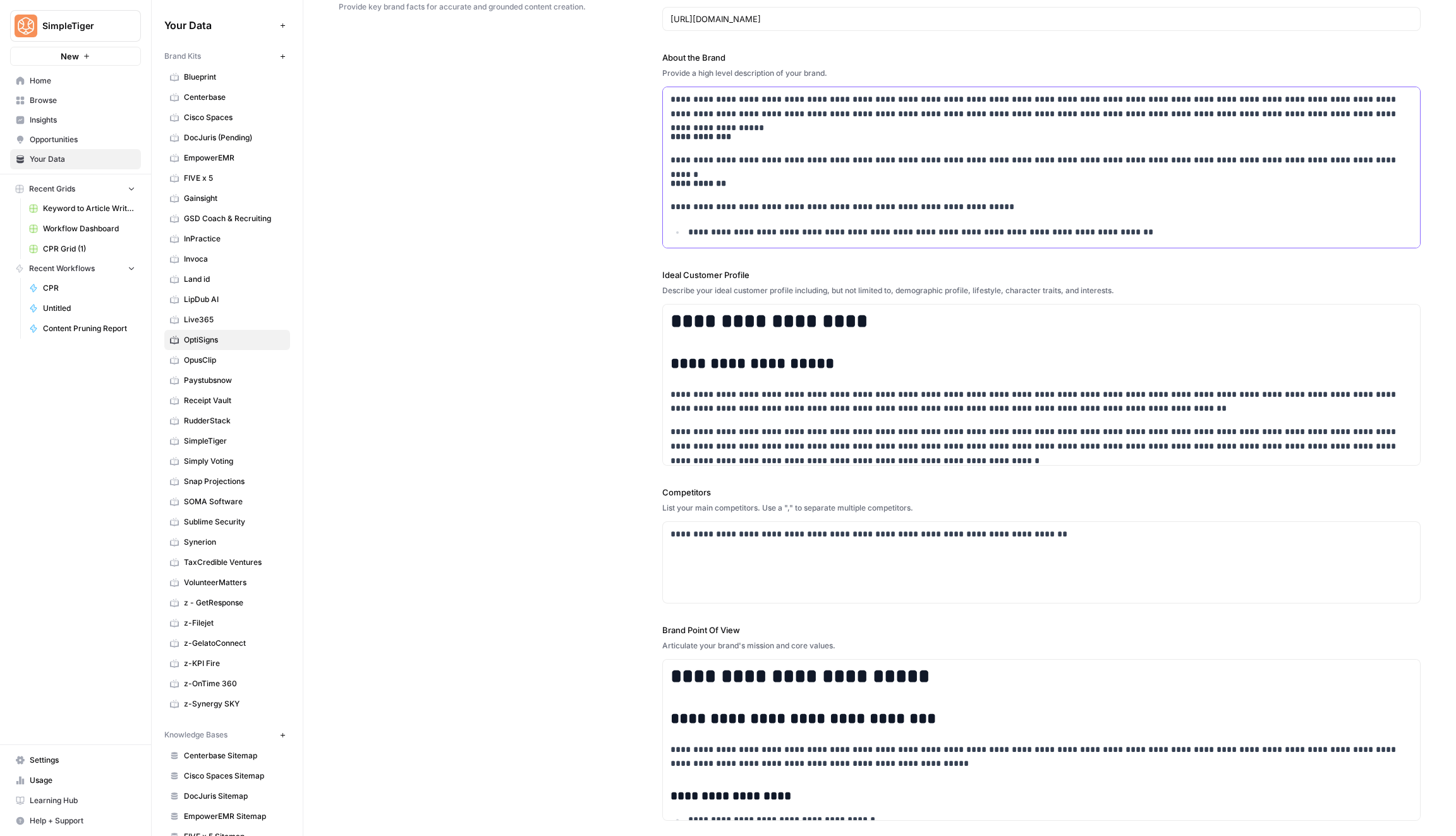
scroll to position [4883, 0]
drag, startPoint x: 727, startPoint y: 236, endPoint x: 871, endPoint y: 242, distance: 144.1
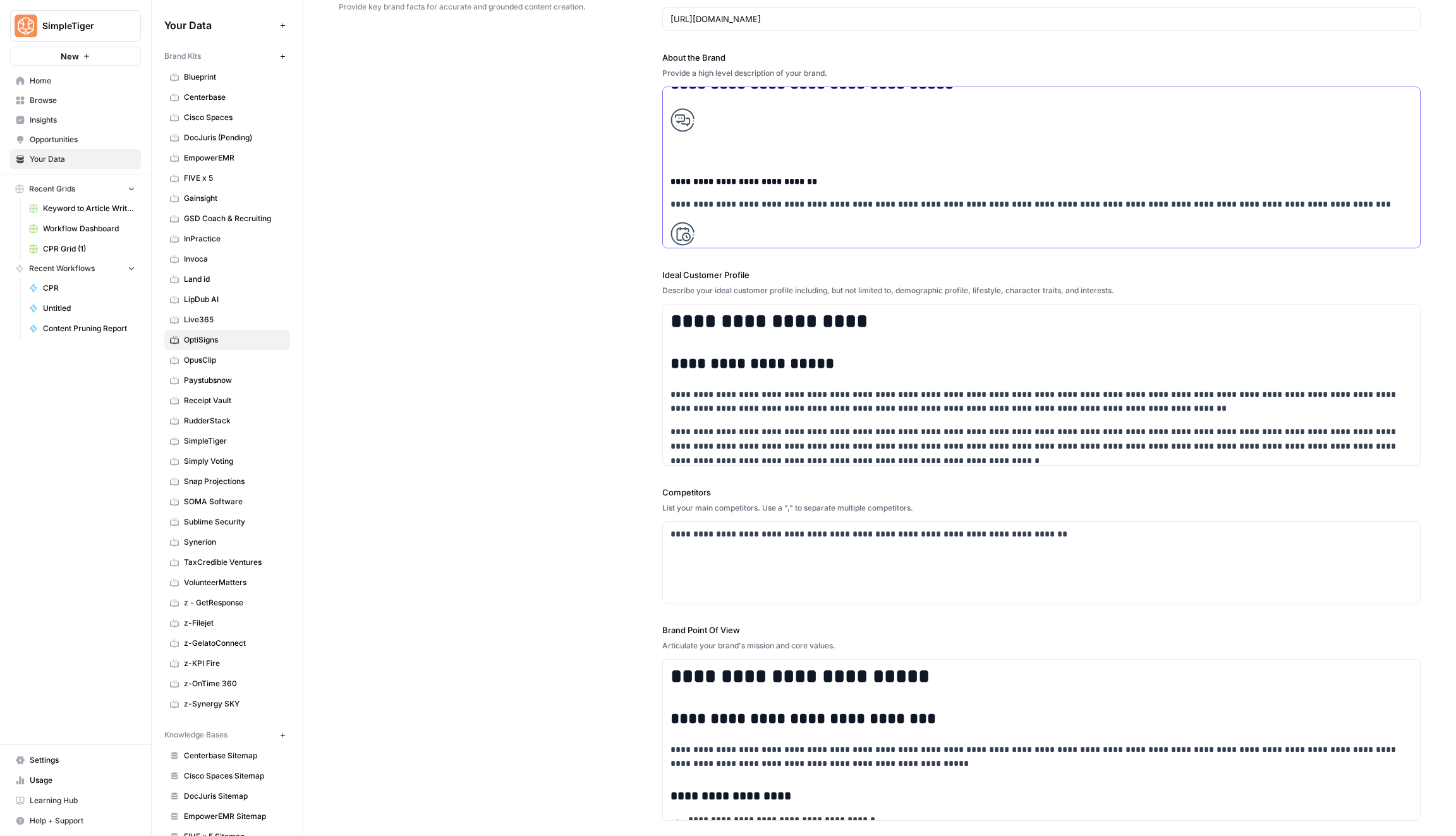
scroll to position [5120, 0]
click at [839, 227] on p at bounding box center [1041, 251] width 742 height 49
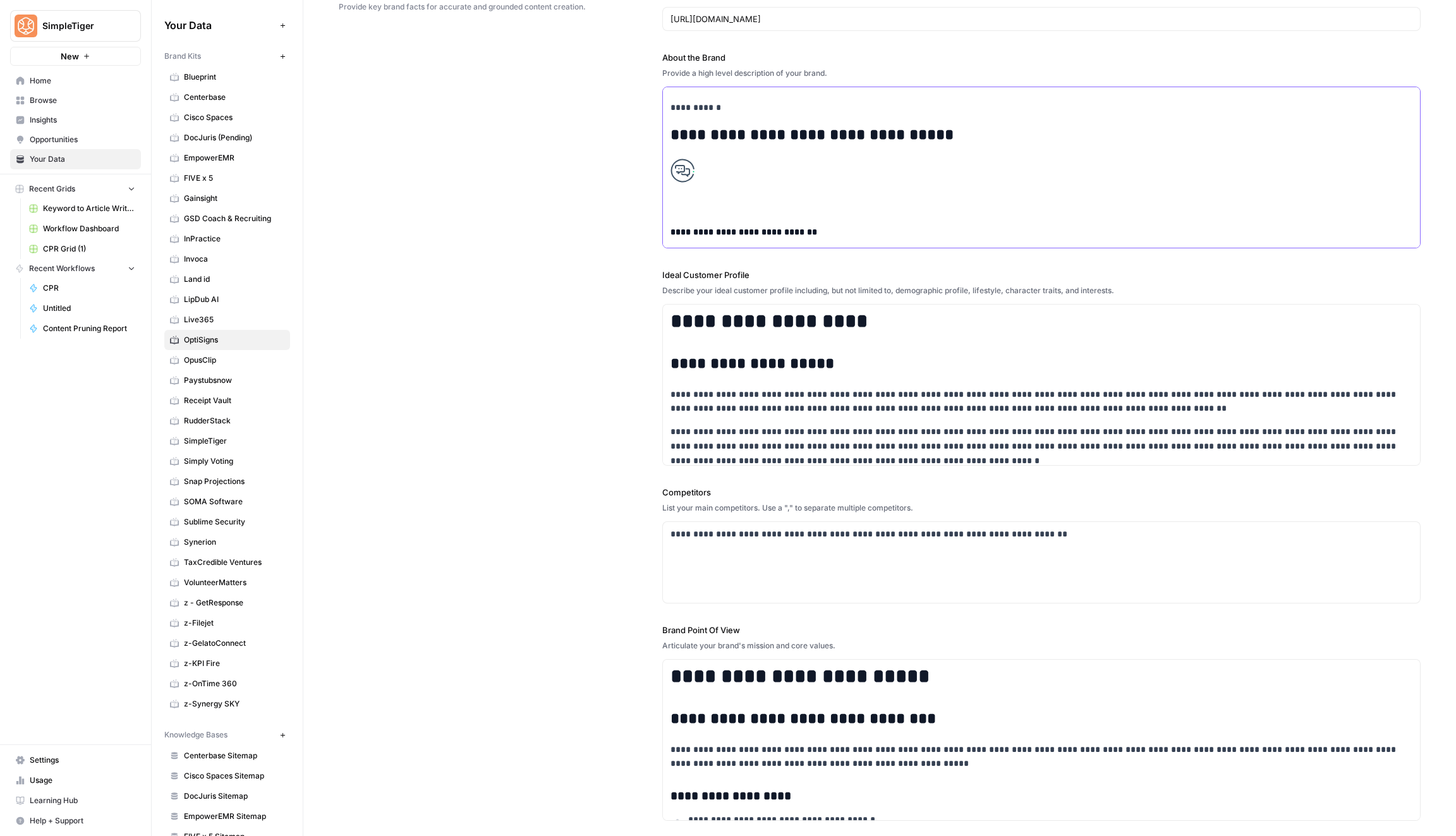
scroll to position [5062, 0]
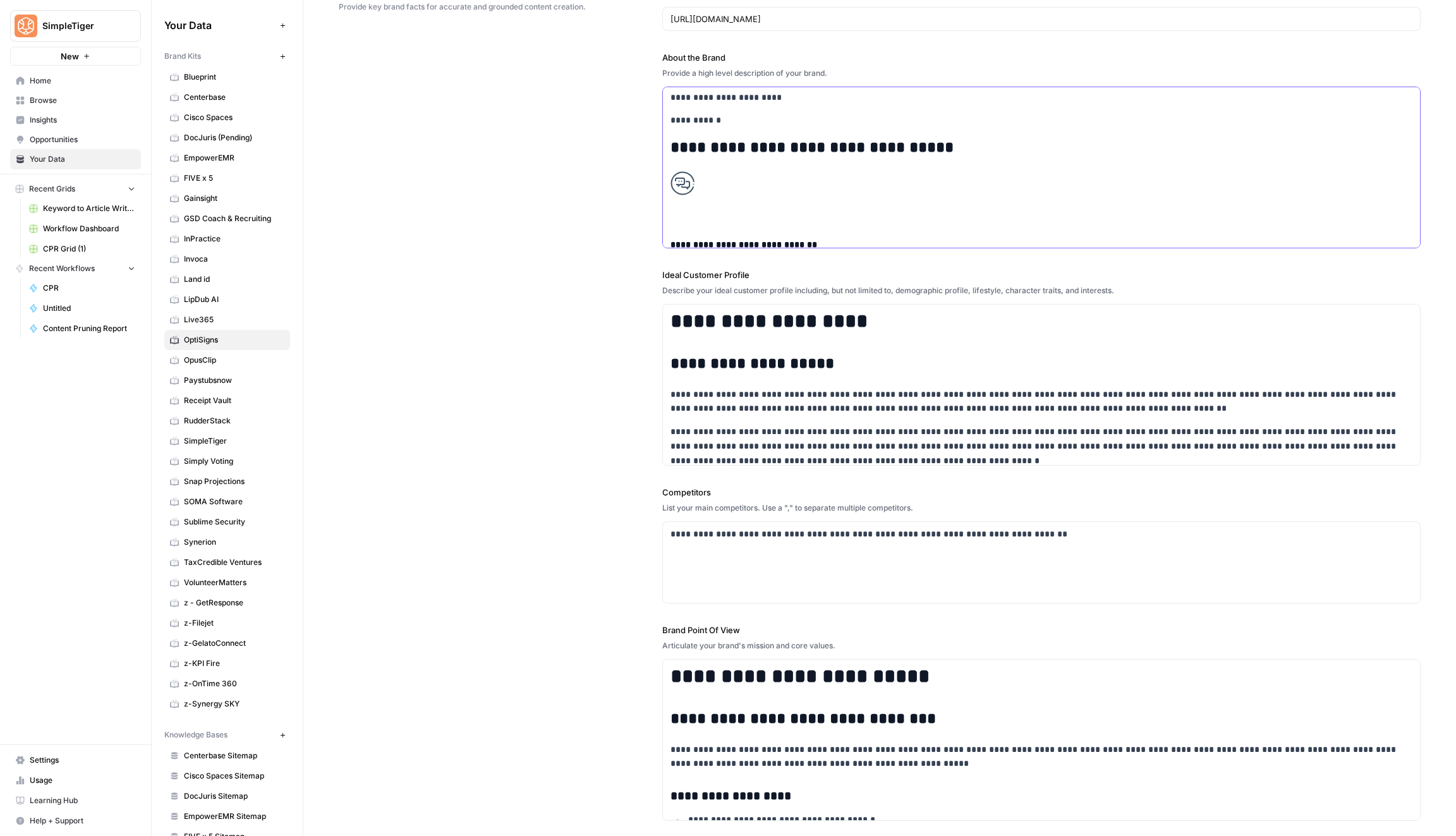
click at [806, 171] on p at bounding box center [1041, 196] width 742 height 49
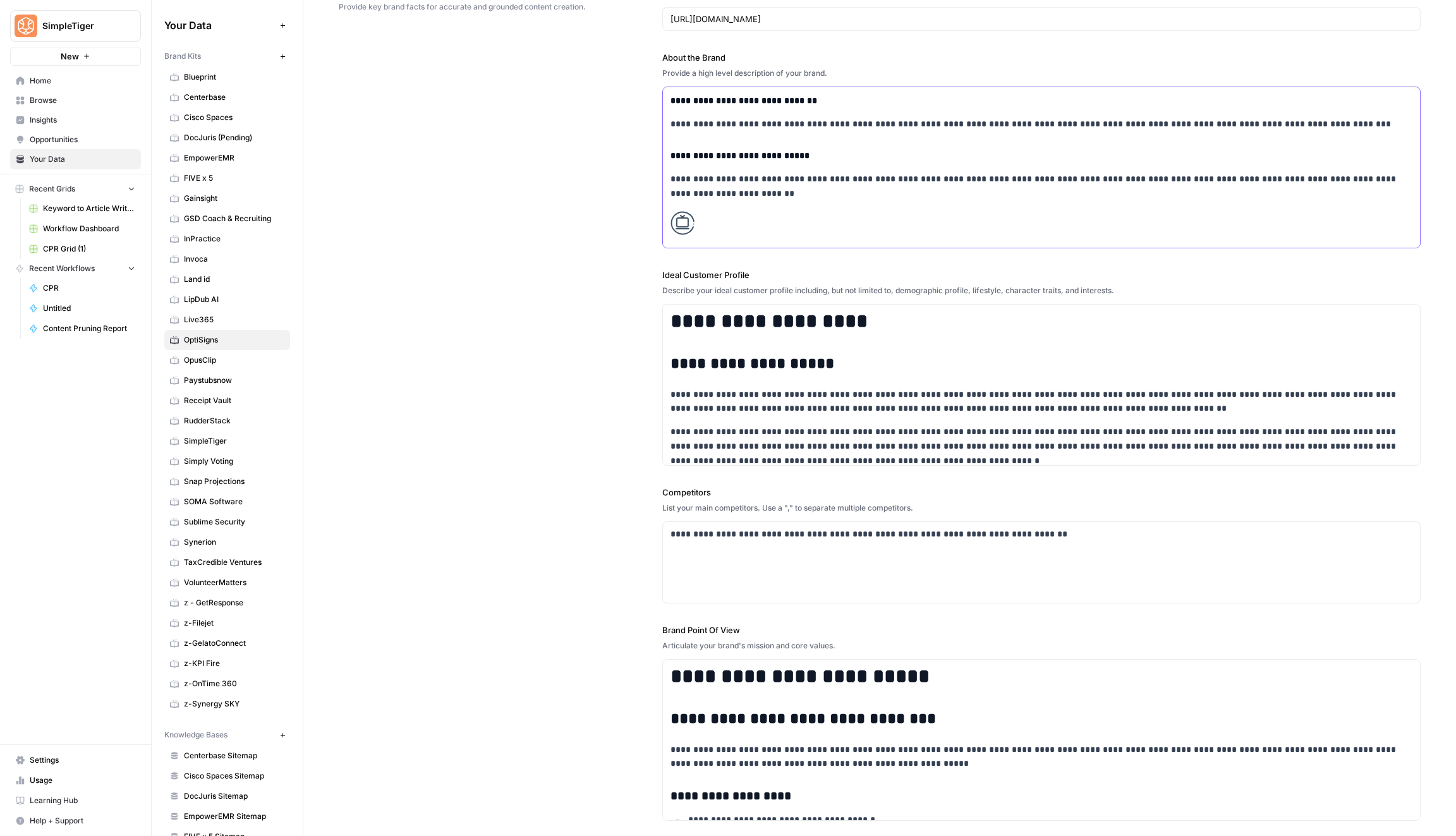
click at [772, 211] on p at bounding box center [1041, 235] width 742 height 49
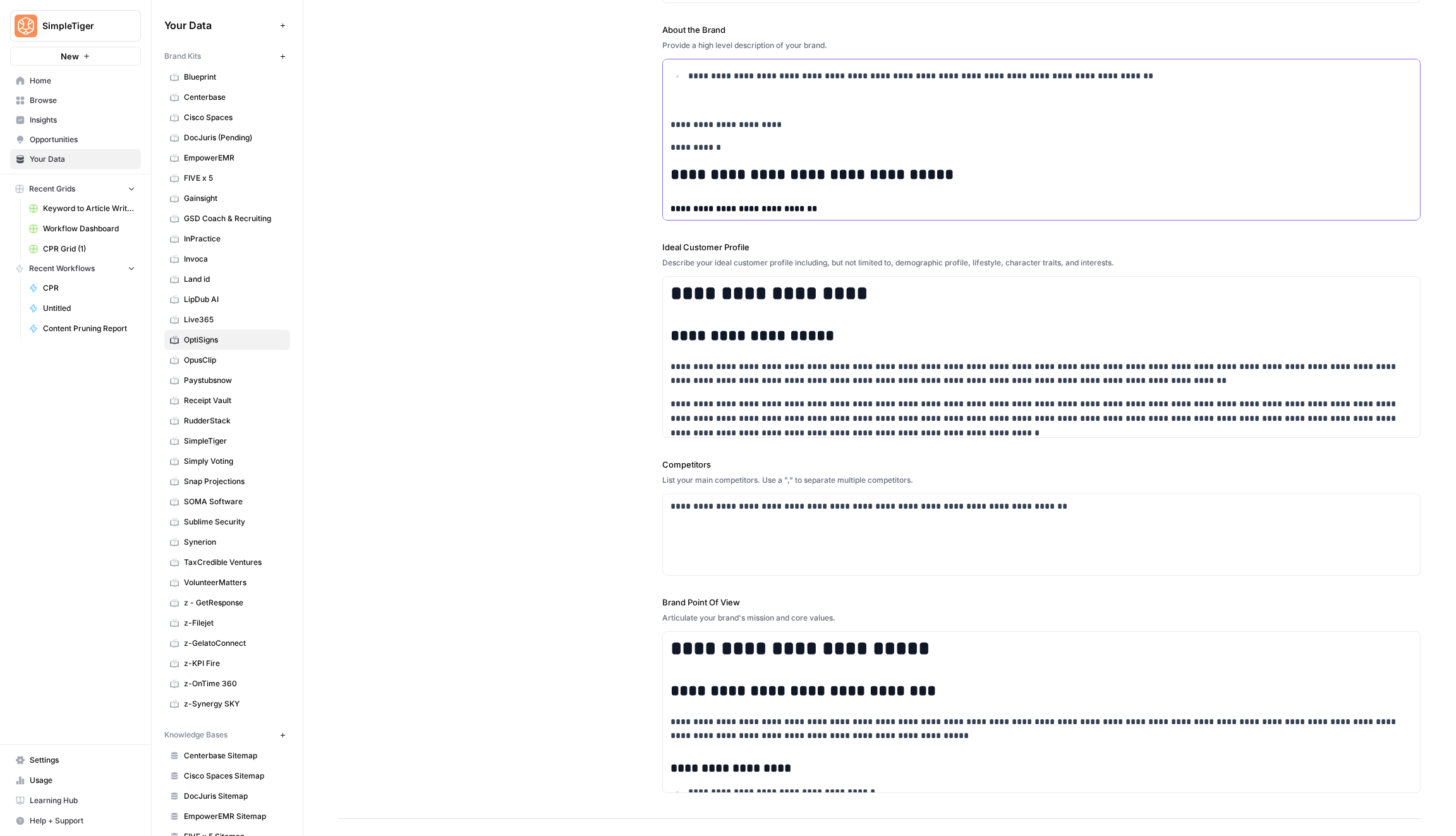
scroll to position [4994, 0]
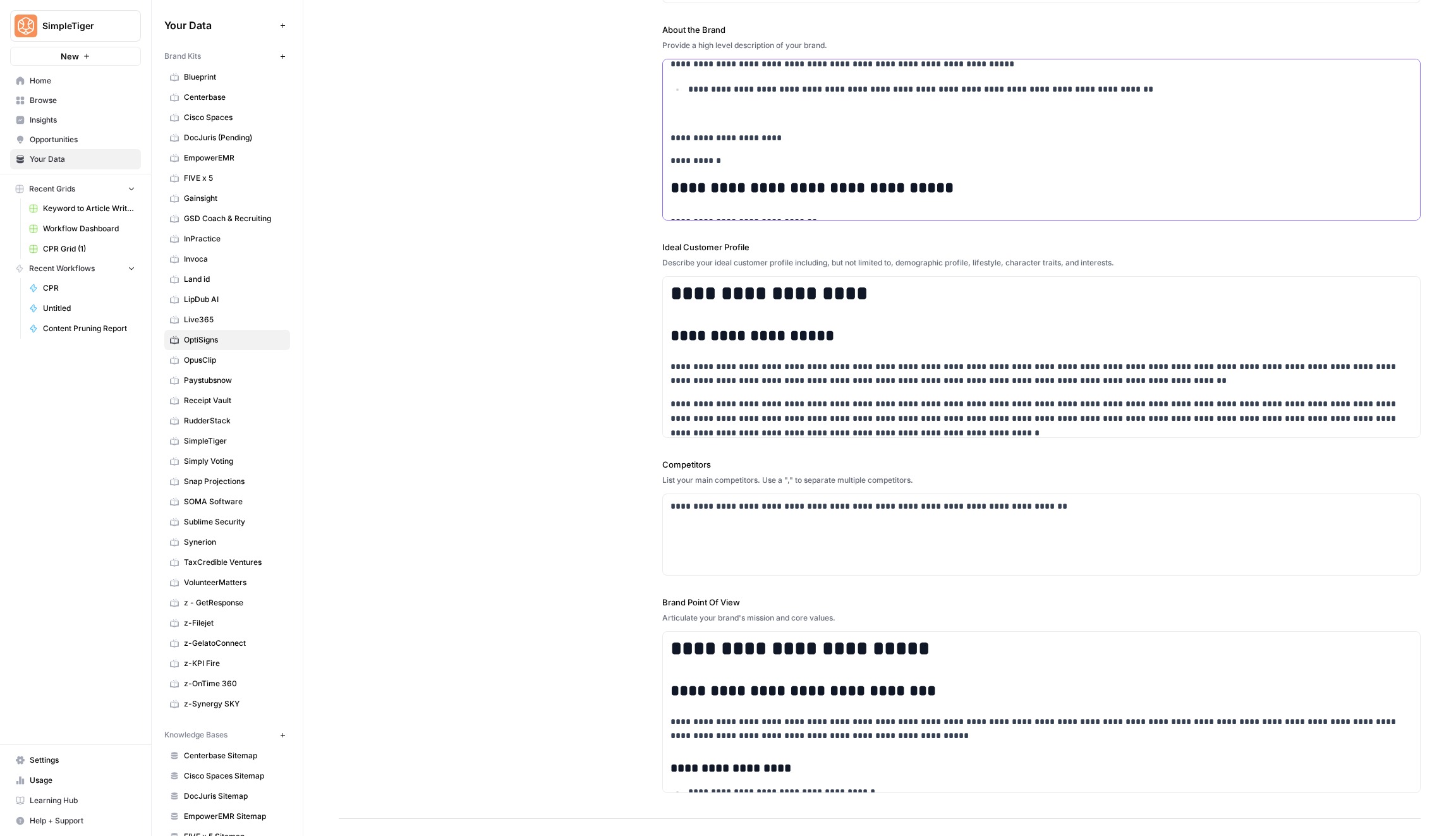
click at [699, 154] on p "**********" at bounding box center [1041, 160] width 742 height 14
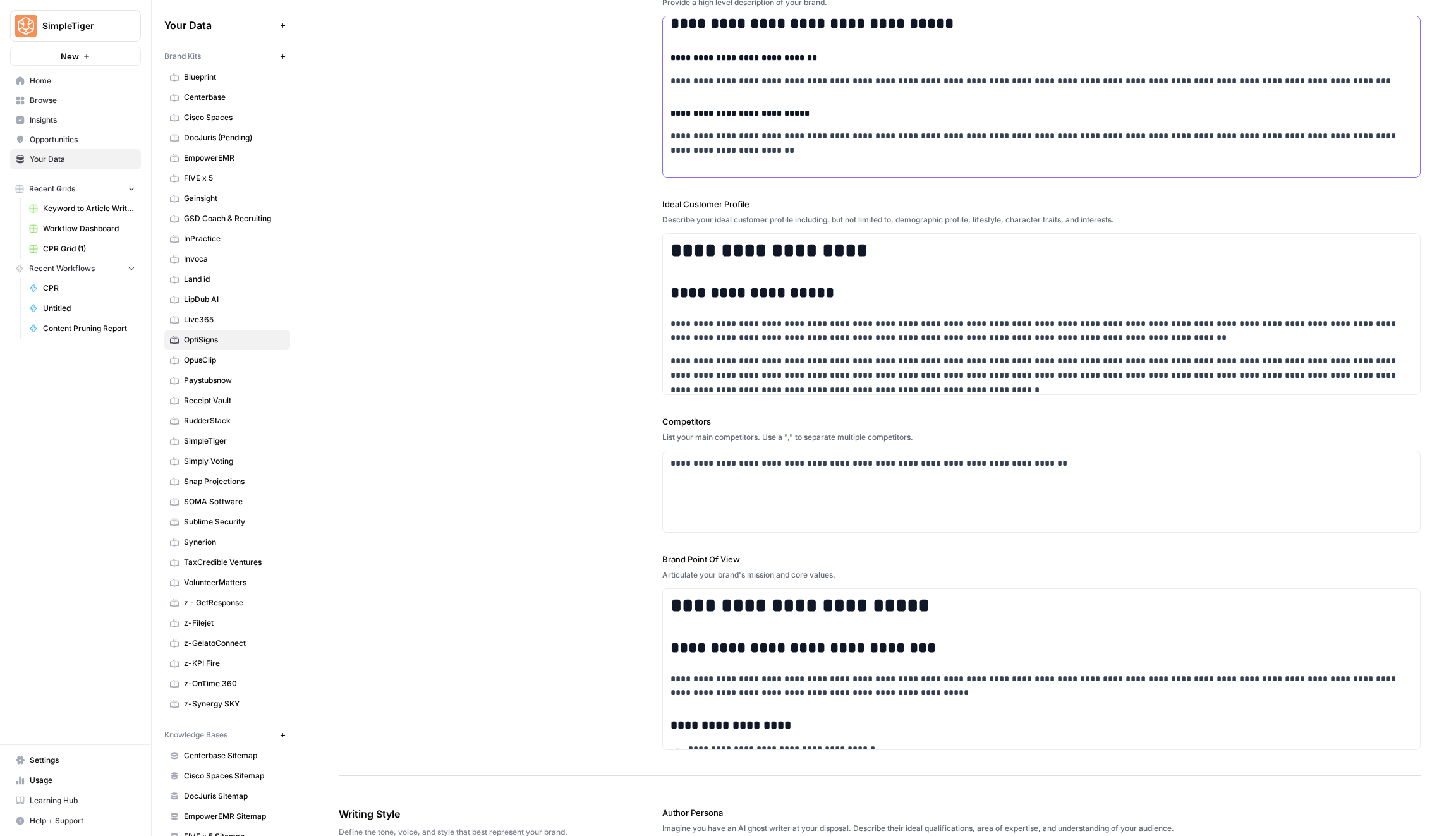
scroll to position [185, 0]
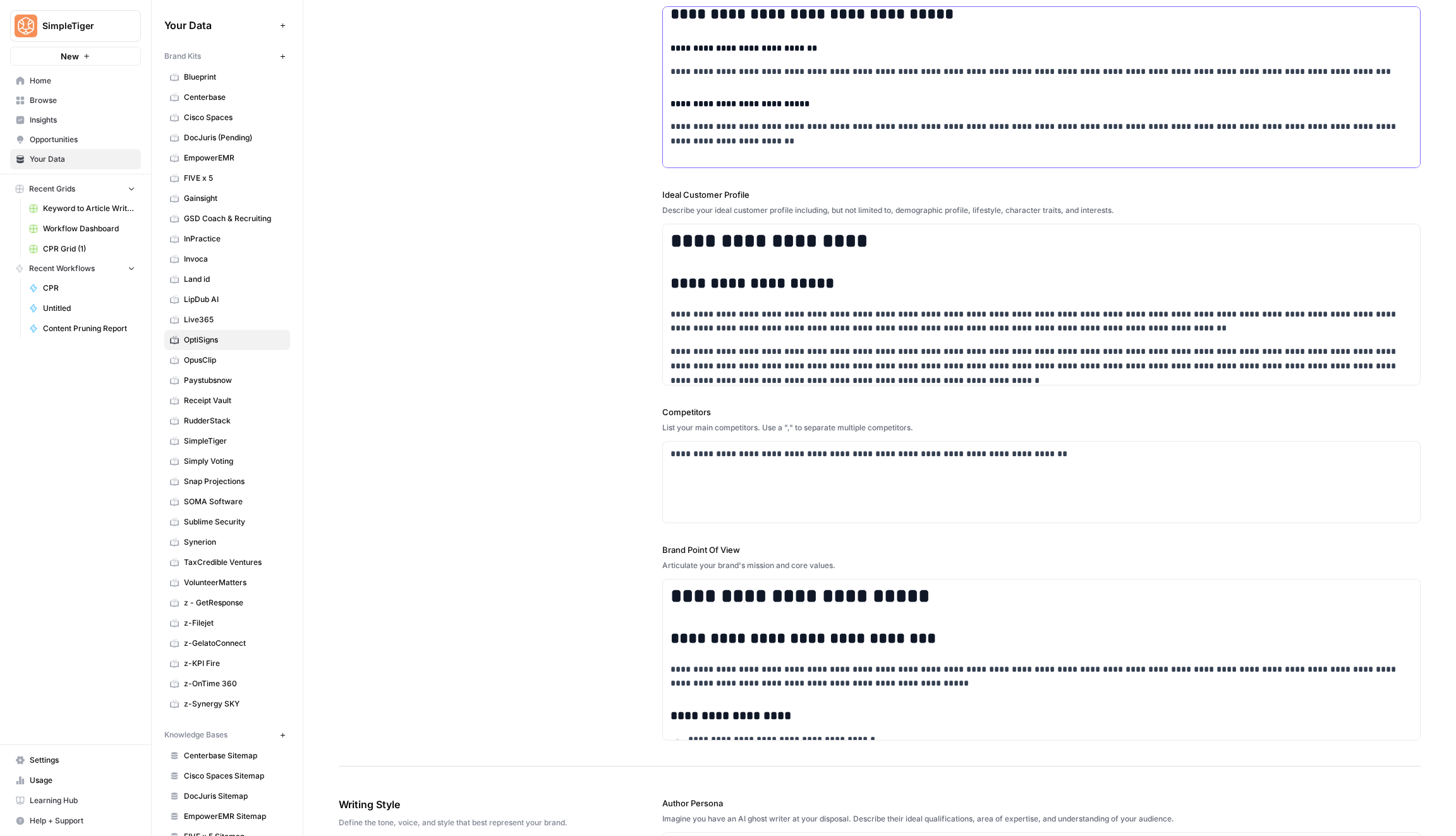
click at [1215, 190] on p "**********" at bounding box center [1041, 196] width 742 height 14
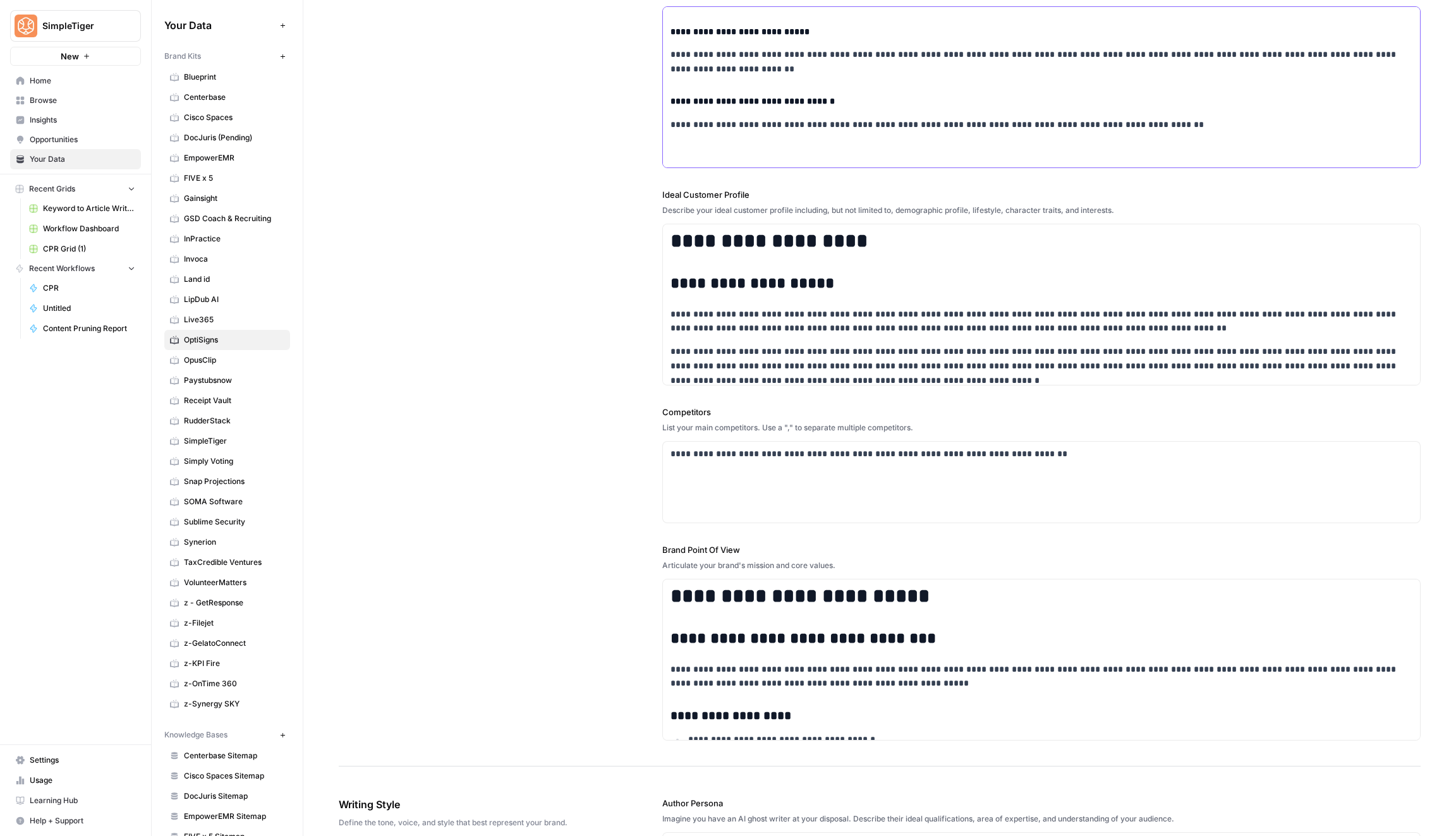
scroll to position [5169, 0]
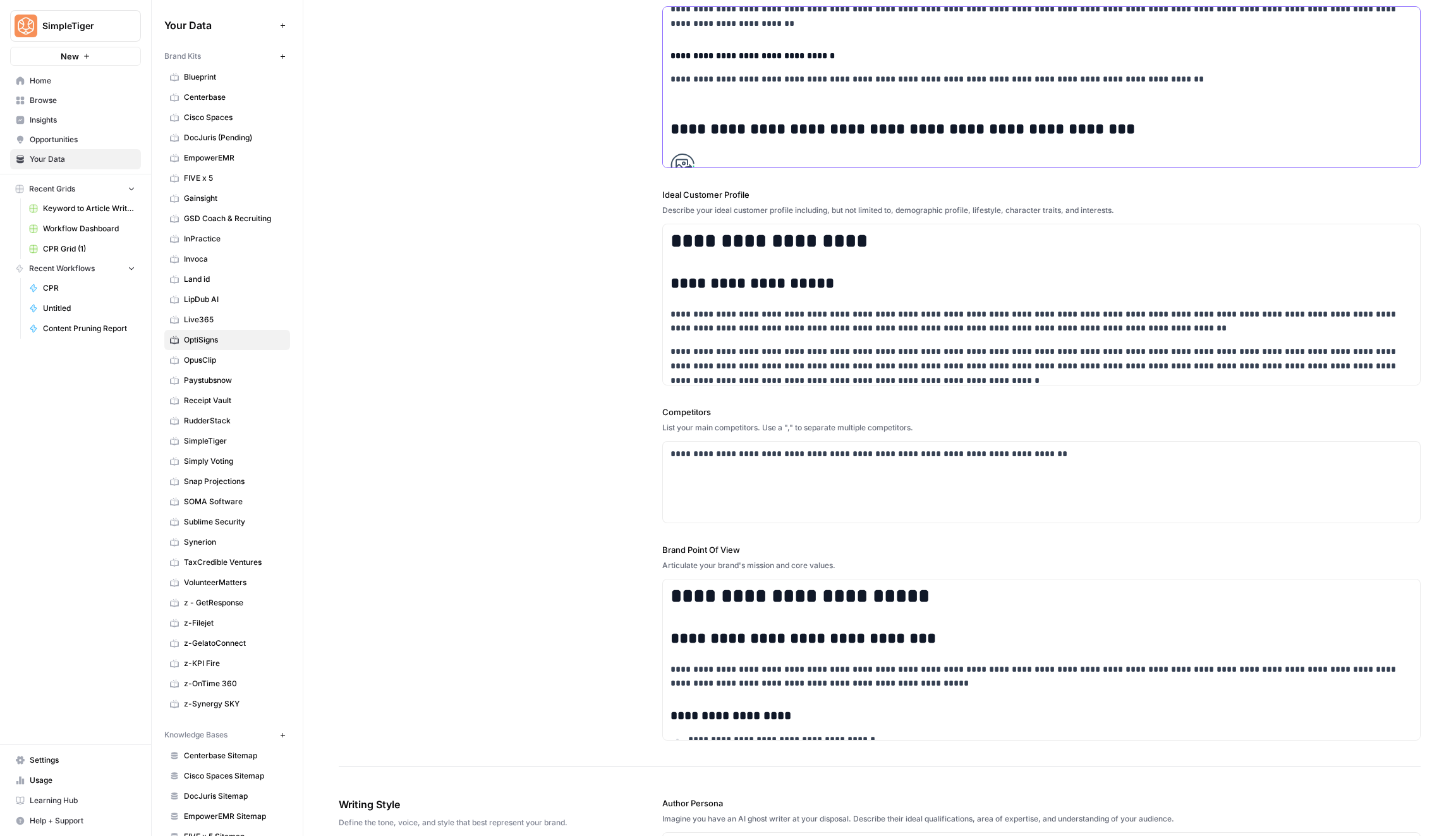
scroll to position [5228, 0]
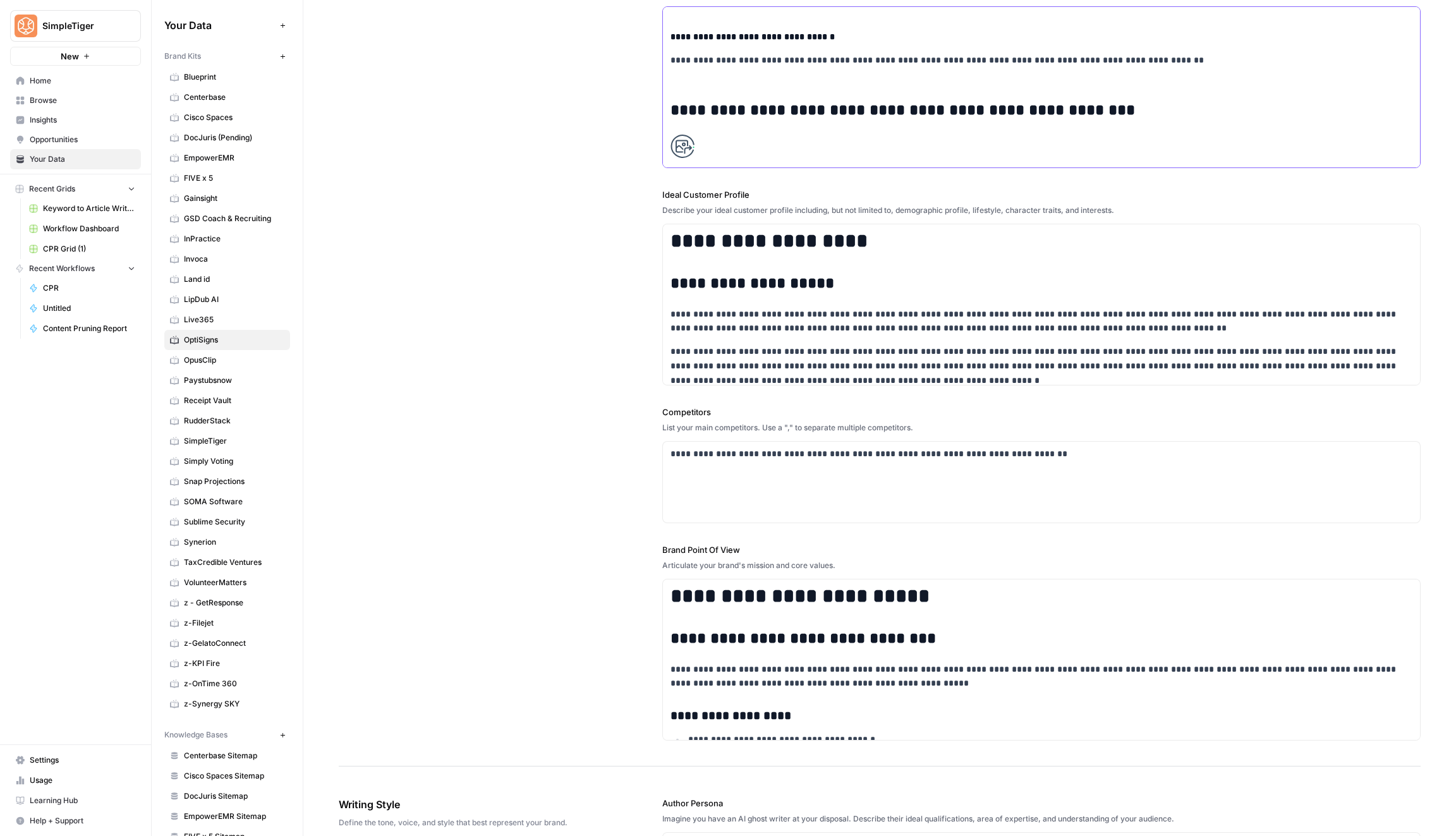
click at [721, 134] on p at bounding box center [1041, 158] width 742 height 49
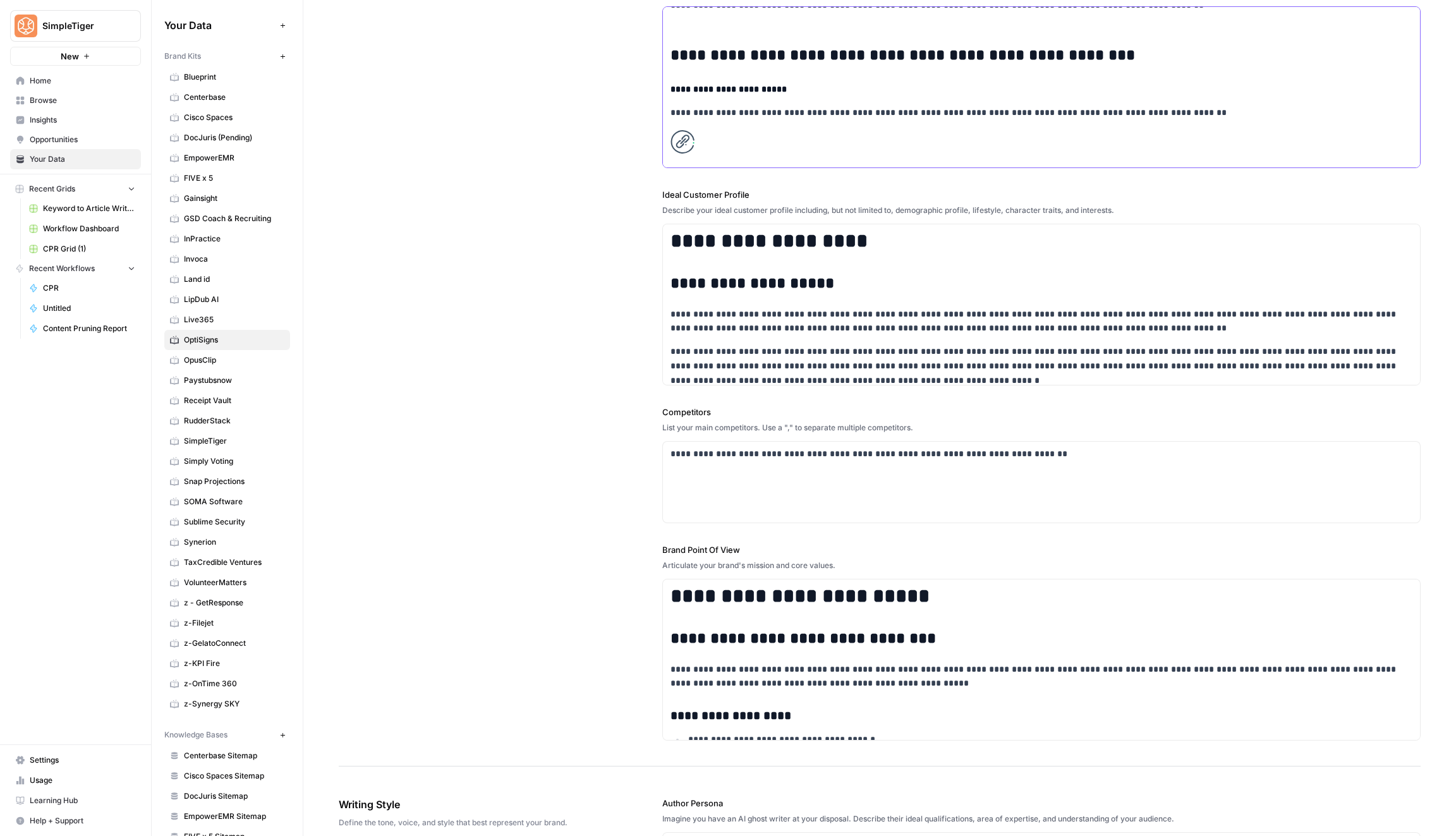
scroll to position [5289, 0]
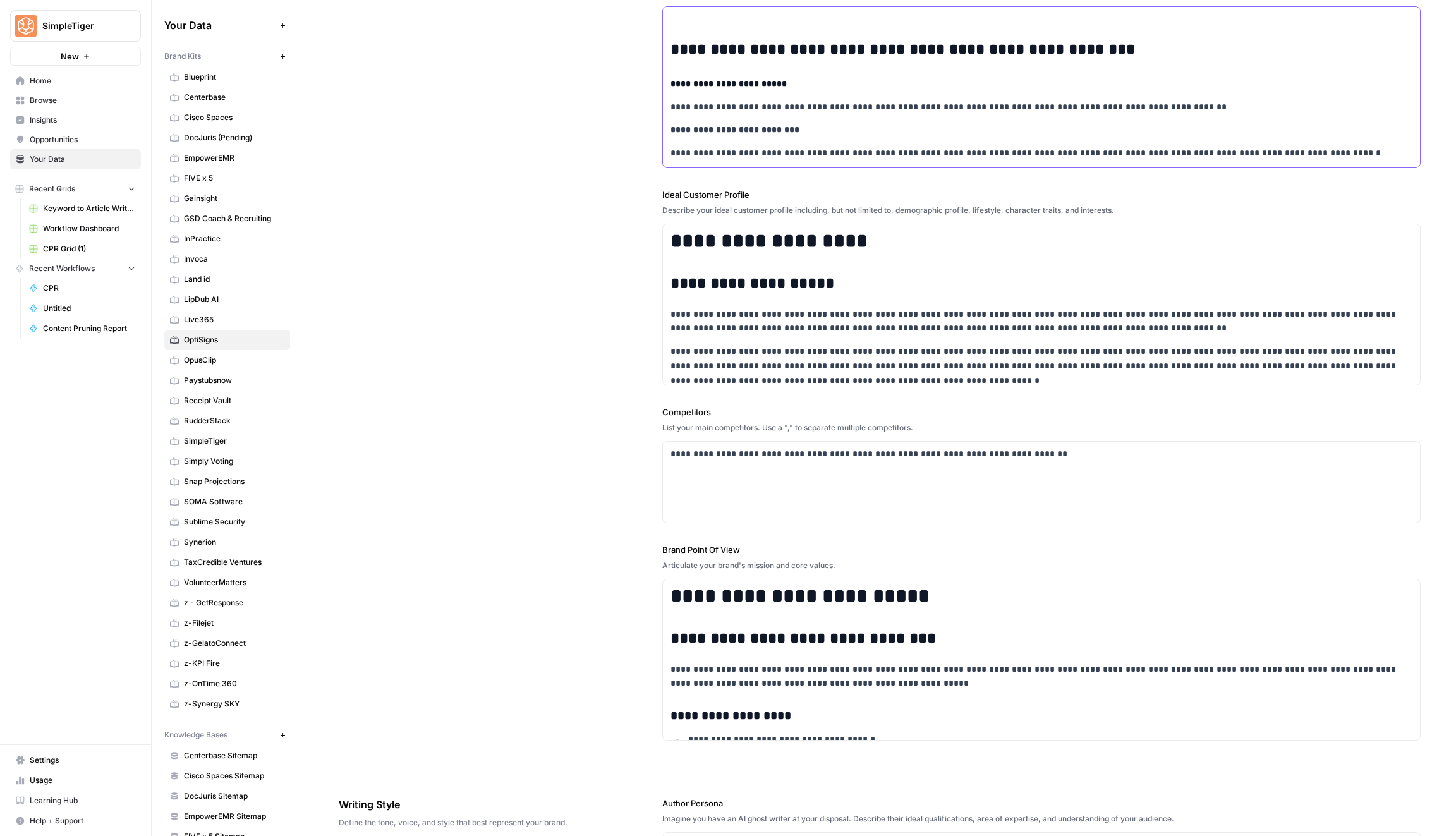
click at [704, 171] on p at bounding box center [1041, 195] width 742 height 49
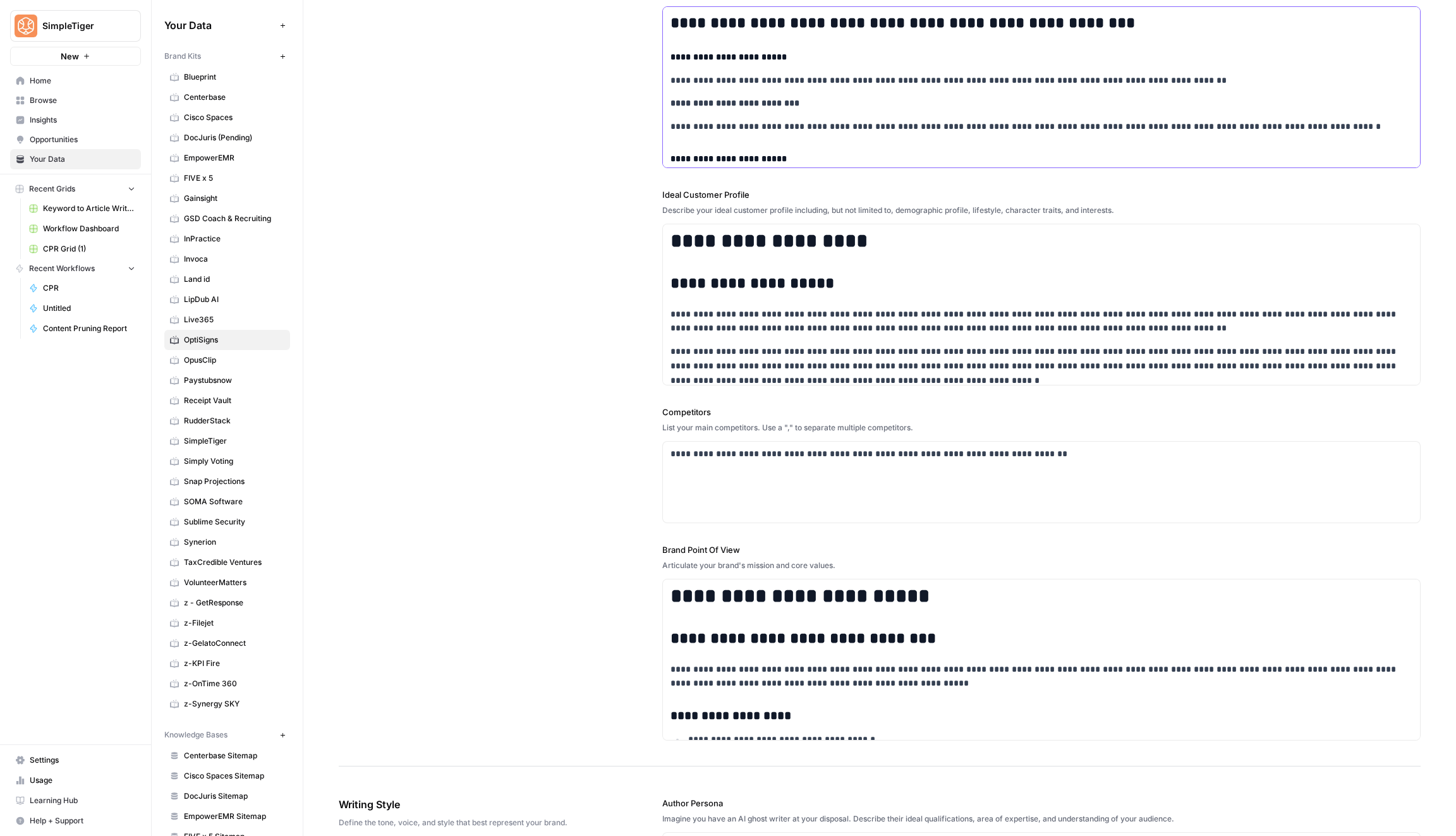
click at [873, 175] on p "**********" at bounding box center [1041, 189] width 742 height 29
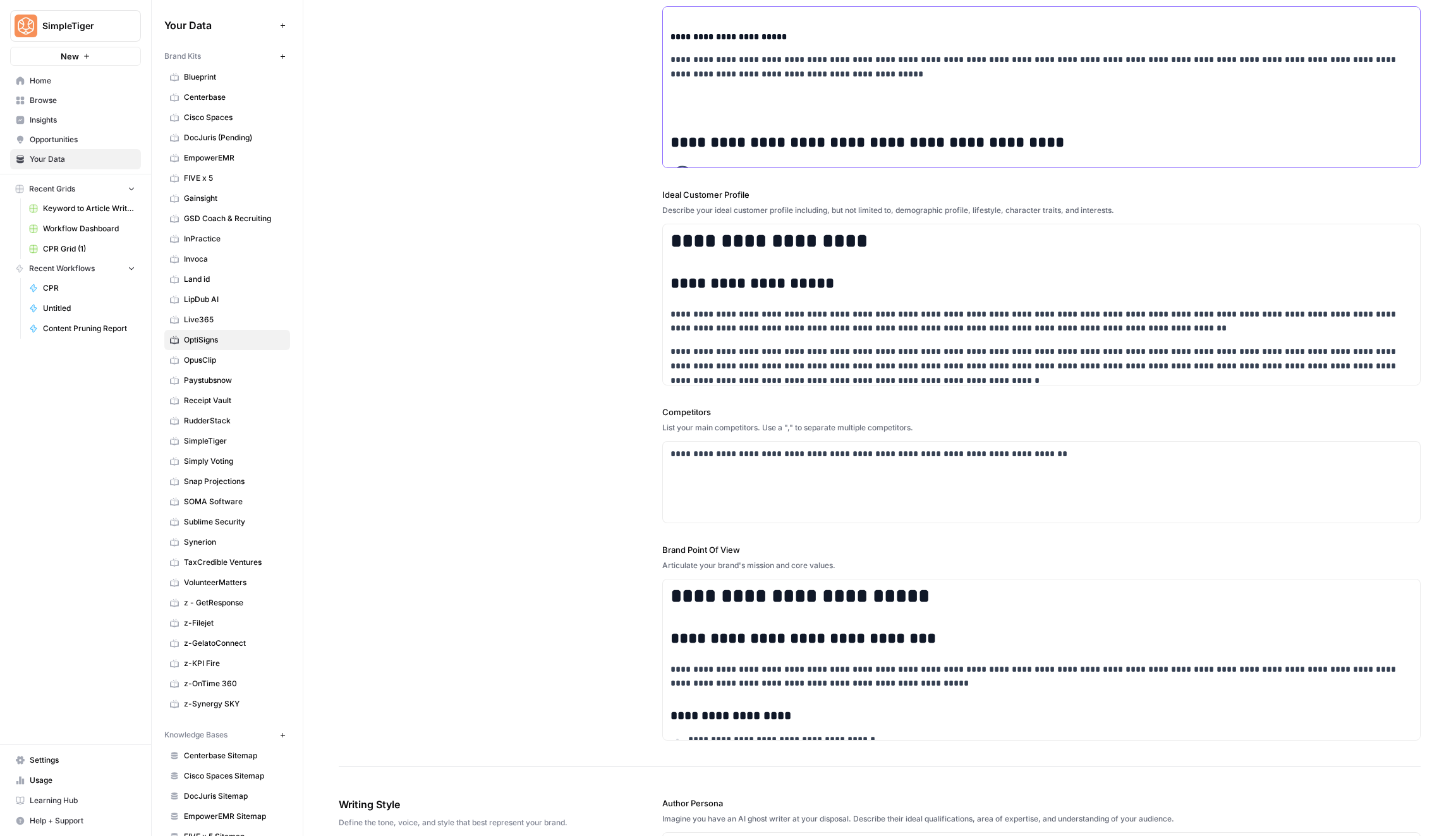
scroll to position [5413, 0]
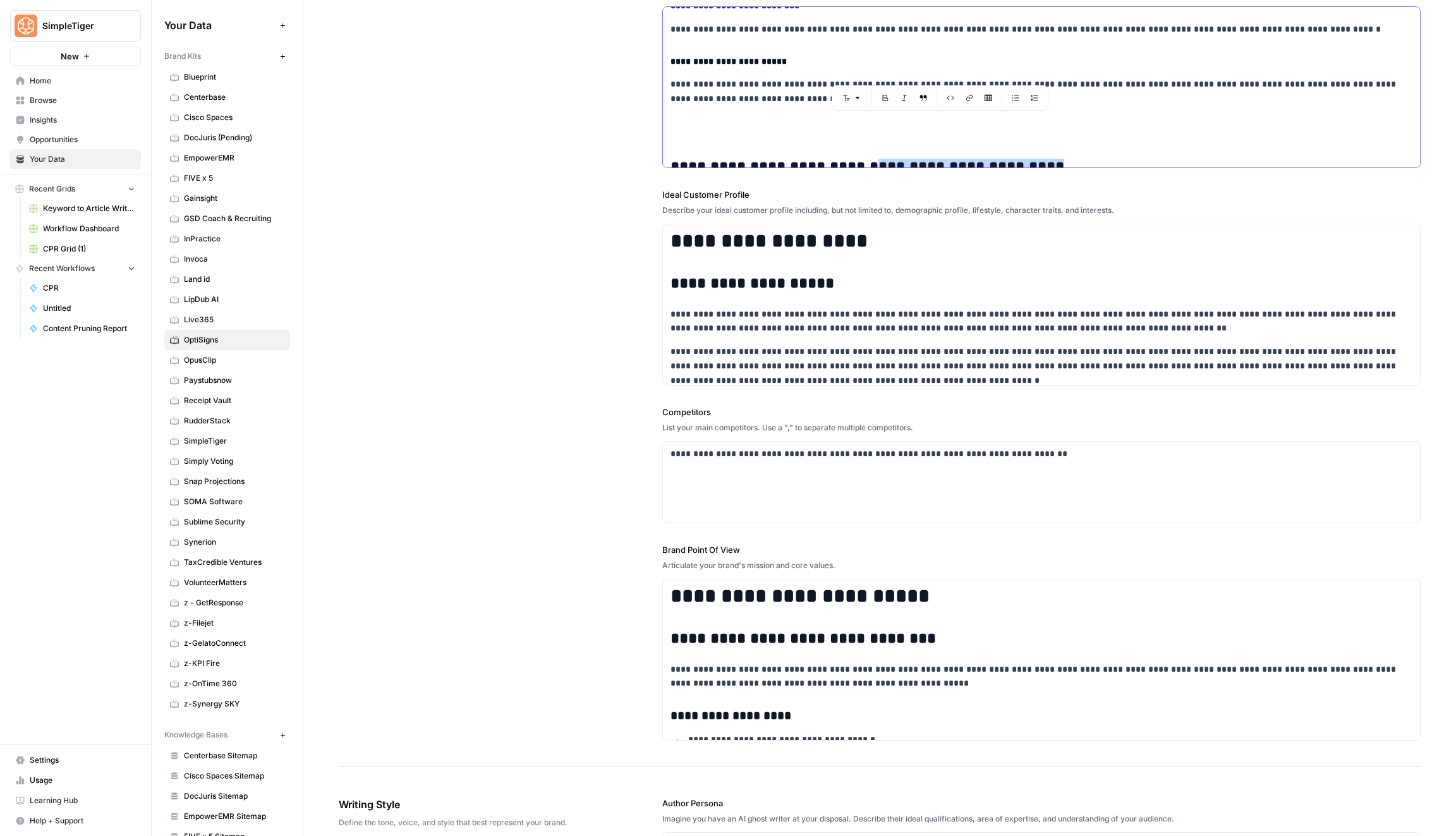
drag, startPoint x: 854, startPoint y: 125, endPoint x: 1027, endPoint y: 119, distance: 173.1
click at [1027, 141] on h2 "**********" at bounding box center [1041, 158] width 742 height 35
click at [673, 159] on strong "**********" at bounding box center [867, 167] width 394 height 15
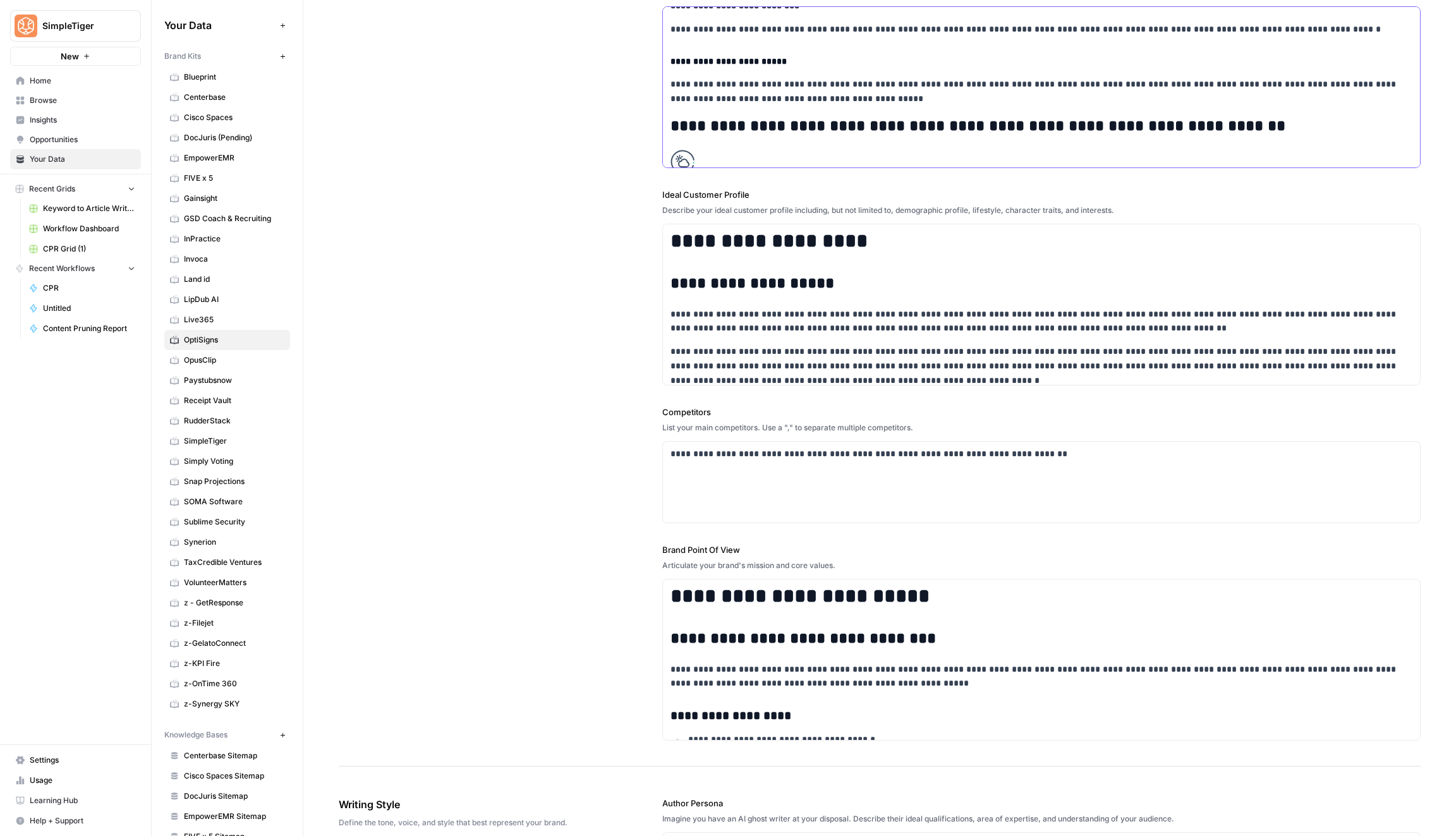
click at [730, 118] on strong "**********" at bounding box center [977, 126] width 614 height 15
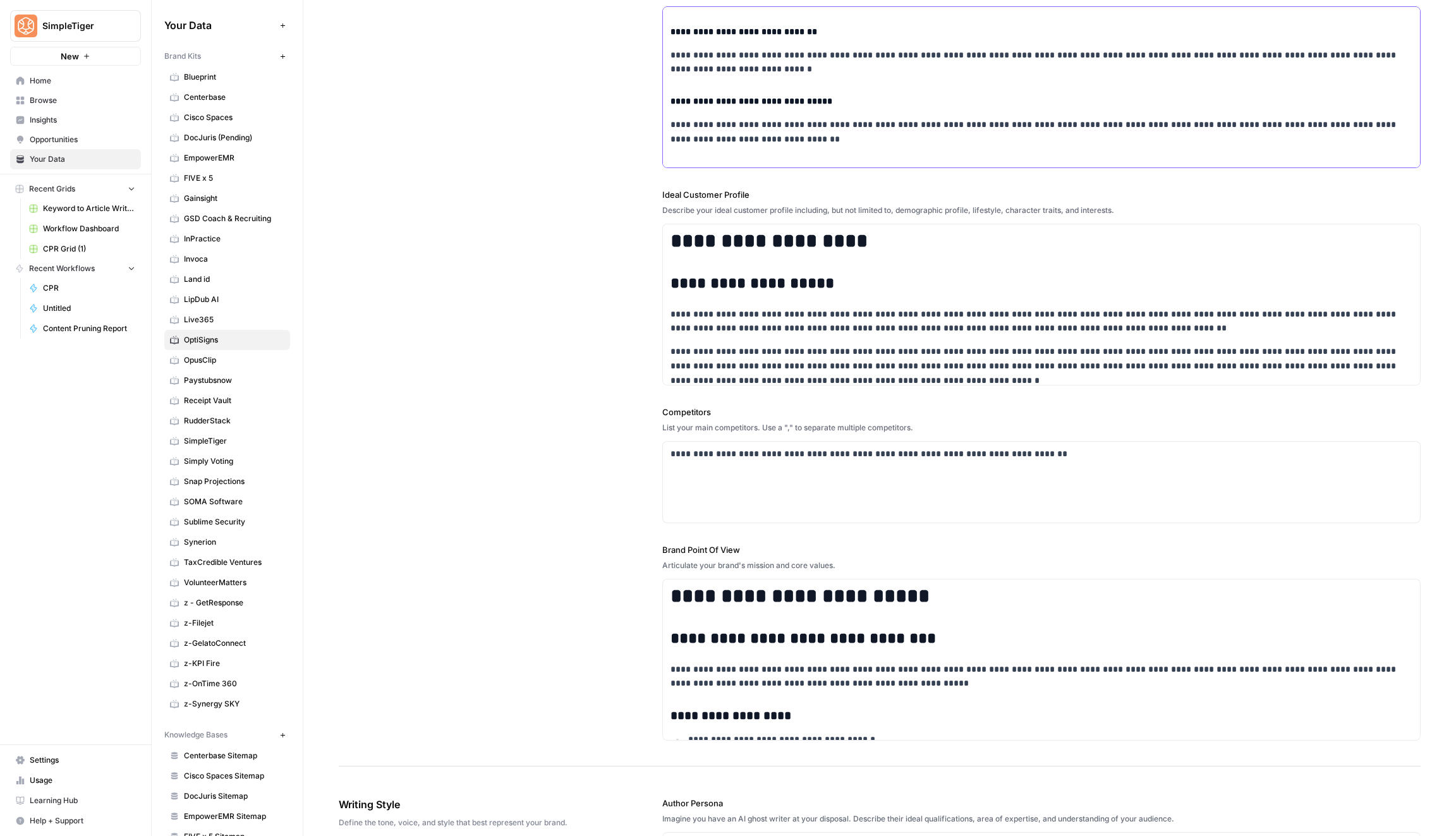
scroll to position [5553, 0]
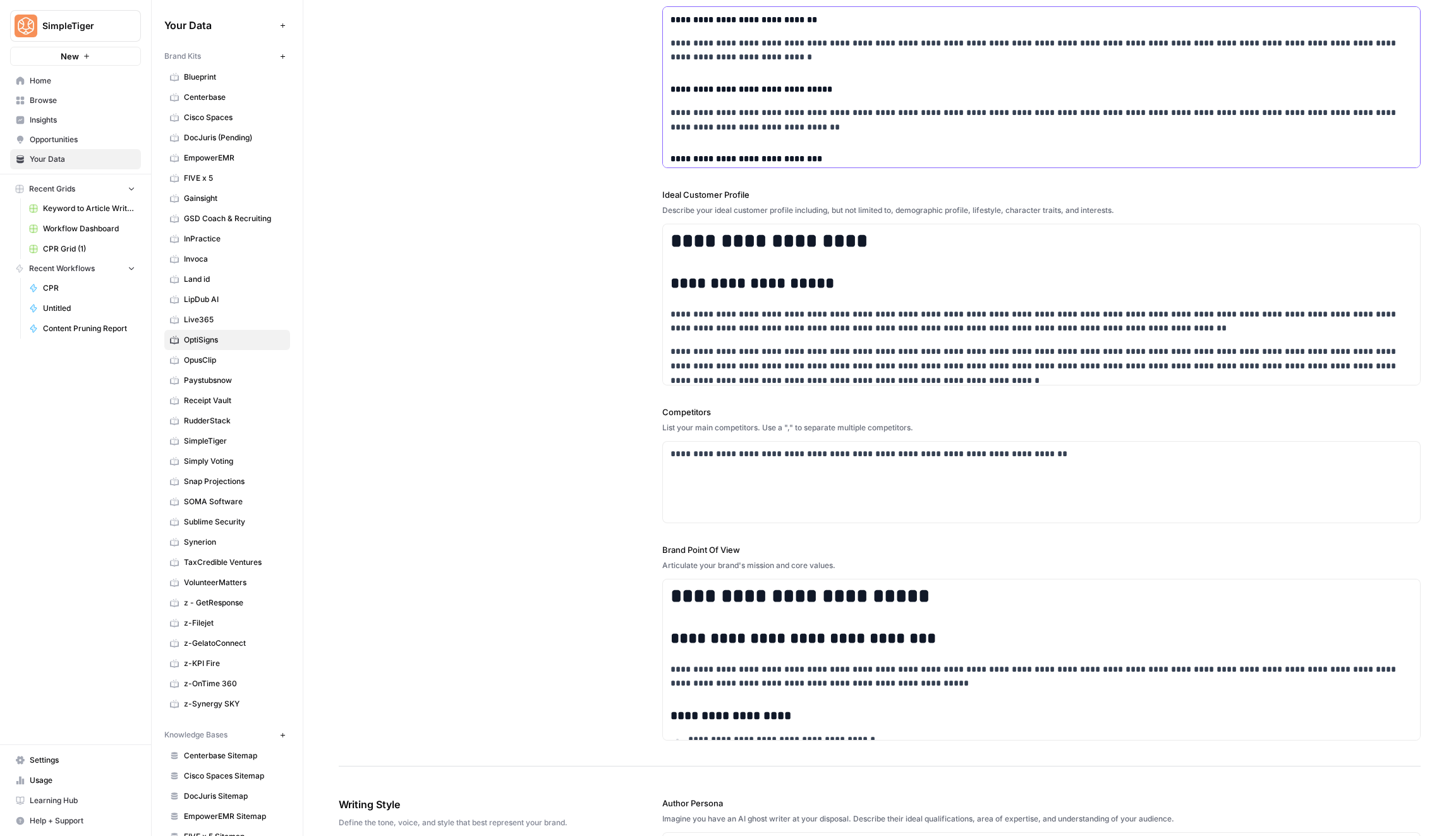
click at [943, 175] on p "**********" at bounding box center [1041, 189] width 742 height 29
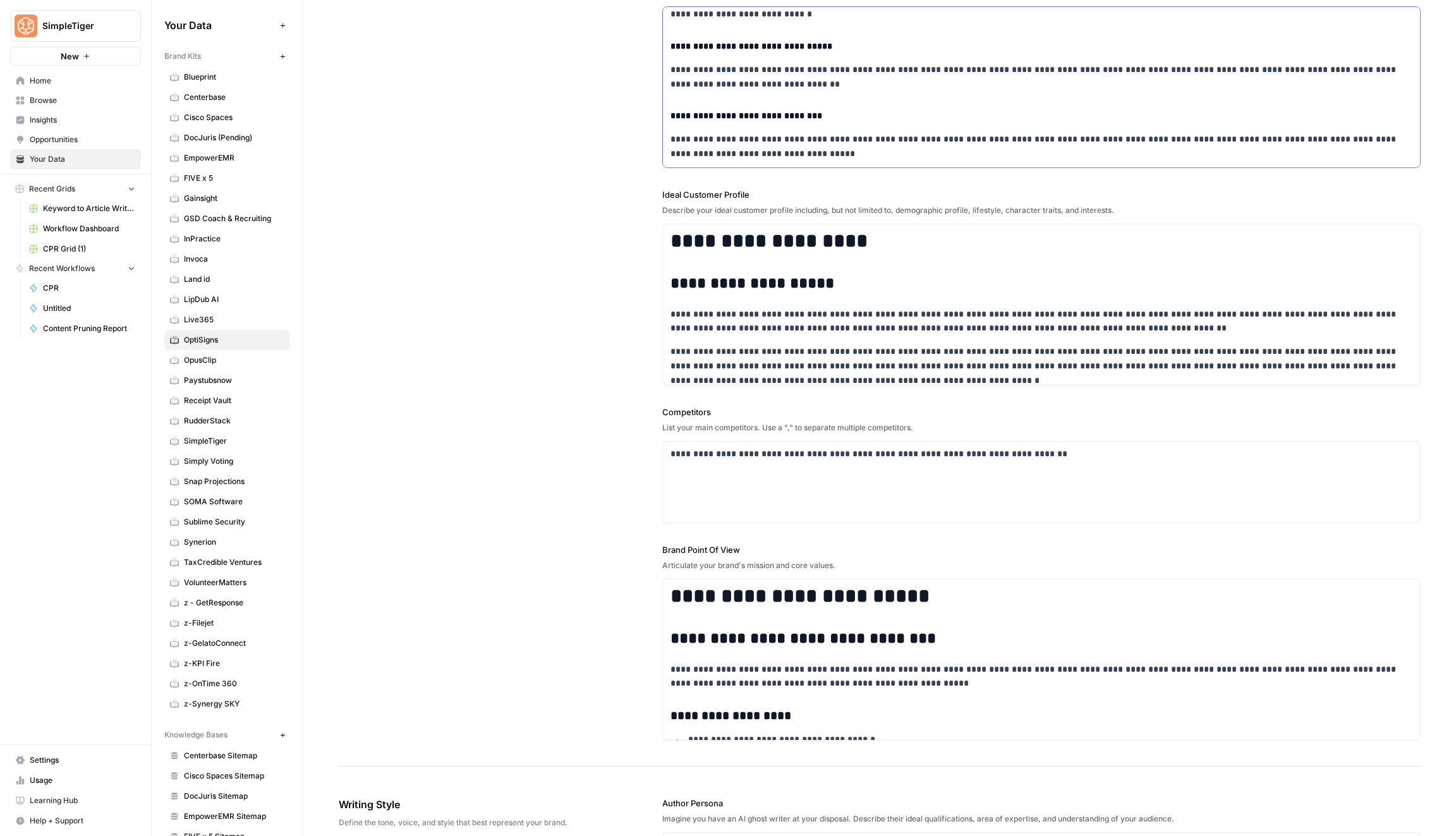
scroll to position [5600, 0]
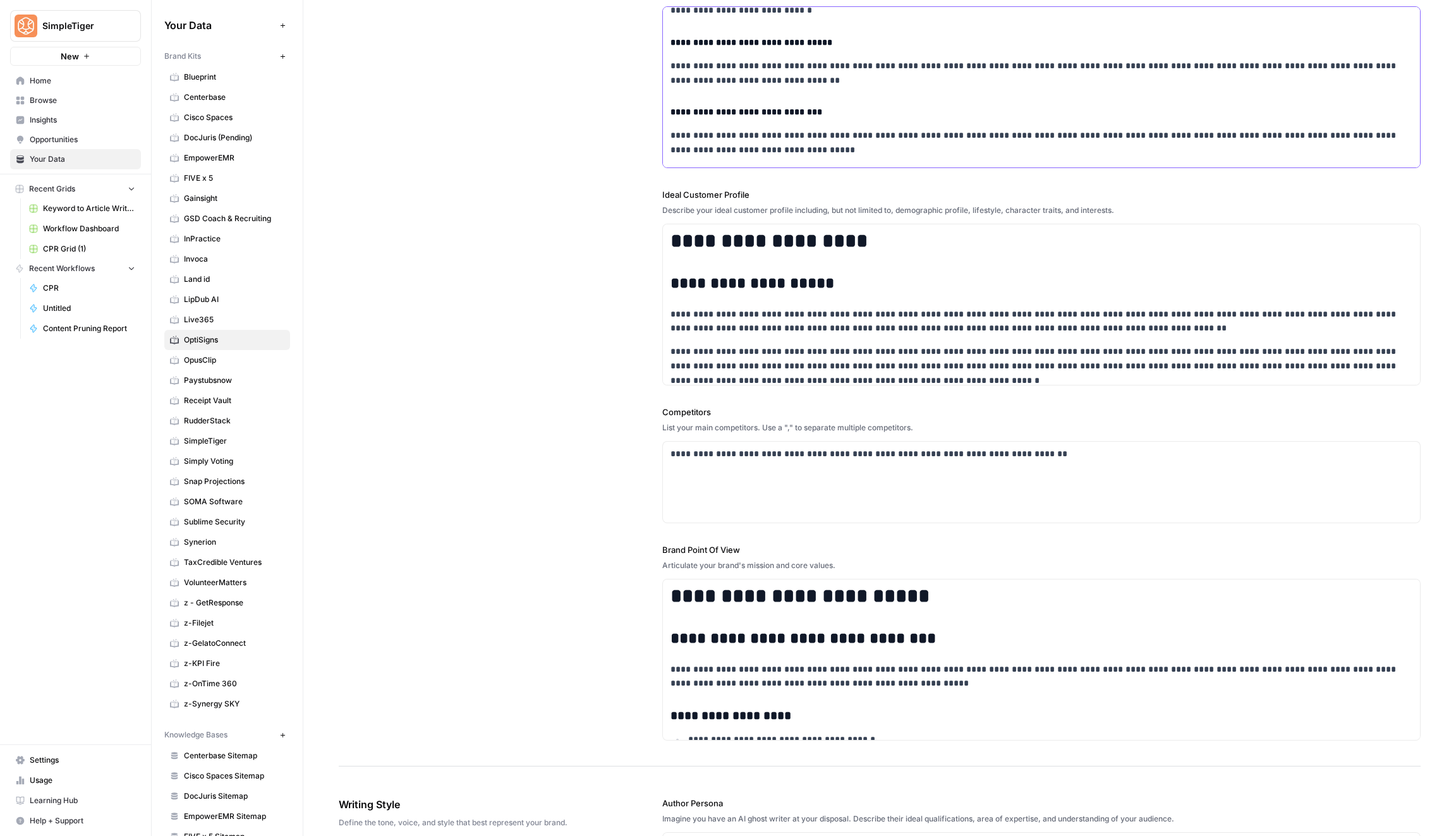
click at [714, 166] on p at bounding box center [1041, 173] width 742 height 14
click at [704, 166] on p "**********" at bounding box center [1041, 173] width 742 height 14
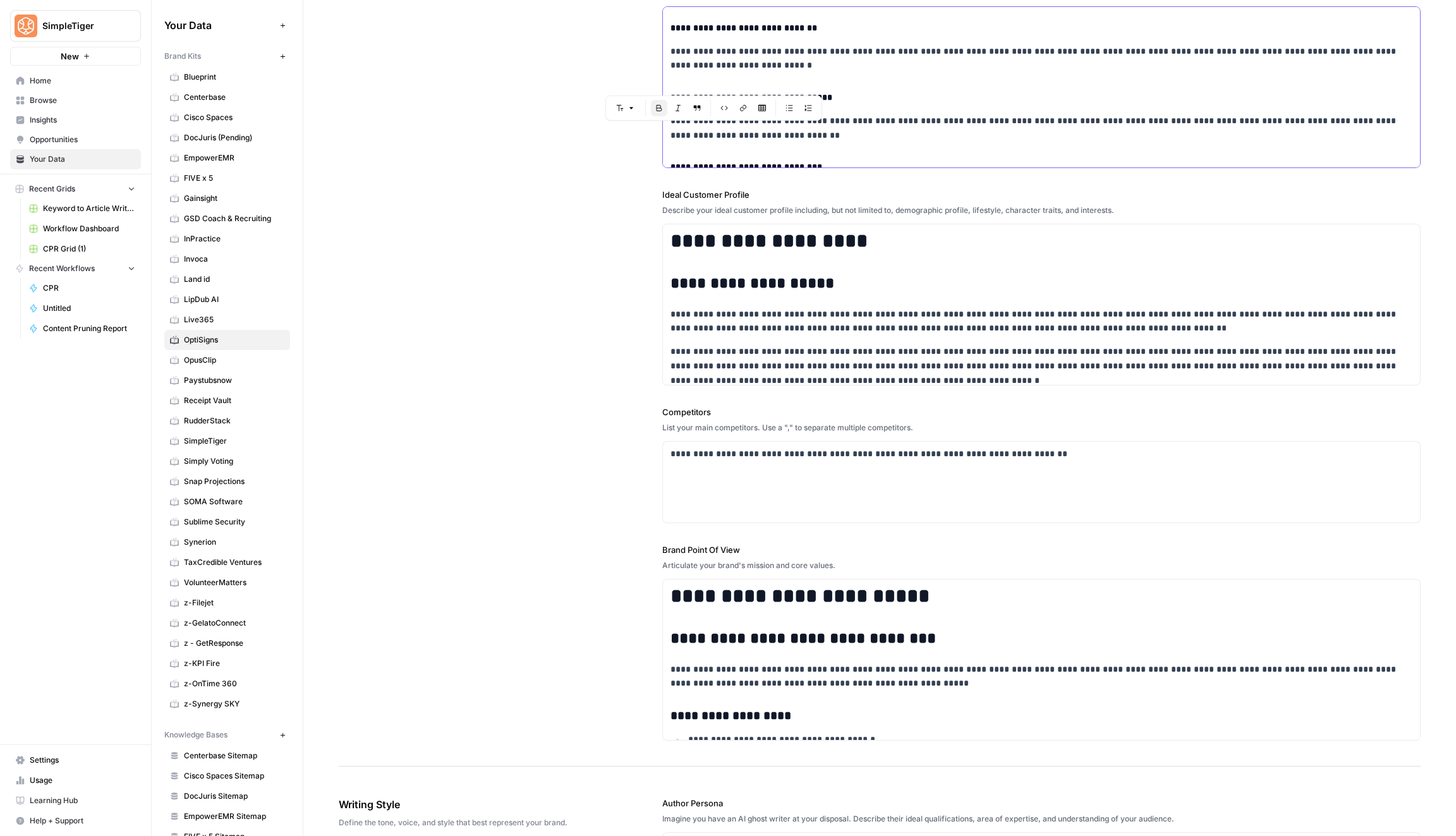
scroll to position [5611, 0]
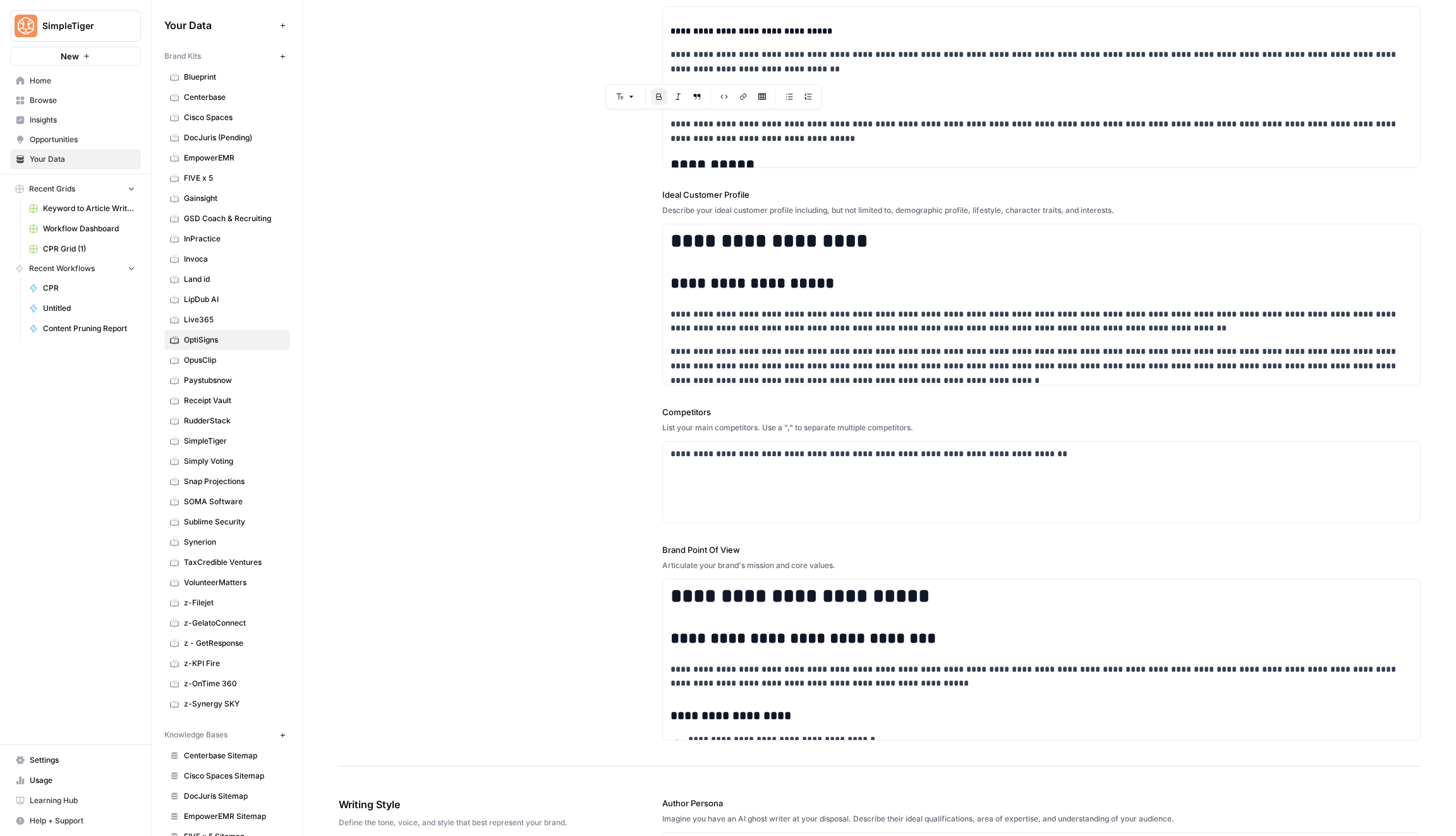
click at [536, 309] on div "**********" at bounding box center [879, 316] width 1081 height 901
click at [37, 88] on link "Home" at bounding box center [75, 81] width 131 height 20
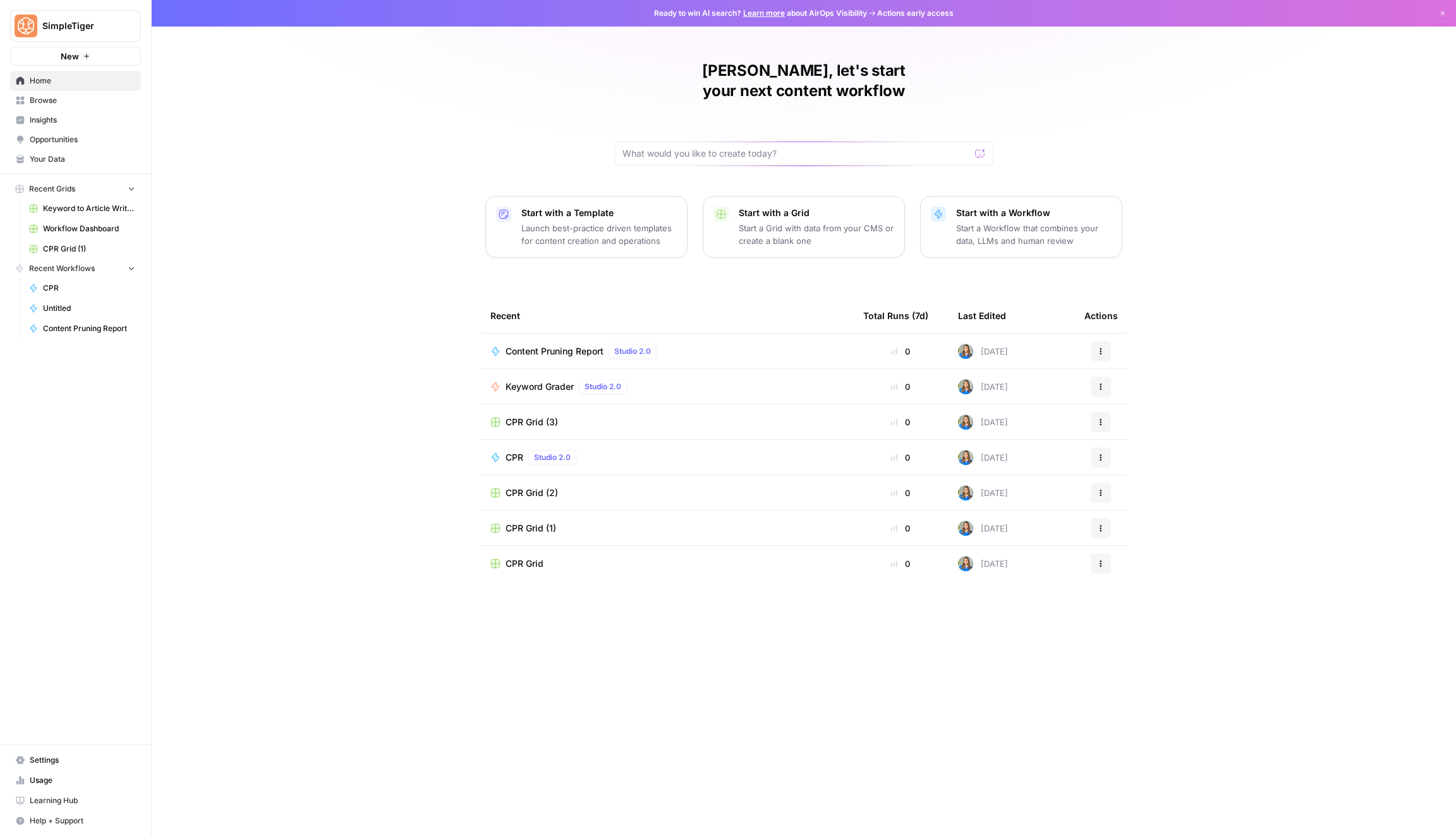
click at [77, 157] on span "Your Data" at bounding box center [82, 159] width 105 height 12
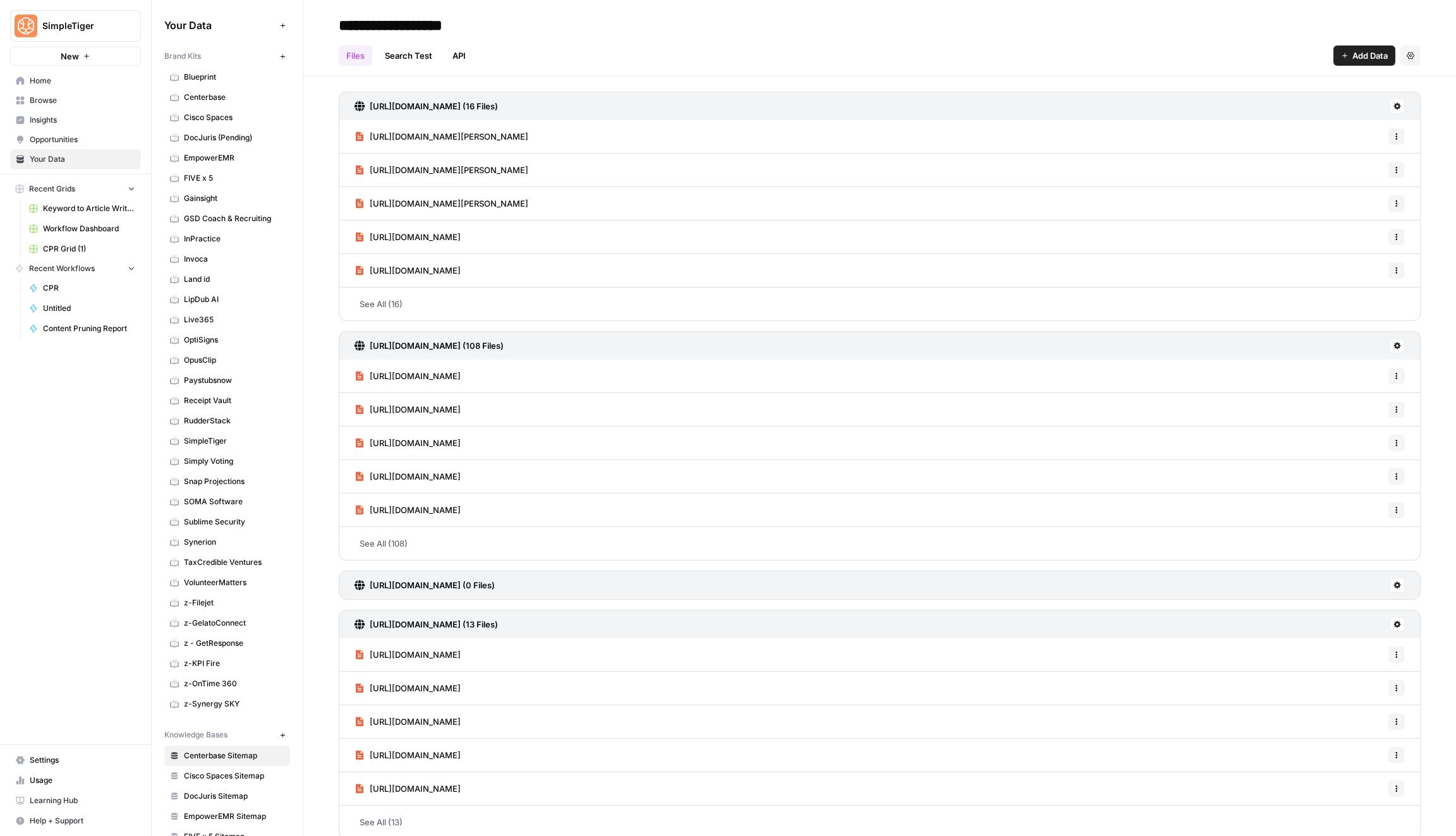
click at [82, 86] on span "Home" at bounding box center [82, 81] width 105 height 12
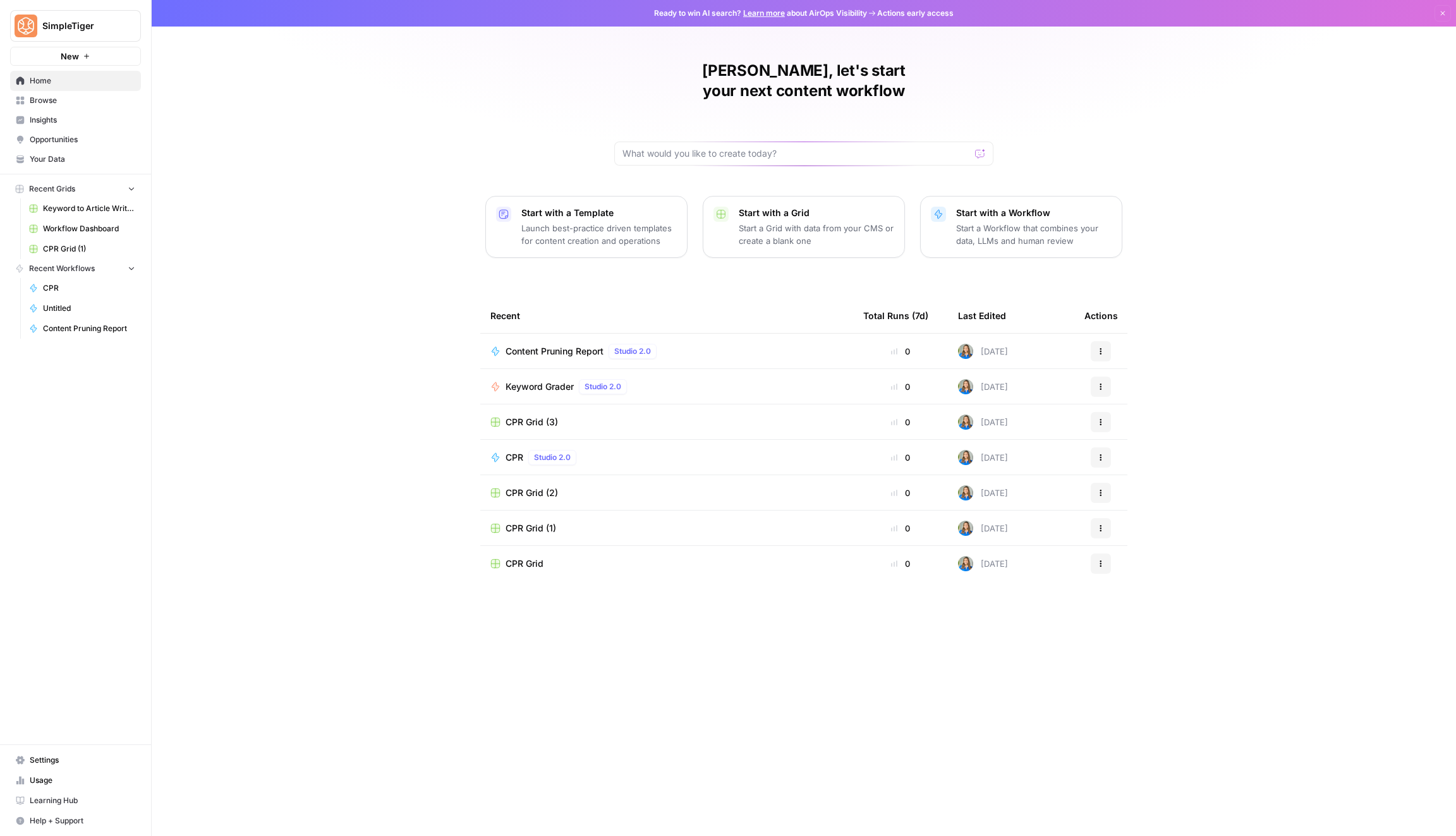
click at [87, 105] on span "Browse" at bounding box center [82, 100] width 105 height 12
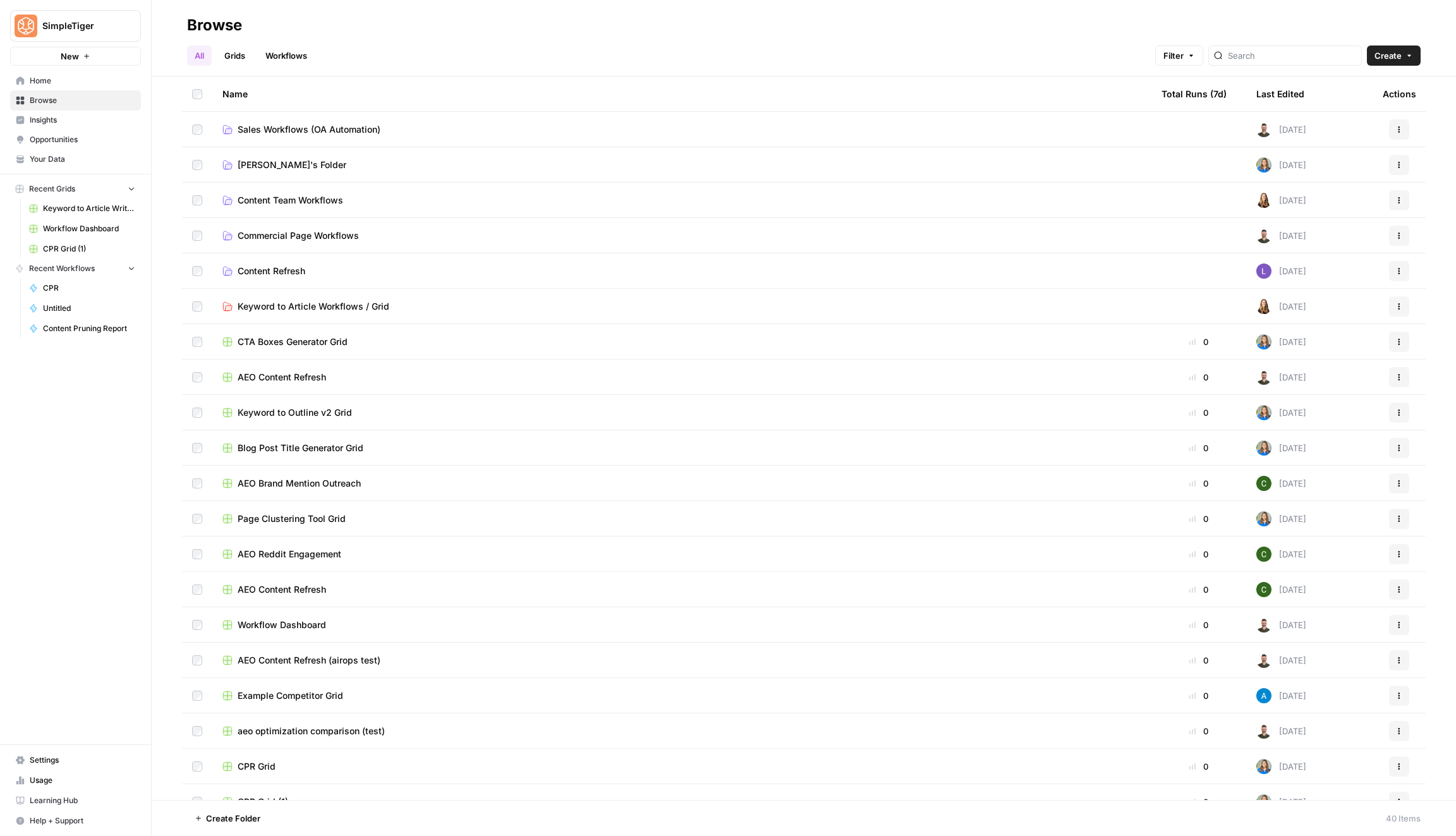
click at [87, 122] on span "Insights" at bounding box center [82, 120] width 105 height 12
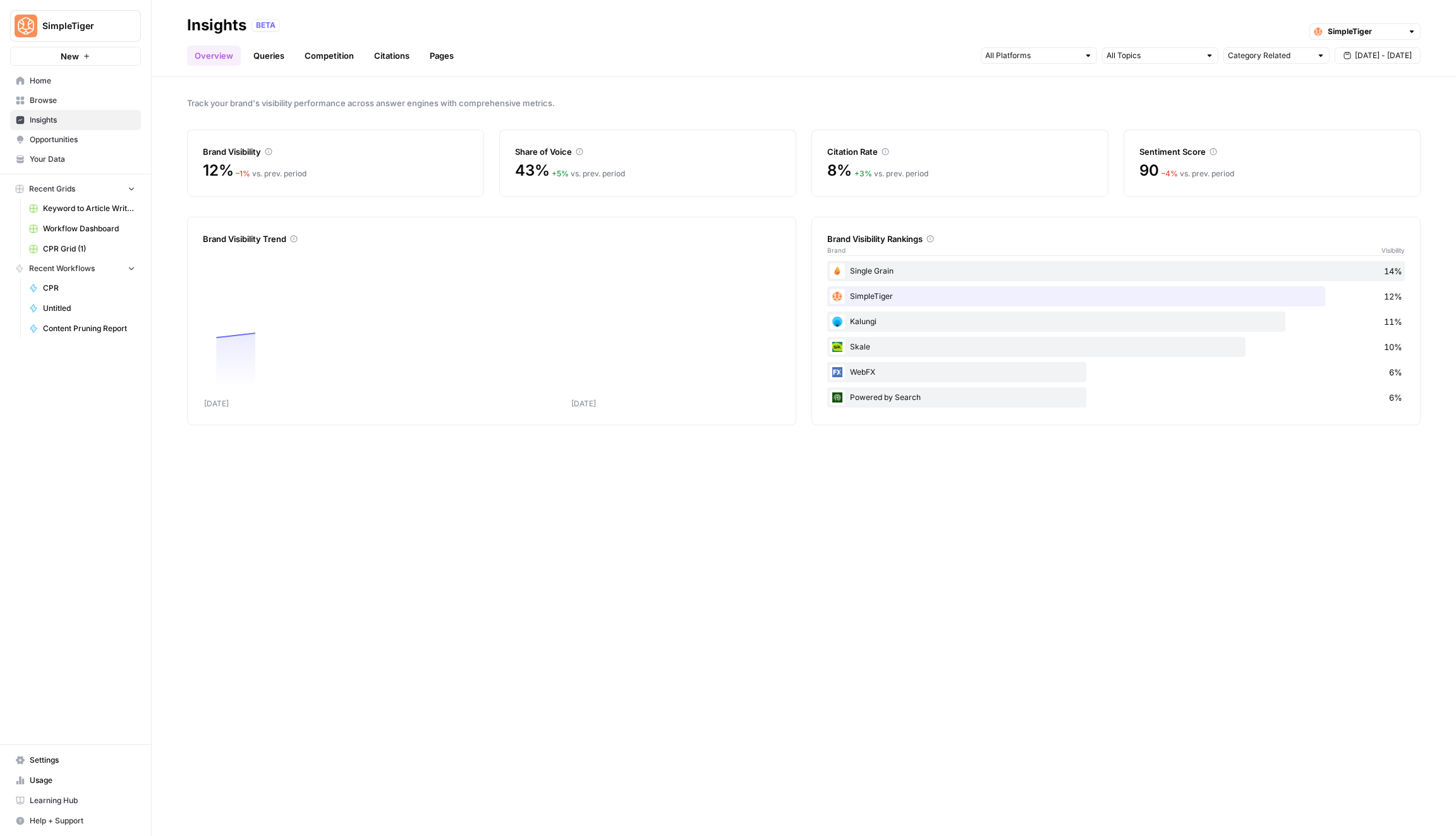
click at [88, 147] on link "Opportunities" at bounding box center [75, 140] width 131 height 20
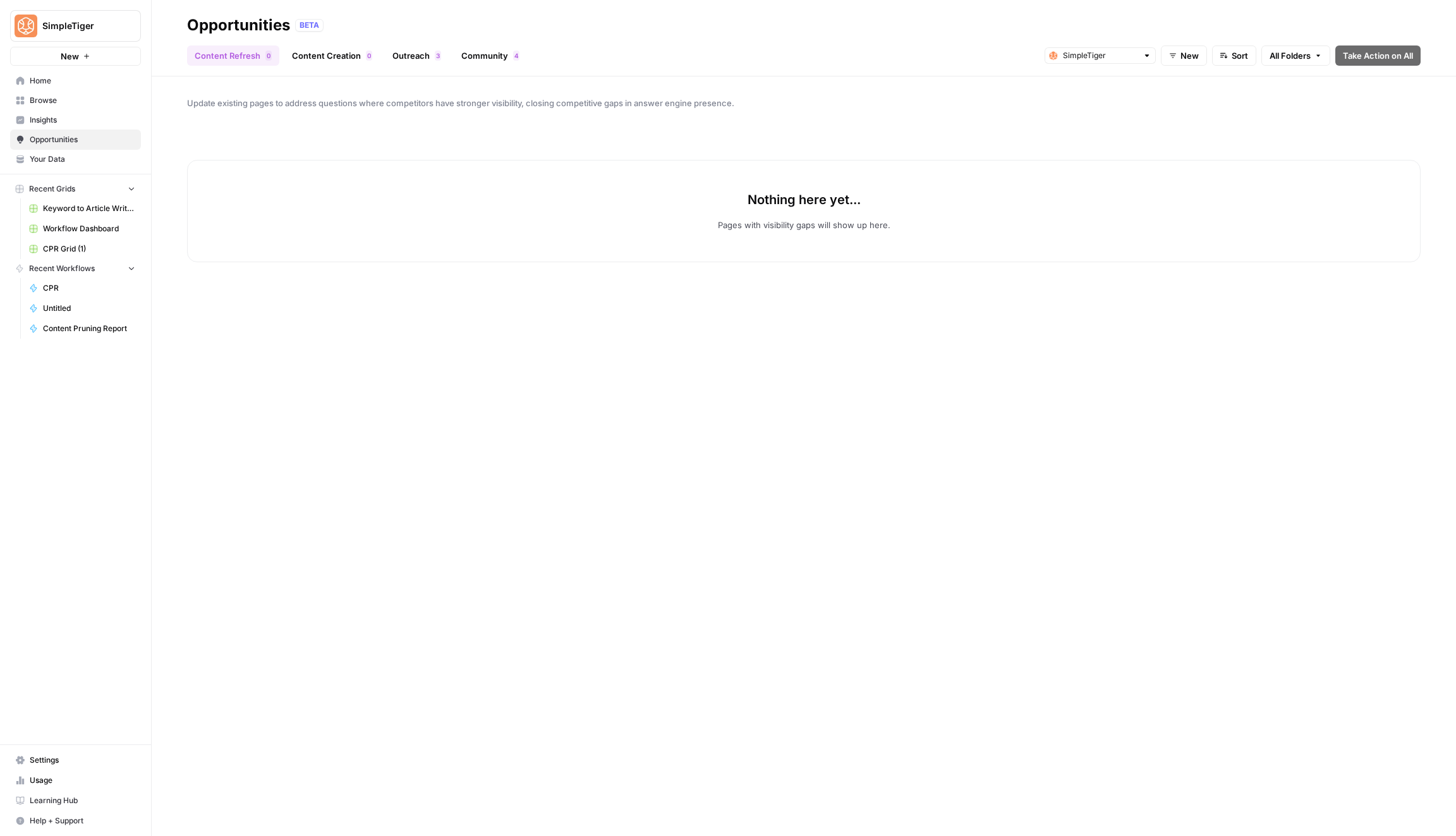
click at [85, 170] on nav "Home Browse Insights Opportunities Your Data" at bounding box center [75, 120] width 151 height 108
click at [80, 163] on span "Your Data" at bounding box center [82, 159] width 105 height 12
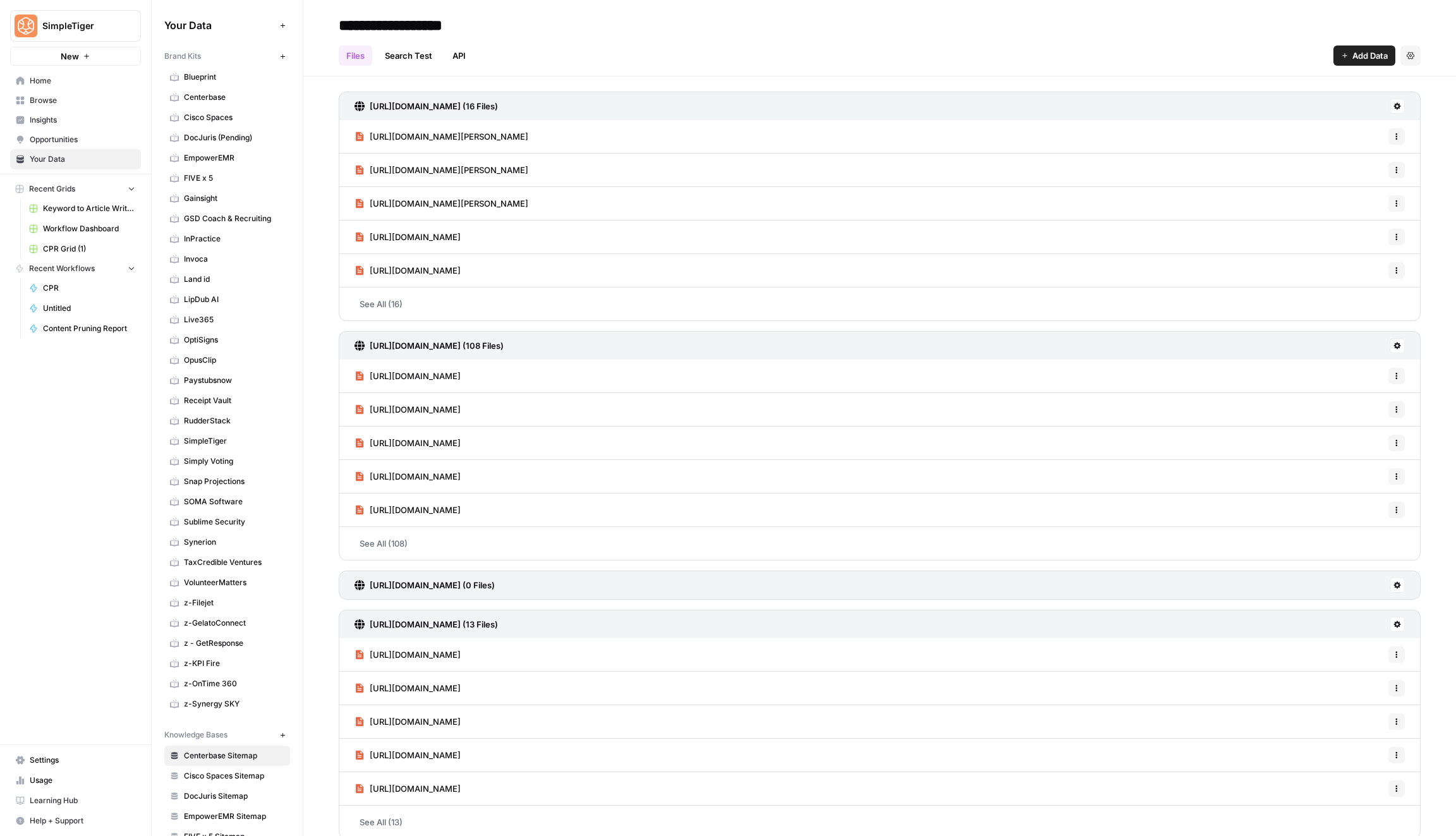
click at [97, 77] on span "Home" at bounding box center [82, 81] width 105 height 12
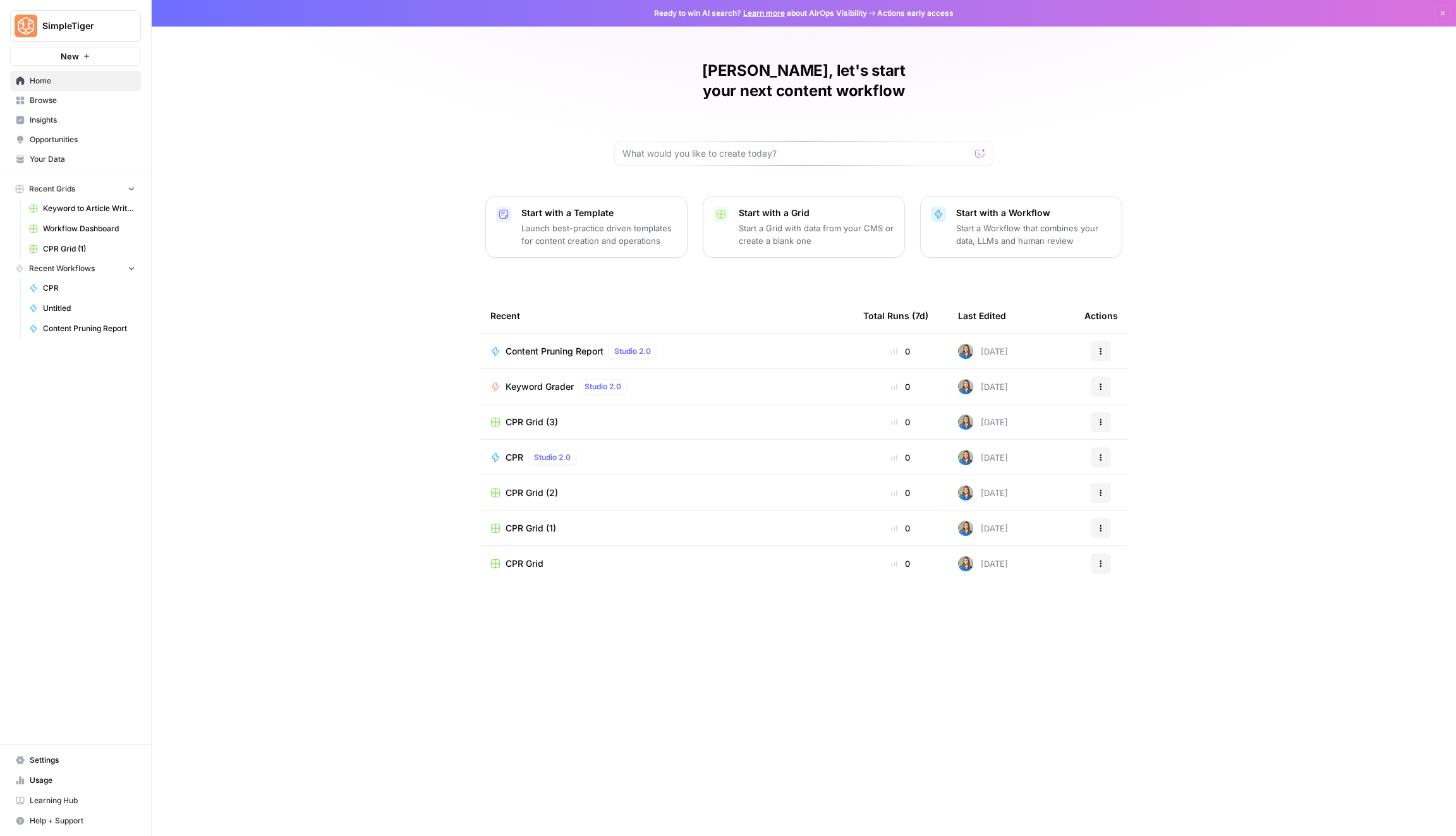
click at [102, 101] on span "Browse" at bounding box center [82, 100] width 105 height 12
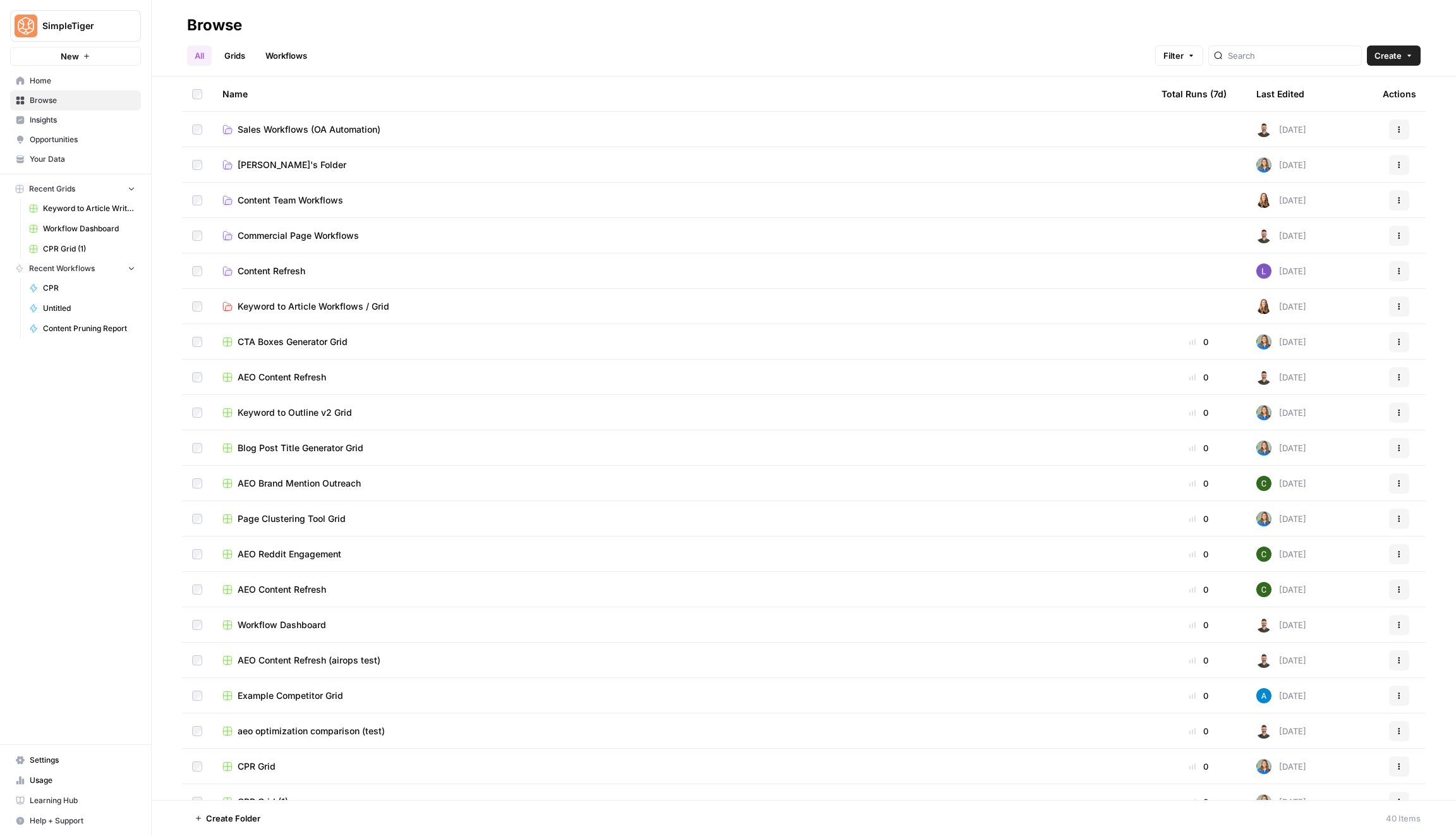
click at [101, 158] on span "Your Data" at bounding box center [82, 159] width 105 height 12
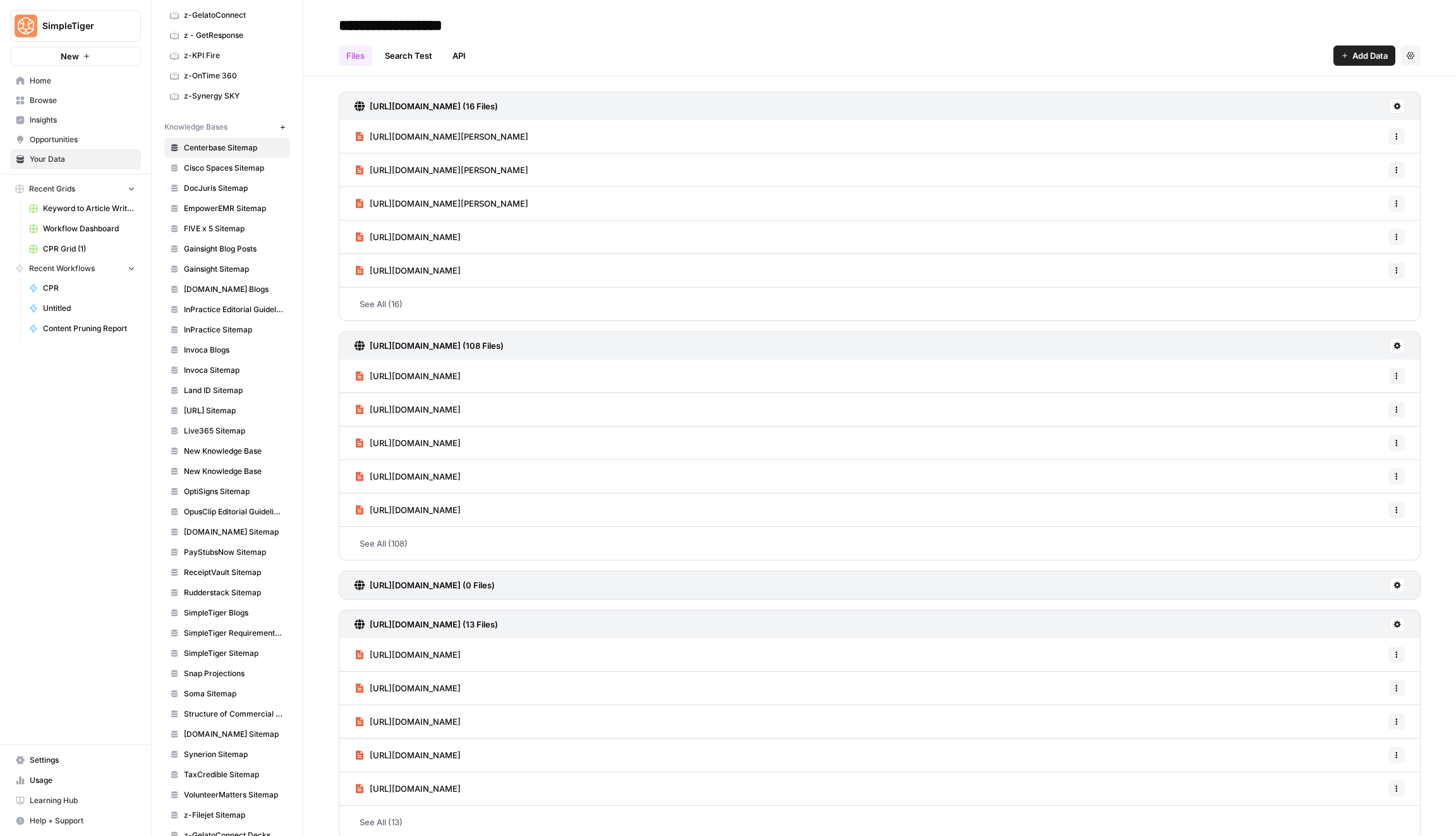
scroll to position [684, 0]
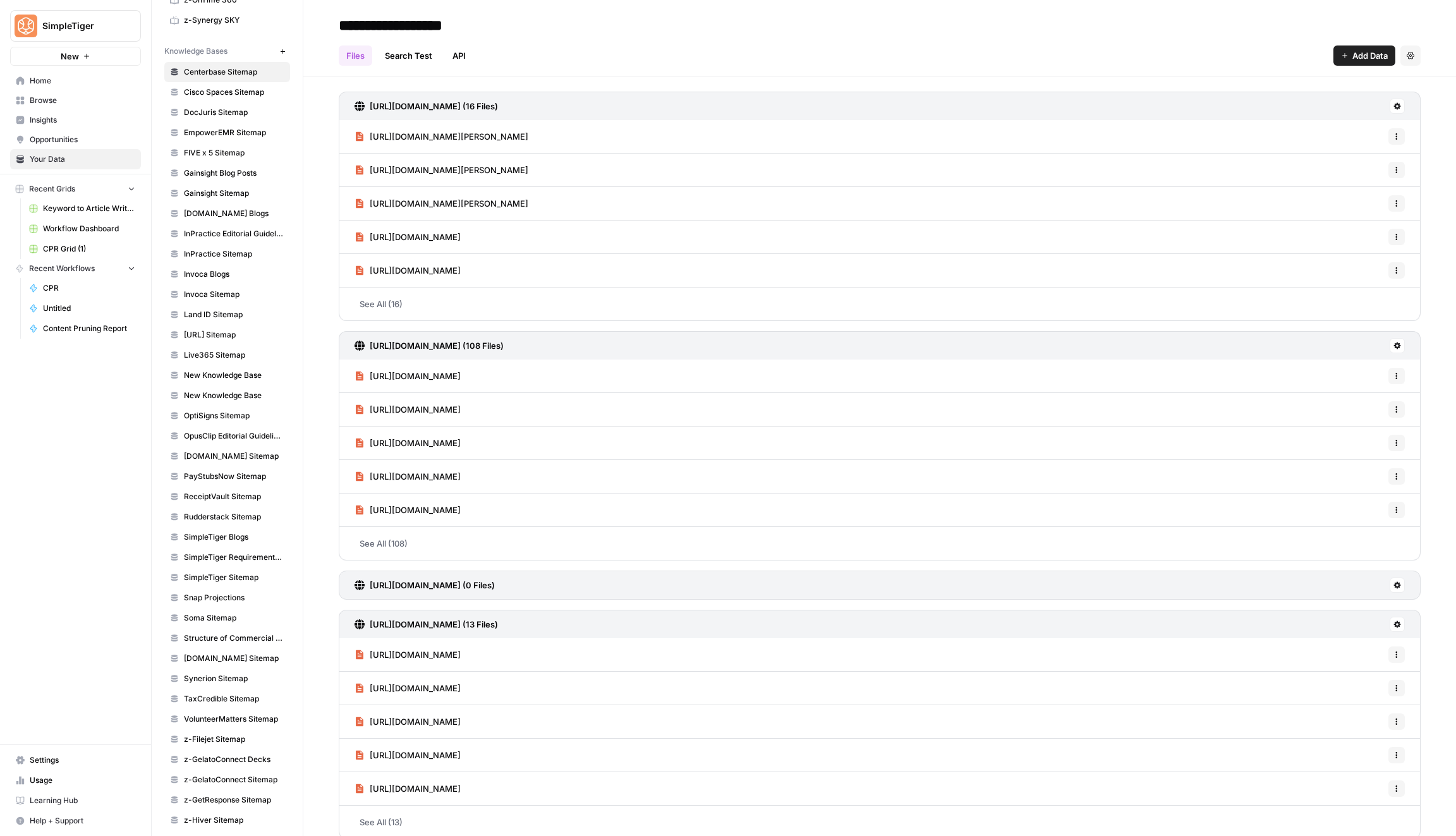
click at [40, 785] on span "Usage" at bounding box center [82, 780] width 105 height 12
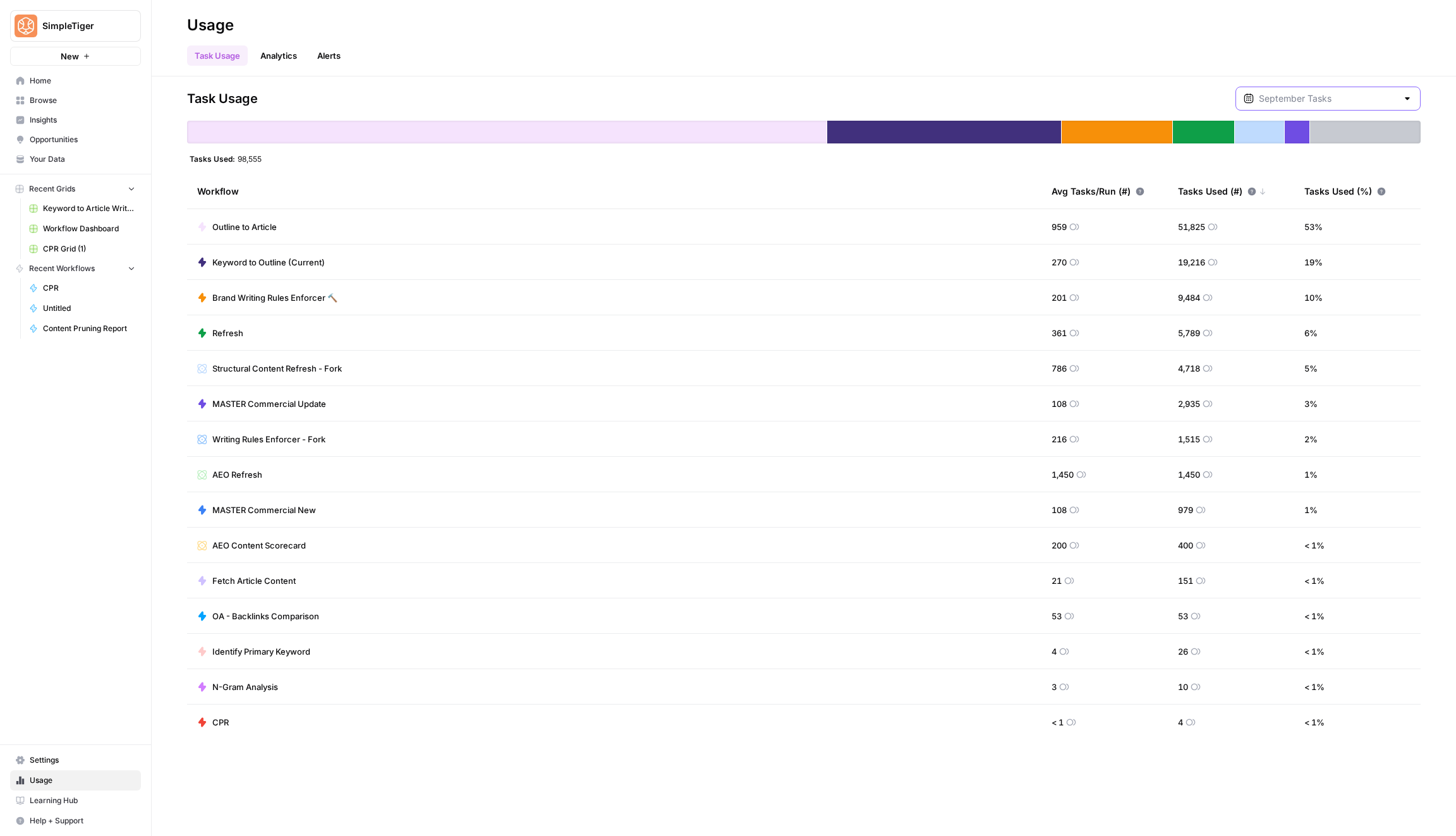
click at [1330, 98] on input "text" at bounding box center [1328, 99] width 139 height 13
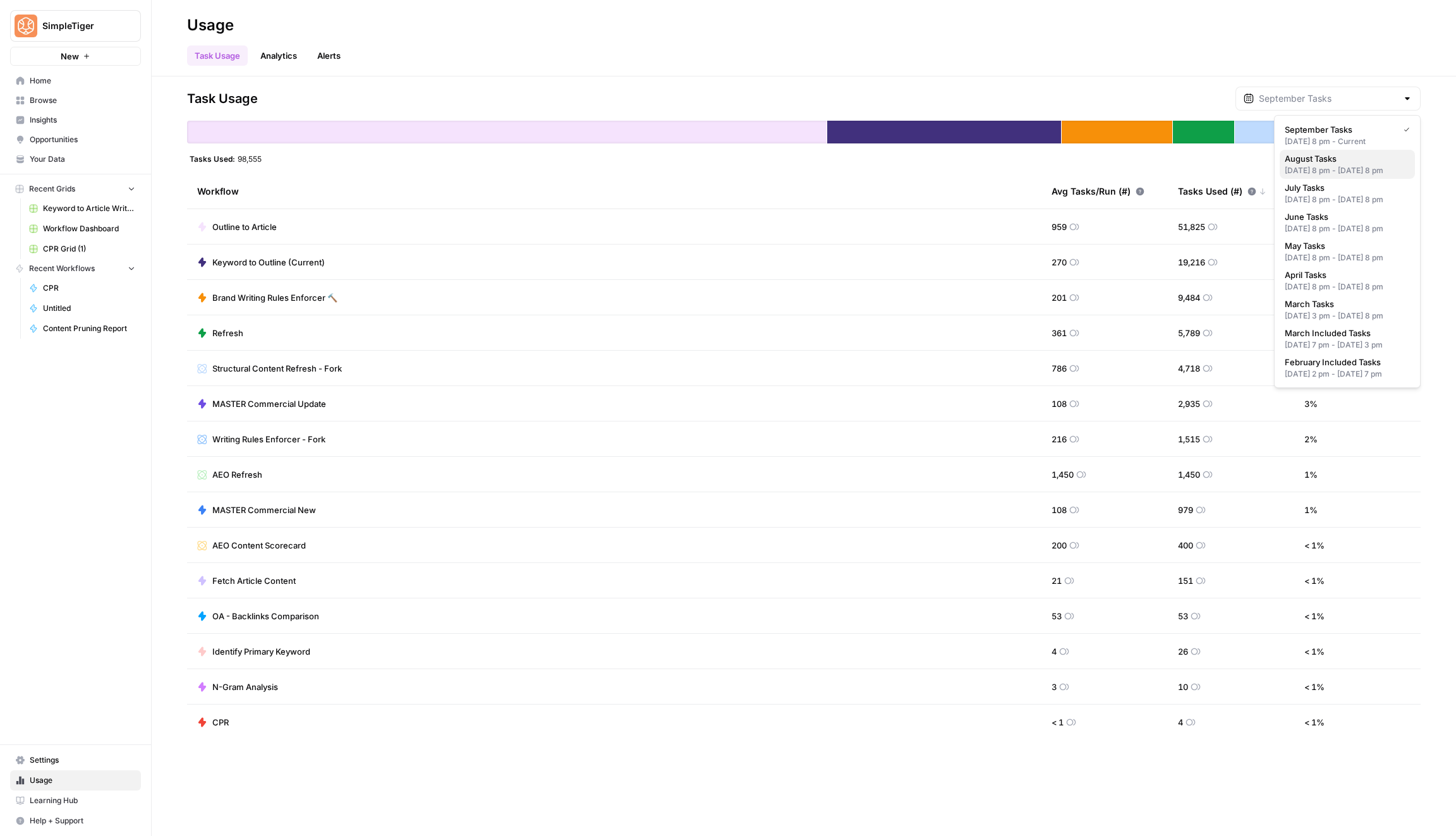
click at [1323, 155] on span "August Tasks" at bounding box center [1345, 158] width 120 height 13
type input "August Tasks"
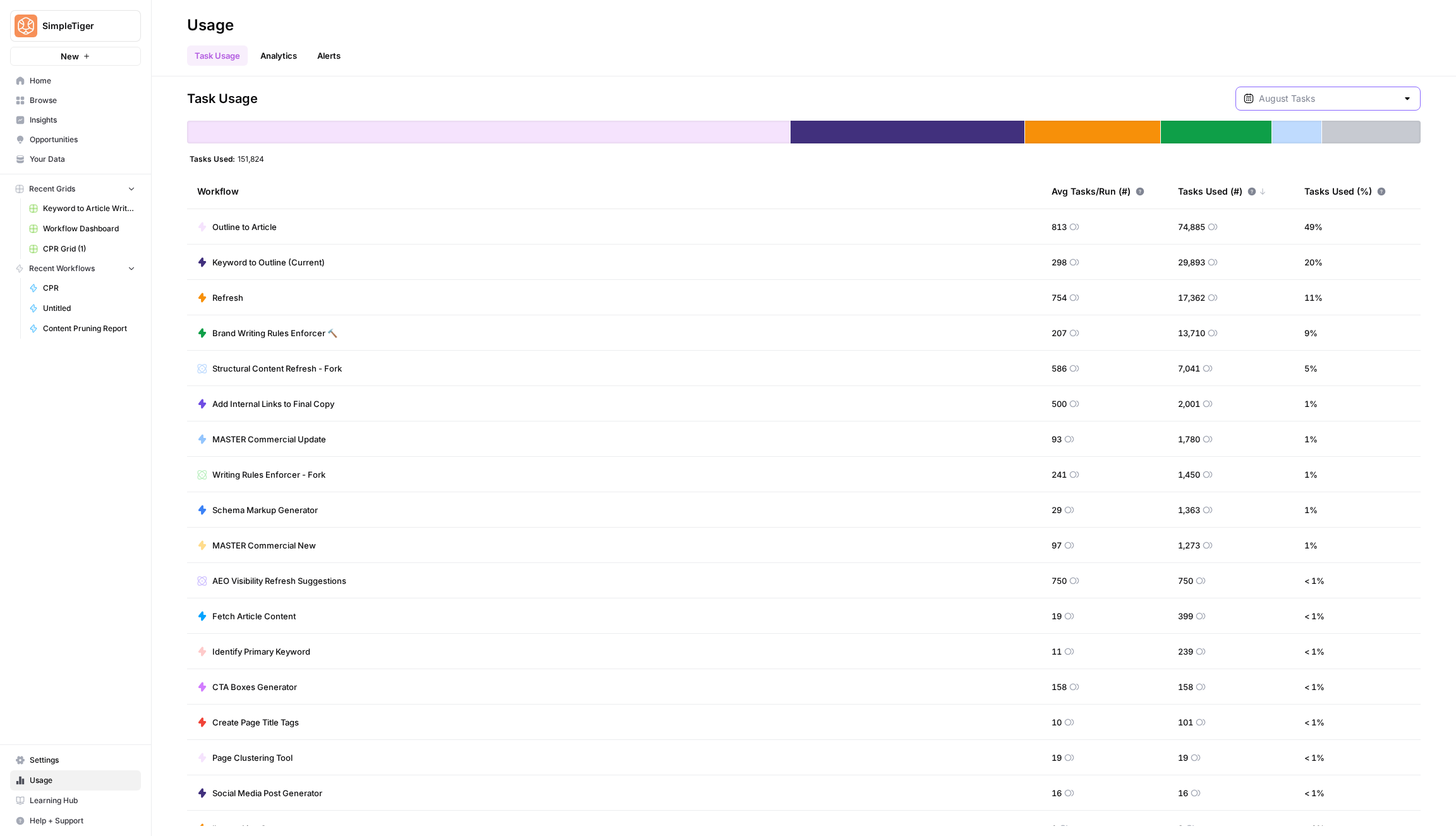
click at [1359, 101] on input "text" at bounding box center [1328, 99] width 139 height 13
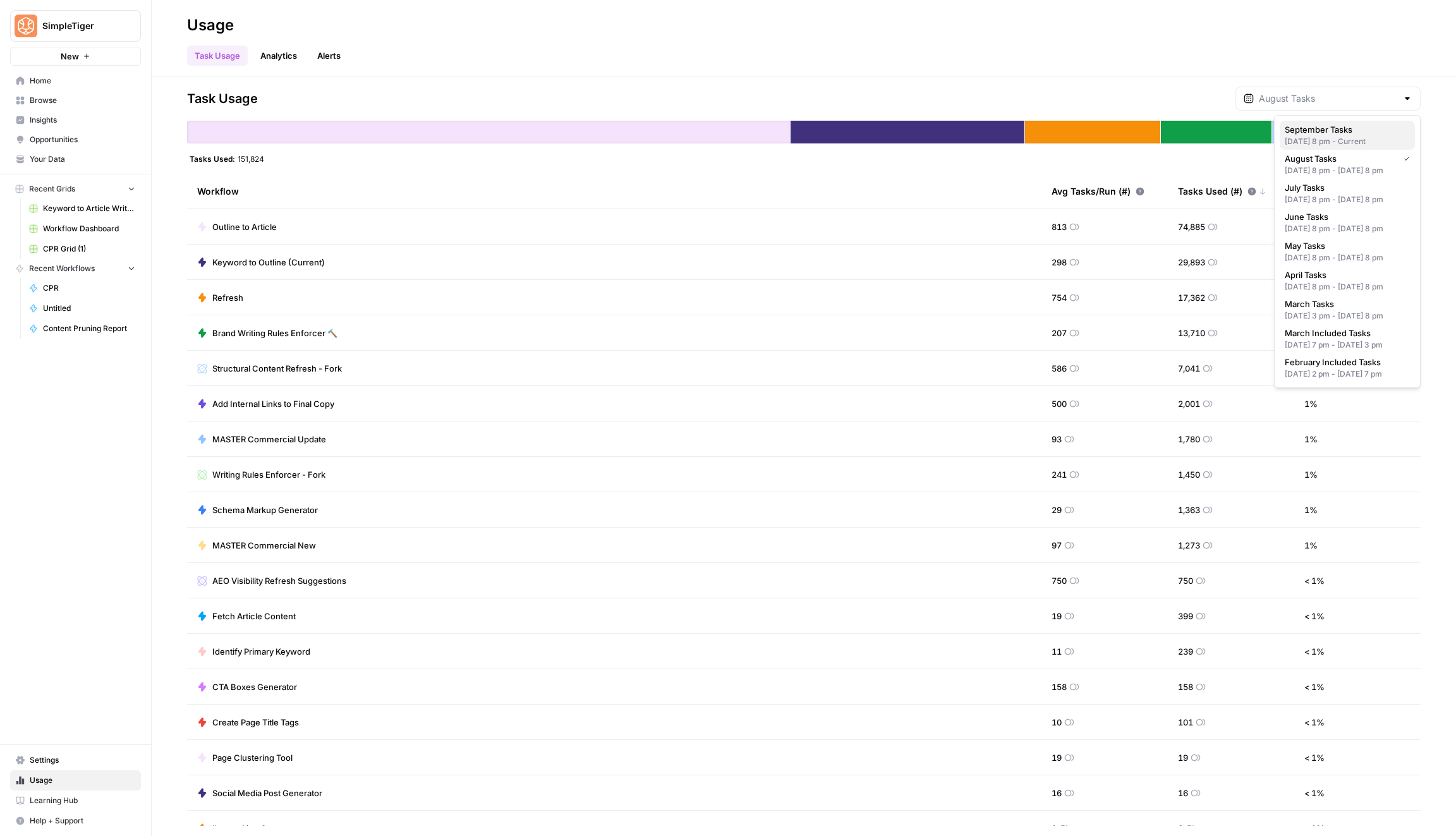
click at [1366, 132] on span "September Tasks" at bounding box center [1345, 129] width 120 height 13
type input "September Tasks"
